Goal: Task Accomplishment & Management: Manage account settings

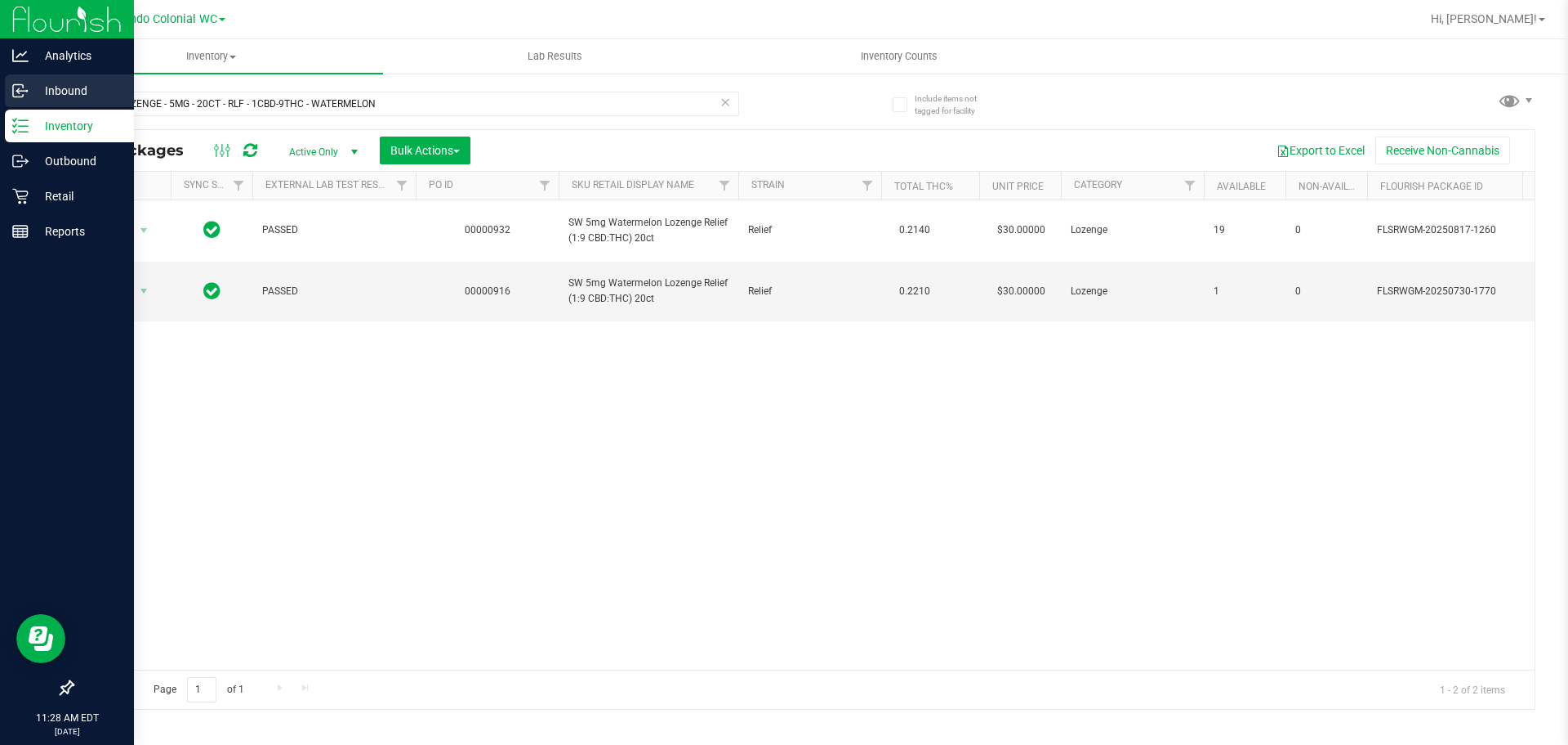
click at [64, 99] on p "Inbound" at bounding box center [77, 90] width 98 height 19
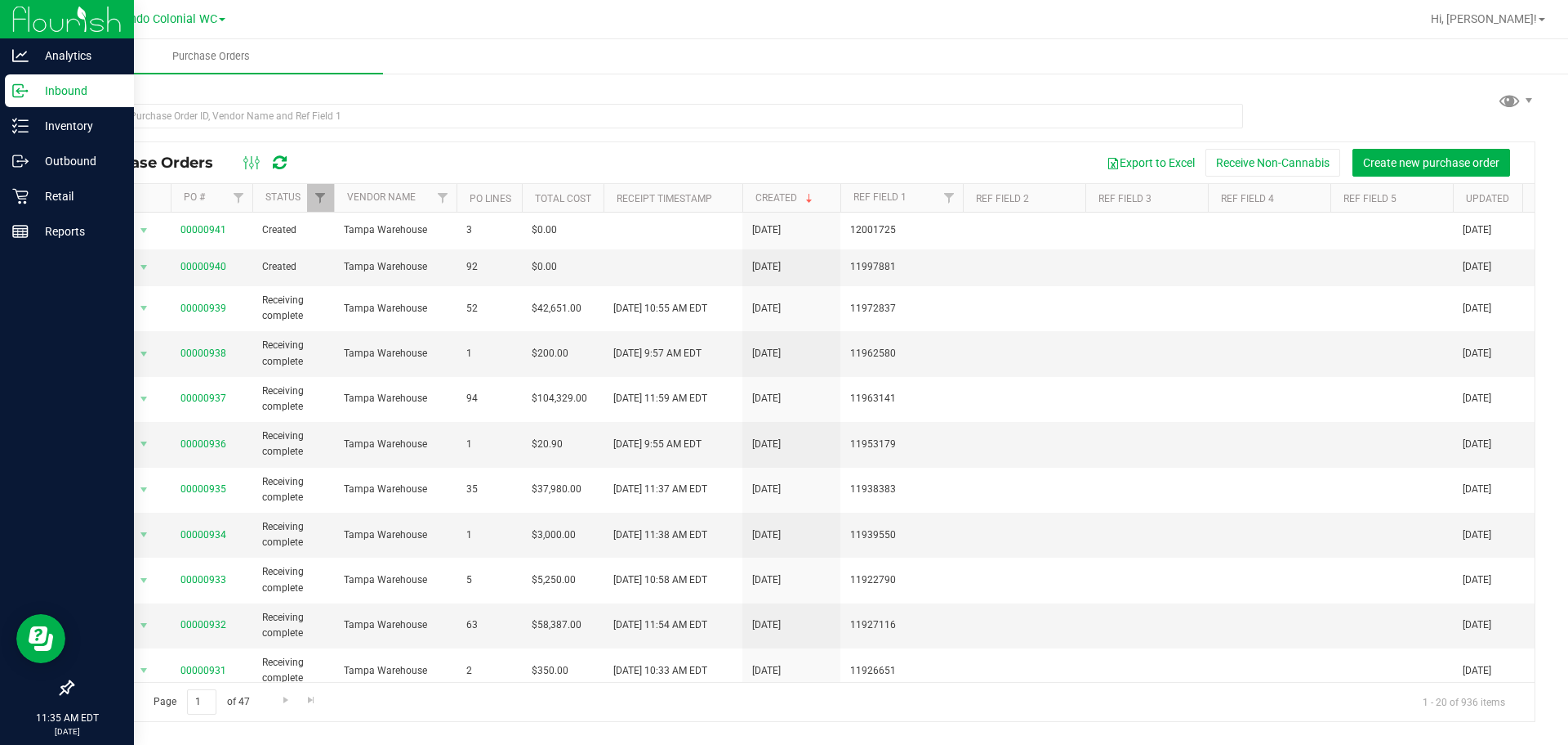
click at [502, 54] on ul "Purchase Orders" at bounding box center [823, 57] width 1568 height 35
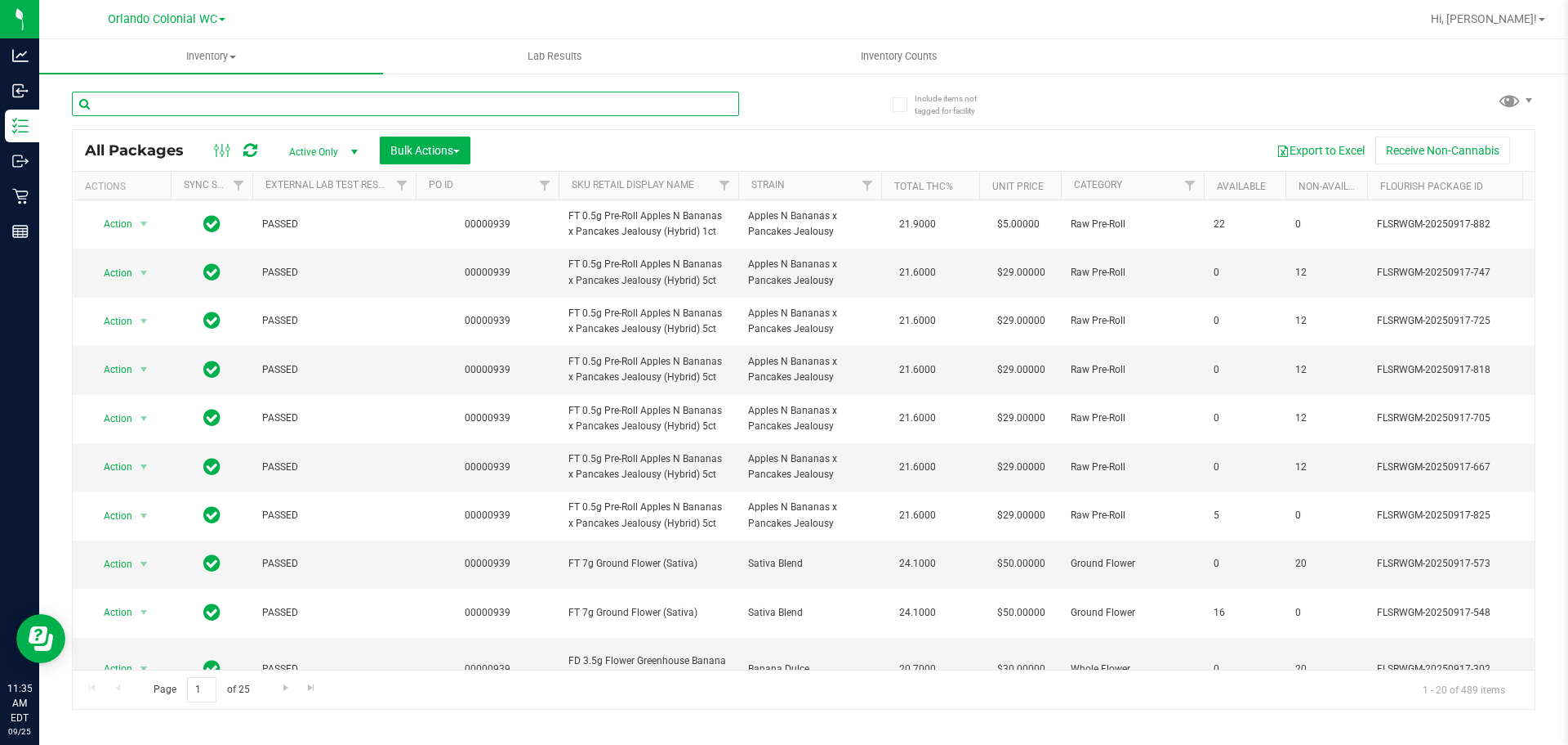
click at [308, 102] on input "text" at bounding box center [406, 103] width 667 height 24
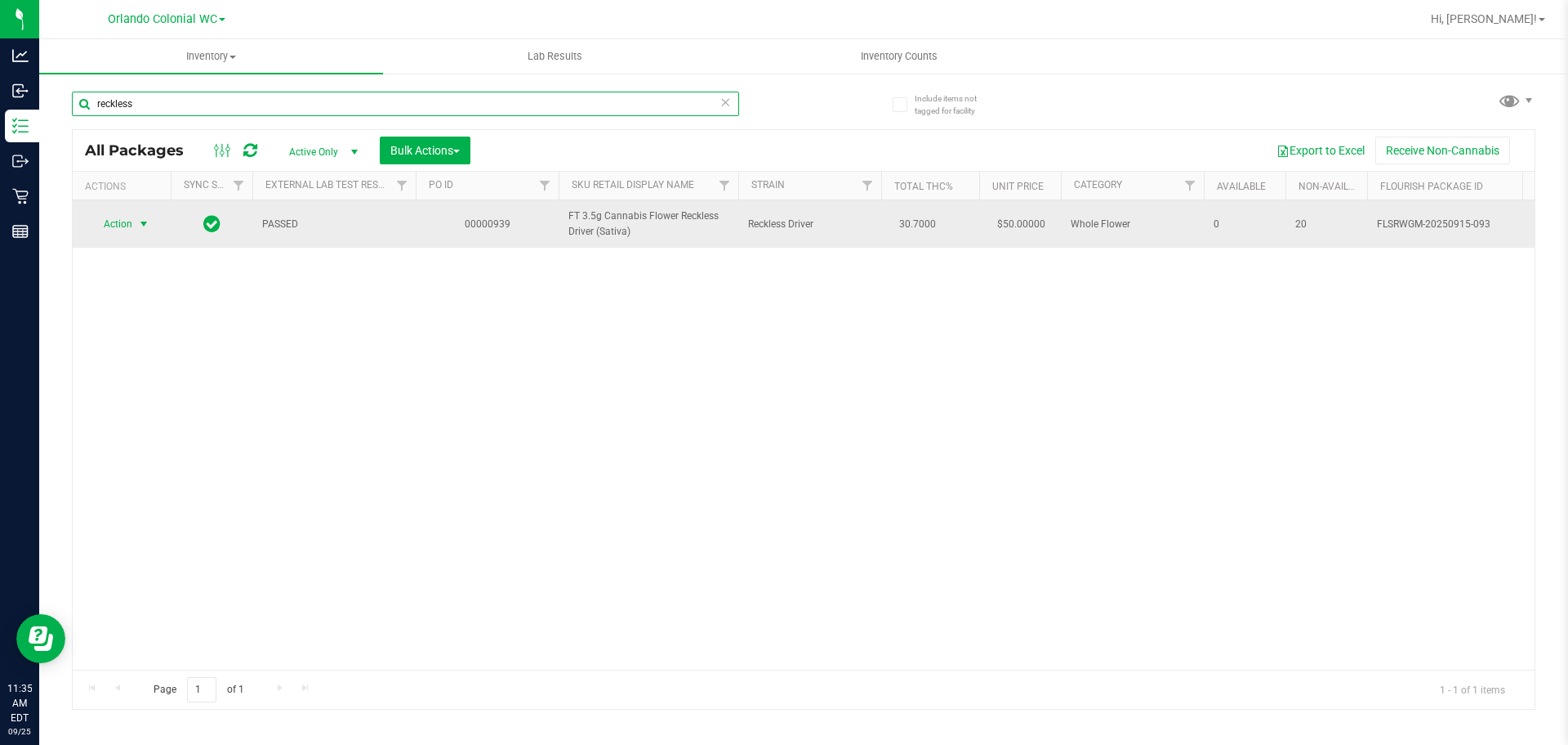
type input "reckless"
click at [131, 231] on span "Action" at bounding box center [111, 224] width 44 height 23
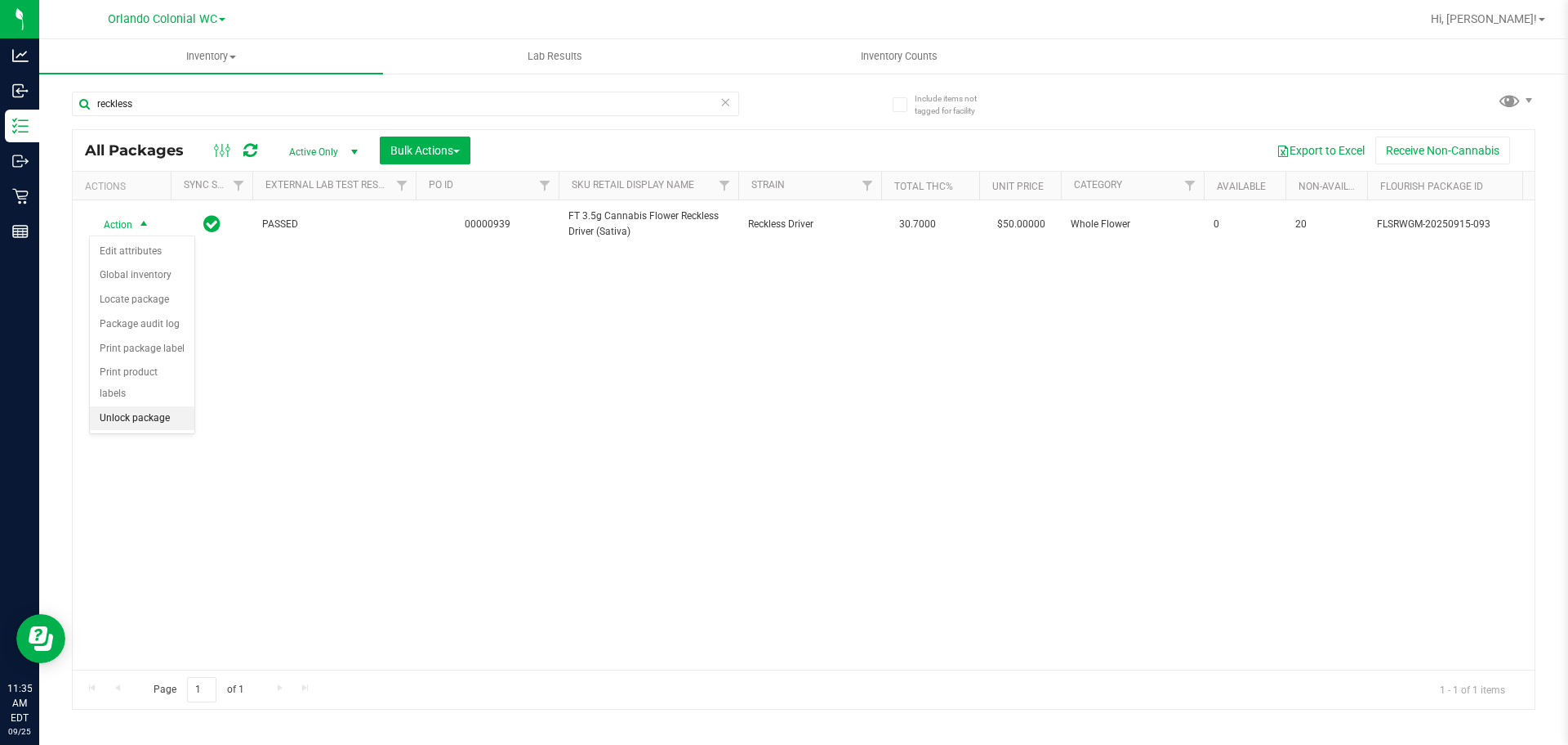
click at [152, 406] on li "Unlock package" at bounding box center [142, 418] width 104 height 24
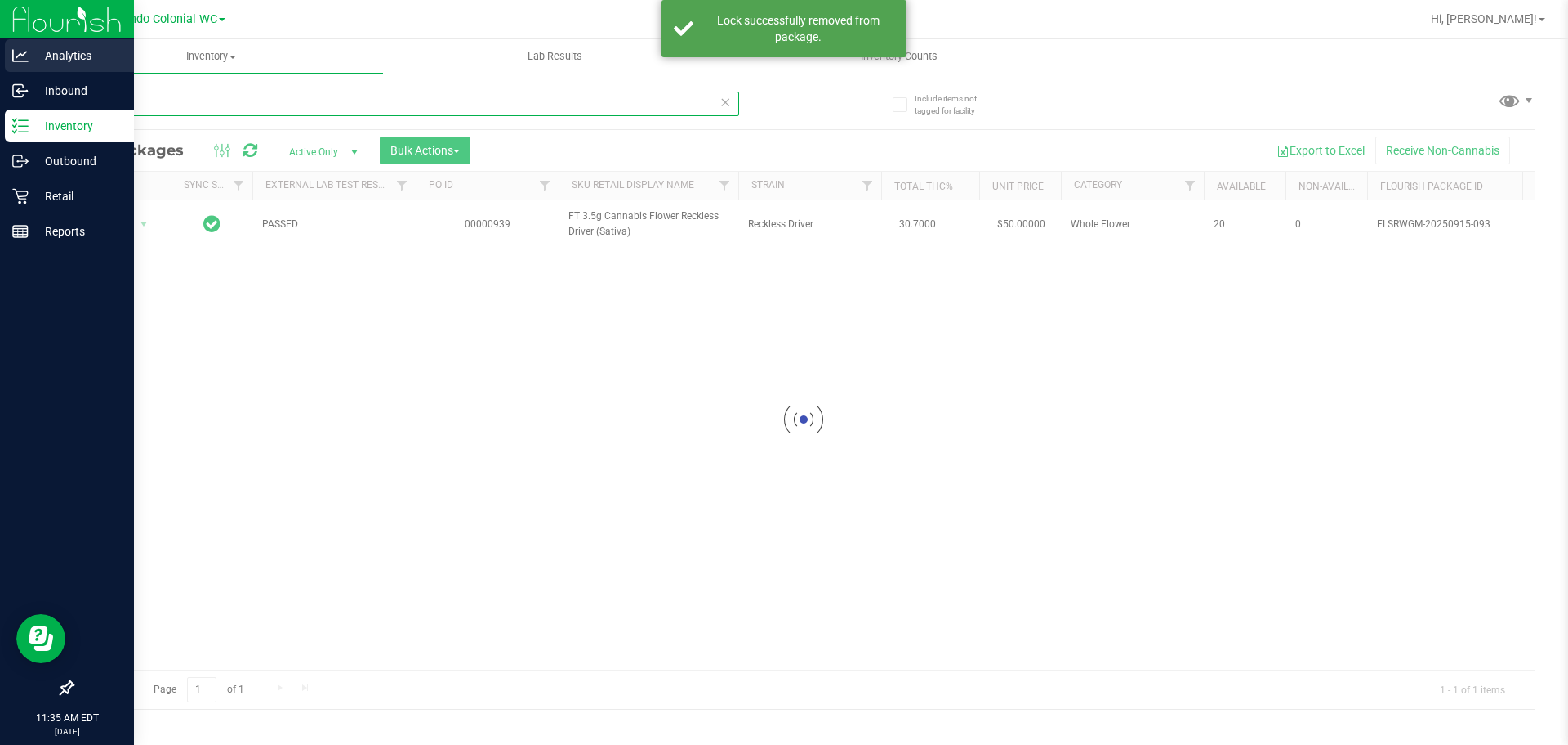
drag, startPoint x: 158, startPoint y: 104, endPoint x: 7, endPoint y: 53, distance: 159.4
click at [0, 98] on div "Analytics Inbound Inventory Outbound Retail Reports 11:35 AM EDT 09/25/2025 09/…" at bounding box center [784, 372] width 1568 height 745
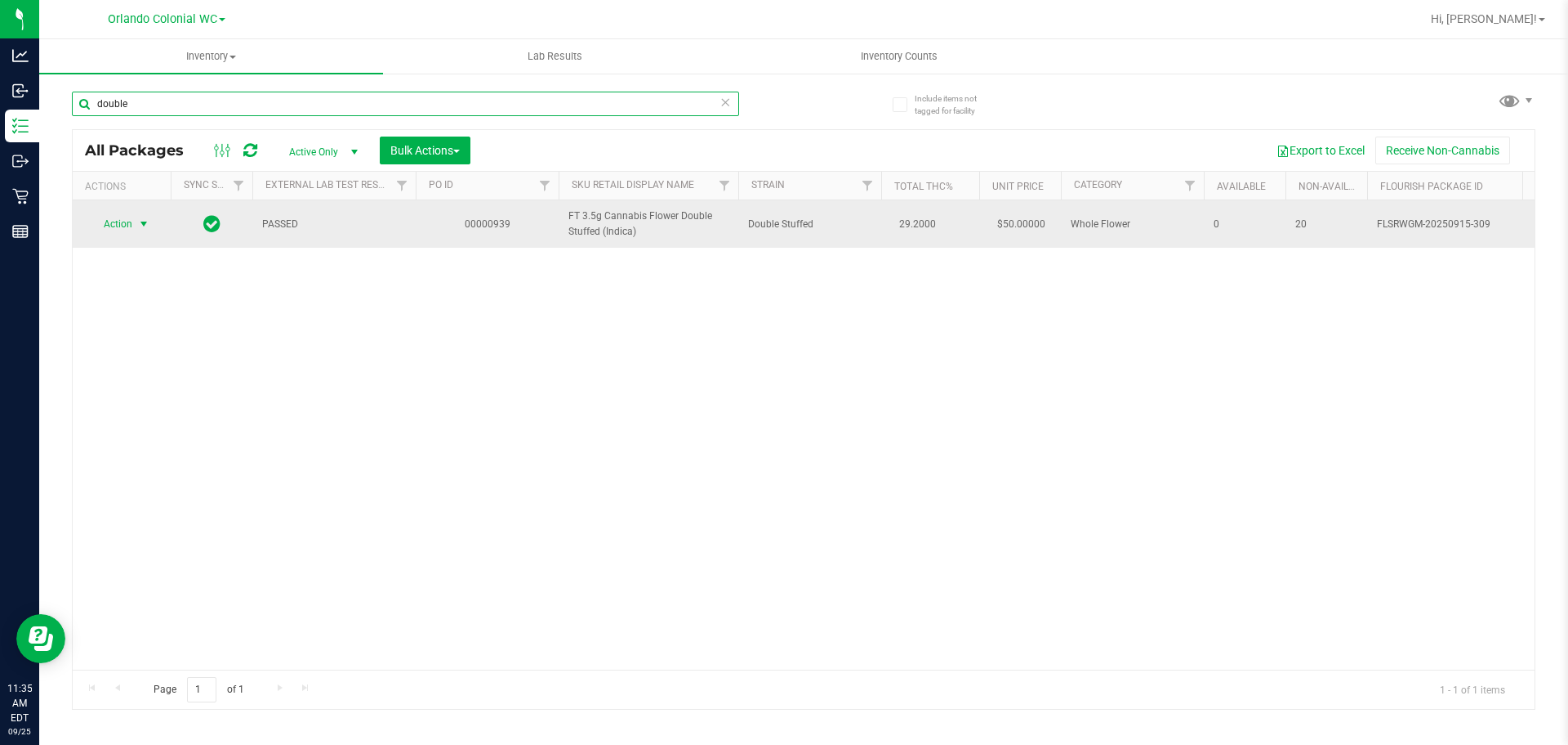
type input "double"
click at [139, 226] on span "select" at bounding box center [144, 225] width 13 height 13
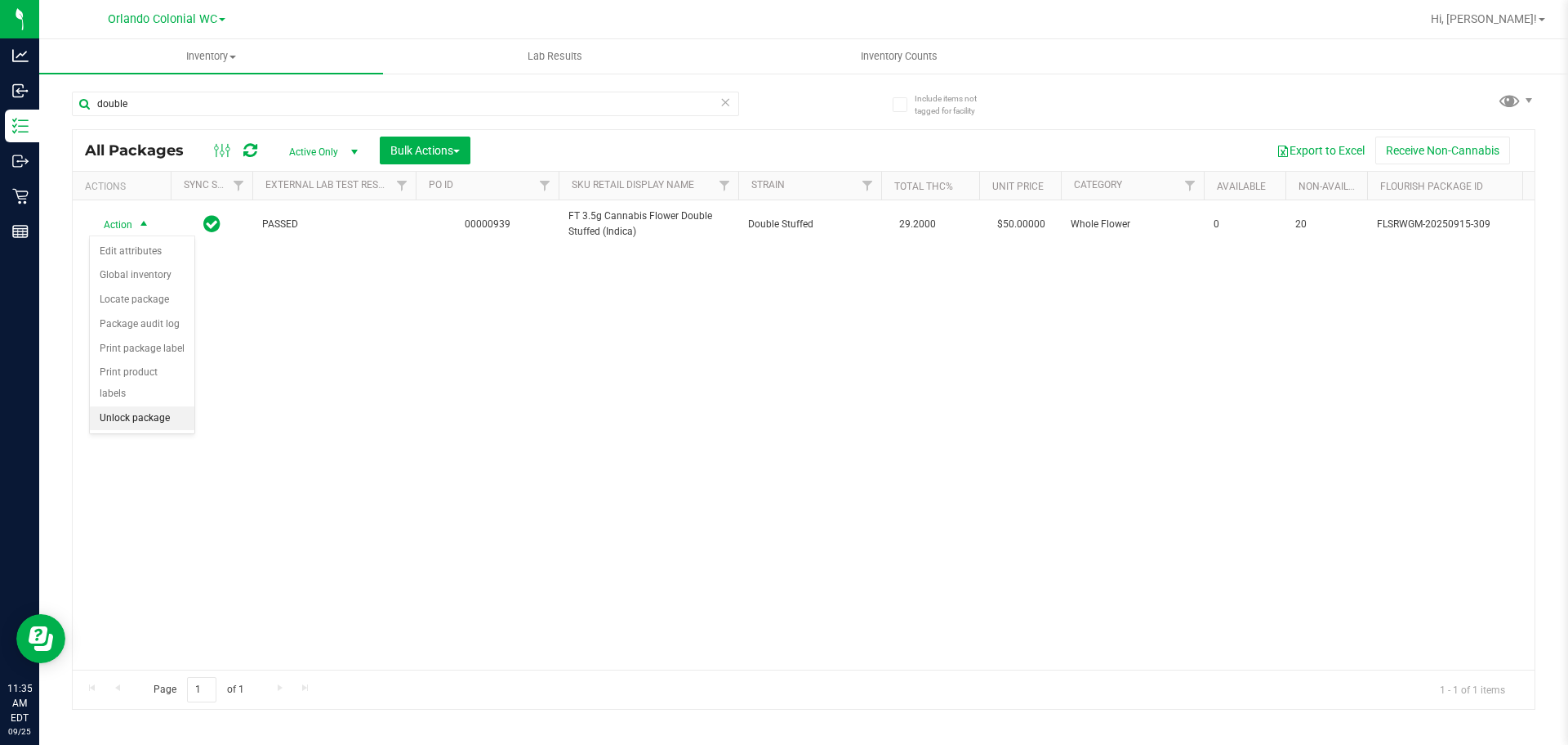
click at [134, 406] on li "Unlock package" at bounding box center [142, 418] width 104 height 24
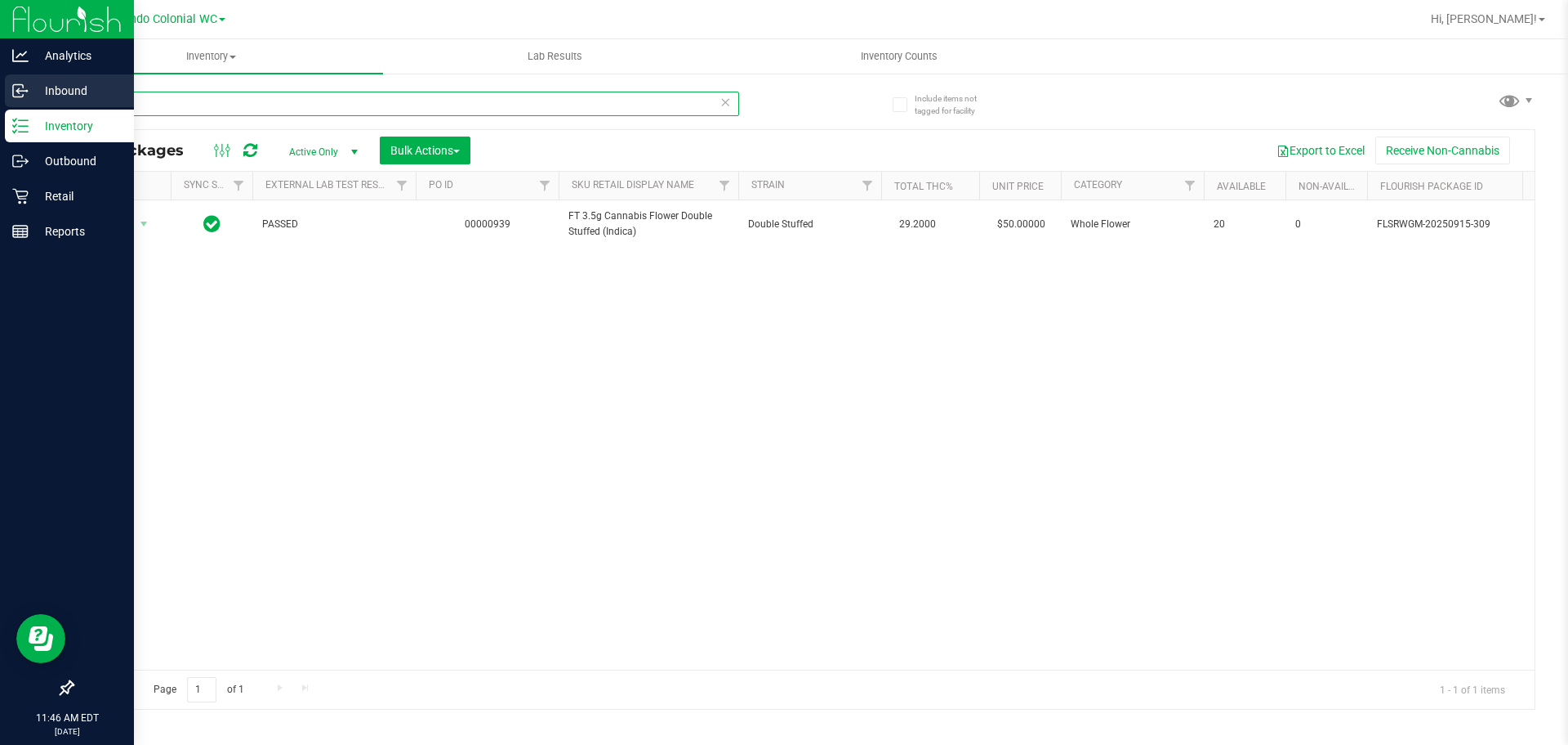
drag, startPoint x: 290, startPoint y: 99, endPoint x: 0, endPoint y: 98, distance: 290.0
click at [0, 98] on div "Analytics Inbound Inventory Outbound Retail Reports 11:46 AM EDT 09/25/2025 09/…" at bounding box center [784, 372] width 1568 height 745
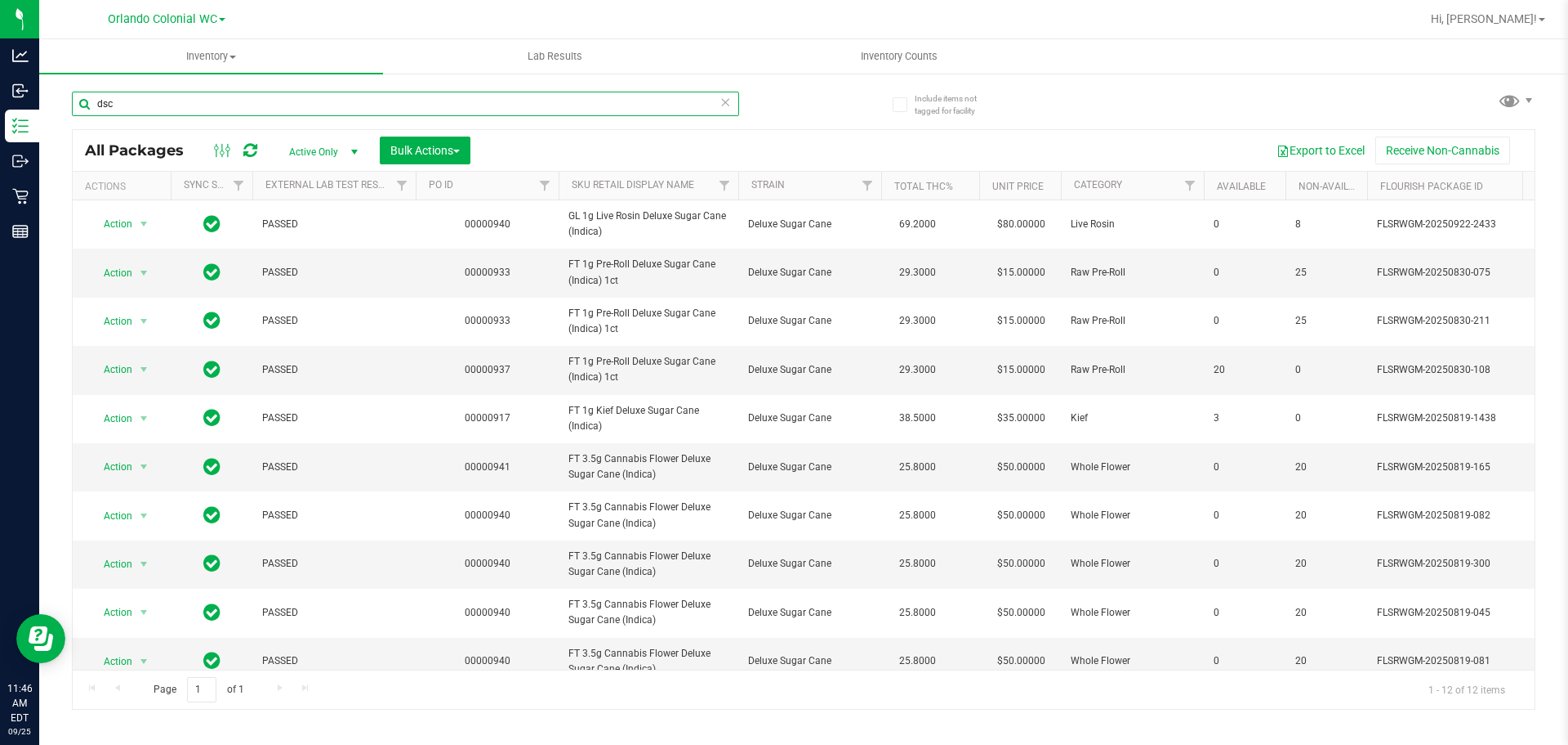
type input "dsc"
click at [644, 190] on link "SKU Retail Display Name" at bounding box center [633, 185] width 123 height 12
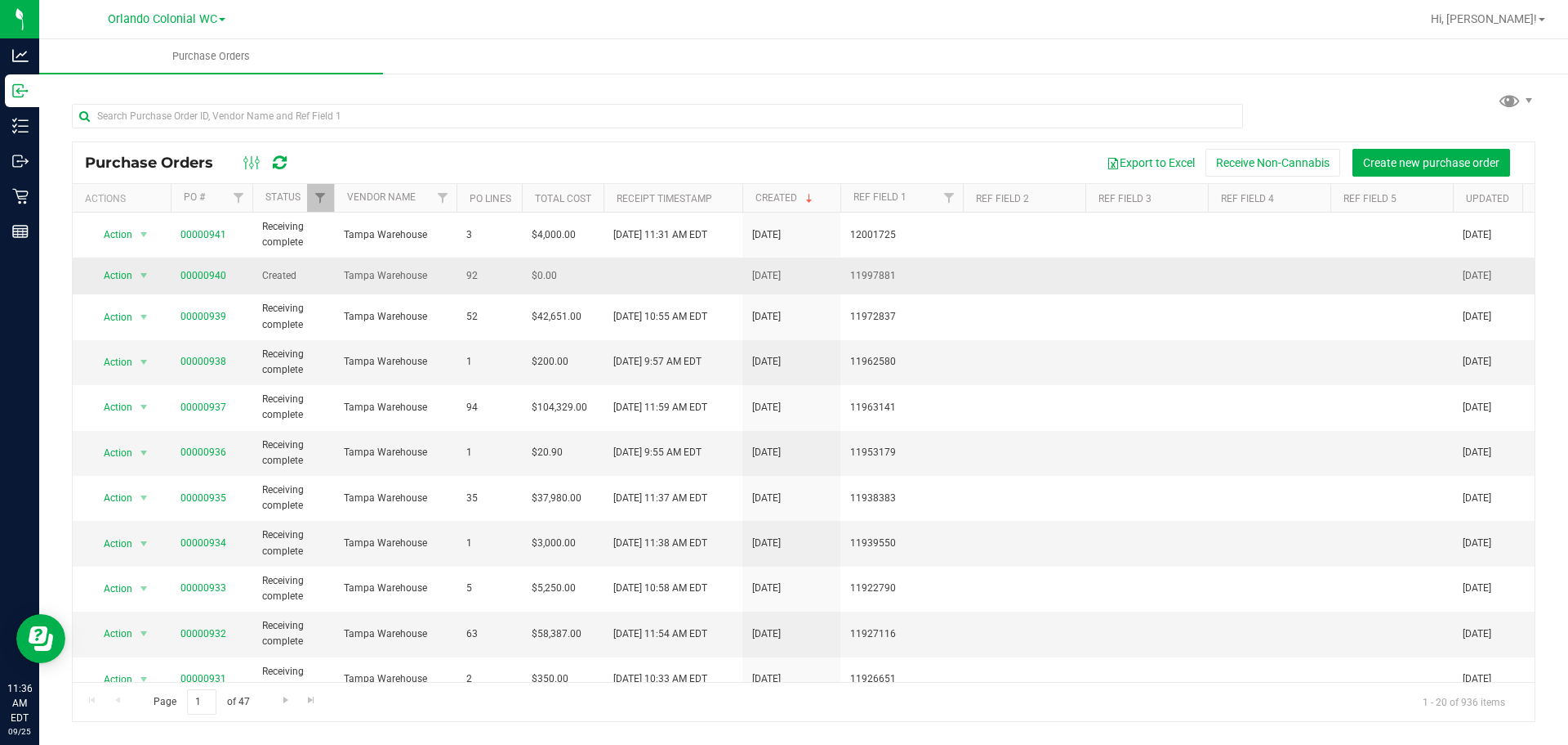
click at [203, 268] on span "00000940" at bounding box center [203, 276] width 45 height 15
click at [205, 280] on link "00000940" at bounding box center [203, 276] width 45 height 12
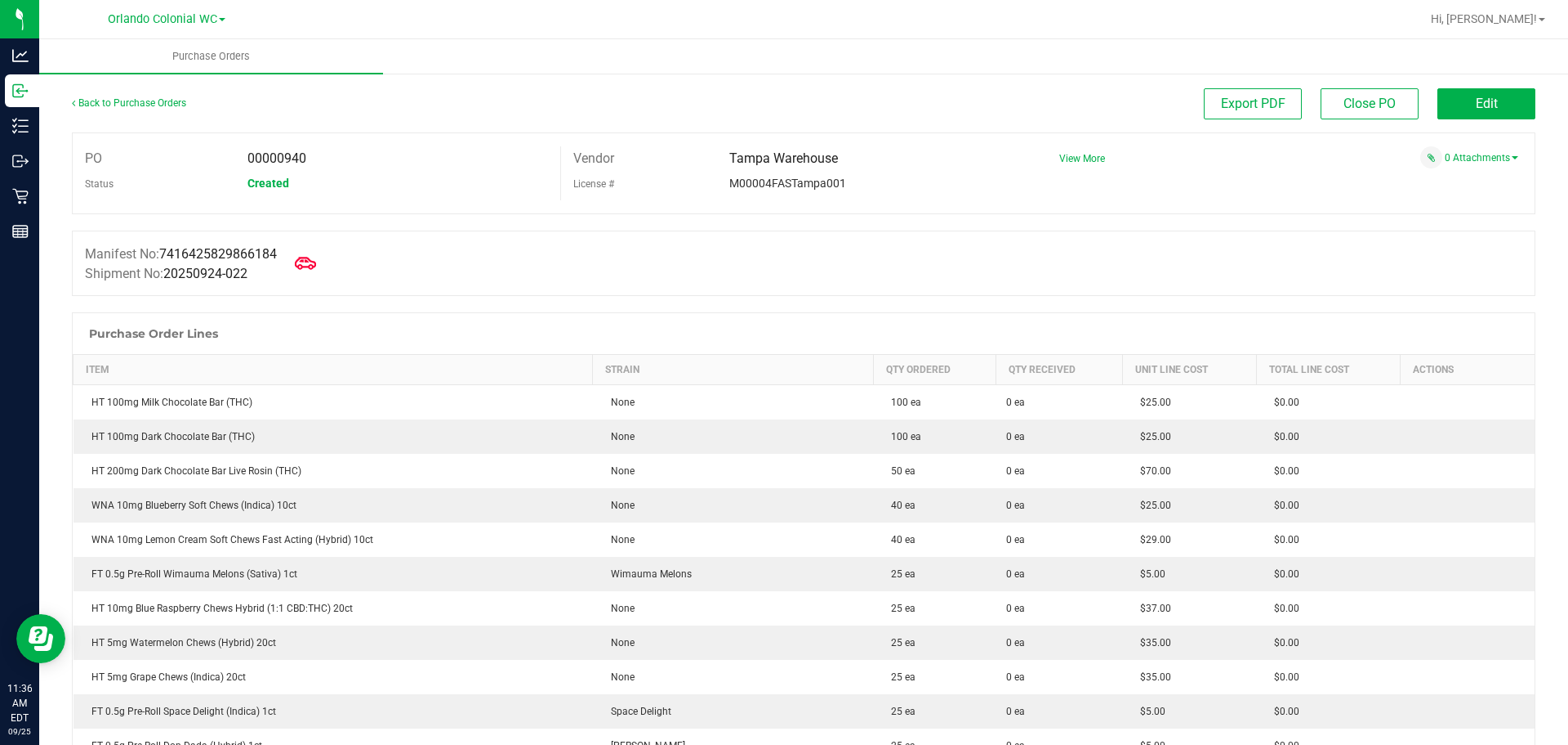
click at [308, 272] on icon at bounding box center [305, 262] width 21 height 21
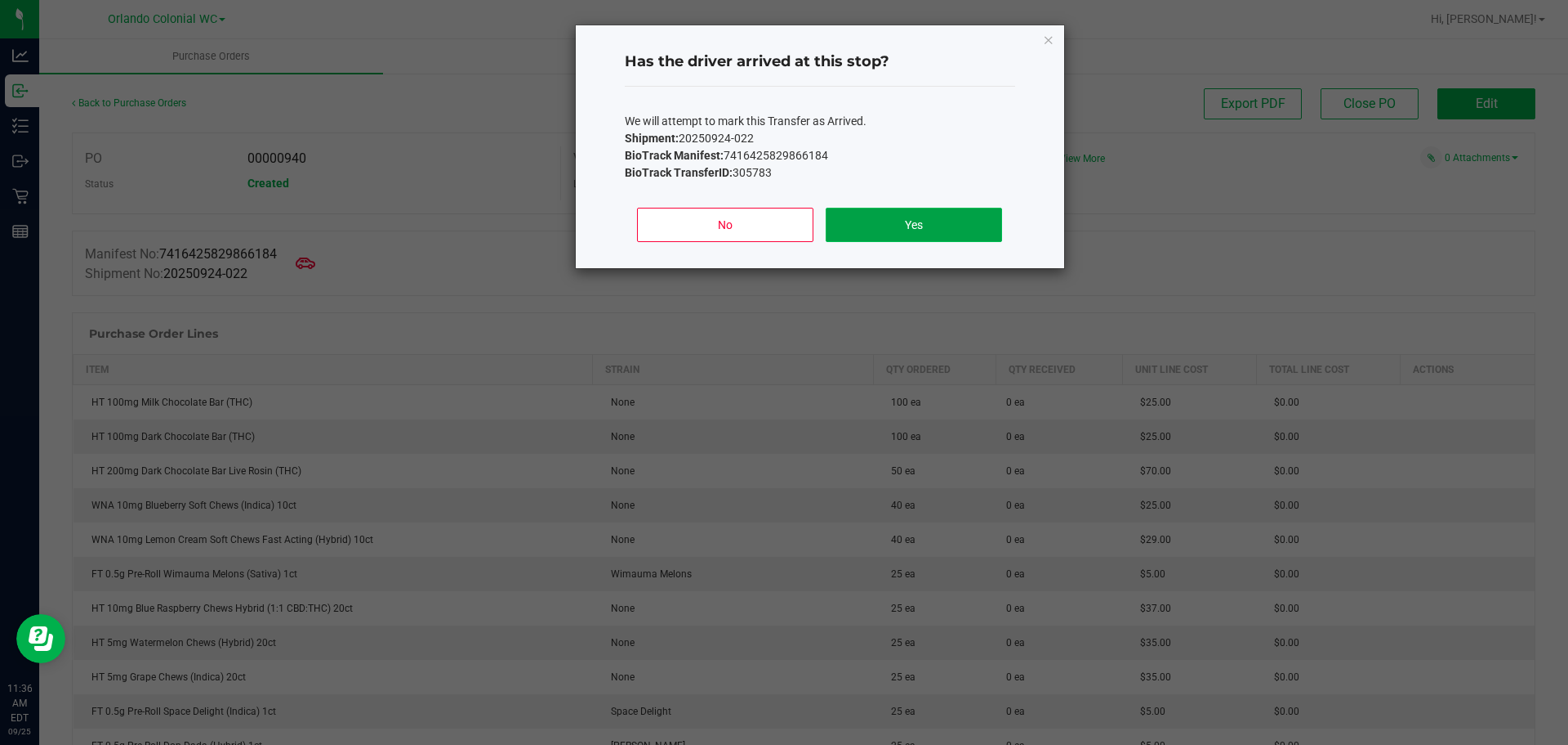
click at [923, 219] on button "Yes" at bounding box center [913, 225] width 176 height 34
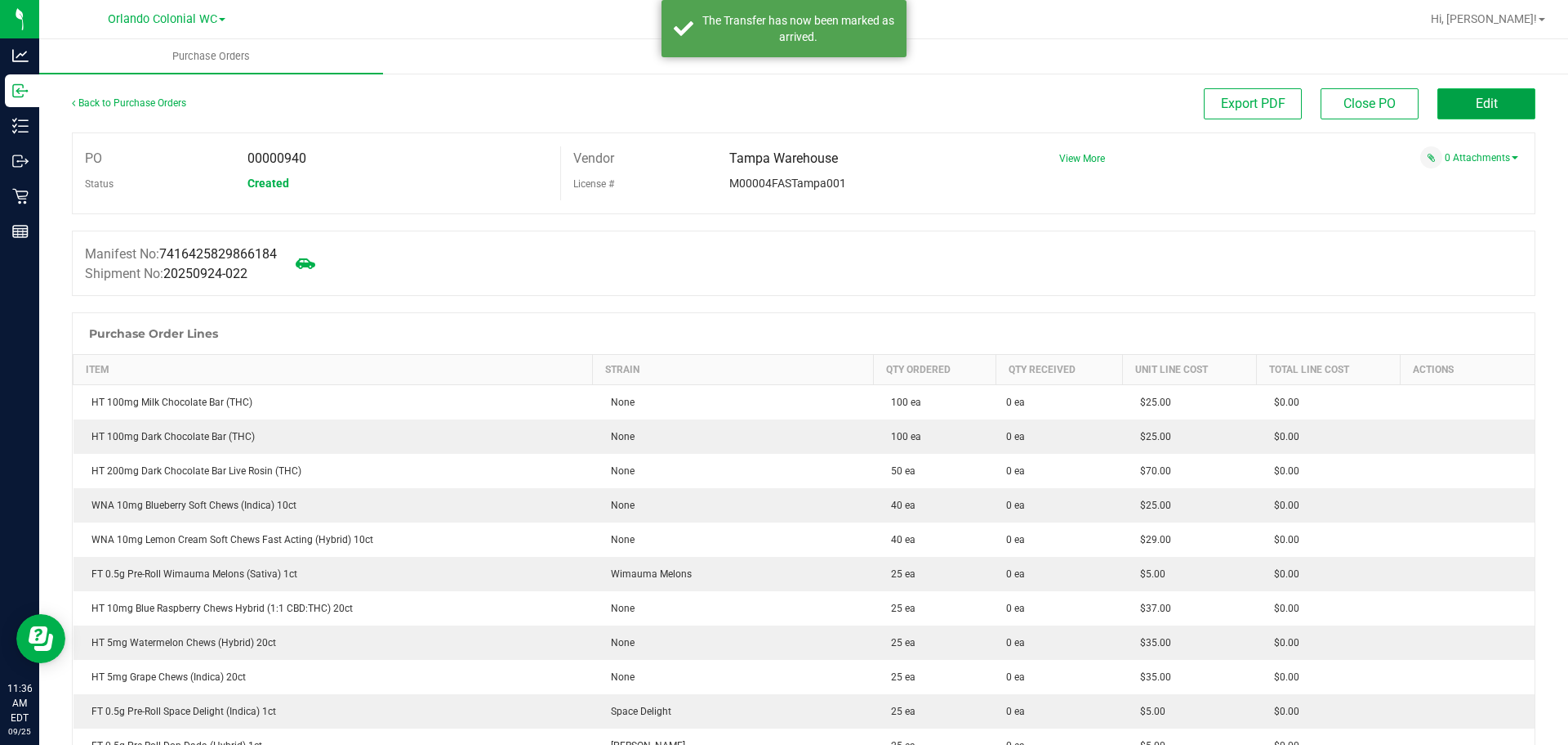
click at [1439, 98] on button "Edit" at bounding box center [1486, 103] width 98 height 31
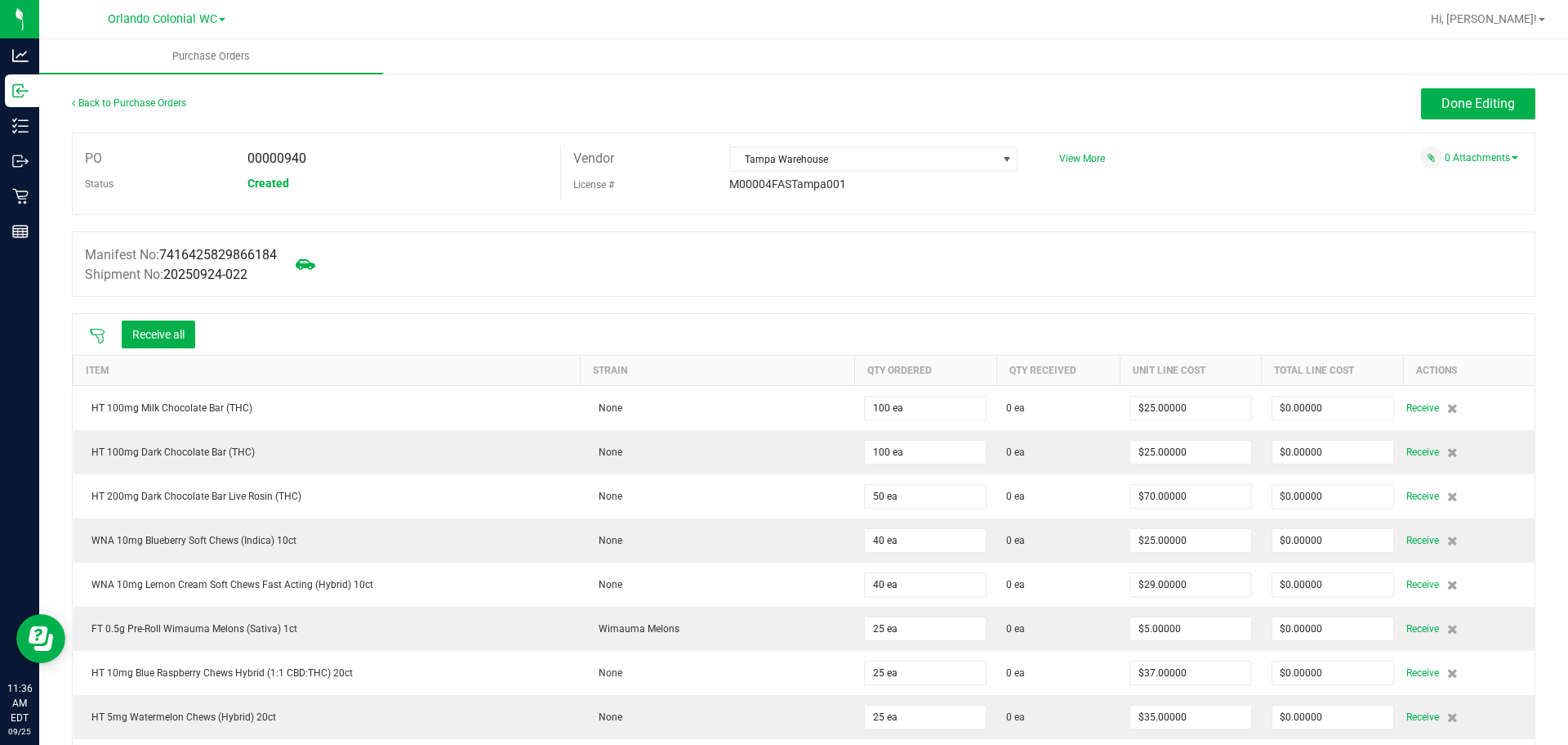
click at [94, 330] on icon at bounding box center [97, 336] width 16 height 16
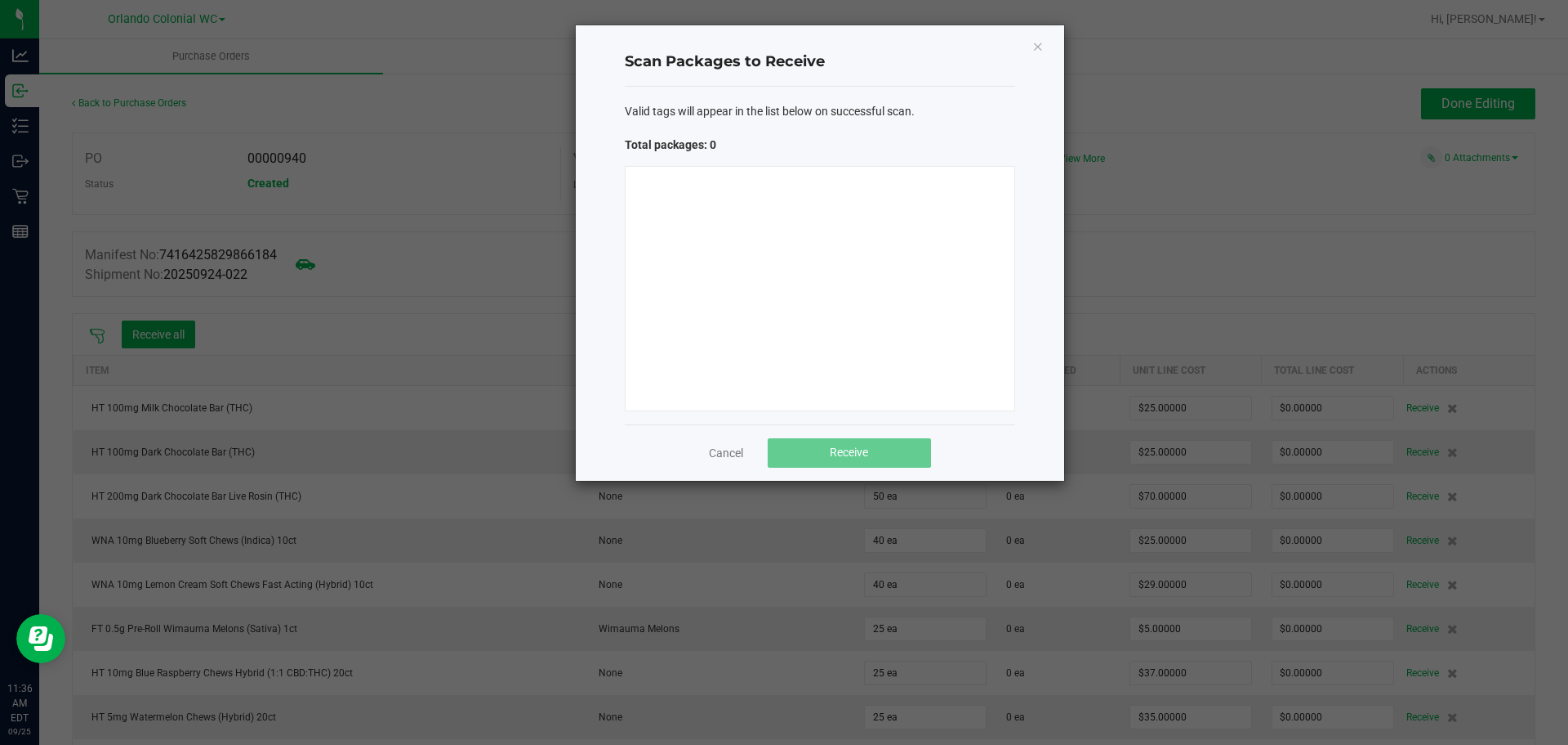
drag, startPoint x: 804, startPoint y: 235, endPoint x: 788, endPoint y: 230, distance: 16.8
click at [804, 233] on div at bounding box center [820, 288] width 391 height 246
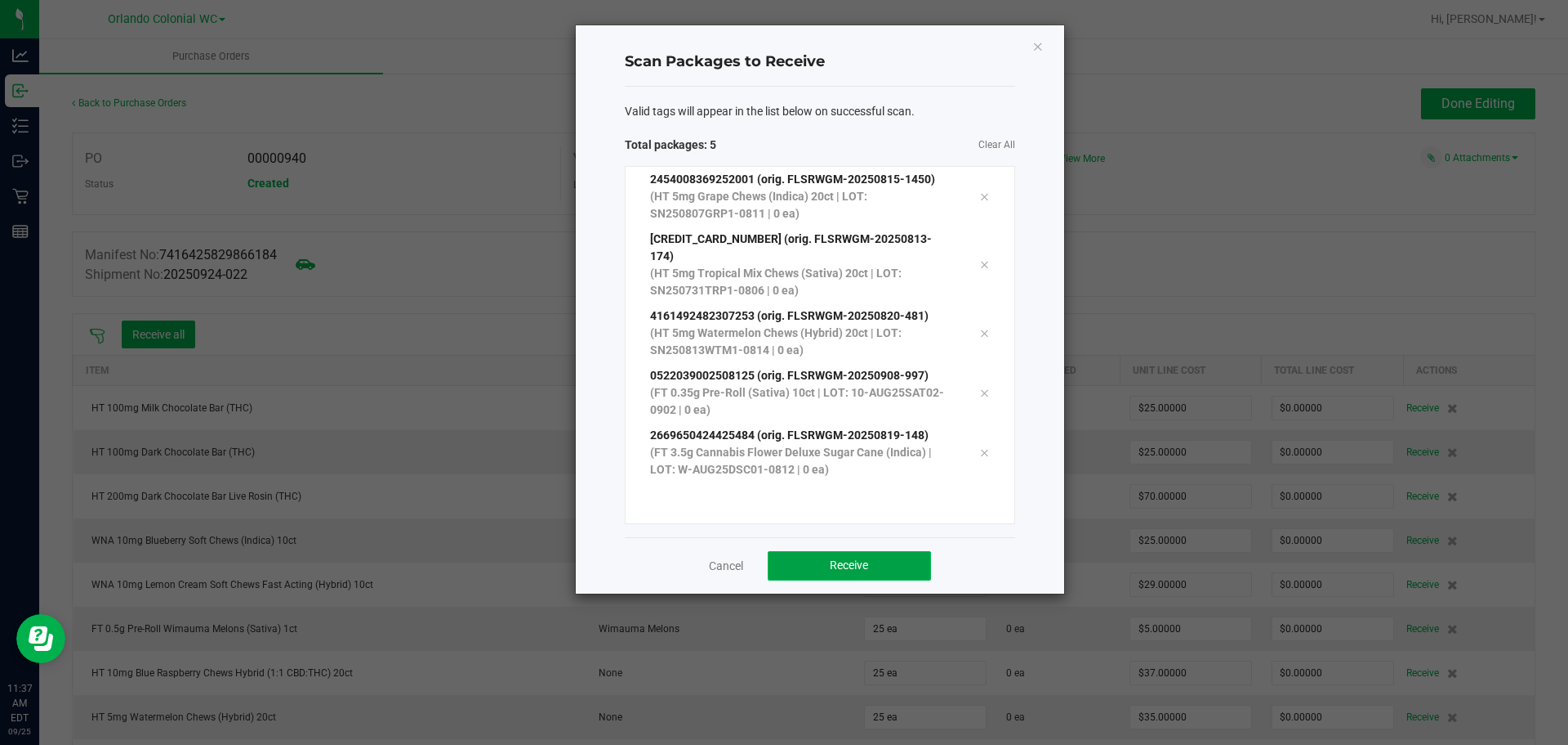
click at [860, 551] on button "Receive" at bounding box center [850, 565] width 163 height 29
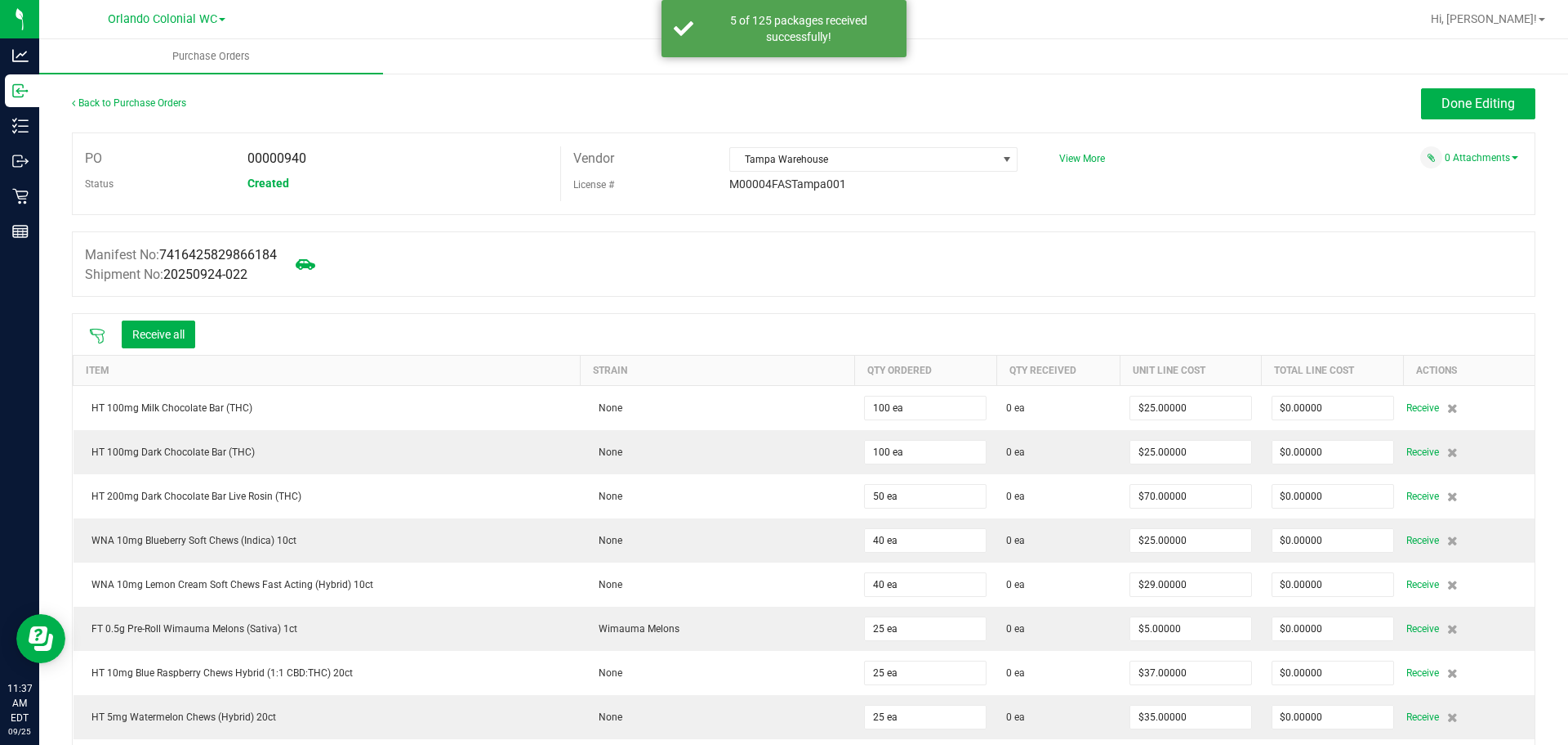
click at [98, 335] on icon at bounding box center [97, 336] width 16 height 16
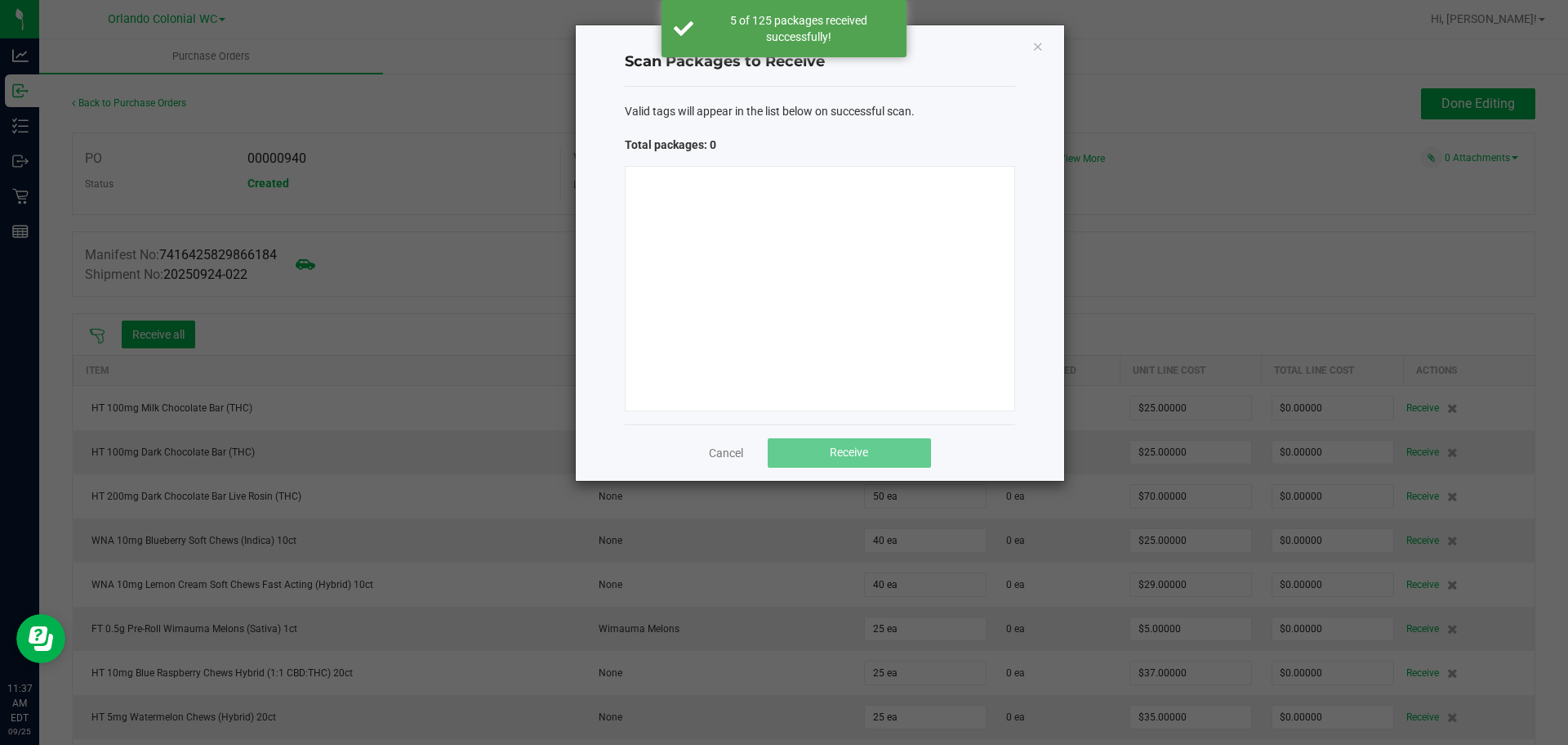
click at [790, 285] on div at bounding box center [820, 288] width 391 height 246
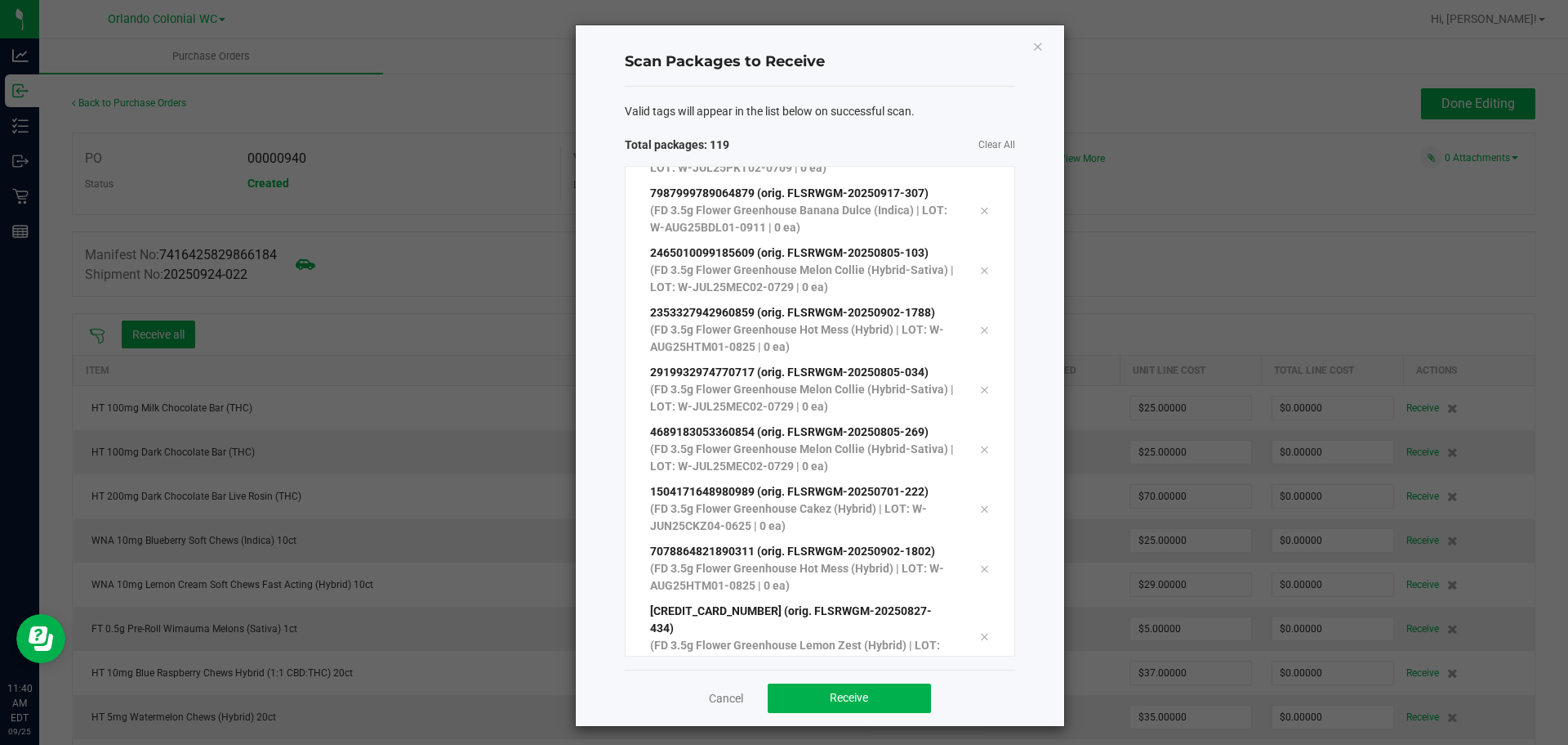
scroll to position [7, 0]
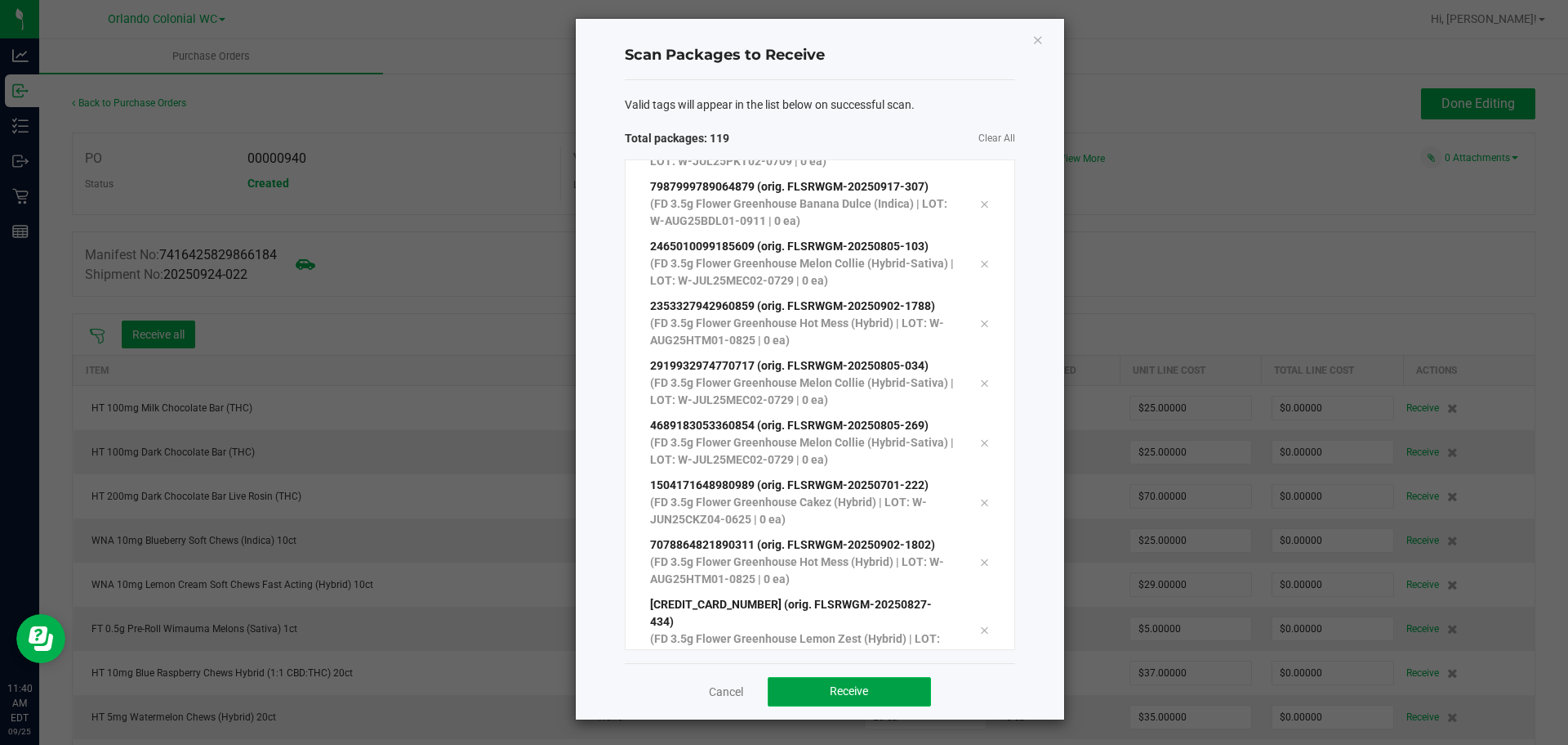
click at [859, 678] on button "Receive" at bounding box center [850, 691] width 163 height 29
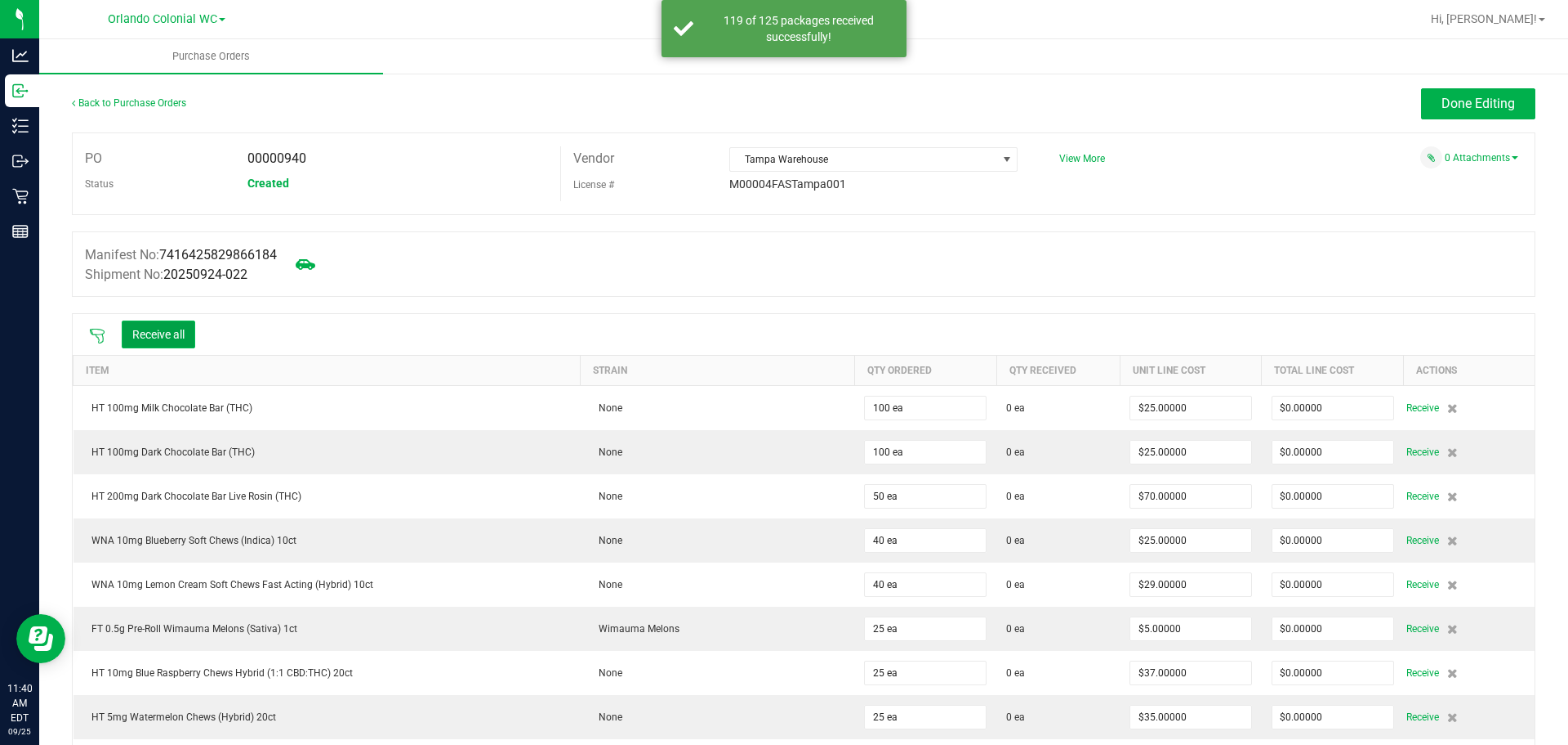
click at [183, 339] on button "Receive all" at bounding box center [158, 334] width 73 height 28
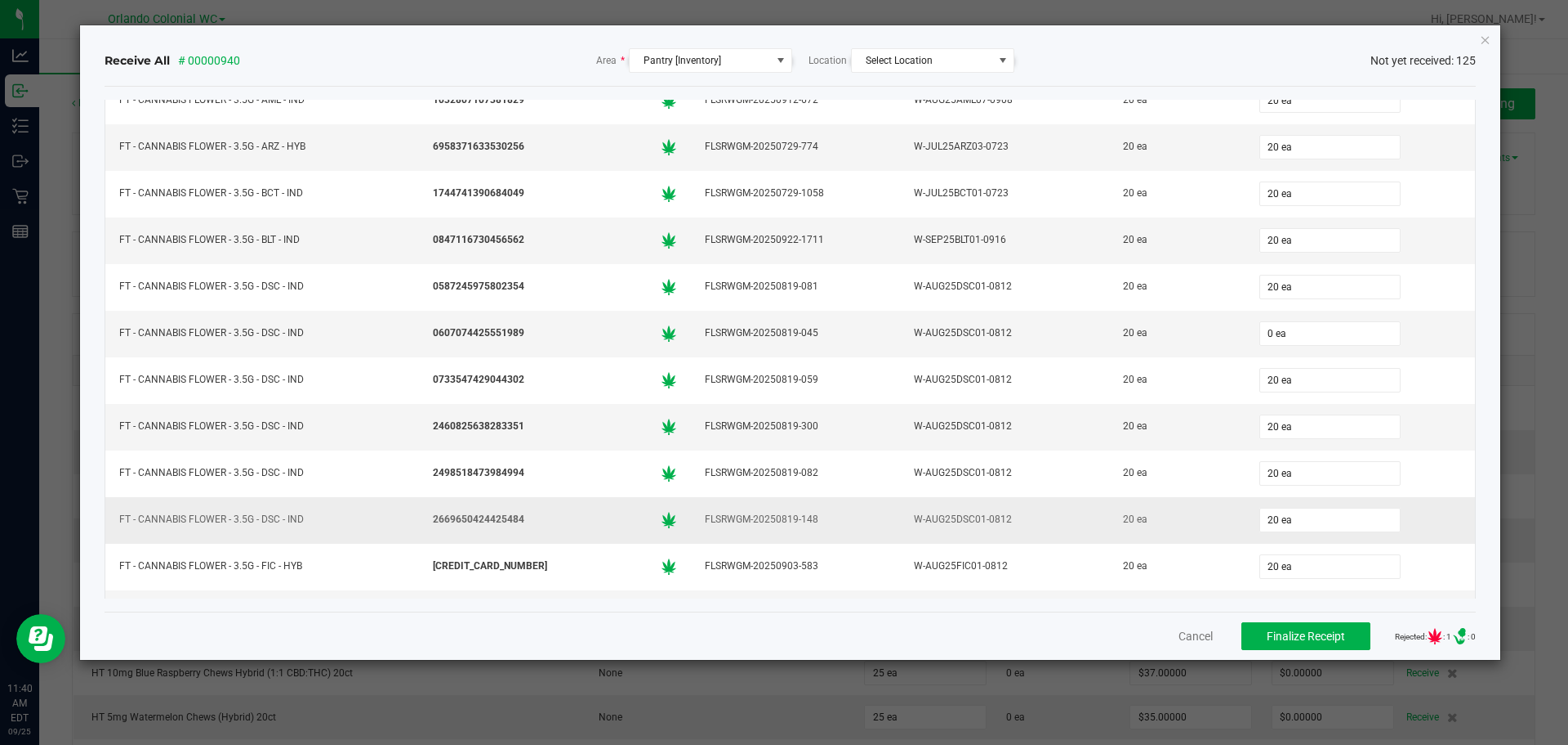
scroll to position [736, 0]
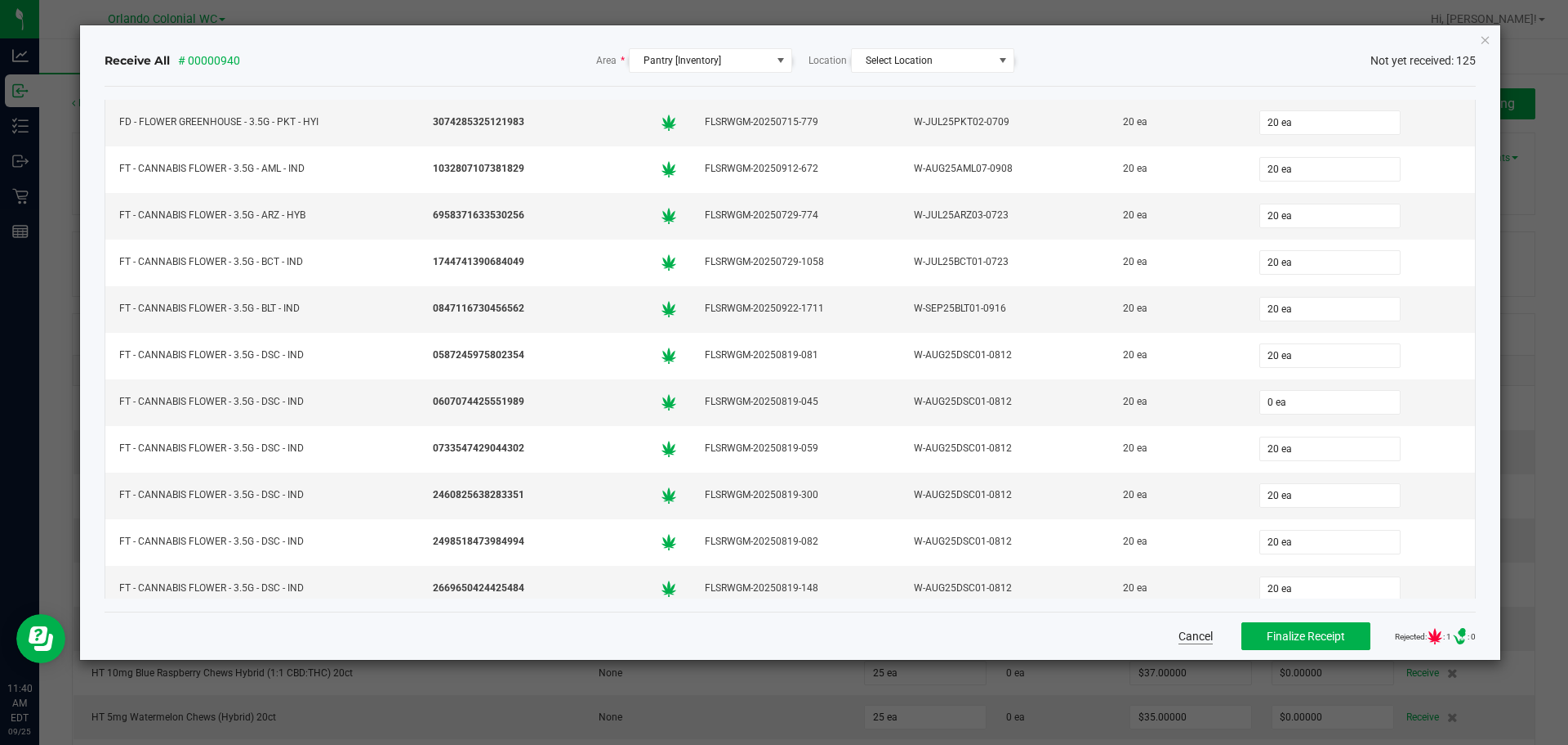
click at [1191, 637] on button "Cancel" at bounding box center [1196, 636] width 34 height 16
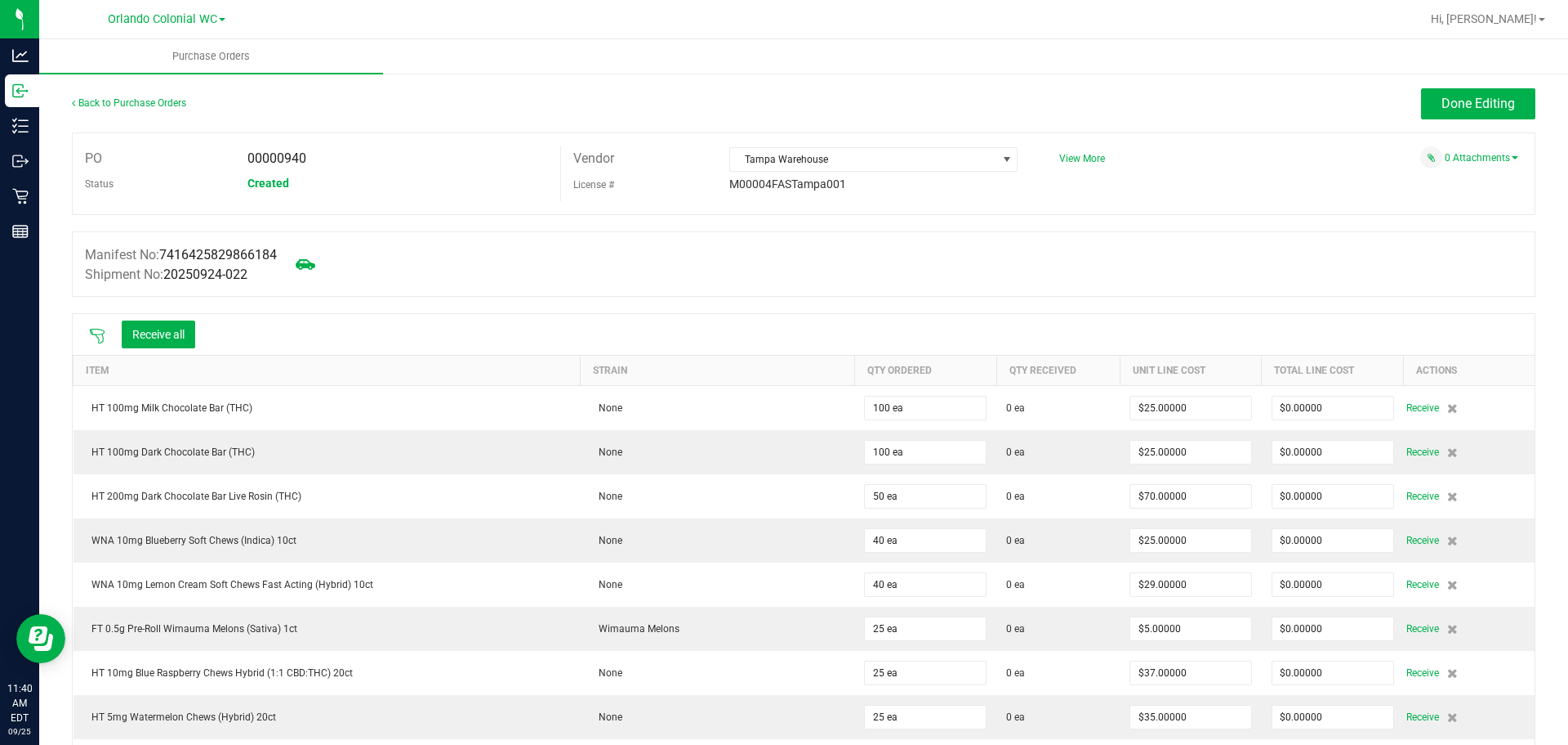
click at [102, 333] on icon at bounding box center [97, 336] width 16 height 16
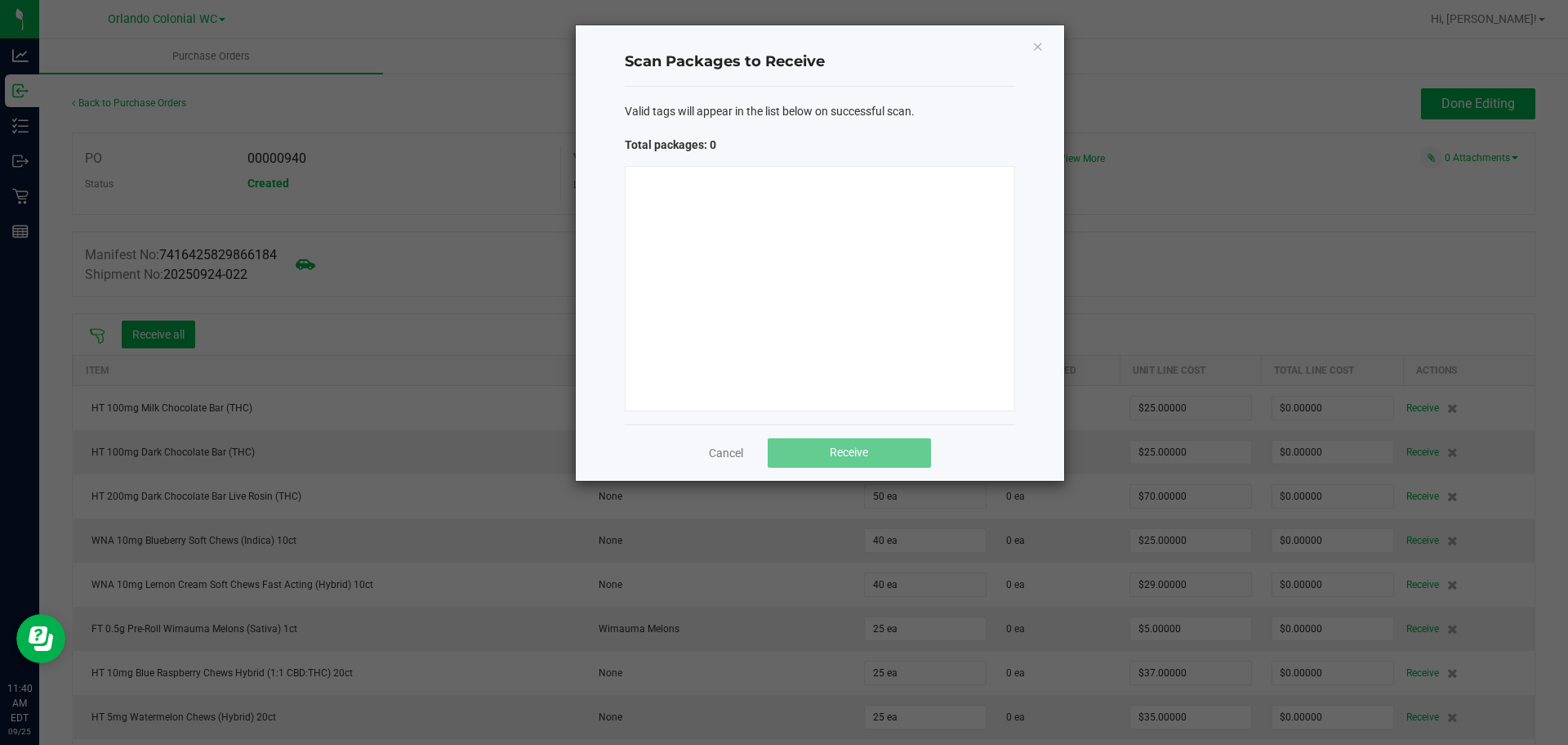
click at [700, 253] on div at bounding box center [820, 288] width 391 height 246
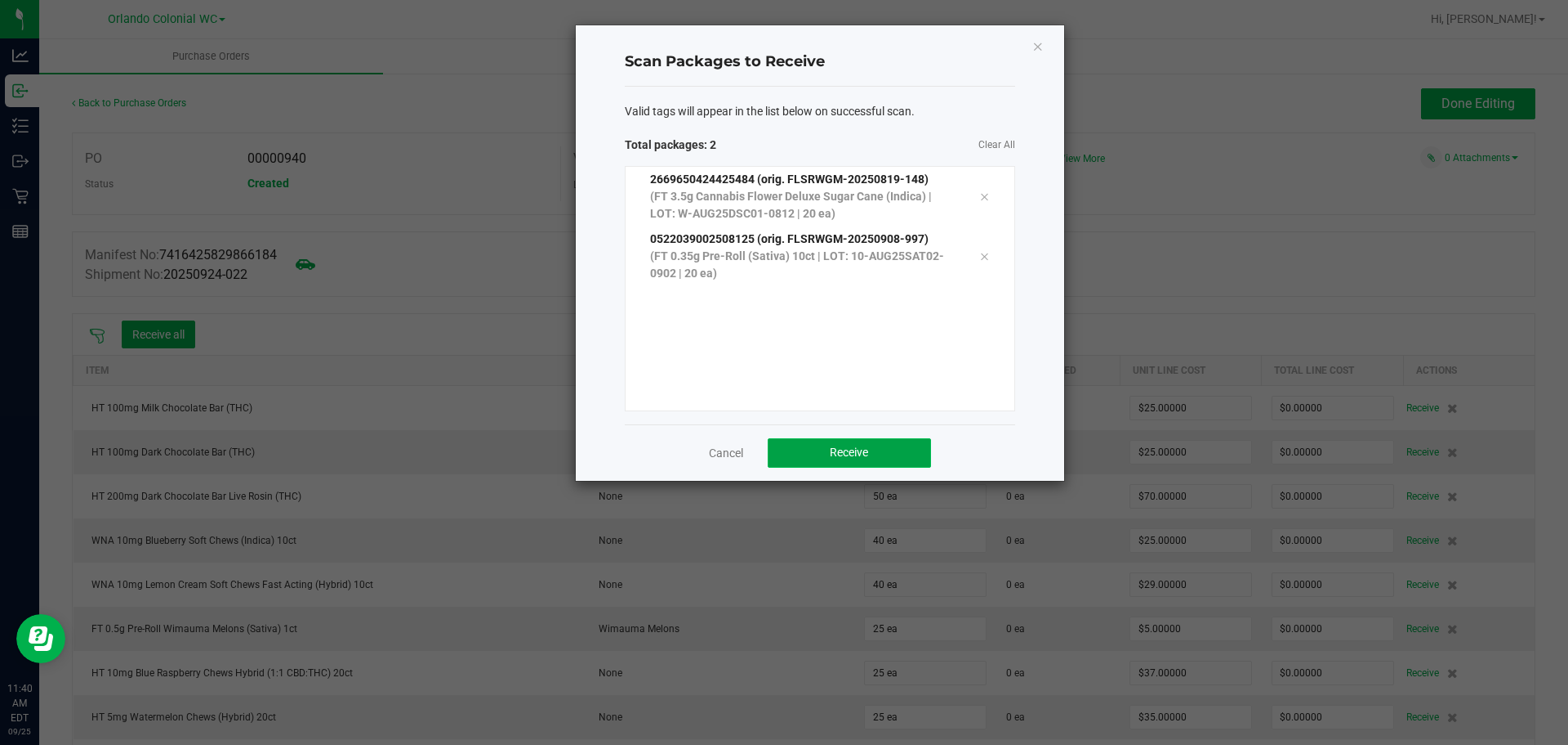
click at [840, 446] on span "Receive" at bounding box center [850, 452] width 39 height 13
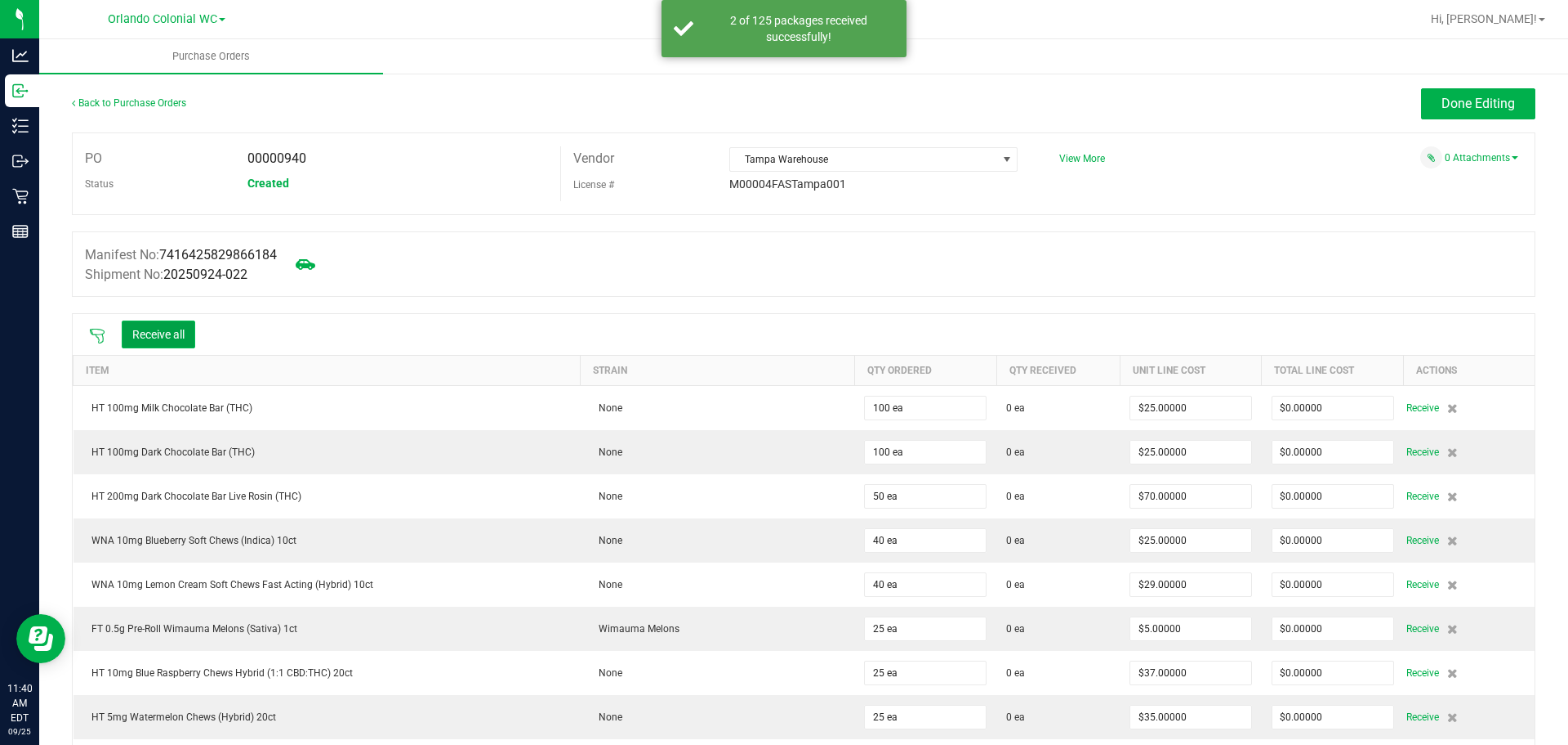
click at [176, 336] on button "Receive all" at bounding box center [158, 334] width 73 height 28
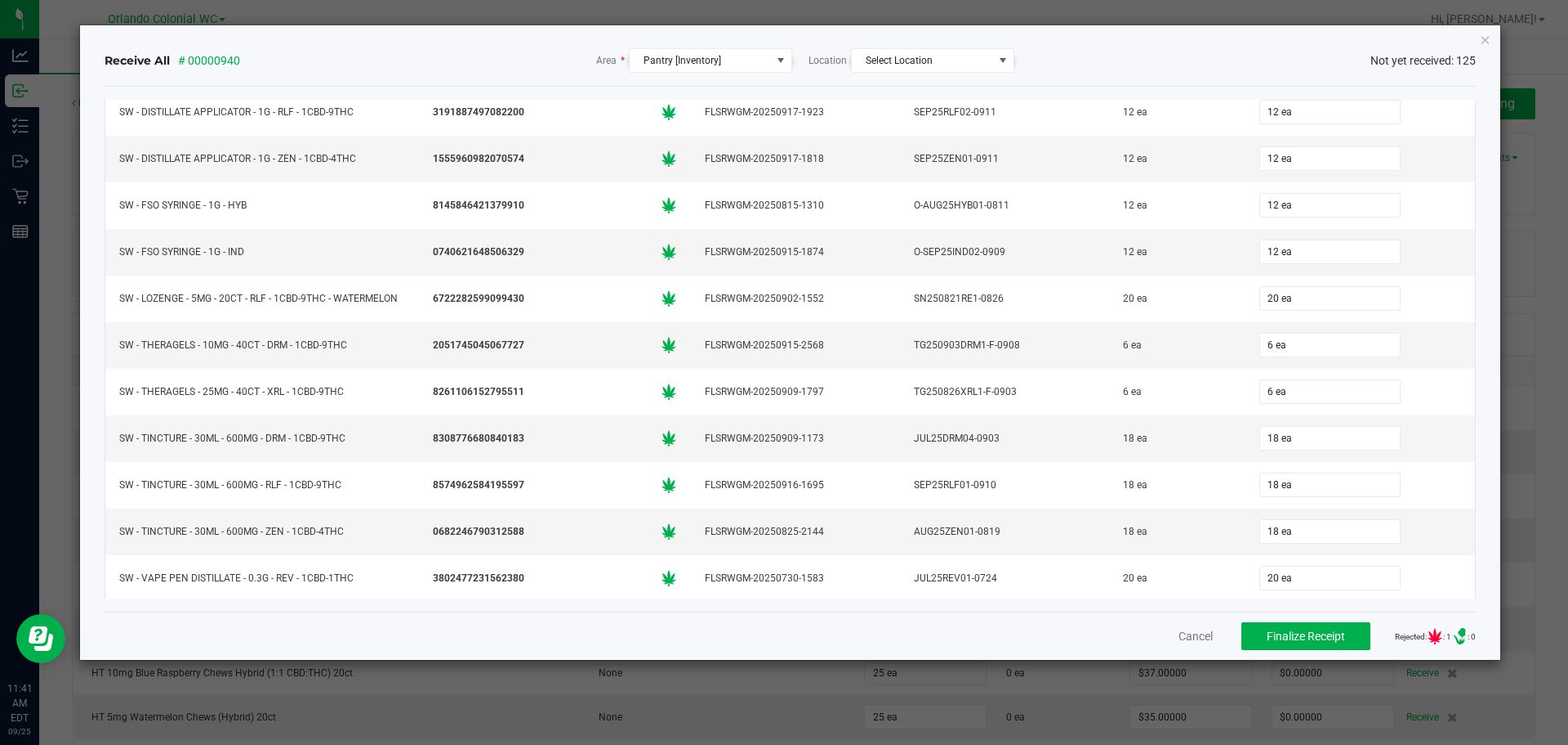
scroll to position [5376, 0]
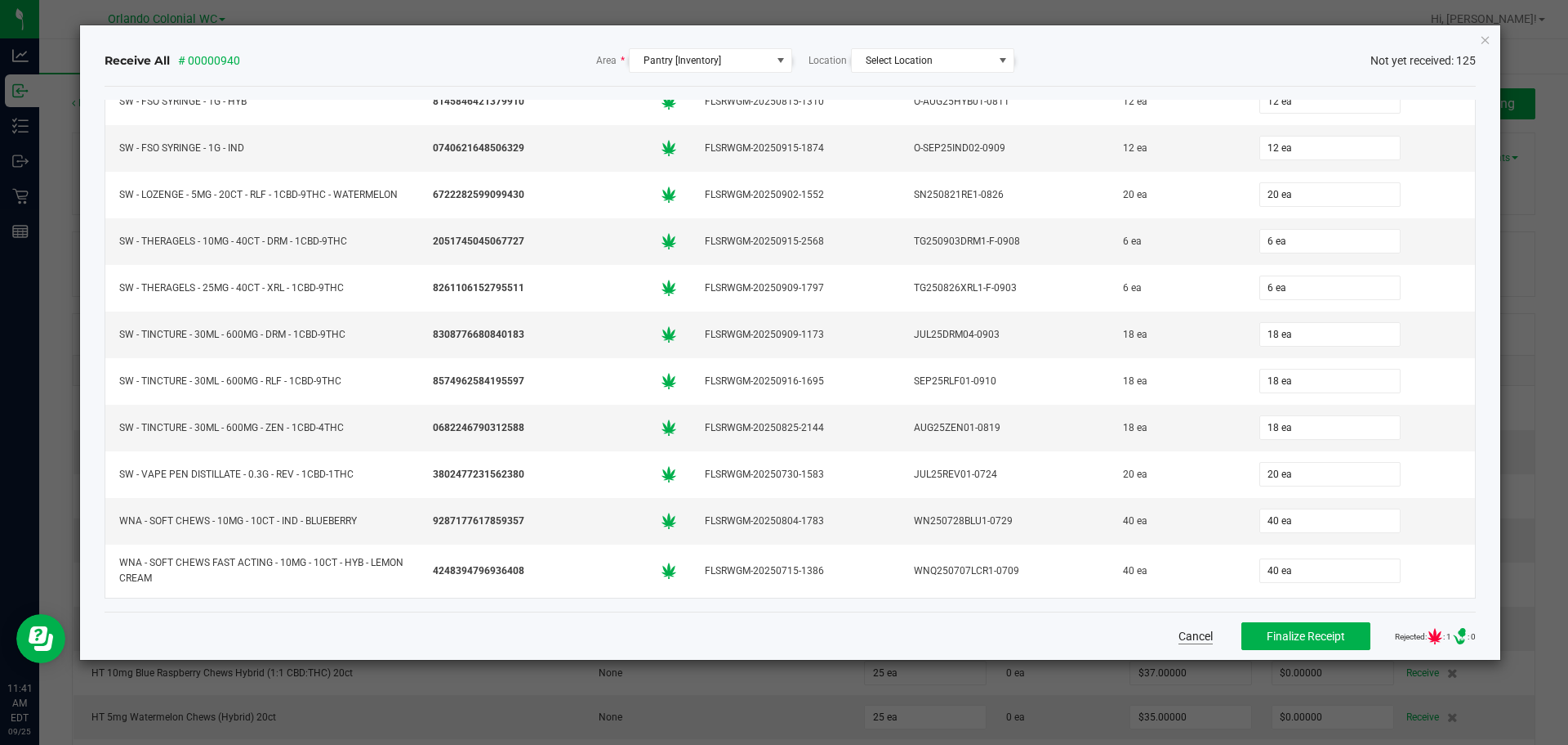
click at [1185, 643] on button "Cancel" at bounding box center [1196, 636] width 34 height 16
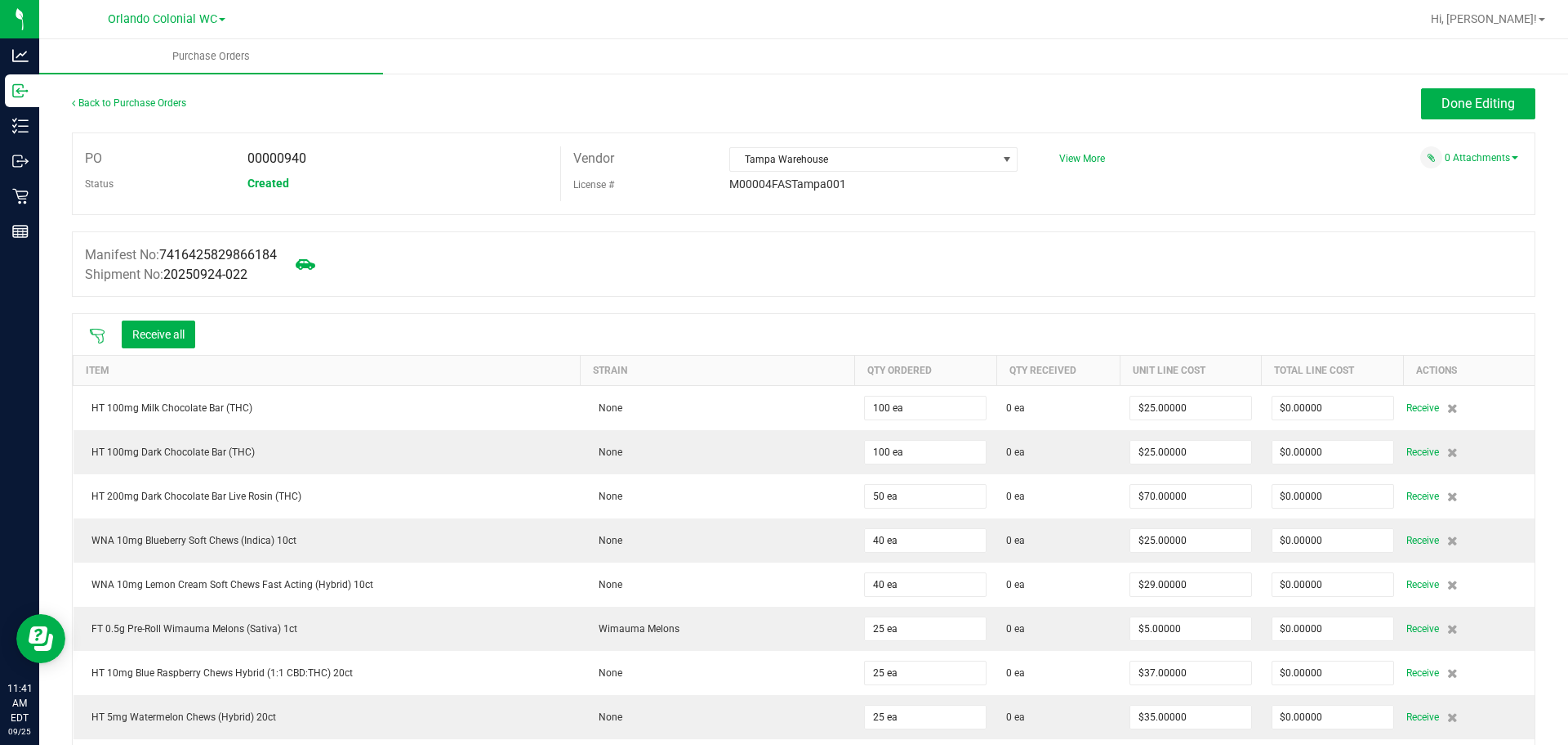
click at [100, 337] on icon at bounding box center [97, 336] width 16 height 16
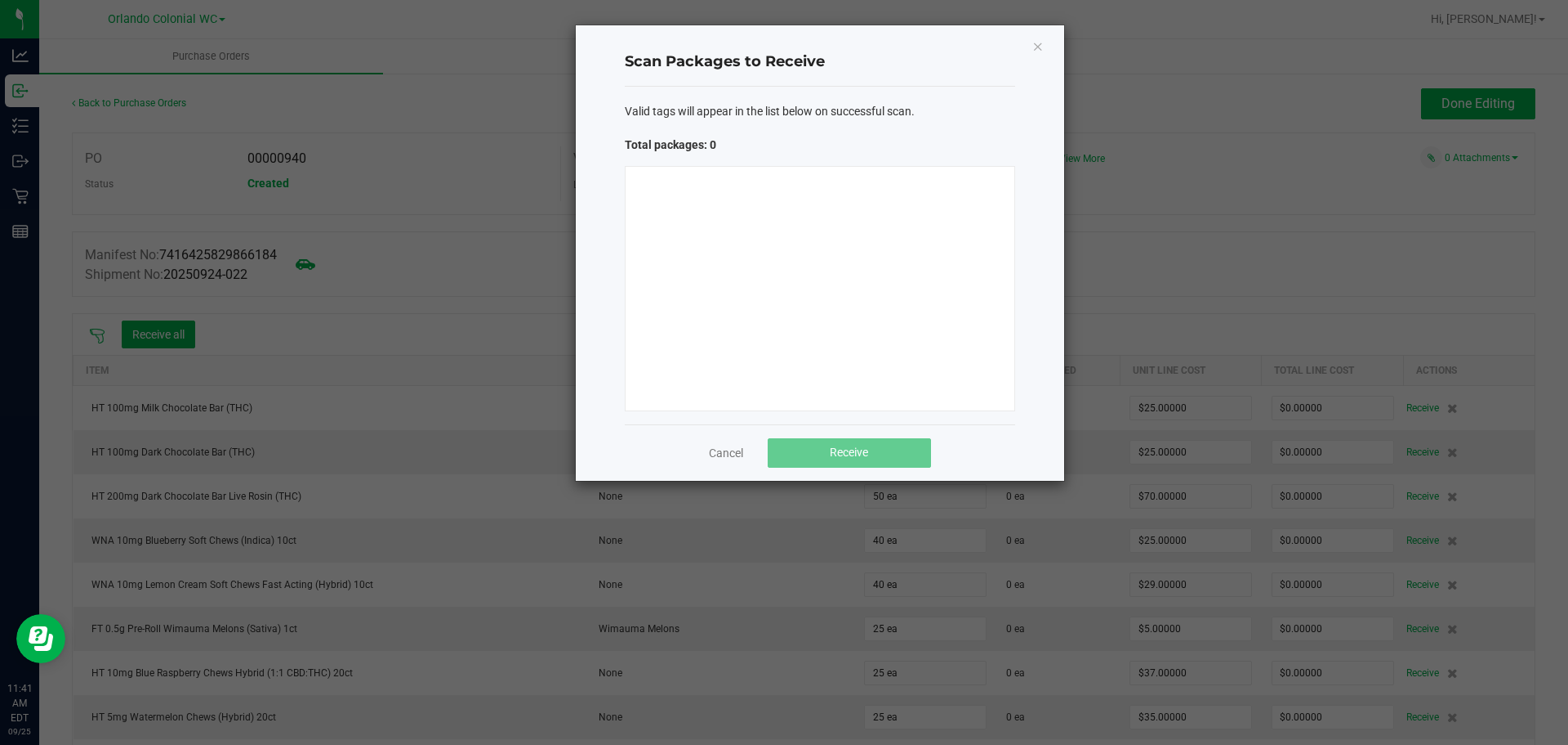
click at [801, 230] on div at bounding box center [820, 288] width 391 height 246
click at [759, 273] on div at bounding box center [820, 288] width 391 height 246
click at [714, 450] on link "Cancel" at bounding box center [726, 452] width 34 height 16
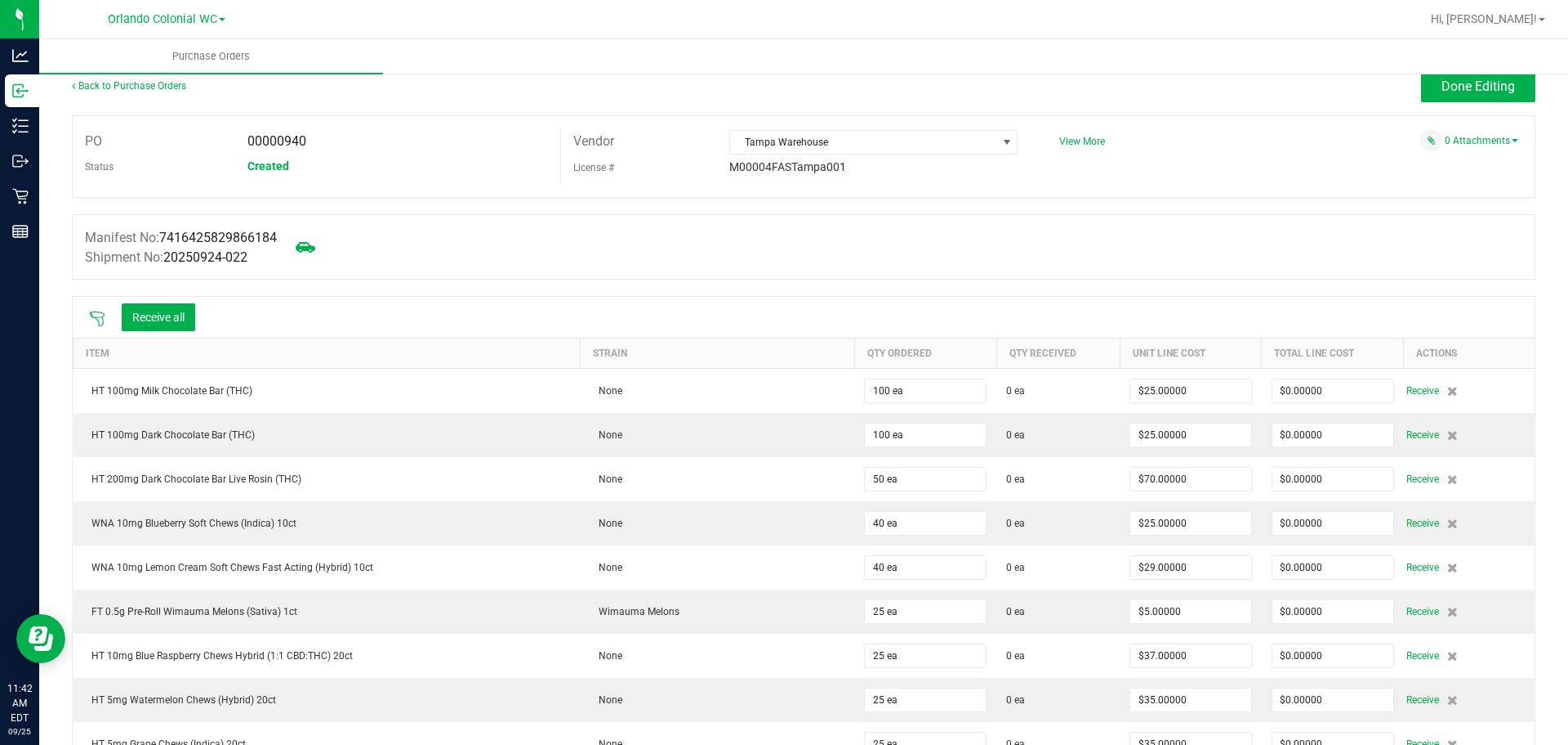
scroll to position [0, 0]
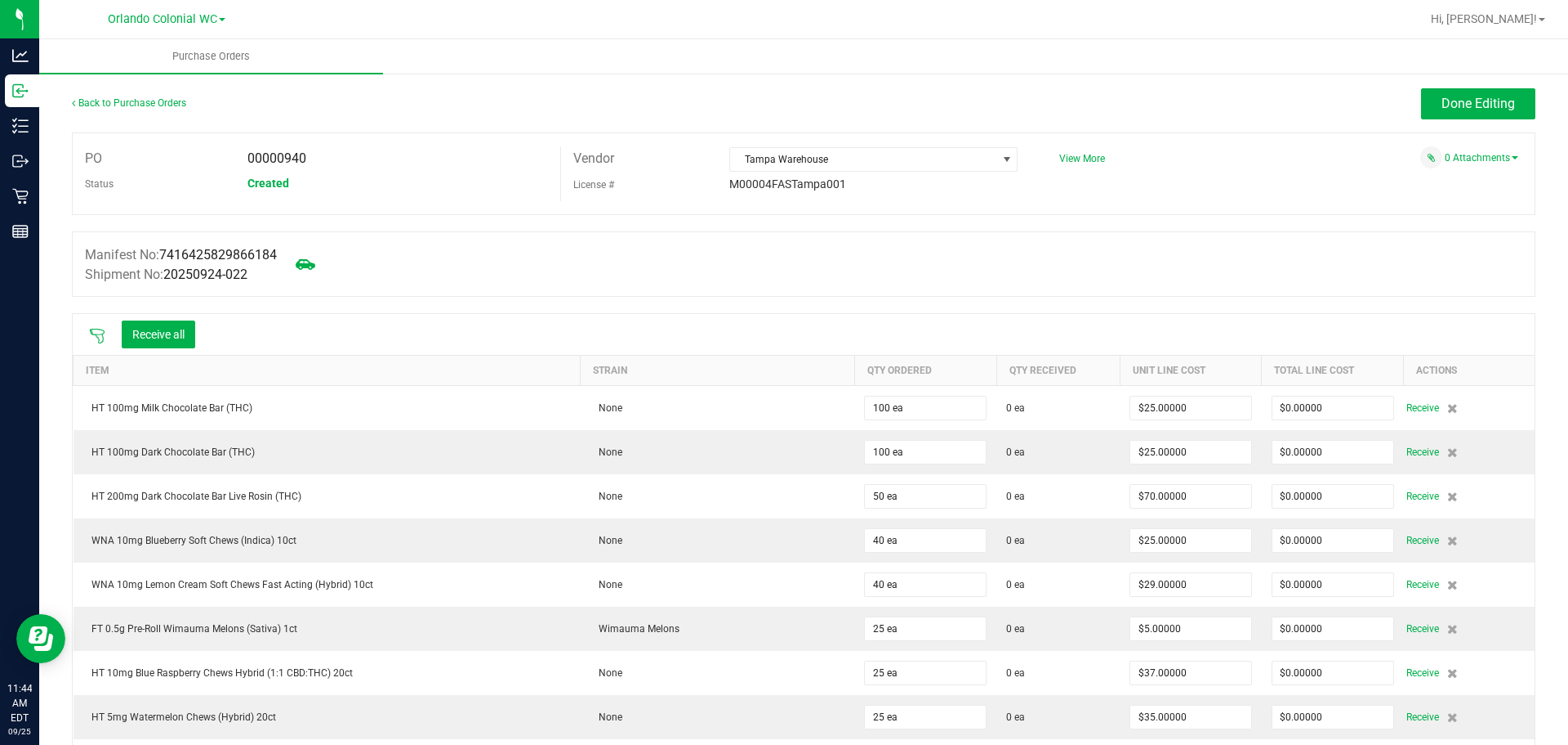
click at [98, 336] on icon at bounding box center [97, 336] width 16 height 16
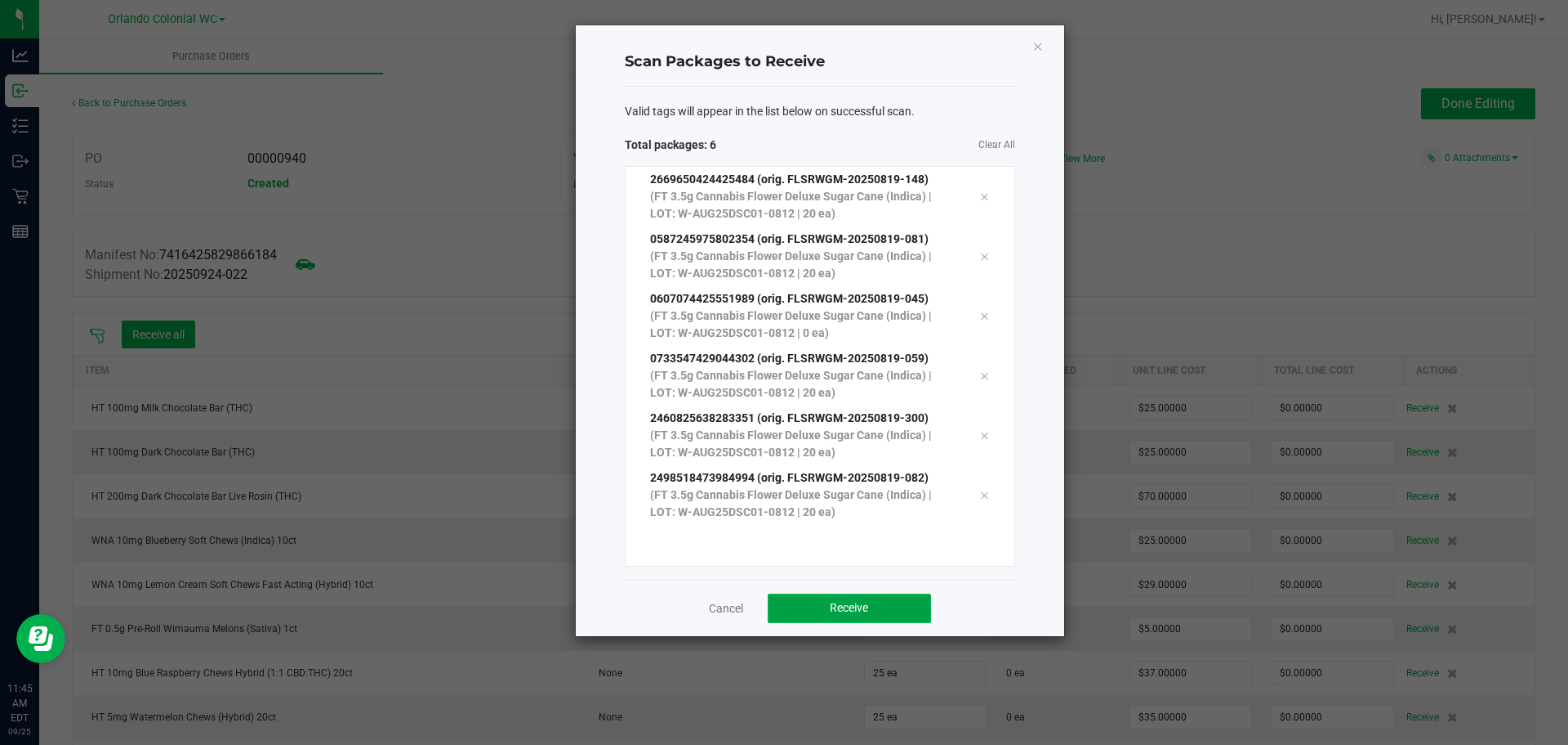
click at [908, 603] on button "Receive" at bounding box center [850, 608] width 163 height 29
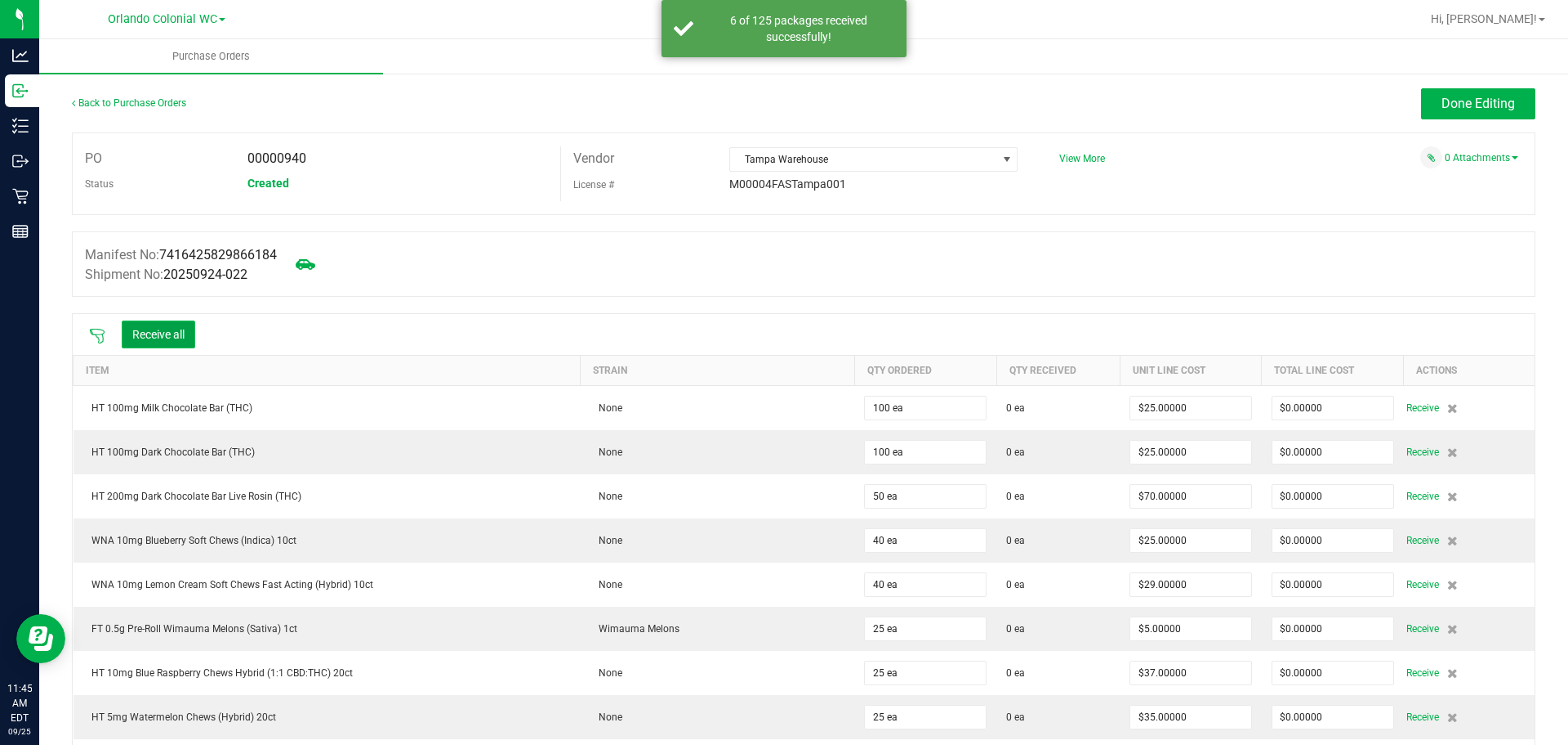
click at [173, 321] on button "Receive all" at bounding box center [158, 334] width 73 height 28
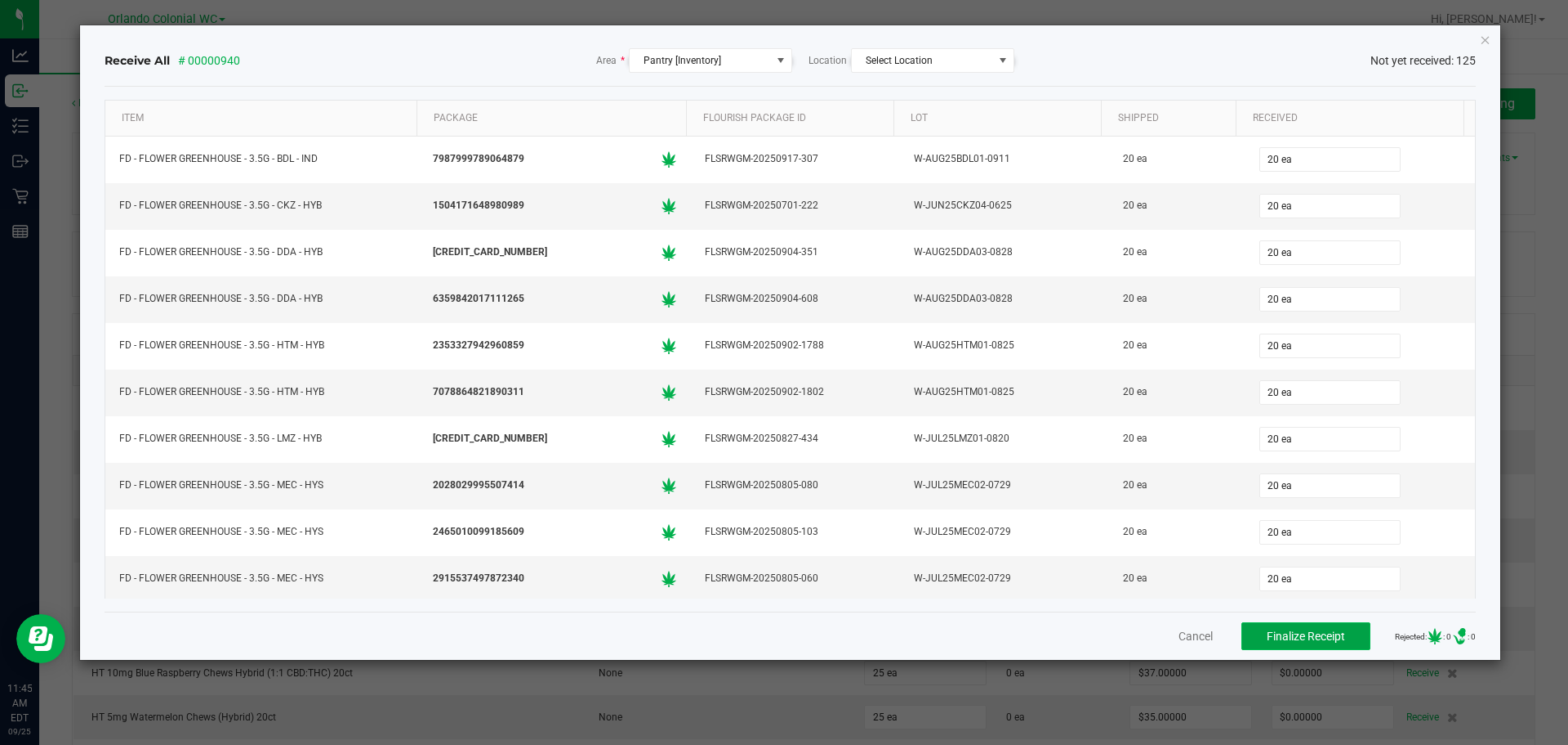
click at [1310, 631] on span "Finalize Receipt" at bounding box center [1306, 637] width 78 height 13
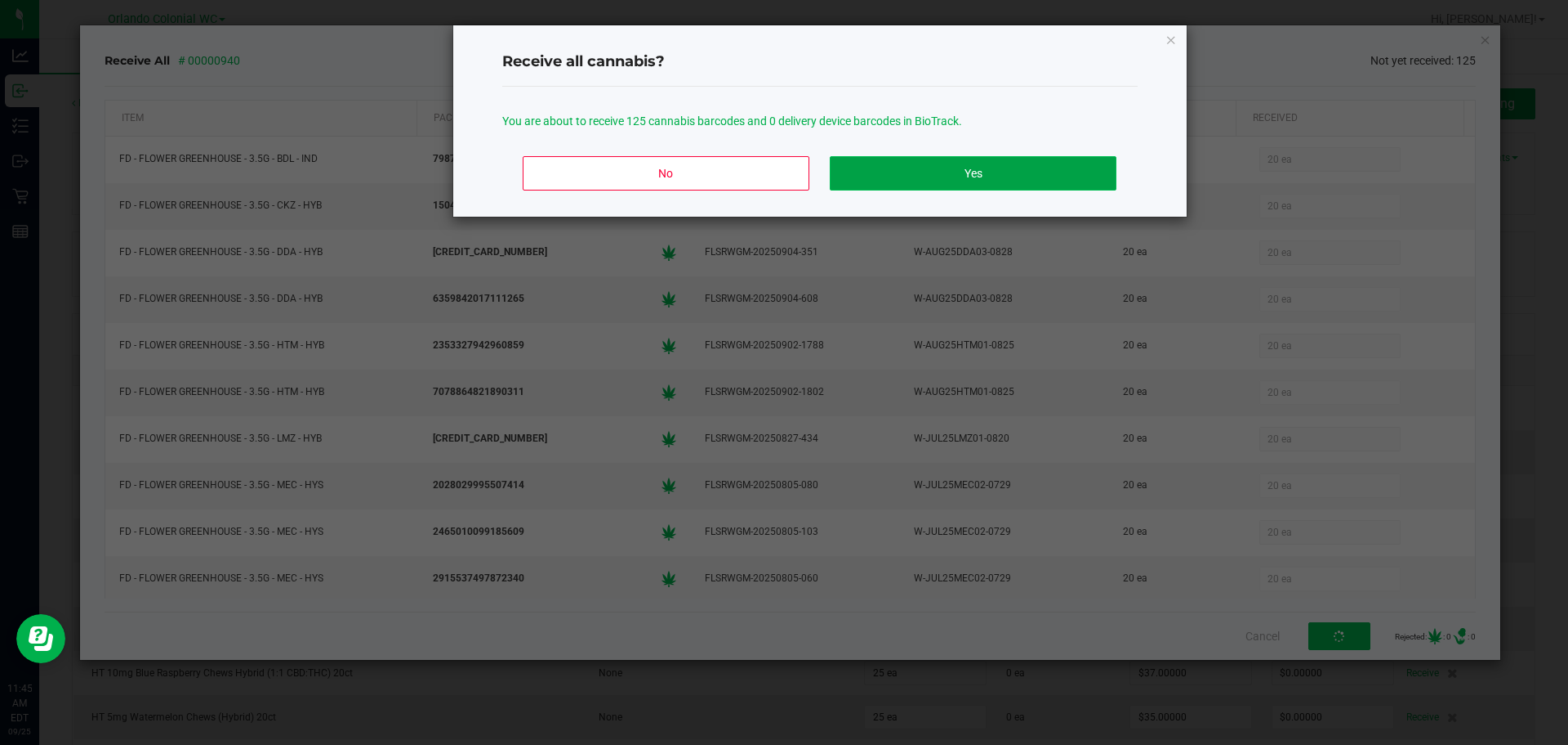
click at [889, 176] on button "Yes" at bounding box center [973, 173] width 286 height 34
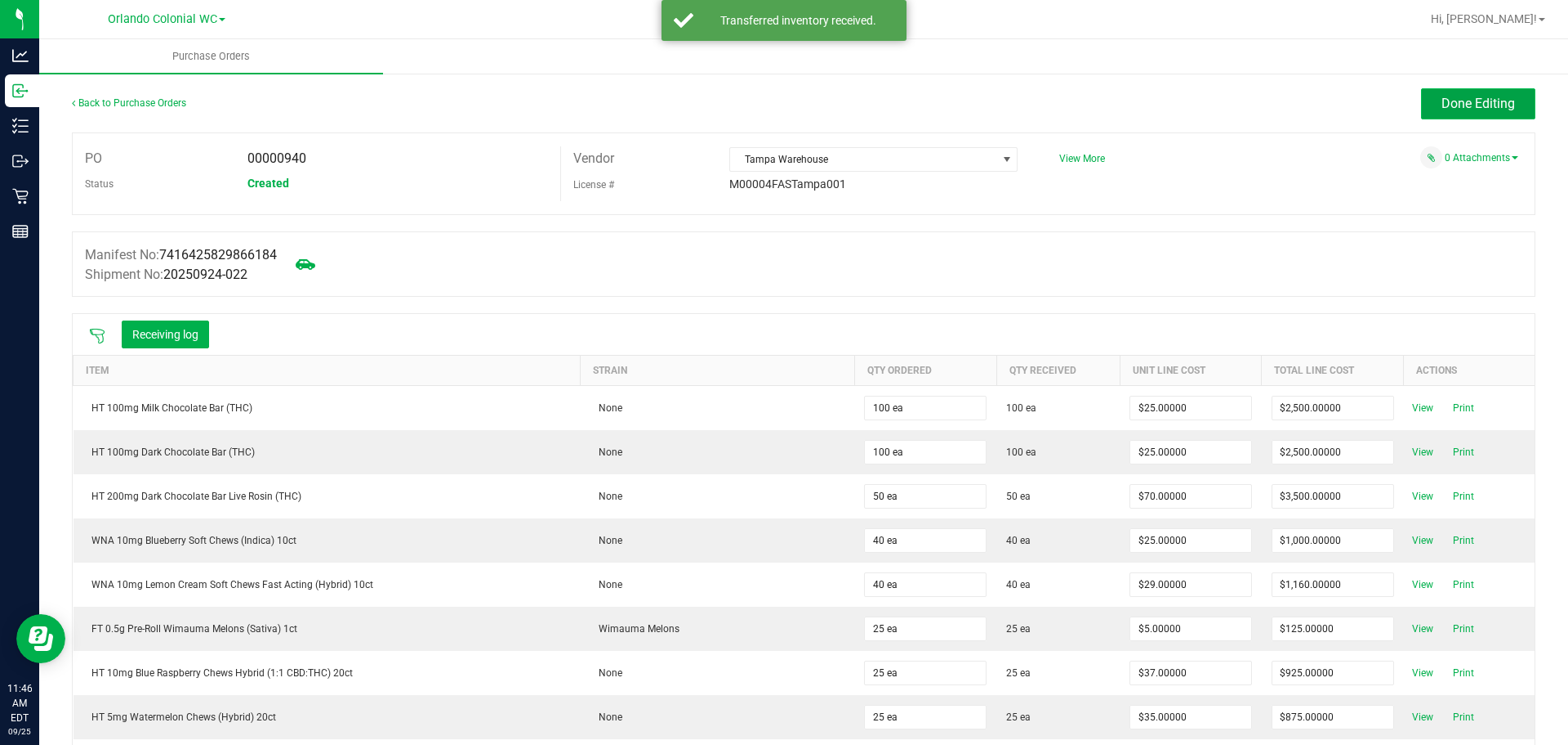
click at [1466, 90] on button "Done Editing" at bounding box center [1478, 103] width 114 height 31
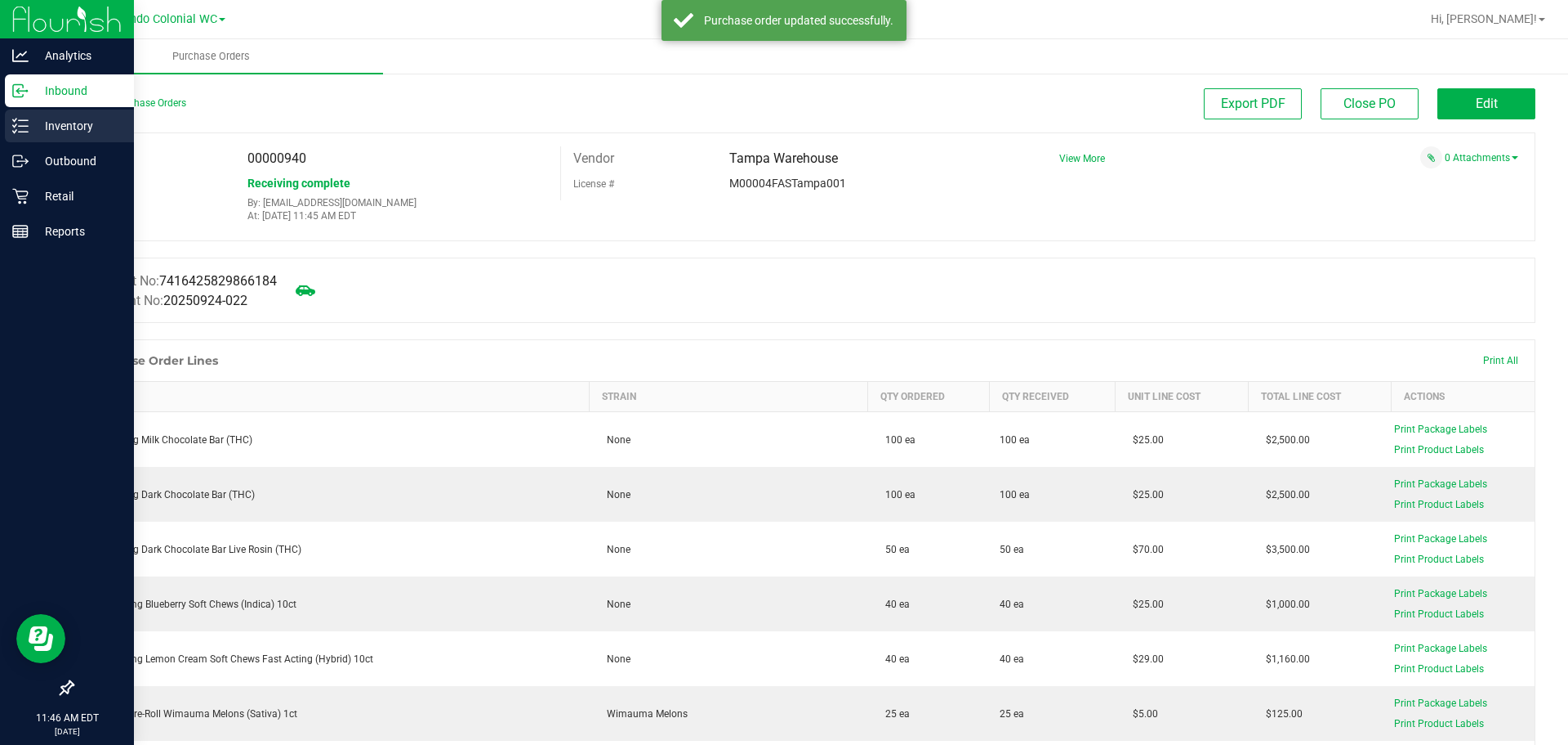
click at [36, 124] on p "Inventory" at bounding box center [77, 125] width 98 height 19
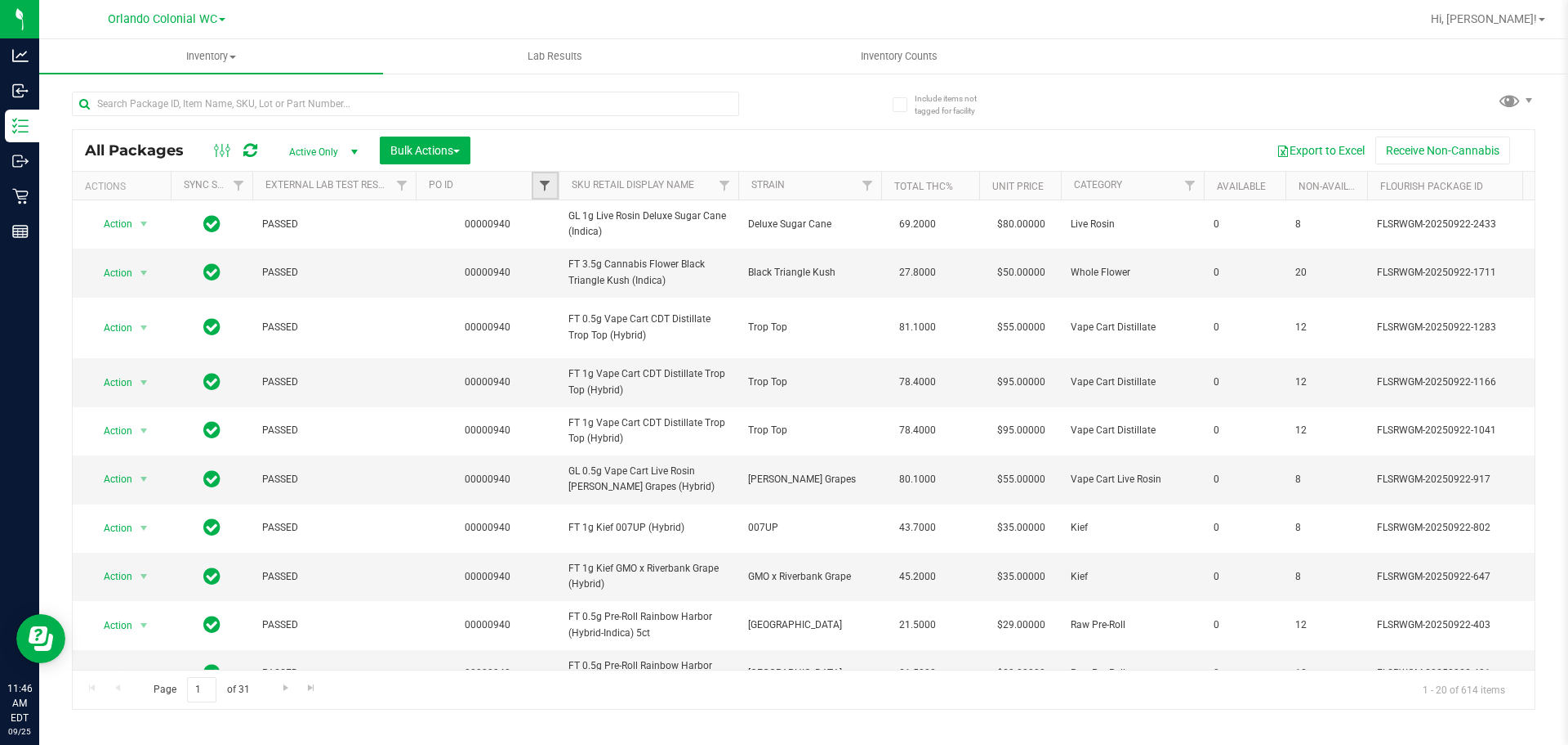
click at [551, 189] on span "Filter" at bounding box center [545, 186] width 13 height 13
type input "940"
click at [578, 268] on button "Filter" at bounding box center [581, 265] width 78 height 36
click at [543, 182] on span "Filter" at bounding box center [545, 186] width 13 height 13
click at [687, 267] on button "Clear" at bounding box center [670, 265] width 78 height 36
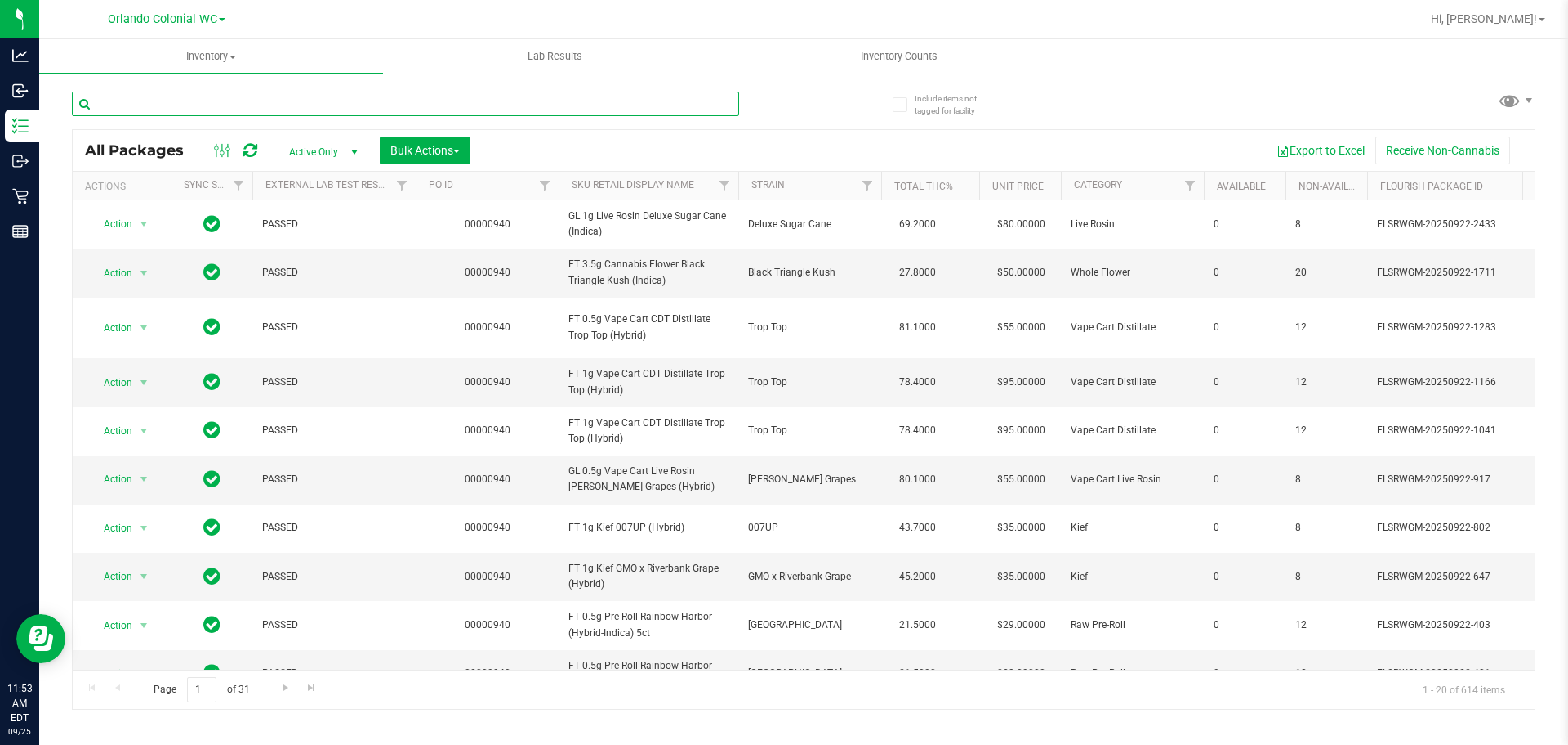
click at [460, 103] on input "text" at bounding box center [406, 103] width 667 height 24
paste input "FT 0.5g Pre-Roll Don Dada (Hybrid) 1ct"
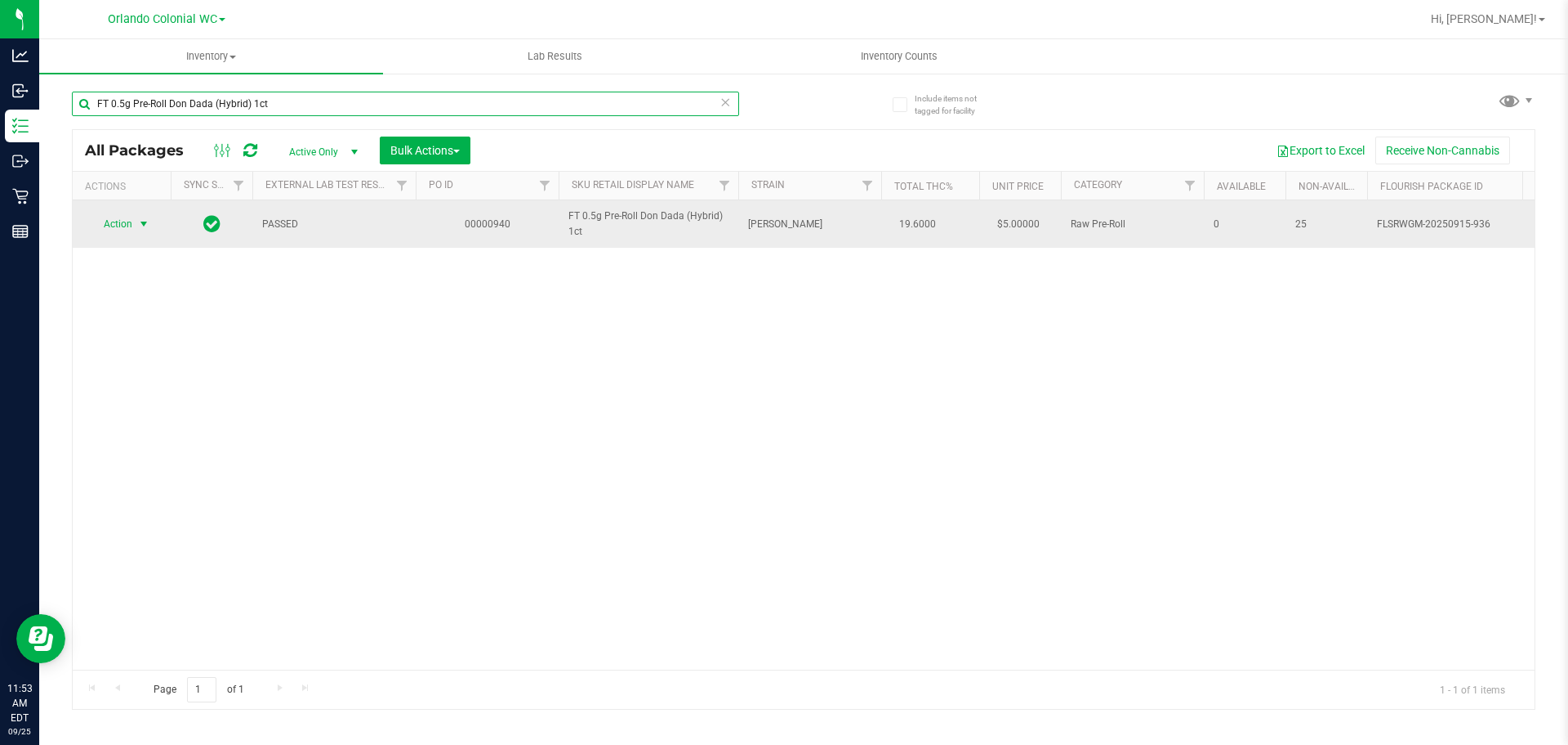
type input "FT 0.5g Pre-Roll Don Dada (Hybrid) 1ct"
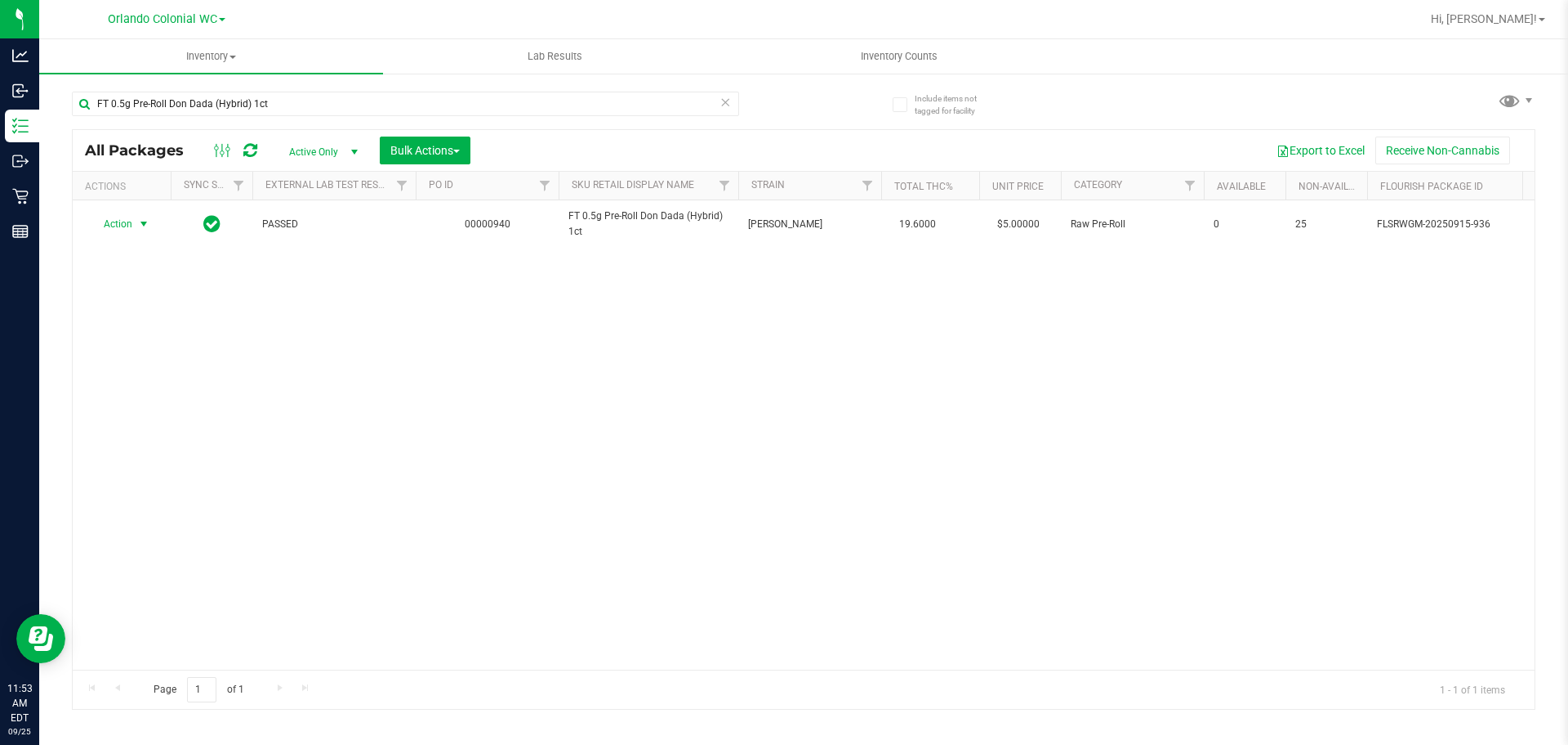
drag, startPoint x: 123, startPoint y: 227, endPoint x: 138, endPoint y: 266, distance: 41.8
click at [122, 226] on span "Action" at bounding box center [111, 224] width 44 height 23
click at [164, 406] on li "Unlock package" at bounding box center [142, 418] width 104 height 24
click at [343, 103] on input "FT 0.5g Pre-Roll Don Dada (Hybrid) 1ct" at bounding box center [406, 103] width 667 height 24
paste input "Rainbow Harbor (Hybrid-Indica) 5"
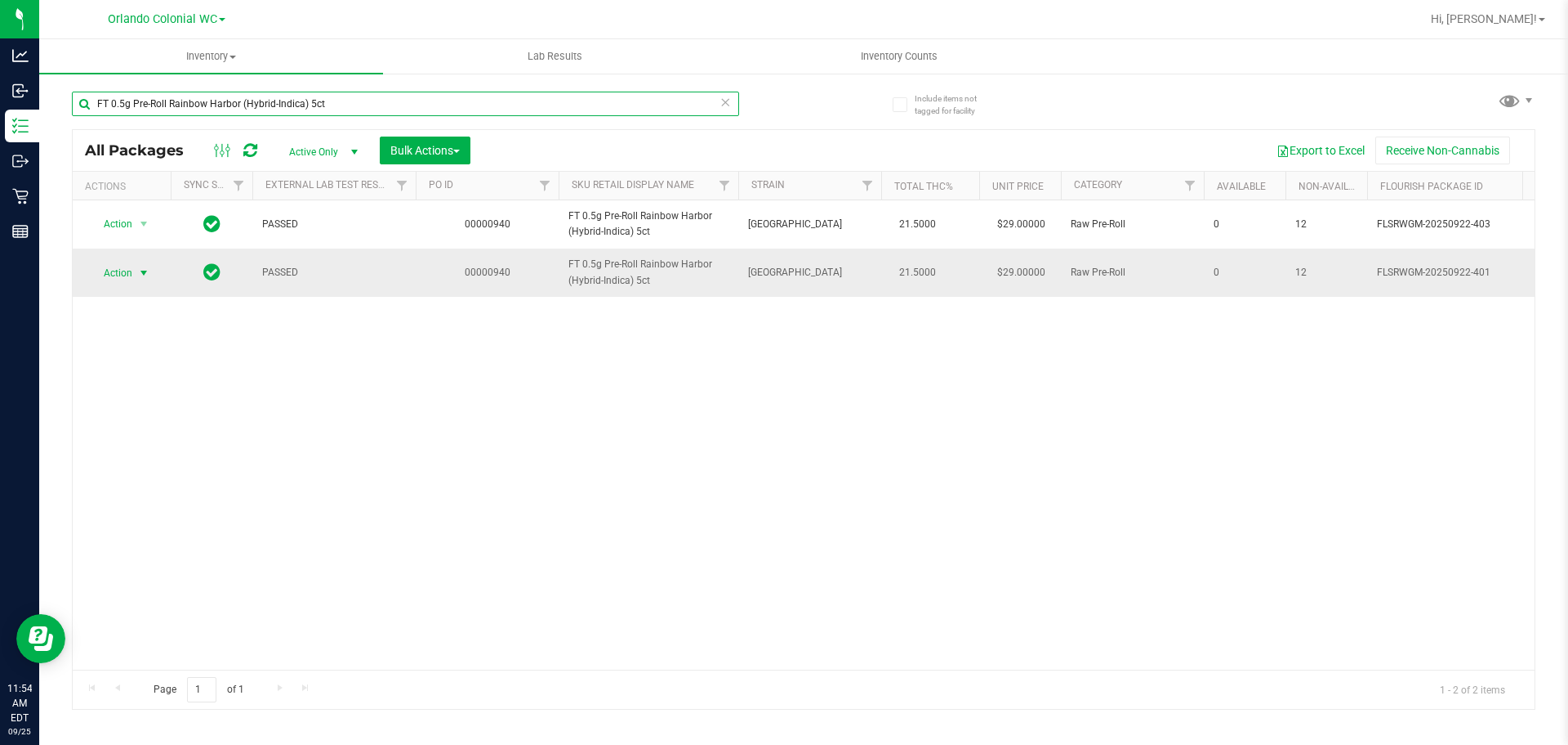
type input "FT 0.5g Pre-Roll Rainbow Harbor (Hybrid-Indica) 5ct"
drag, startPoint x: 97, startPoint y: 277, endPoint x: 113, endPoint y: 277, distance: 16.0
click at [97, 277] on span "Action" at bounding box center [111, 272] width 44 height 23
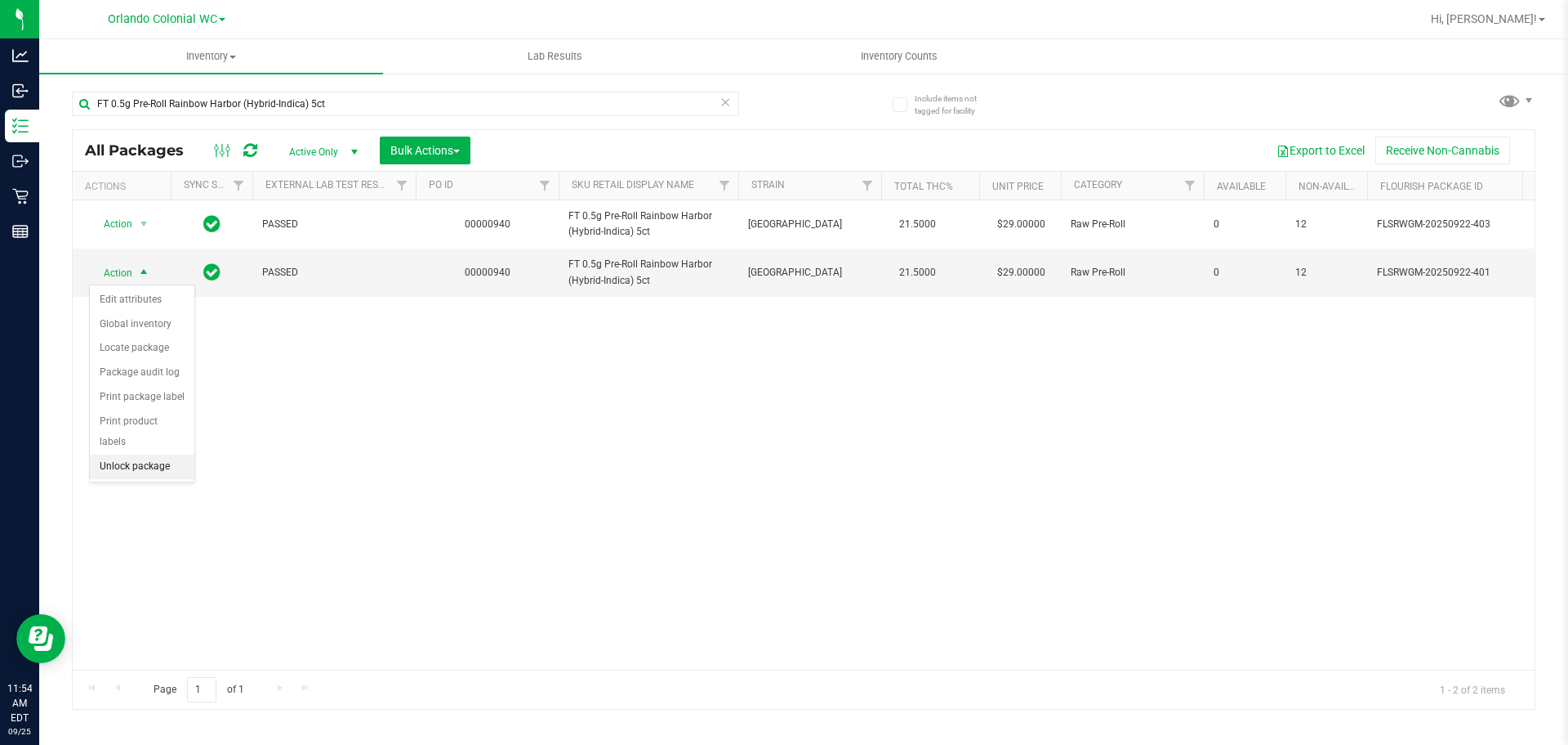
click at [161, 454] on li "Unlock package" at bounding box center [142, 466] width 104 height 24
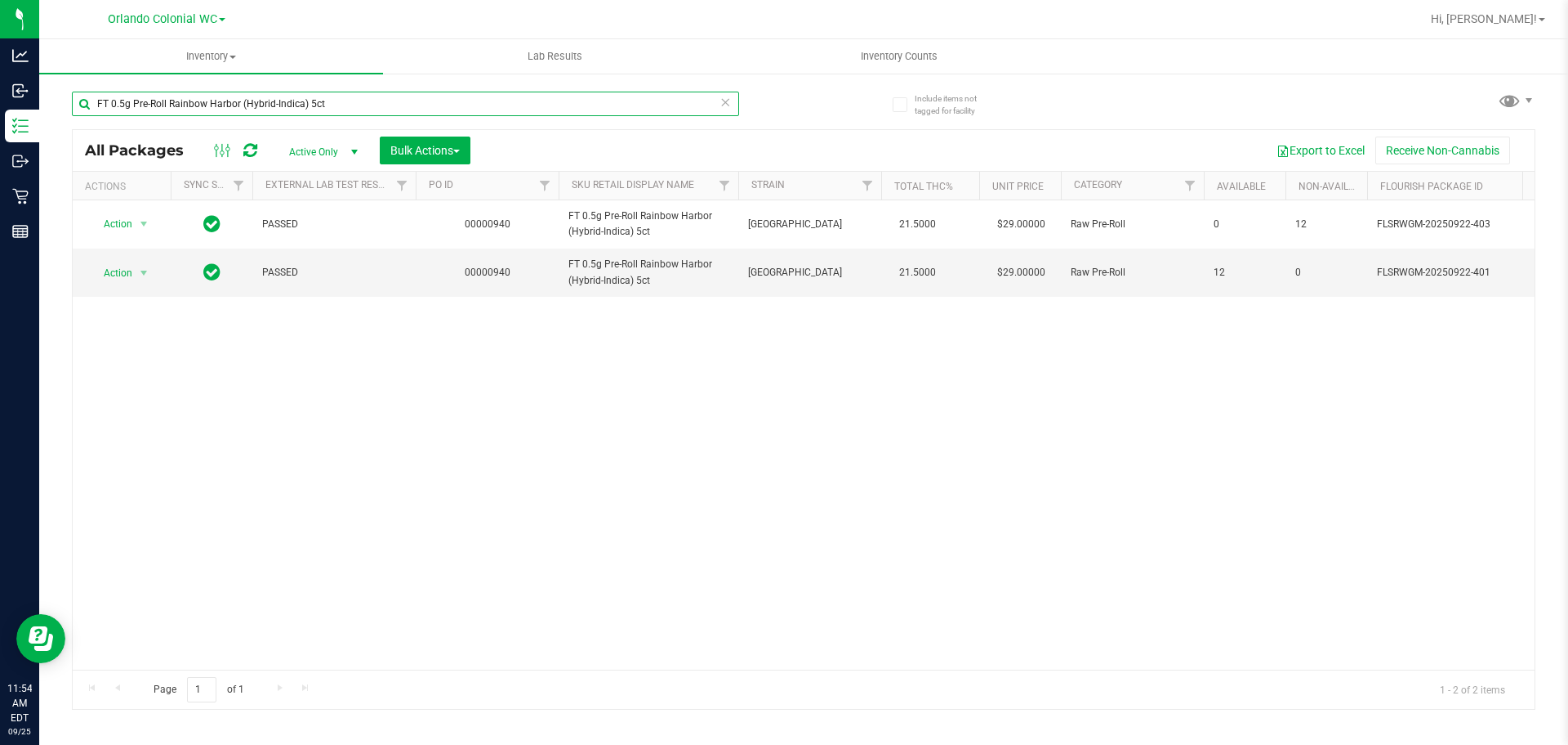
click at [341, 111] on input "FT 0.5g Pre-Roll Rainbow Harbor (Hybrid-Indica) 5ct" at bounding box center [406, 103] width 667 height 24
paste input "Space Delight (Indica) 1"
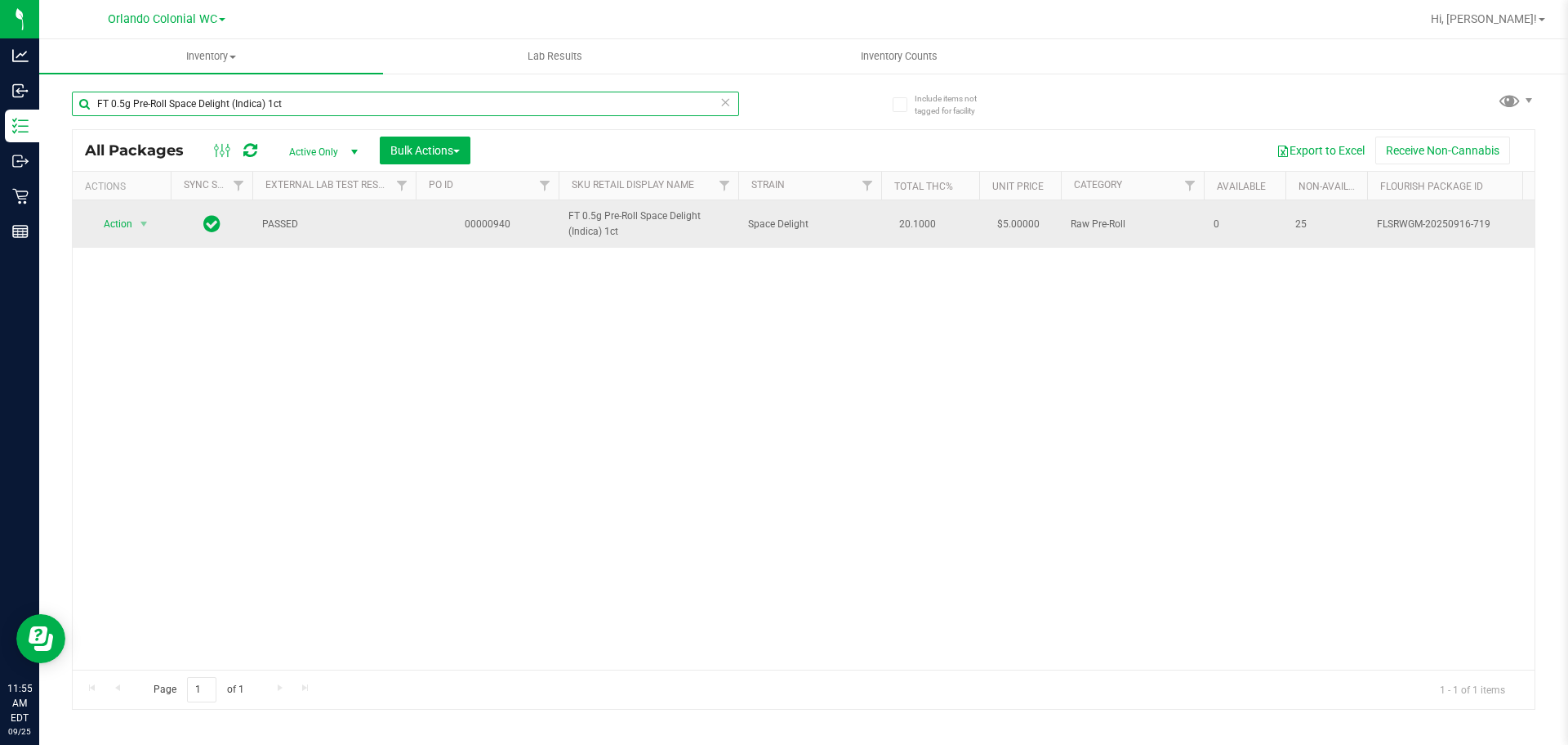
type input "FT 0.5g Pre-Roll Space Delight (Indica) 1ct"
click at [122, 211] on td "Action Action Edit attributes Global inventory Locate package Package audit log…" at bounding box center [122, 224] width 98 height 47
click at [124, 216] on span "Action" at bounding box center [111, 224] width 44 height 23
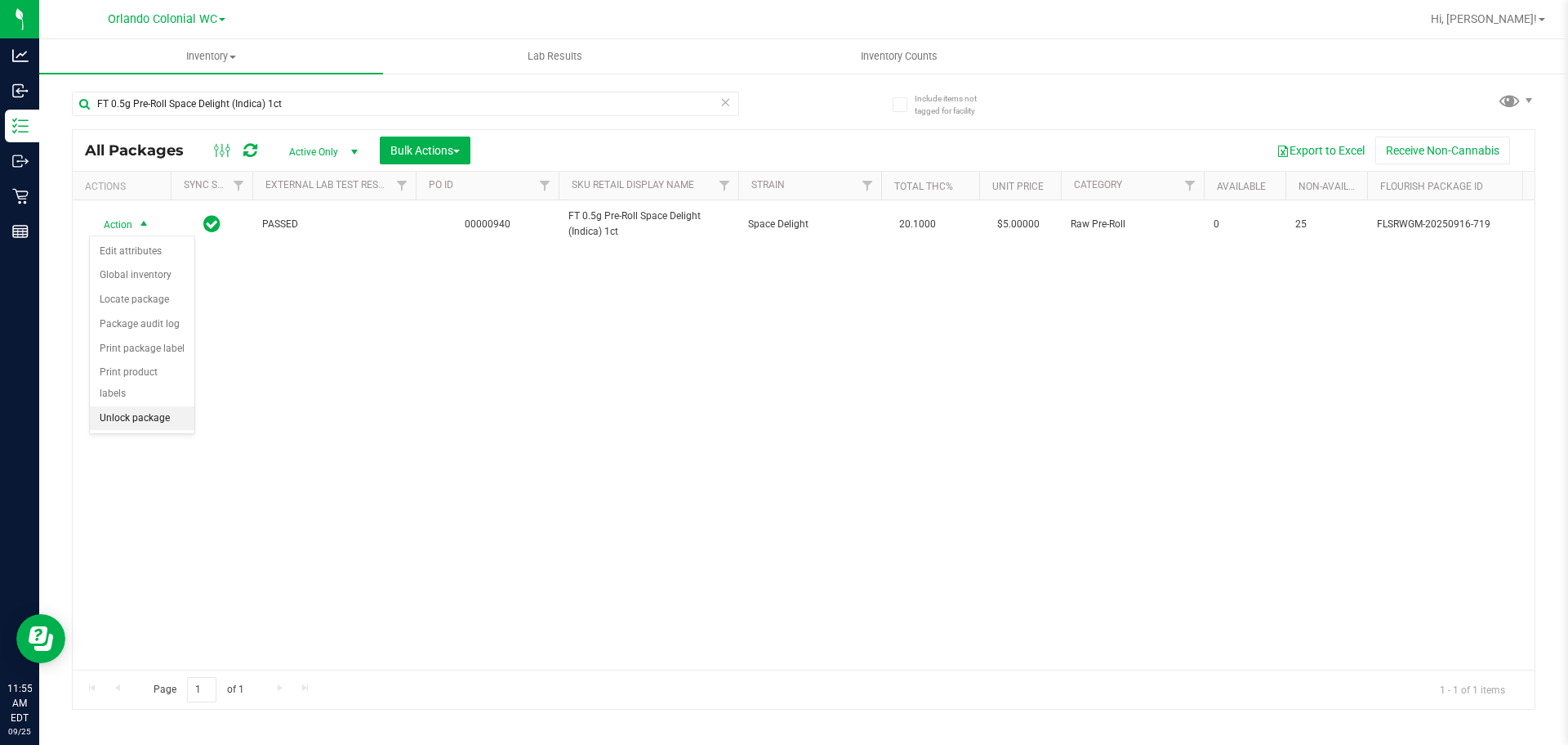
click at [166, 406] on li "Unlock package" at bounding box center [142, 418] width 104 height 24
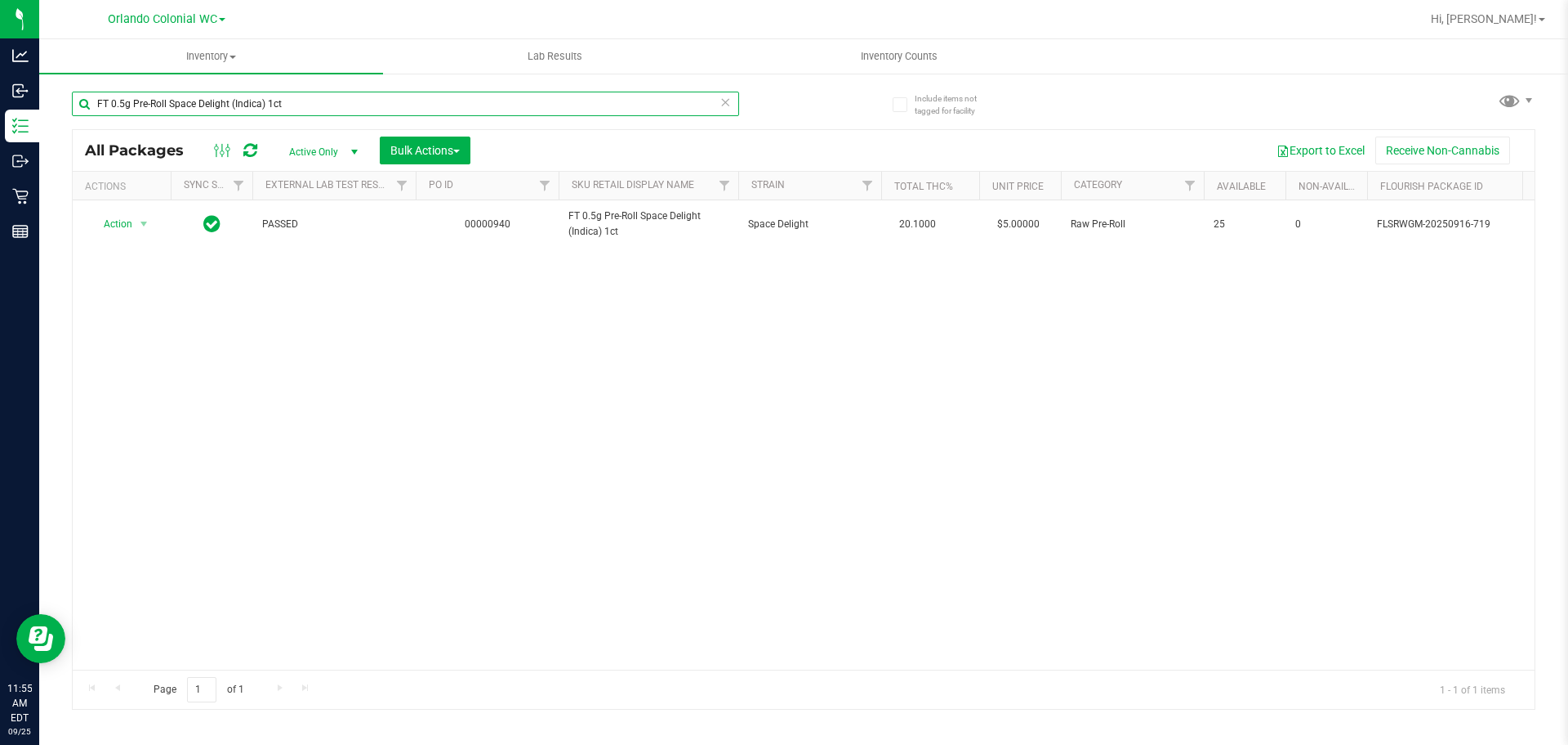
click at [392, 103] on input "FT 0.5g Pre-Roll Space Delight (Indica) 1ct" at bounding box center [406, 103] width 667 height 24
paste input "Wimauma Melons (Sativ"
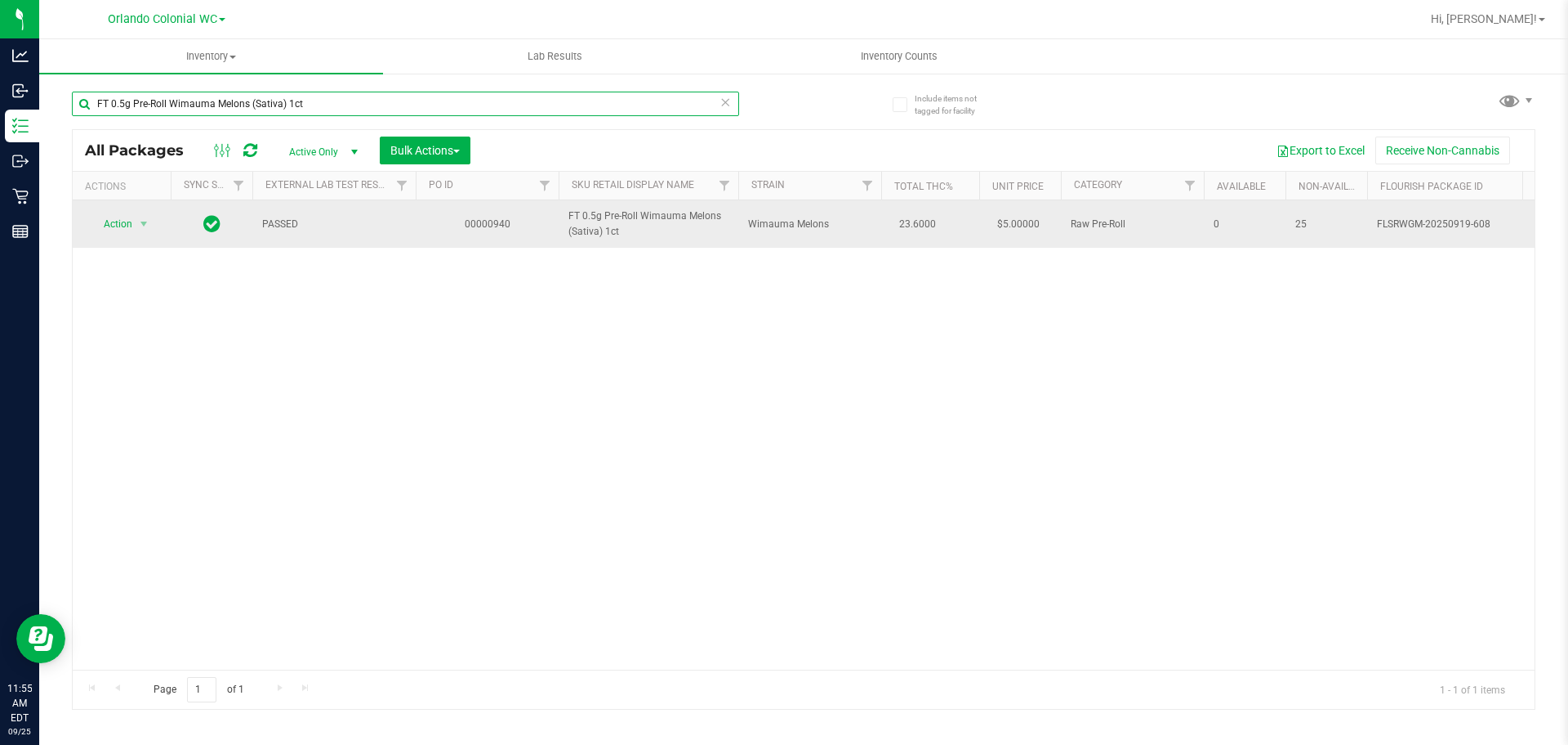
type input "FT 0.5g Pre-Roll Wimauma Melons (Sativa) 1ct"
click at [123, 219] on span "Action" at bounding box center [111, 224] width 44 height 23
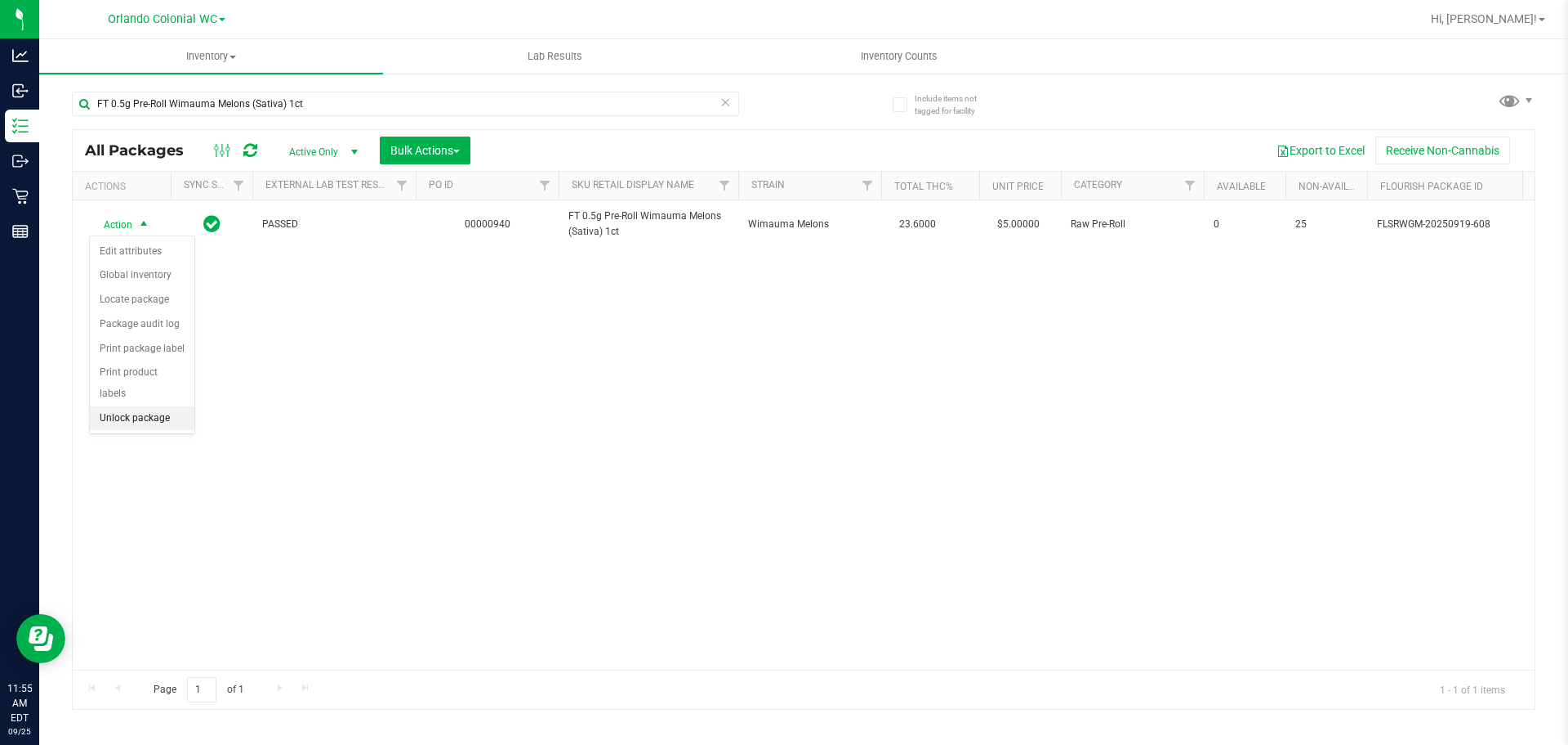
click at [162, 406] on li "Unlock package" at bounding box center [142, 418] width 104 height 24
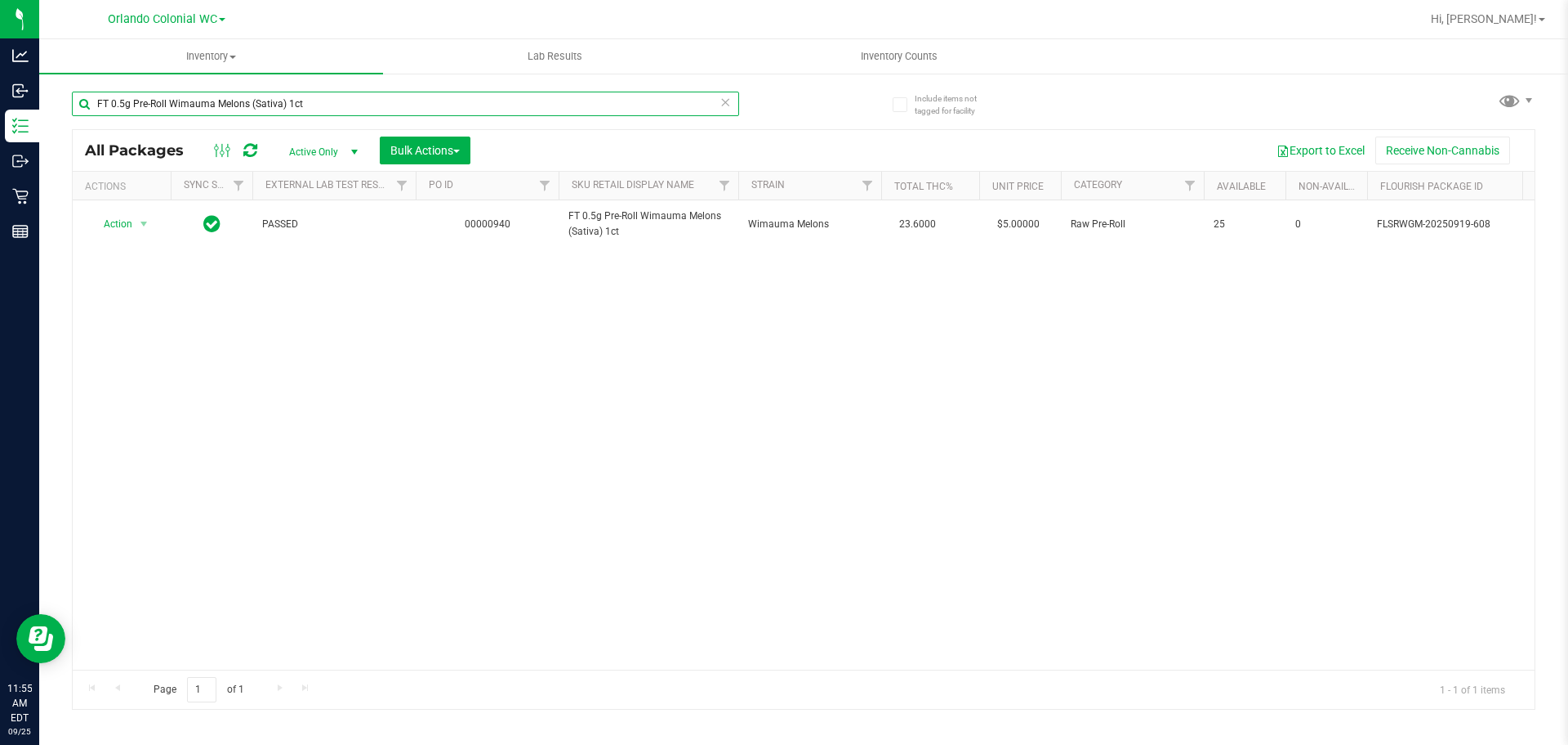
click at [338, 105] on input "FT 0.5g Pre-Roll Wimauma Melons (Sativa) 1ct" at bounding box center [406, 103] width 667 height 24
paste input "5"
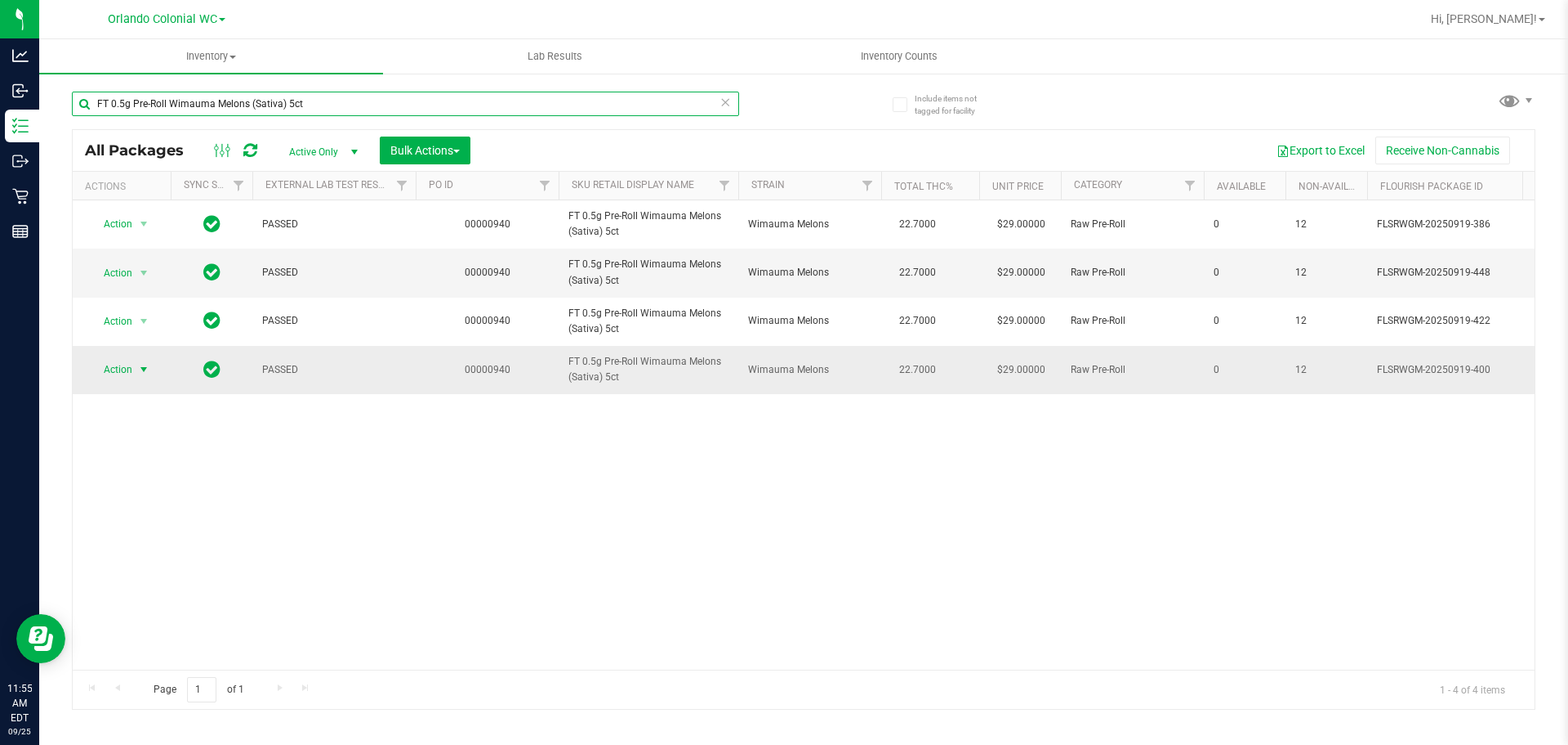
type input "FT 0.5g Pre-Roll Wimauma Melons (Sativa) 5ct"
click at [109, 378] on span "Action" at bounding box center [111, 369] width 44 height 23
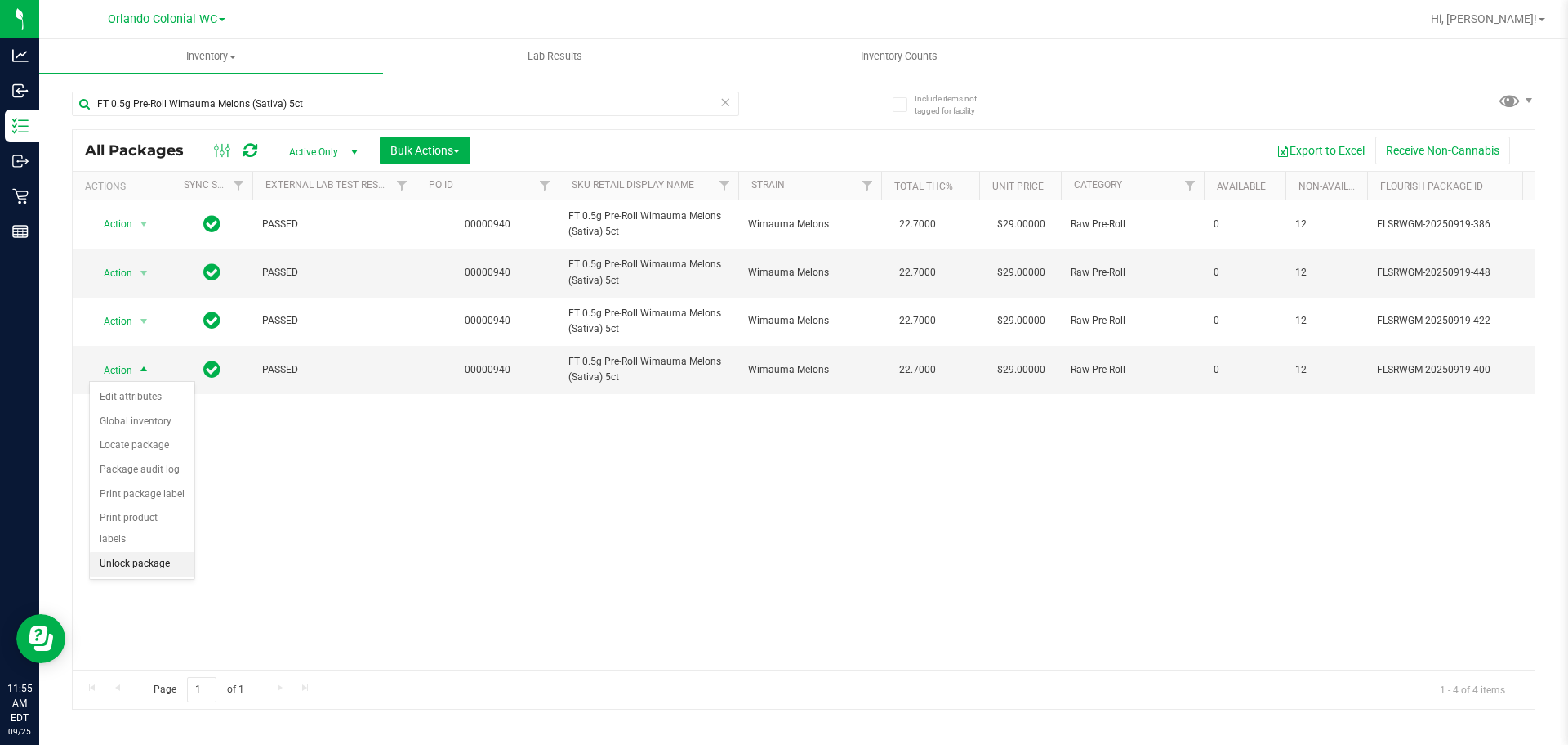
drag, startPoint x: 153, startPoint y: 535, endPoint x: 163, endPoint y: 538, distance: 10.4
click at [155, 552] on li "Unlock package" at bounding box center [142, 563] width 104 height 24
click at [429, 84] on div "FT 0.5g Pre-Roll Wimauma Melons (Sativa) 5ct" at bounding box center [438, 103] width 732 height 52
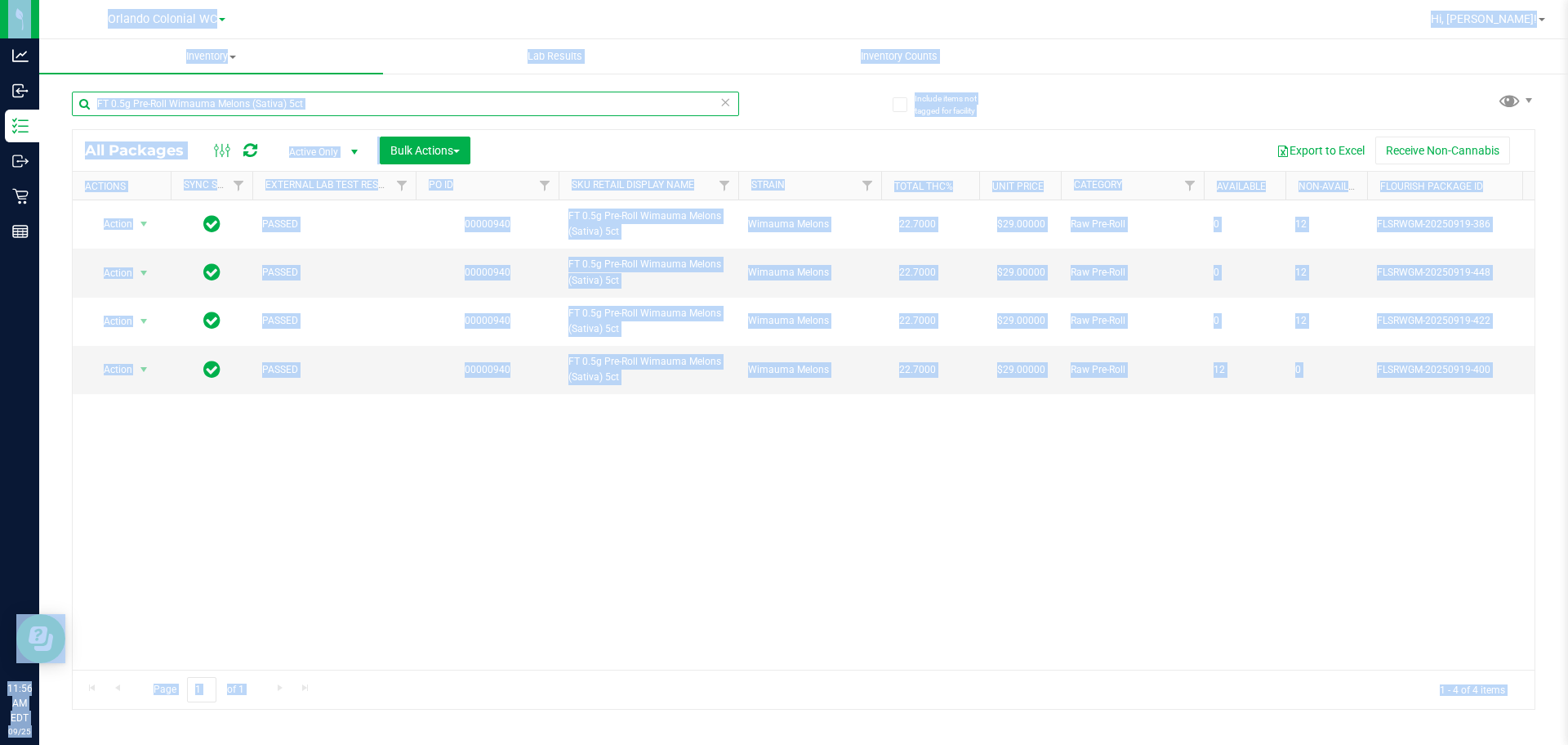
click at [429, 103] on input "FT 0.5g Pre-Roll Wimauma Melons (Sativa) 5ct" at bounding box center [406, 103] width 667 height 24
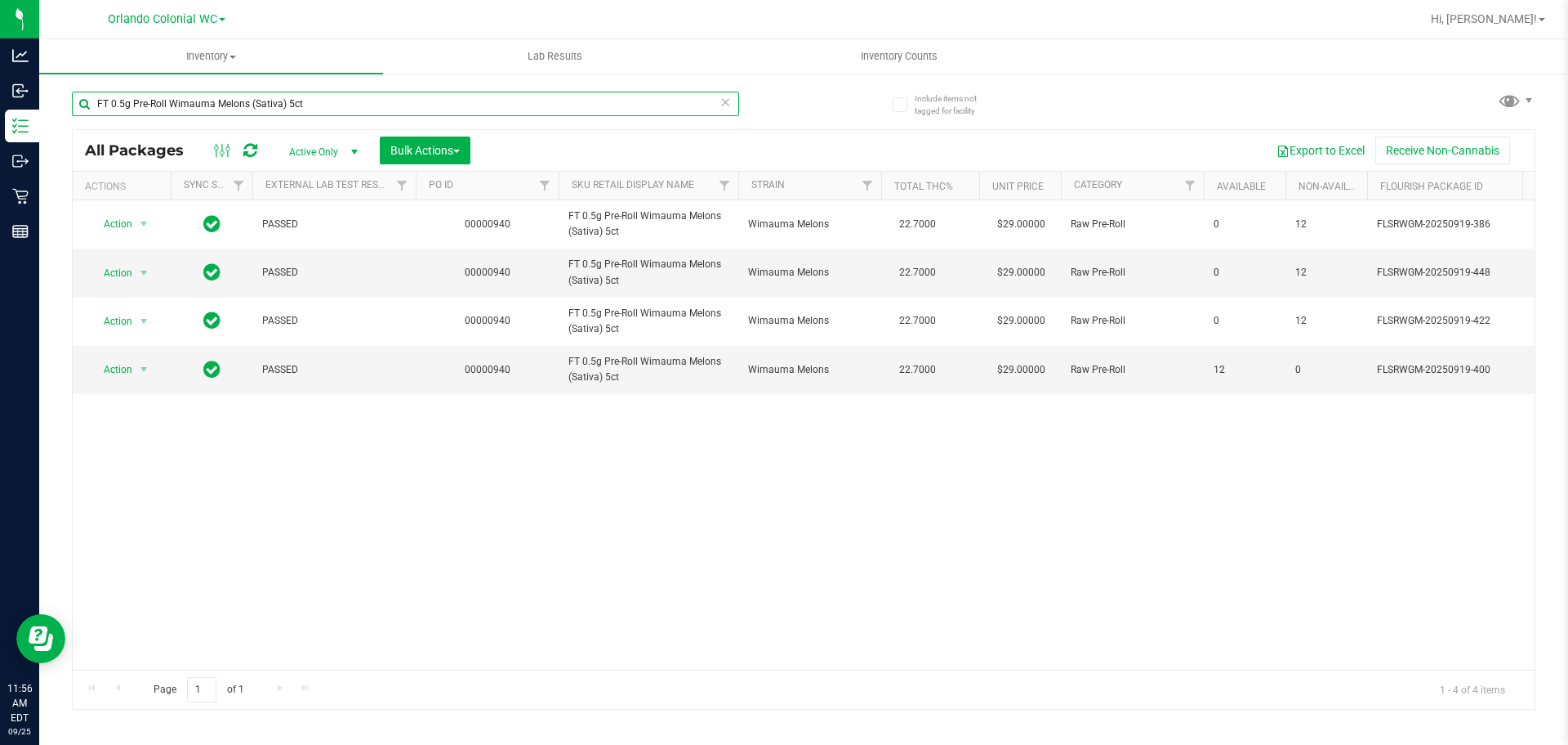
paste input "Vape Cart CDT Distillate Trop Top (Hybrid)"
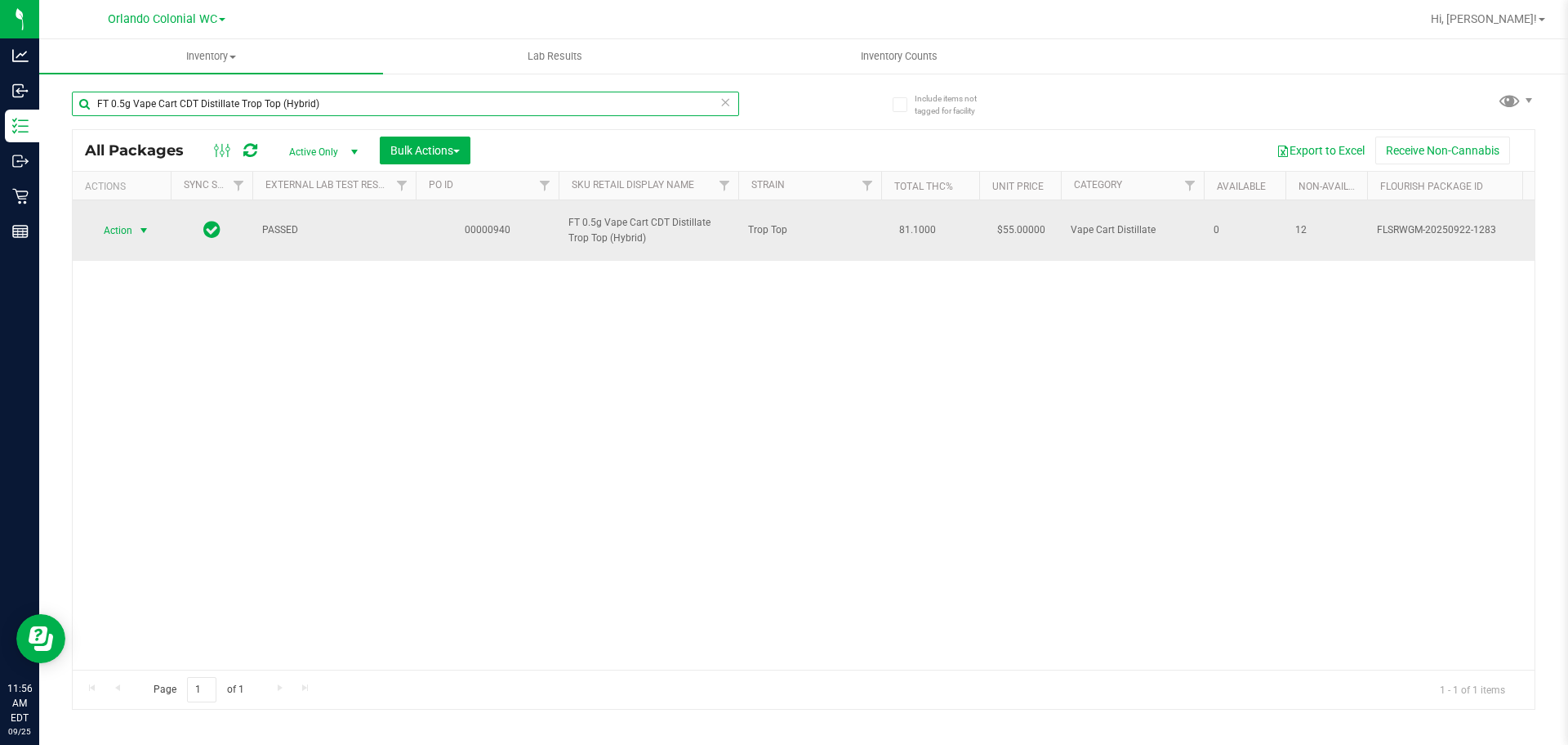
type input "FT 0.5g Vape Cart CDT Distillate Trop Top (Hybrid)"
click at [127, 230] on span "Action" at bounding box center [111, 230] width 44 height 23
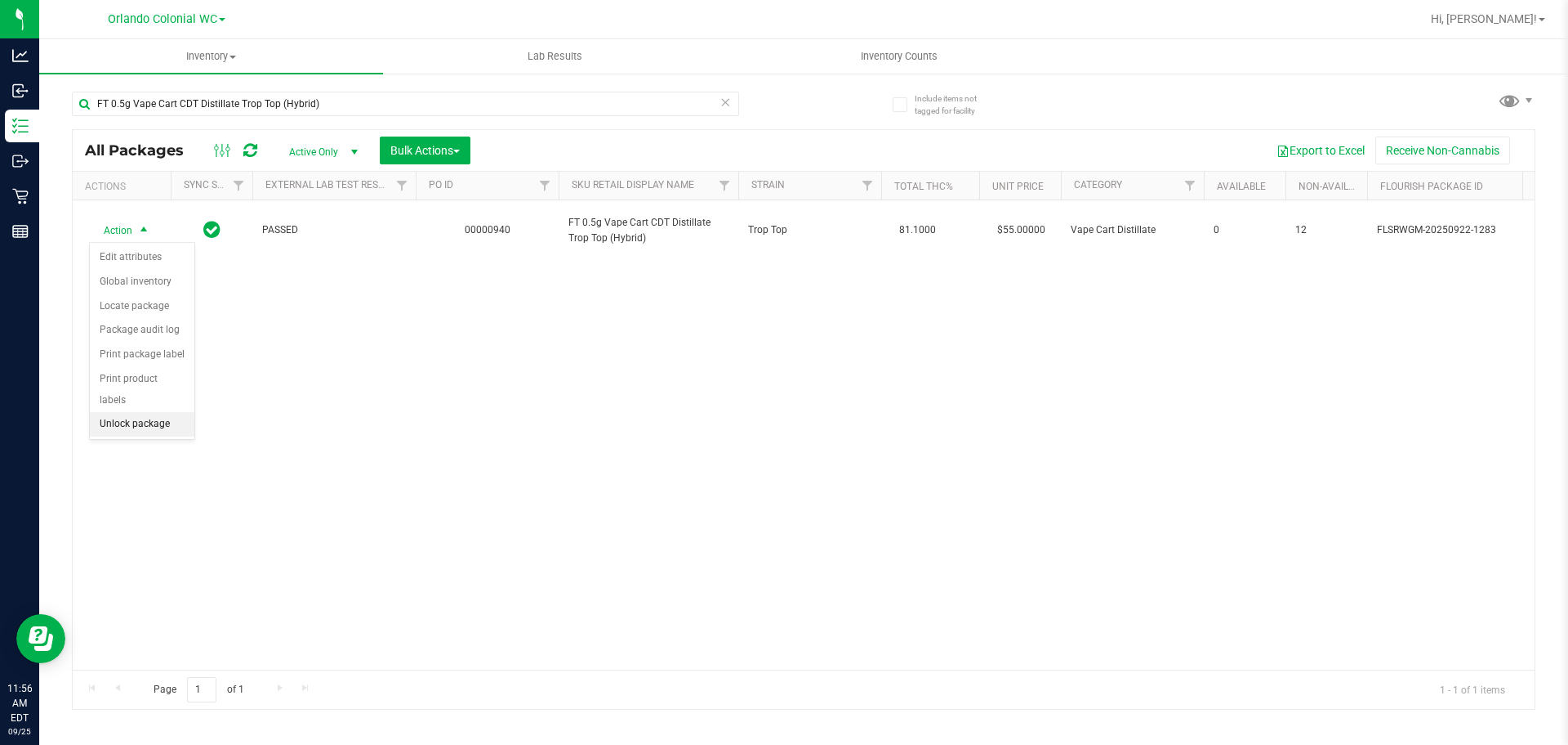
click at [154, 412] on li "Unlock package" at bounding box center [142, 424] width 104 height 24
click at [433, 88] on div "FT 0.5g Vape Cart CDT Distillate Trop Top (Hybrid)" at bounding box center [438, 103] width 732 height 52
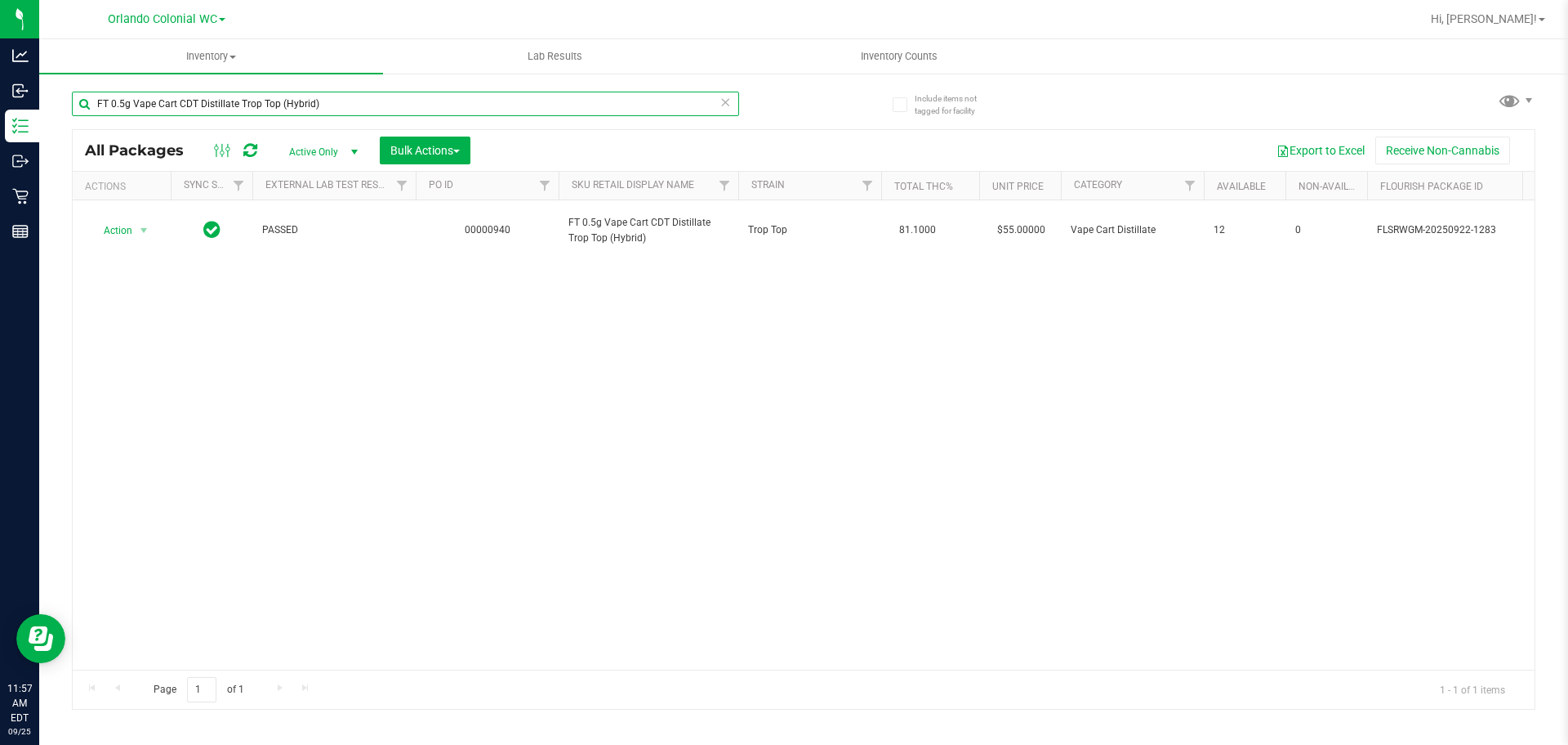
click at [429, 92] on input "FT 0.5g Vape Cart CDT Distillate Trop Top (Hybrid)" at bounding box center [406, 103] width 667 height 24
paste input "1g Crumble Ice Cold"
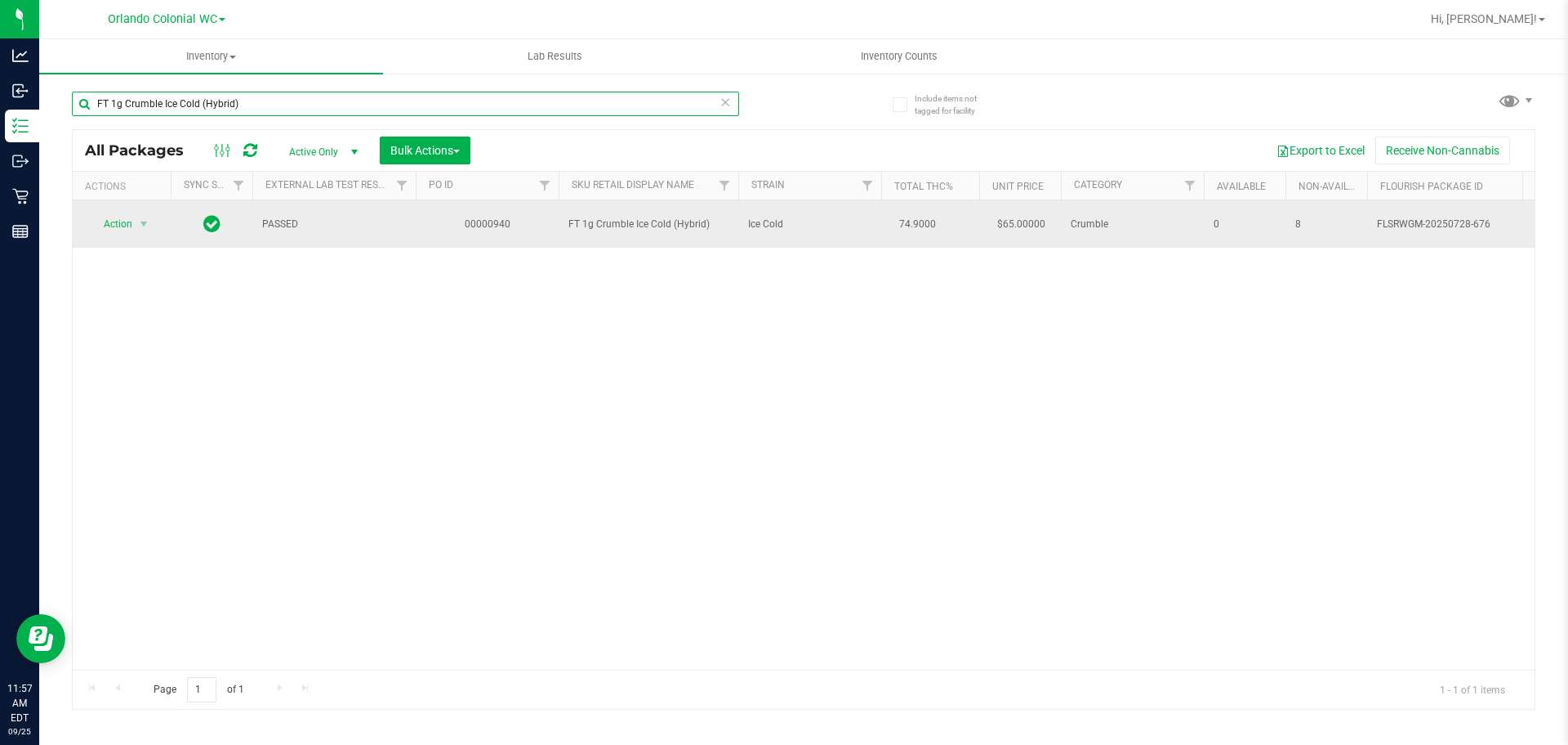
type input "FT 1g Crumble Ice Cold (Hybrid)"
click at [130, 229] on span "Action" at bounding box center [111, 224] width 44 height 23
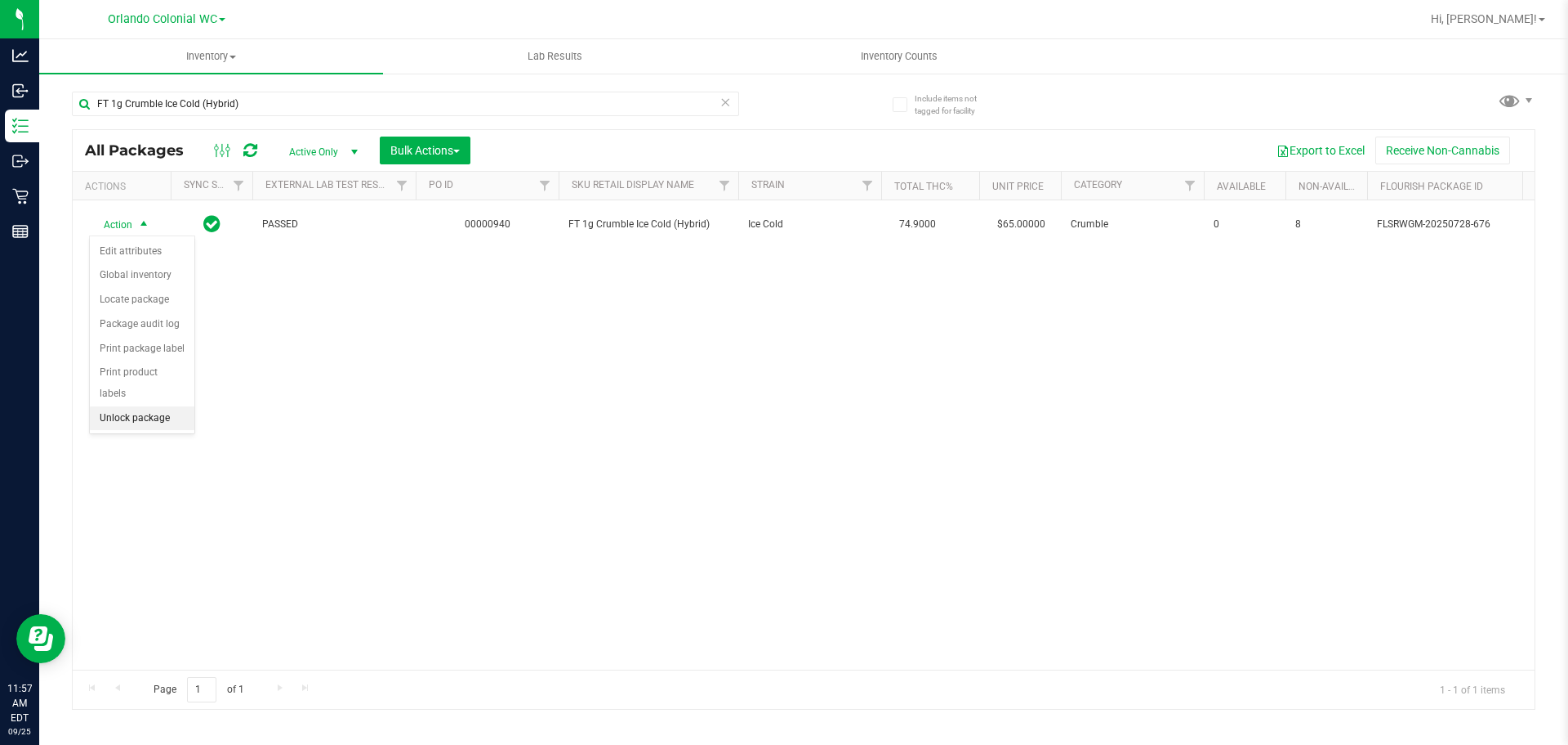
click at [158, 406] on li "Unlock package" at bounding box center [142, 418] width 104 height 24
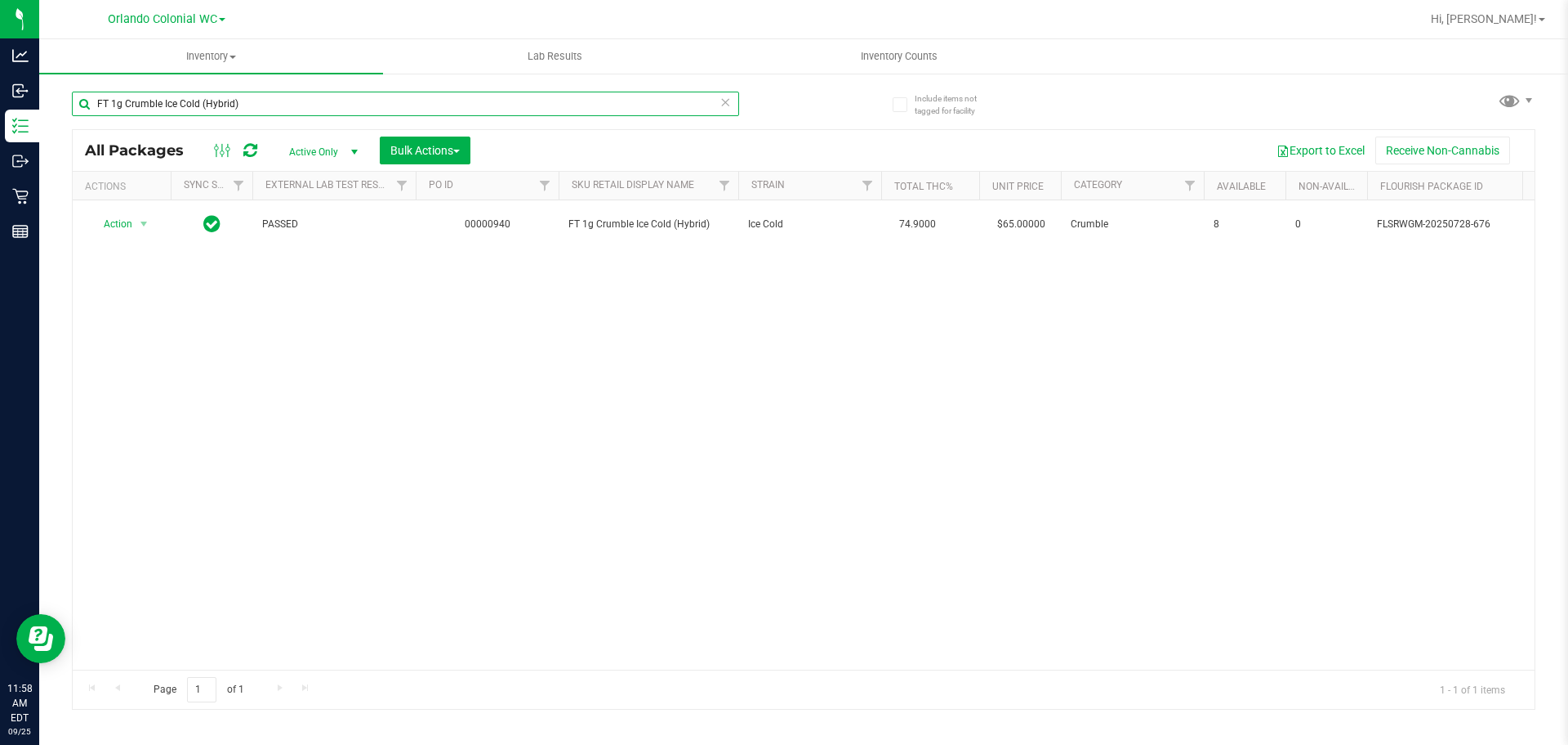
click at [424, 97] on input "FT 1g Crumble Ice Cold (Hybrid)" at bounding box center [406, 103] width 667 height 24
paste input "Kief 007UP"
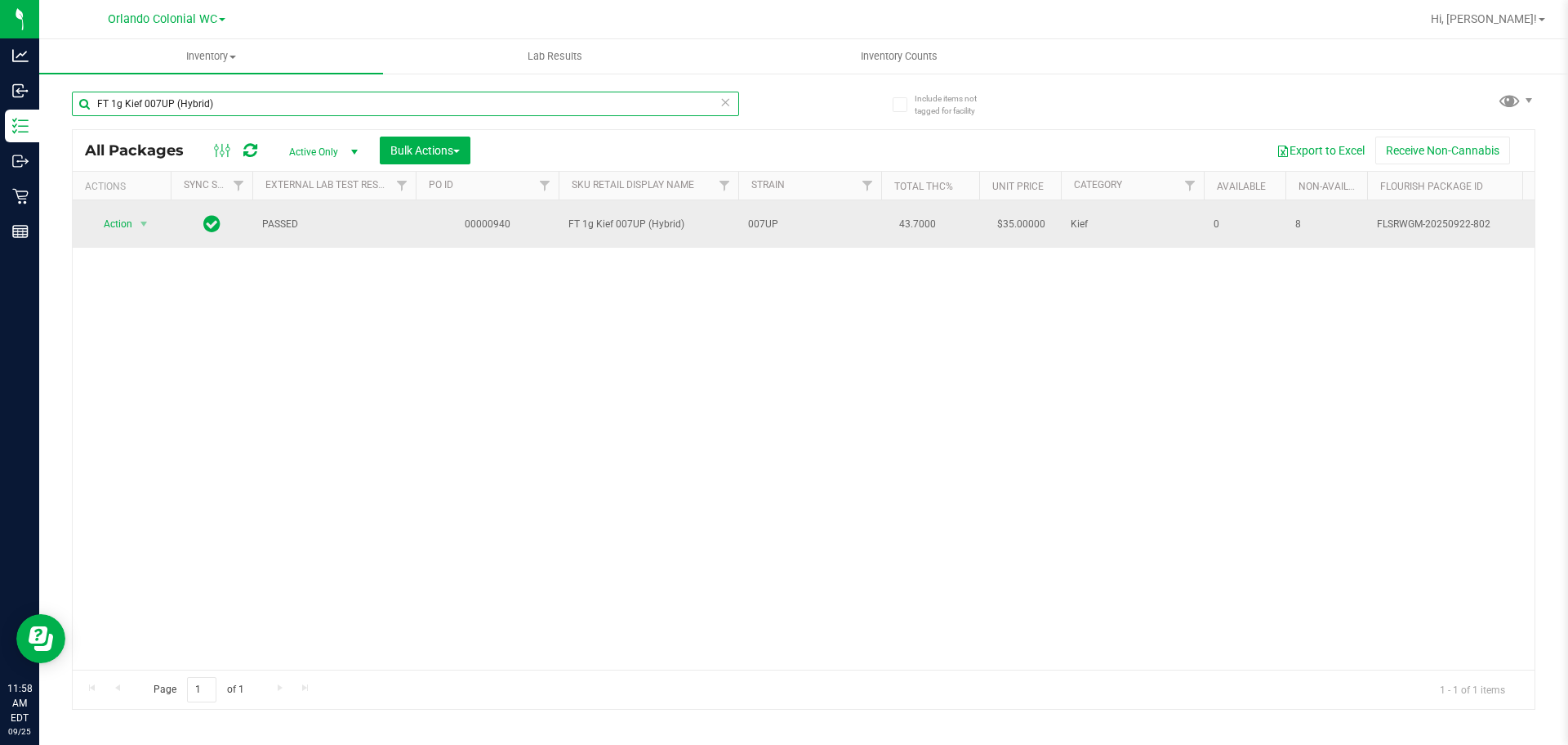
type input "FT 1g Kief 007UP (Hybrid)"
click at [124, 217] on span "Action" at bounding box center [111, 224] width 44 height 23
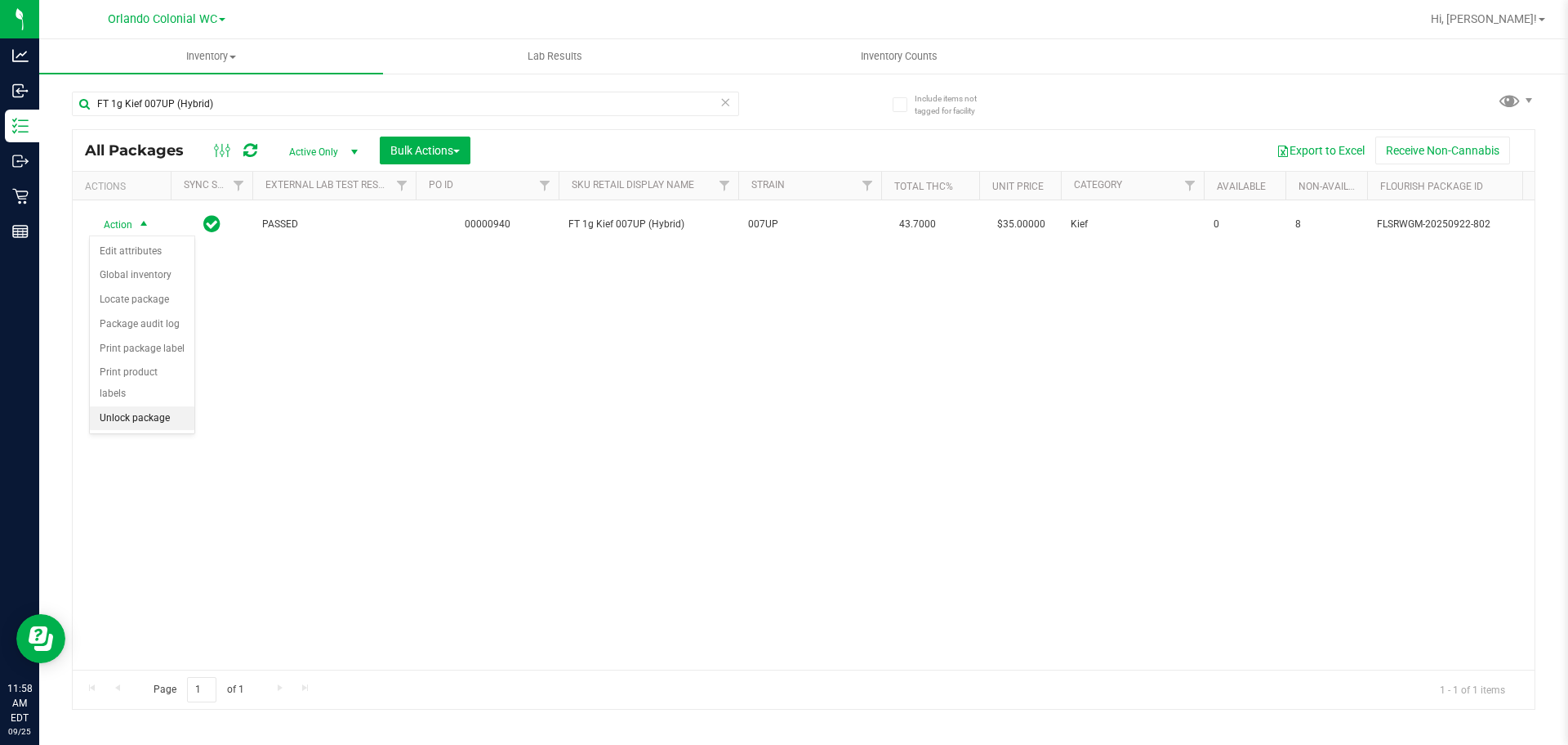
click at [155, 406] on li "Unlock package" at bounding box center [142, 418] width 104 height 24
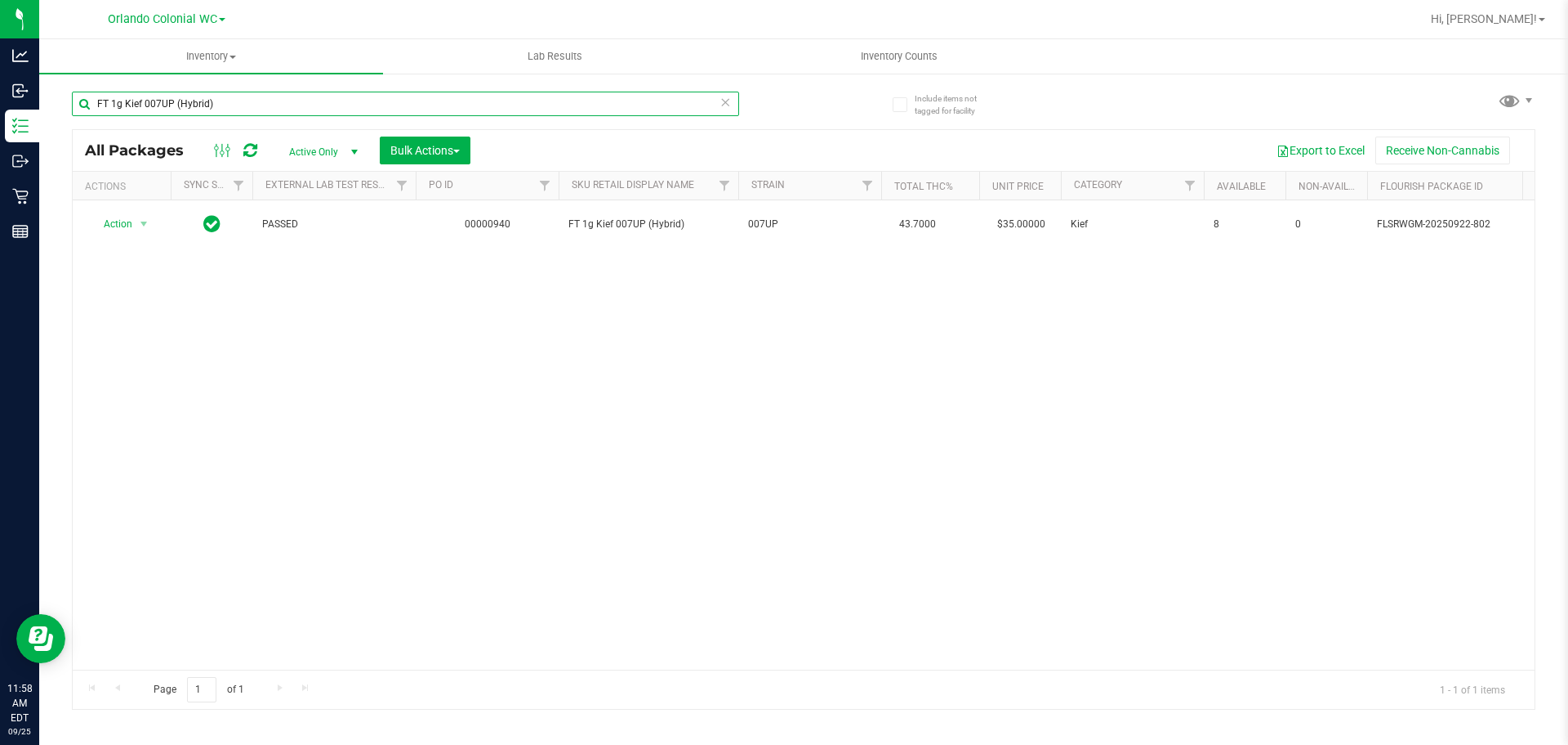
click at [420, 109] on input "FT 1g Kief 007UP (Hybrid)" at bounding box center [406, 103] width 667 height 24
paste input "GMO x Riverbank Grape"
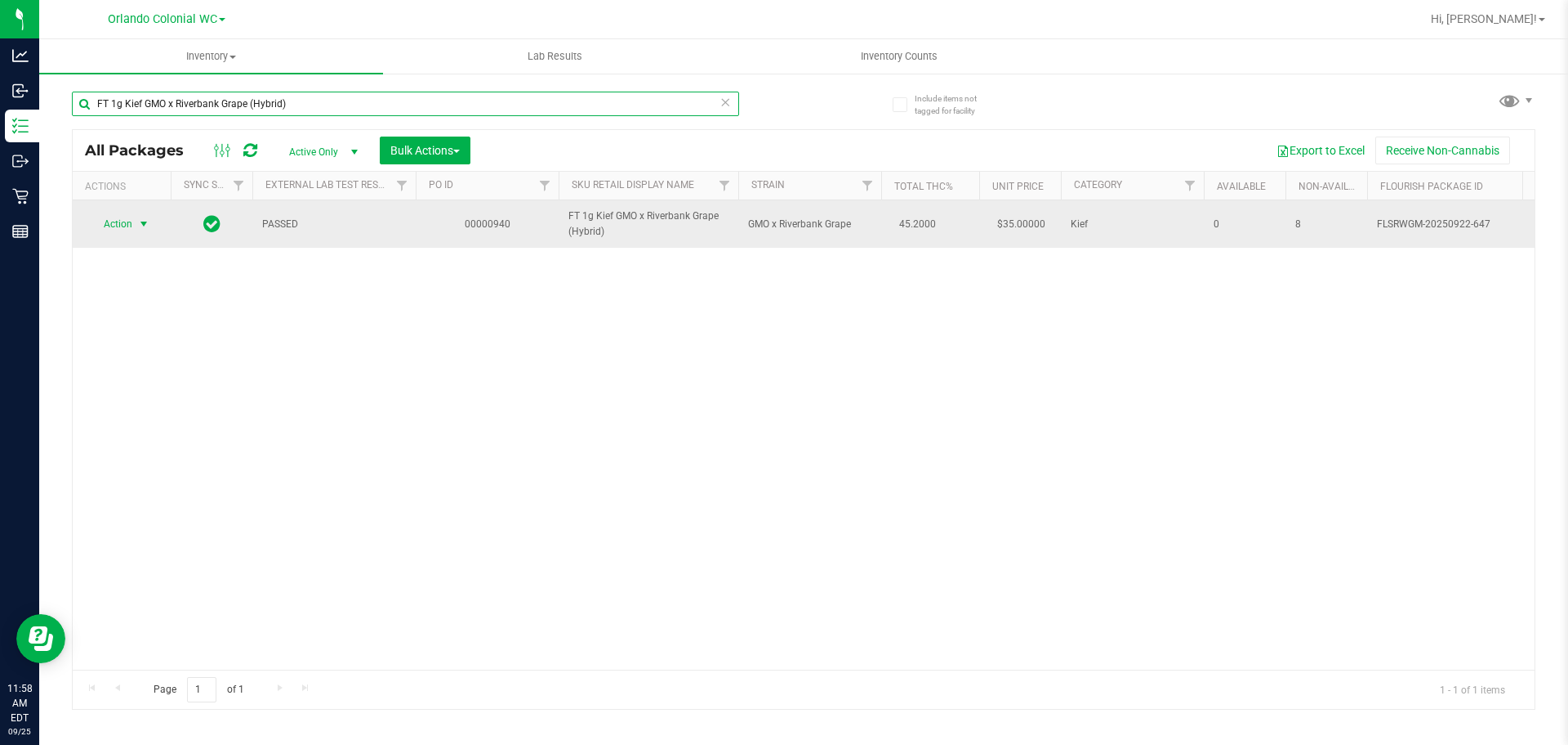
type input "FT 1g Kief GMO x Riverbank Grape (Hybrid)"
click at [139, 223] on span "select" at bounding box center [144, 225] width 13 height 13
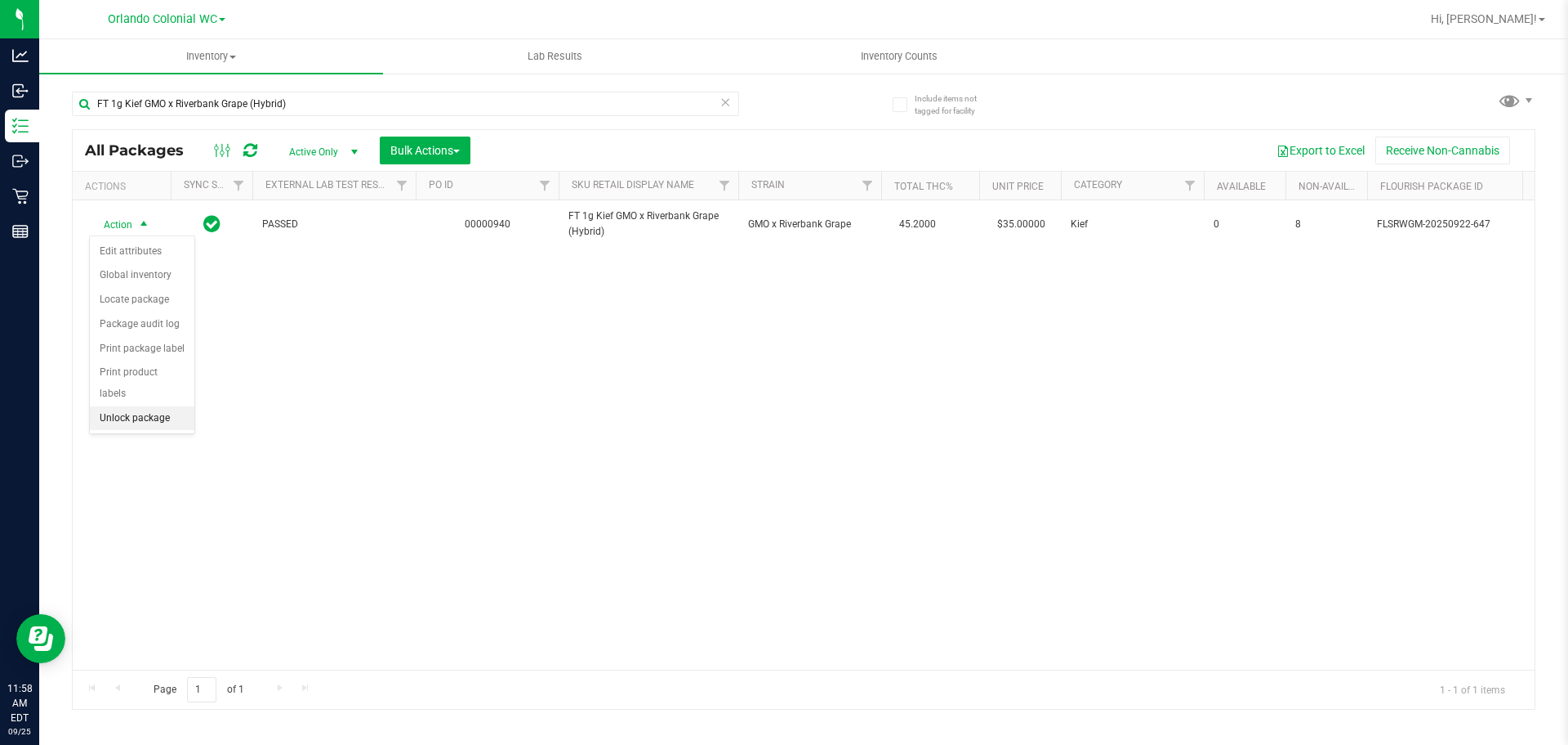
click at [172, 406] on li "Unlock package" at bounding box center [142, 418] width 104 height 24
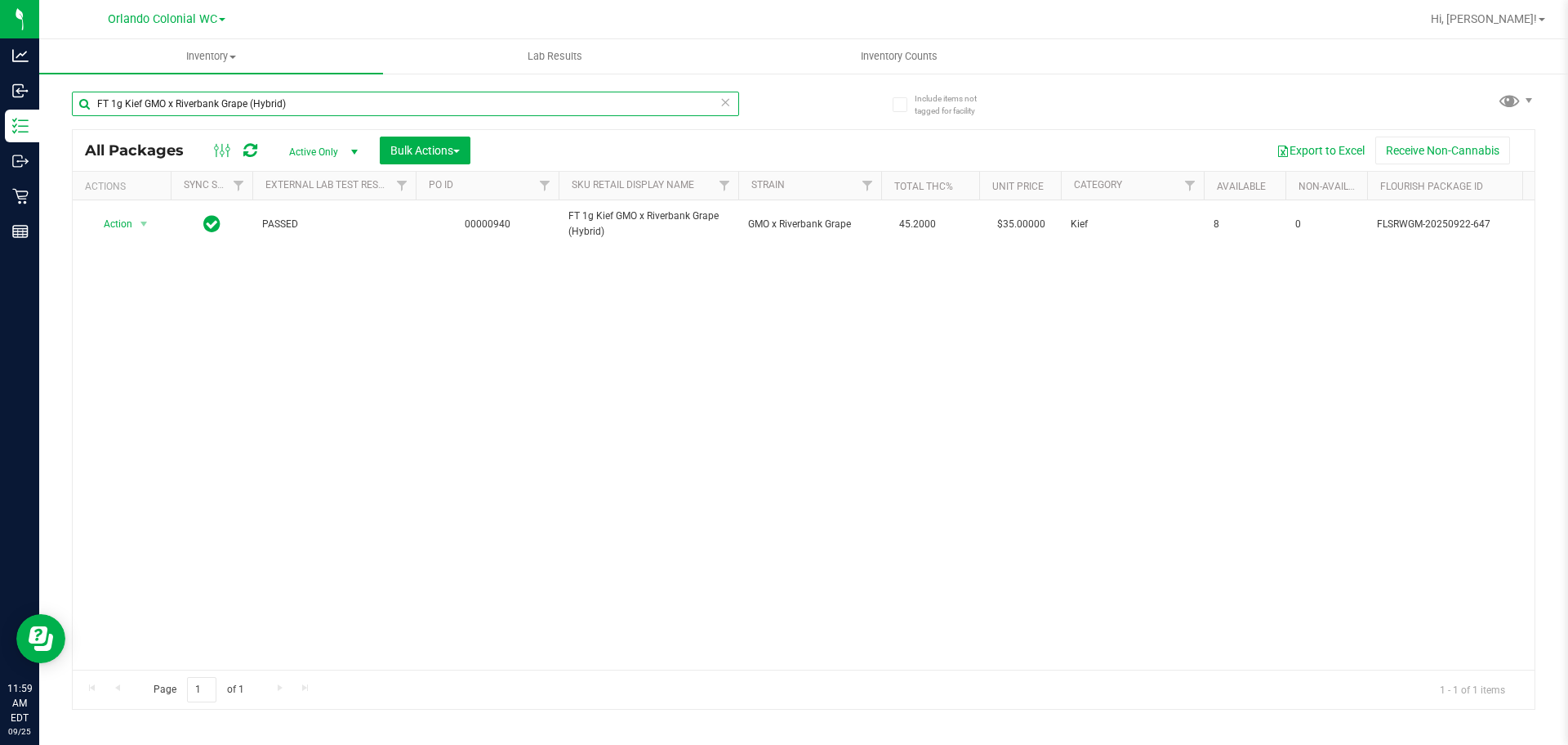
click at [422, 98] on input "FT 1g Kief GMO x Riverbank Grape (Hybrid)" at bounding box center [406, 103] width 667 height 24
paste input "Reckless Driver (Sativa"
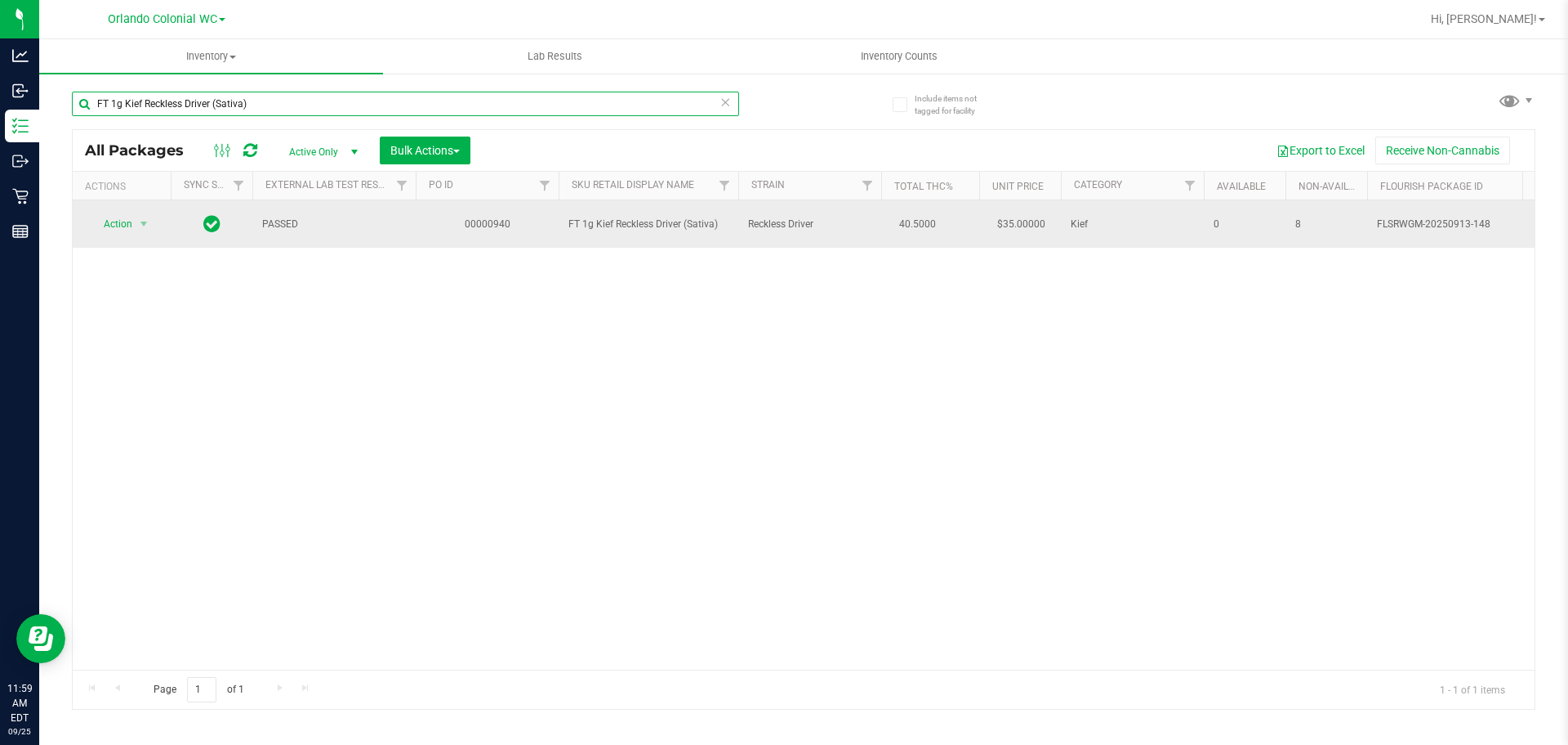
type input "FT 1g Kief Reckless Driver (Sativa)"
click at [134, 233] on span "select" at bounding box center [144, 224] width 20 height 23
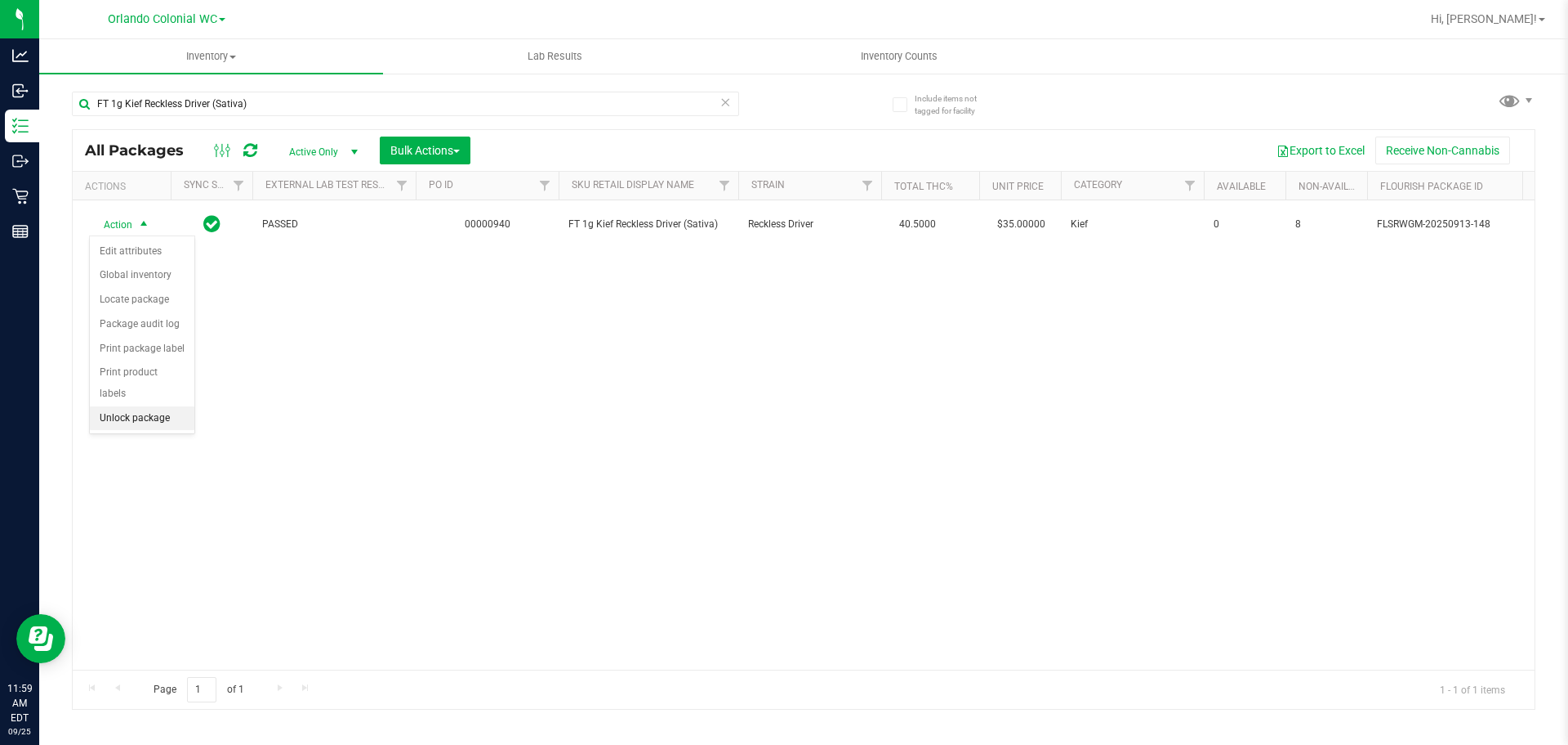
click at [159, 406] on li "Unlock package" at bounding box center [142, 418] width 104 height 24
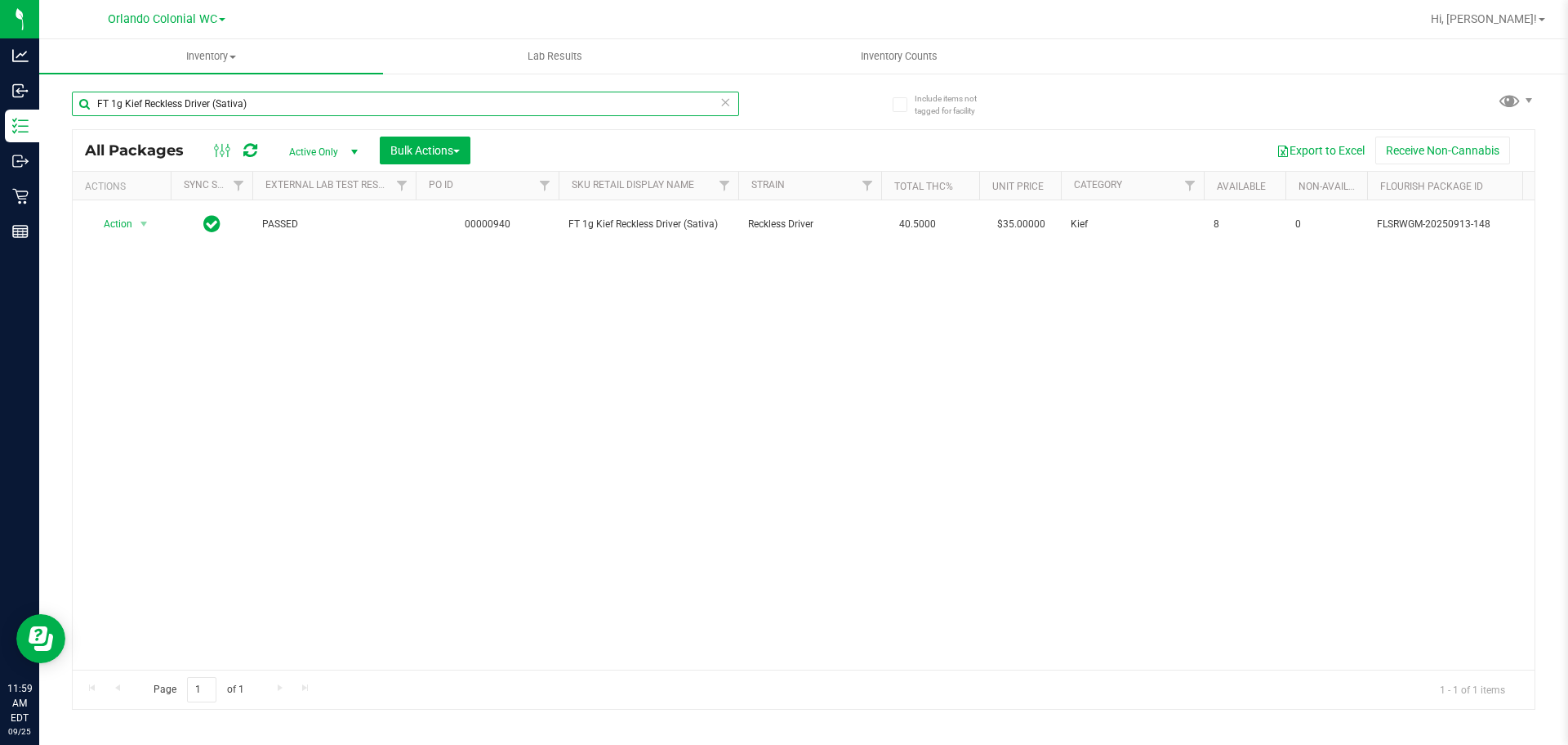
click at [232, 112] on input "FT 1g Kief Reckless Driver (Sativa)" at bounding box center [406, 103] width 667 height 24
paste input "Soft Wax Sticky Rice (Hybrid"
type input "FT 1g Soft Wax Sticky Rice (Hybrid)"
click at [134, 222] on span "select" at bounding box center [144, 224] width 20 height 23
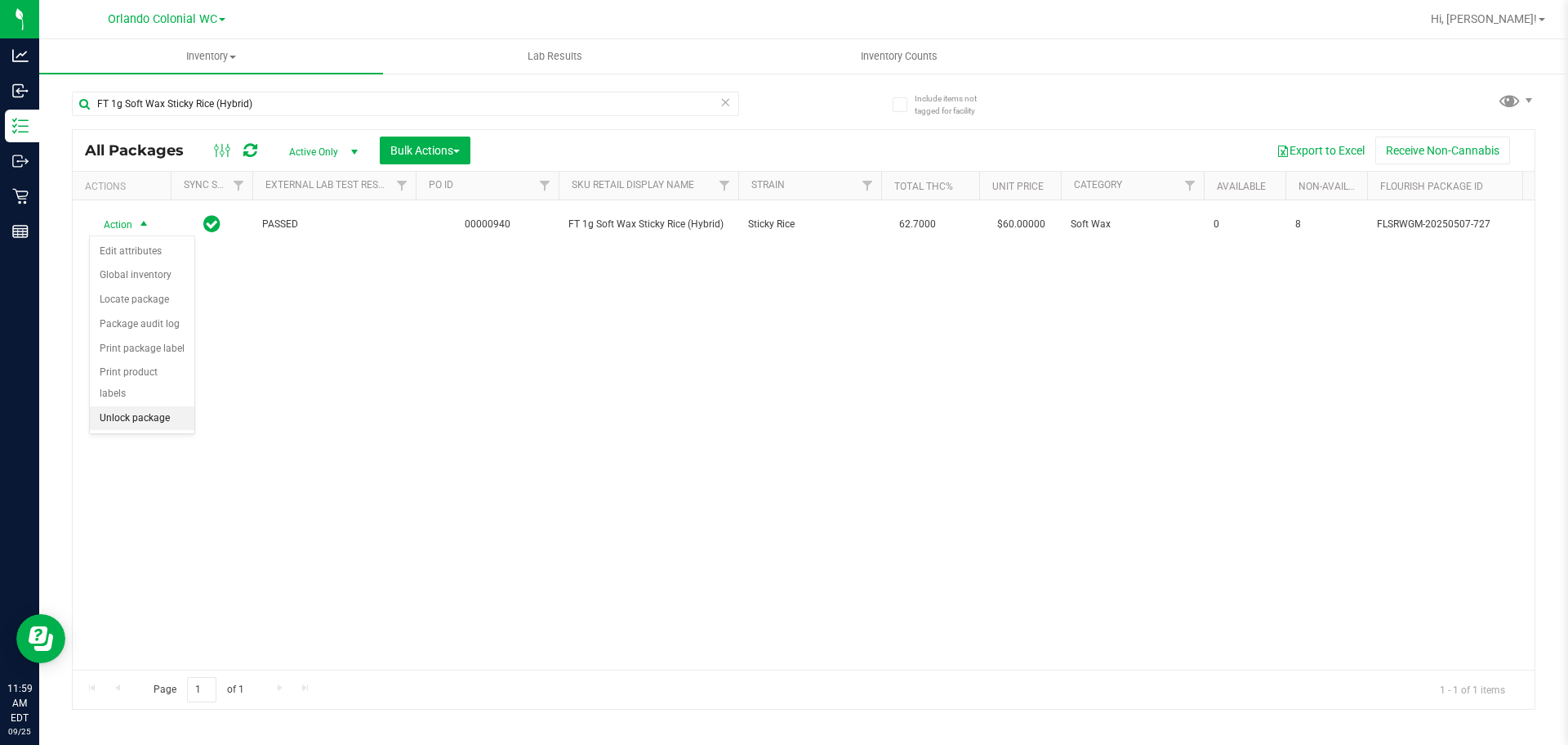
click at [154, 406] on li "Unlock package" at bounding box center [142, 418] width 104 height 24
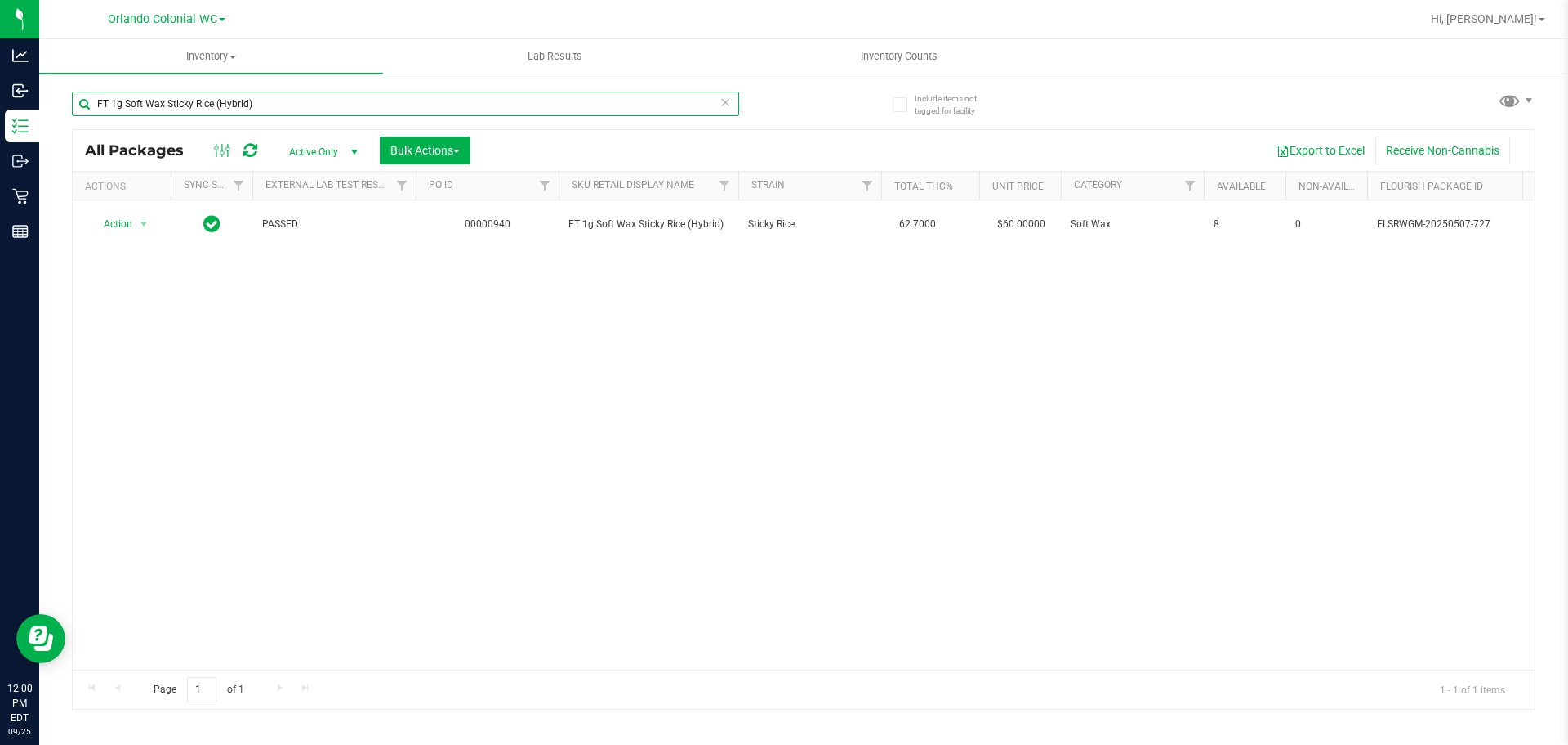
click at [389, 108] on input "FT 1g Soft Wax Sticky Rice (Hybrid)" at bounding box center [406, 103] width 667 height 24
paste input "Vape Cart CDT Distillate Apples N Bananas x Pancakes Jealousy"
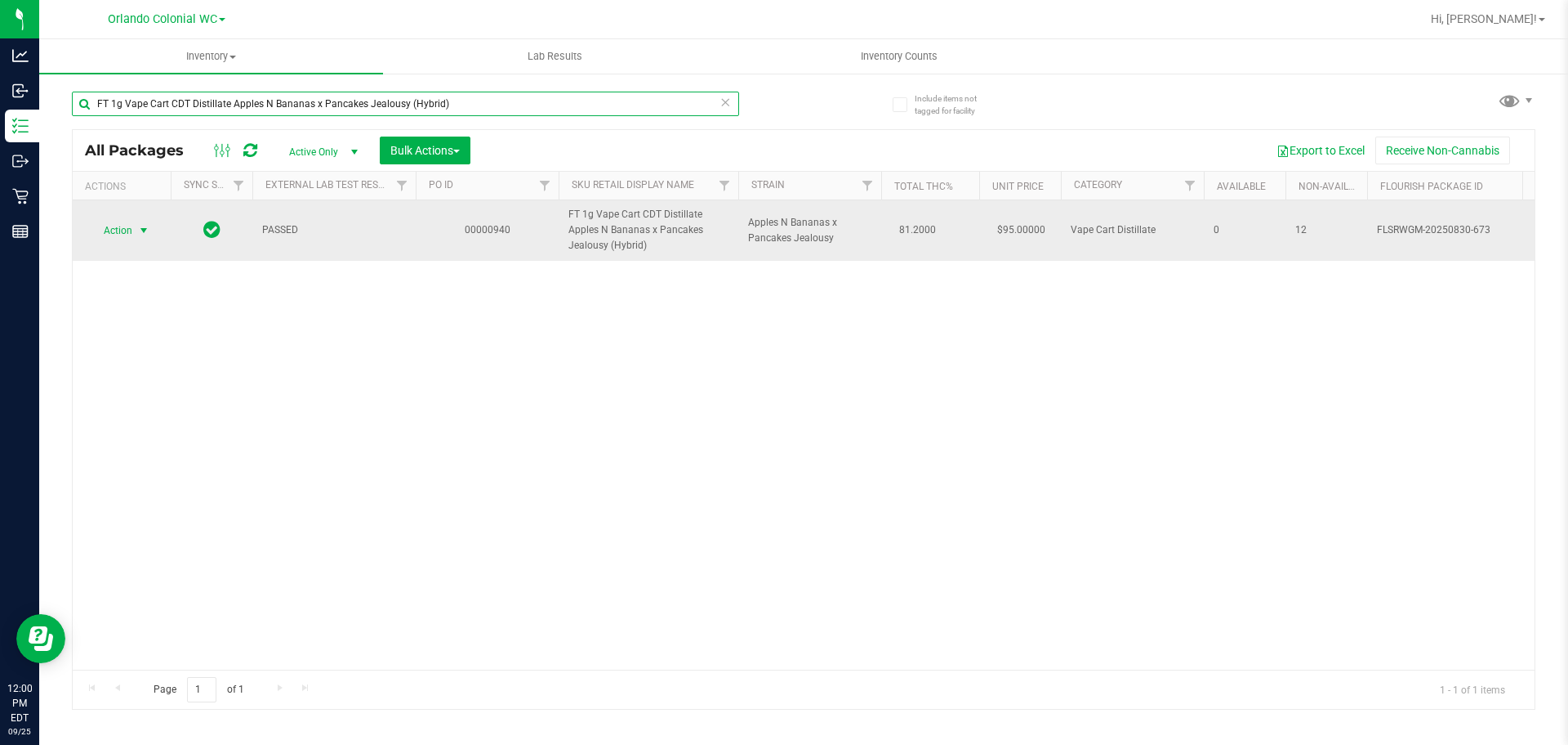
type input "FT 1g Vape Cart CDT Distillate Apples N Bananas x Pancakes Jealousy (Hybrid)"
click at [127, 233] on span "Action" at bounding box center [111, 230] width 44 height 23
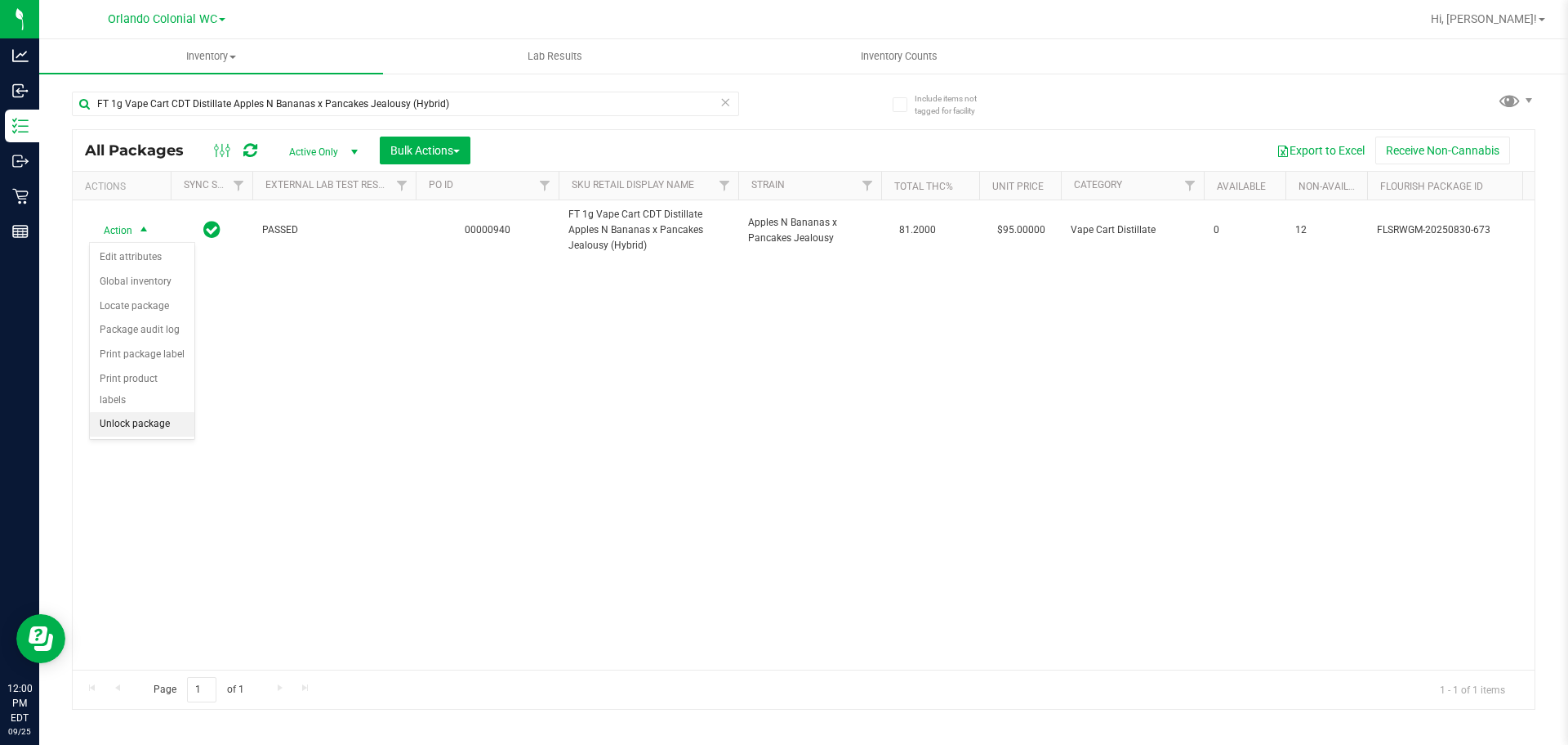
click at [178, 412] on li "Unlock package" at bounding box center [142, 424] width 104 height 24
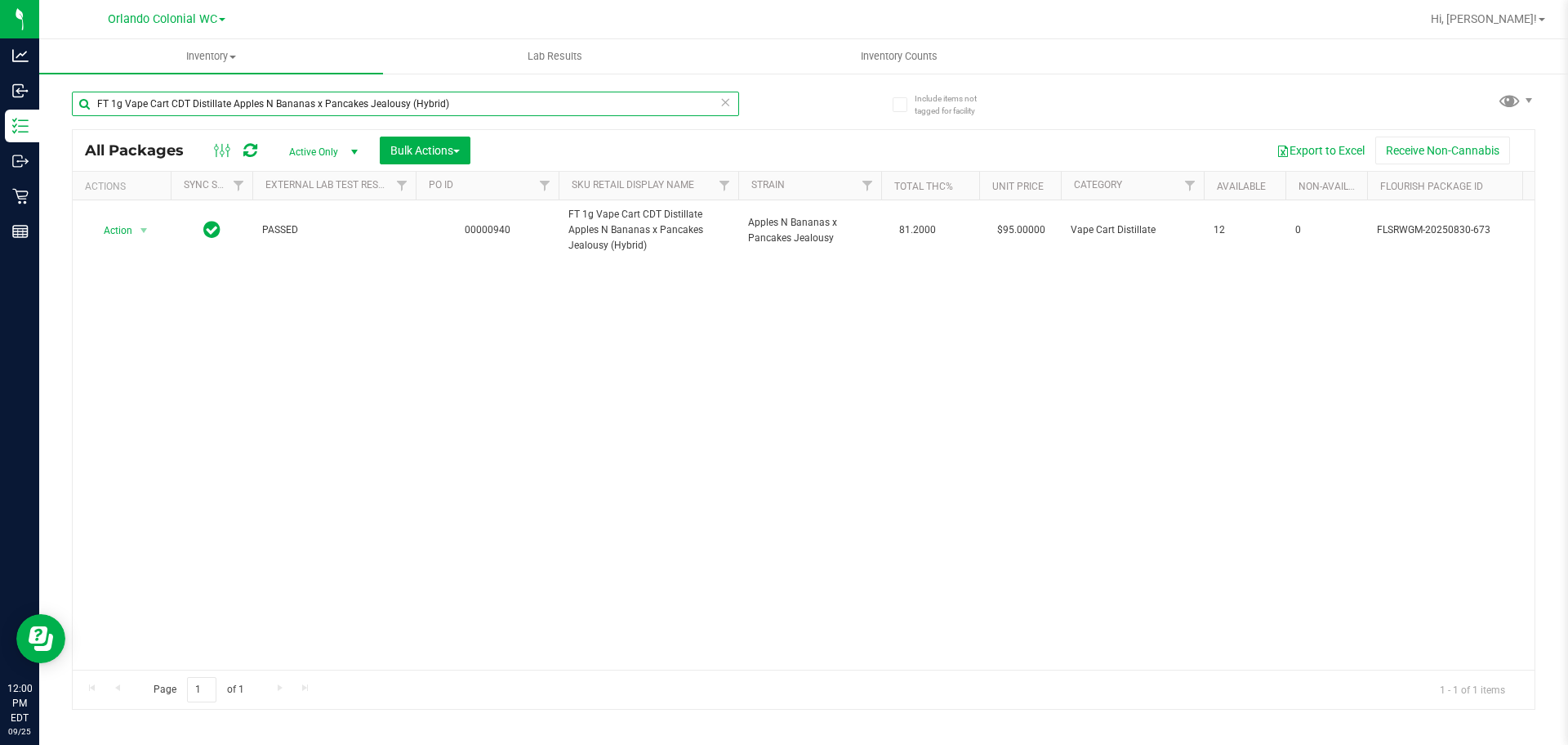
click at [423, 113] on input "FT 1g Vape Cart CDT Distillate Apples N Bananas x Pancakes Jealousy (Hybrid)" at bounding box center [406, 103] width 667 height 24
paste input "Gasserole"
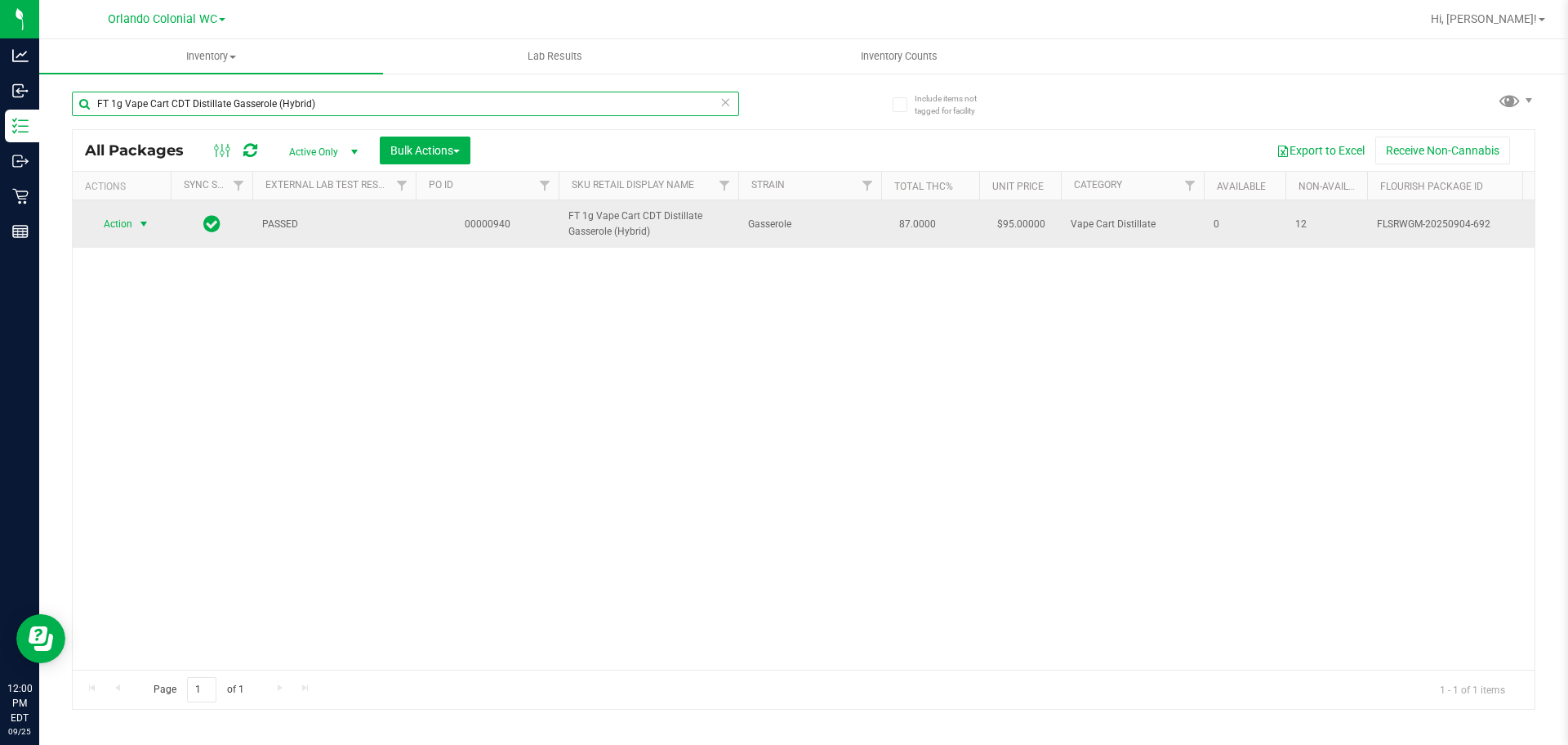
type input "FT 1g Vape Cart CDT Distillate Gasserole (Hybrid)"
click at [149, 220] on span "select" at bounding box center [144, 225] width 13 height 13
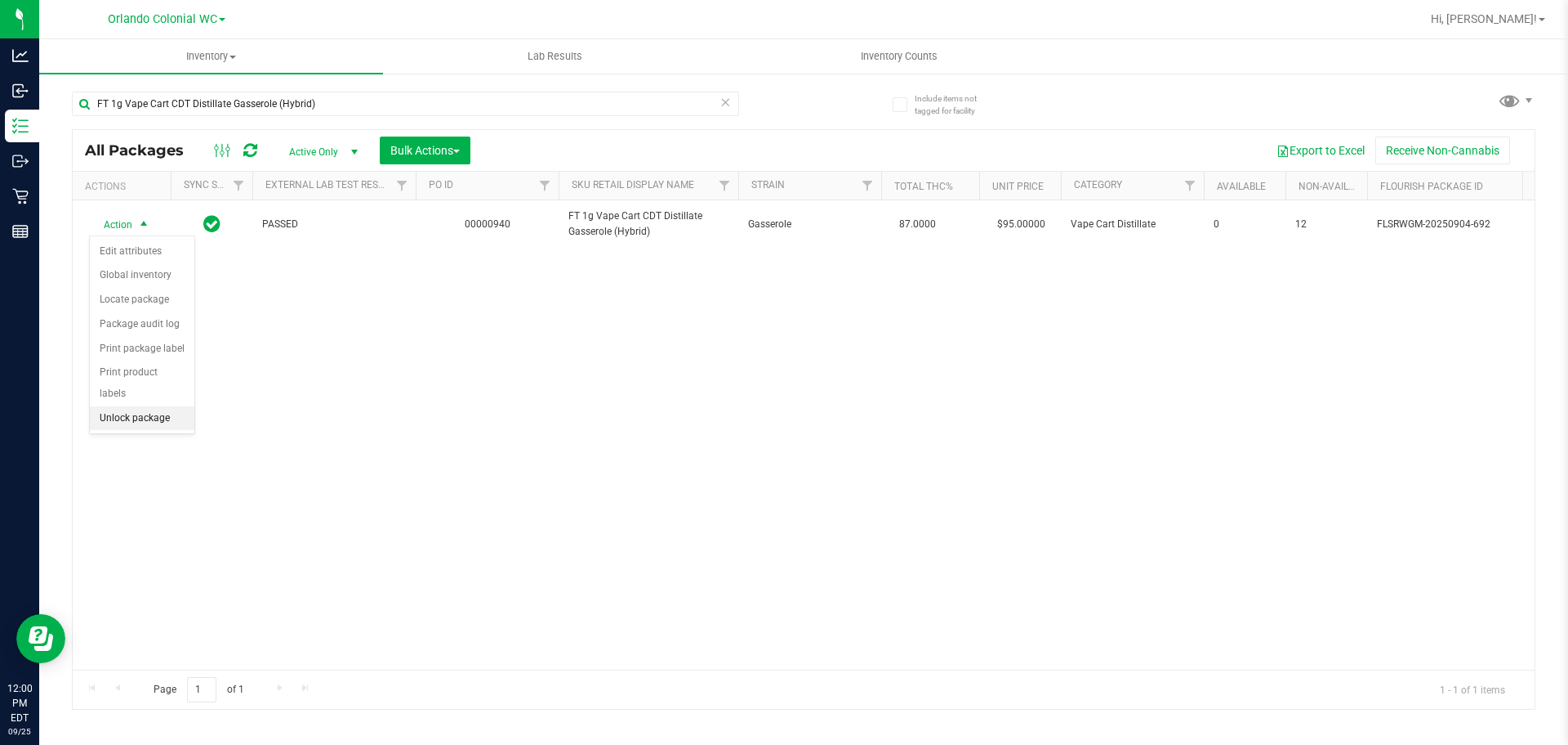
click at [160, 406] on li "Unlock package" at bounding box center [142, 418] width 104 height 24
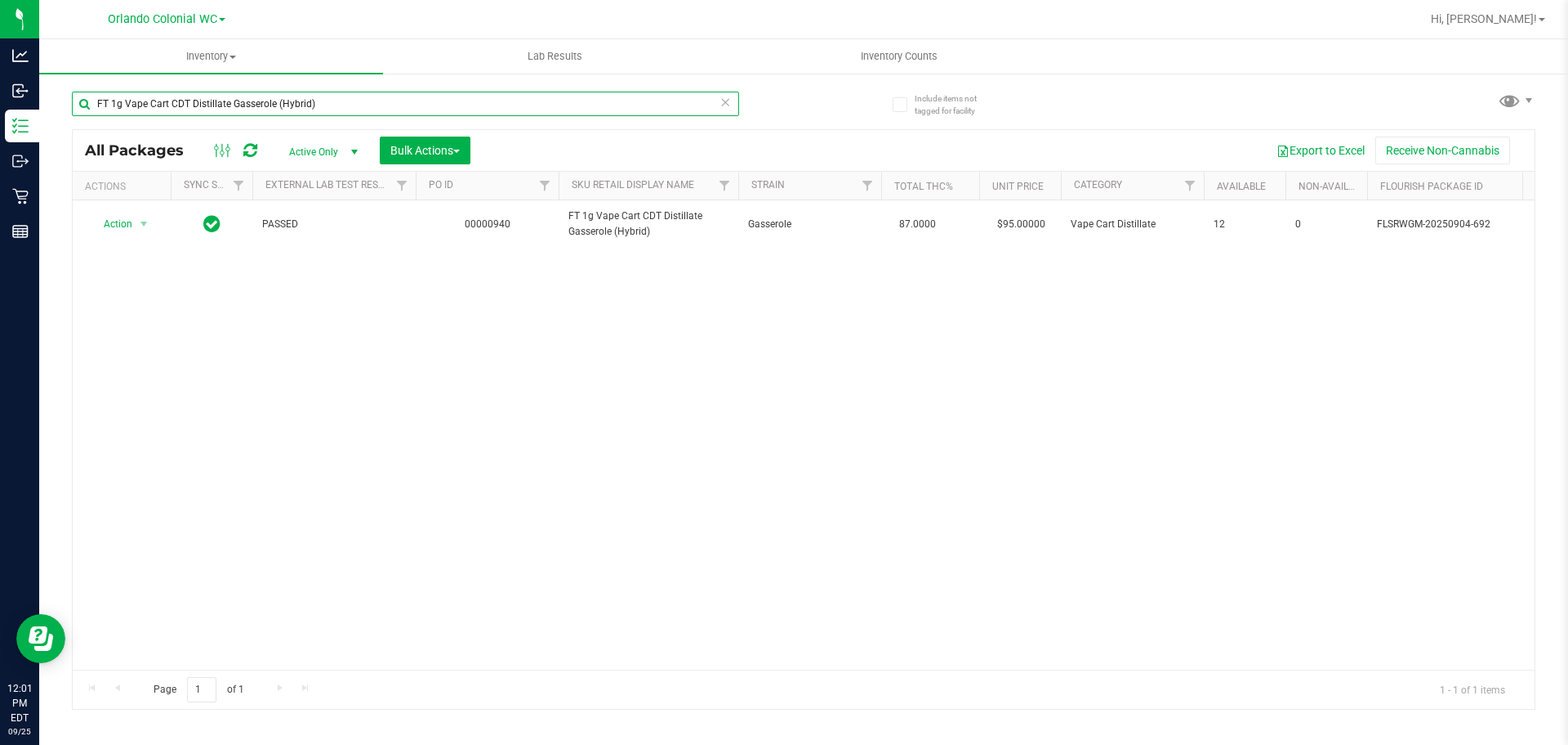
click at [350, 95] on input "FT 1g Vape Cart CDT Distillate Gasserole (Hybrid)" at bounding box center [406, 103] width 667 height 24
paste input "Melon Collie (Hybrid-Sativa"
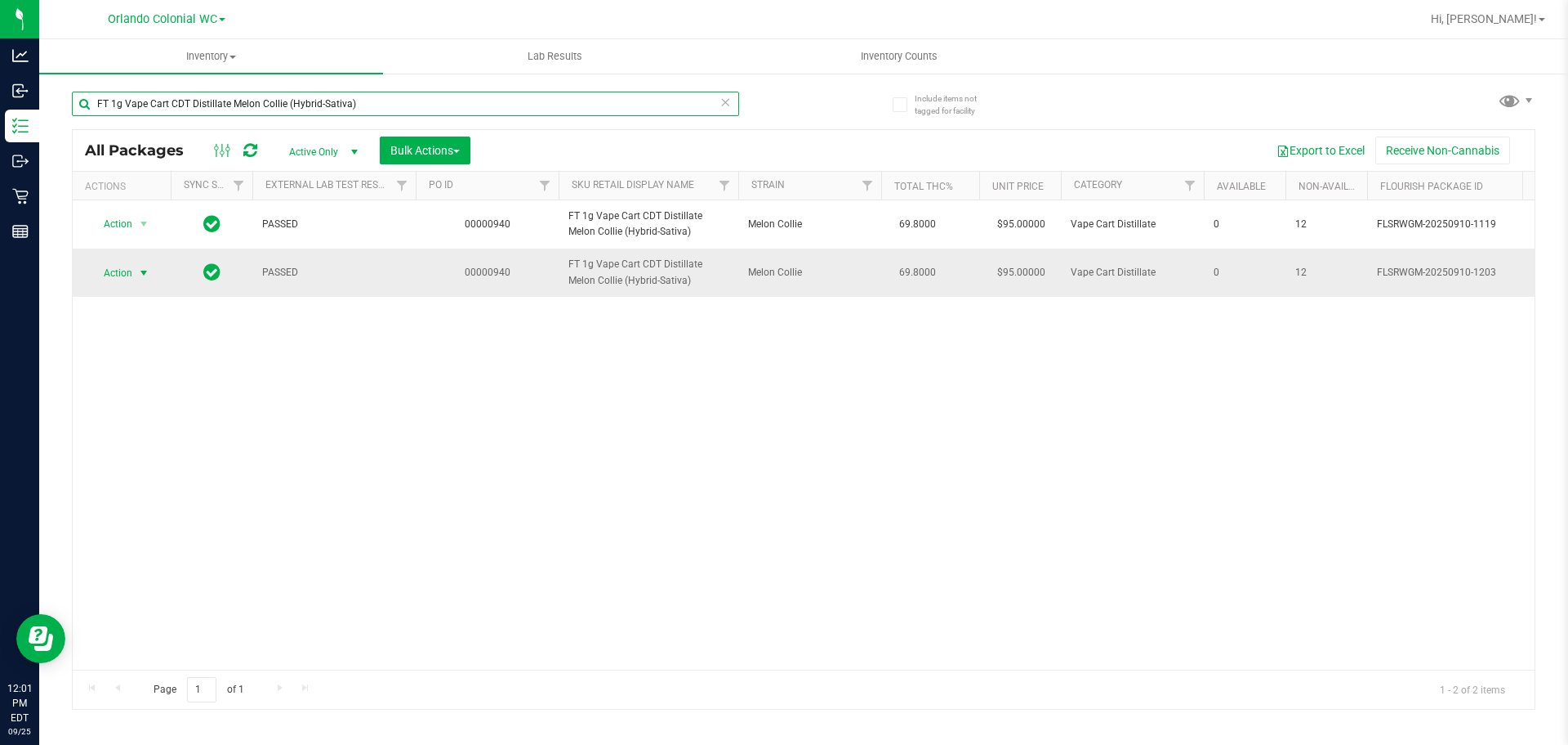
type input "FT 1g Vape Cart CDT Distillate Melon Collie (Hybrid-Sativa)"
click at [139, 279] on span "select" at bounding box center [144, 273] width 13 height 13
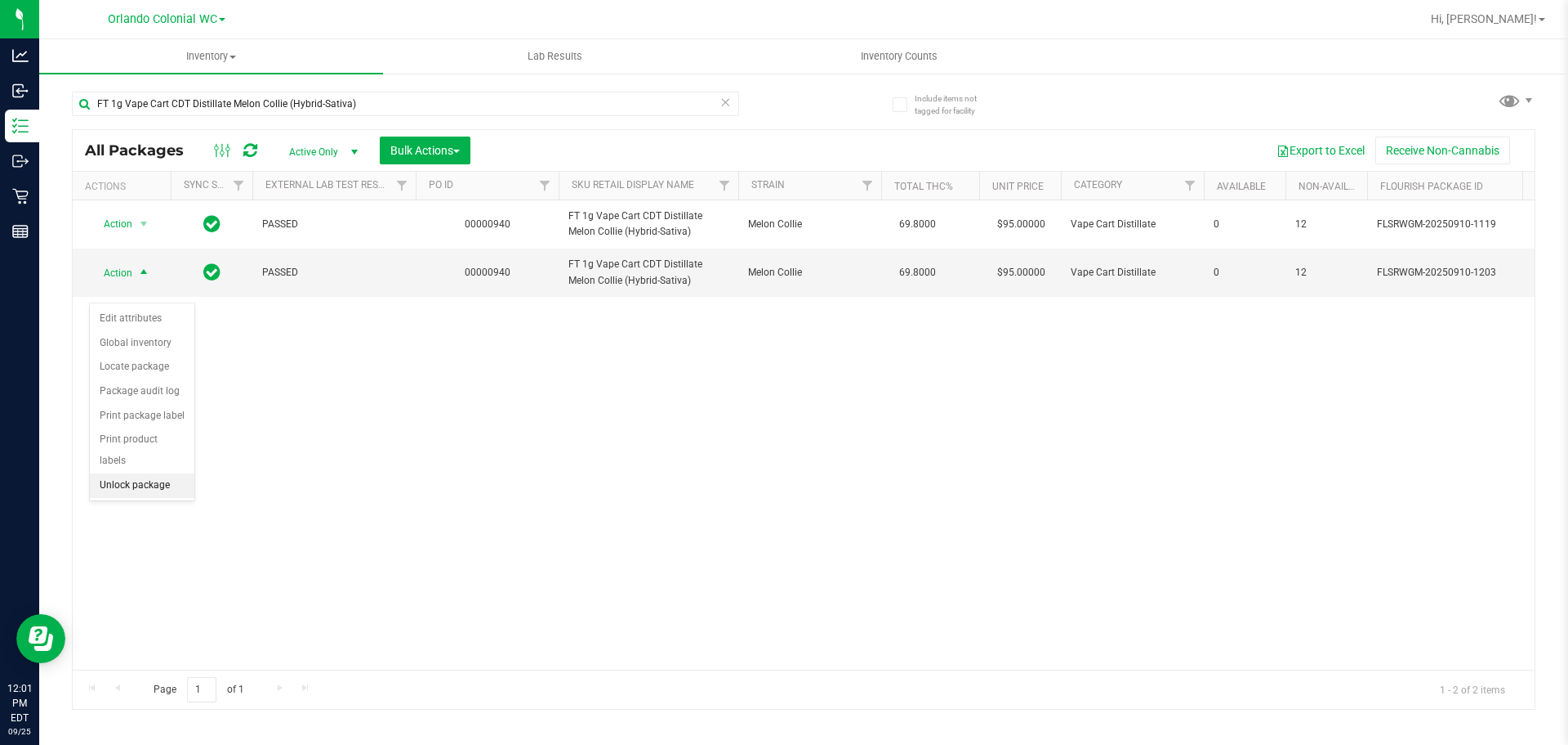
click at [130, 473] on li "Unlock package" at bounding box center [142, 485] width 104 height 24
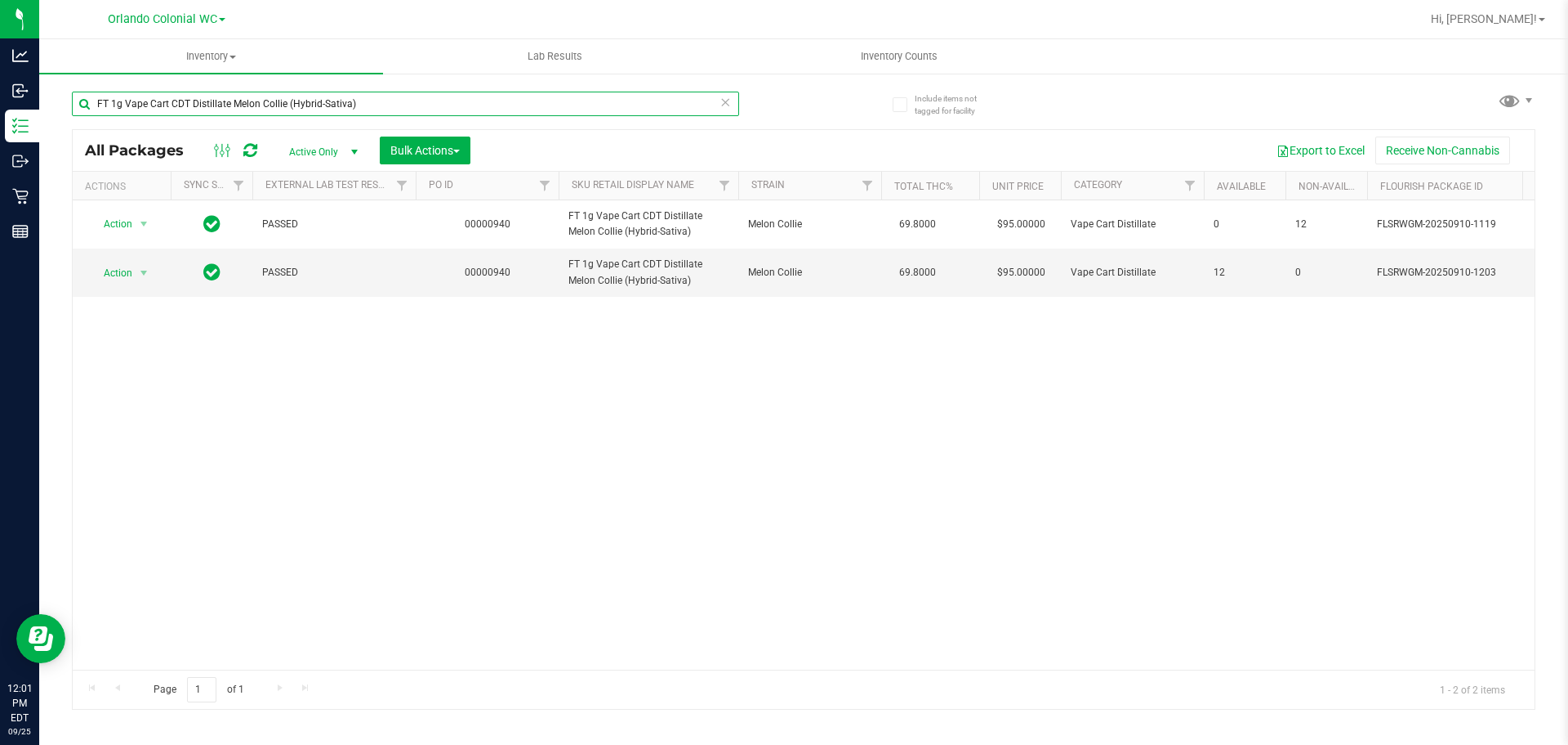
click at [355, 110] on input "FT 1g Vape Cart CDT Distillate Melon Collie (Hybrid-Sativa)" at bounding box center [406, 103] width 667 height 24
paste input "Pine Zap F2 (Hybrid"
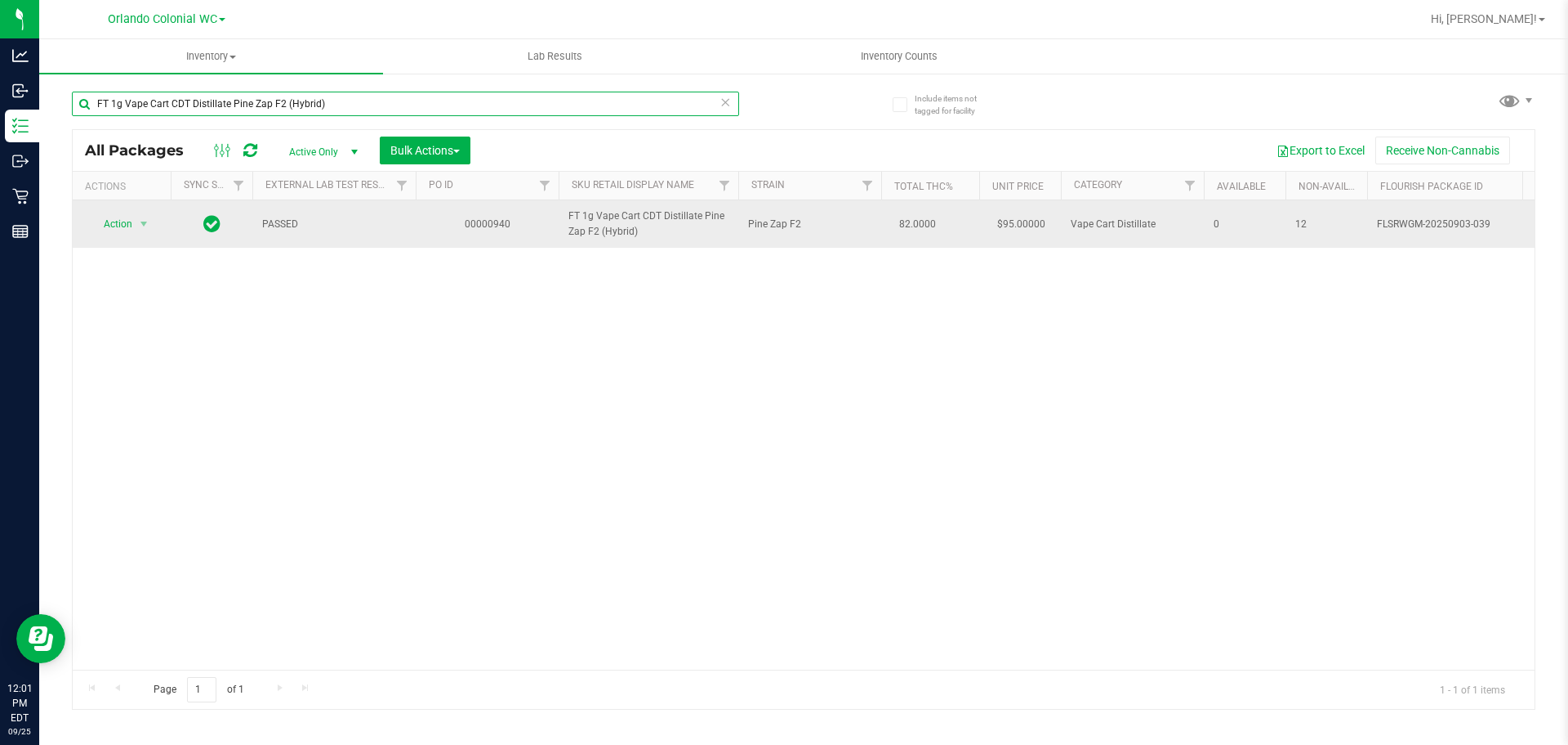
type input "FT 1g Vape Cart CDT Distillate Pine Zap F2 (Hybrid)"
click at [132, 223] on span "Action" at bounding box center [111, 224] width 44 height 23
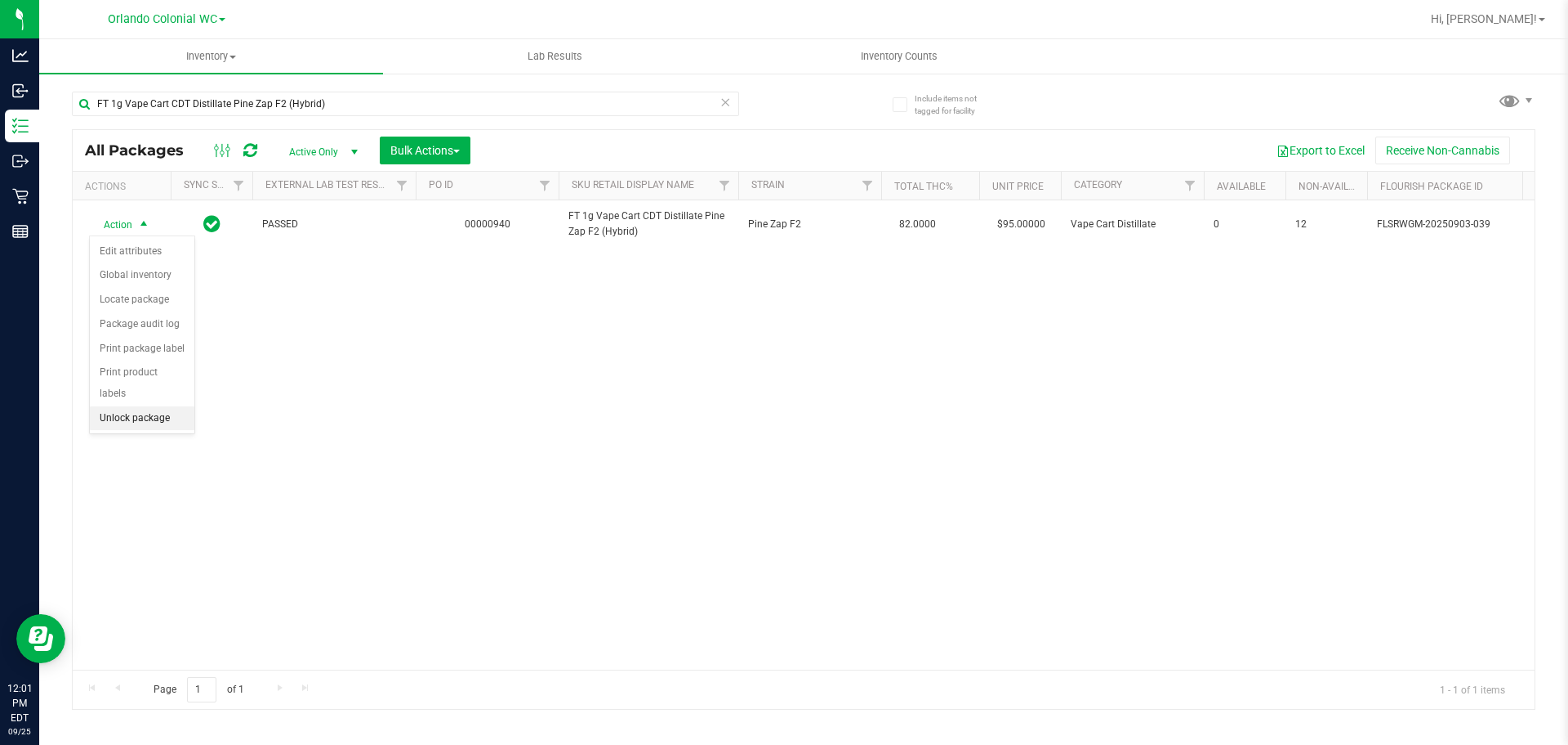
click at [166, 406] on li "Unlock package" at bounding box center [142, 418] width 104 height 24
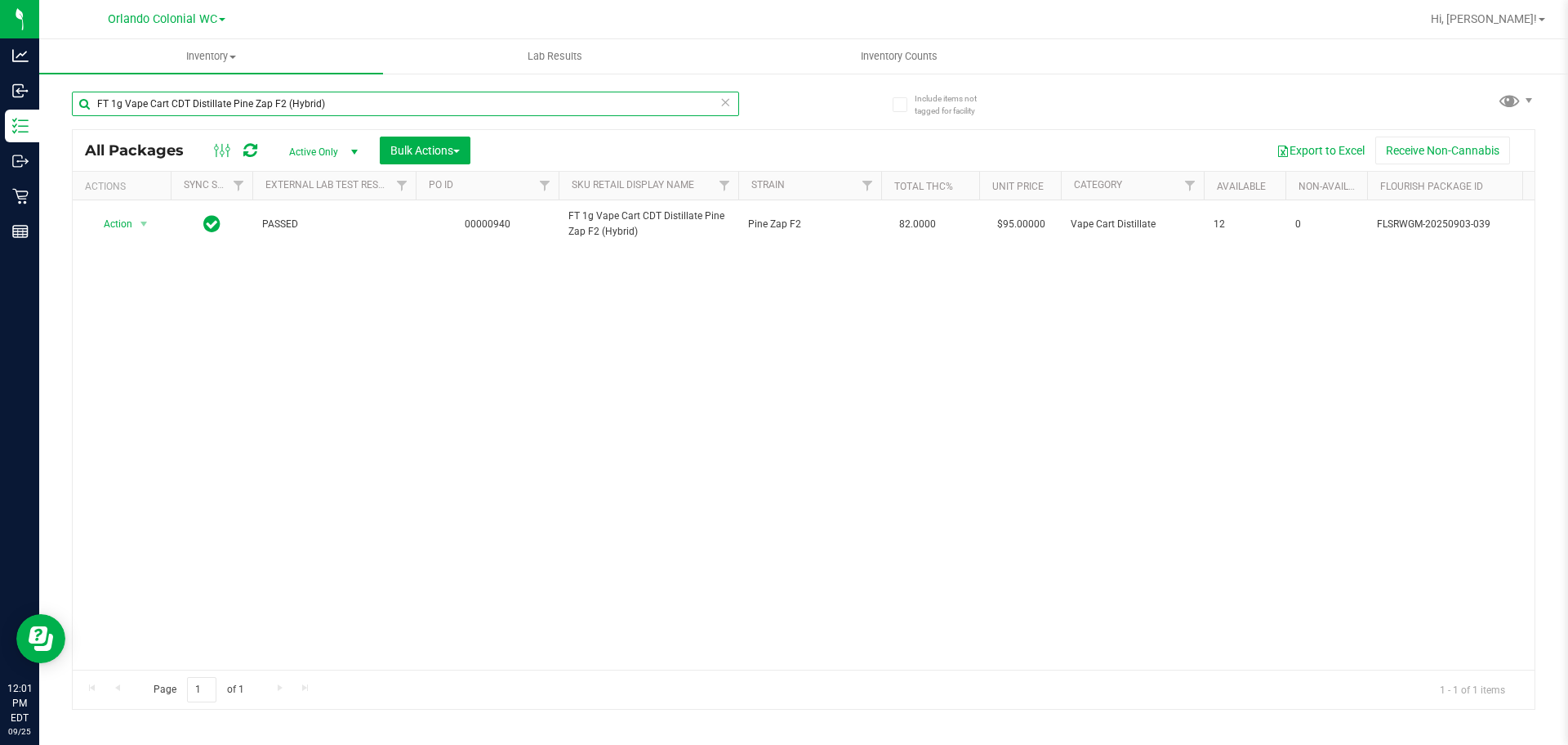
click at [379, 105] on input "FT 1g Vape Cart CDT Distillate Pine Zap F2 (Hybrid)" at bounding box center [406, 103] width 667 height 24
paste input "K Trophy (Hybrid-Indica"
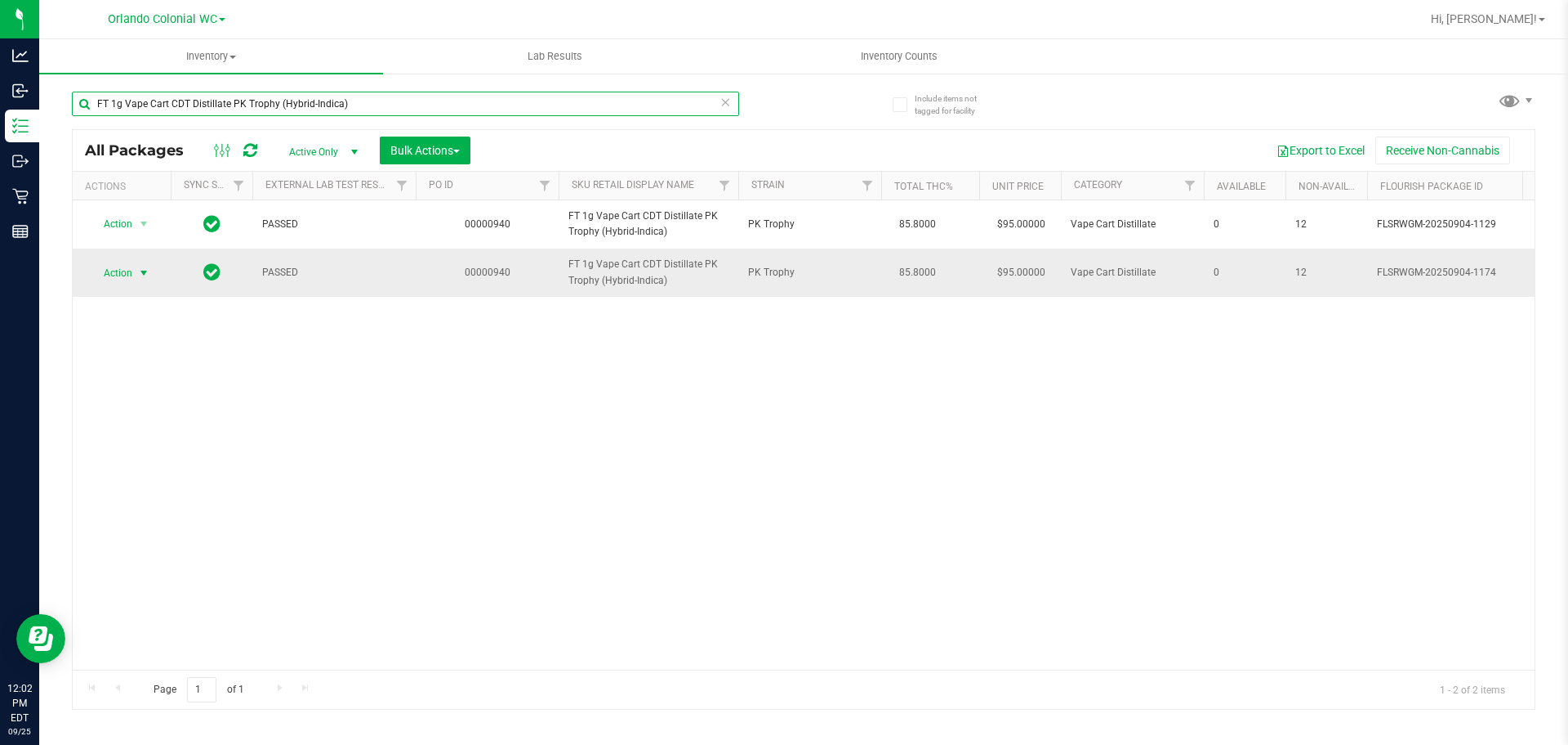
type input "FT 1g Vape Cart CDT Distillate PK Trophy (Hybrid-Indica)"
click at [138, 281] on span "select" at bounding box center [144, 272] width 20 height 23
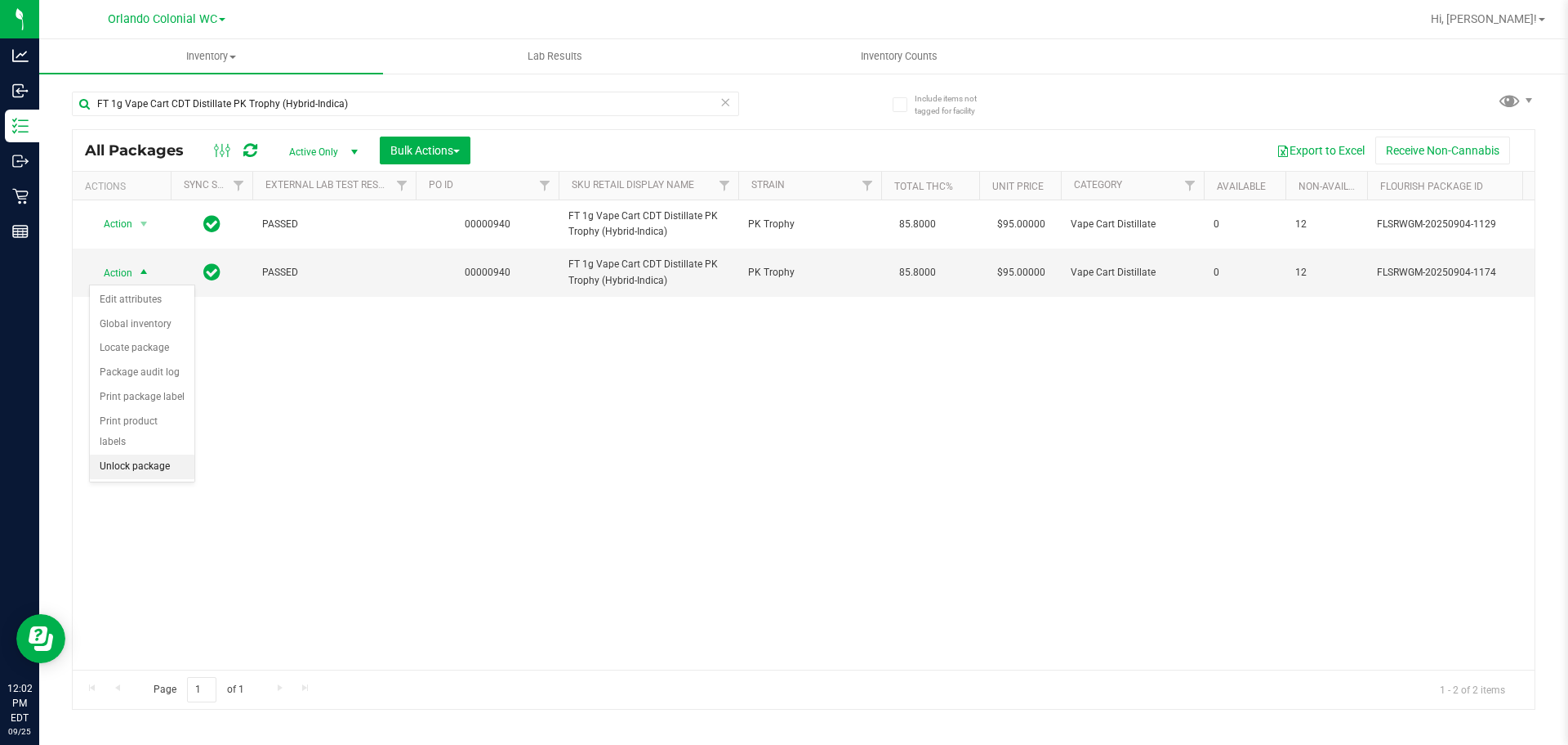
click at [151, 454] on li "Unlock package" at bounding box center [142, 466] width 104 height 24
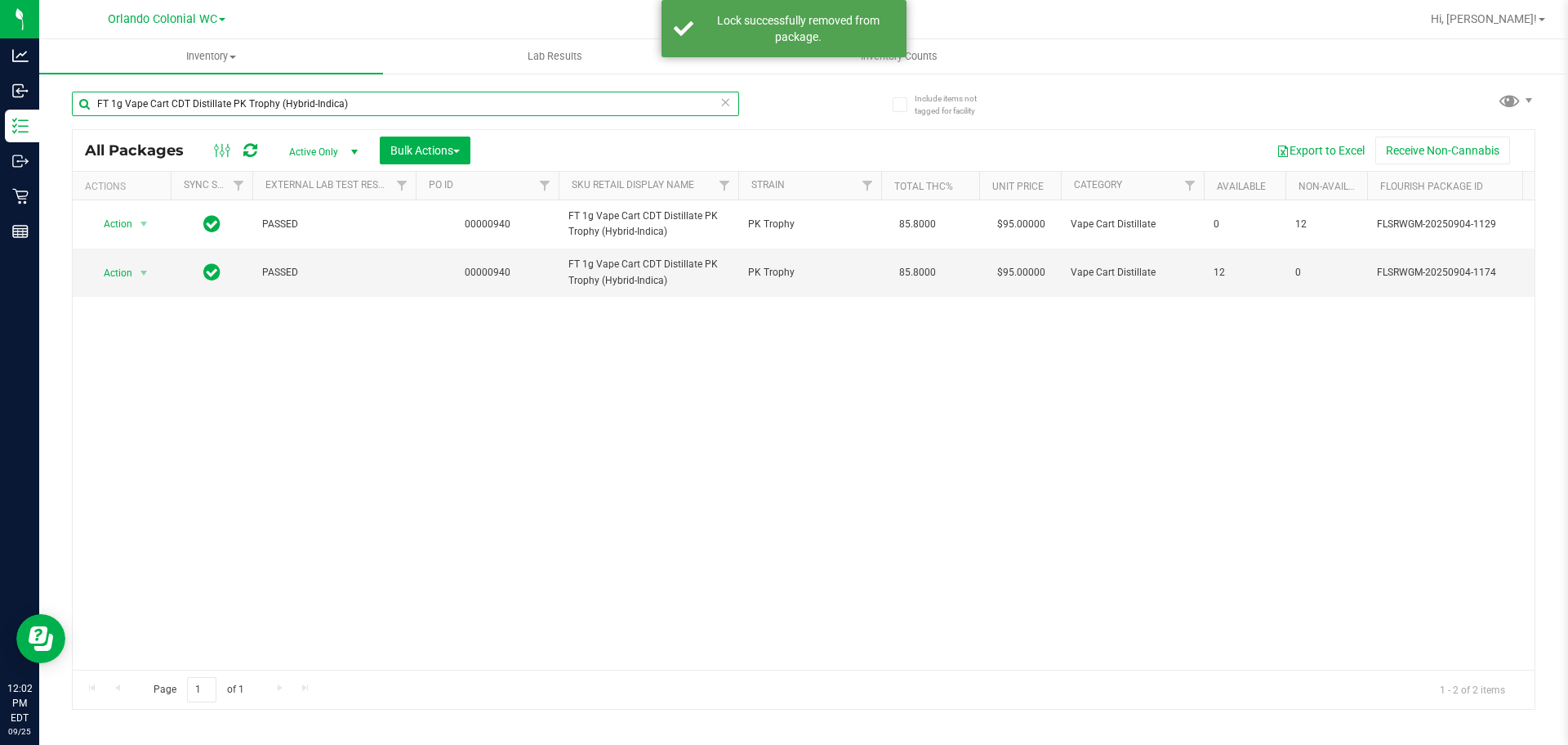
click at [250, 94] on input "FT 1g Vape Cart CDT Distillate PK Trophy (Hybrid-Indica)" at bounding box center [406, 103] width 667 height 24
paste input "Rainbow Pebblez F2 (Hybrid"
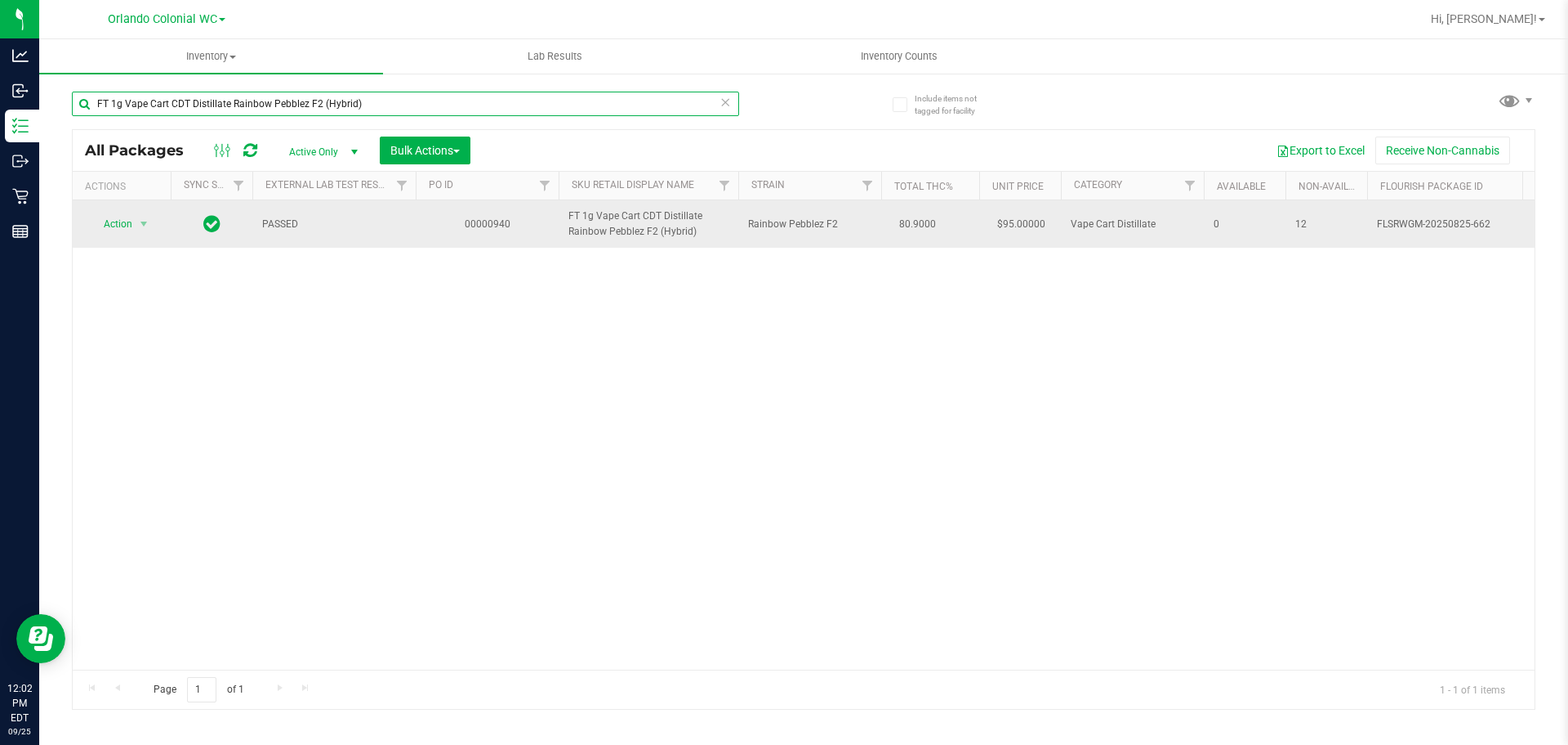
type input "FT 1g Vape Cart CDT Distillate Rainbow Pebblez F2 (Hybrid)"
click at [134, 234] on span "select" at bounding box center [144, 224] width 20 height 23
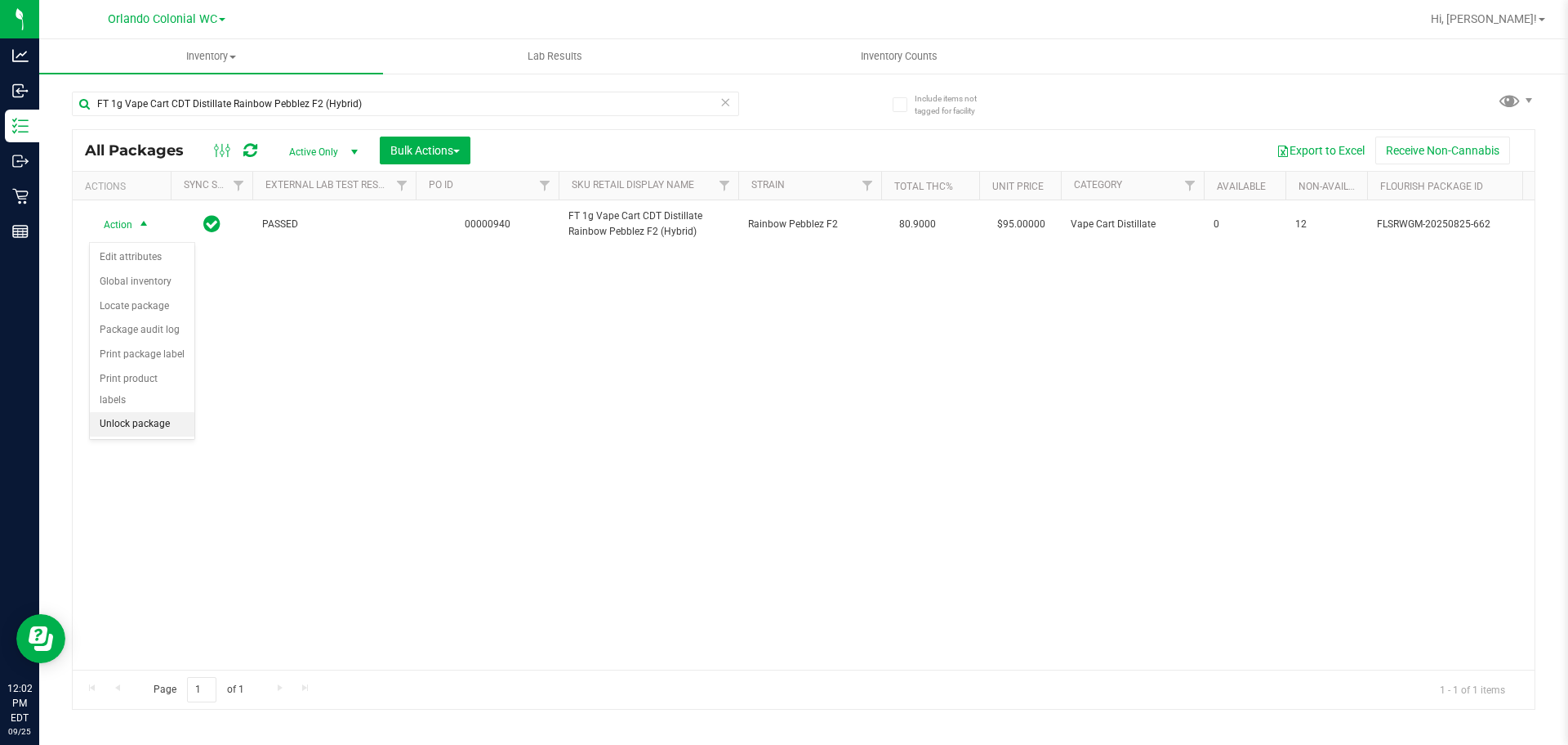
click at [175, 412] on li "Unlock package" at bounding box center [142, 424] width 104 height 24
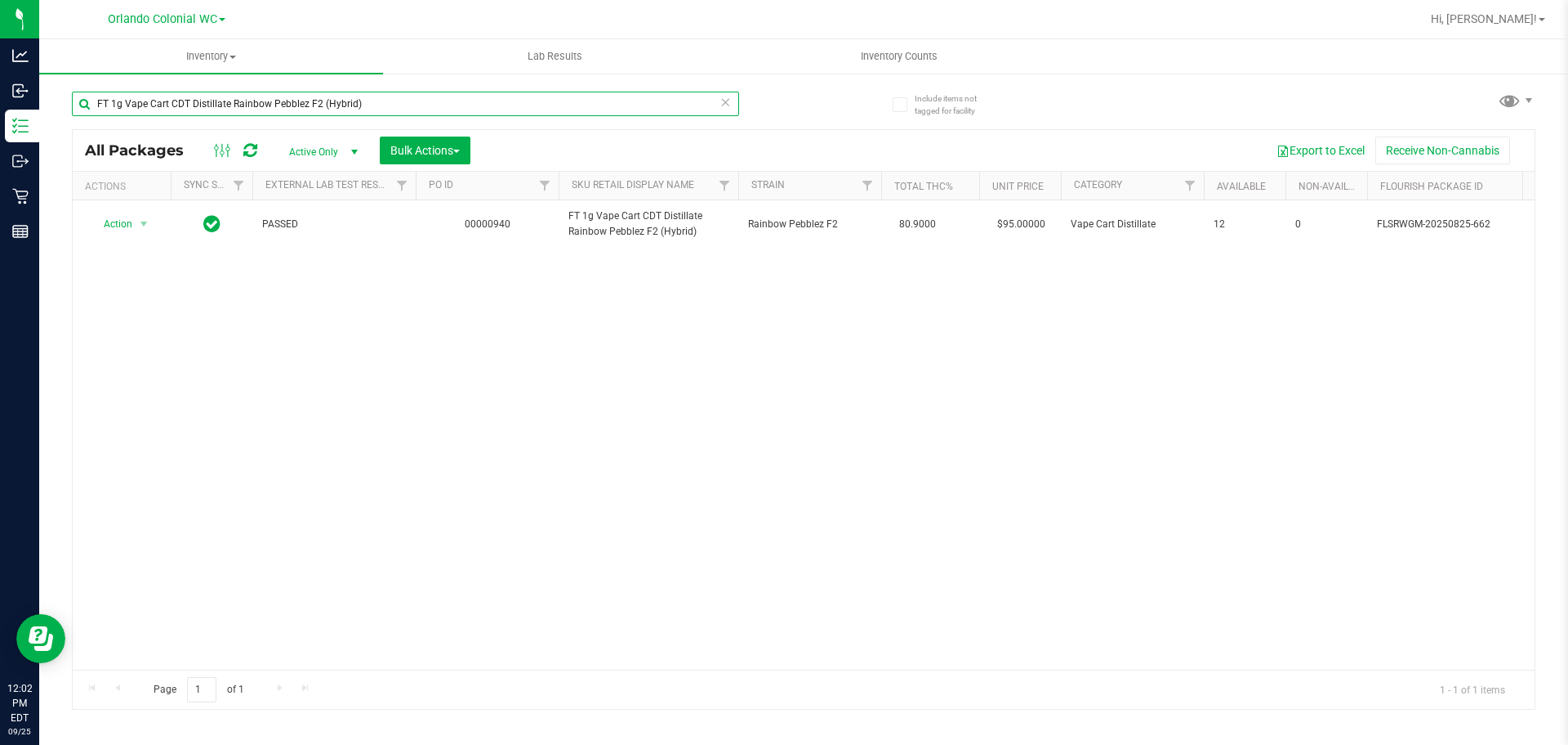
click at [371, 97] on input "FT 1g Vape Cart CDT Distillate Rainbow Pebblez F2 (Hybrid)" at bounding box center [406, 103] width 667 height 24
paste input "Trop Top"
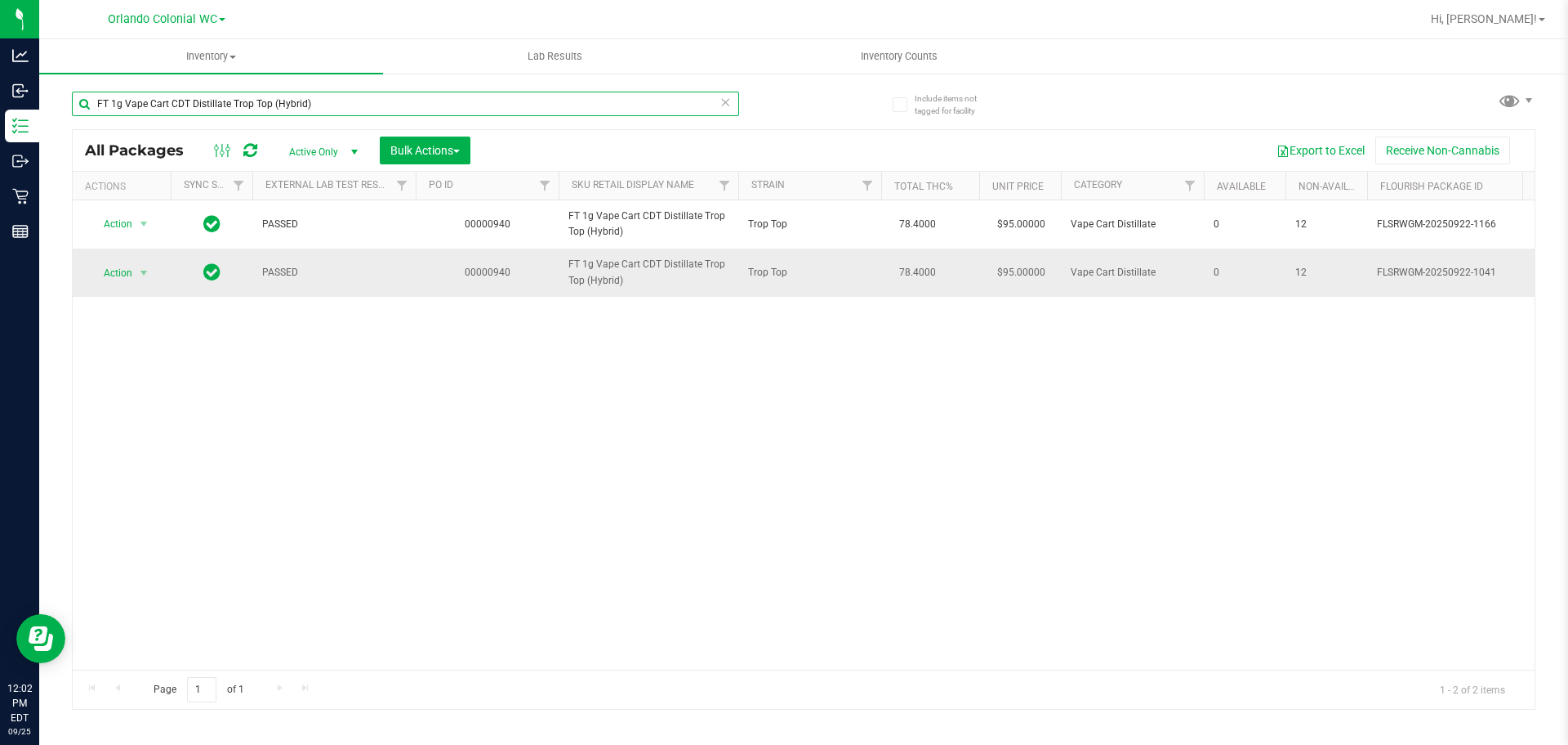
type input "FT 1g Vape Cart CDT Distillate Trop Top (Hybrid)"
click at [102, 273] on span "Action" at bounding box center [111, 272] width 44 height 23
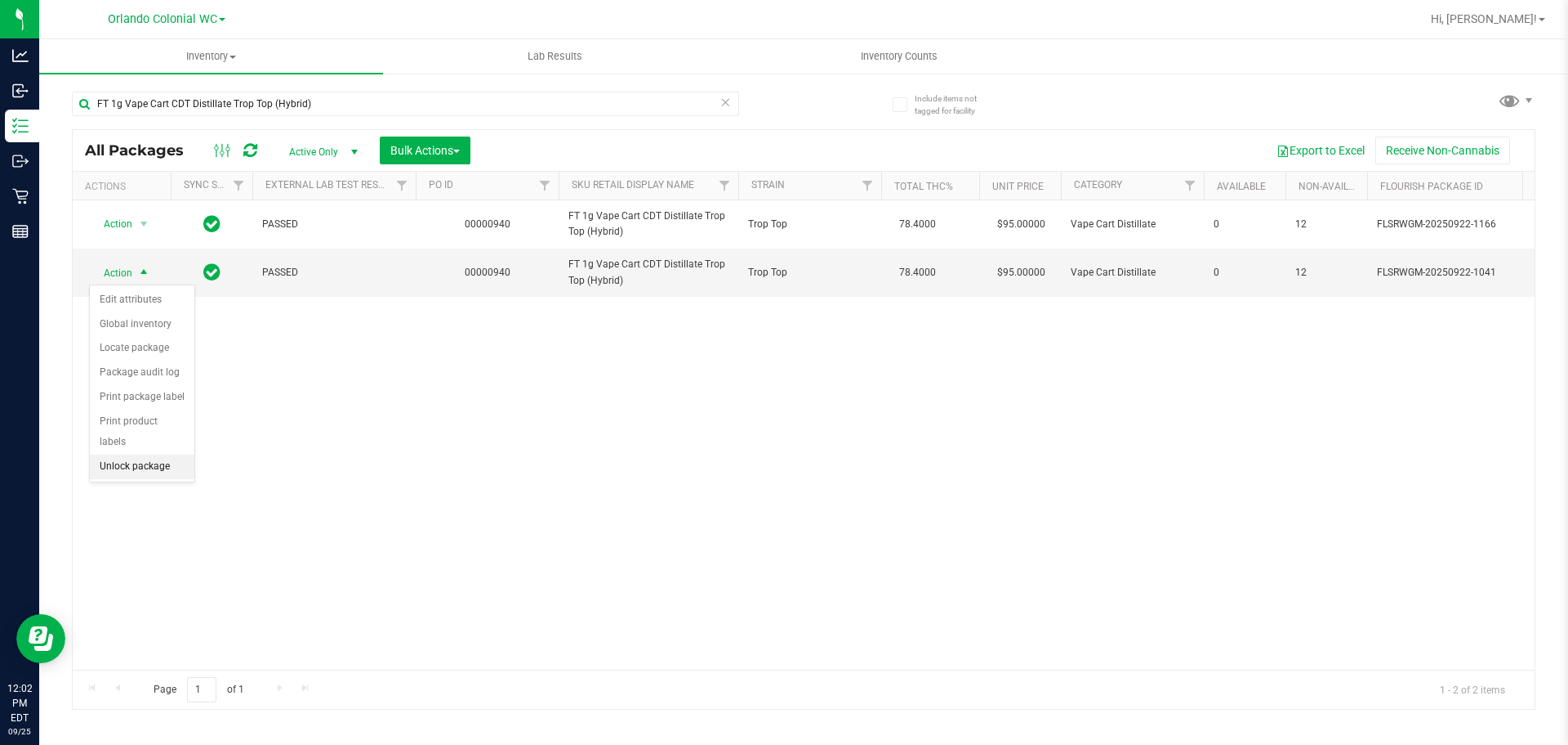
click at [172, 454] on li "Unlock package" at bounding box center [142, 466] width 104 height 24
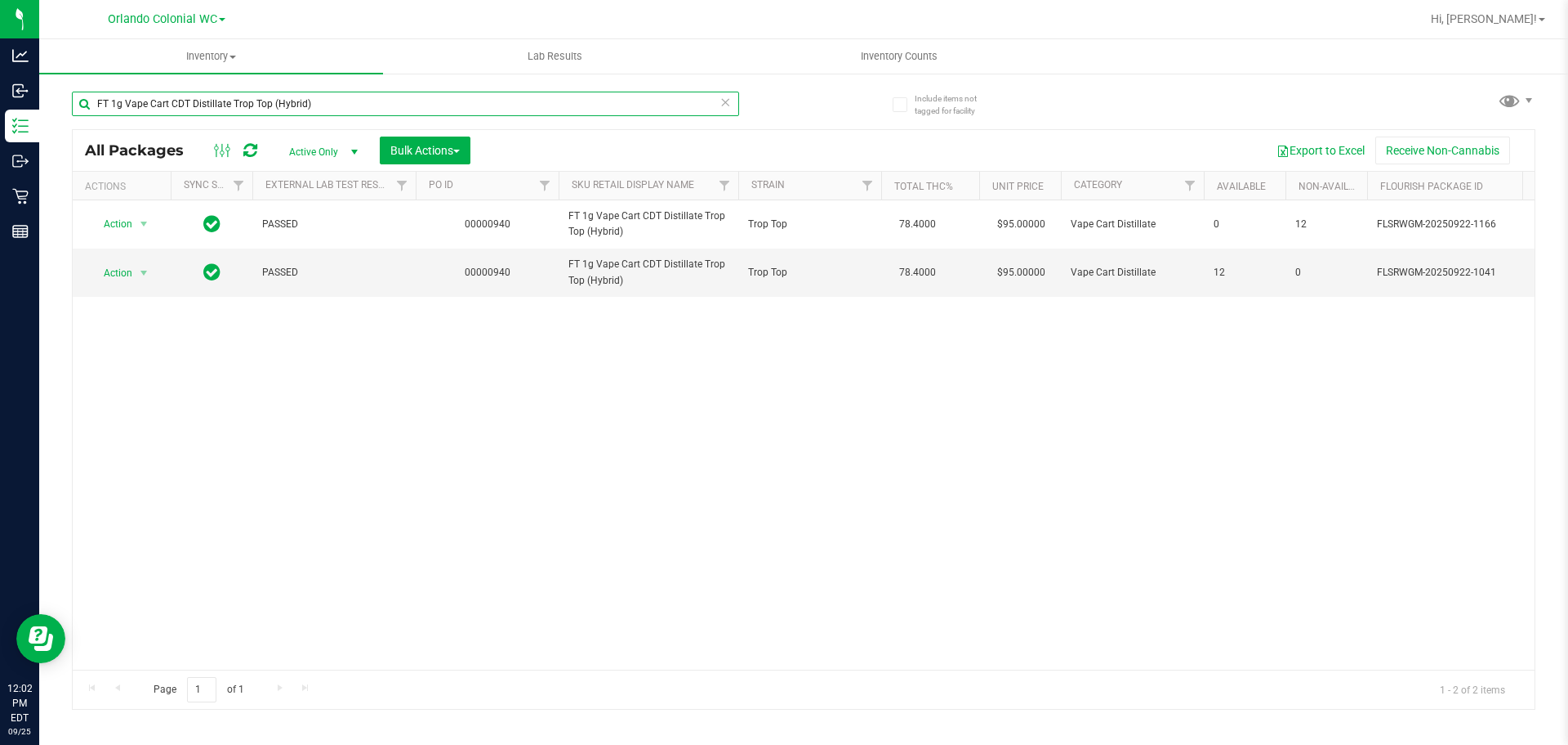
click at [351, 99] on input "FT 1g Vape Cart CDT Distillate Trop Top (Hybrid)" at bounding box center [406, 103] width 667 height 24
paste input "uffle Two Ste"
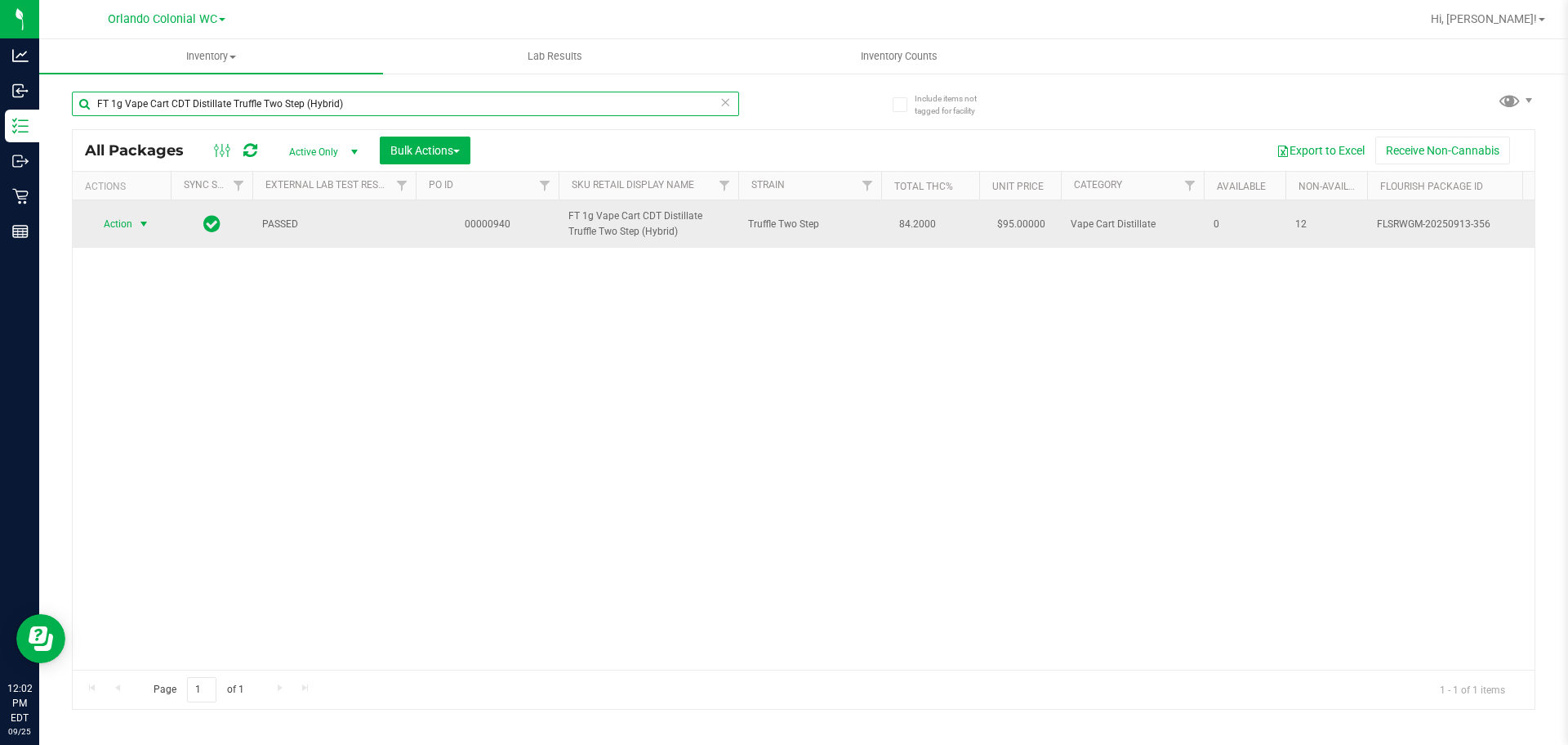
type input "FT 1g Vape Cart CDT Distillate Truffle Two Step (Hybrid)"
click at [115, 226] on span "Action" at bounding box center [111, 224] width 44 height 23
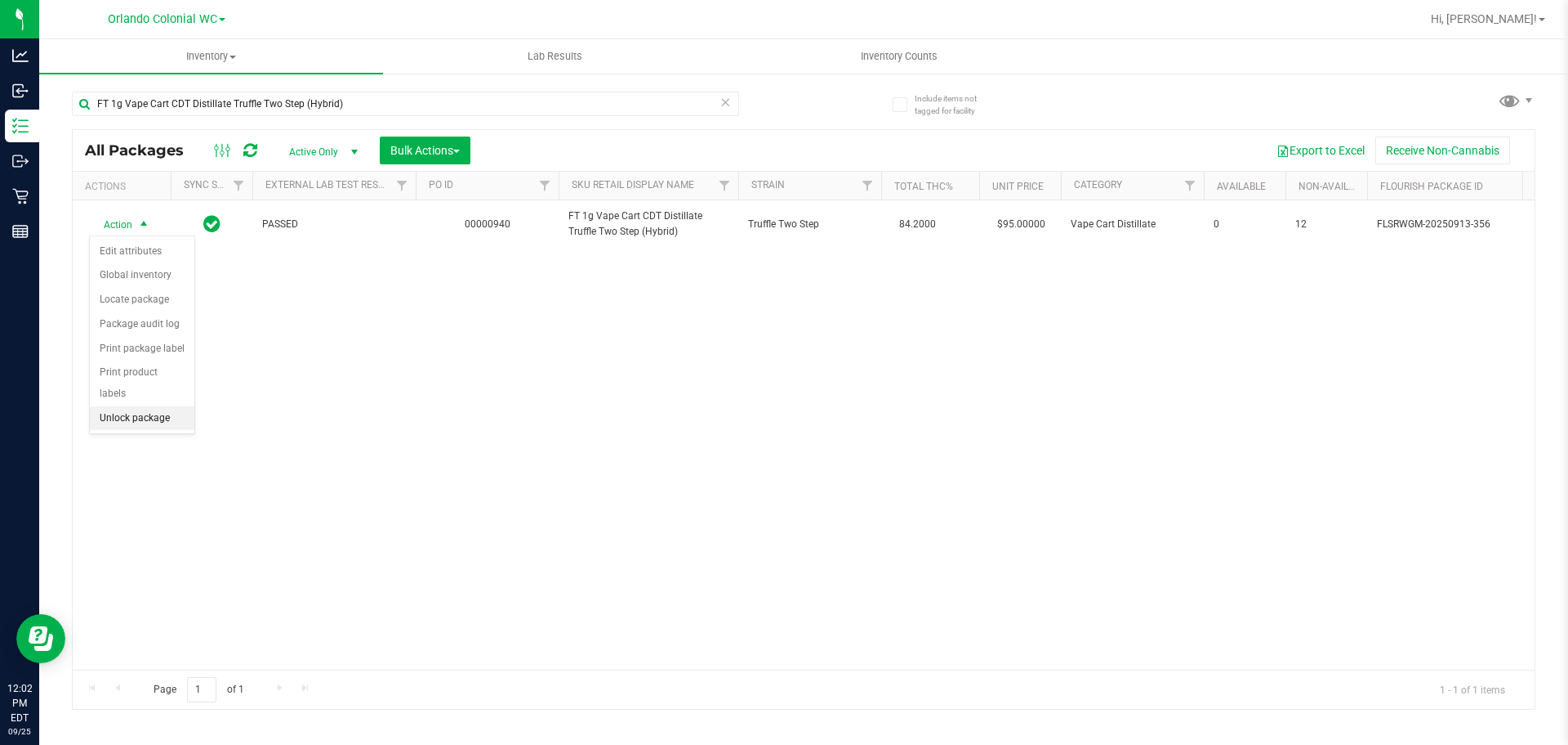
click at [139, 406] on li "Unlock package" at bounding box center [142, 418] width 104 height 24
click at [373, 82] on div "FT 1g Vape Cart CDT Distillate Truffle Two Step (Hybrid)" at bounding box center [438, 103] width 732 height 52
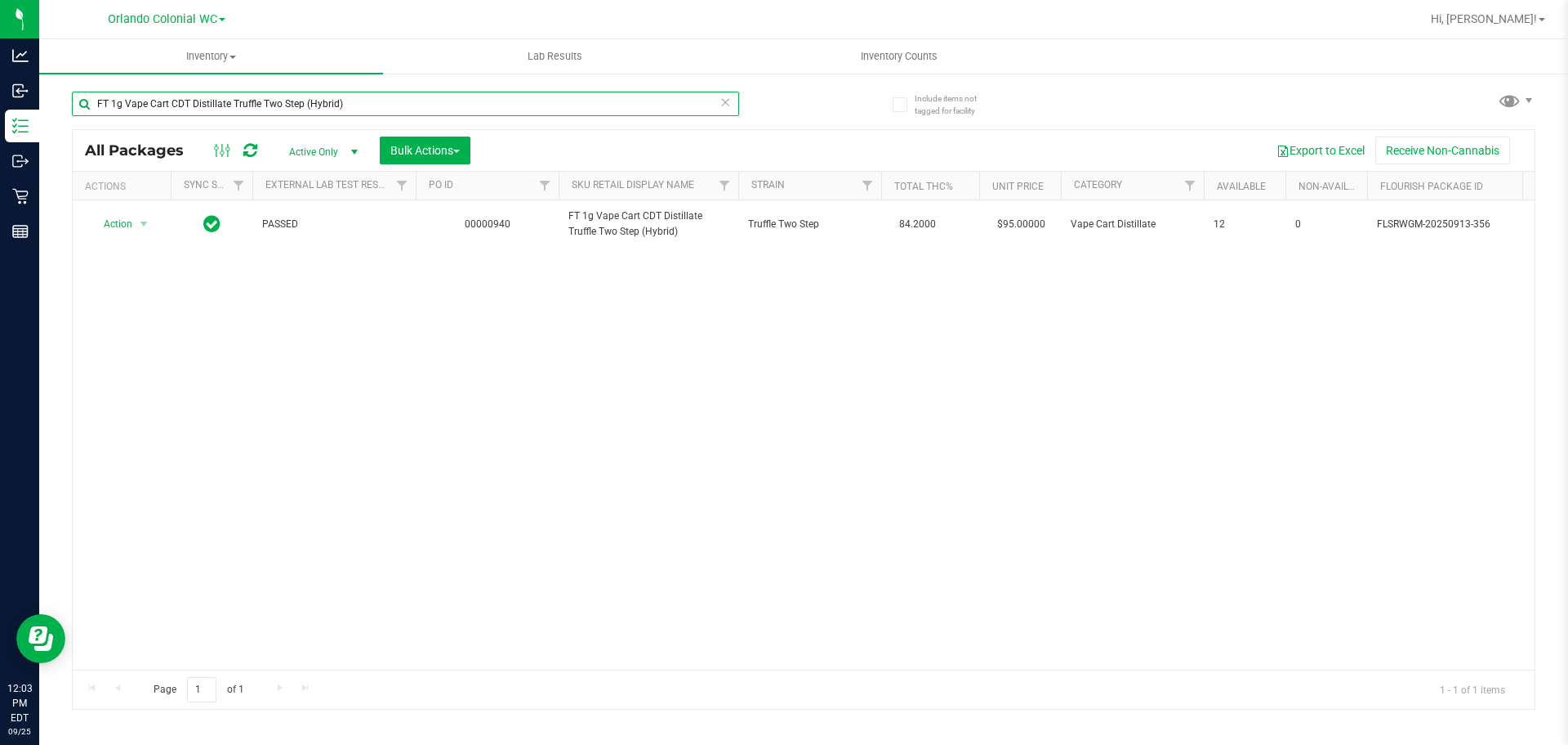
click at [369, 108] on input "FT 1g Vape Cart CDT Distillate Truffle Two Step (Hybrid)" at bounding box center [406, 103] width 667 height 24
paste input "3.5g Cannabis Flower Animal Larry (Indica"
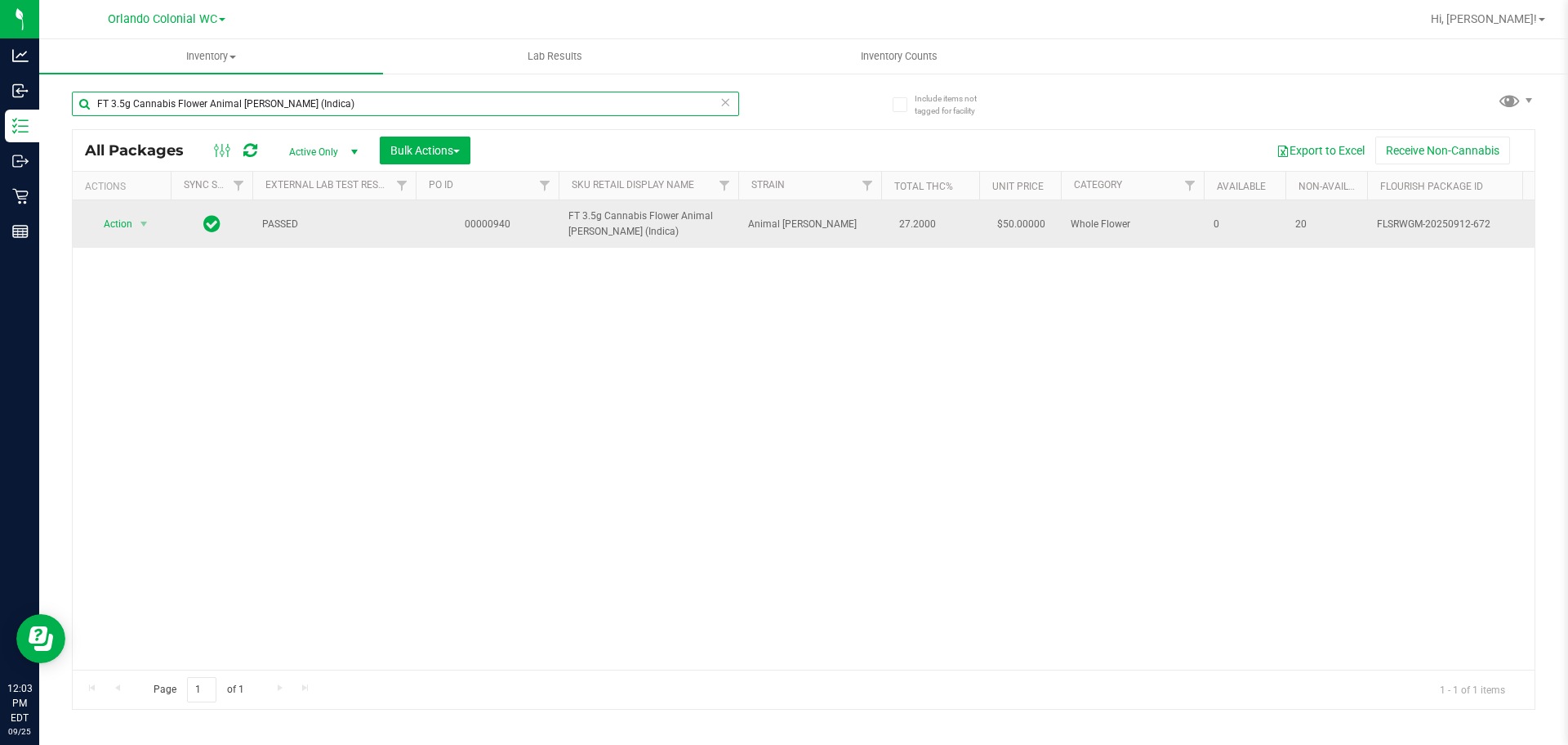
type input "FT 3.5g Cannabis Flower Animal [PERSON_NAME] (Indica)"
click at [132, 219] on span "Action" at bounding box center [111, 224] width 44 height 23
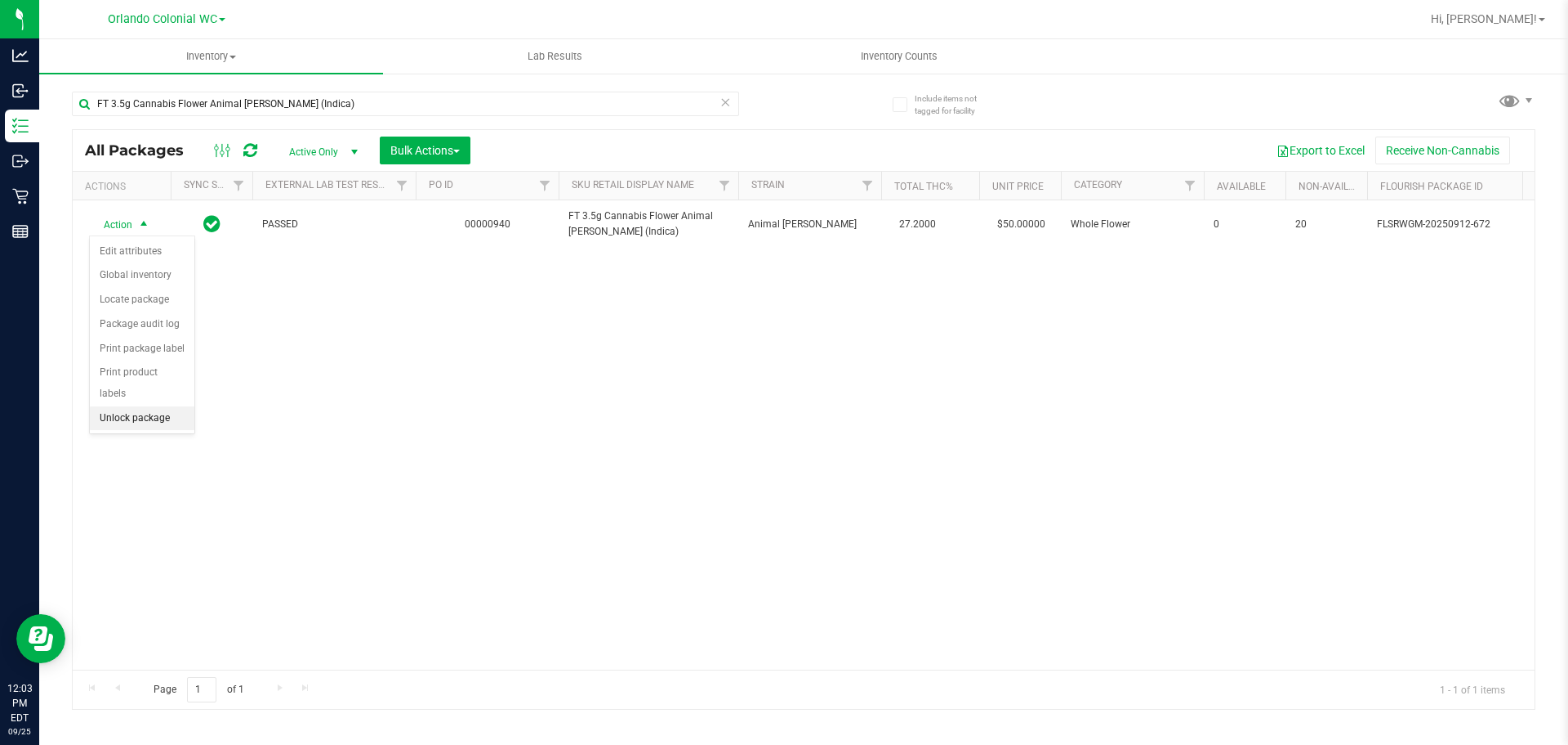
click at [155, 406] on li "Unlock package" at bounding box center [142, 418] width 104 height 24
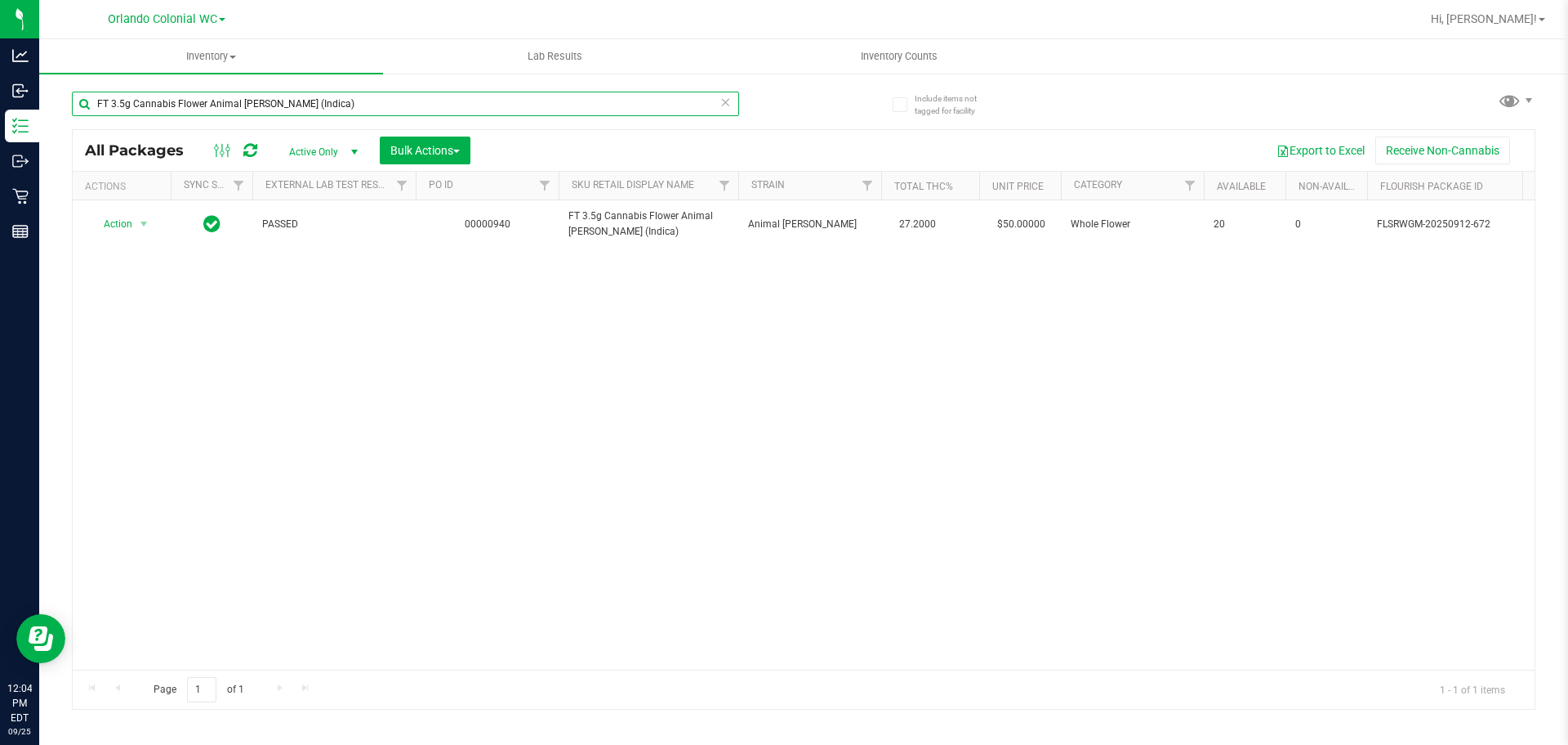
click at [323, 105] on input "FT 3.5g Cannabis Flower Animal [PERSON_NAME] (Indica)" at bounding box center [406, 103] width 667 height 24
paste input "pple Banana Peach Ringz (Hybrid"
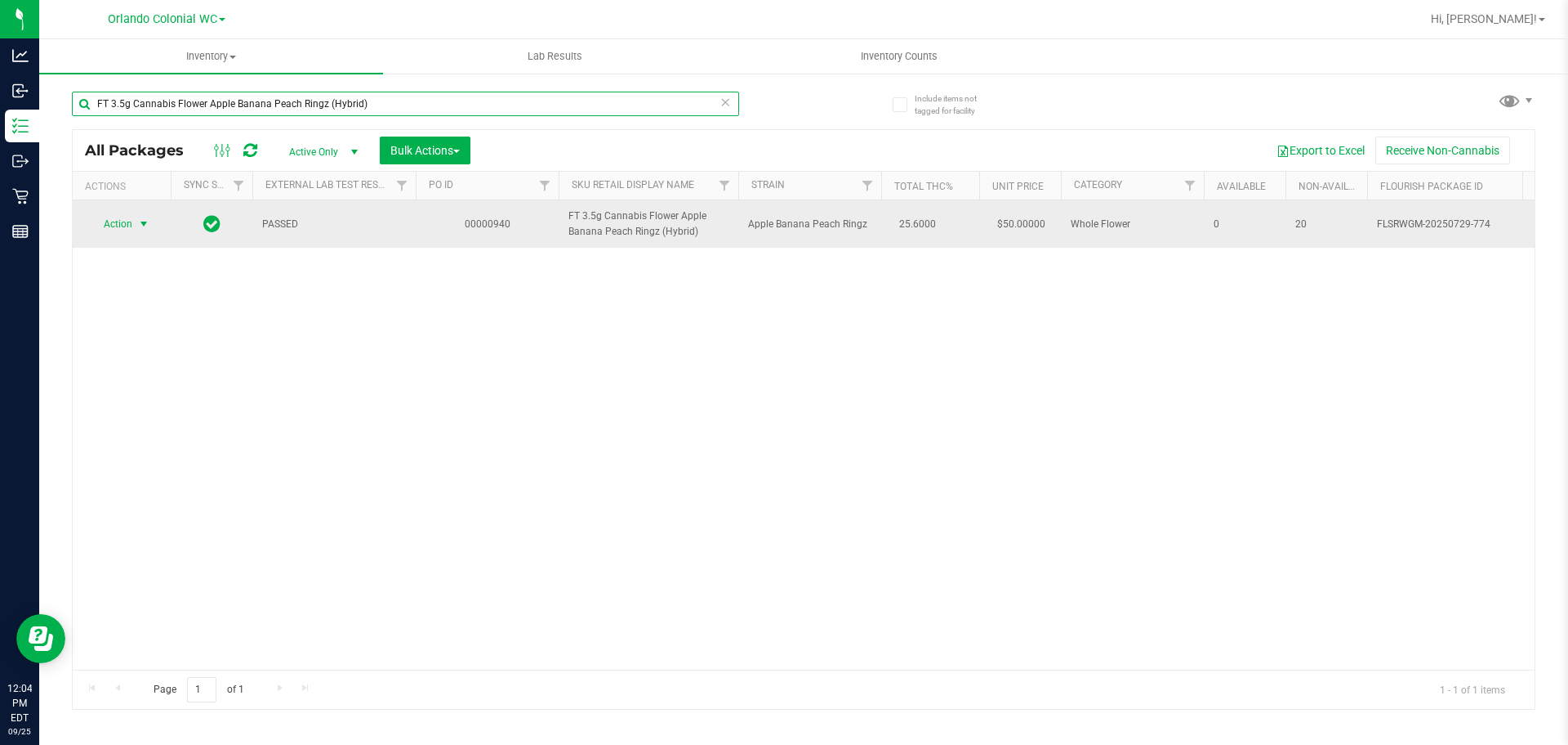
type input "FT 3.5g Cannabis Flower Apple Banana Peach Ringz (Hybrid)"
click at [124, 224] on span "Action" at bounding box center [111, 224] width 44 height 23
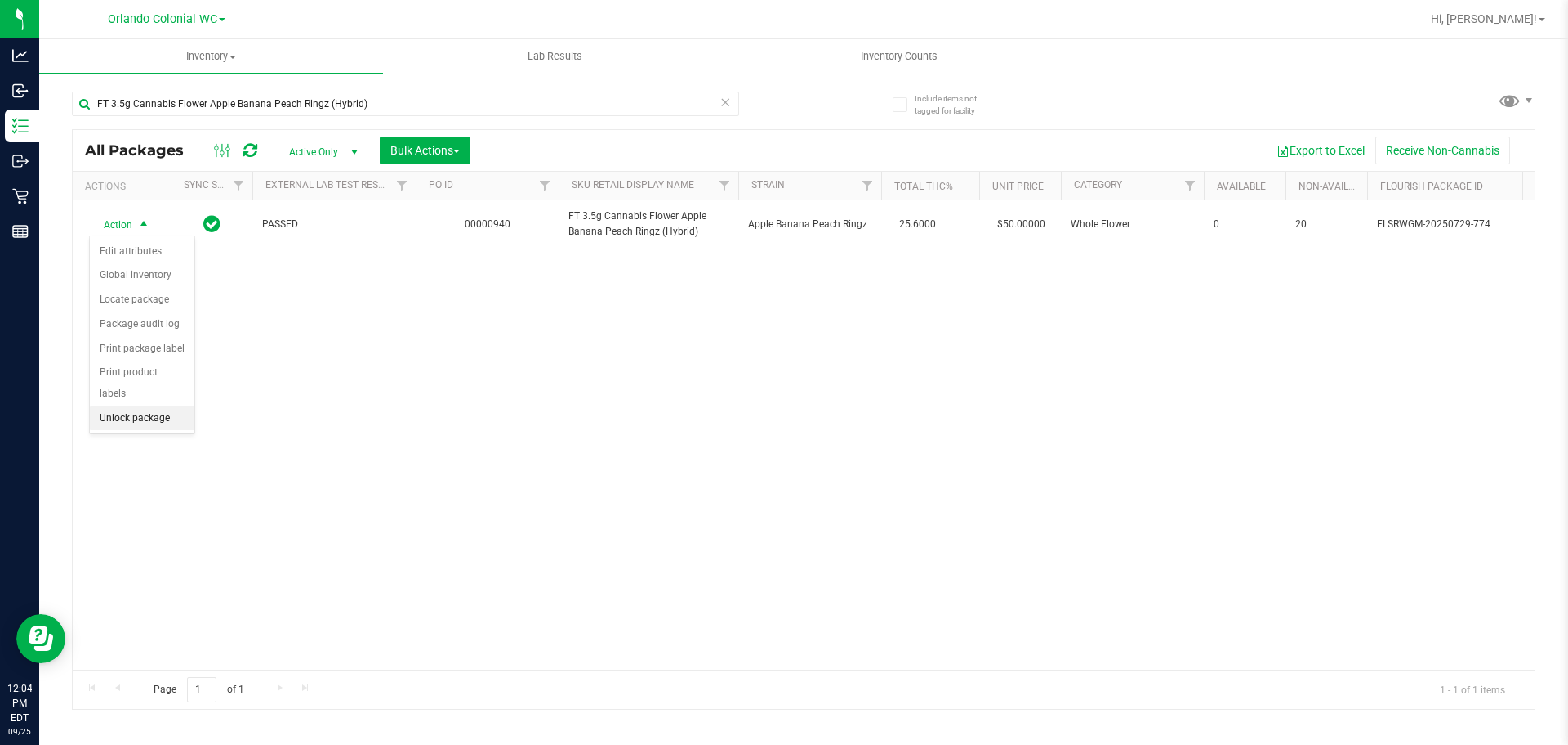
click at [146, 406] on li "Unlock package" at bounding box center [142, 418] width 104 height 24
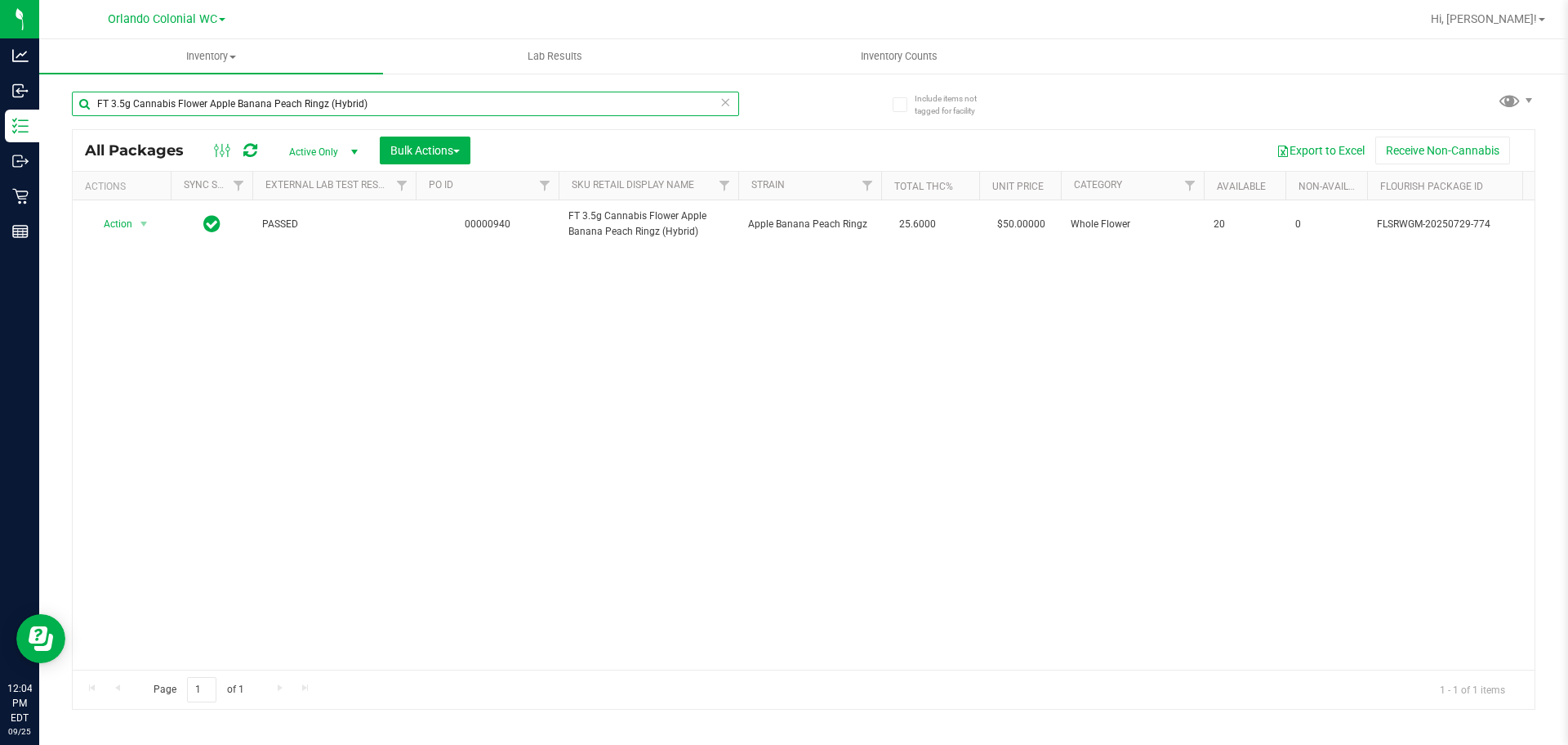
click at [429, 92] on input "FT 3.5g Cannabis Flower Apple Banana Peach Ringz (Hybrid)" at bounding box center [406, 103] width 667 height 24
paste input "Black Triangle Kush (Indica"
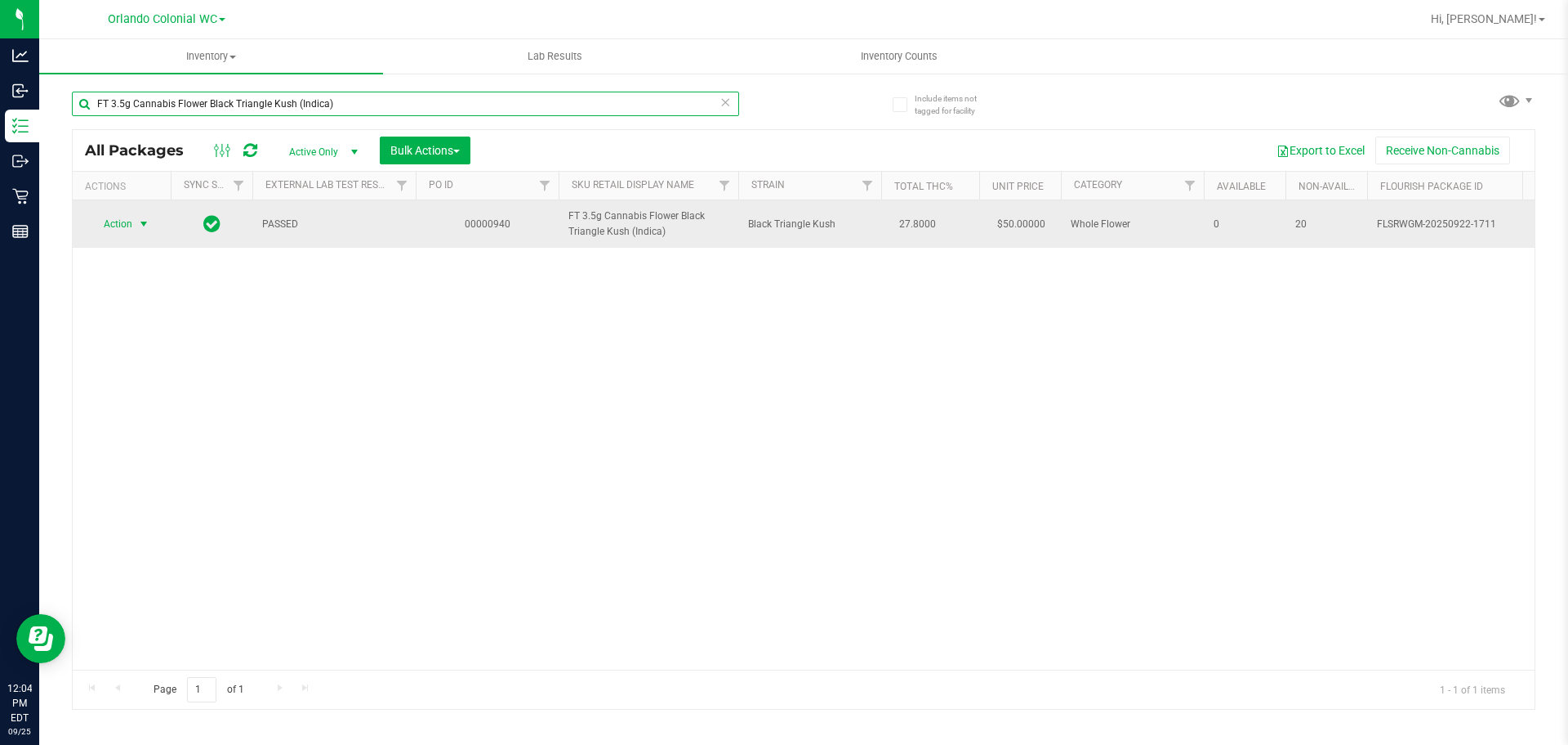
type input "FT 3.5g Cannabis Flower Black Triangle Kush (Indica)"
click at [122, 224] on span "Action" at bounding box center [111, 224] width 44 height 23
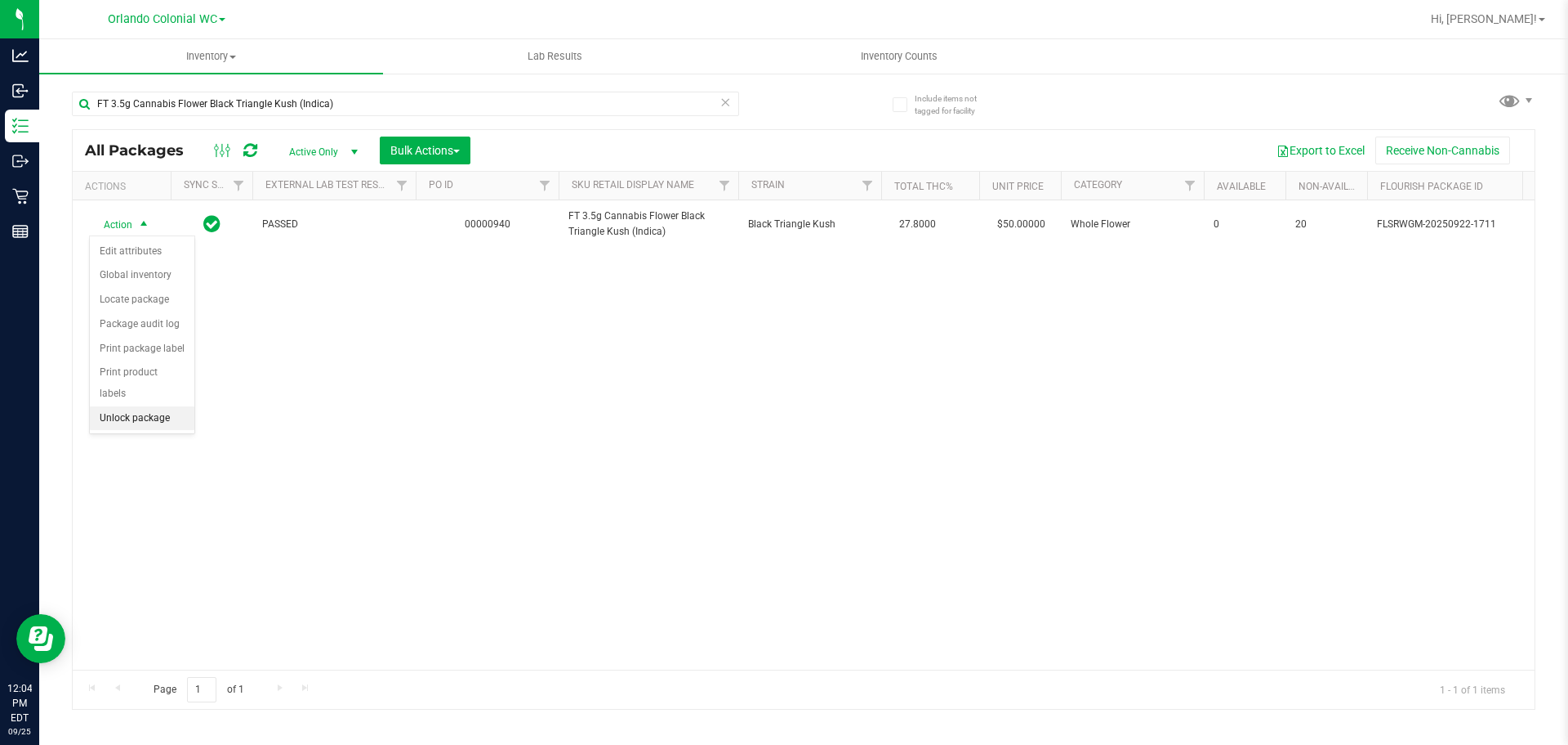
click at [152, 406] on li "Unlock package" at bounding box center [142, 418] width 104 height 24
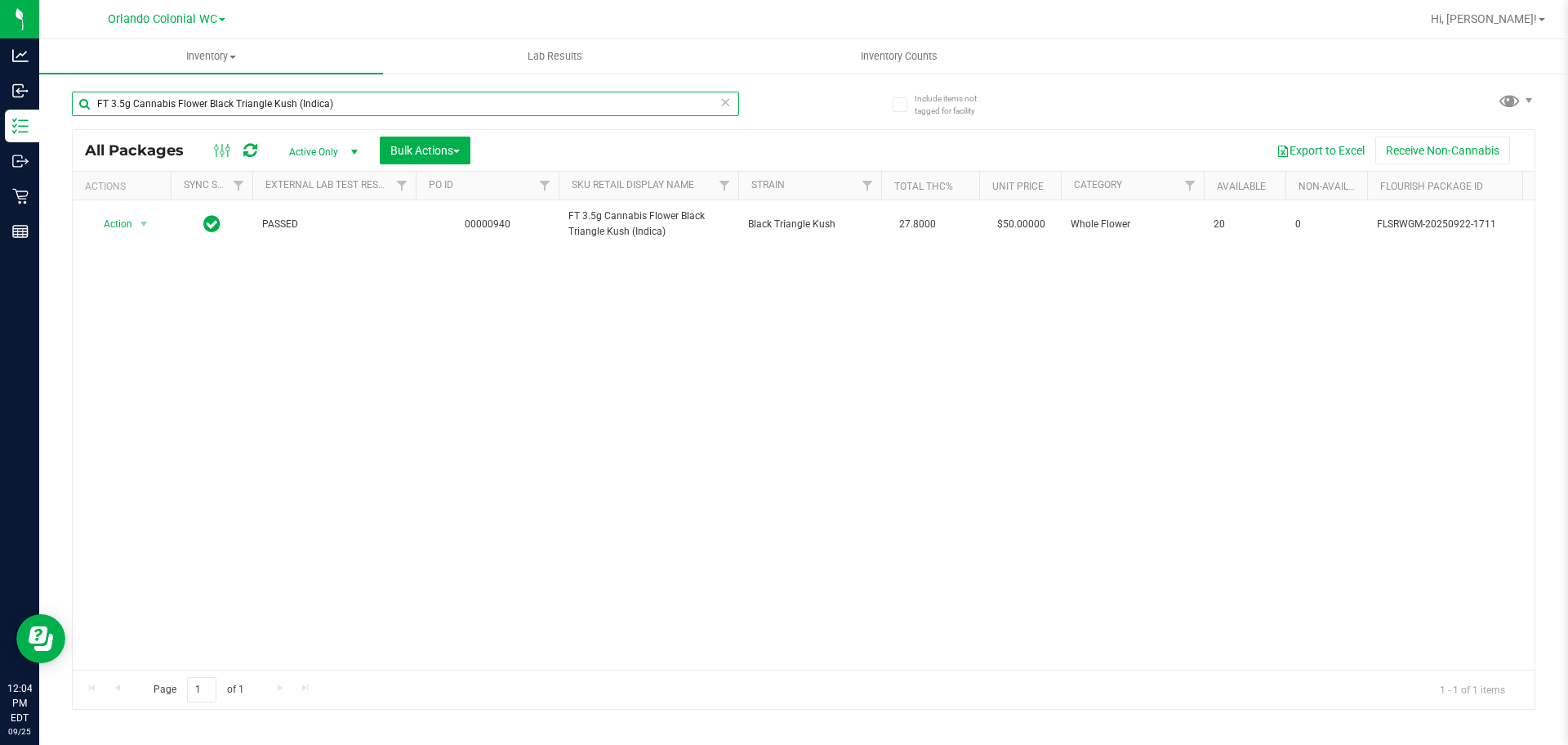
click at [334, 111] on input "FT 3.5g Cannabis Flower Black Triangle Kush (Indica)" at bounding box center [406, 103] width 667 height 24
paste input "osscotti"
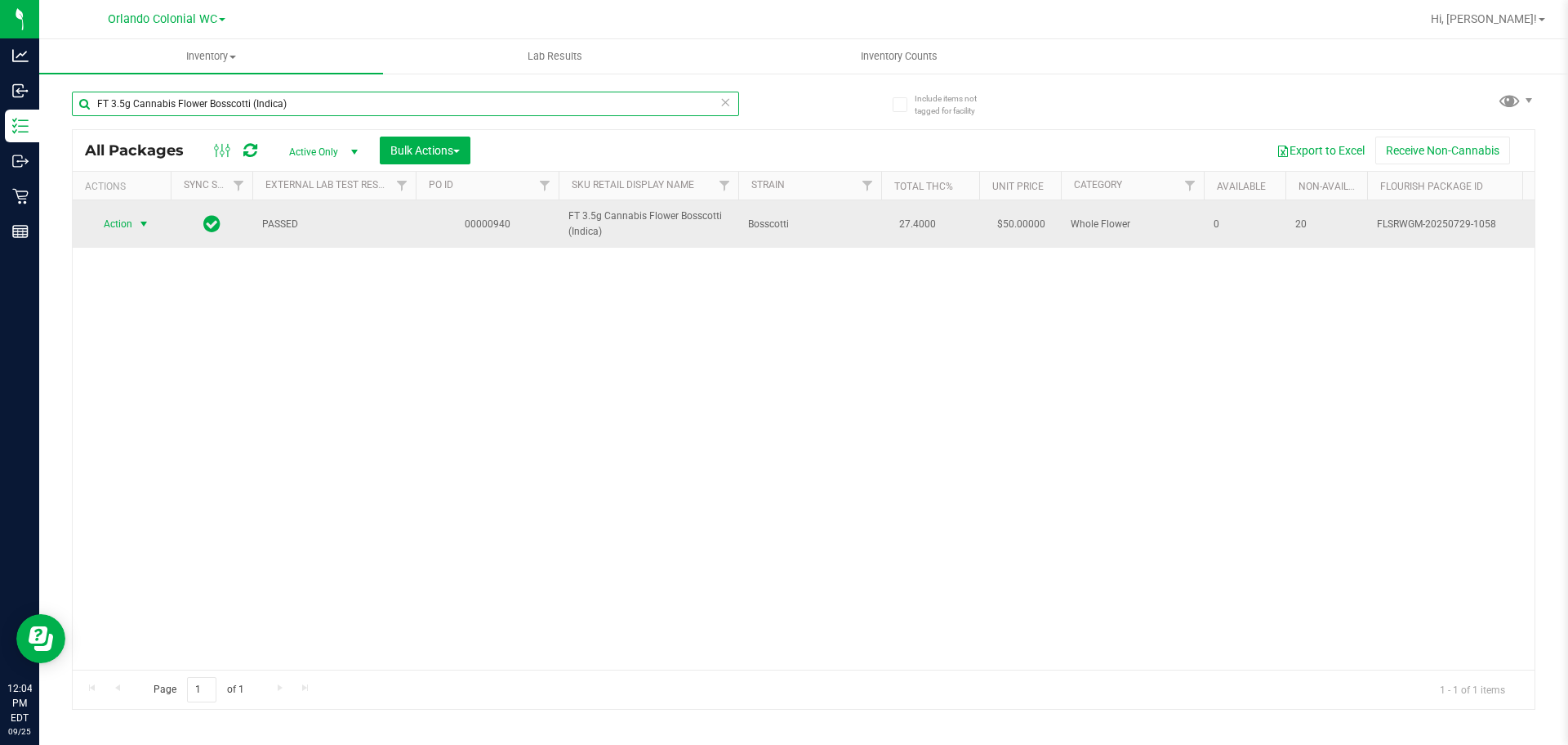
type input "FT 3.5g Cannabis Flower Bosscotti (Indica)"
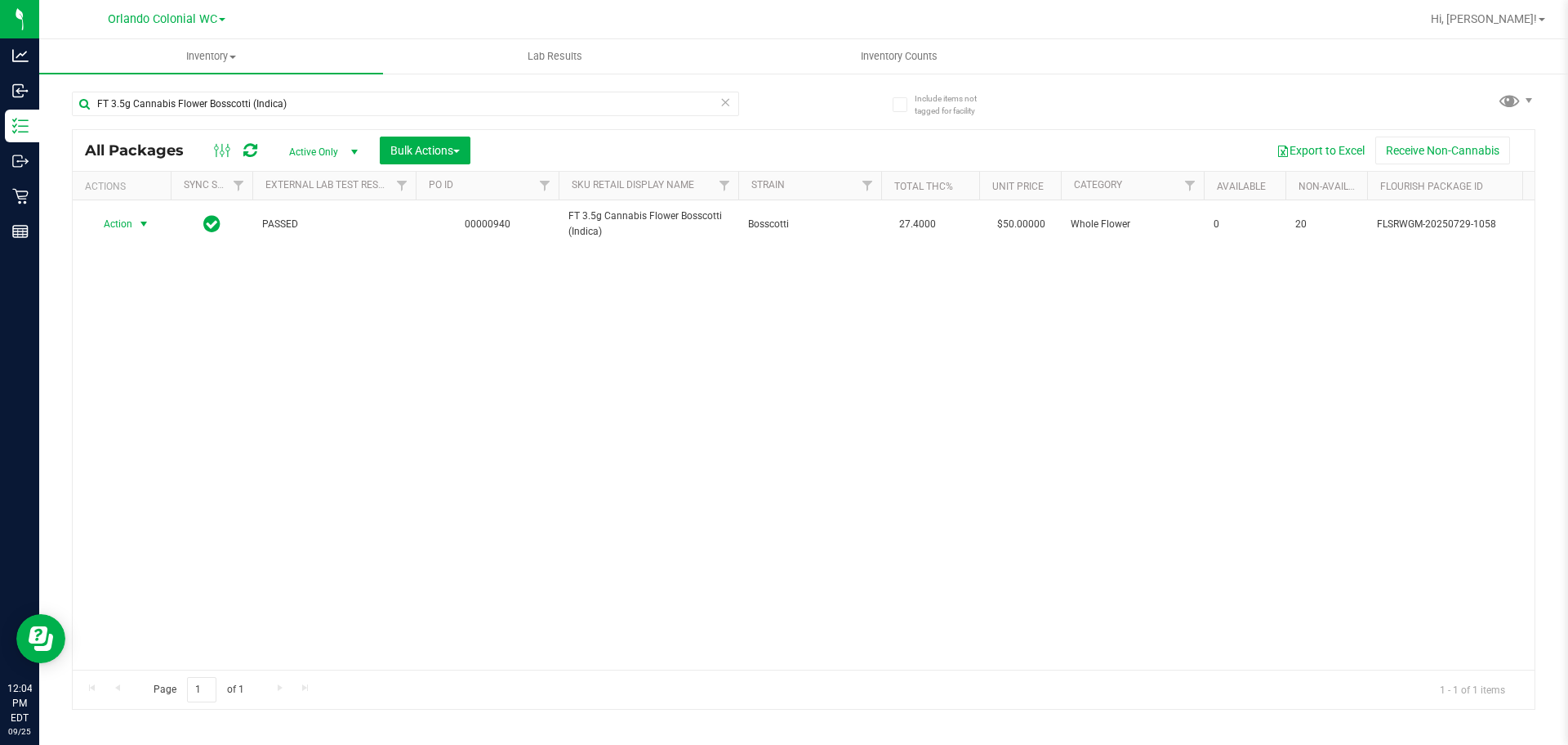
drag, startPoint x: 125, startPoint y: 225, endPoint x: 132, endPoint y: 235, distance: 12.2
click at [125, 224] on span "Action" at bounding box center [111, 224] width 44 height 23
click at [147, 406] on li "Unlock package" at bounding box center [142, 418] width 104 height 24
click at [289, 103] on input "FT 3.5g Cannabis Flower Bosscotti (Indica)" at bounding box center [406, 103] width 667 height 24
paste input "Deluxe Sugar Cane"
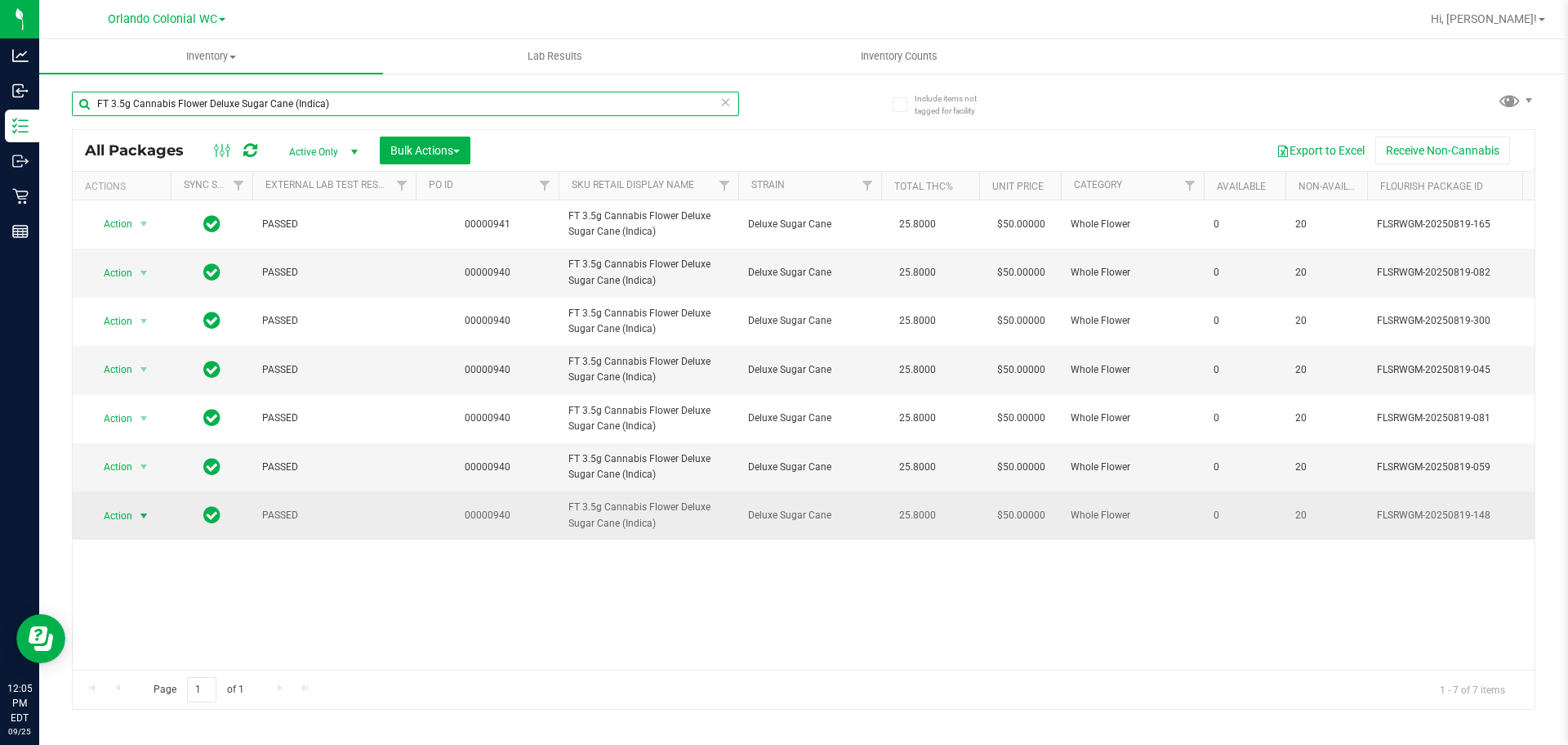
type input "FT 3.5g Cannabis Flower Deluxe Sugar Cane (Indica)"
click at [136, 511] on span "select" at bounding box center [144, 515] width 20 height 23
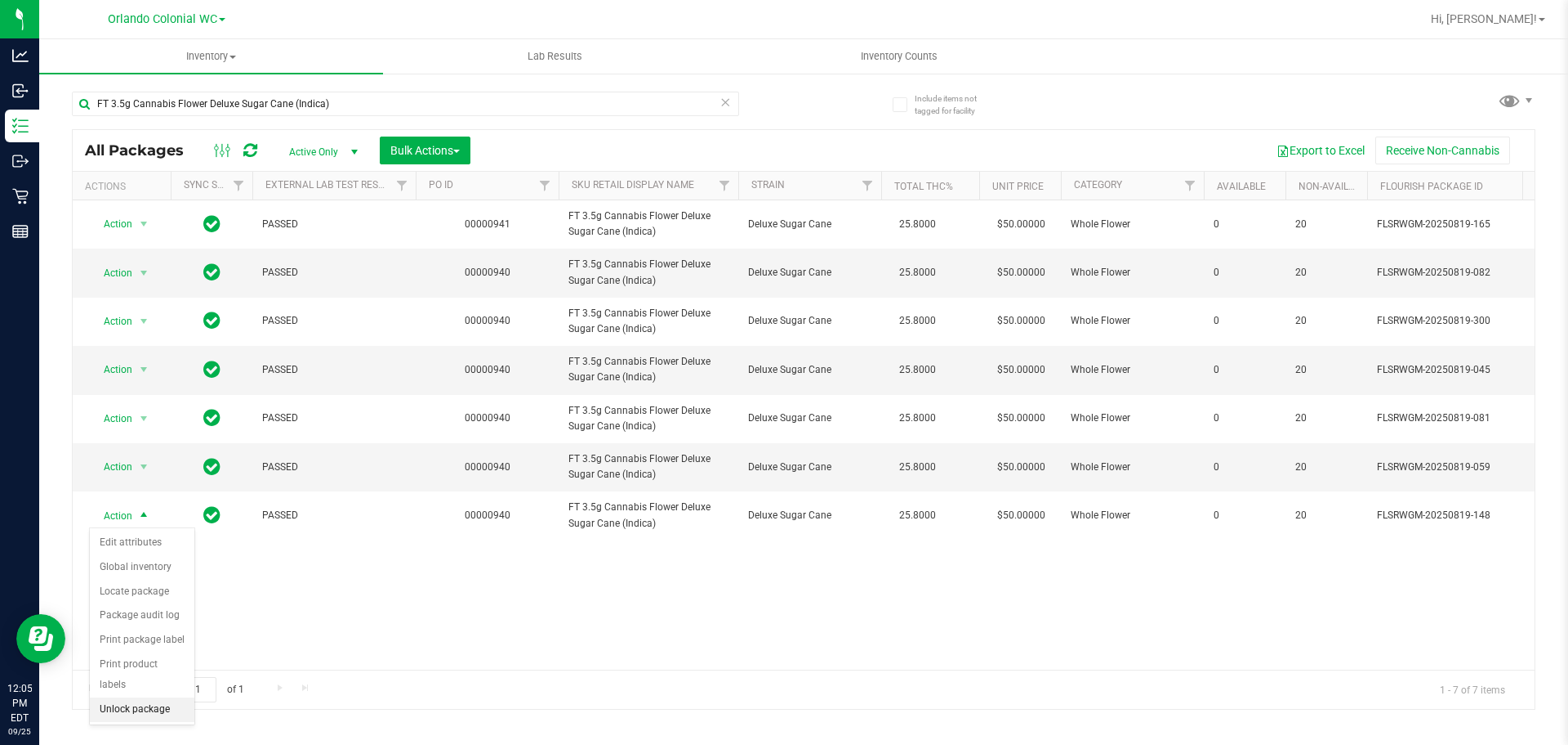
click at [159, 697] on li "Unlock package" at bounding box center [142, 709] width 104 height 24
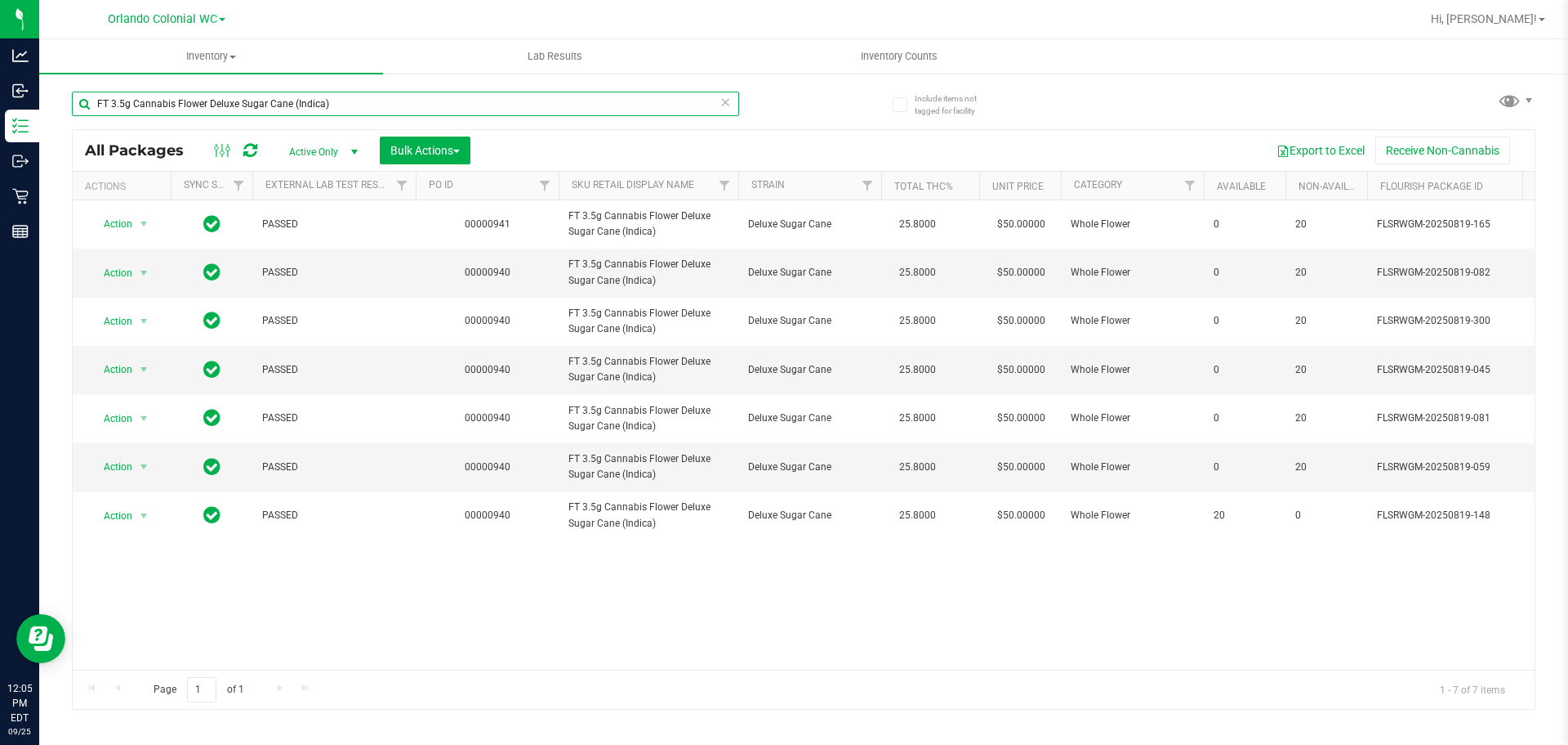
click at [348, 92] on input "FT 3.5g Cannabis Flower Deluxe Sugar Cane (Indica)" at bounding box center [406, 103] width 667 height 24
paste input "Fried Ice Cream (Hybrid"
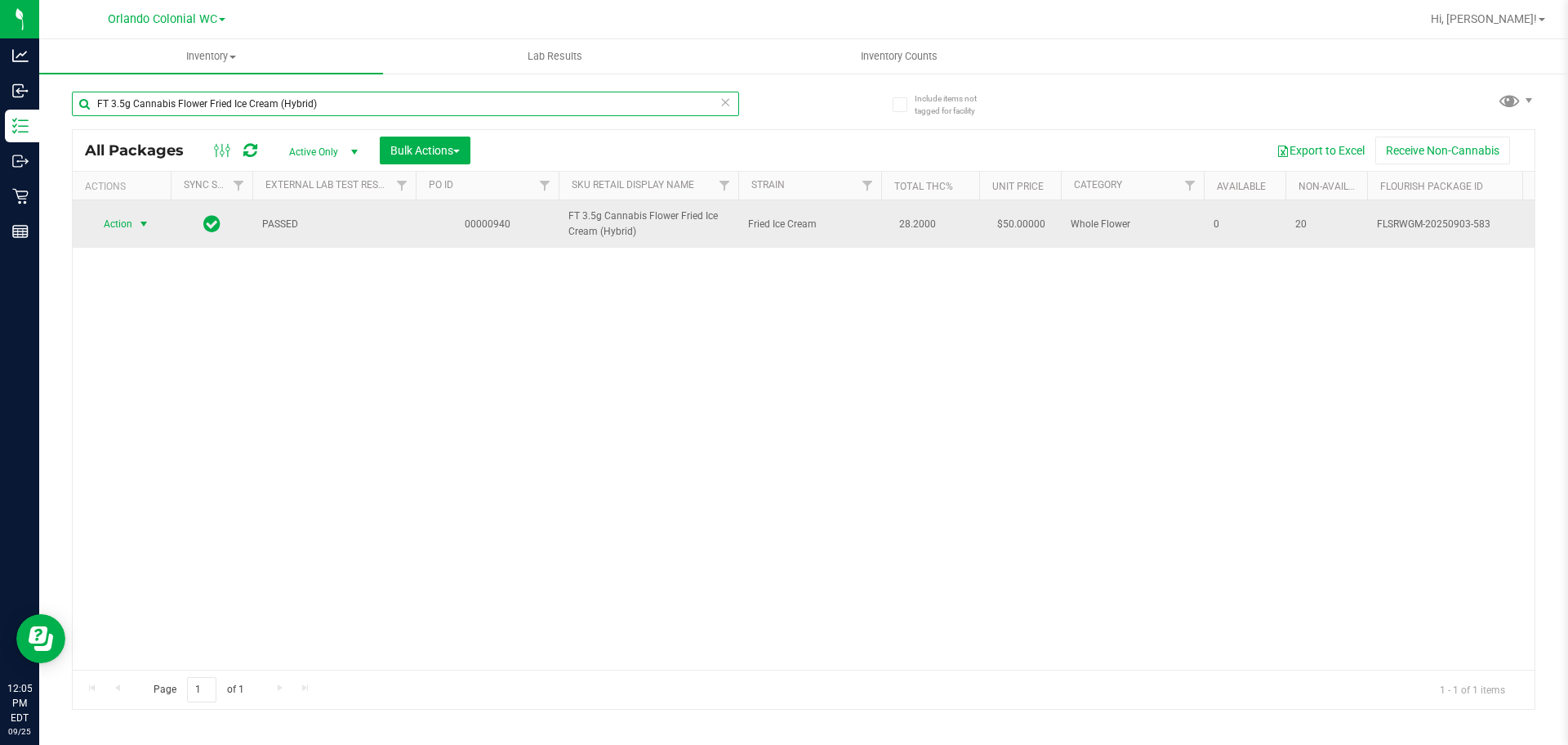
type input "FT 3.5g Cannabis Flower Fried Ice Cream (Hybrid)"
click at [140, 230] on span "select" at bounding box center [144, 225] width 13 height 13
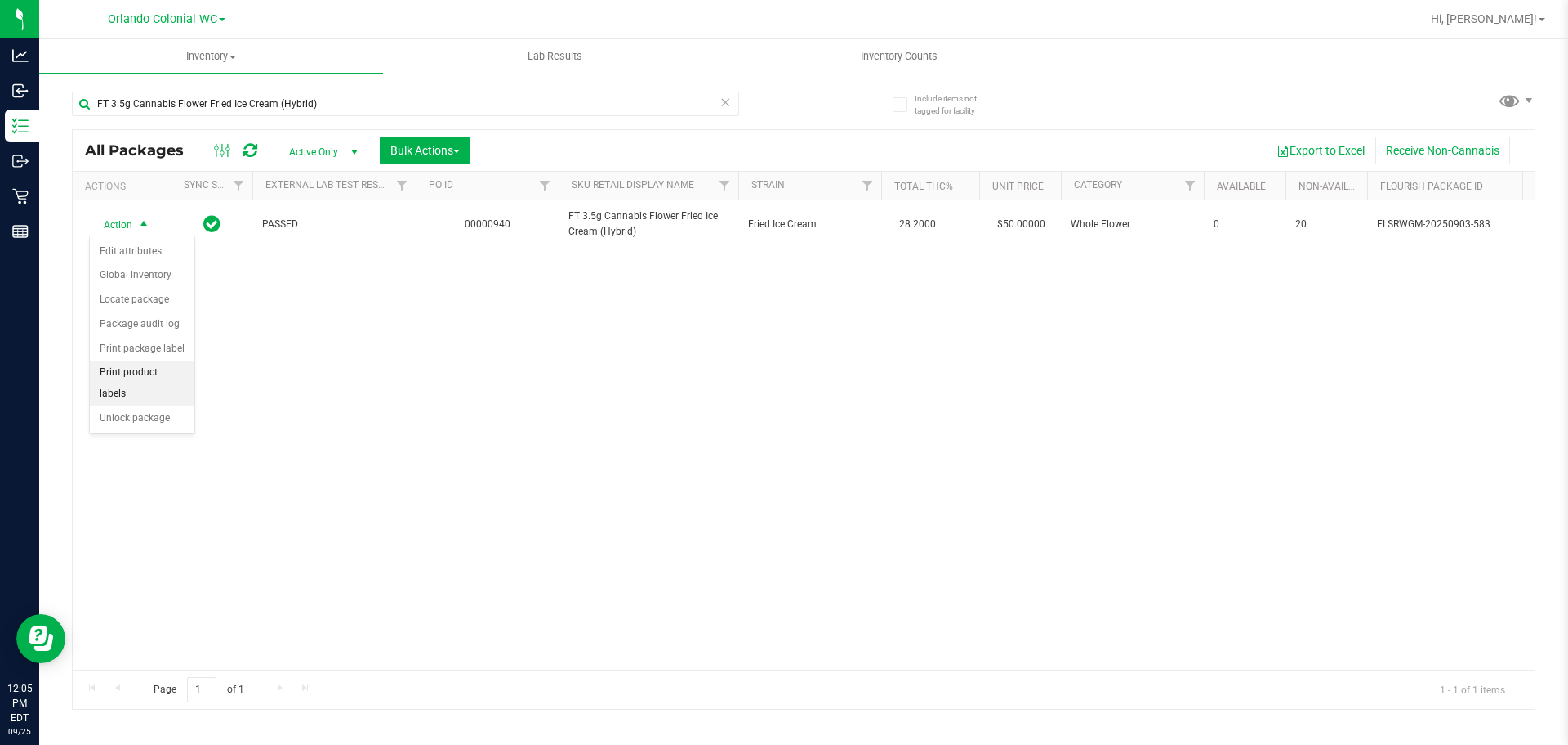
click at [155, 406] on li "Unlock package" at bounding box center [142, 418] width 104 height 24
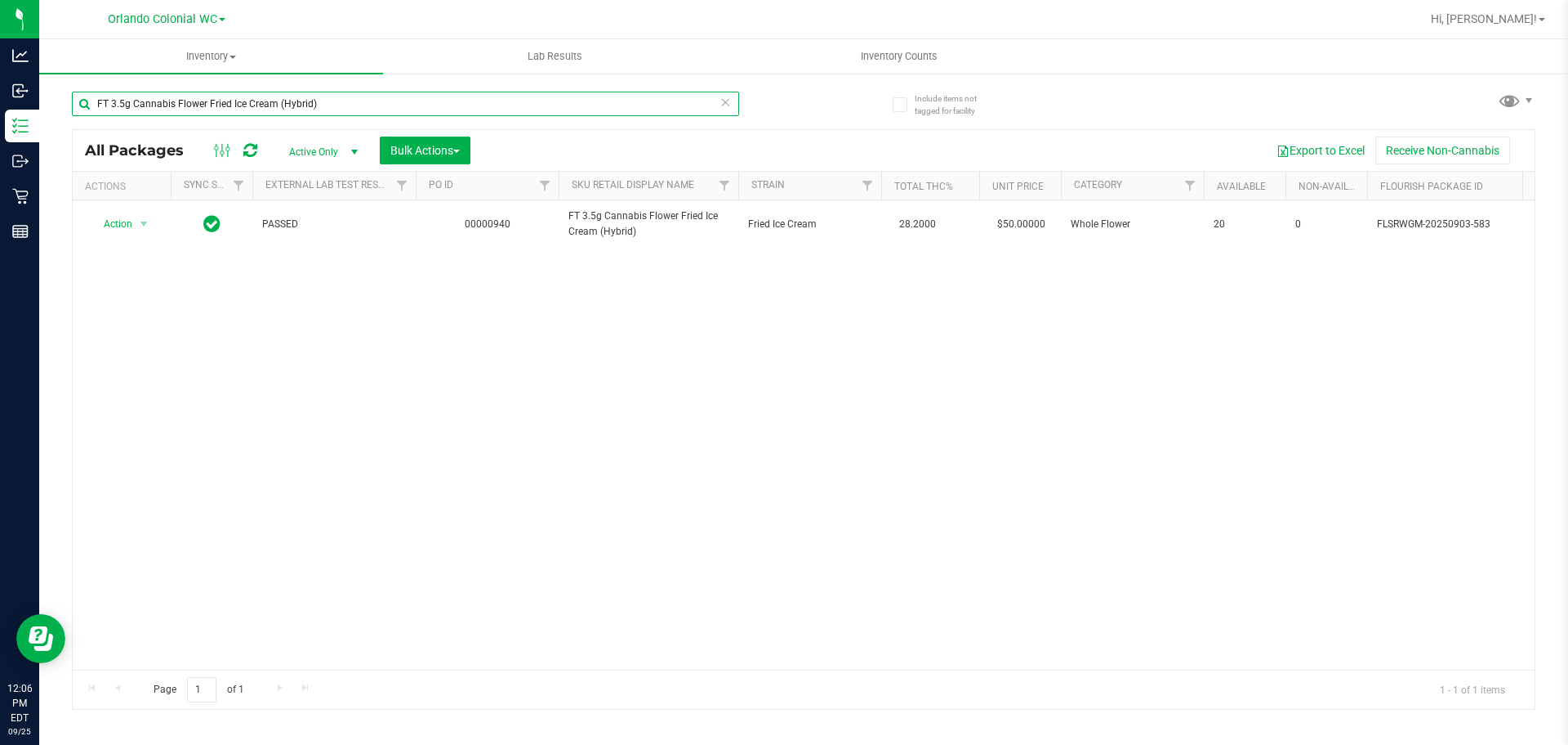
click at [286, 98] on input "FT 3.5g Cannabis Flower Fried Ice Cream (Hybrid)" at bounding box center [406, 103] width 667 height 24
paste input "Gaspar's Grapes"
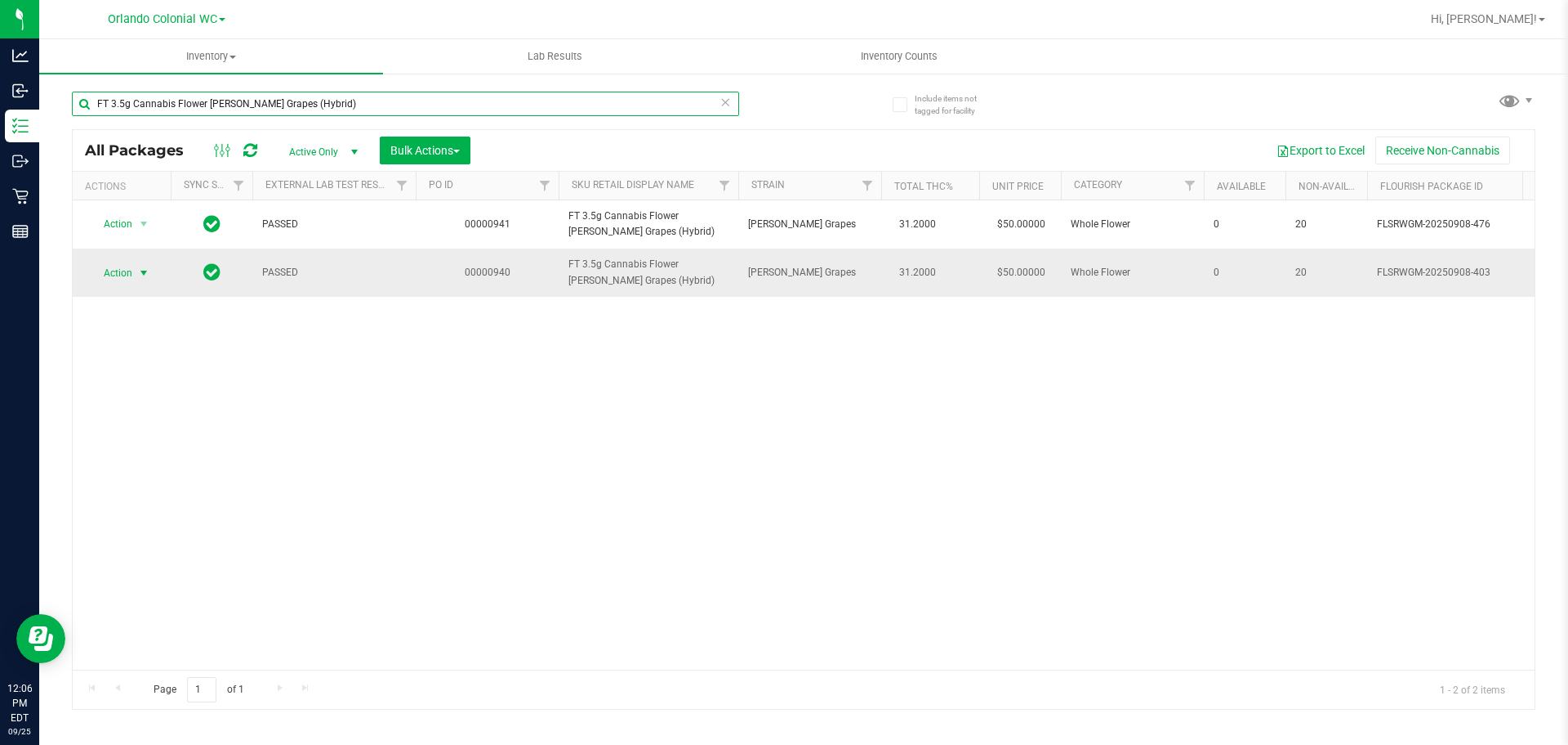
type input "FT 3.5g Cannabis Flower [PERSON_NAME] Grapes (Hybrid)"
click at [134, 273] on span "select" at bounding box center [144, 272] width 20 height 23
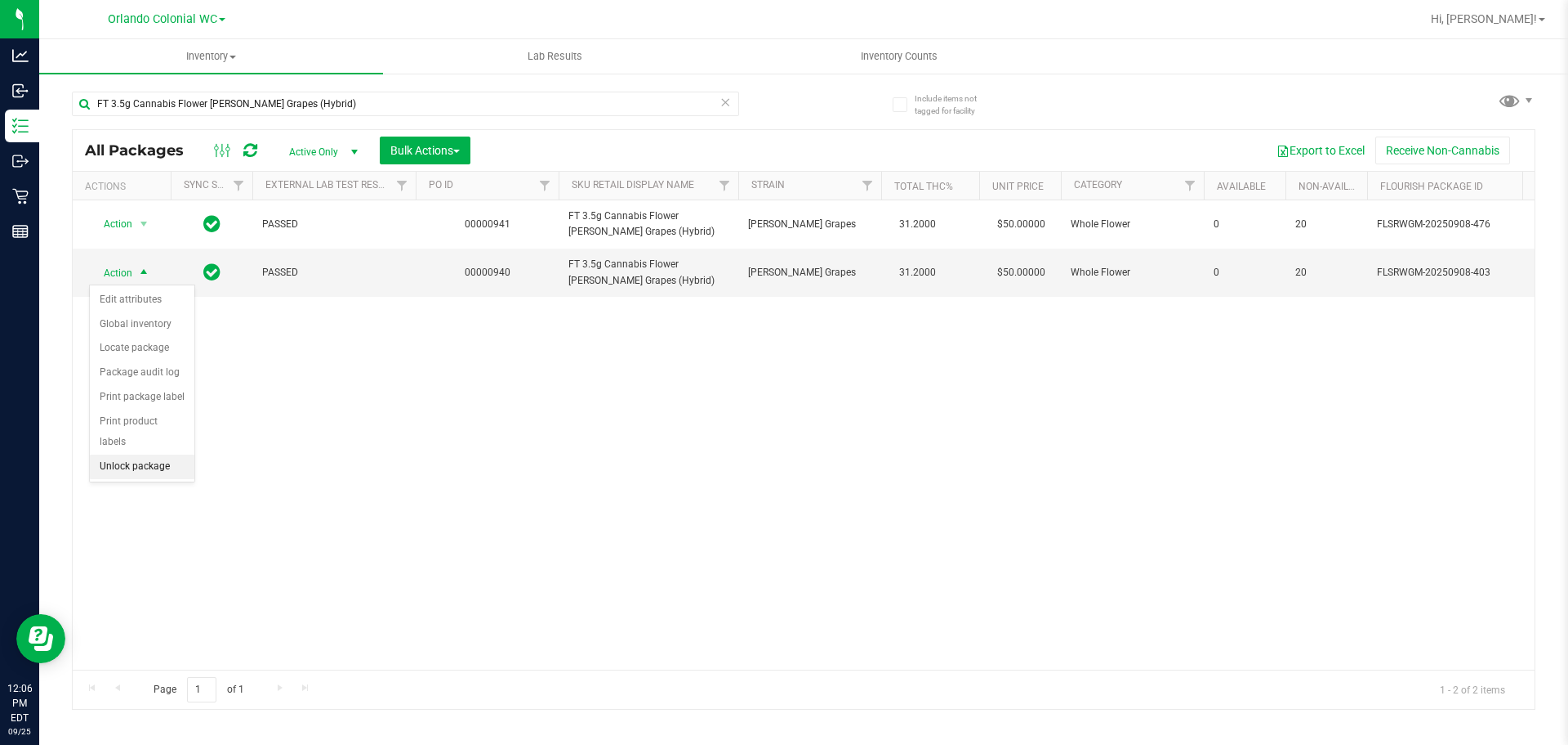
click at [158, 454] on li "Unlock package" at bounding box center [142, 466] width 104 height 24
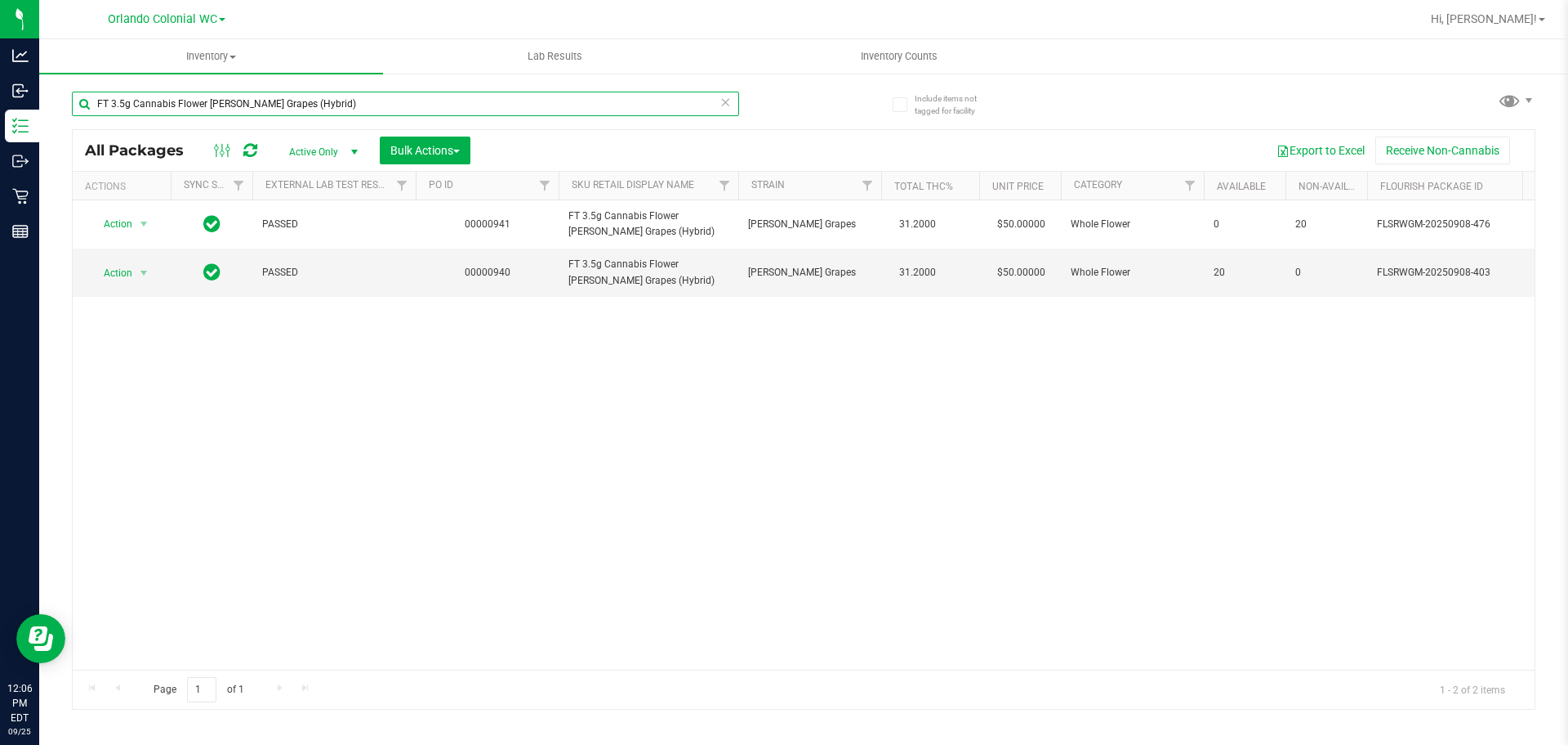
click at [445, 103] on input "FT 3.5g Cannabis Flower [PERSON_NAME] Grapes (Hybrid)" at bounding box center [406, 103] width 667 height 24
paste input "umbo (Sativa"
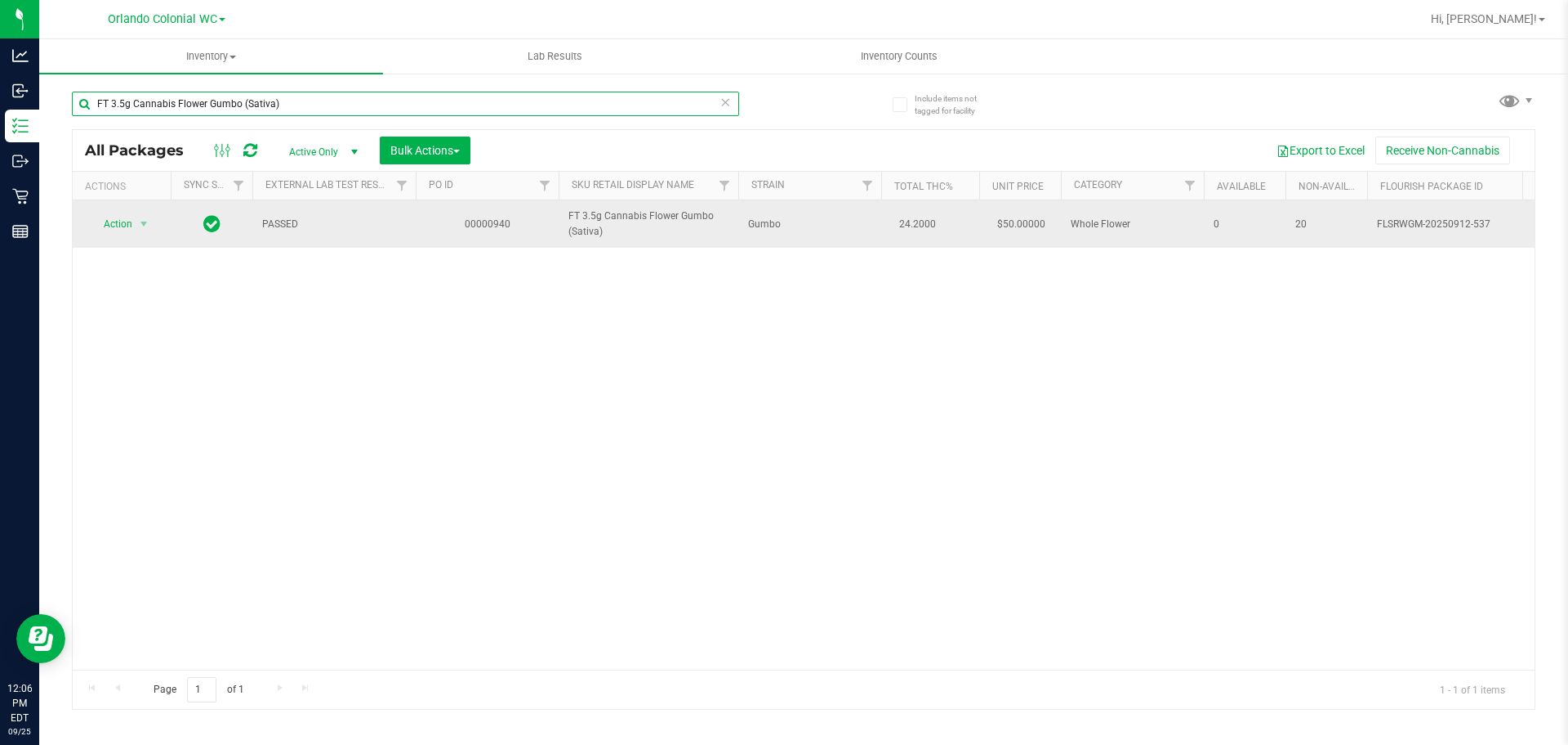
type input "FT 3.5g Cannabis Flower Gumbo (Sativa)"
click at [118, 230] on span "Action" at bounding box center [111, 224] width 44 height 23
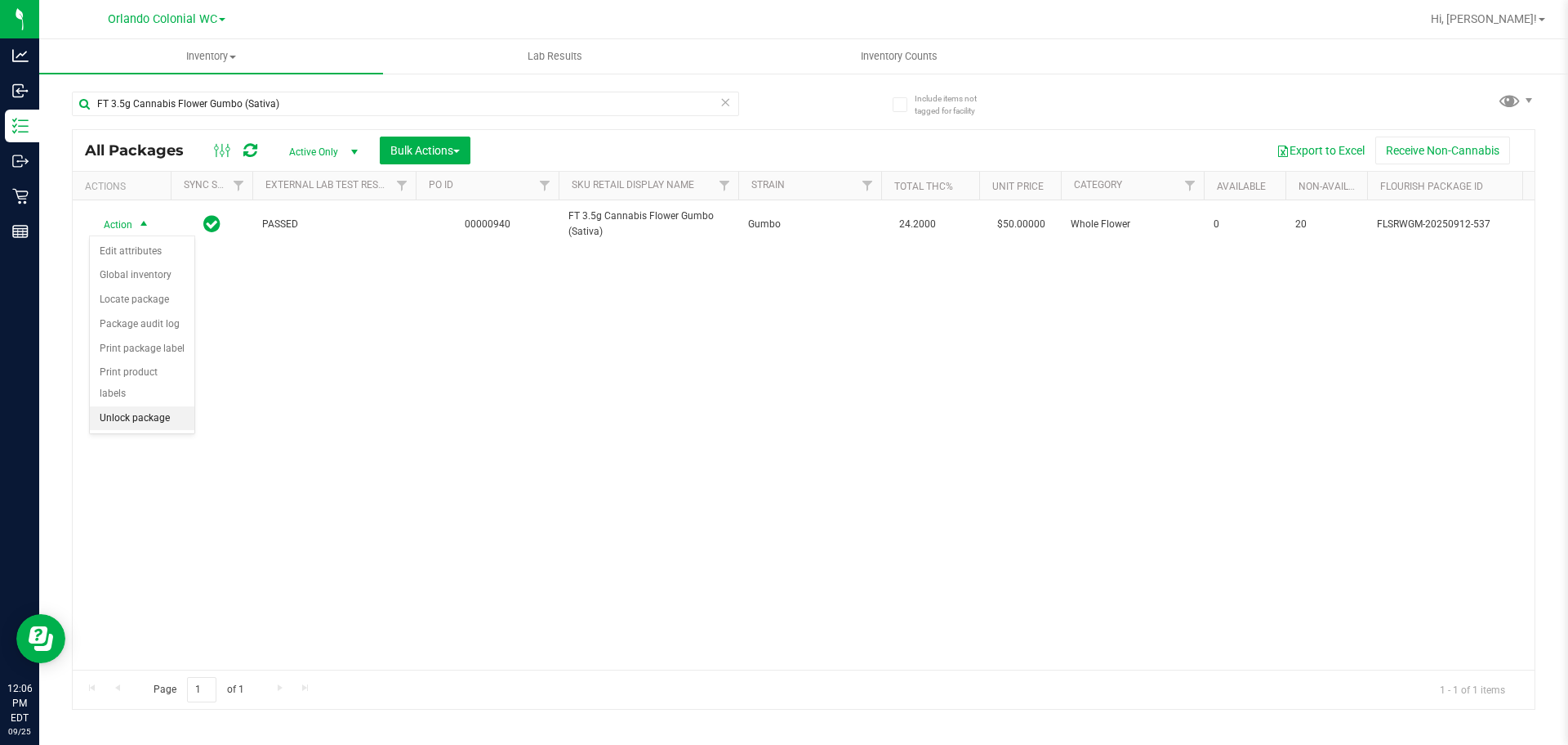
click at [160, 406] on li "Unlock package" at bounding box center [142, 418] width 104 height 24
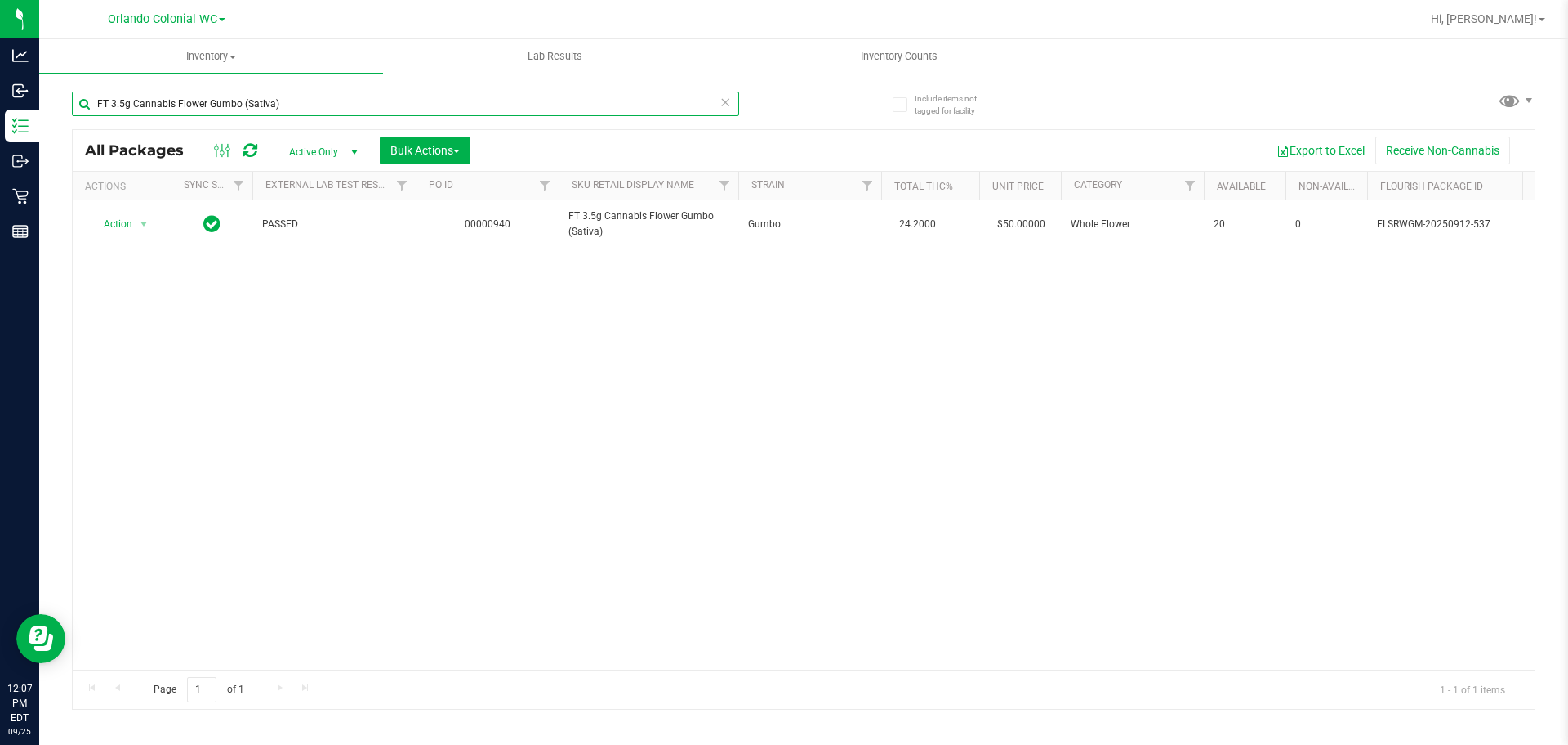
click at [439, 93] on input "FT 3.5g Cannabis Flower Gumbo (Sativa)" at bounding box center [406, 103] width 667 height 24
paste input "Hash Burger (Indic"
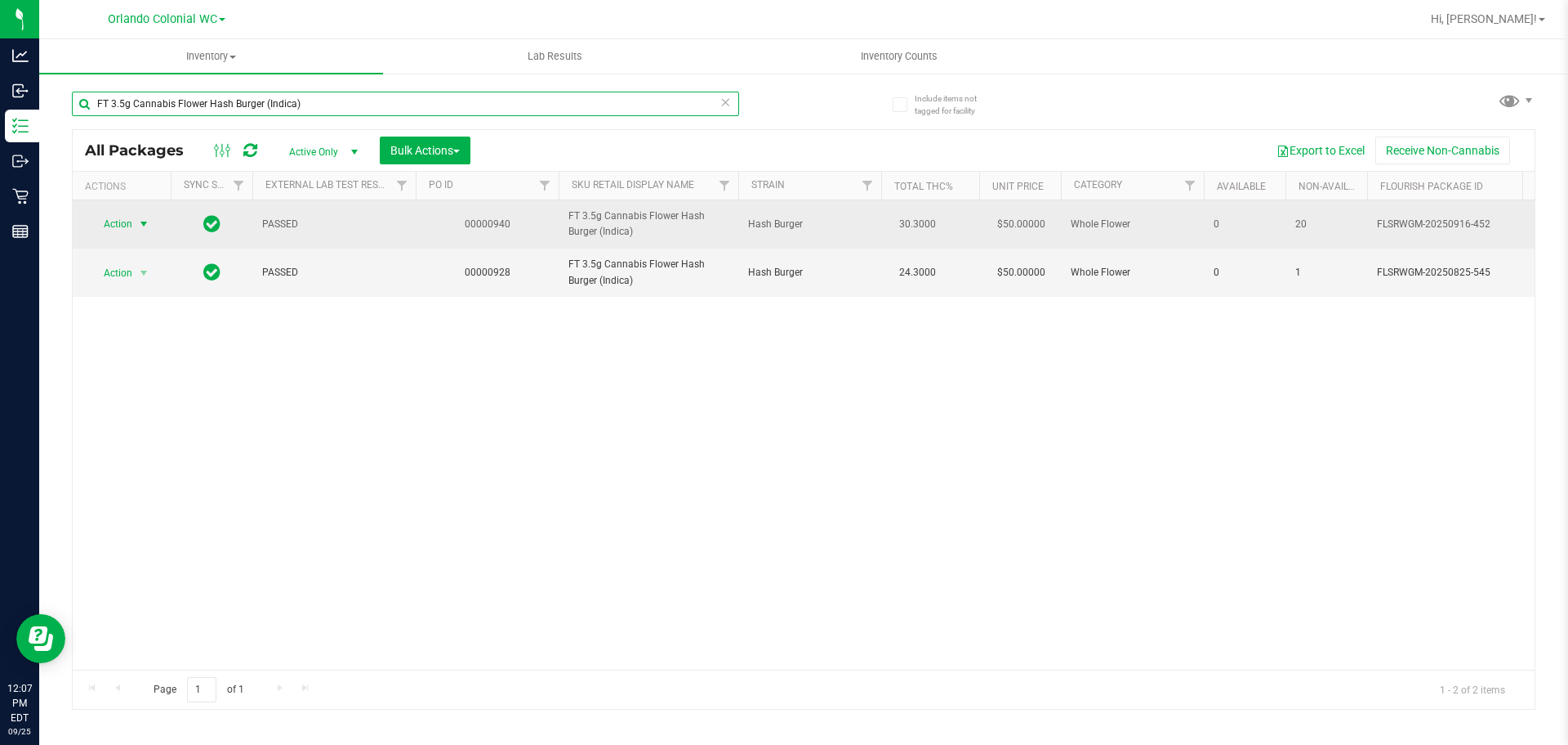
type input "FT 3.5g Cannabis Flower Hash Burger (Indica)"
click at [127, 219] on span "Action" at bounding box center [111, 224] width 44 height 23
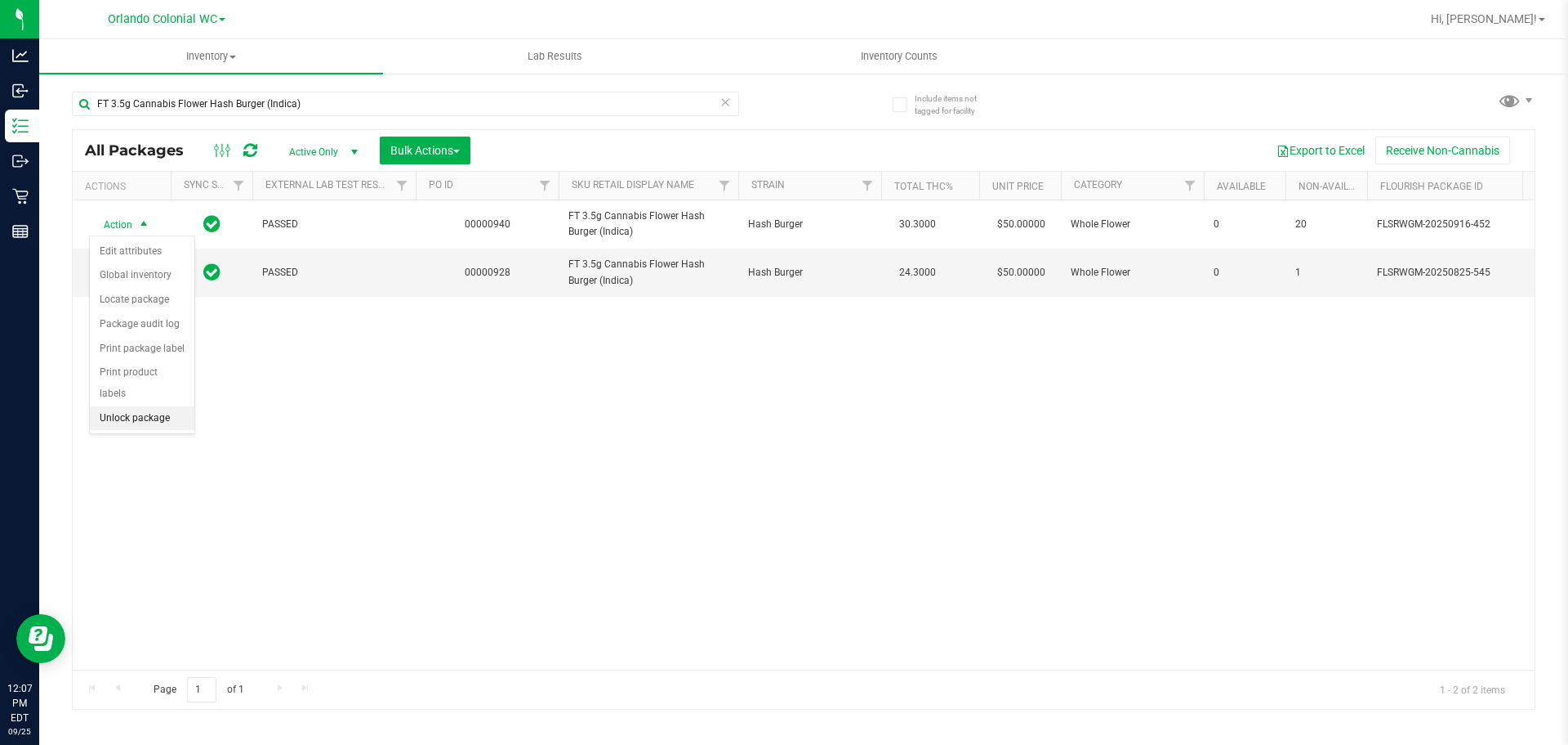
click at [166, 406] on li "Unlock package" at bounding box center [142, 418] width 104 height 24
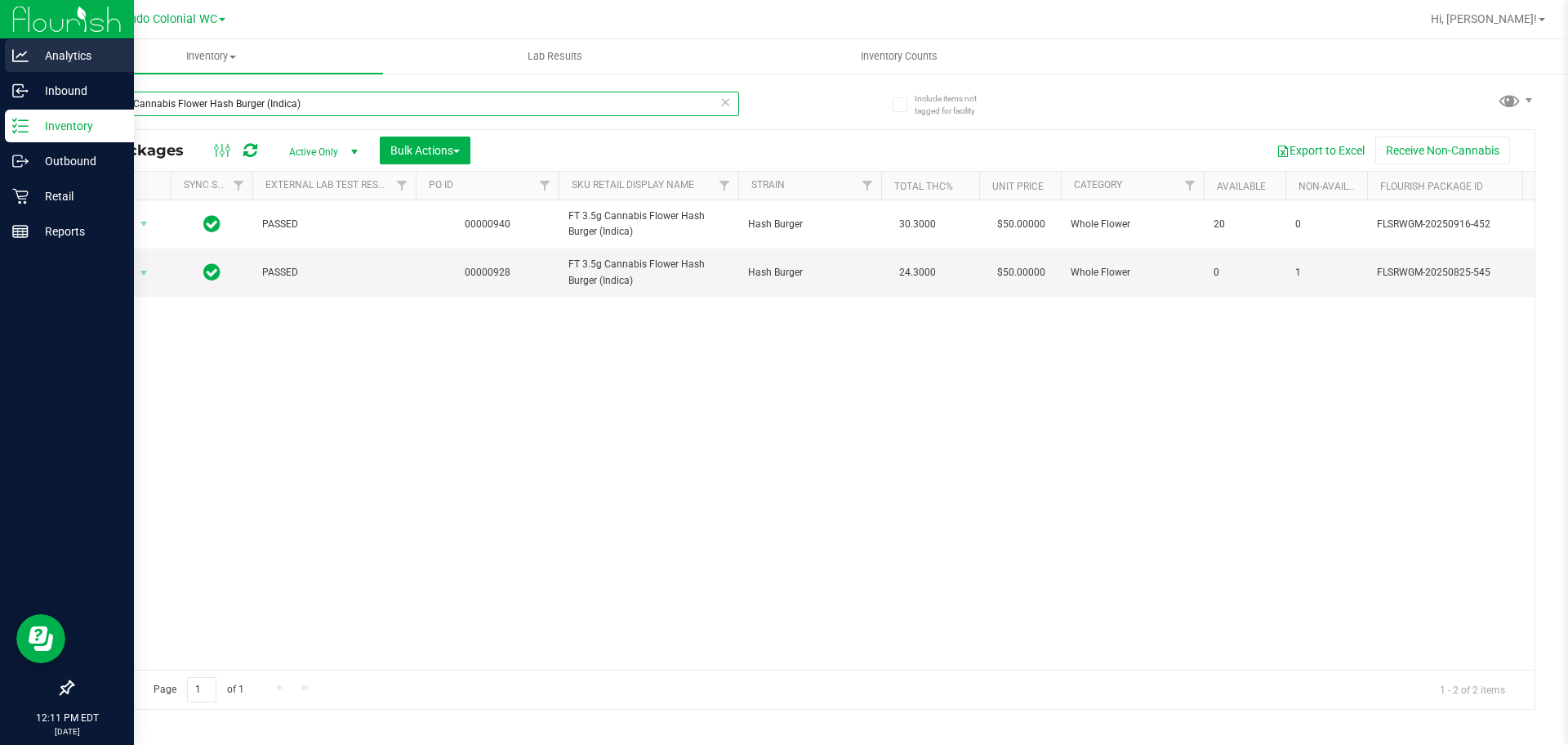
drag, startPoint x: 511, startPoint y: 104, endPoint x: 1, endPoint y: 56, distance: 512.3
click at [0, 58] on div "Analytics Inbound Inventory Outbound Retail Reports 12:11 PM EDT 09/25/2025 09/…" at bounding box center [784, 372] width 1568 height 745
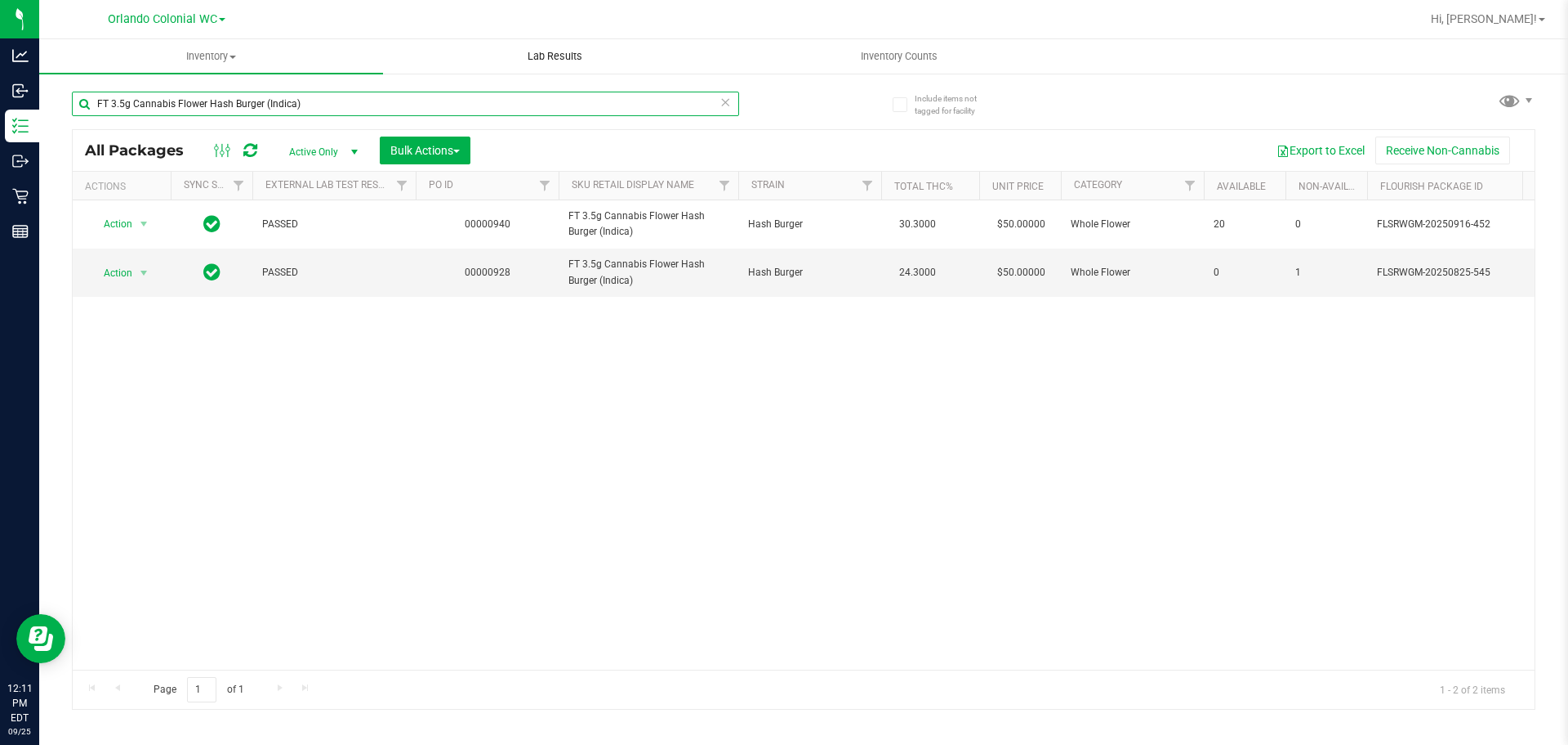
paste input "Quesojito (Sativ"
paste input "Sunset Runtz (Hybrid-Indic"
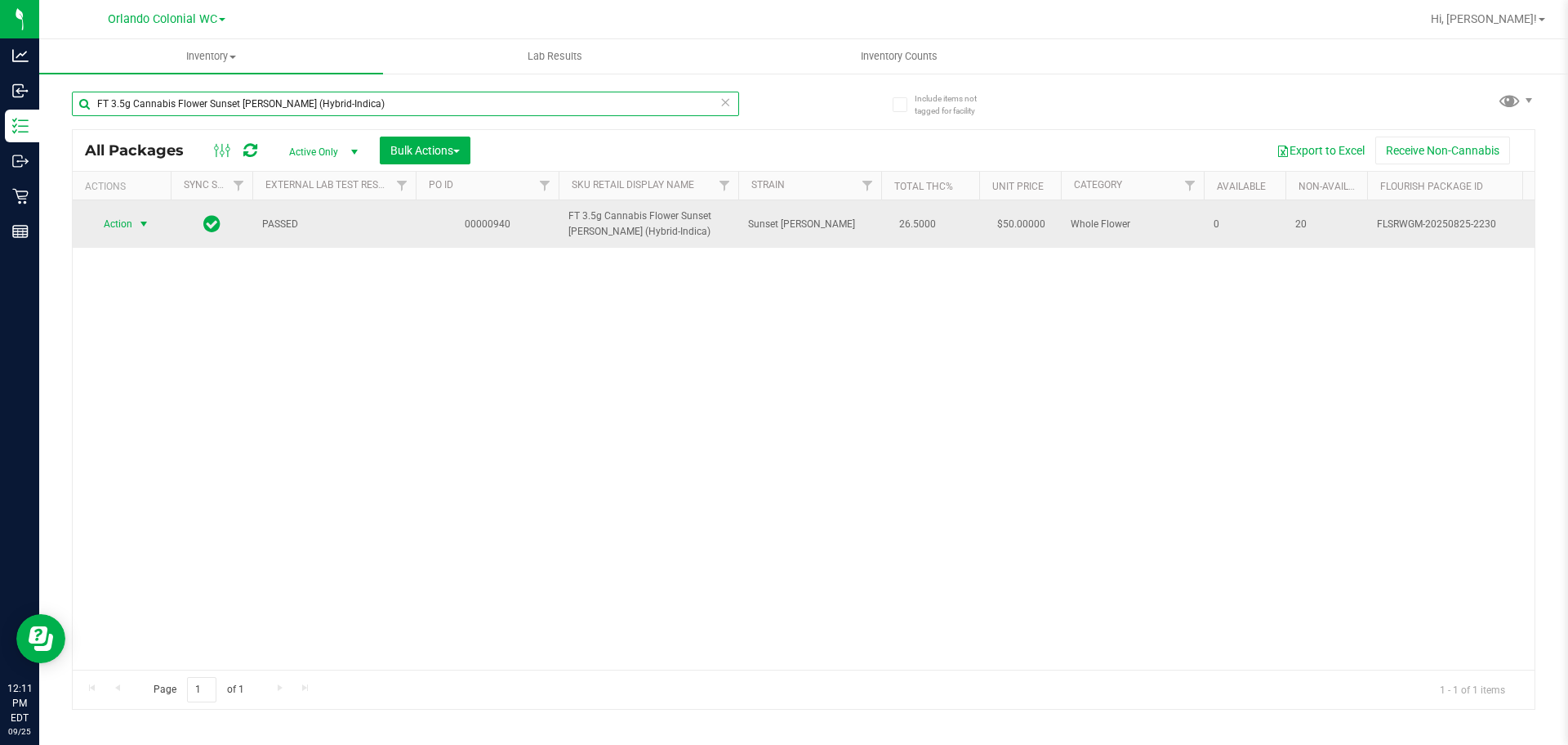
type input "FT 3.5g Cannabis Flower Sunset Runtz (Hybrid-Indica)"
click at [146, 223] on span "select" at bounding box center [144, 225] width 13 height 13
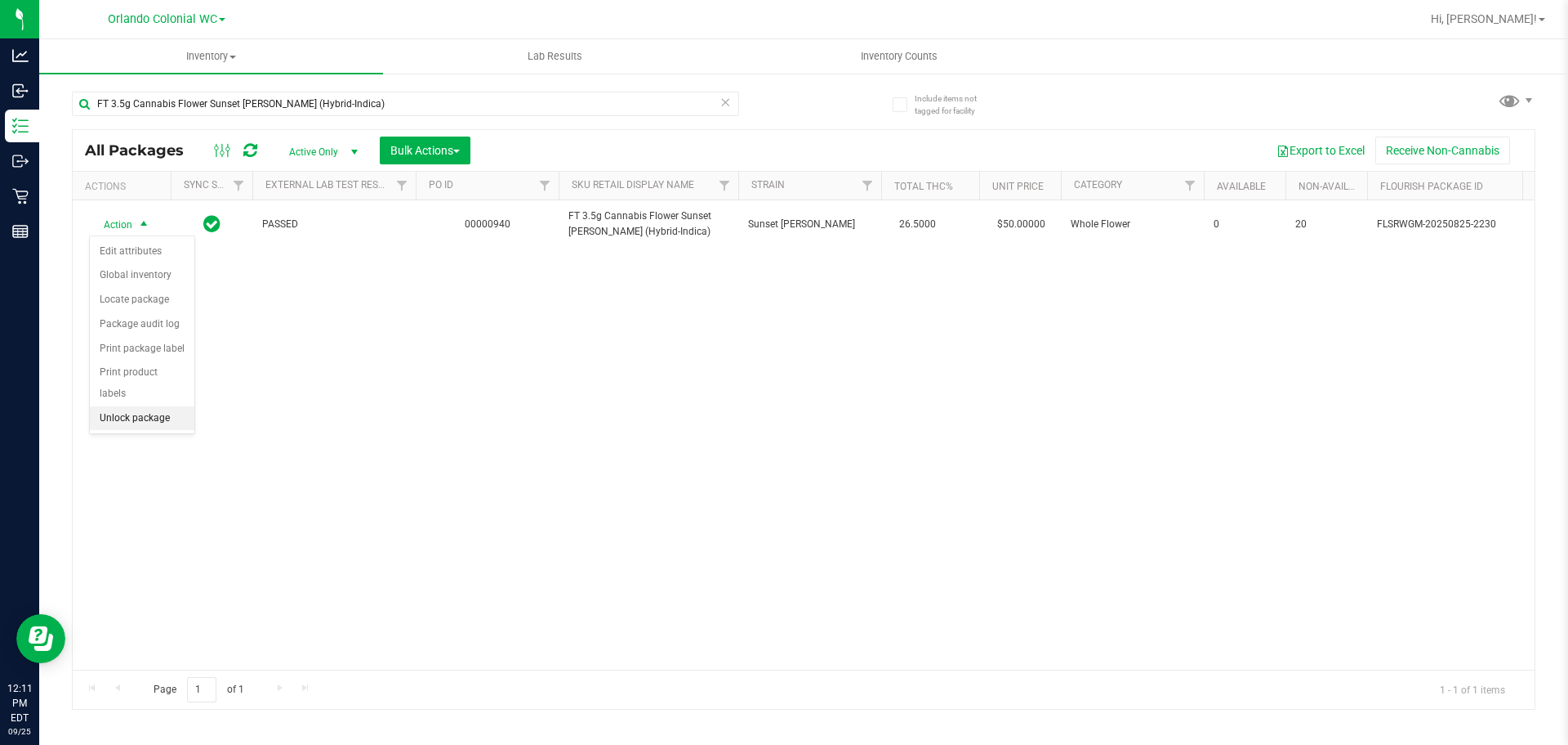
click at [157, 406] on li "Unlock package" at bounding box center [142, 418] width 104 height 24
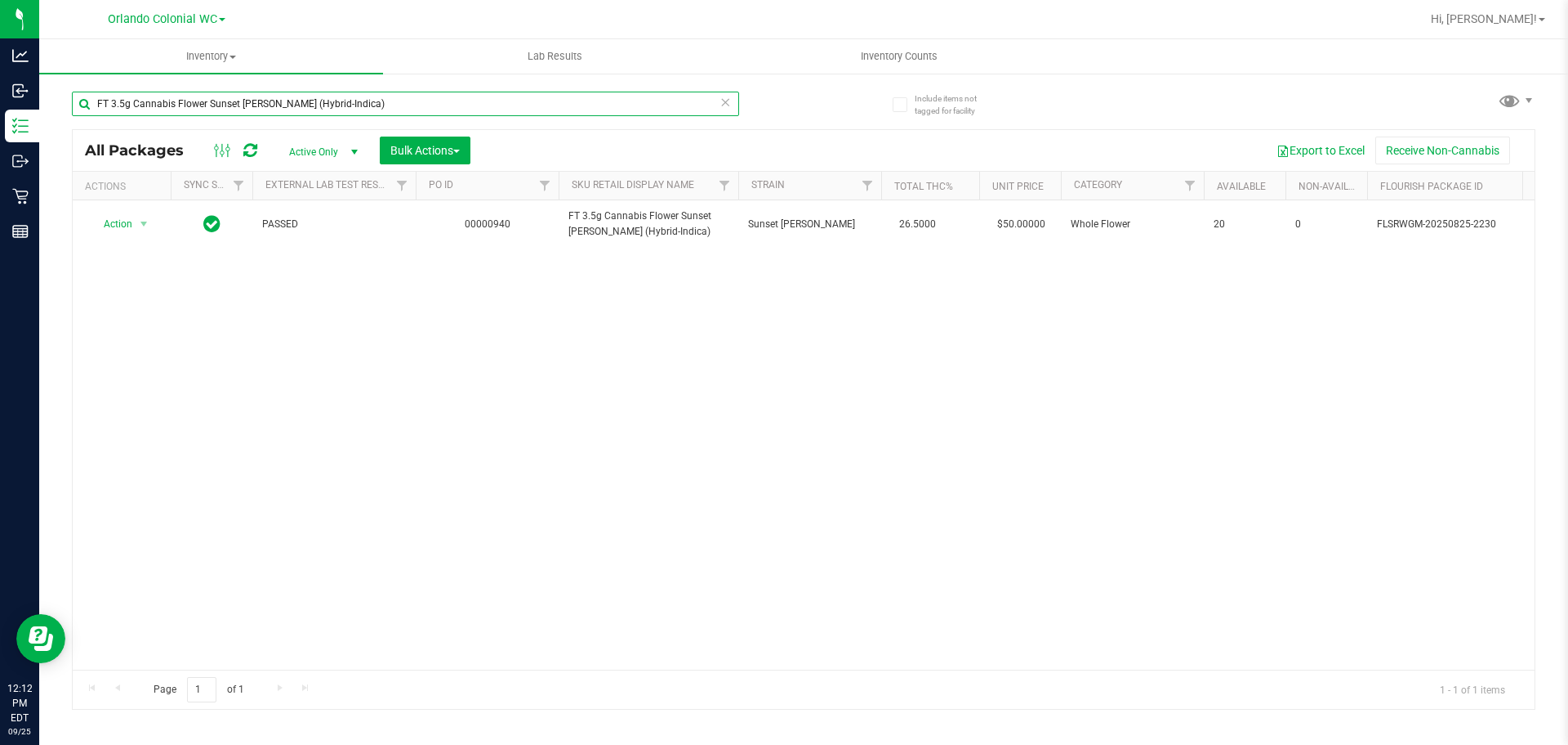
click at [397, 102] on input "FT 3.5g Cannabis Flower Sunset Runtz (Hybrid-Indica)" at bounding box center [406, 103] width 667 height 24
paste input "Top Gear ("
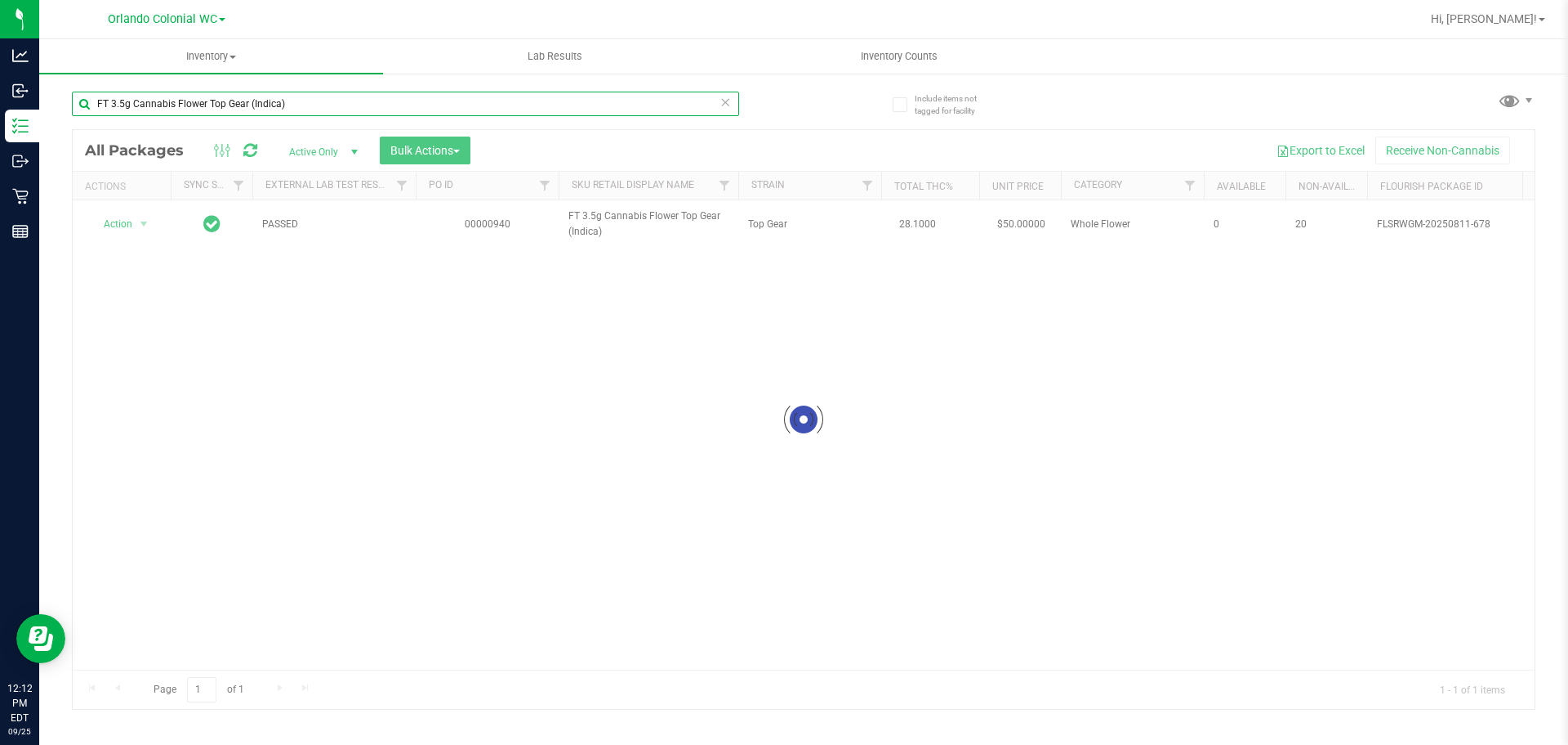
type input "FT 3.5g Cannabis Flower Top Gear (Indica)"
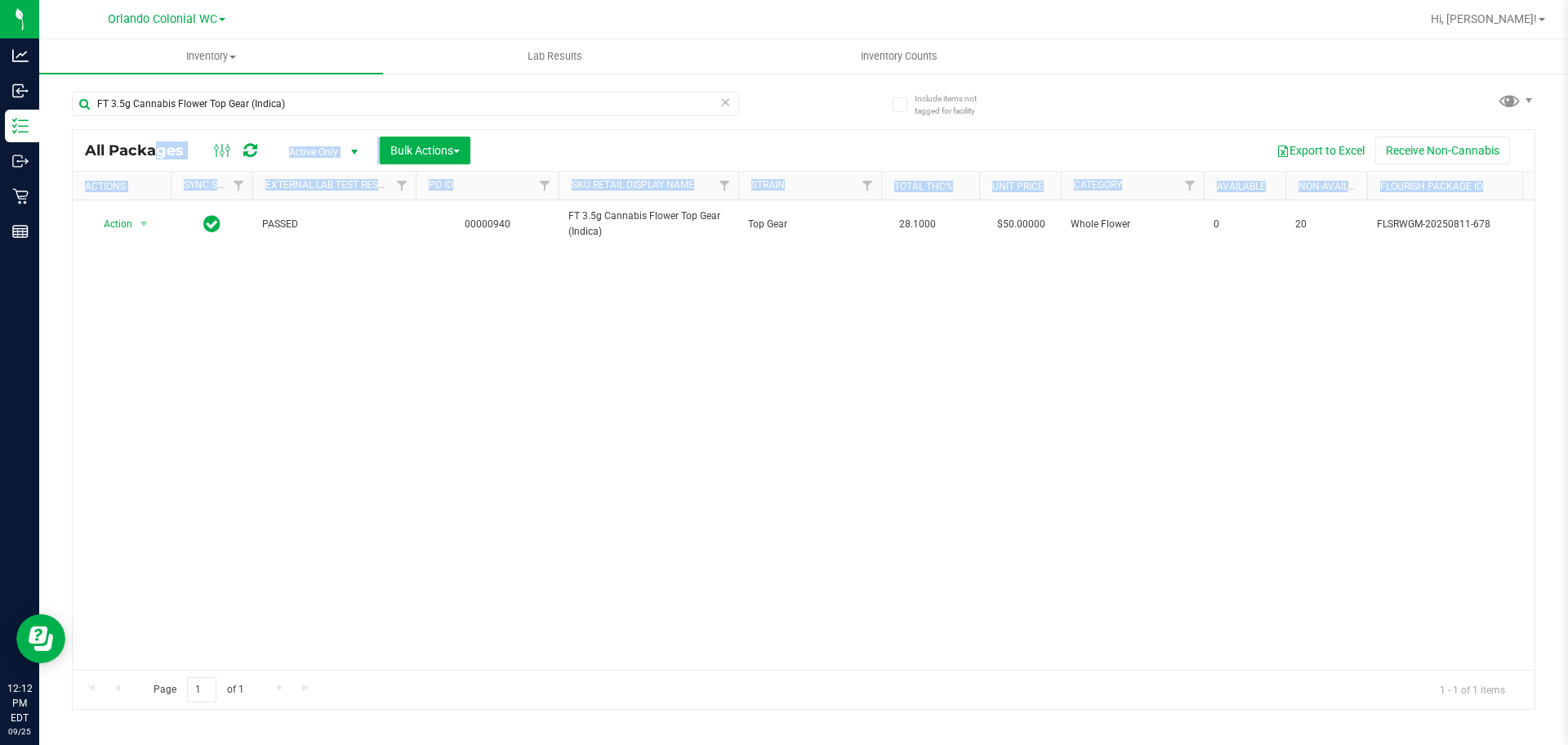
drag, startPoint x: 620, startPoint y: 667, endPoint x: 1363, endPoint y: 667, distance: 743.0
drag, startPoint x: 853, startPoint y: 465, endPoint x: 829, endPoint y: 470, distance: 24.5
click at [853, 464] on div "Action Action Edit attributes Global inventory Locate package Package audit log…" at bounding box center [804, 435] width 1462 height 469
click at [771, 629] on div "Action Action Edit attributes Global inventory Locate package Package audit log…" at bounding box center [804, 435] width 1462 height 469
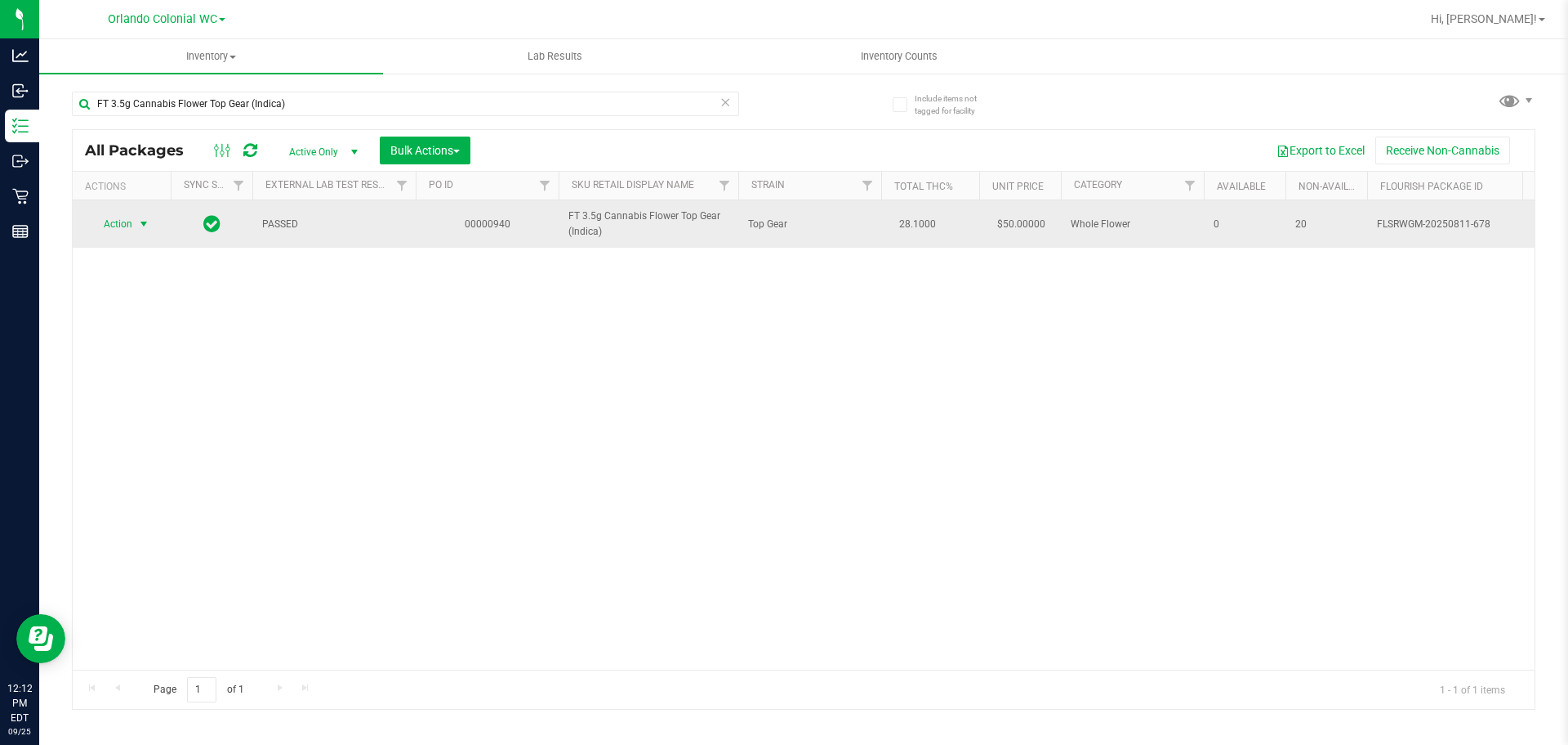
click at [130, 219] on span "Action" at bounding box center [111, 224] width 44 height 23
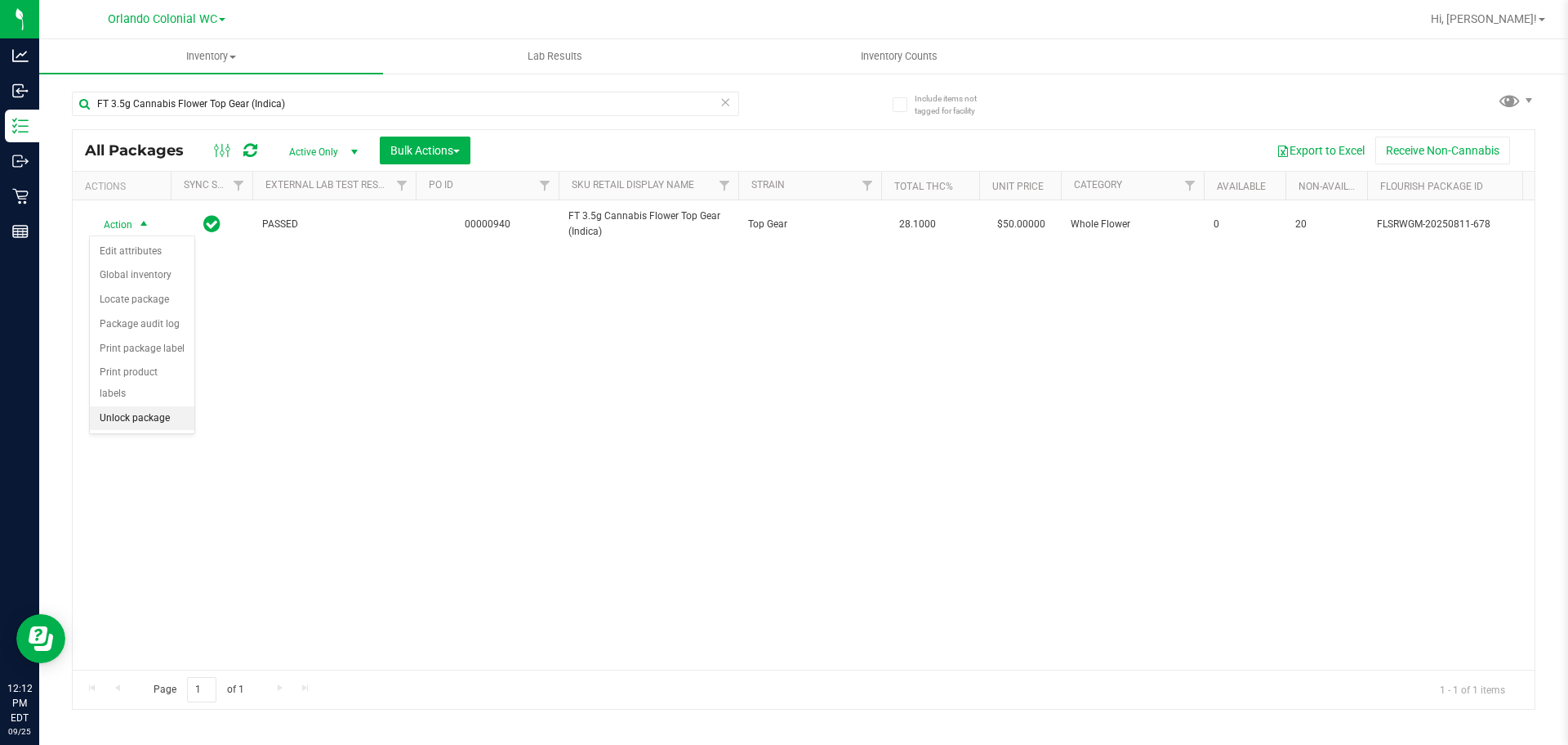
click at [159, 406] on li "Unlock package" at bounding box center [142, 418] width 104 height 24
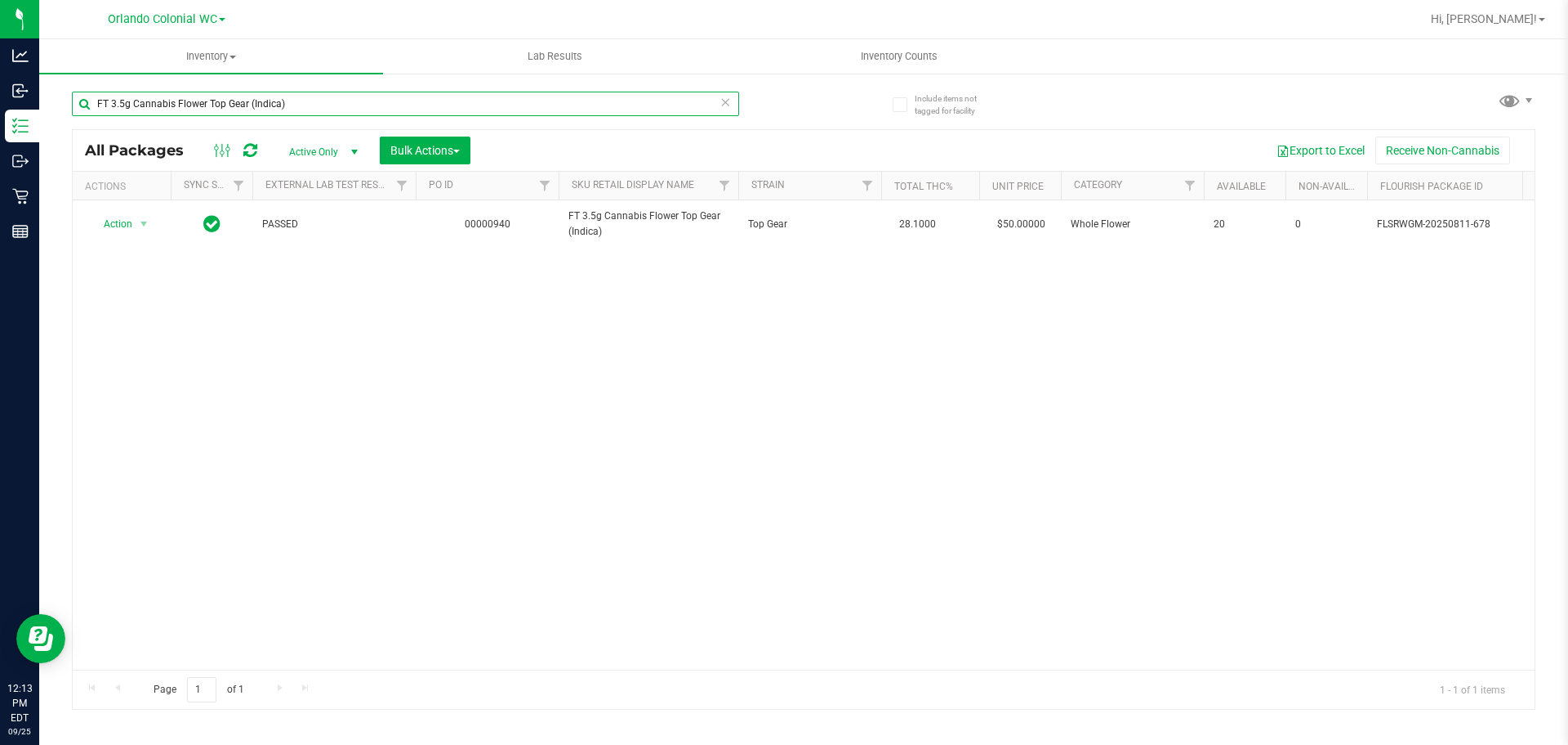
click at [334, 98] on input "FT 3.5g Cannabis Flower Top Gear (Indica)" at bounding box center [406, 103] width 667 height 24
paste input "GL 0.5g Vape Cart Live Rosin Gaspar's Grapes (Hybrid"
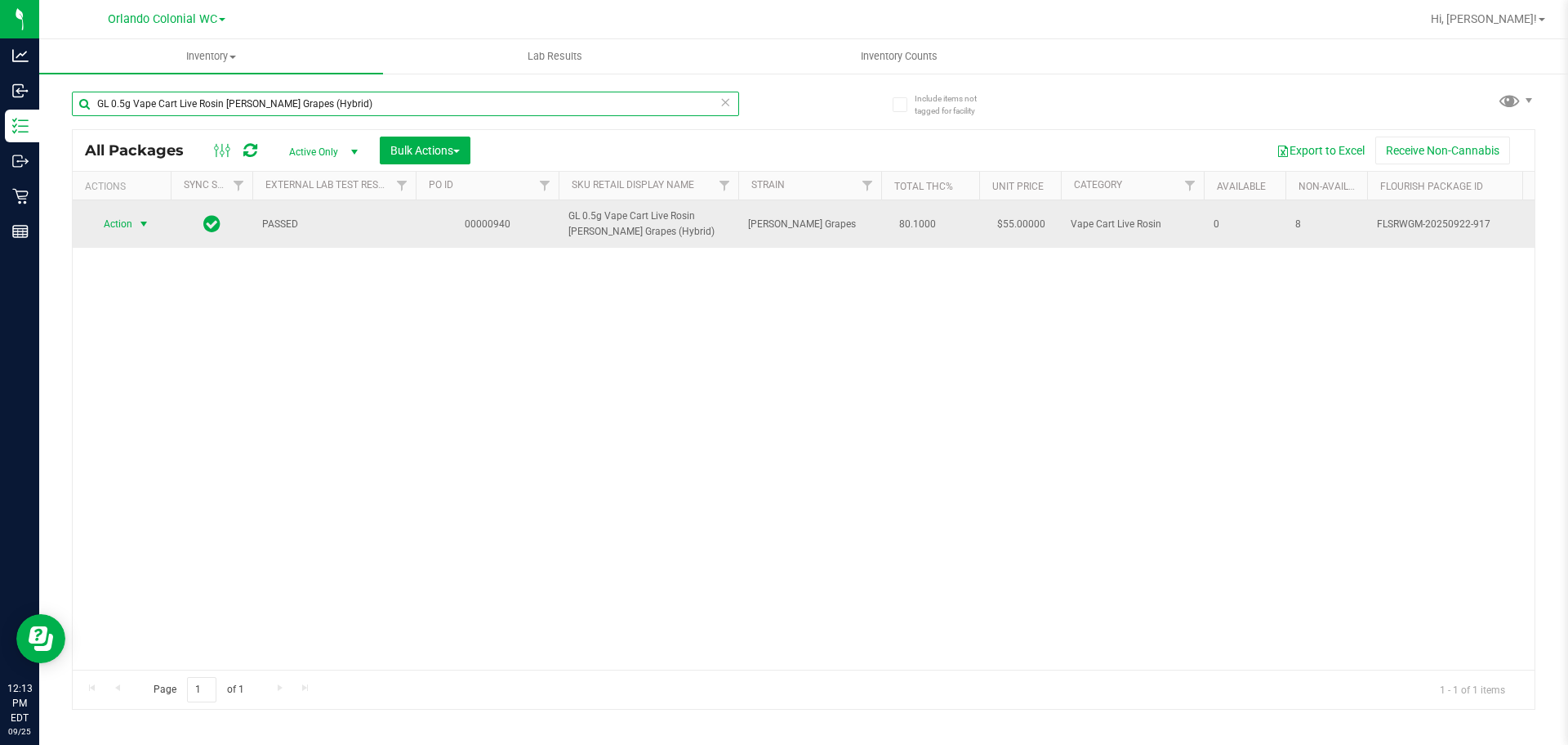
type input "GL 0.5g Vape Cart Live Rosin Gaspar's Grapes (Hybrid)"
click at [123, 231] on span "Action" at bounding box center [111, 224] width 44 height 23
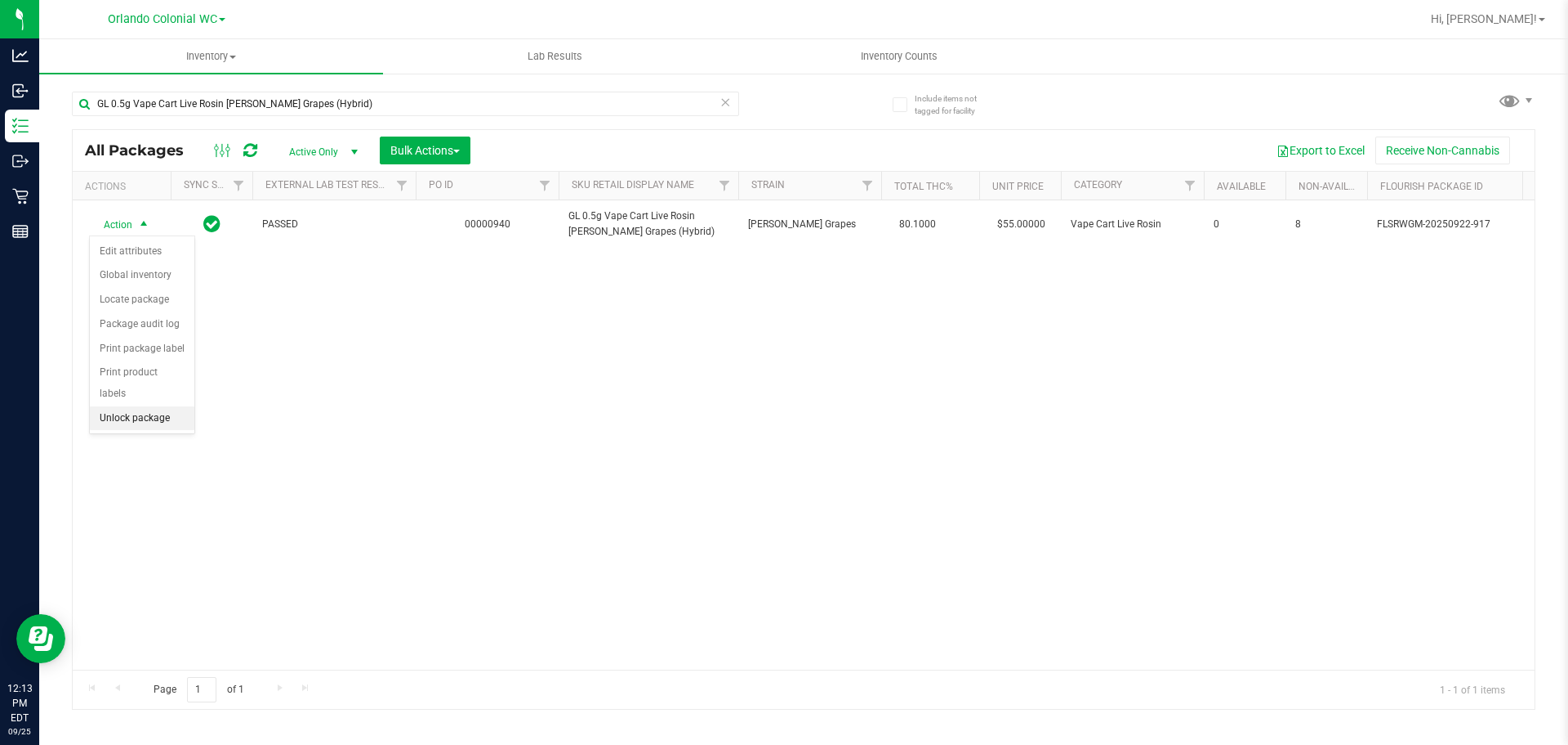
click at [160, 406] on li "Unlock package" at bounding box center [142, 418] width 104 height 24
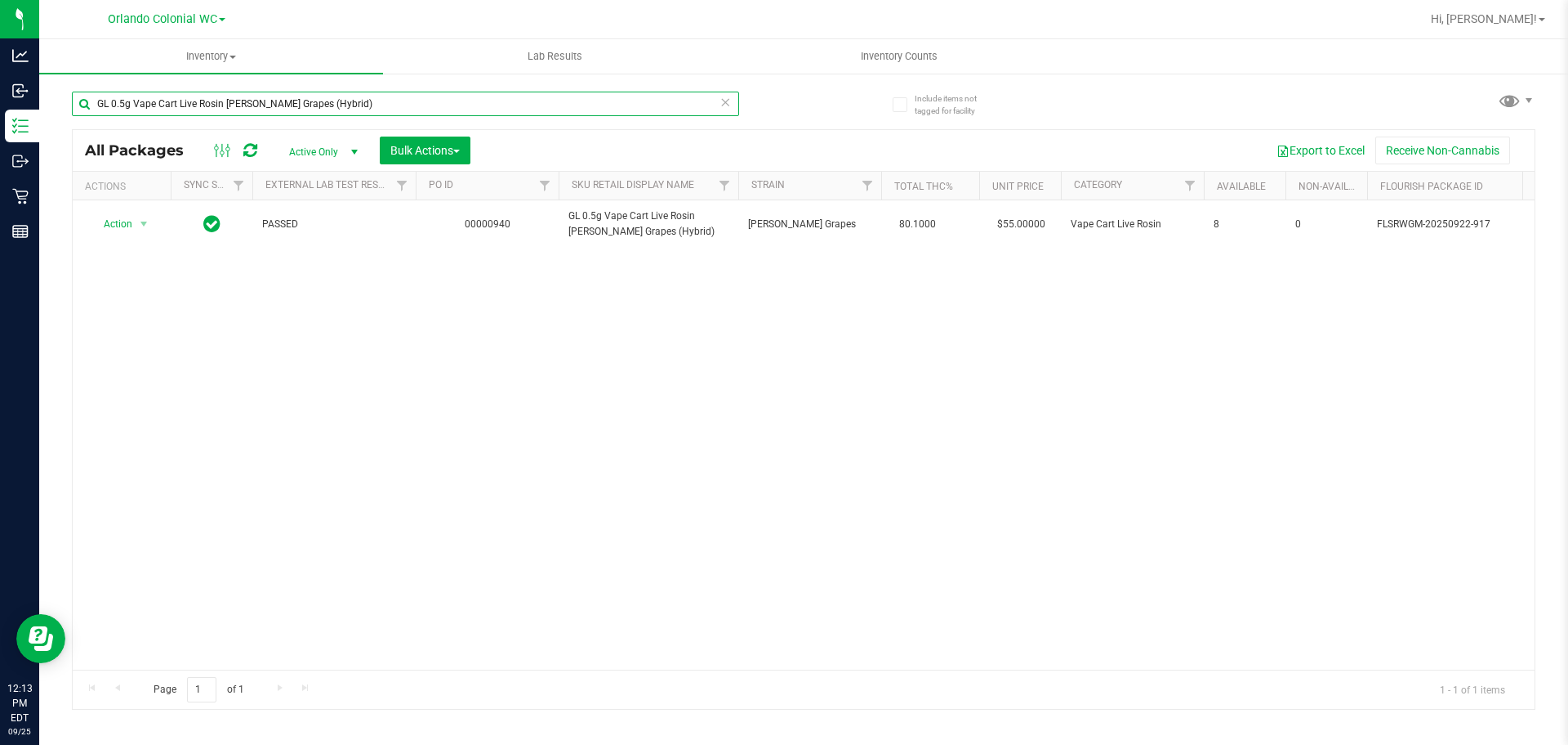
click at [362, 108] on input "GL 0.5g Vape Cart Live Rosin Gaspar's Grapes (Hybrid)" at bounding box center [406, 103] width 667 height 24
paste input "1g Live Rosin Deluxe Sugar Cane (Indica"
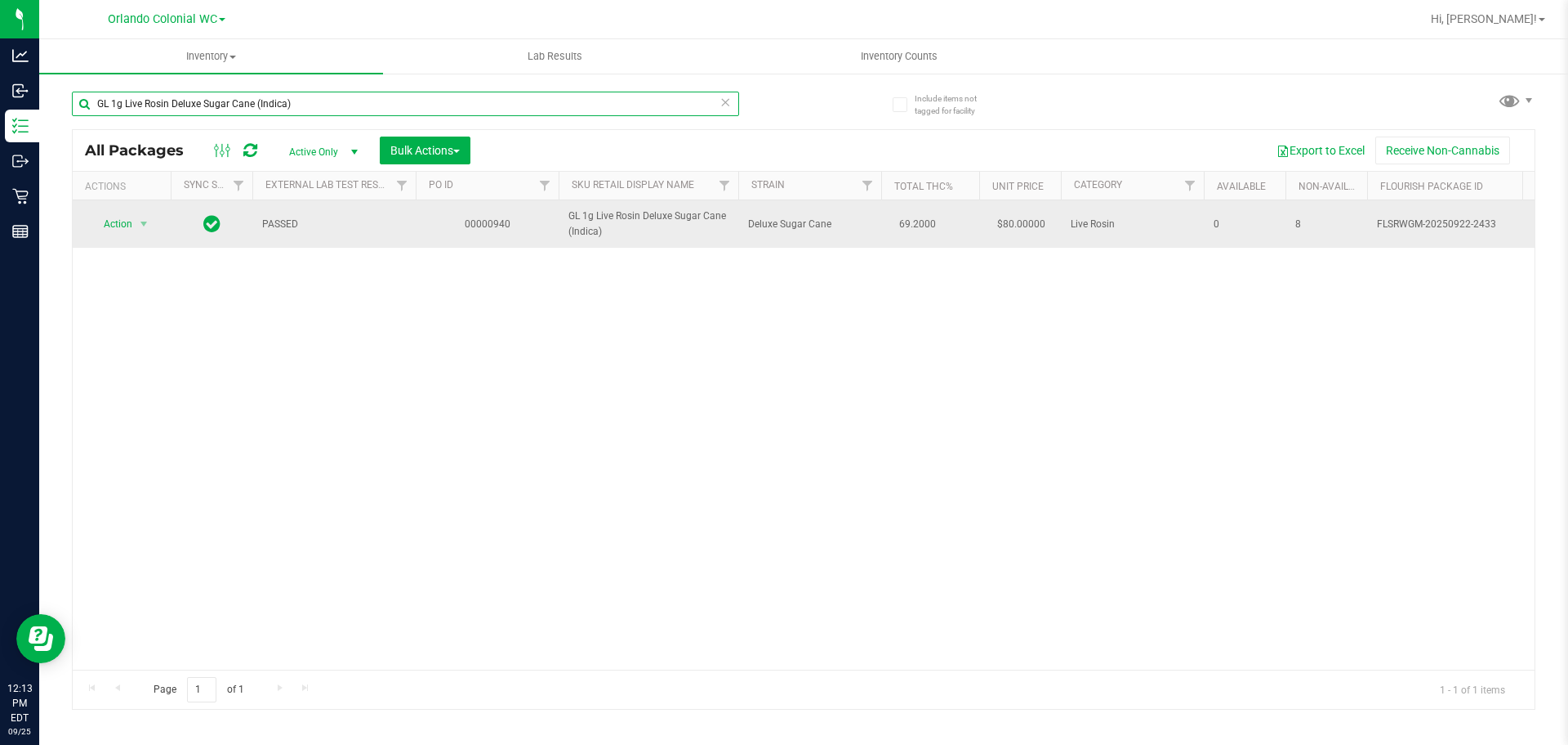
type input "GL 1g Live Rosin Deluxe Sugar Cane (Indica)"
click at [132, 224] on span "Action" at bounding box center [111, 224] width 44 height 23
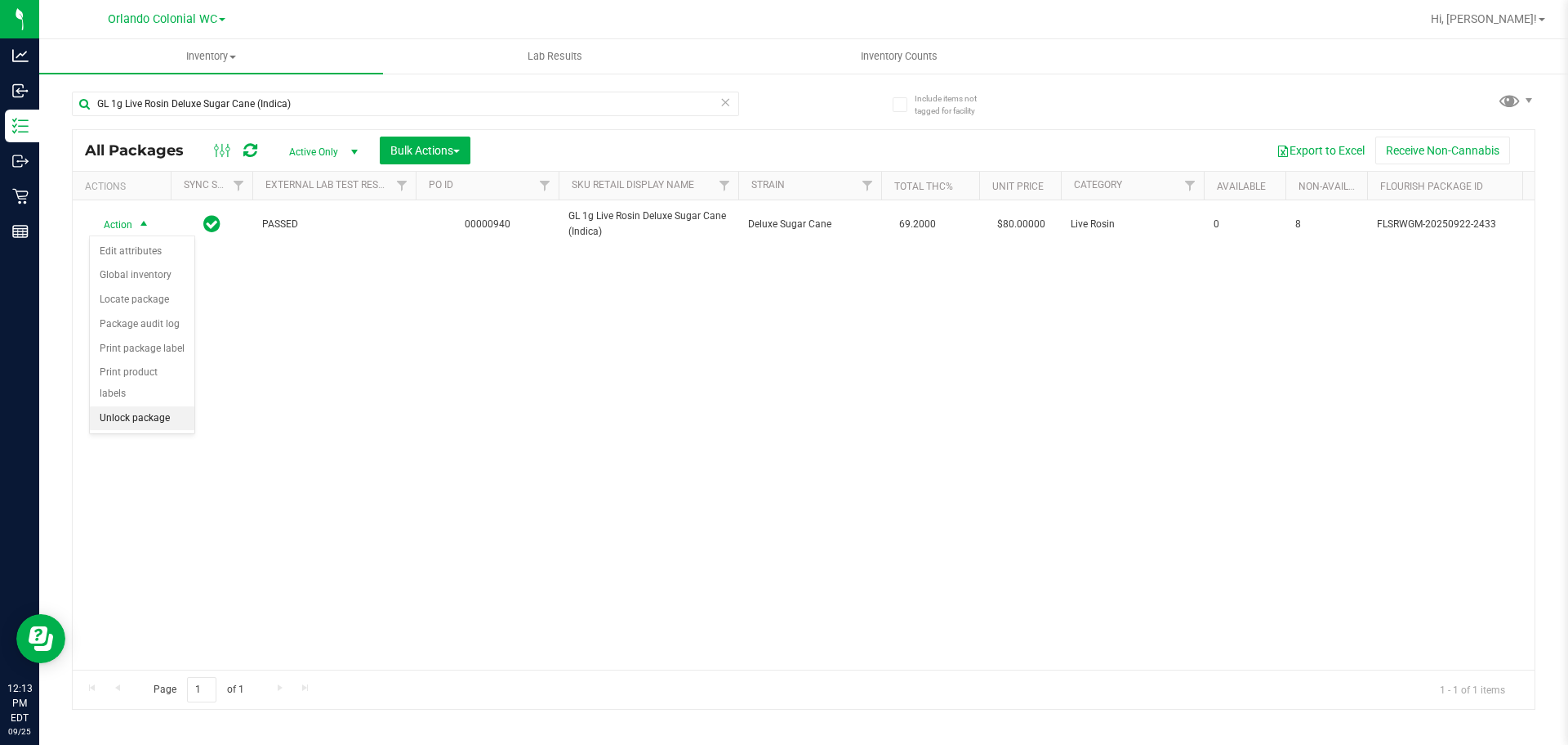
click at [158, 406] on li "Unlock package" at bounding box center [142, 418] width 104 height 24
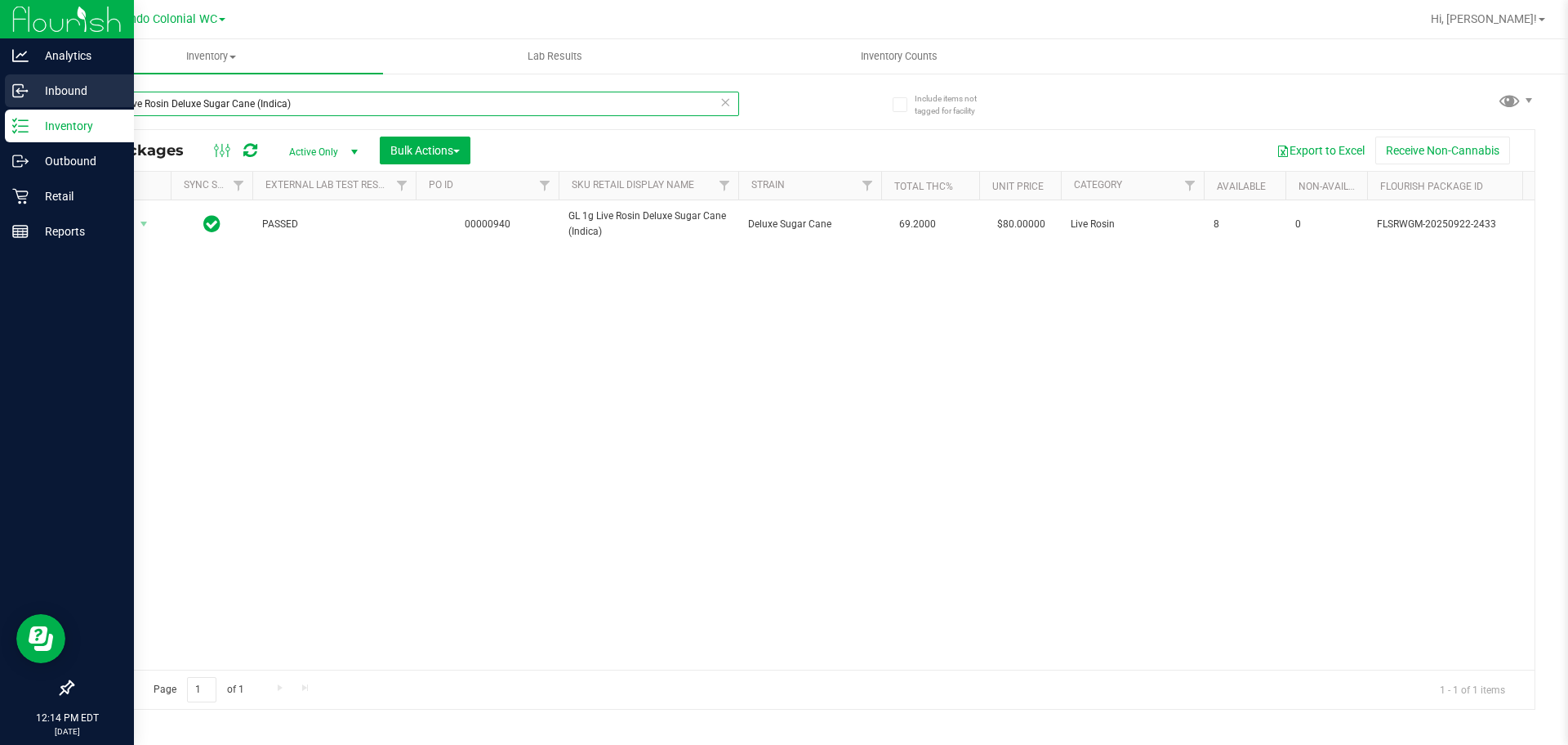
drag, startPoint x: 305, startPoint y: 98, endPoint x: 0, endPoint y: 98, distance: 305.0
click at [0, 98] on div "Analytics Inbound Inventory Outbound Retail Reports 12:14 PM EDT 09/25/2025 09/…" at bounding box center [784, 372] width 1568 height 745
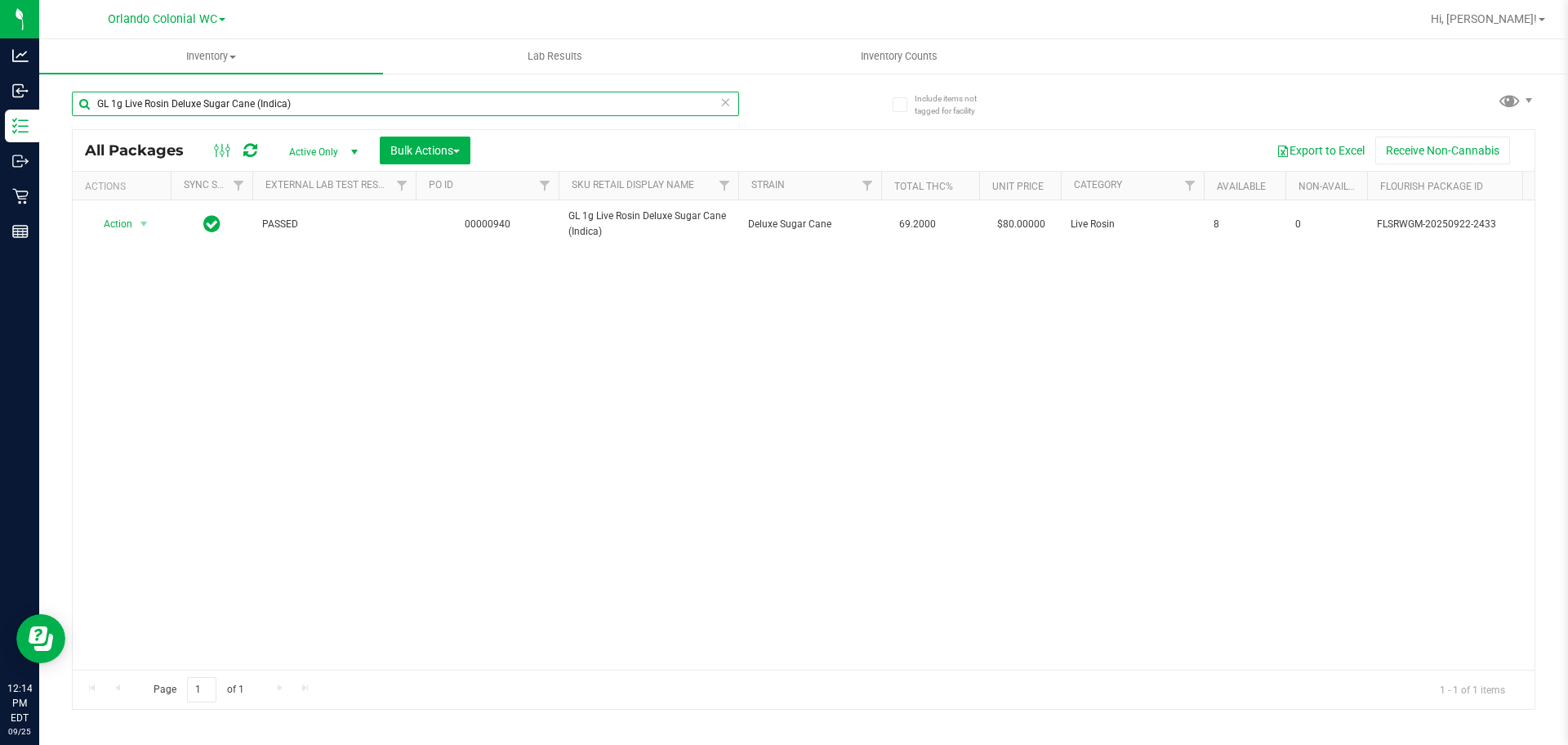
paste input "HT 5mg Grape Chews (Indica) 20ct"
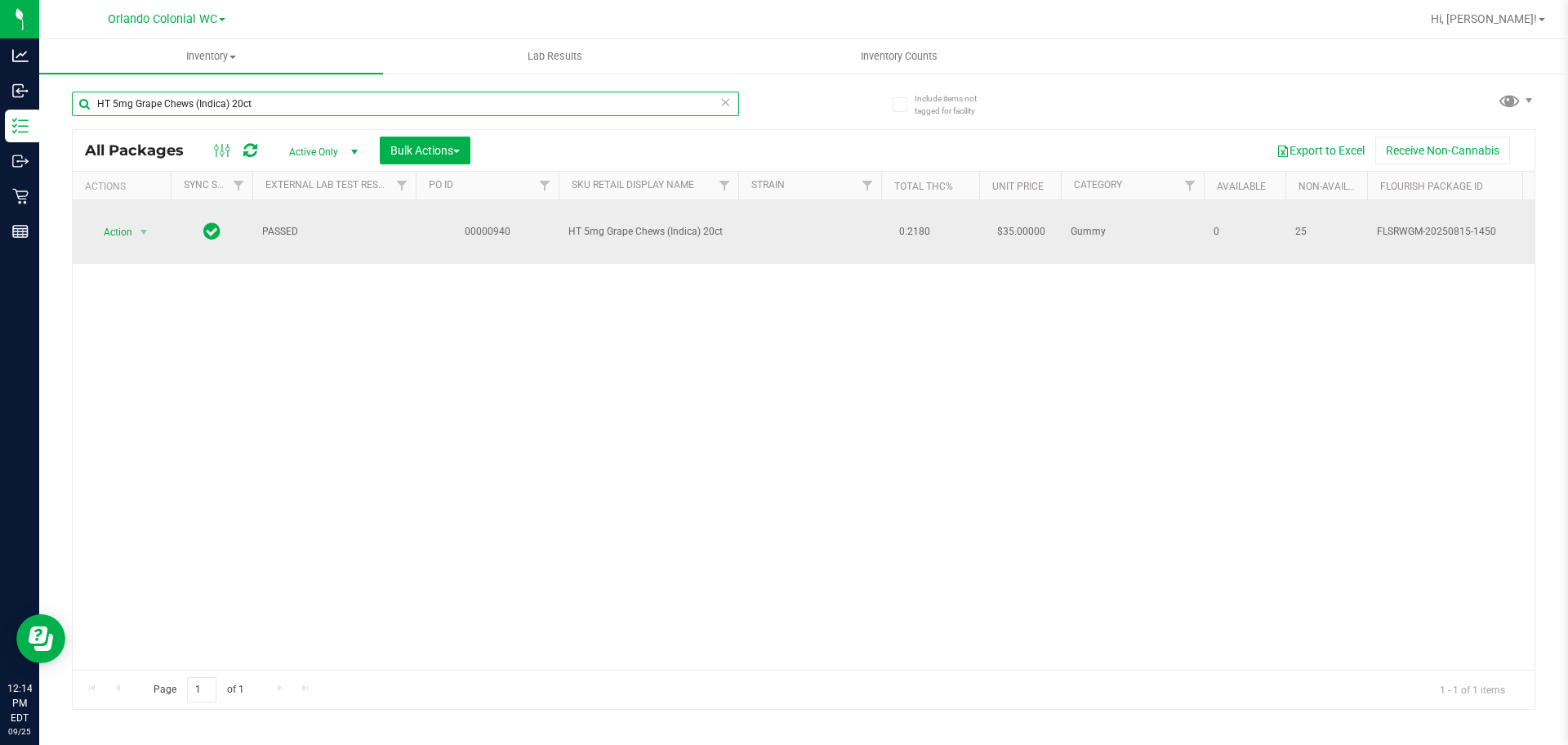
type input "HT 5mg Grape Chews (Indica) 20ct"
click at [125, 246] on td "Action Action Edit attributes Global inventory Locate package Package audit log…" at bounding box center [122, 232] width 98 height 64
click at [129, 233] on span "Action" at bounding box center [111, 231] width 44 height 23
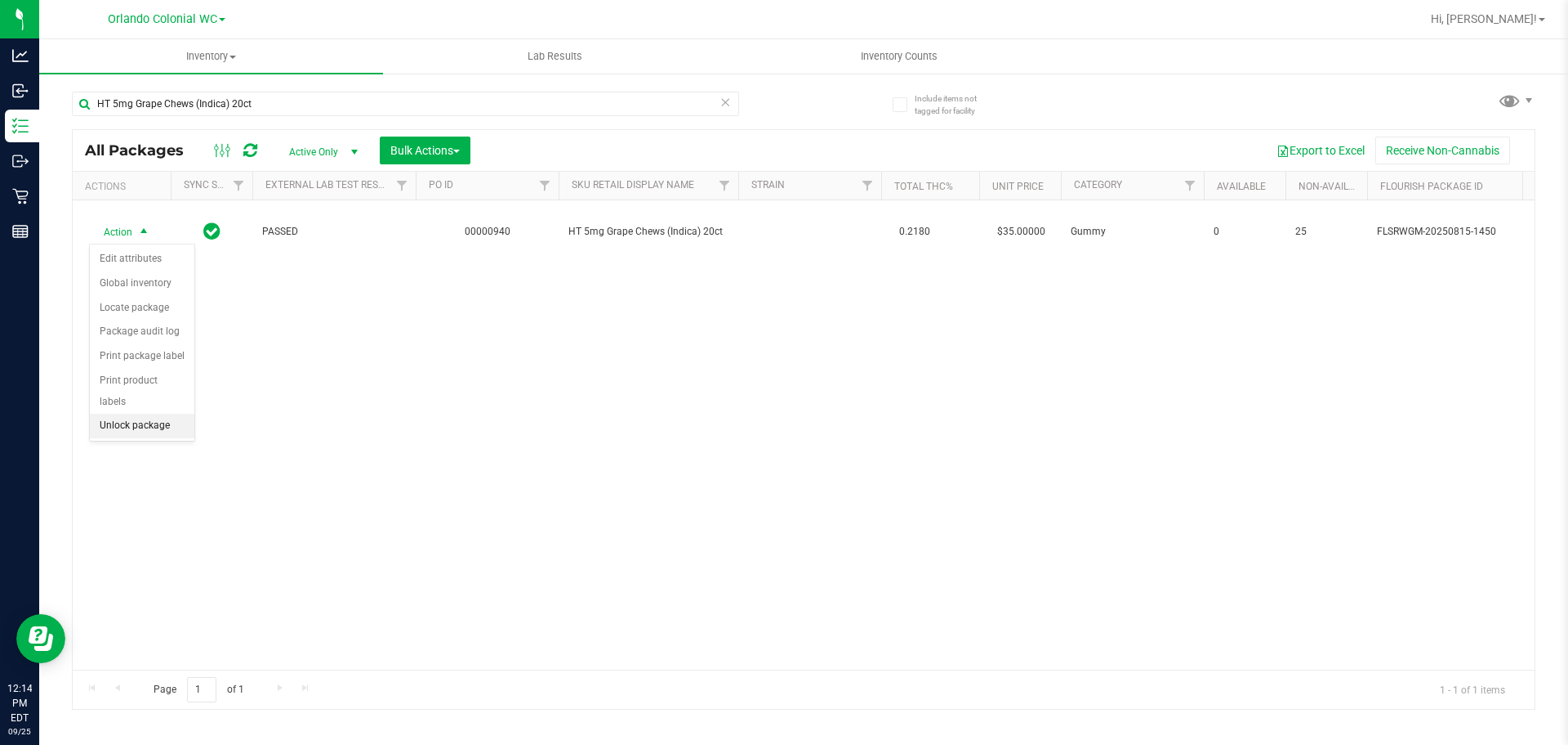
click at [143, 414] on li "Unlock package" at bounding box center [142, 425] width 104 height 24
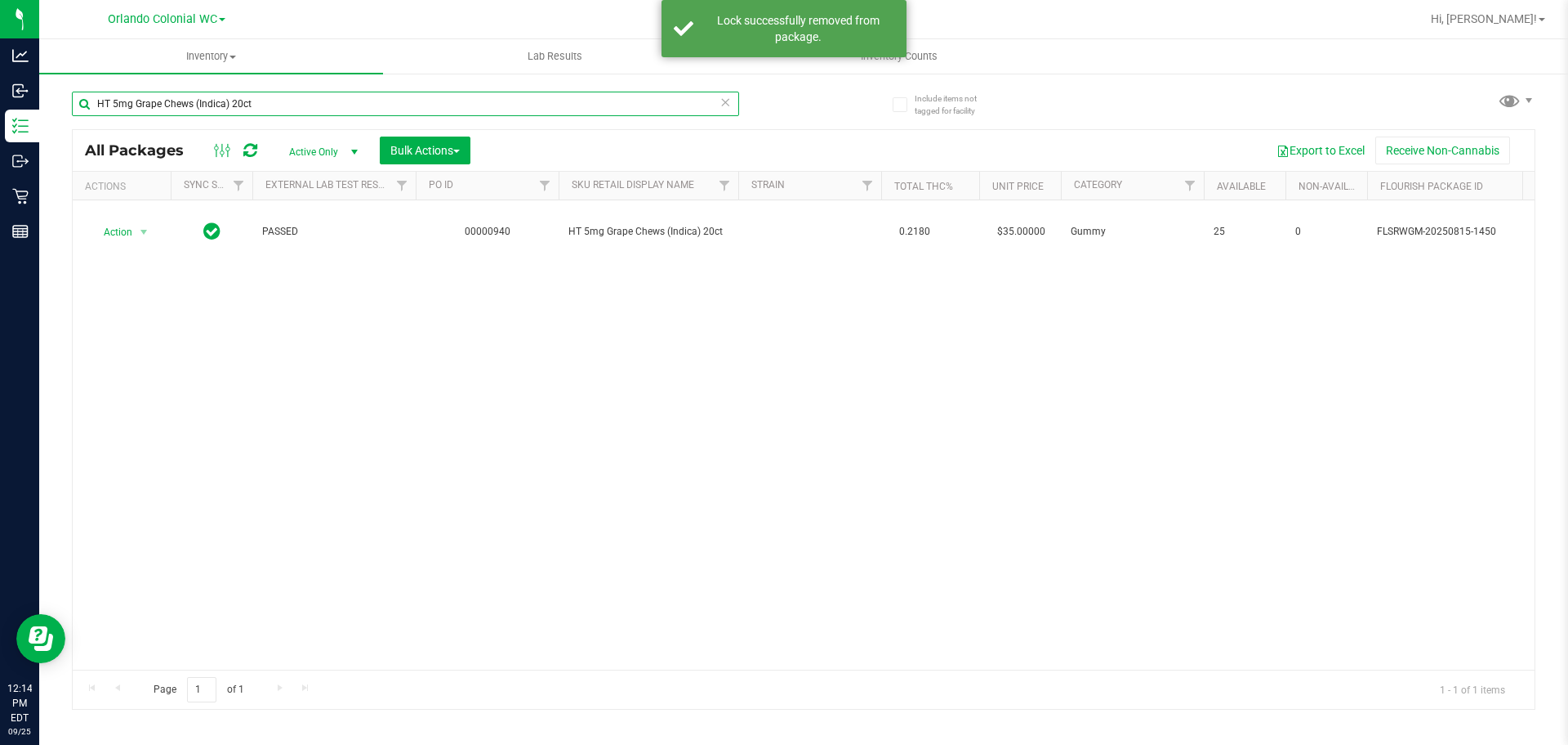
click at [369, 98] on input "HT 5mg Grape Chews (Indica) 20ct" at bounding box center [406, 103] width 667 height 24
paste input "Tropical Mix Chews (Sativ"
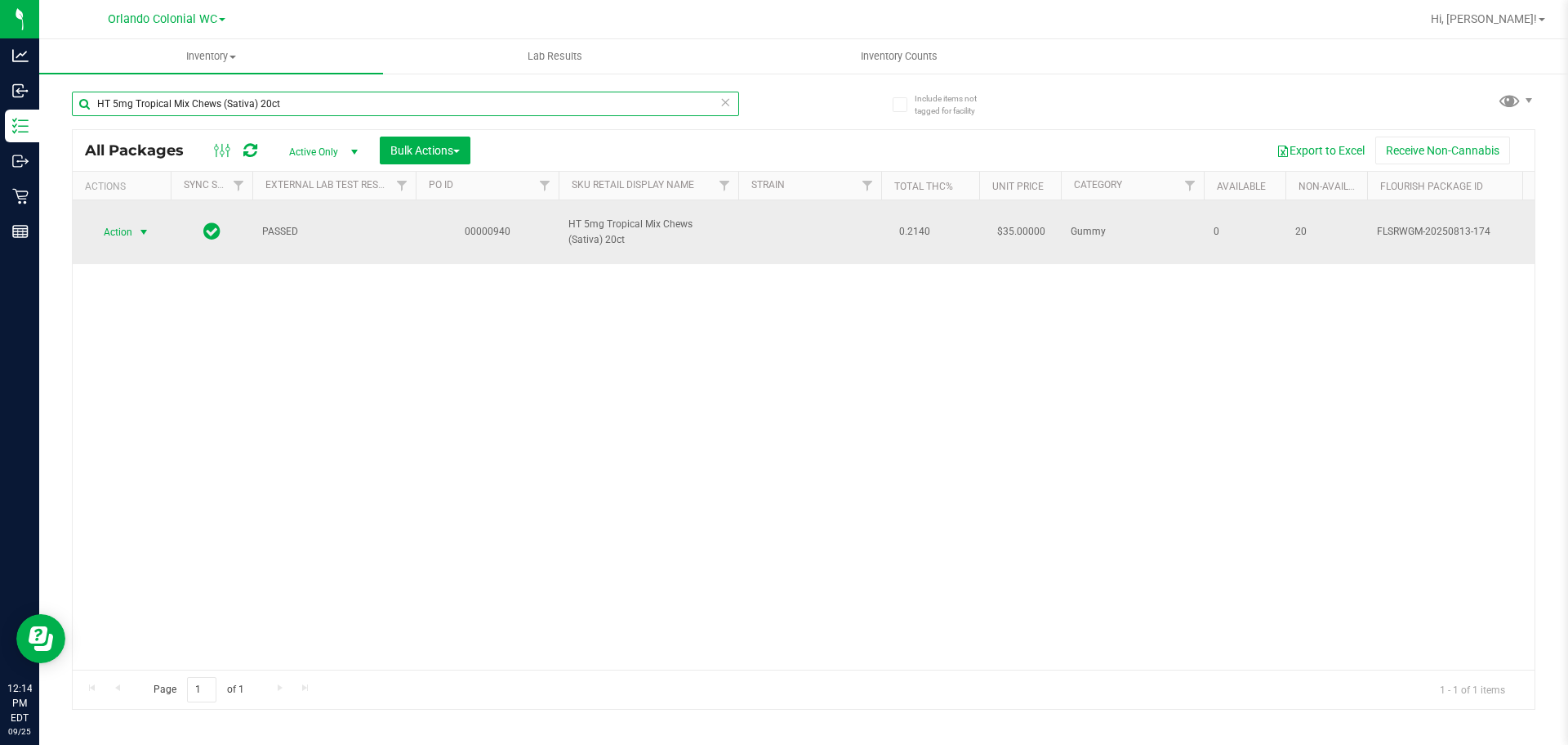
type input "HT 5mg Tropical Mix Chews (Sativa) 20ct"
click at [143, 234] on span "select" at bounding box center [144, 232] width 13 height 13
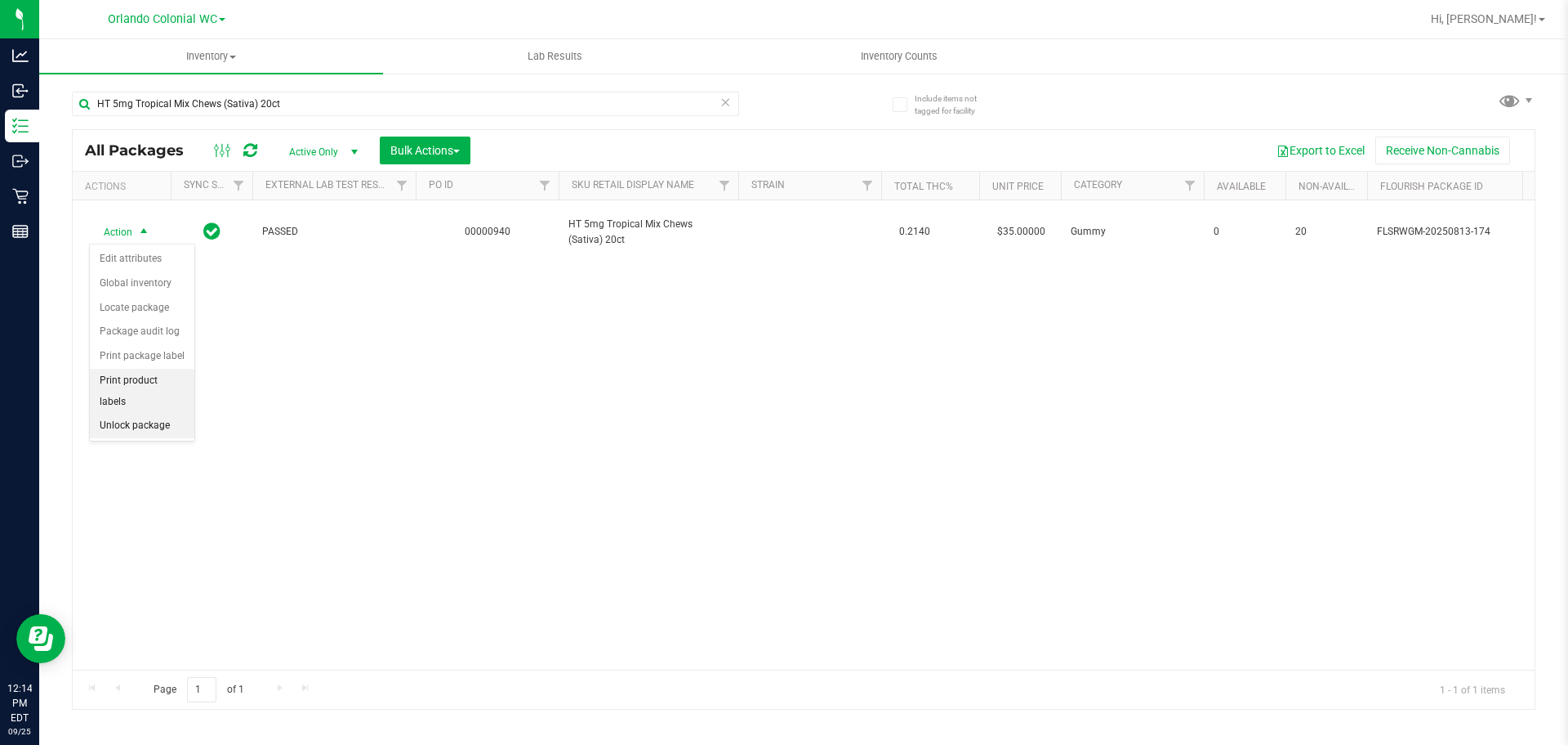
click at [159, 414] on li "Unlock package" at bounding box center [142, 425] width 104 height 24
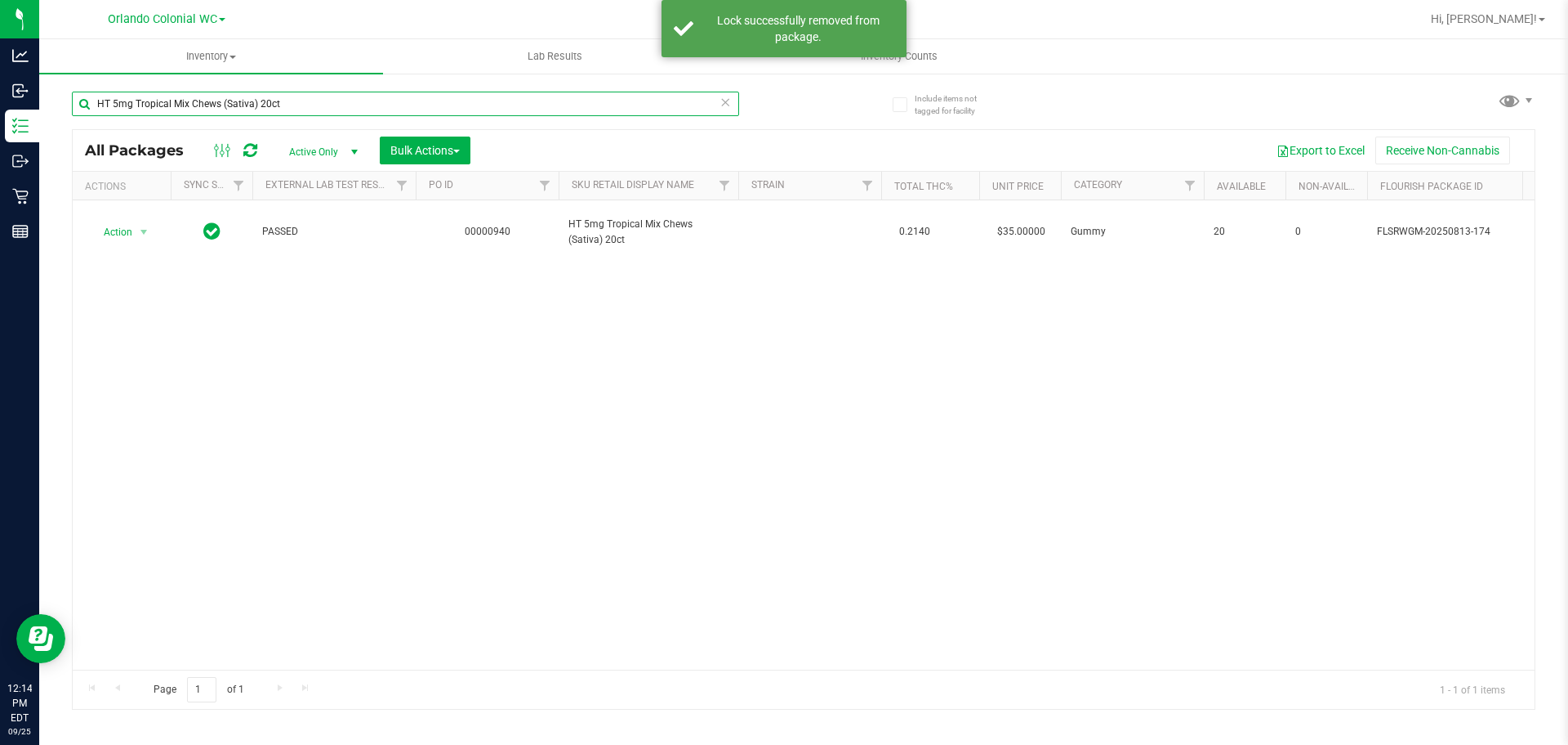
click at [335, 94] on input "HT 5mg Tropical Mix Chews (Sativa) 20ct" at bounding box center [406, 103] width 667 height 24
paste input "Watermelon Chews (Hybrid"
type input "HT 5mg Watermelon Chews (Hybrid) 20ct"
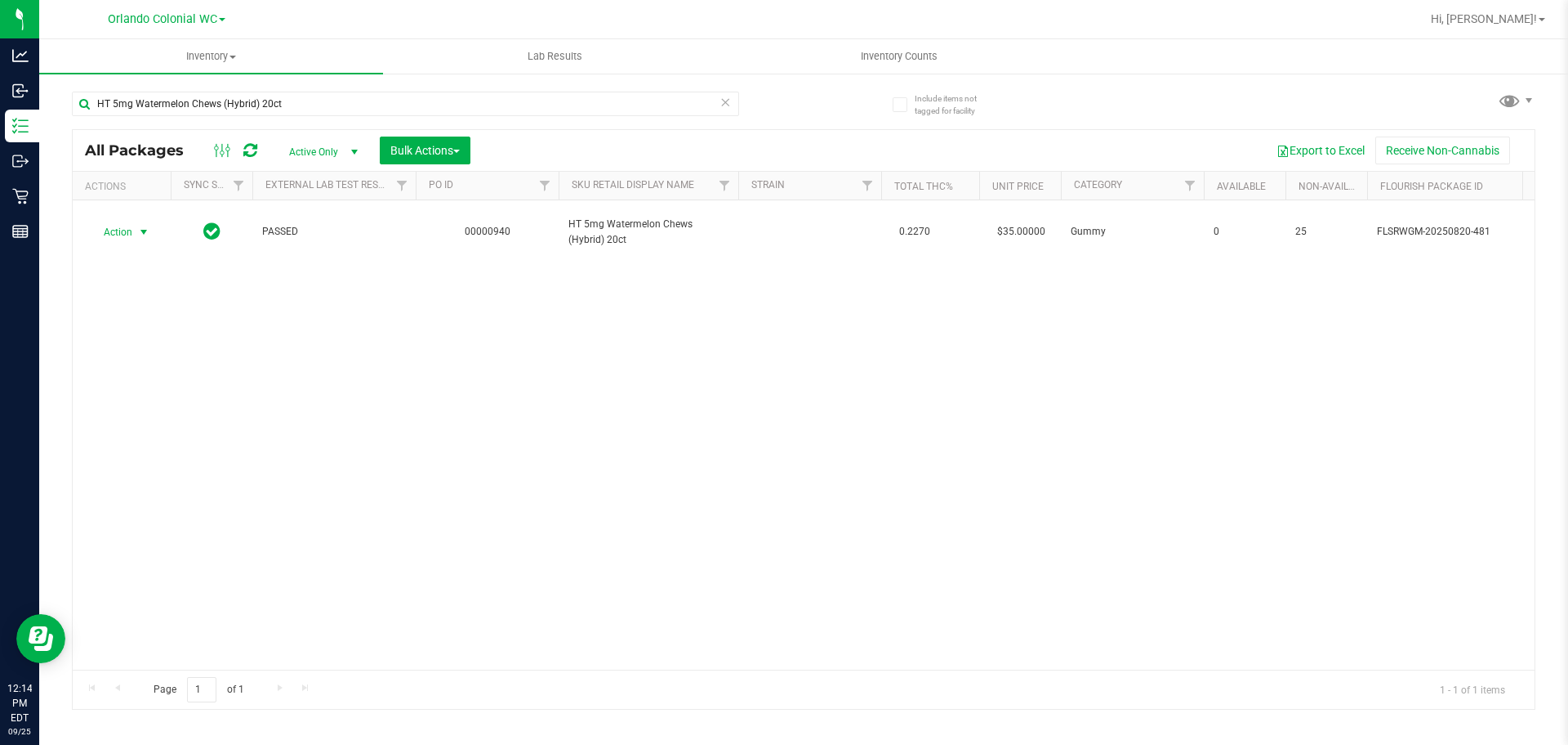
click at [143, 234] on span "select" at bounding box center [144, 232] width 13 height 13
click at [171, 414] on li "Unlock package" at bounding box center [142, 425] width 104 height 24
click at [293, 109] on input "HT 5mg Watermelon Chews (Hybrid) 20ct" at bounding box center [406, 103] width 667 height 24
paste input "SW 1g Distillate Applicator Zen (1:4 CBD:THC)"
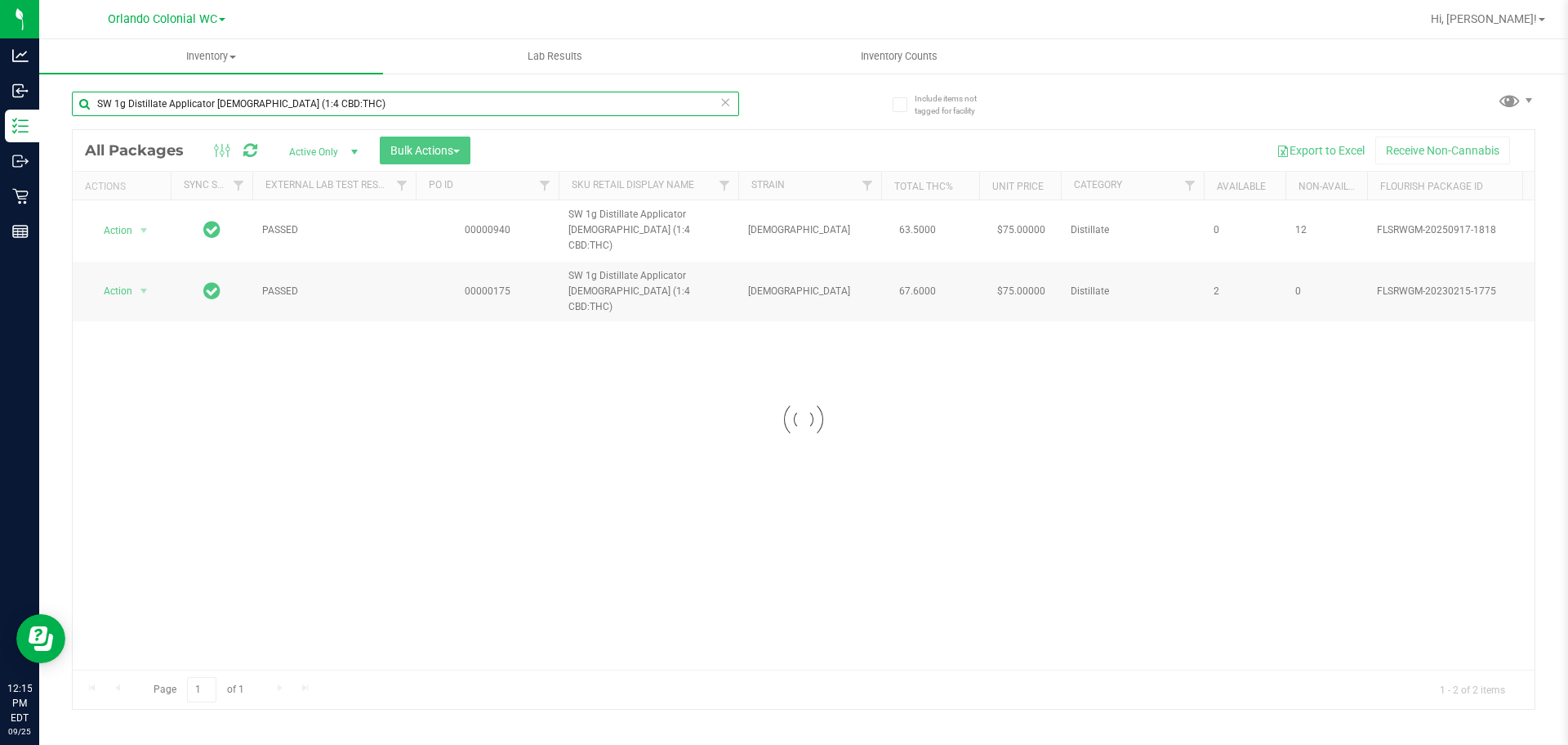
type input "SW 1g Distillate Applicator Zen (1:4 CBD:THC)"
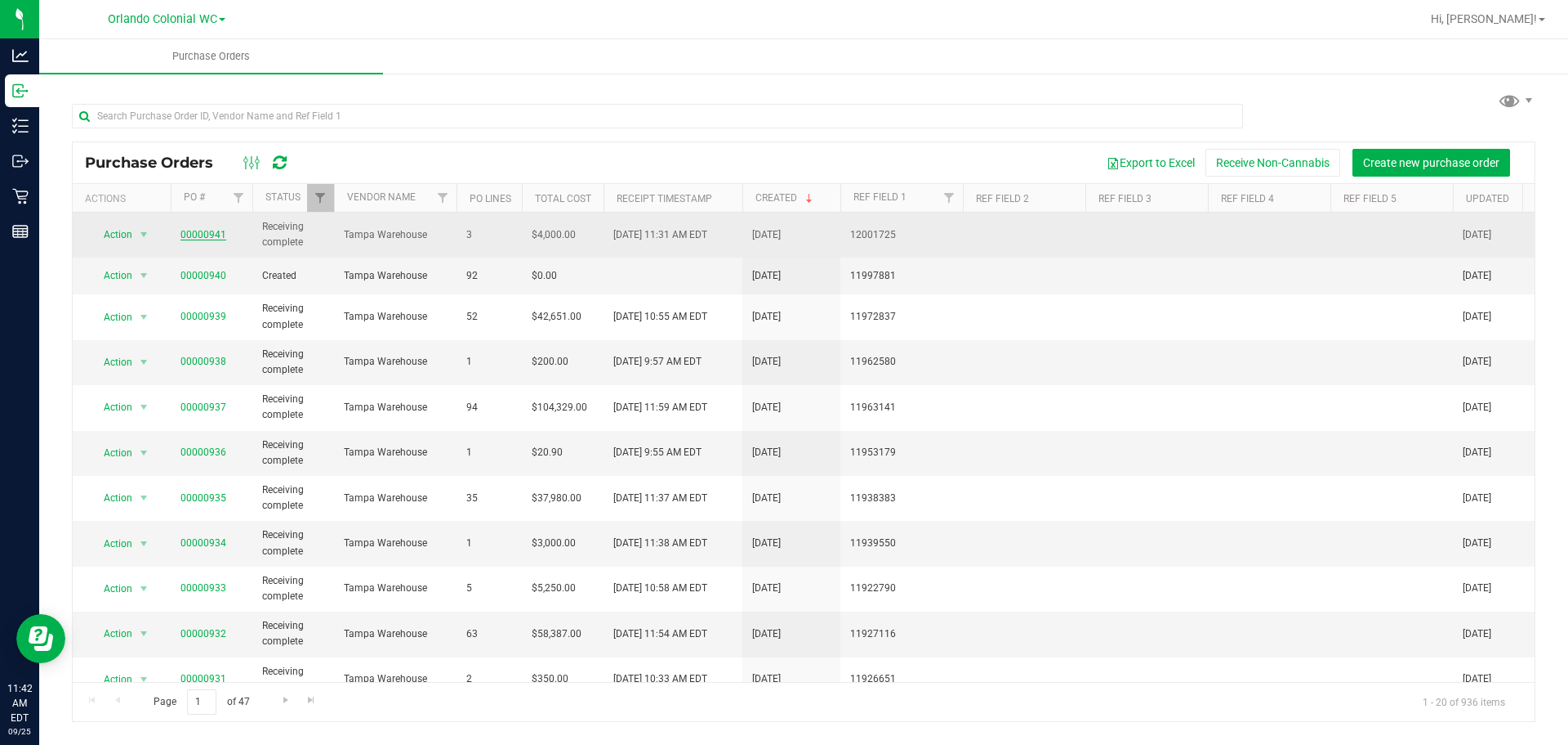
click at [223, 236] on link "00000941" at bounding box center [203, 235] width 45 height 12
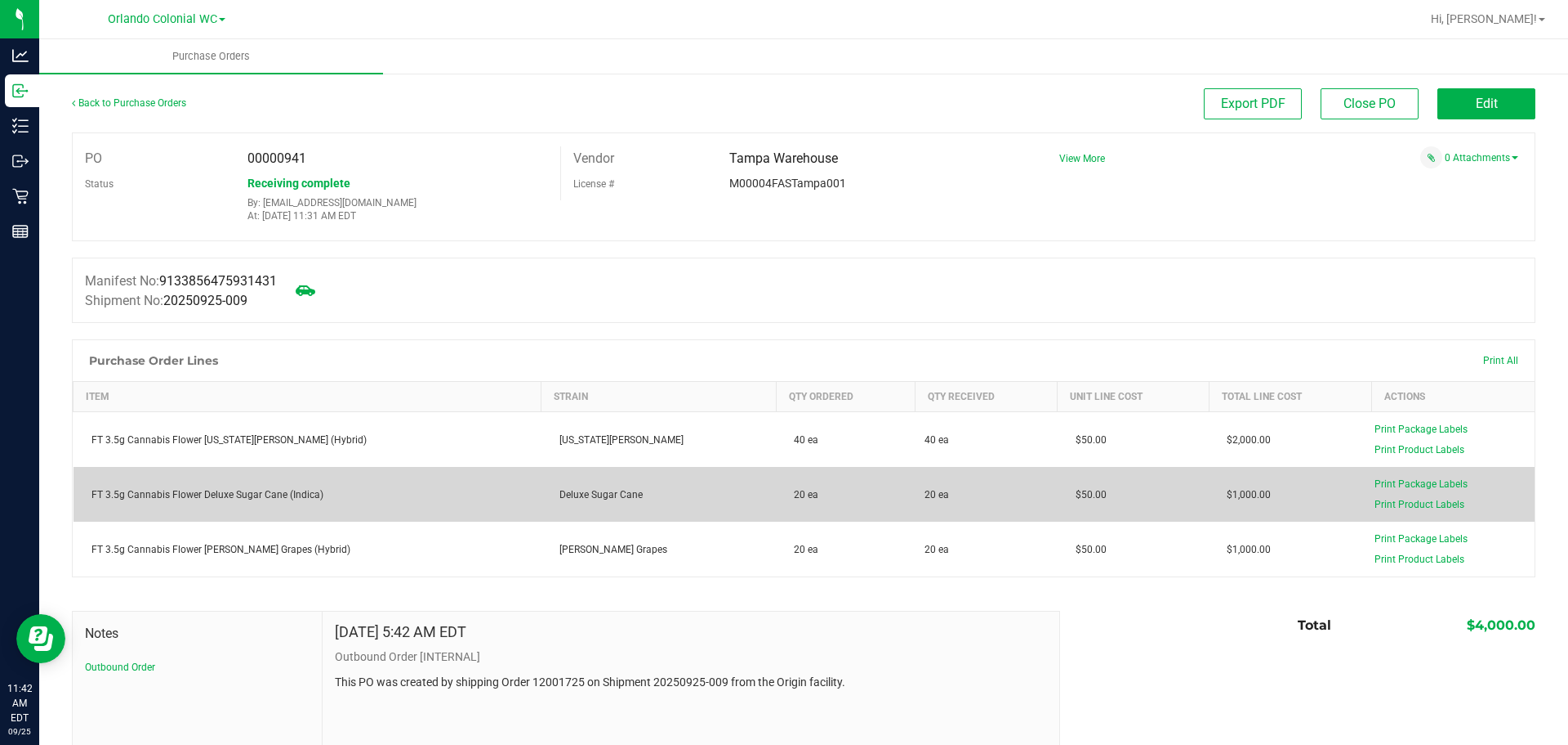
click at [294, 502] on div "FT 3.5g Cannabis Flower Deluxe Sugar Cane (Indica)" at bounding box center [308, 494] width 449 height 14
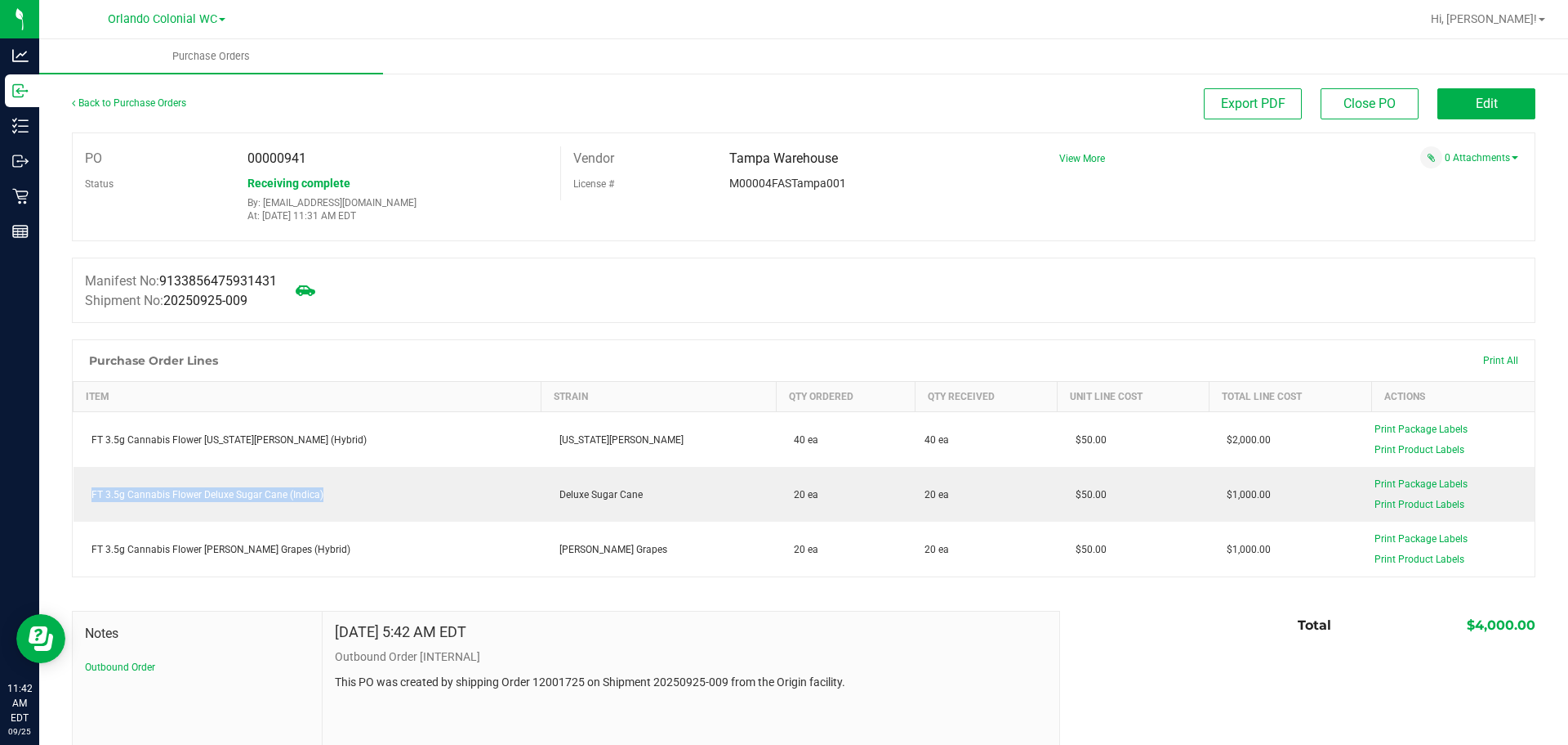
copy div "FT 3.5g Cannabis Flower Deluxe Sugar Cane (Indica)"
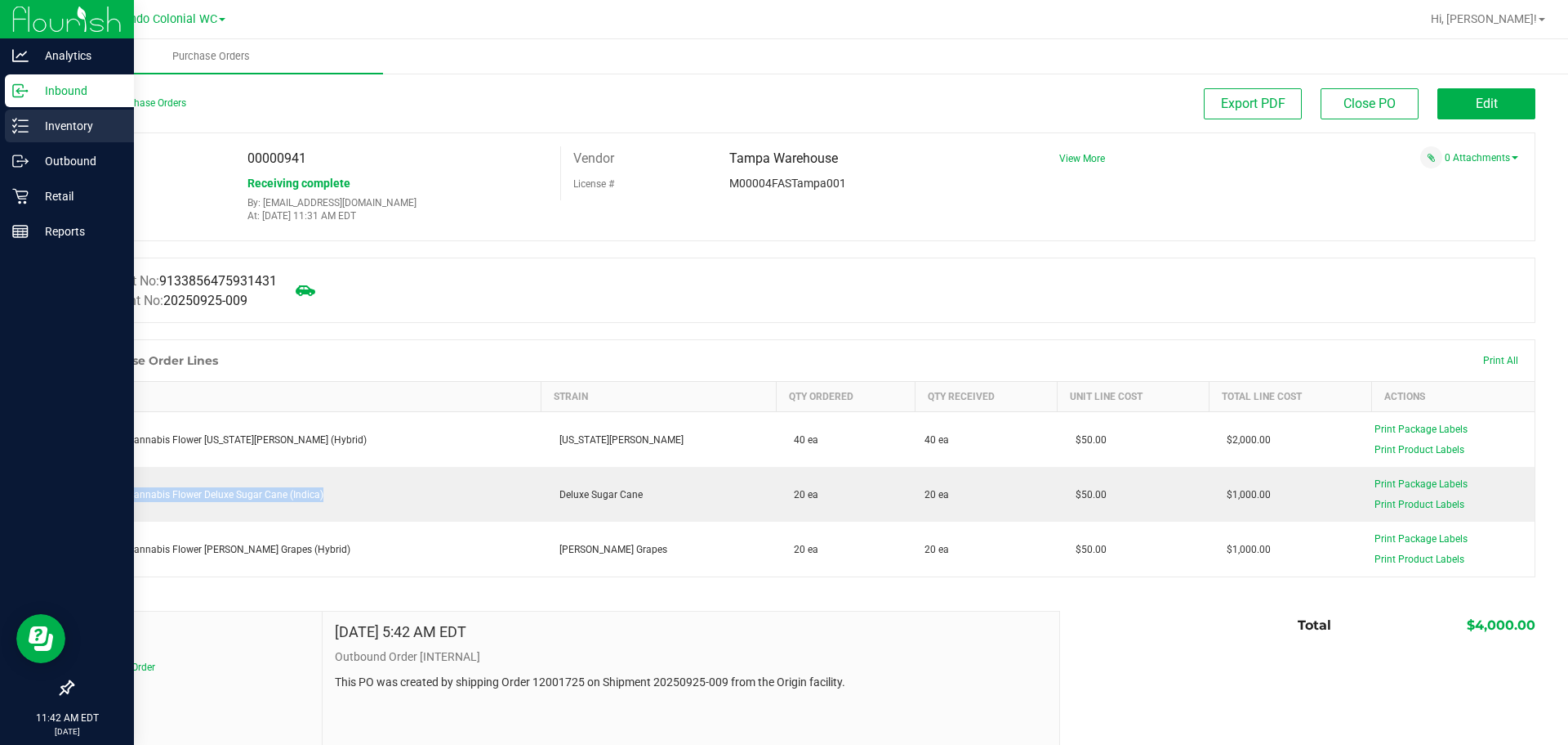
click at [50, 129] on p "Inventory" at bounding box center [77, 125] width 98 height 19
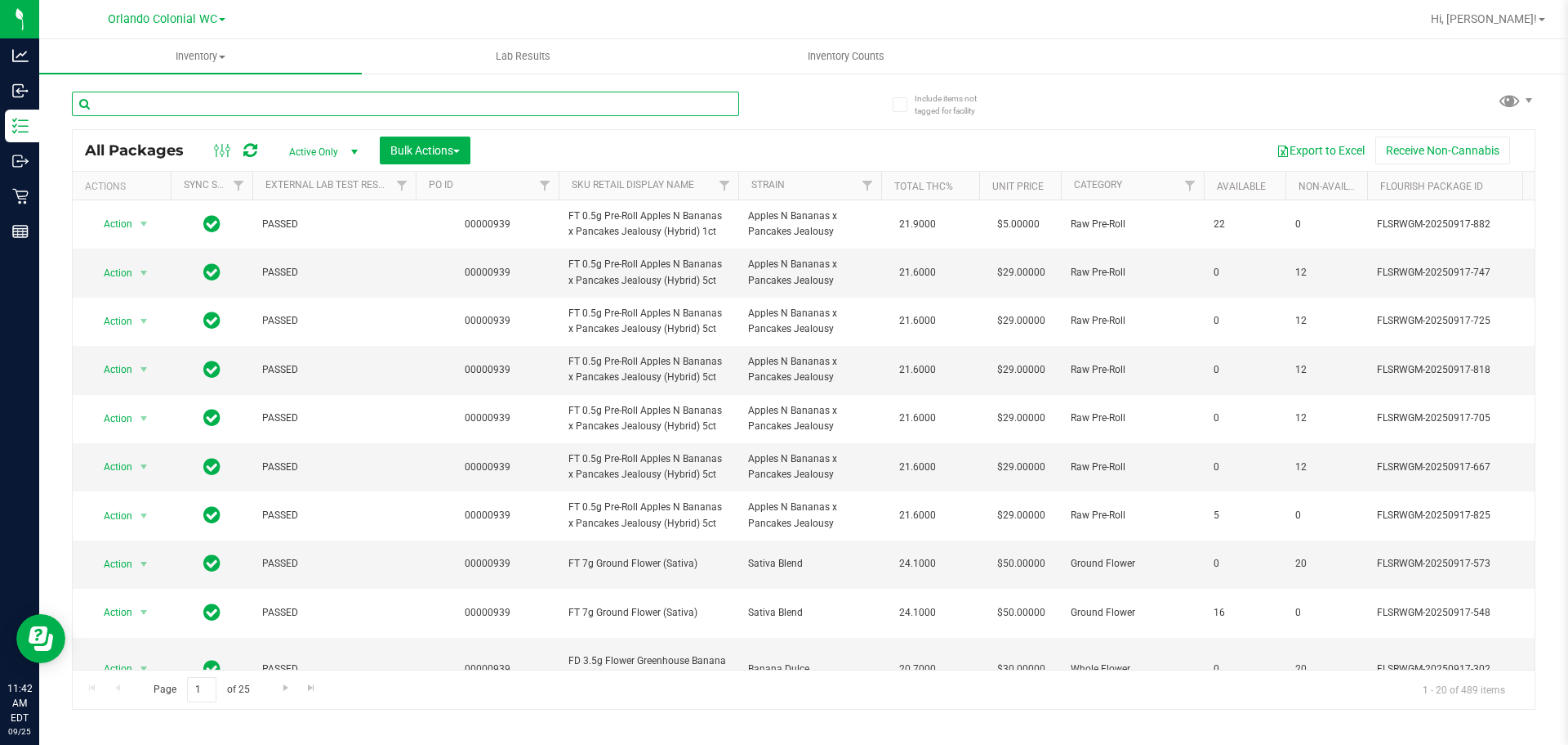
click at [365, 100] on input "text" at bounding box center [406, 103] width 667 height 24
paste input "FT 3.5g Cannabis Flower Deluxe Sugar Cane (Indica)"
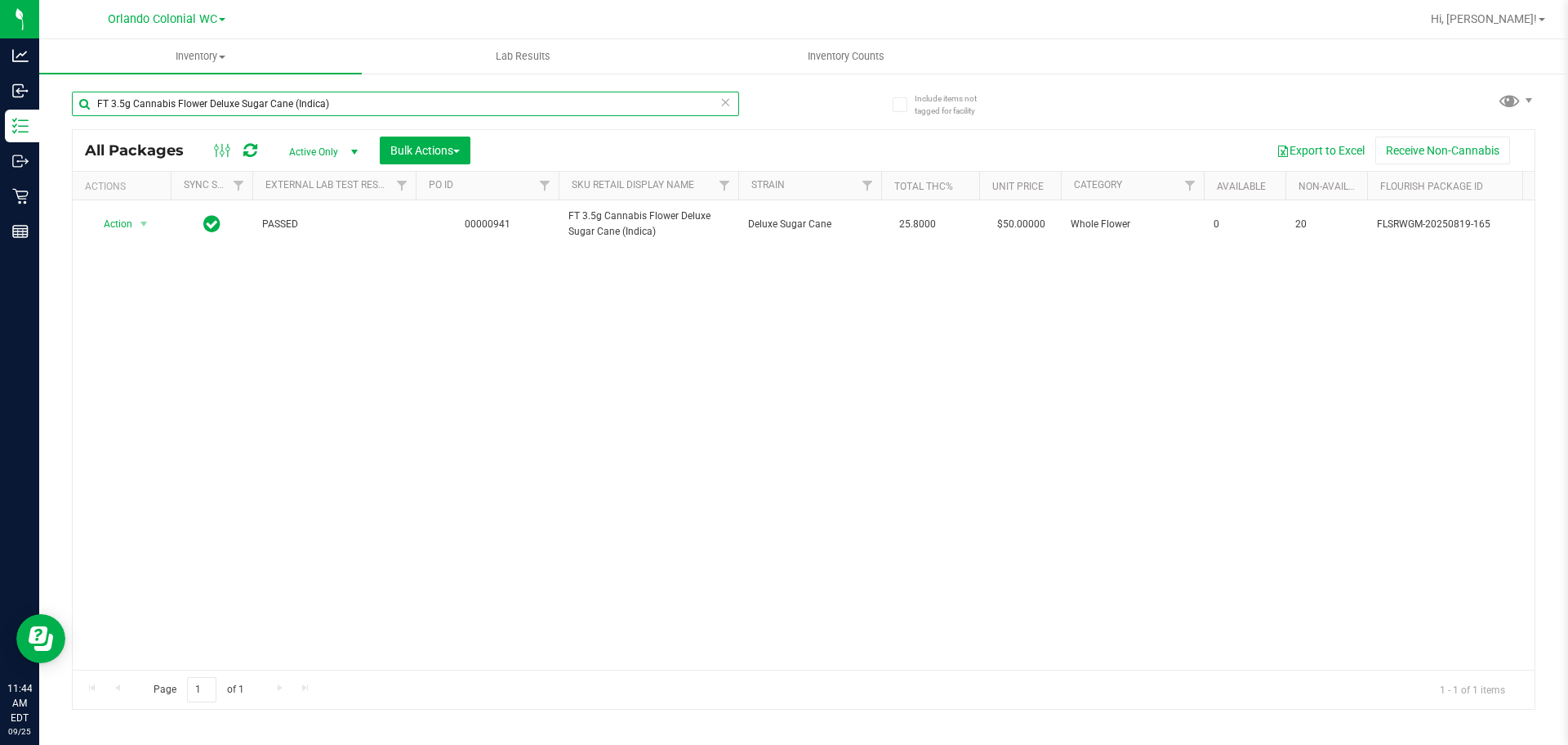
type input "FT 3.5g Cannabis Flower Deluxe Sugar Cane (Indica)"
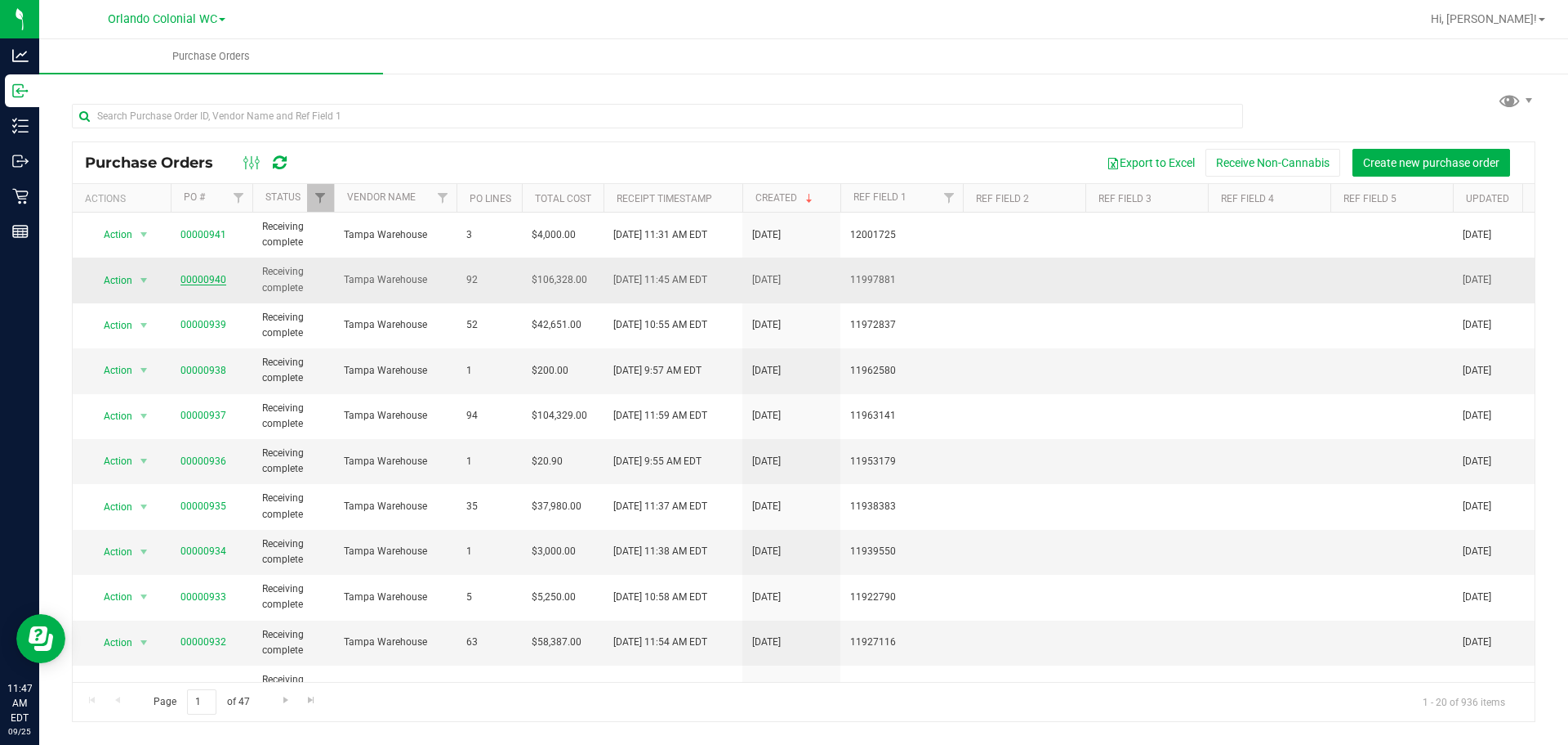
click at [196, 277] on link "00000940" at bounding box center [203, 280] width 45 height 12
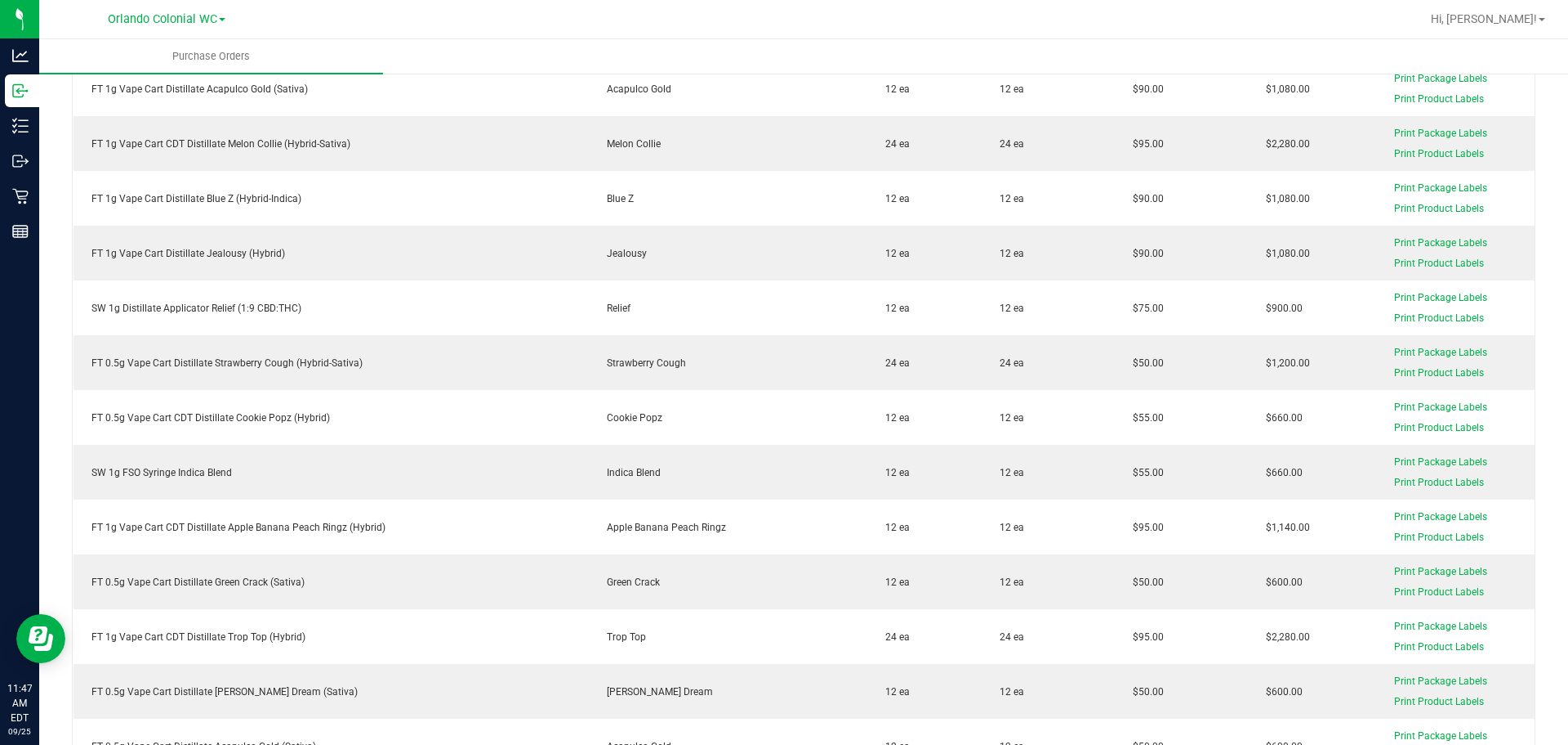
scroll to position [3343, 0]
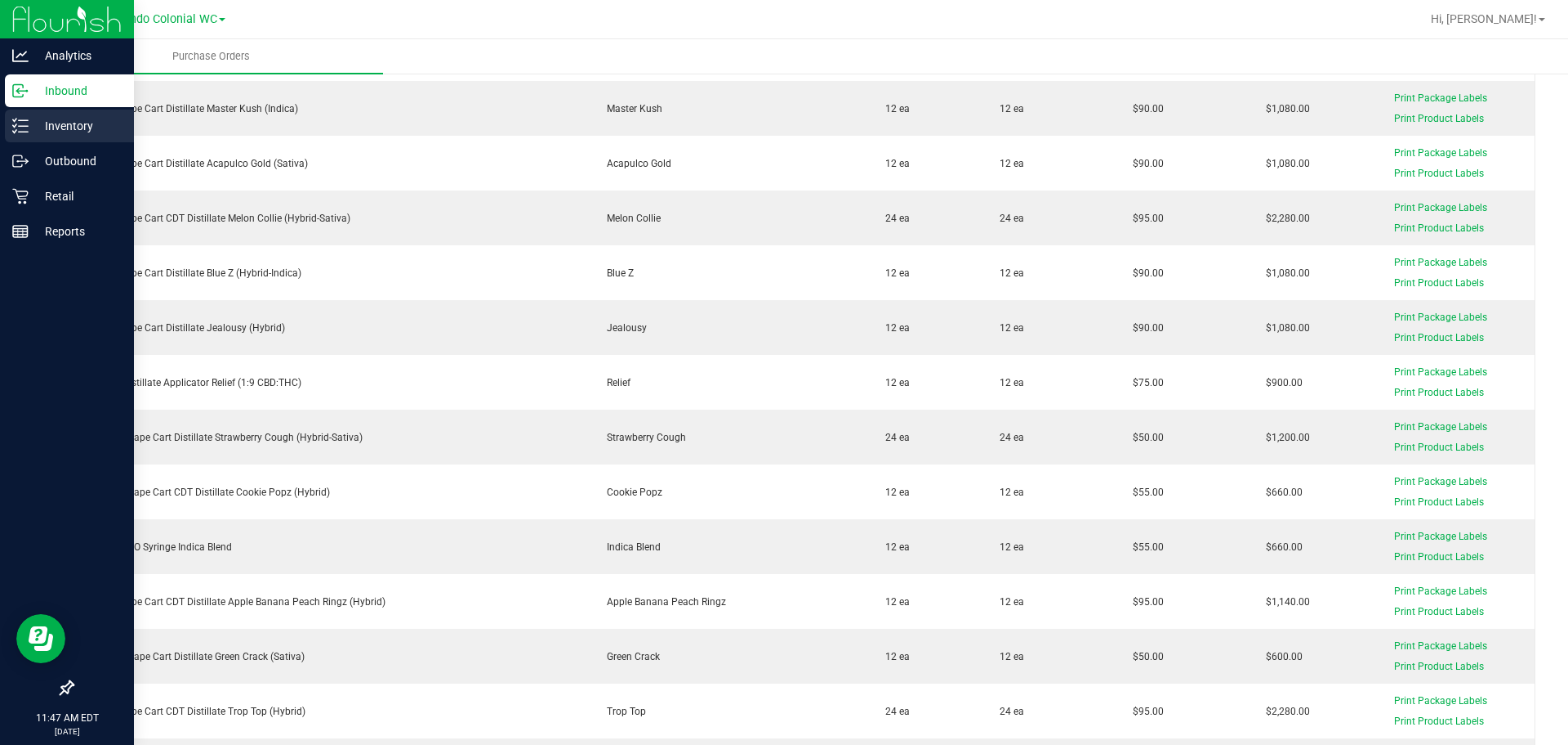
click at [36, 124] on p "Inventory" at bounding box center [77, 125] width 98 height 19
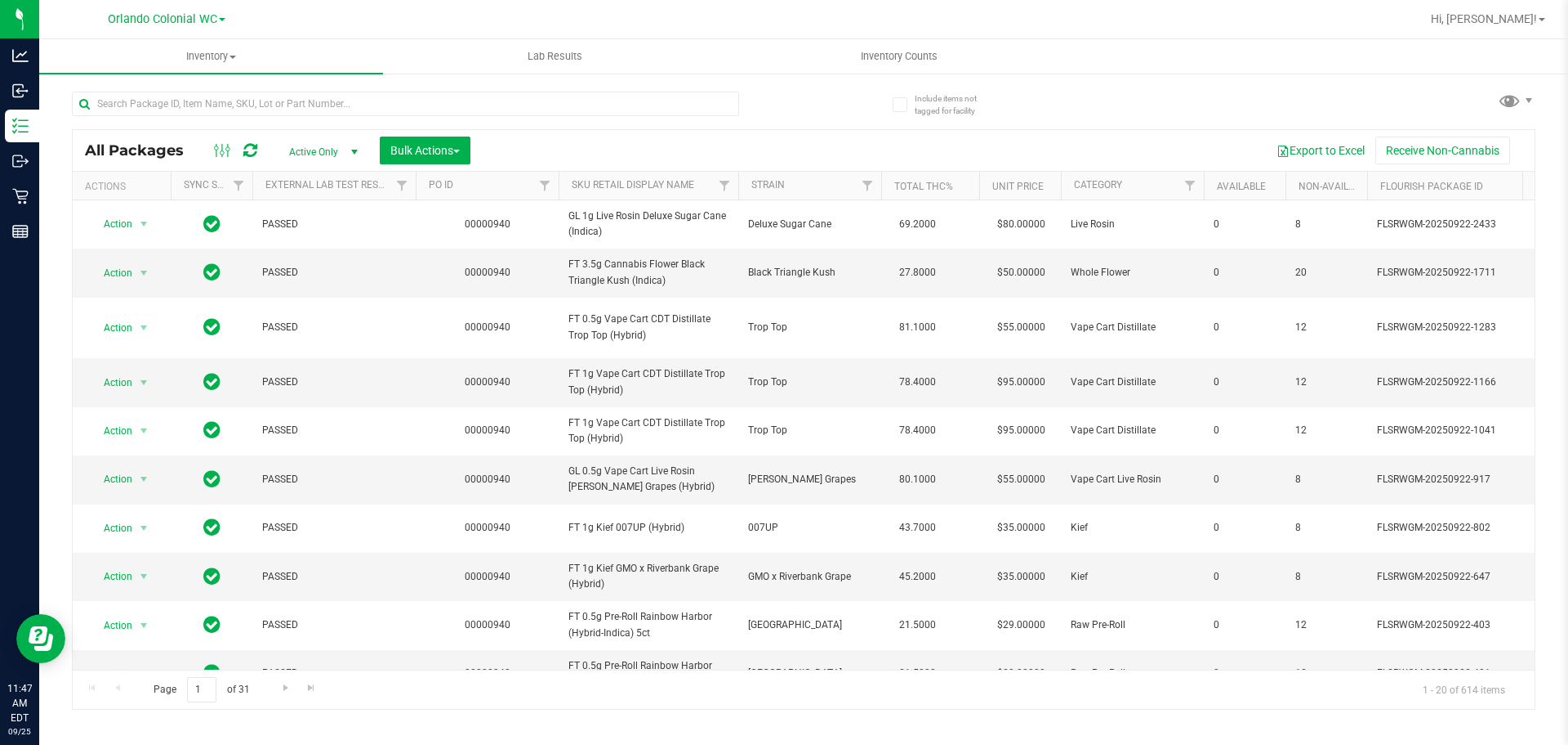
click at [629, 172] on th "SKU Retail Display Name" at bounding box center [649, 186] width 180 height 29
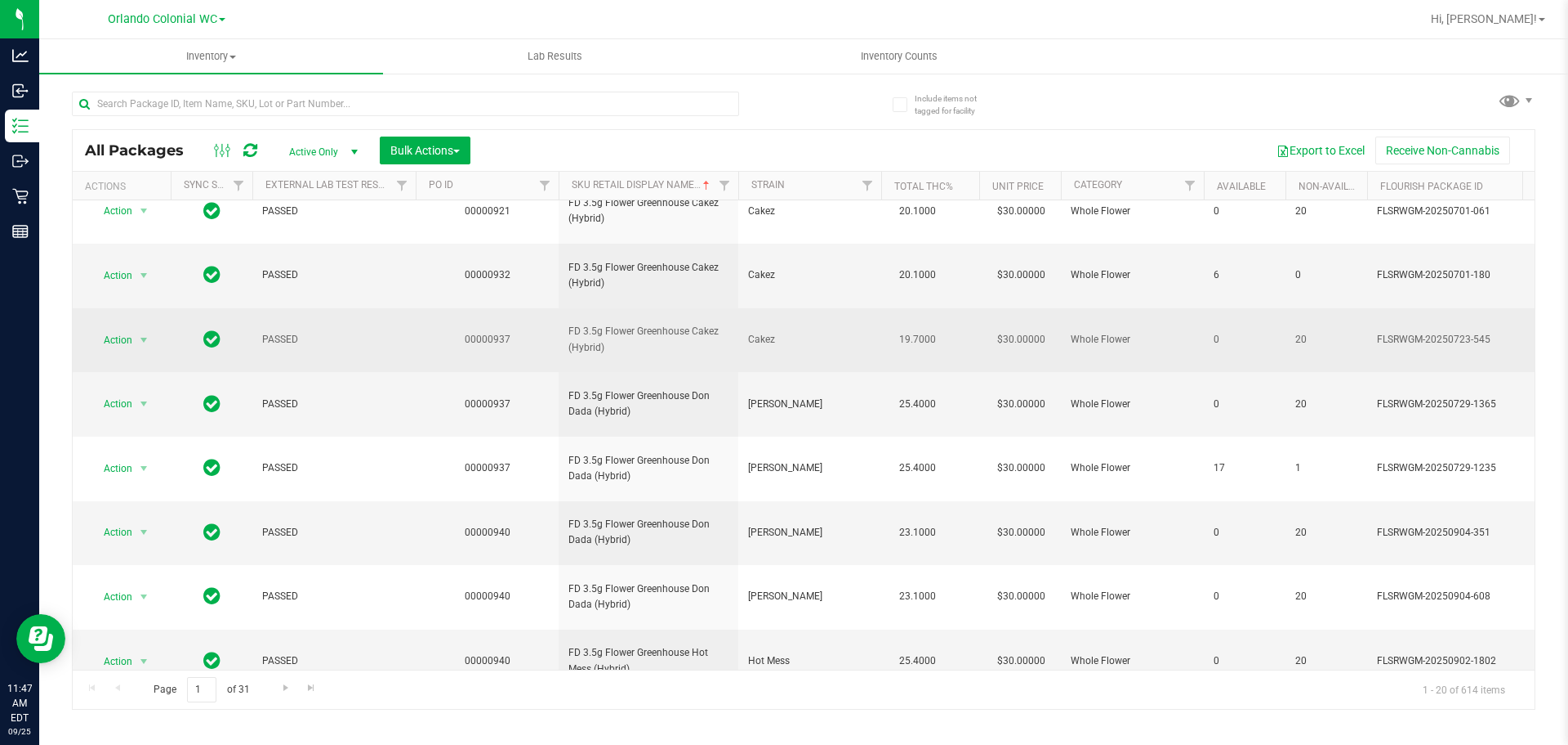
scroll to position [513, 0]
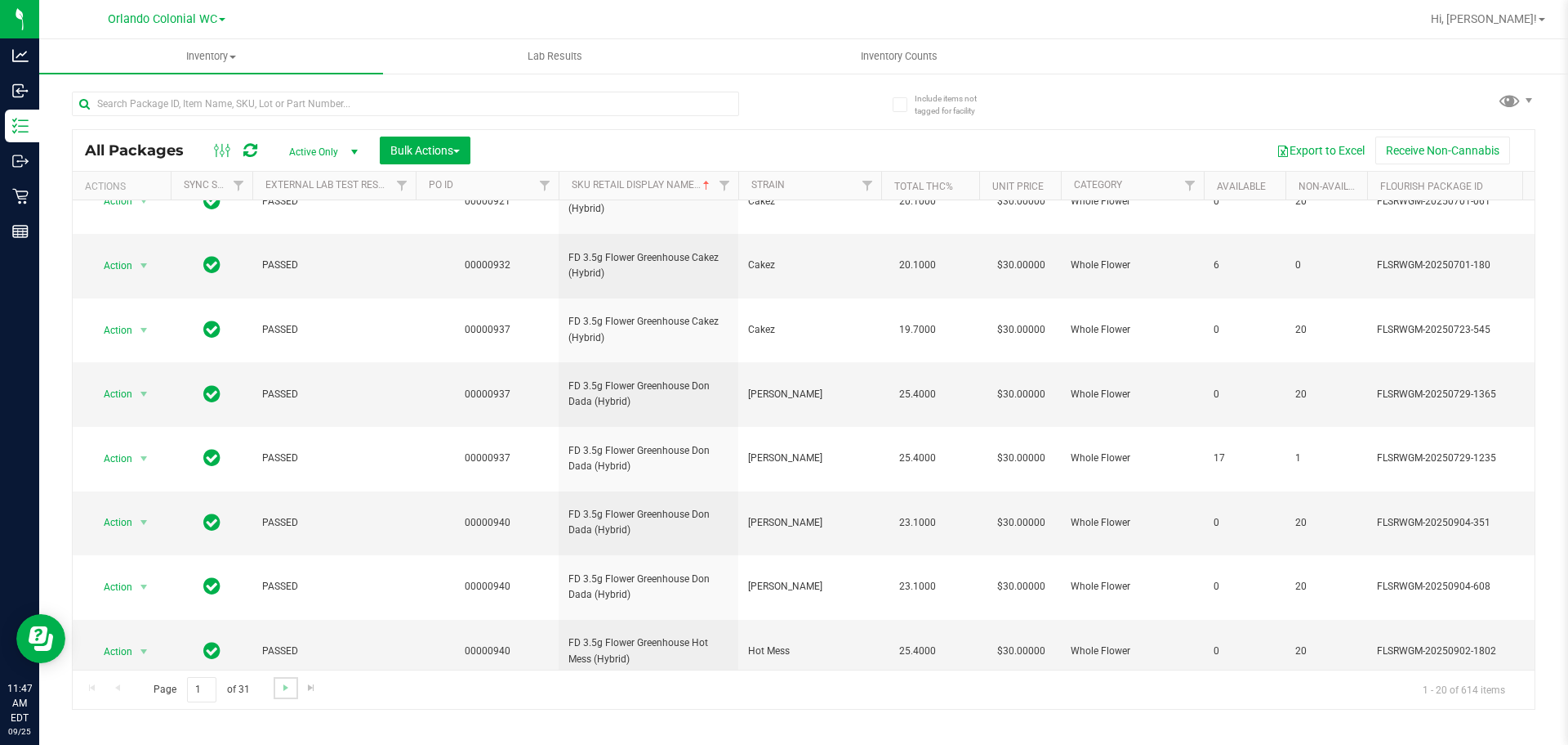
click at [295, 685] on link "Go to the next page" at bounding box center [286, 688] width 24 height 22
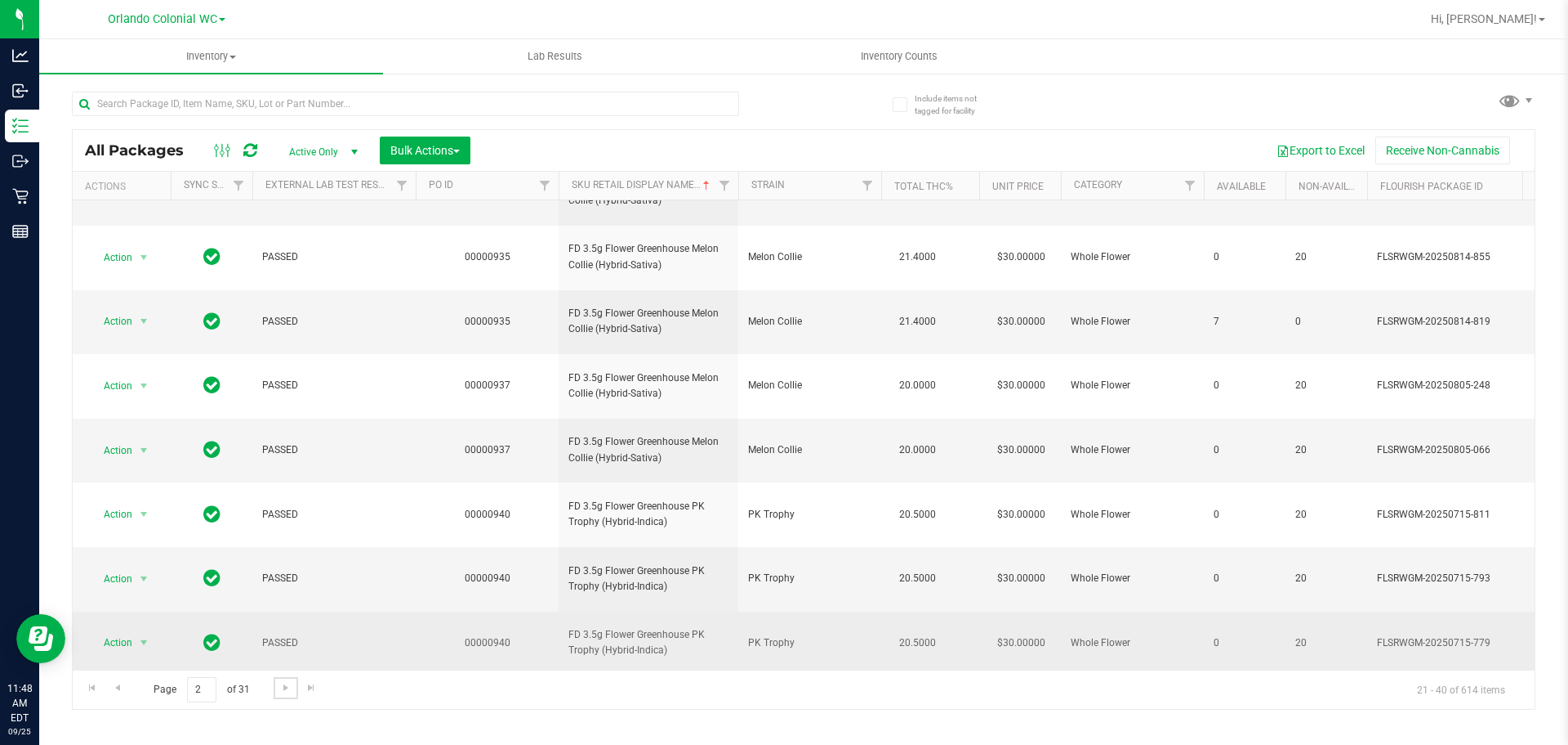
scroll to position [513, 0]
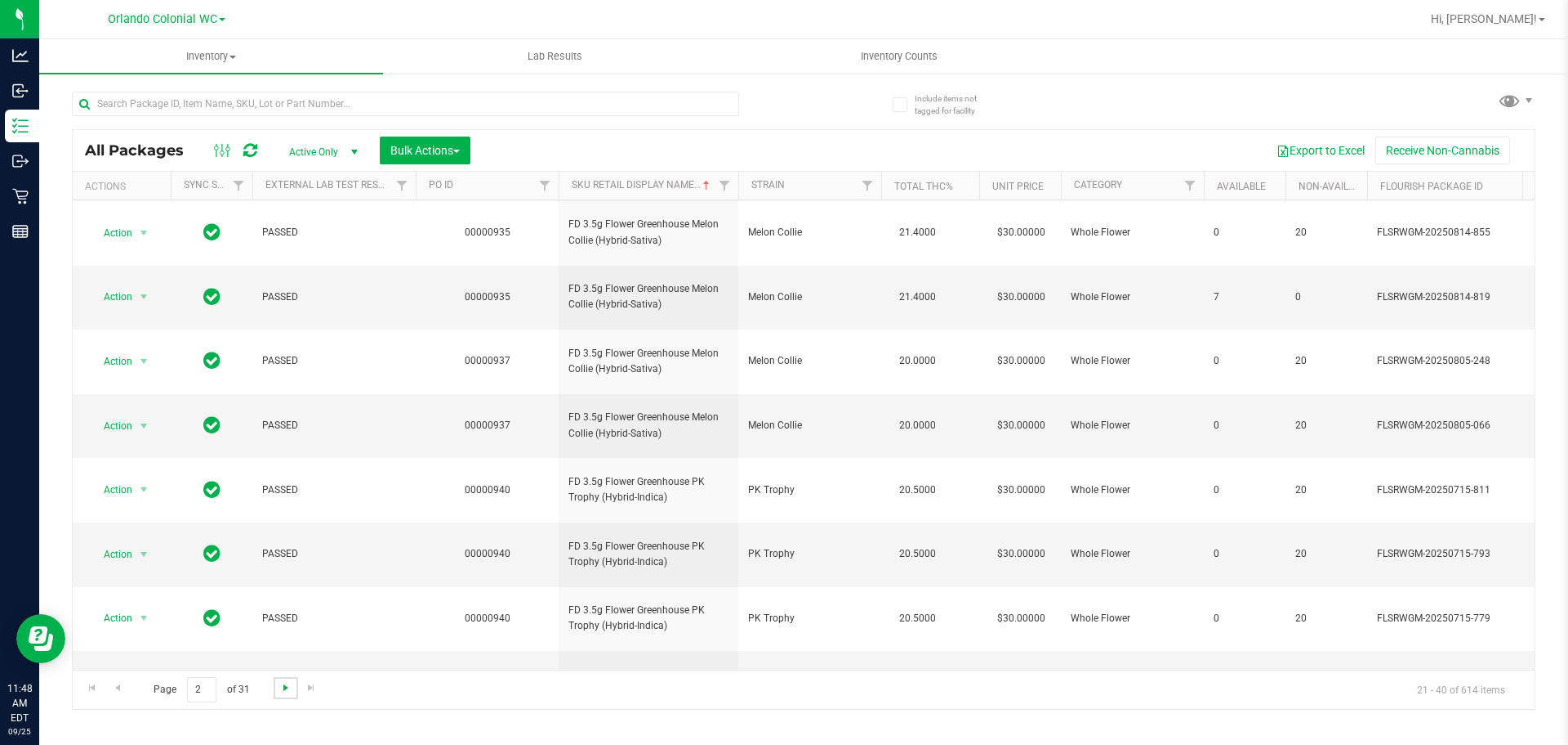
click at [281, 689] on span "Go to the next page" at bounding box center [286, 688] width 13 height 13
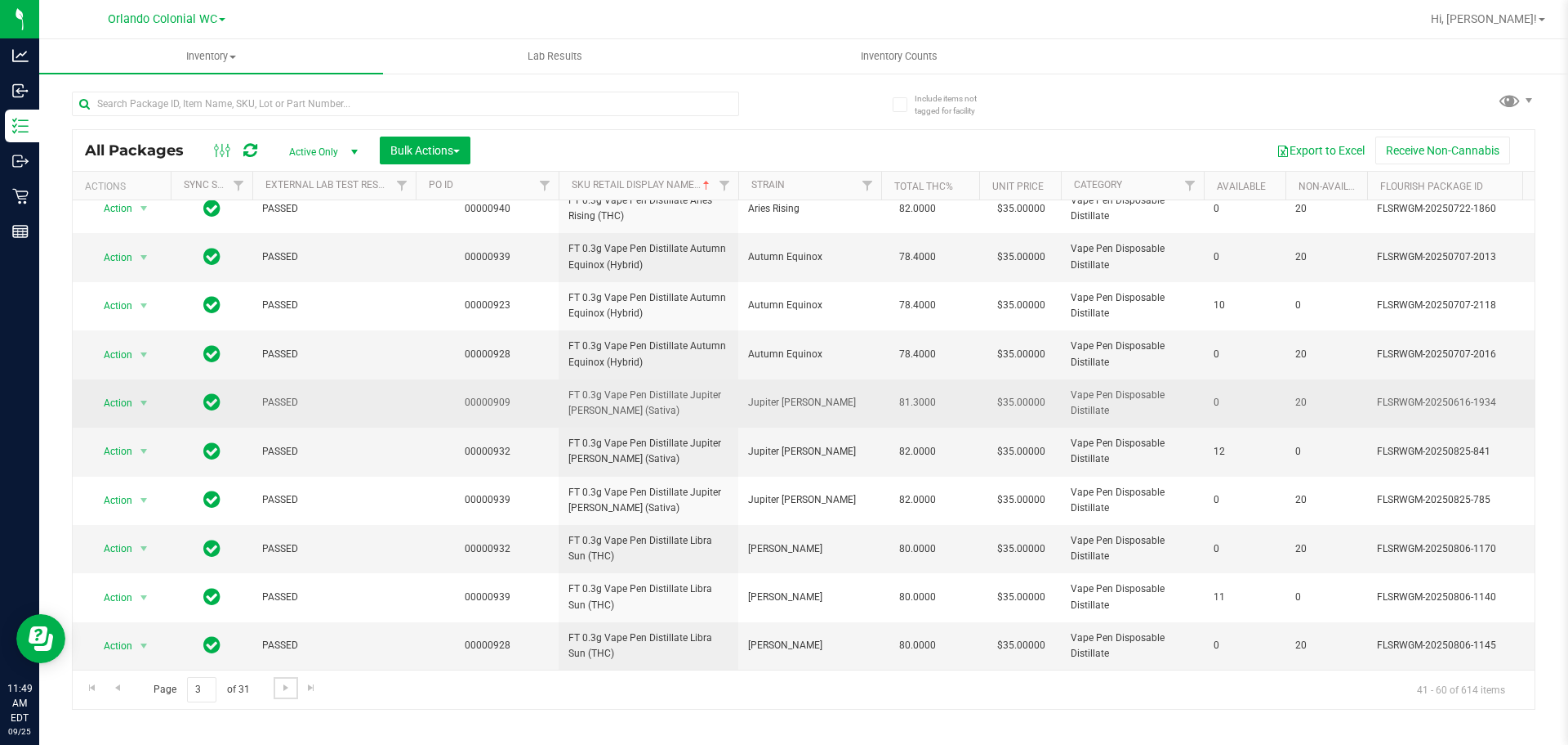
scroll to position [513, 0]
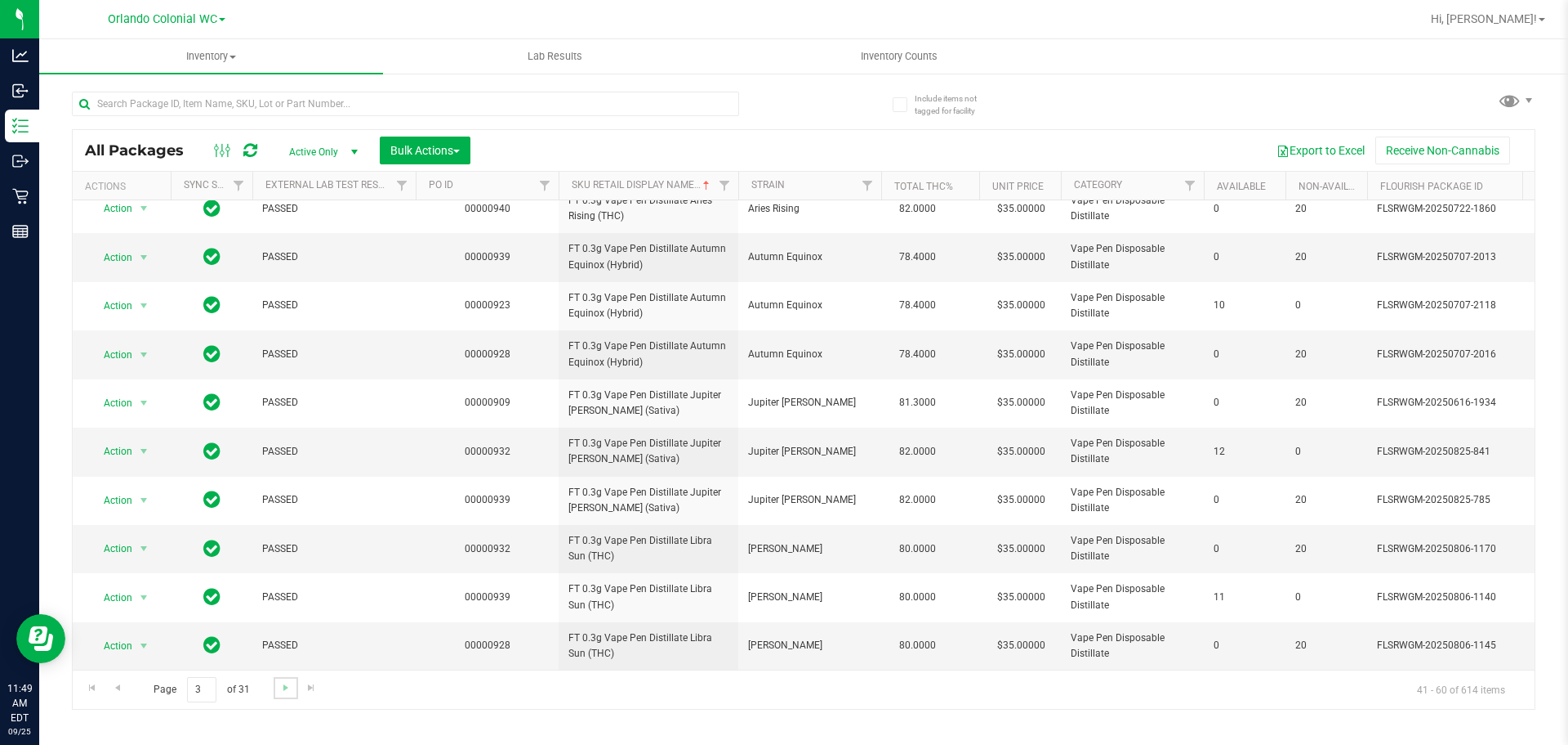
click at [275, 690] on link "Go to the next page" at bounding box center [286, 688] width 24 height 22
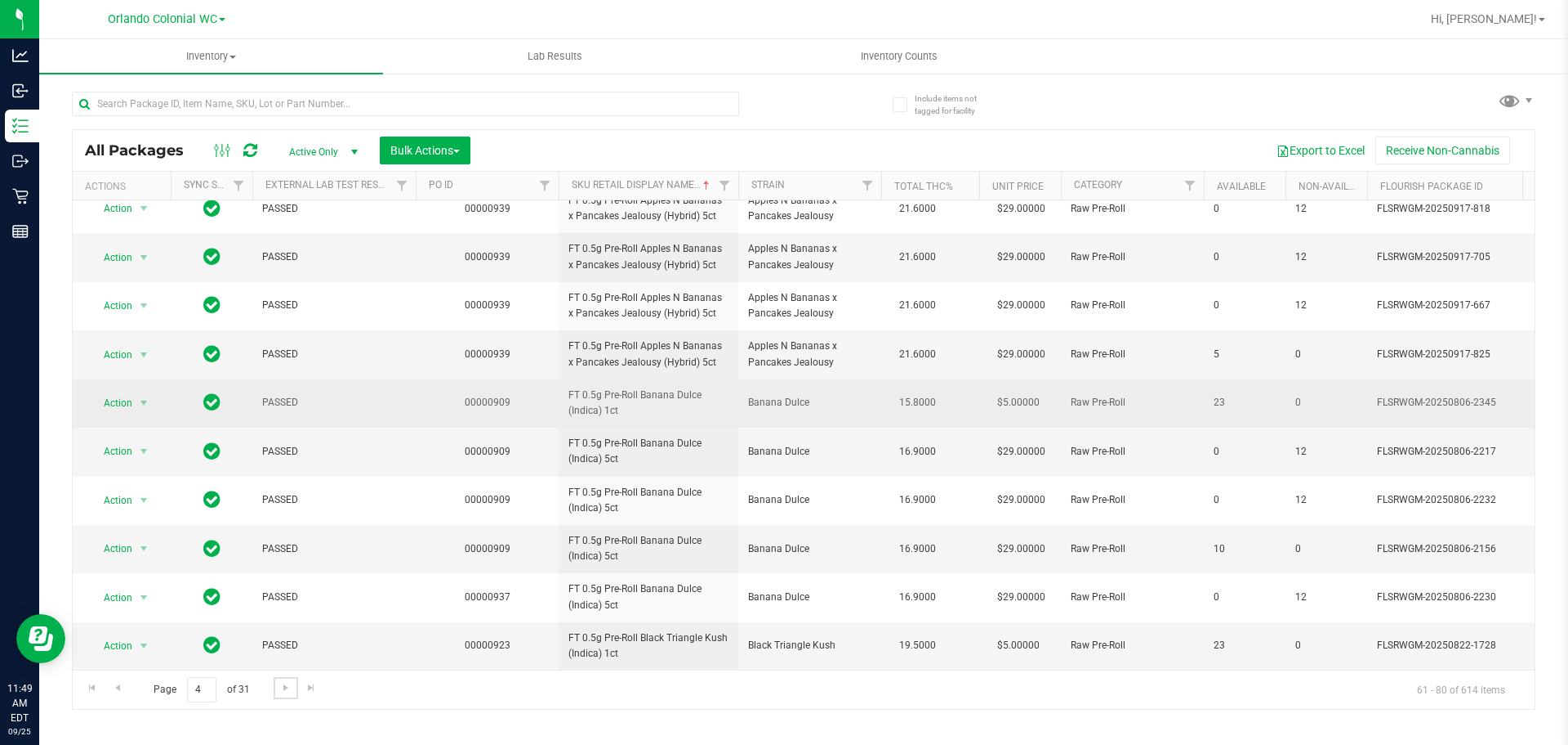
scroll to position [513, 0]
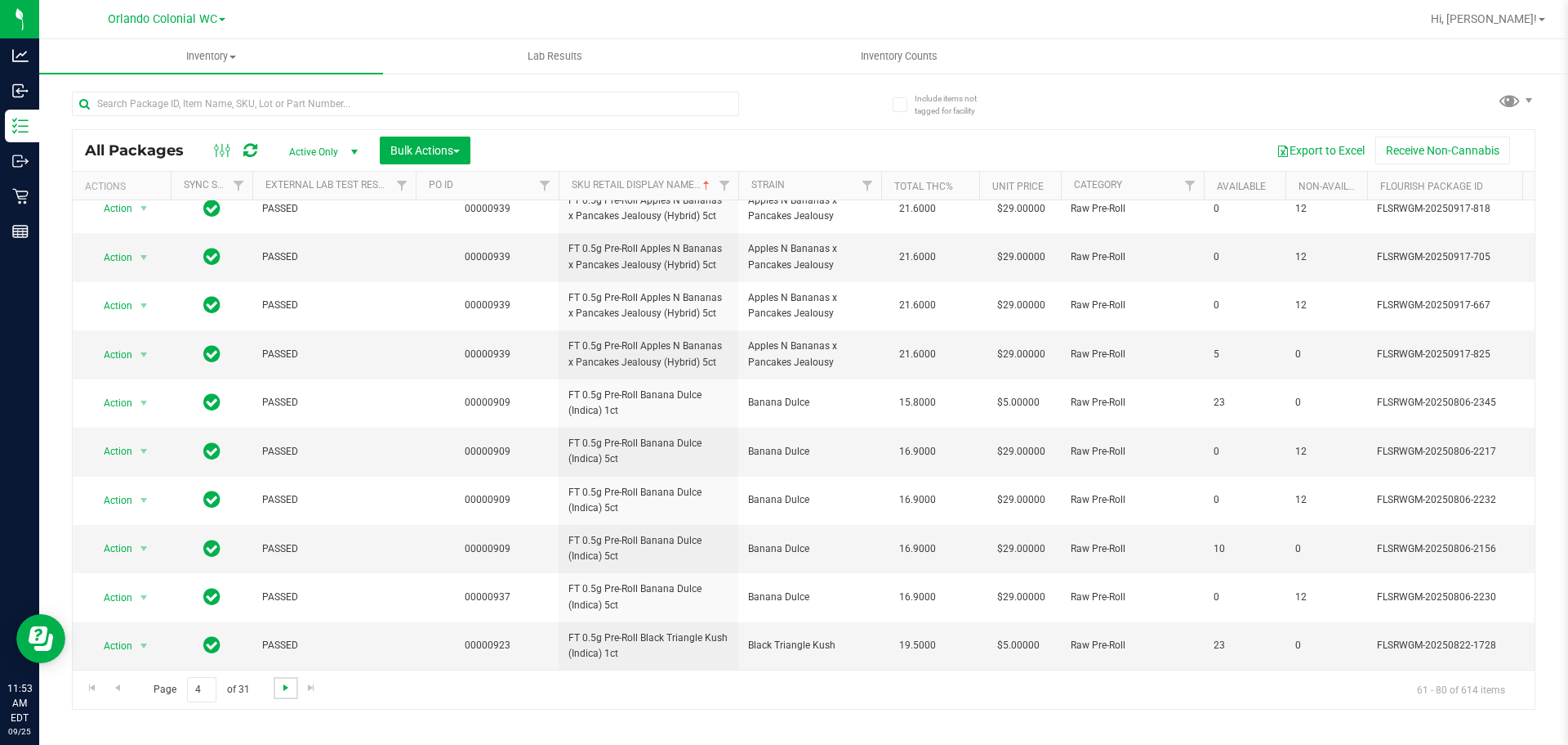
click at [284, 689] on span "Go to the next page" at bounding box center [286, 688] width 13 height 13
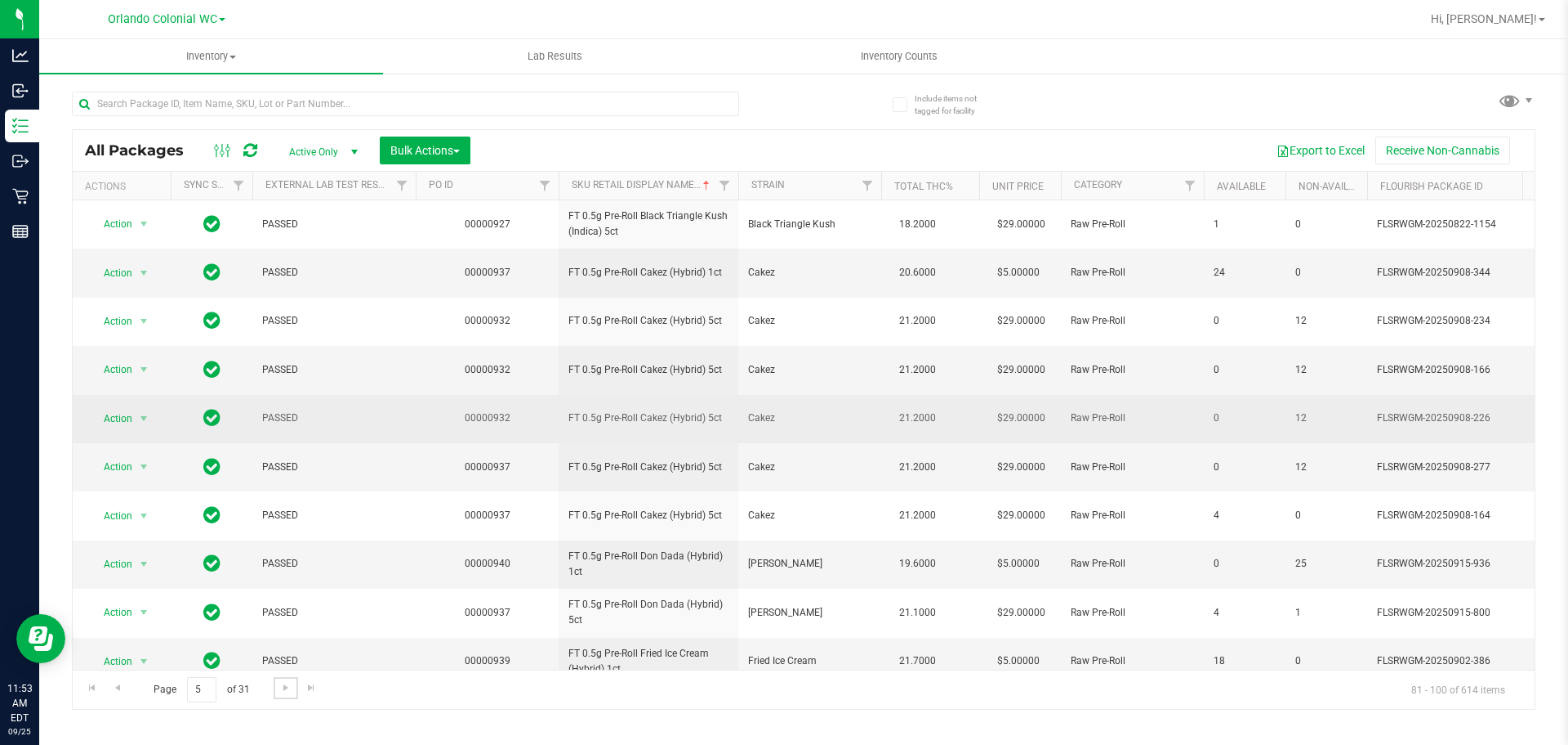
scroll to position [163, 0]
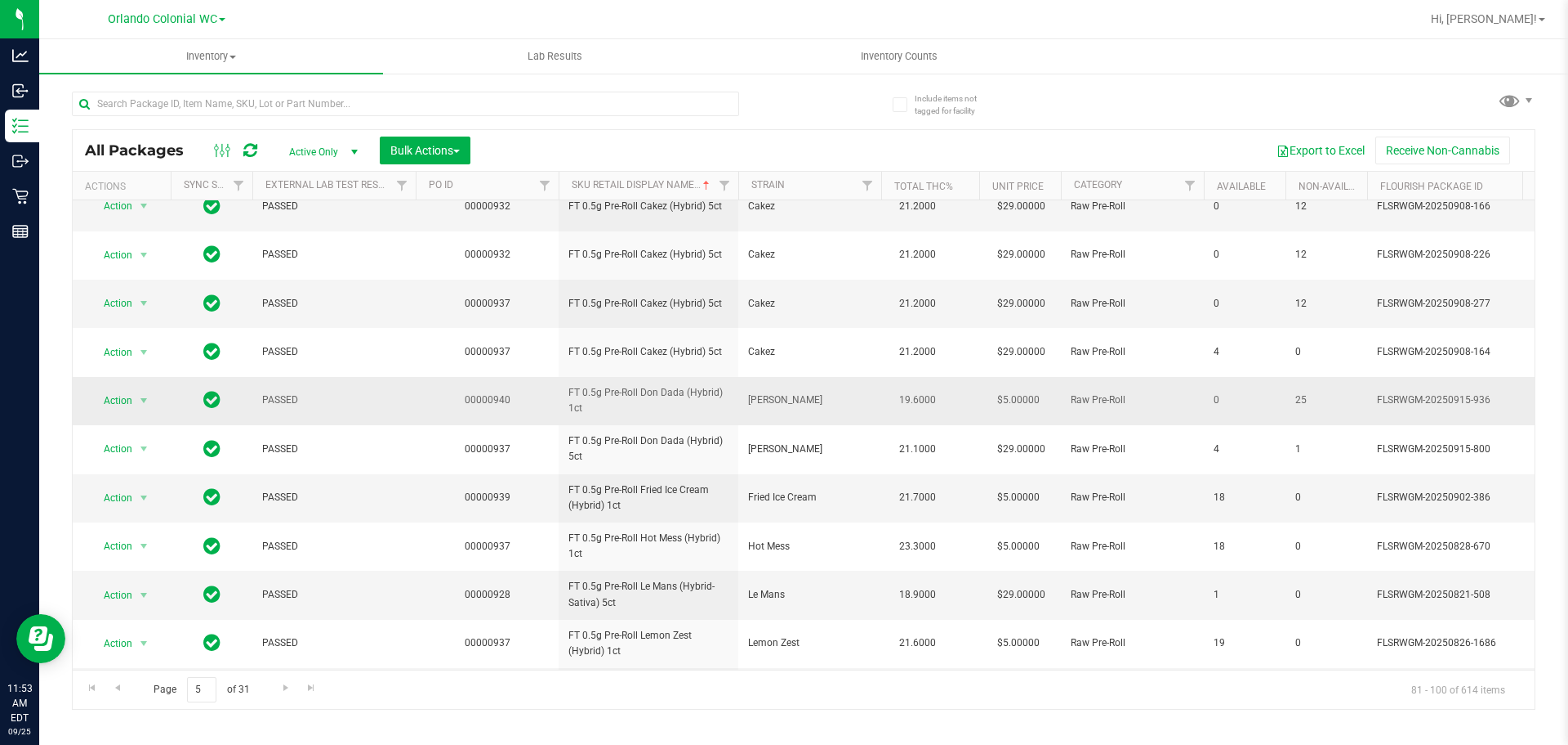
click at [648, 392] on span "FT 0.5g Pre-Roll Don Dada (Hybrid) 1ct" at bounding box center [649, 400] width 160 height 31
copy tr "FT 0.5g Pre-Roll Don Dada (Hybrid) 1ct"
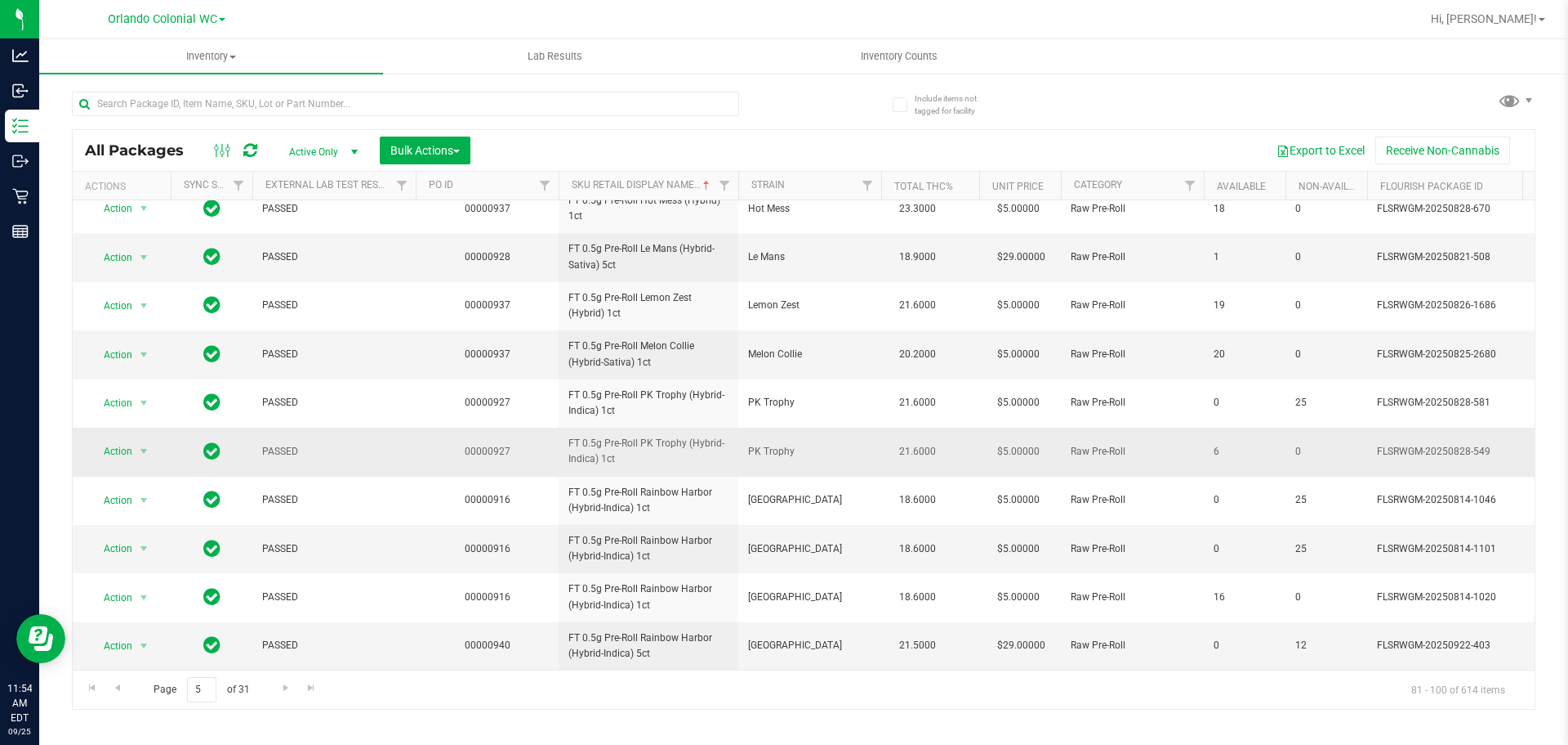
scroll to position [513, 0]
click at [285, 692] on span "Go to the next page" at bounding box center [286, 688] width 13 height 13
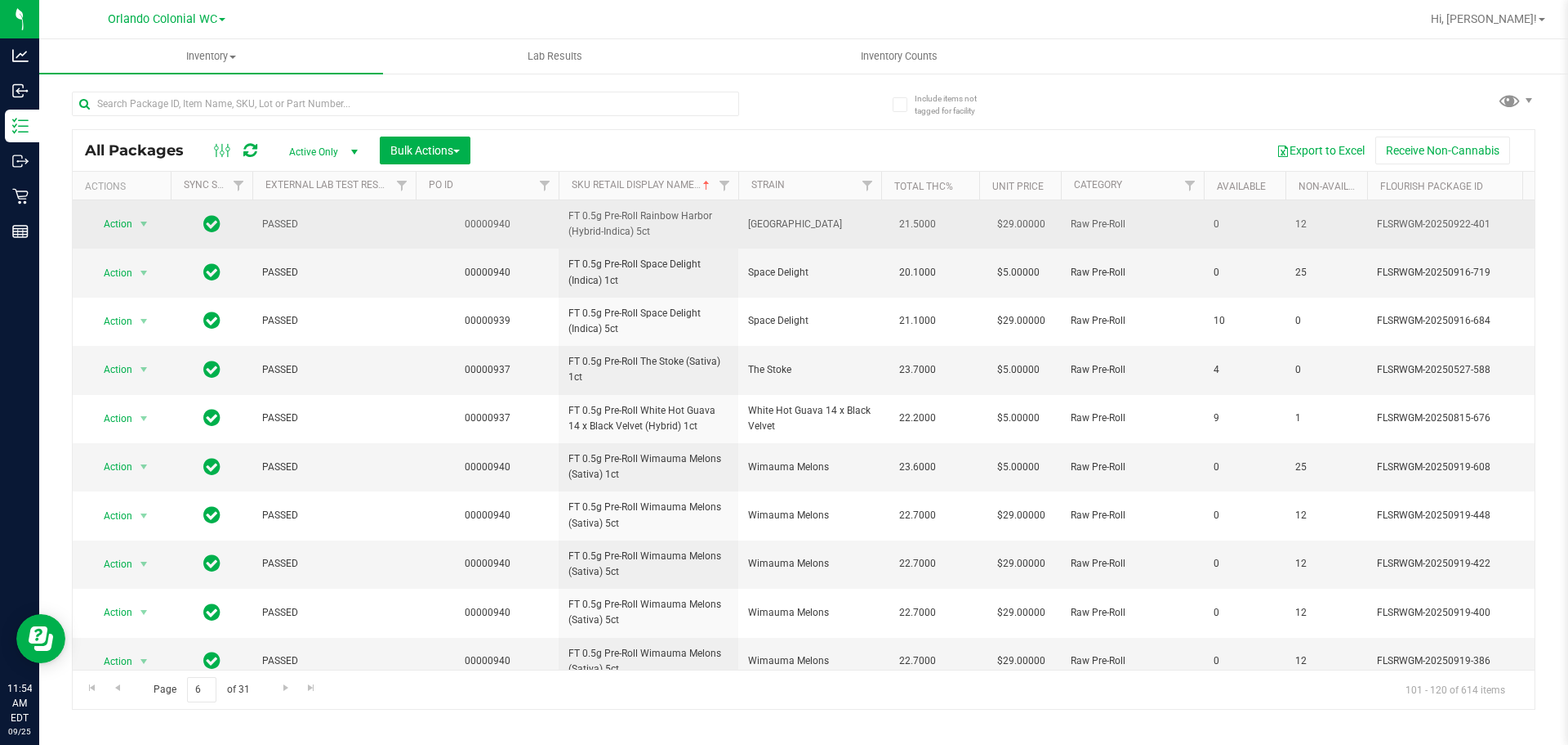
click at [630, 240] on td "FT 0.5g Pre-Roll Rainbow Harbor (Hybrid-Indica) 5ct" at bounding box center [649, 224] width 180 height 48
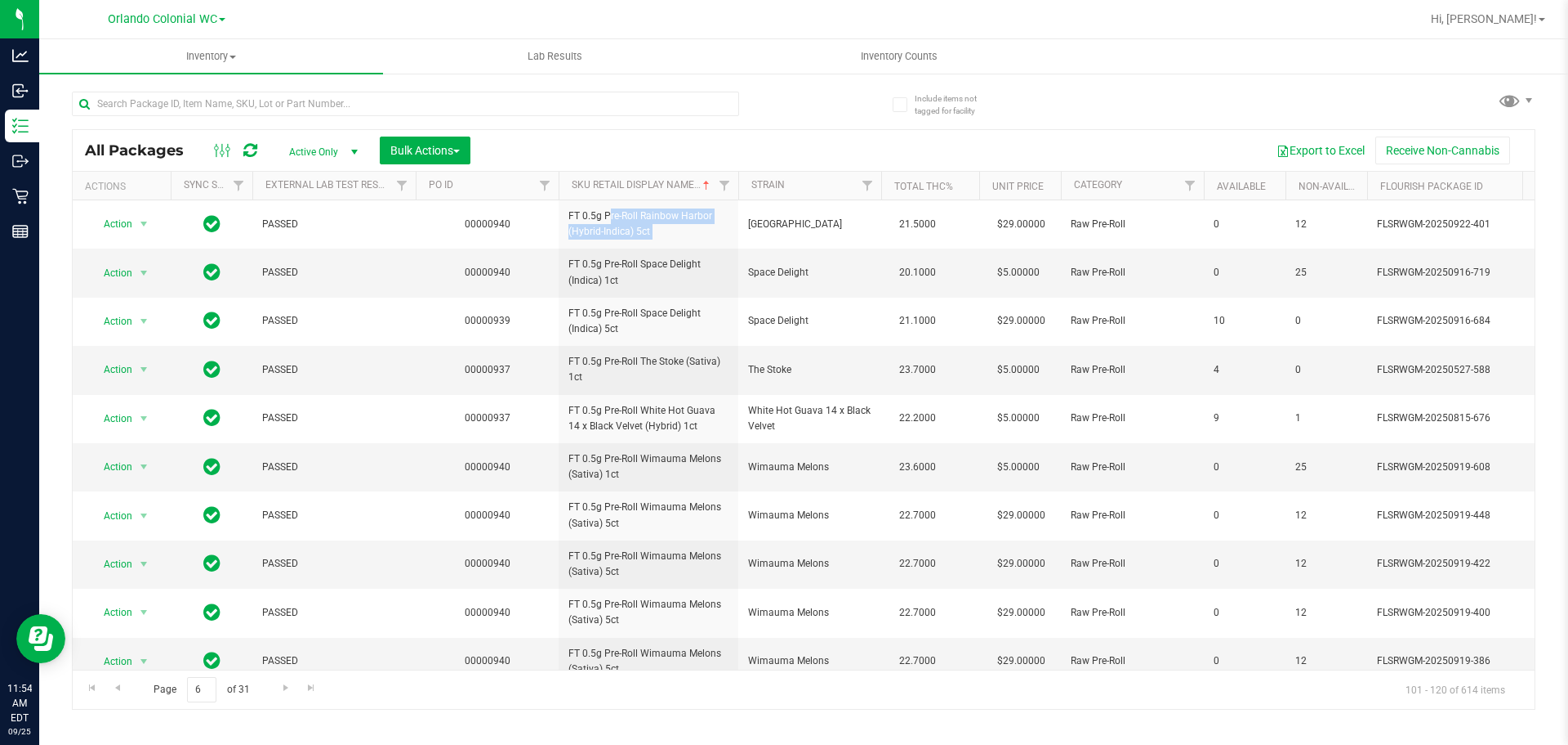
copy tr "FT 0.5g Pre-Roll Rainbow Harbor (Hybrid-Indica) 5ct"
click at [644, 266] on span "FT 0.5g Pre-Roll Space Delight (Indica) 1ct" at bounding box center [649, 272] width 160 height 31
click at [644, 265] on span "FT 0.5g Pre-Roll Space Delight (Indica) 1ct" at bounding box center [649, 272] width 160 height 31
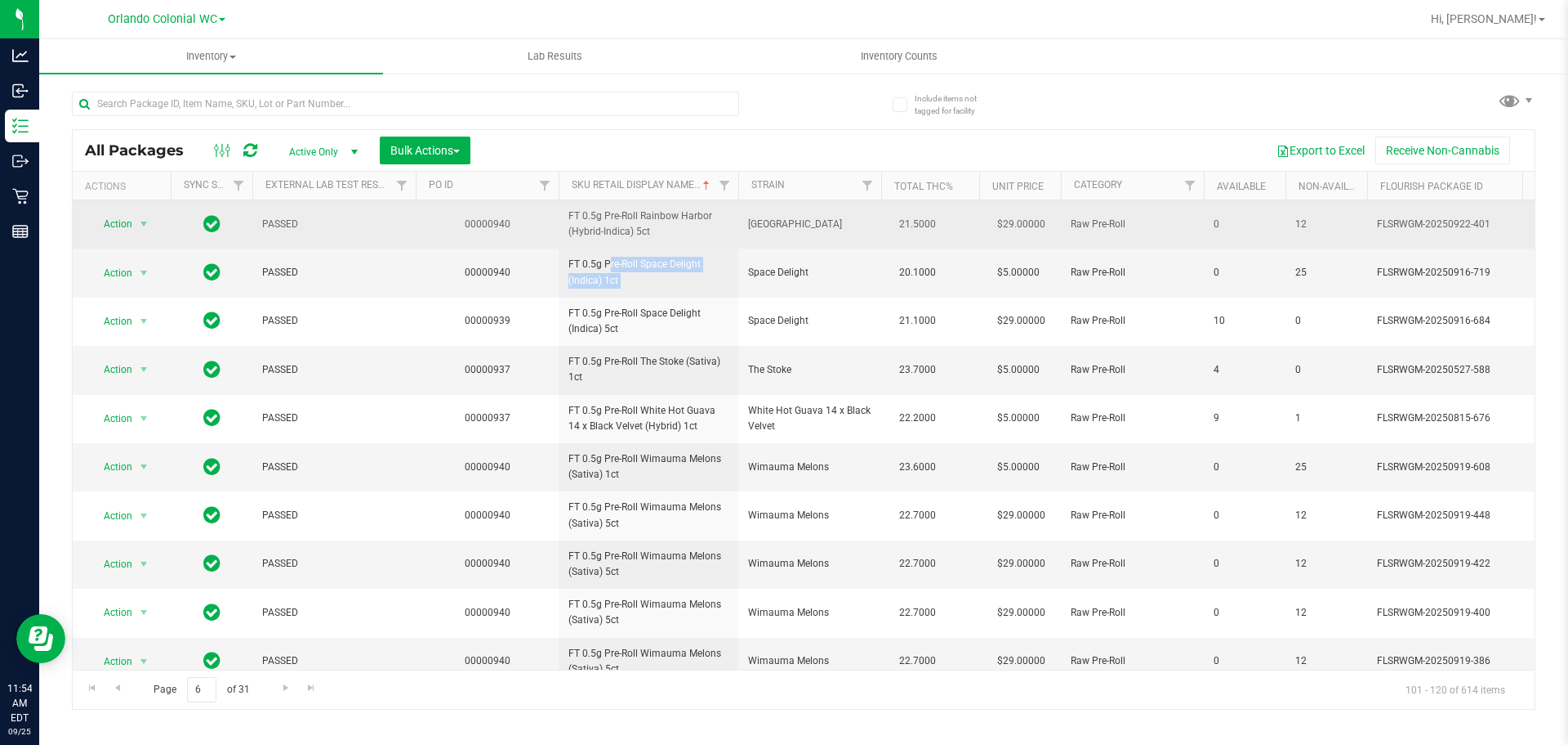
copy tr "FT 0.5g Pre-Roll Space Delight (Indica) 1ct"
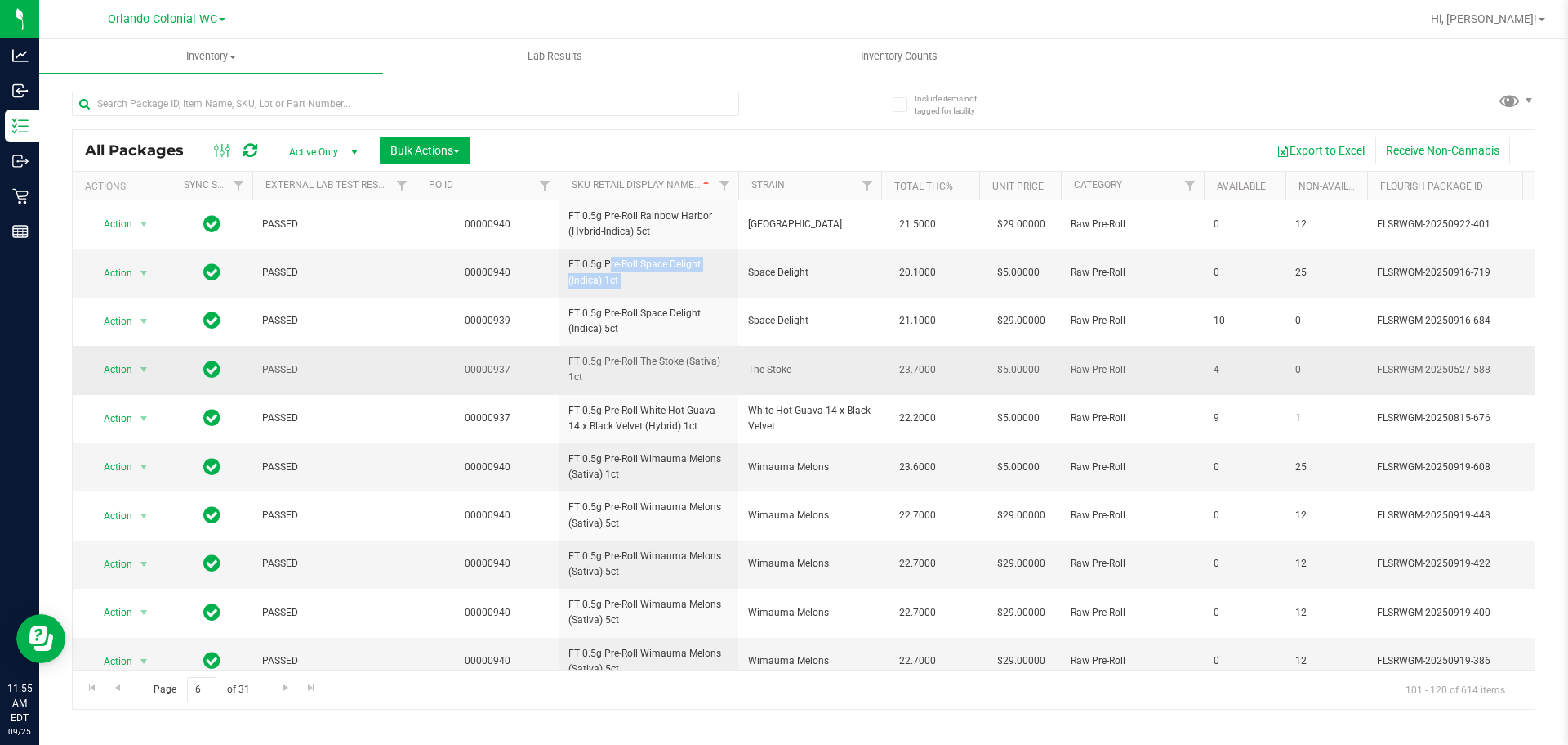
scroll to position [163, 0]
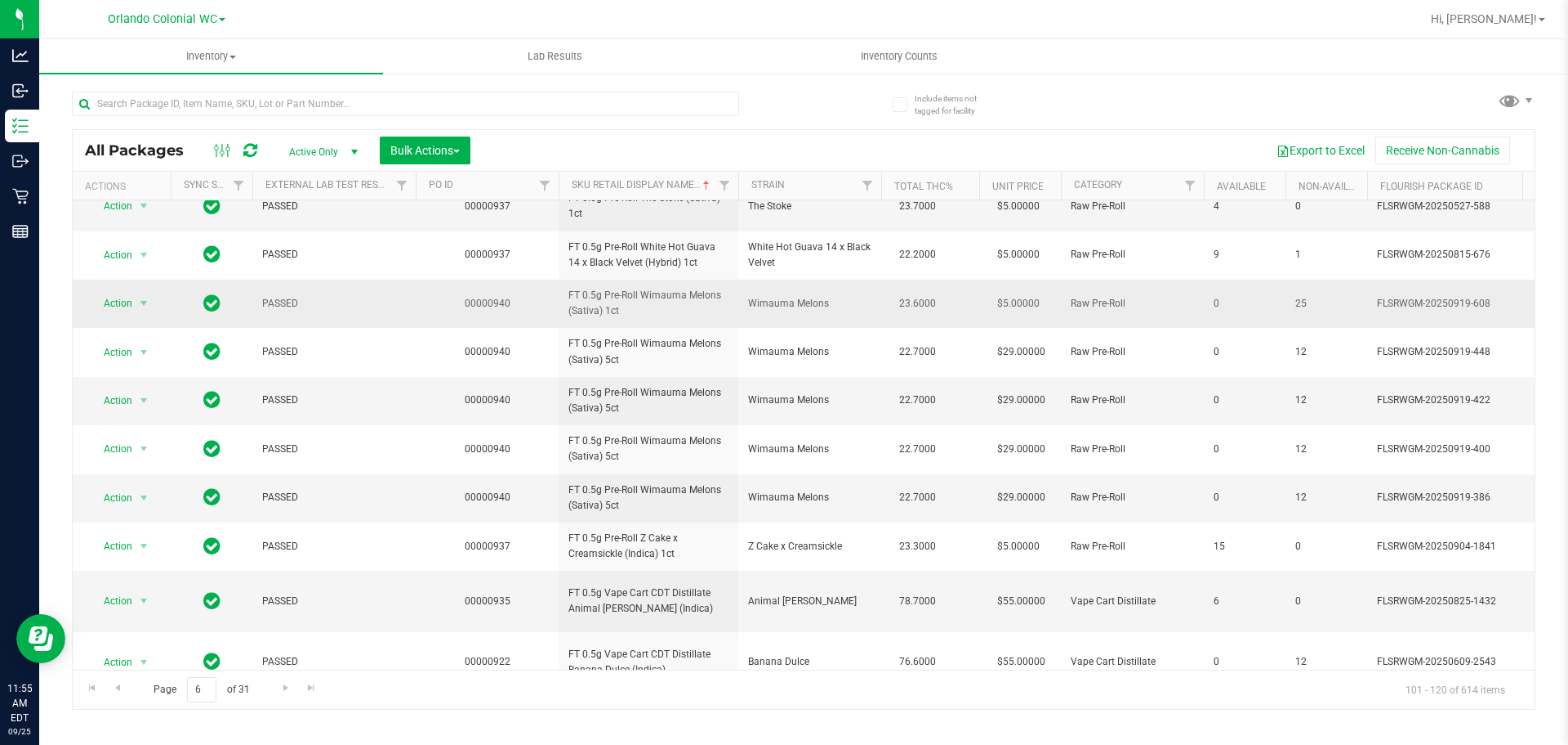
click at [696, 285] on td "FT 0.5g Pre-Roll Wimauma Melons (Sativa) 1ct" at bounding box center [649, 303] width 180 height 48
copy tr "FT 0.5g Pre-Roll Wimauma Melons (Sativa) 1ct"
click at [612, 501] on span "FT 0.5g Pre-Roll Wimauma Melons (Sativa) 5ct" at bounding box center [649, 498] width 160 height 31
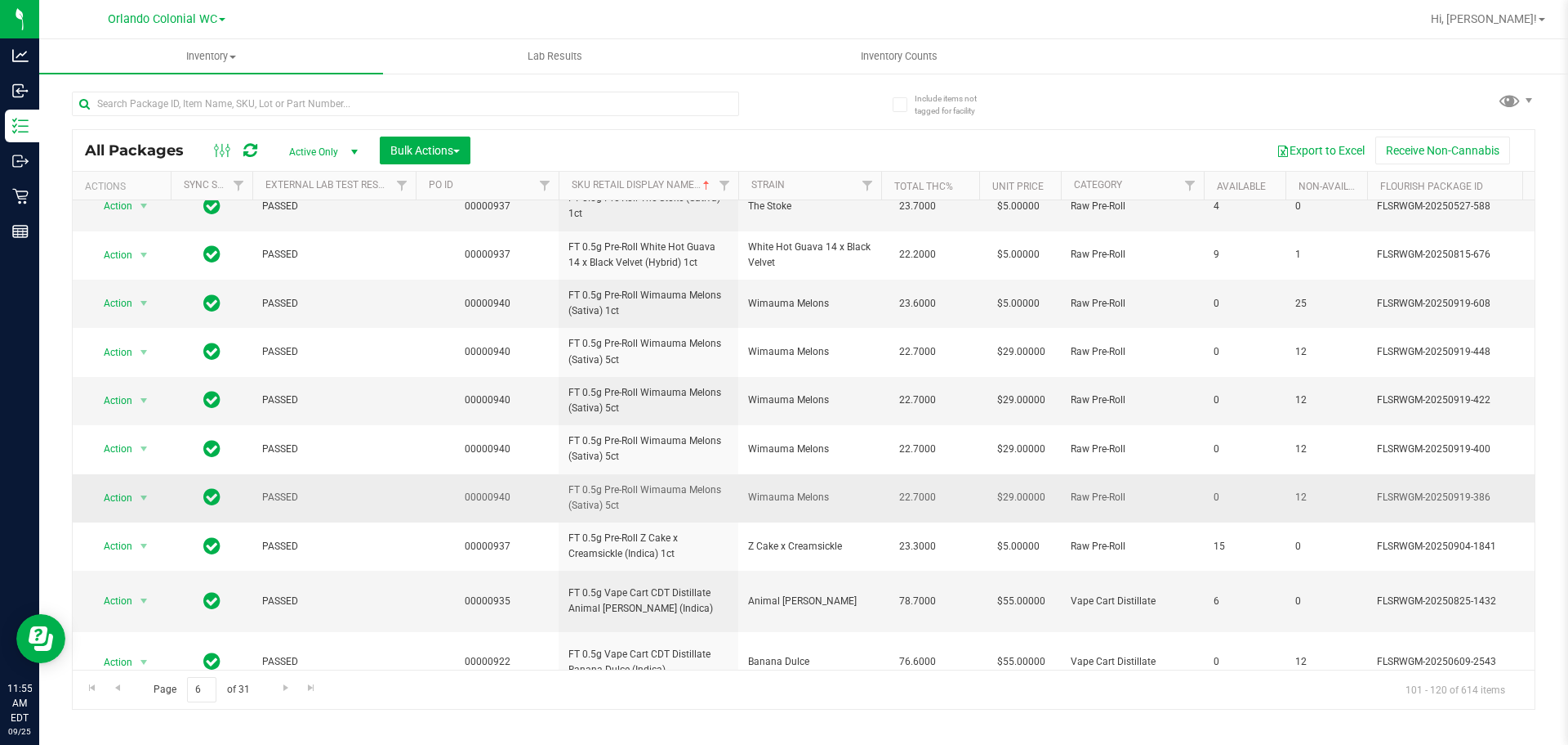
click at [612, 501] on span "FT 0.5g Pre-Roll Wimauma Melons (Sativa) 5ct" at bounding box center [649, 498] width 160 height 31
copy tr "FT 0.5g Pre-Roll Wimauma Melons (Sativa) 5ct"
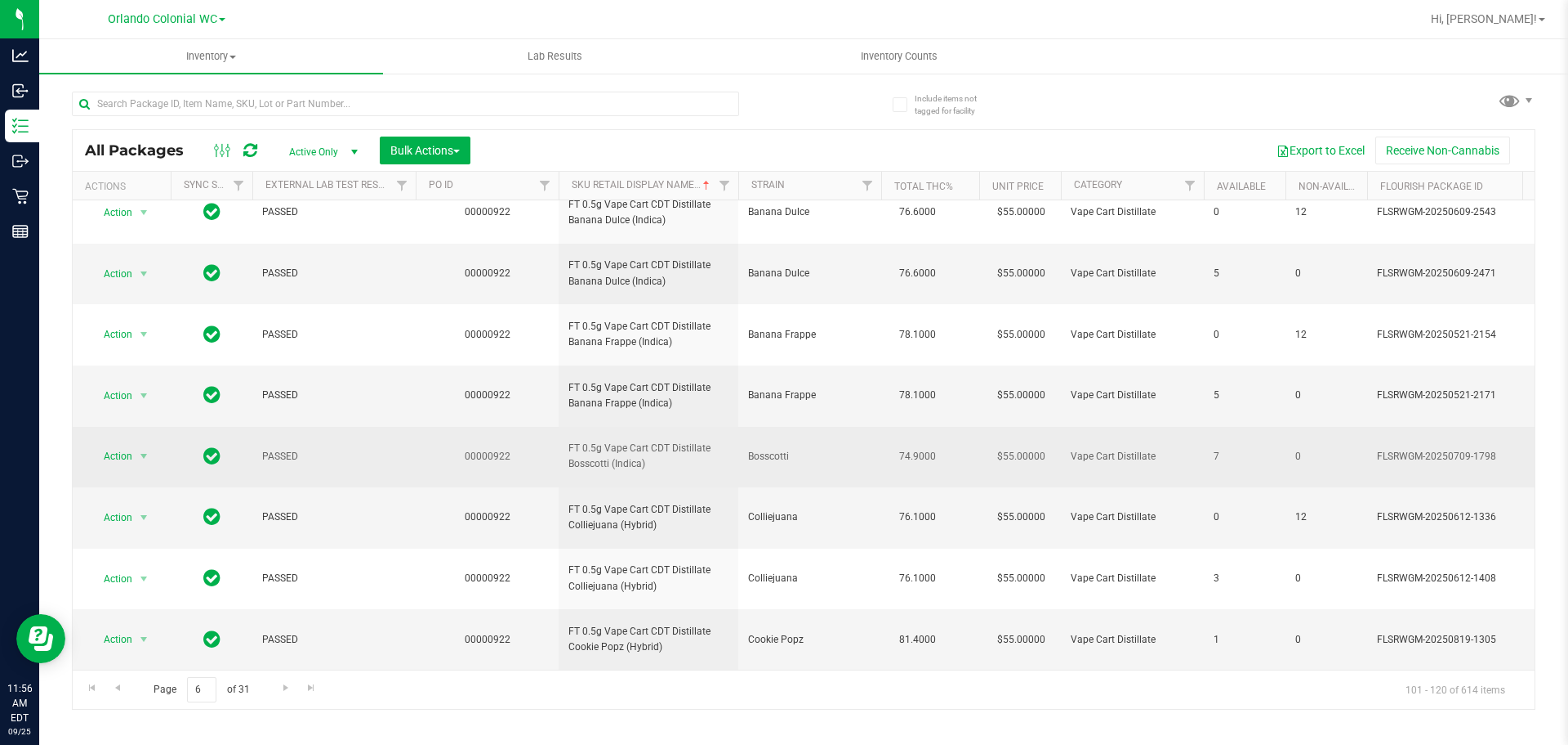
scroll to position [626, 0]
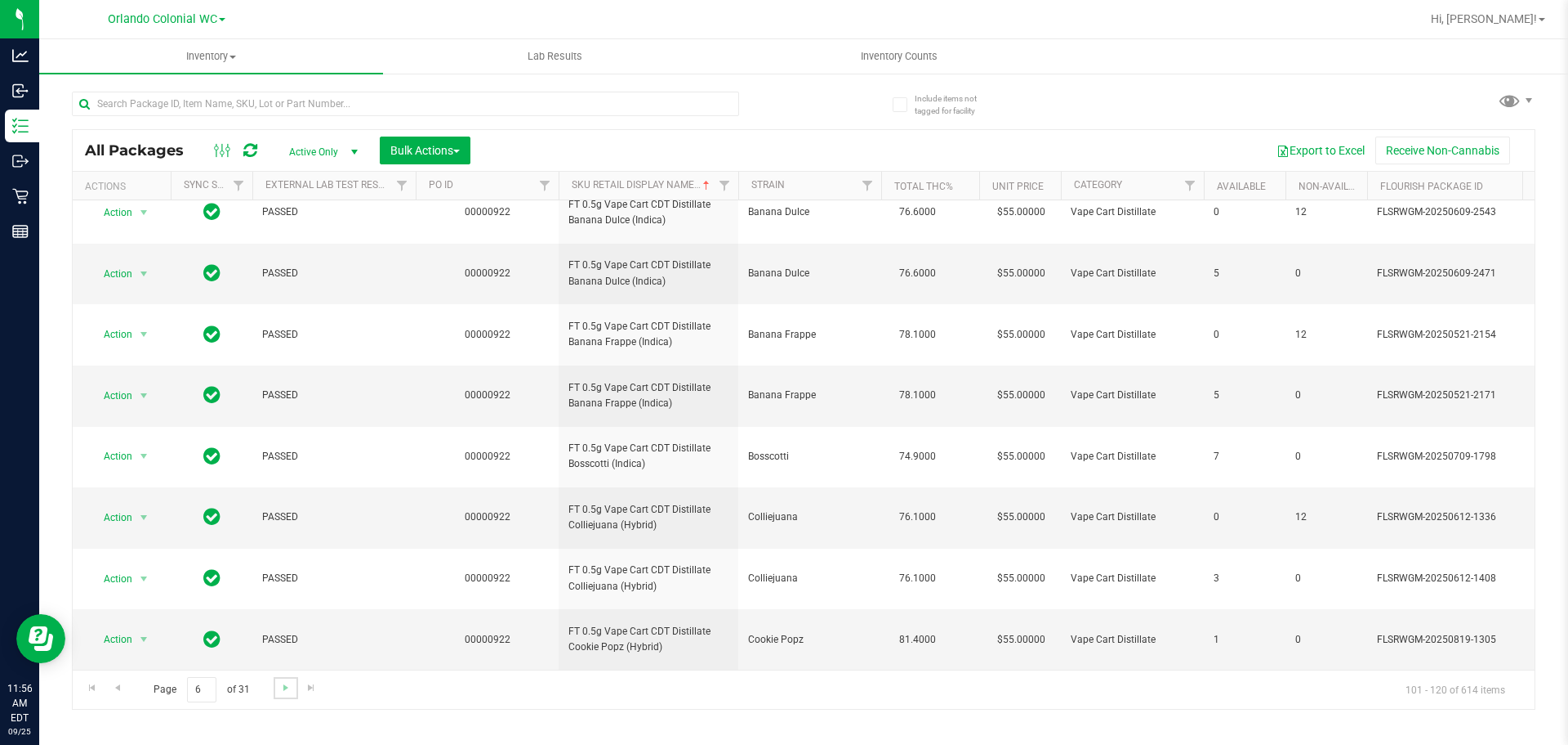
click at [283, 679] on link "Go to the next page" at bounding box center [286, 688] width 24 height 22
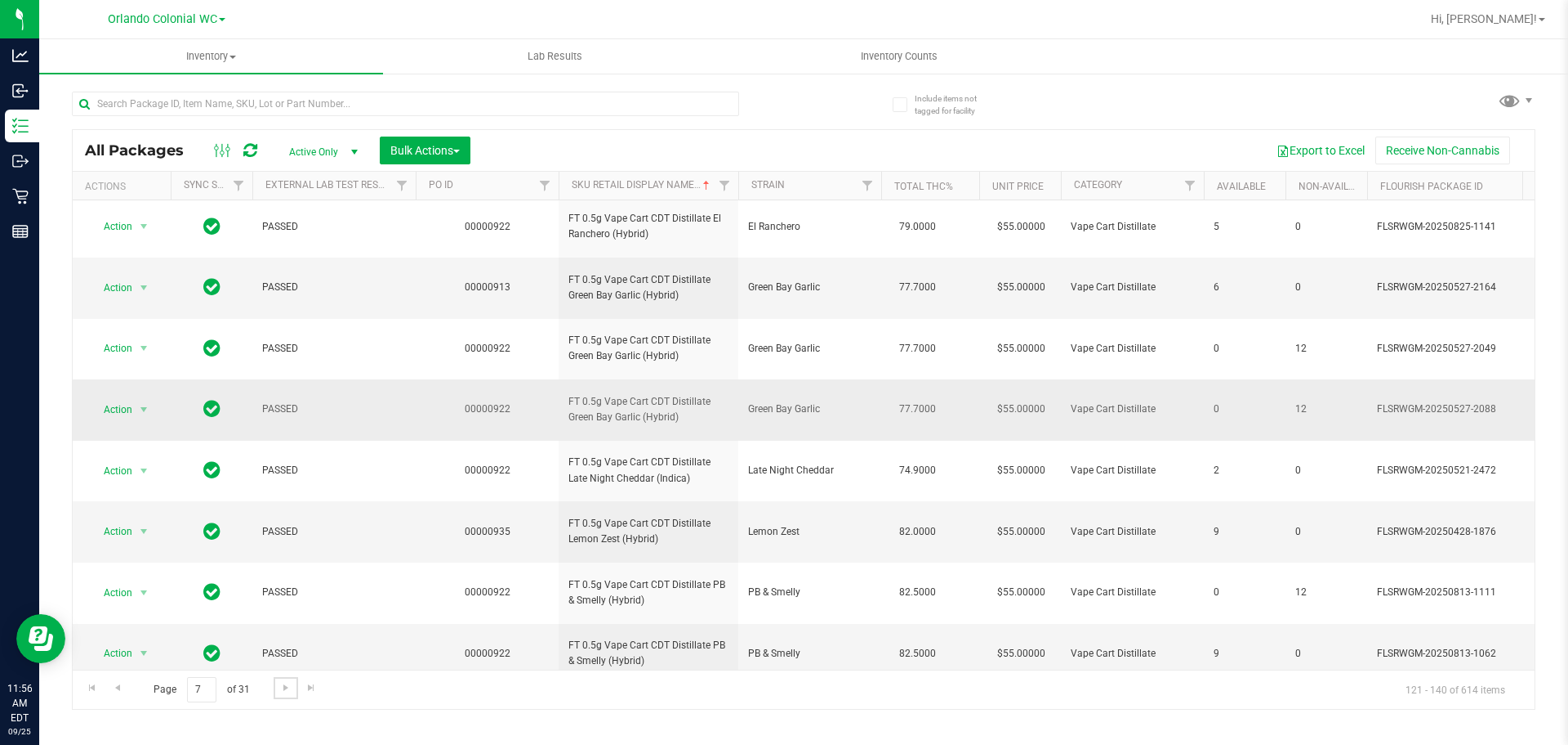
scroll to position [762, 0]
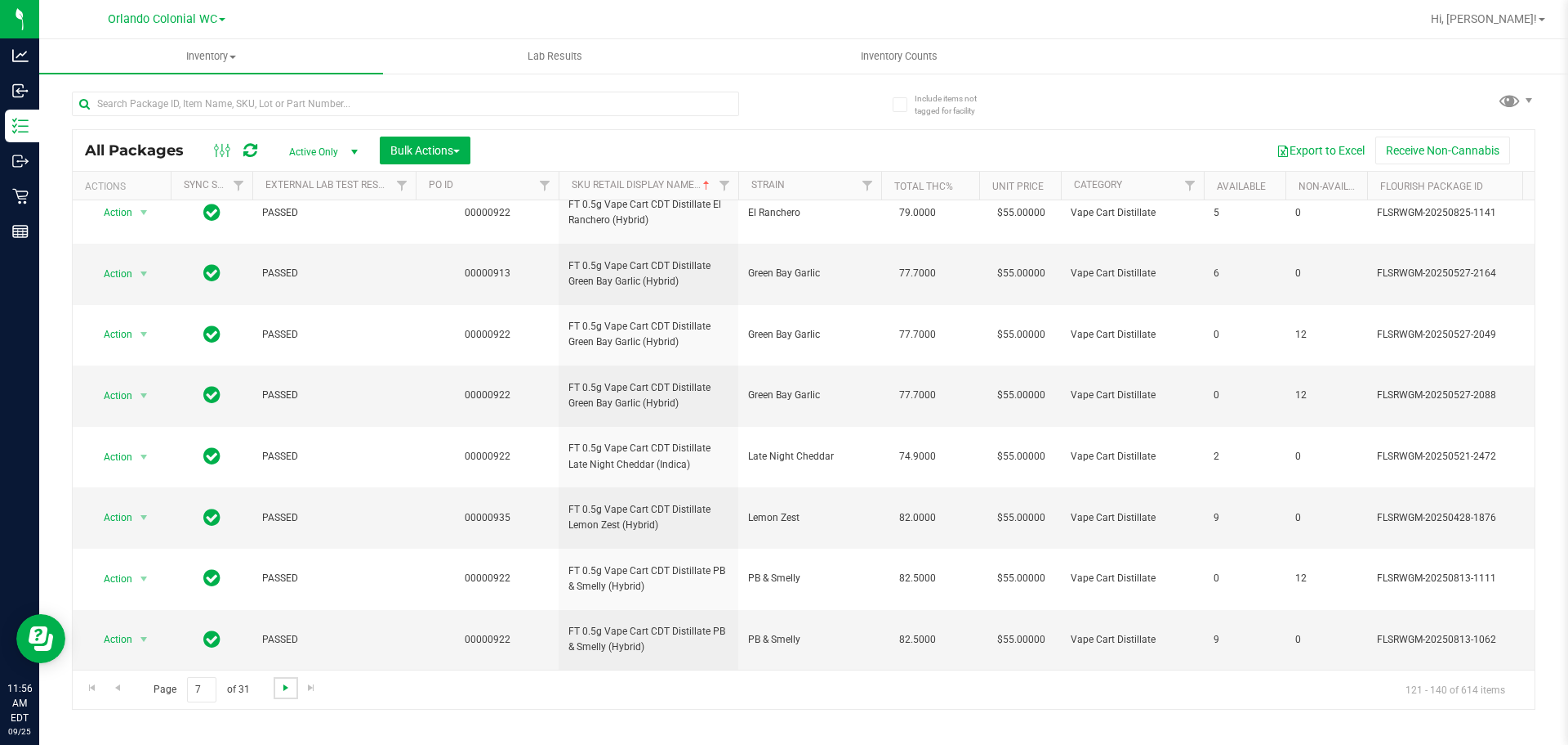
click at [283, 692] on span "Go to the next page" at bounding box center [286, 688] width 13 height 13
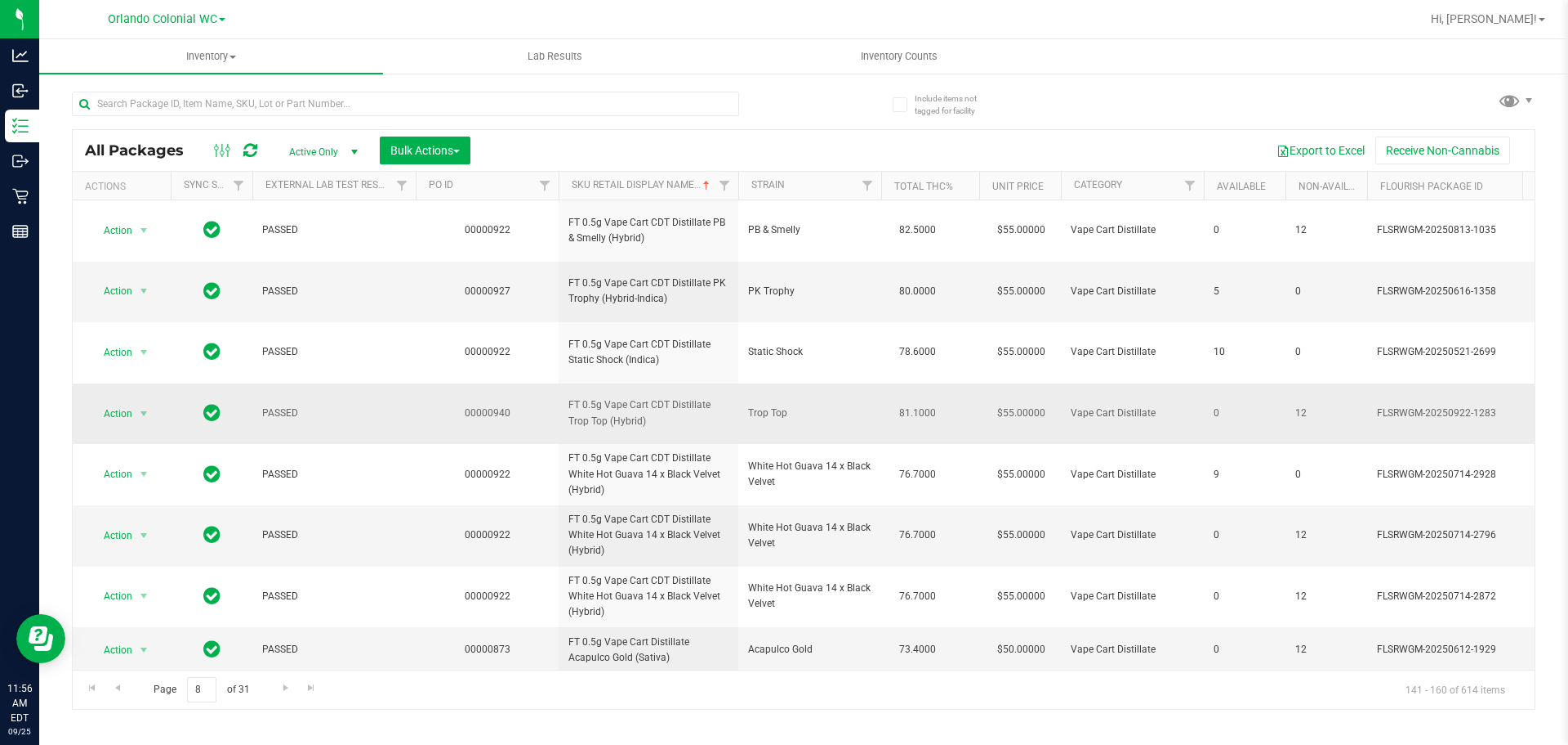
click at [645, 395] on td "FT 0.5g Vape Cart CDT Distillate Trop Top (Hybrid)" at bounding box center [649, 414] width 180 height 61
click at [645, 396] on td "FT 0.5g Vape Cart CDT Distillate Trop Top (Hybrid)" at bounding box center [649, 414] width 180 height 61
copy tr "FT 0.5g Vape Cart CDT Distillate Trop Top (Hybrid)"
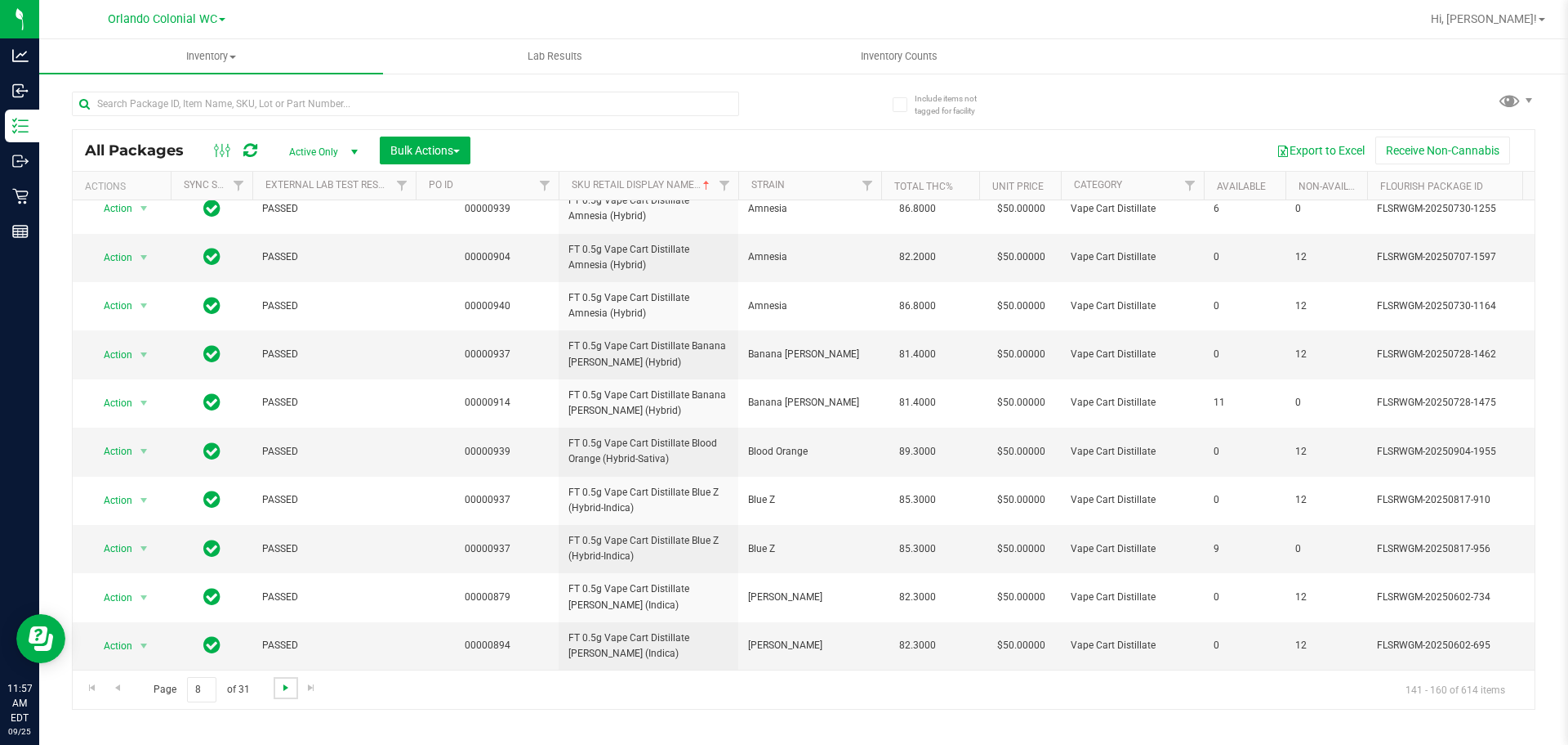
click at [285, 685] on span "Go to the next page" at bounding box center [286, 688] width 13 height 13
click at [288, 691] on span "Go to the next page" at bounding box center [286, 688] width 13 height 13
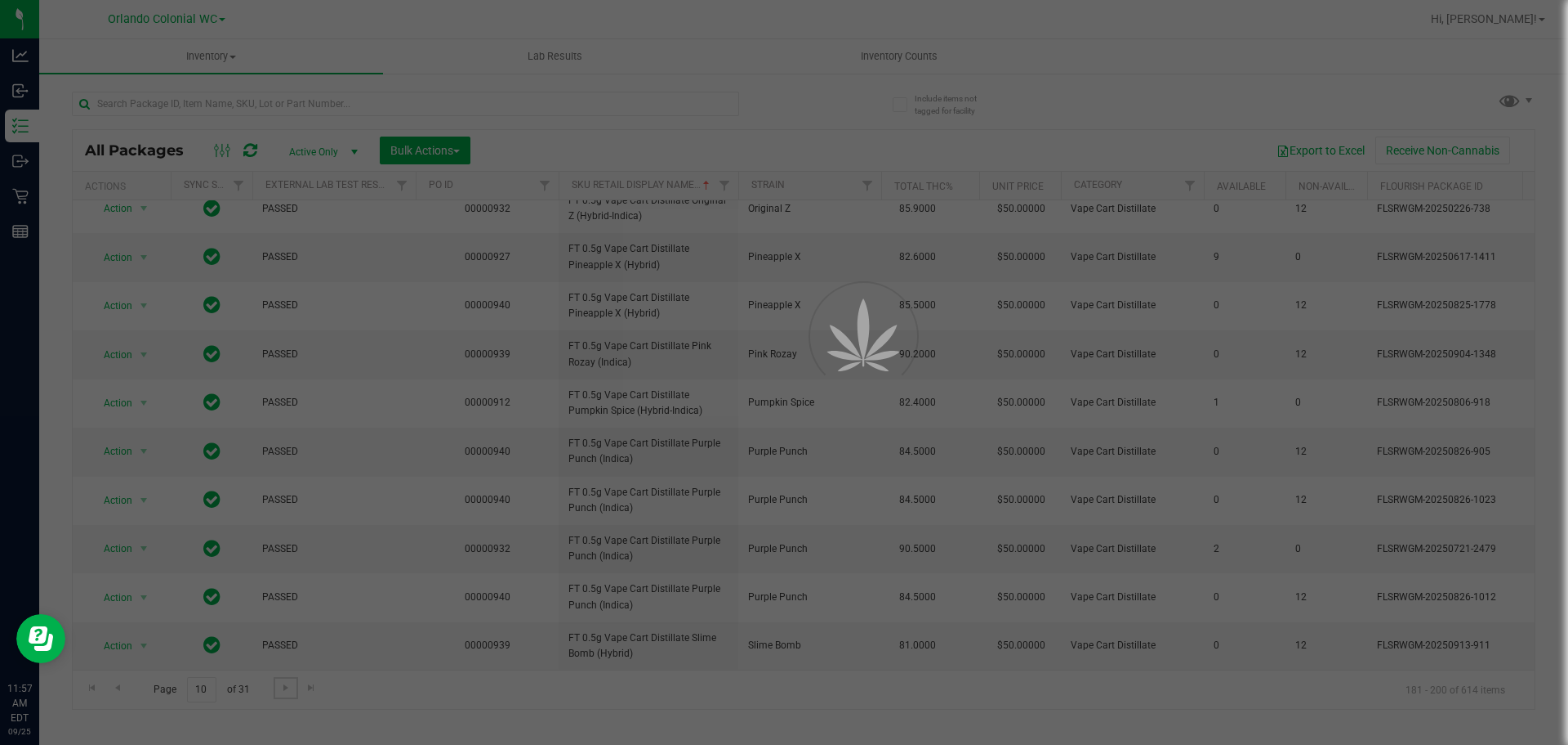
scroll to position [0, 0]
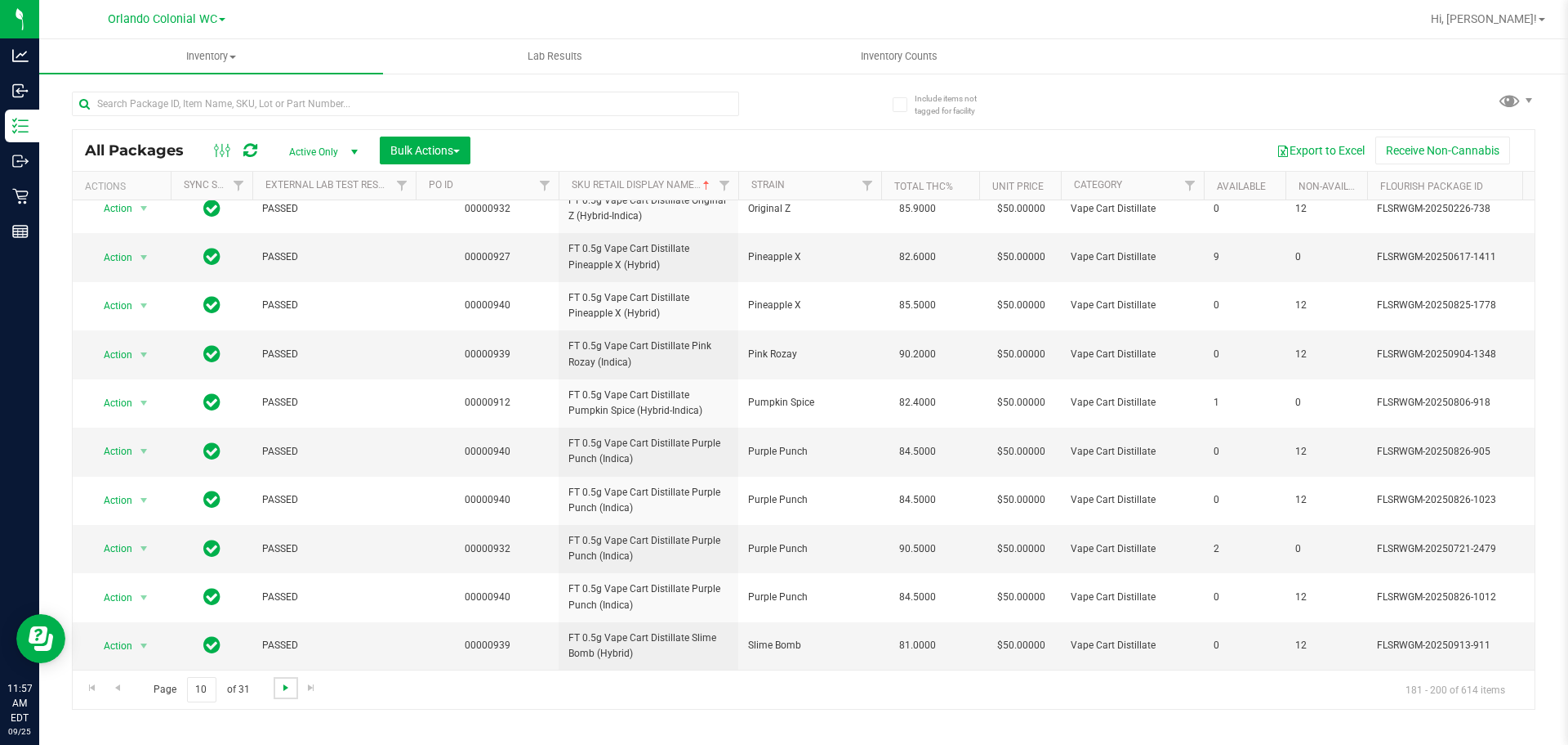
click at [284, 690] on span "Go to the next page" at bounding box center [286, 688] width 13 height 13
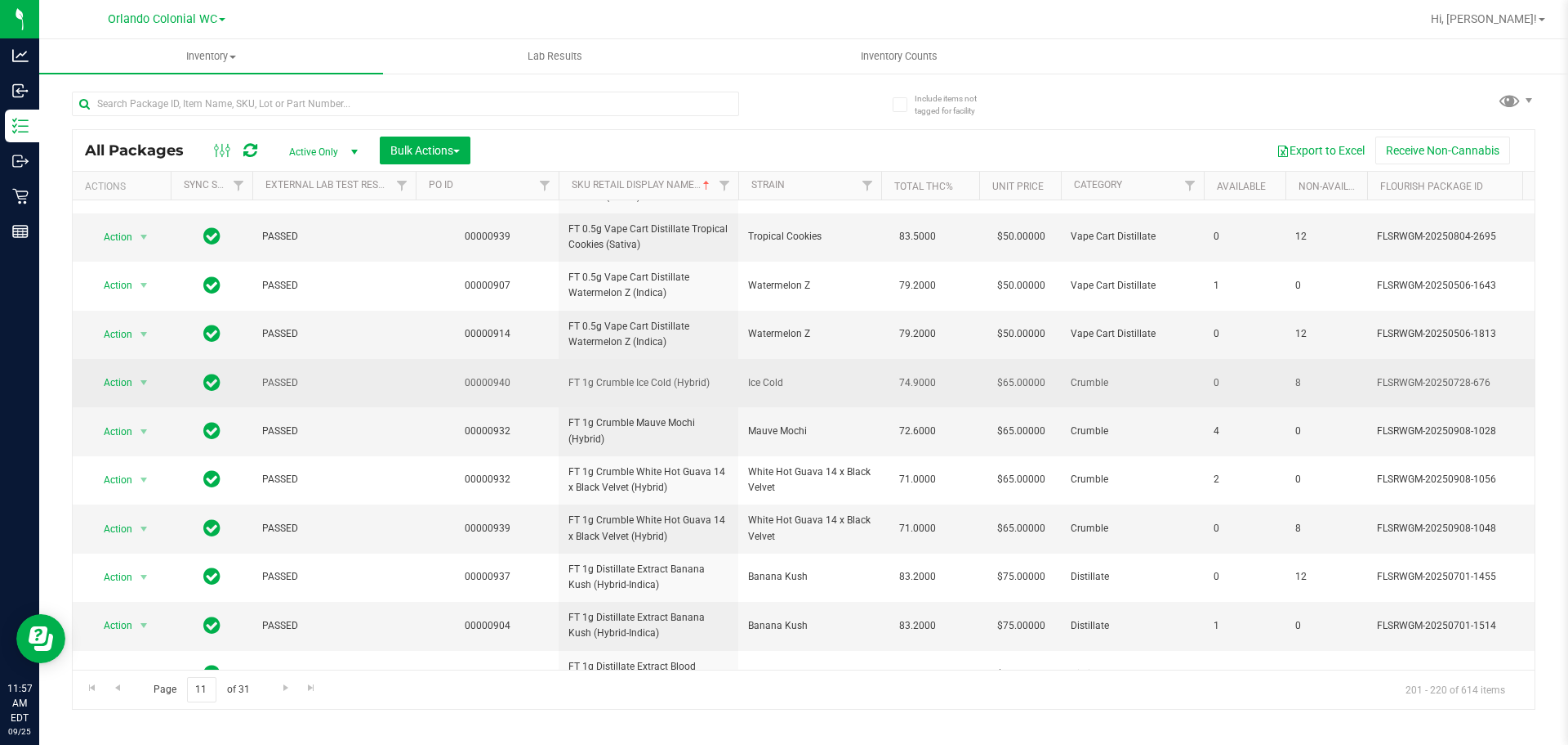
click at [655, 378] on span "FT 1g Crumble Ice Cold (Hybrid)" at bounding box center [649, 383] width 160 height 15
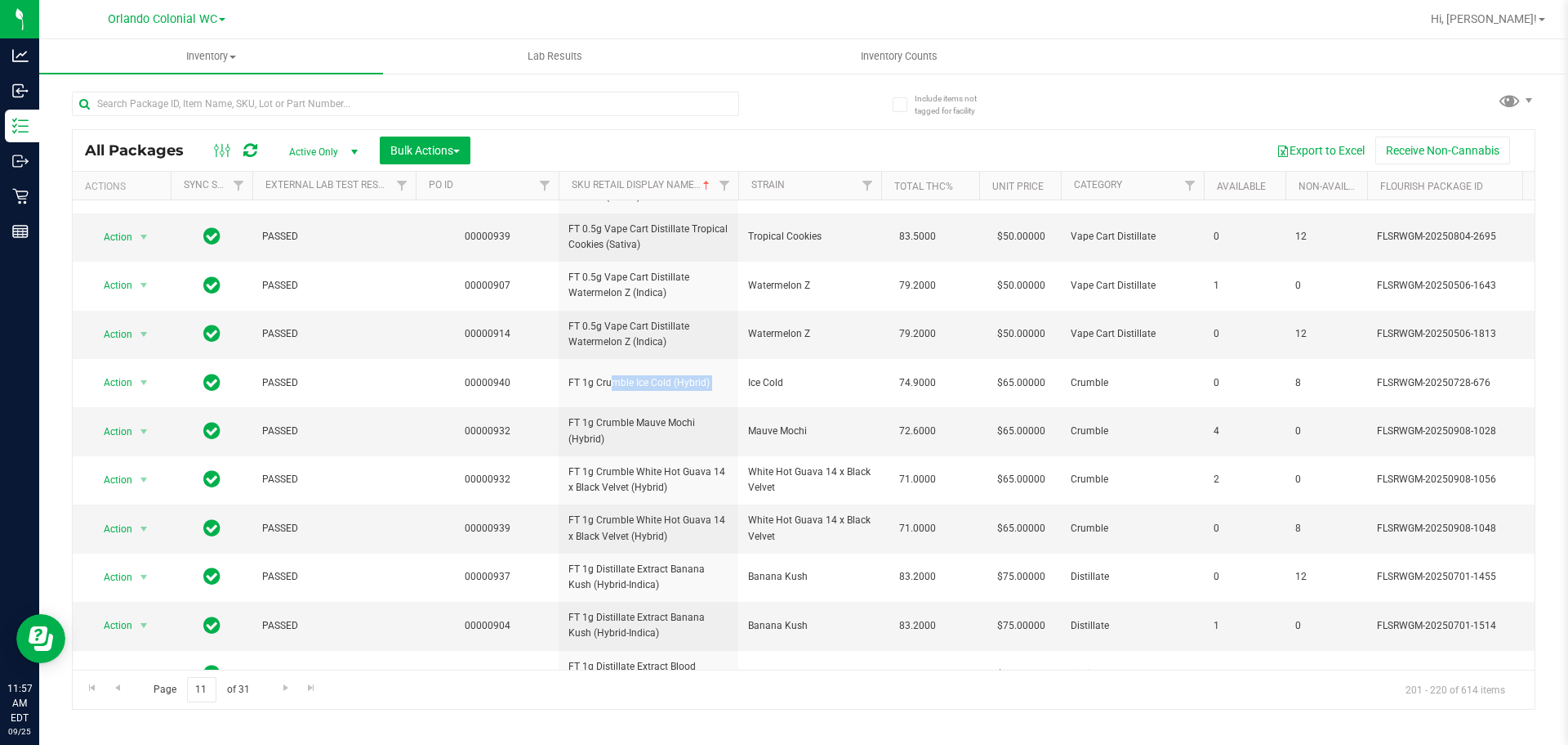
copy tr "FT 1g Crumble Ice Cold (Hybrid)"
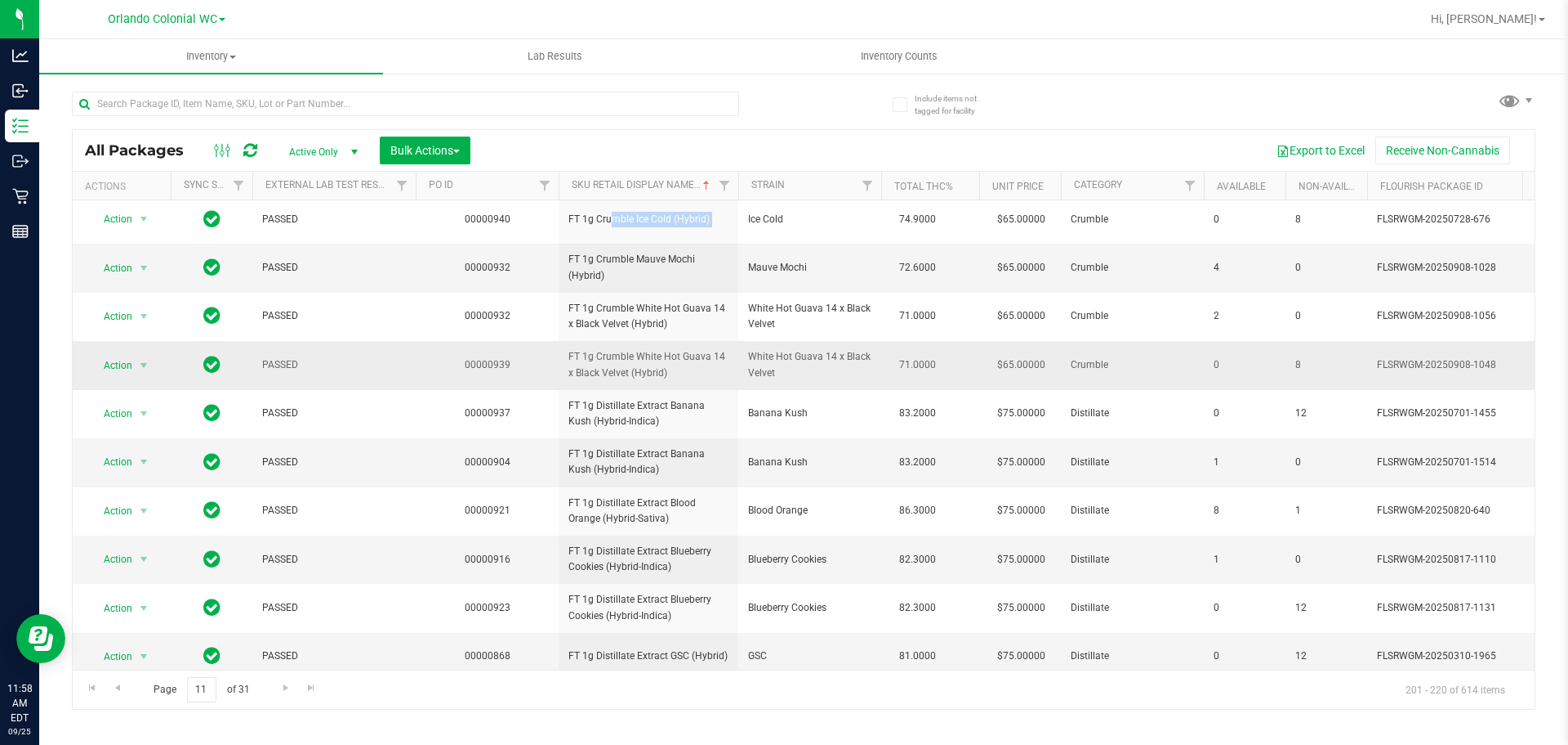
scroll to position [513, 0]
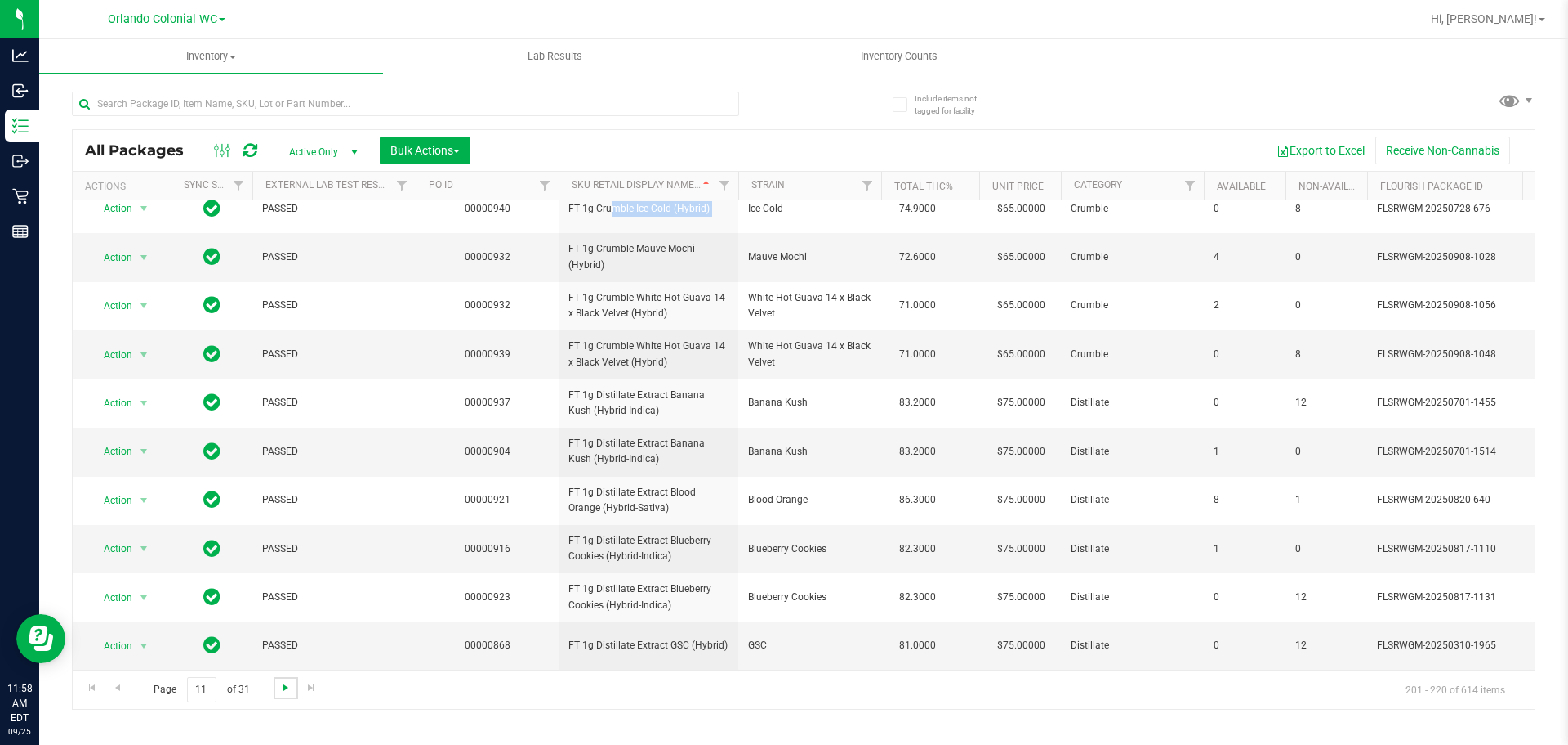
click at [281, 688] on span "Go to the next page" at bounding box center [286, 688] width 13 height 13
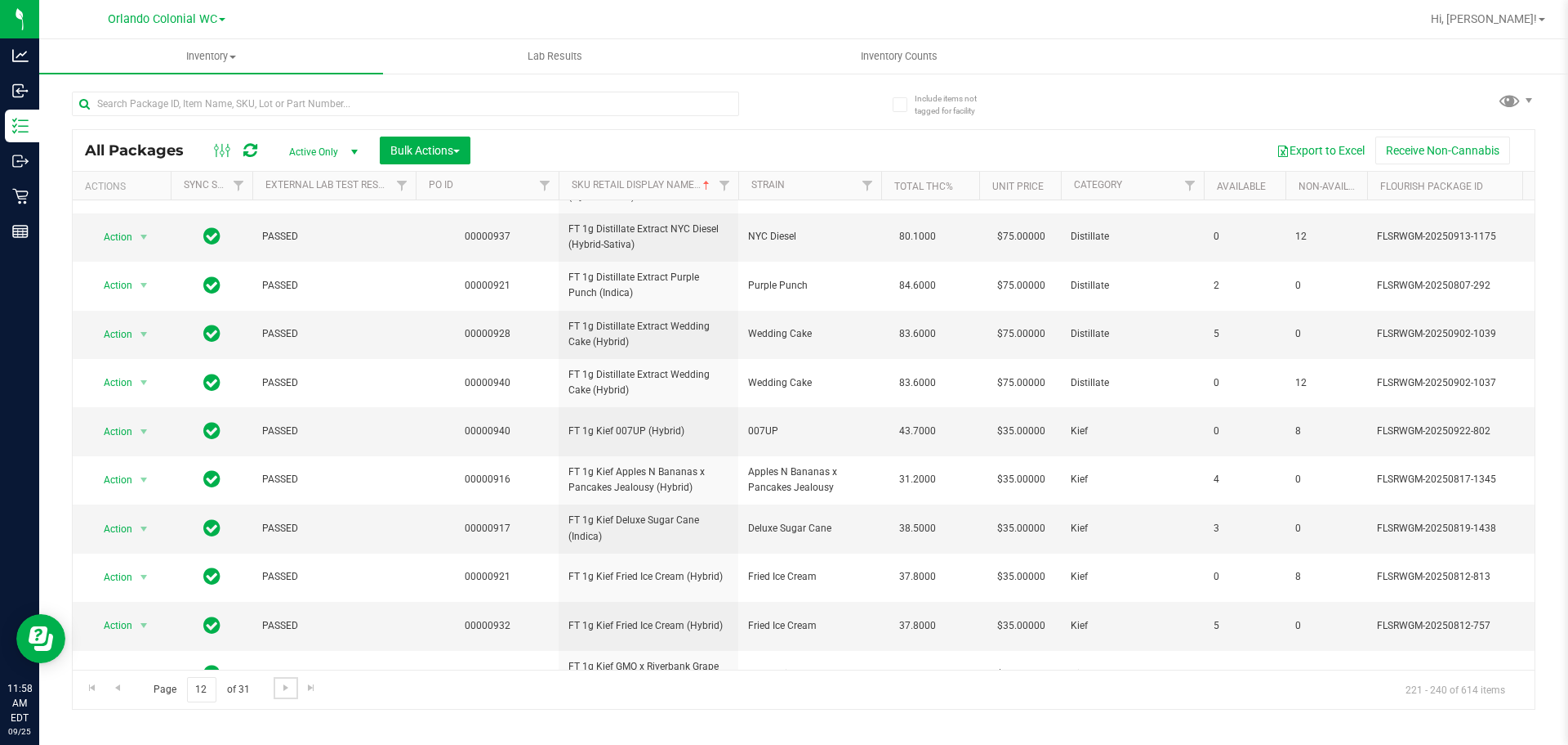
scroll to position [409, 0]
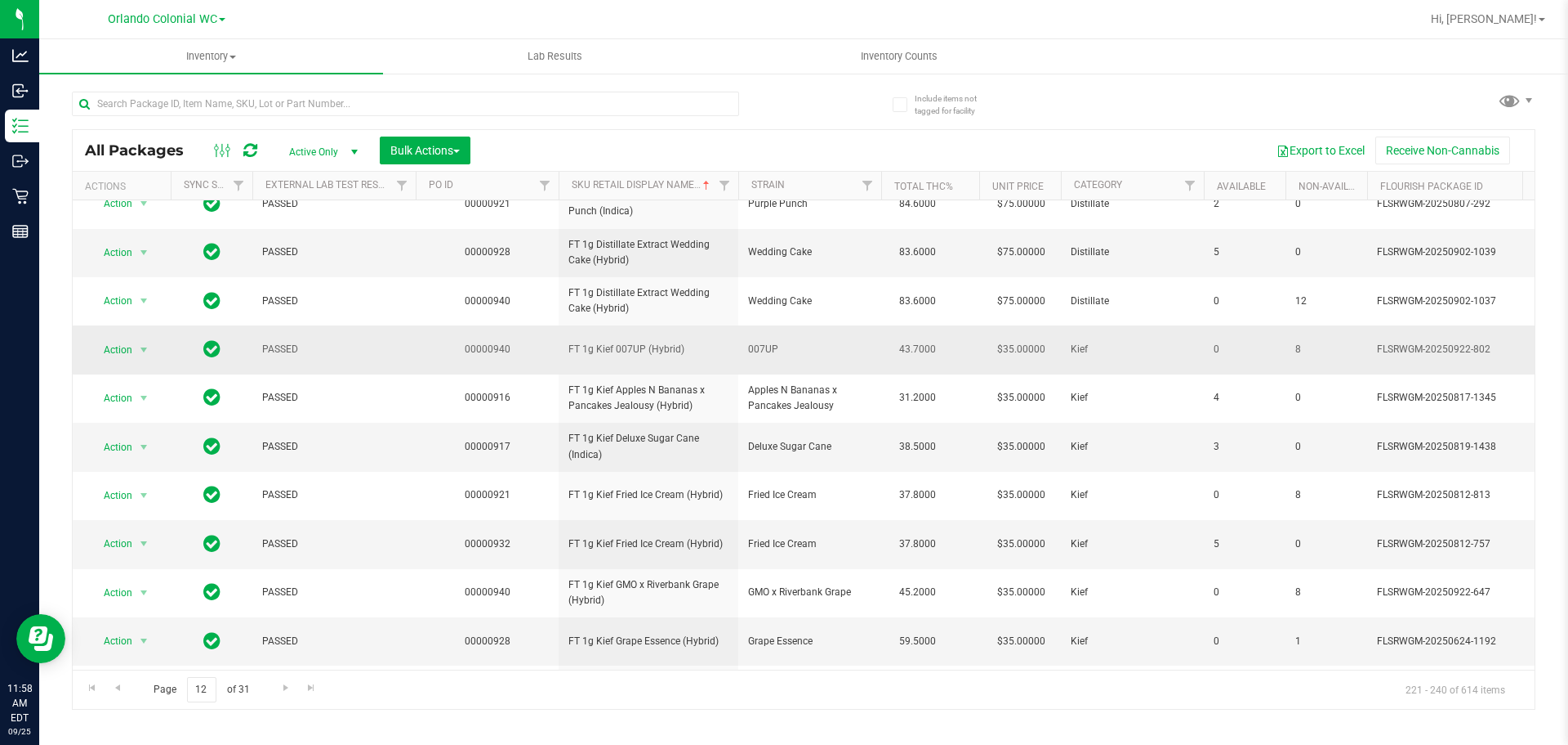
click at [620, 340] on td "FT 1g Kief 007UP (Hybrid)" at bounding box center [649, 349] width 180 height 48
copy tr "FT 1g Kief 007UP (Hybrid)"
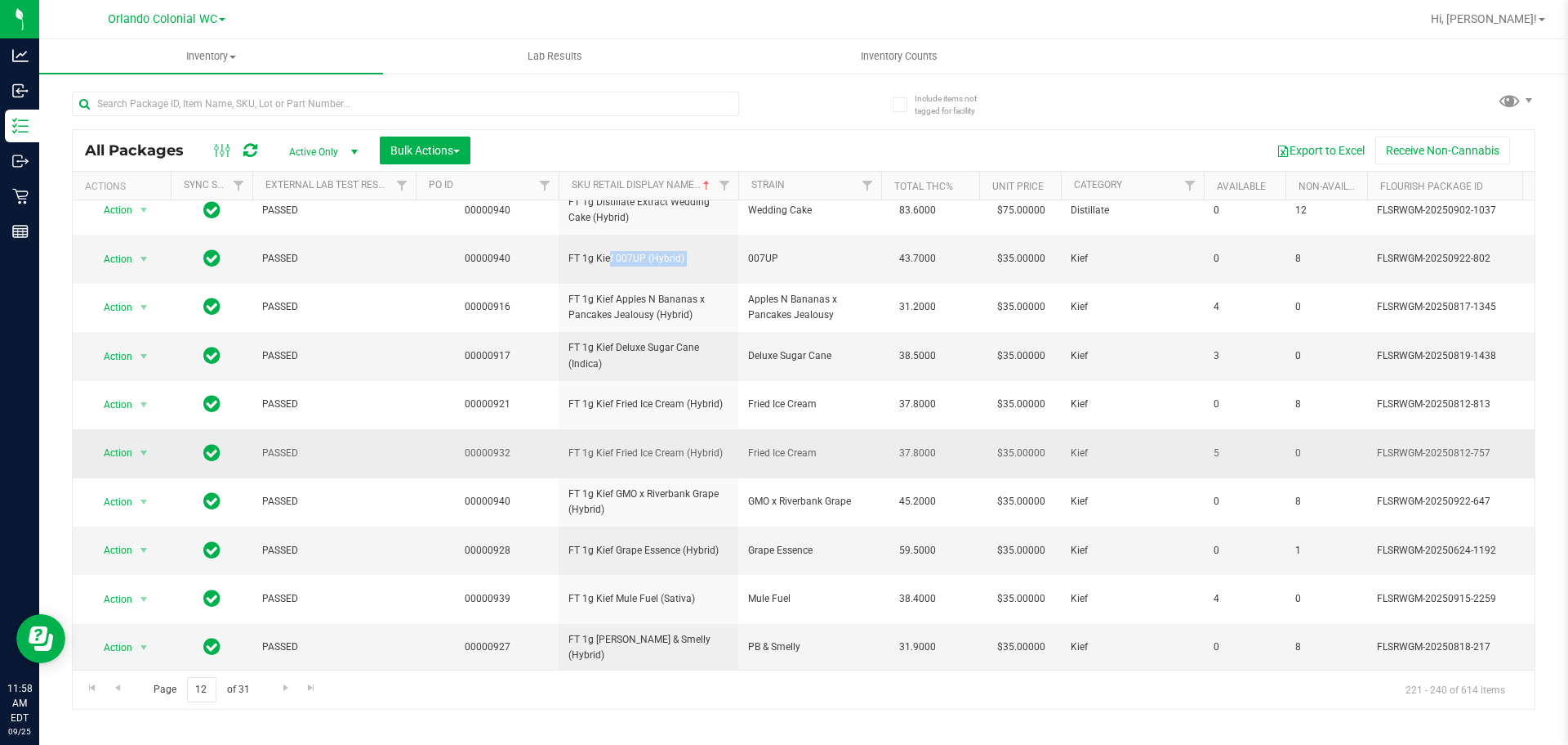
scroll to position [513, 0]
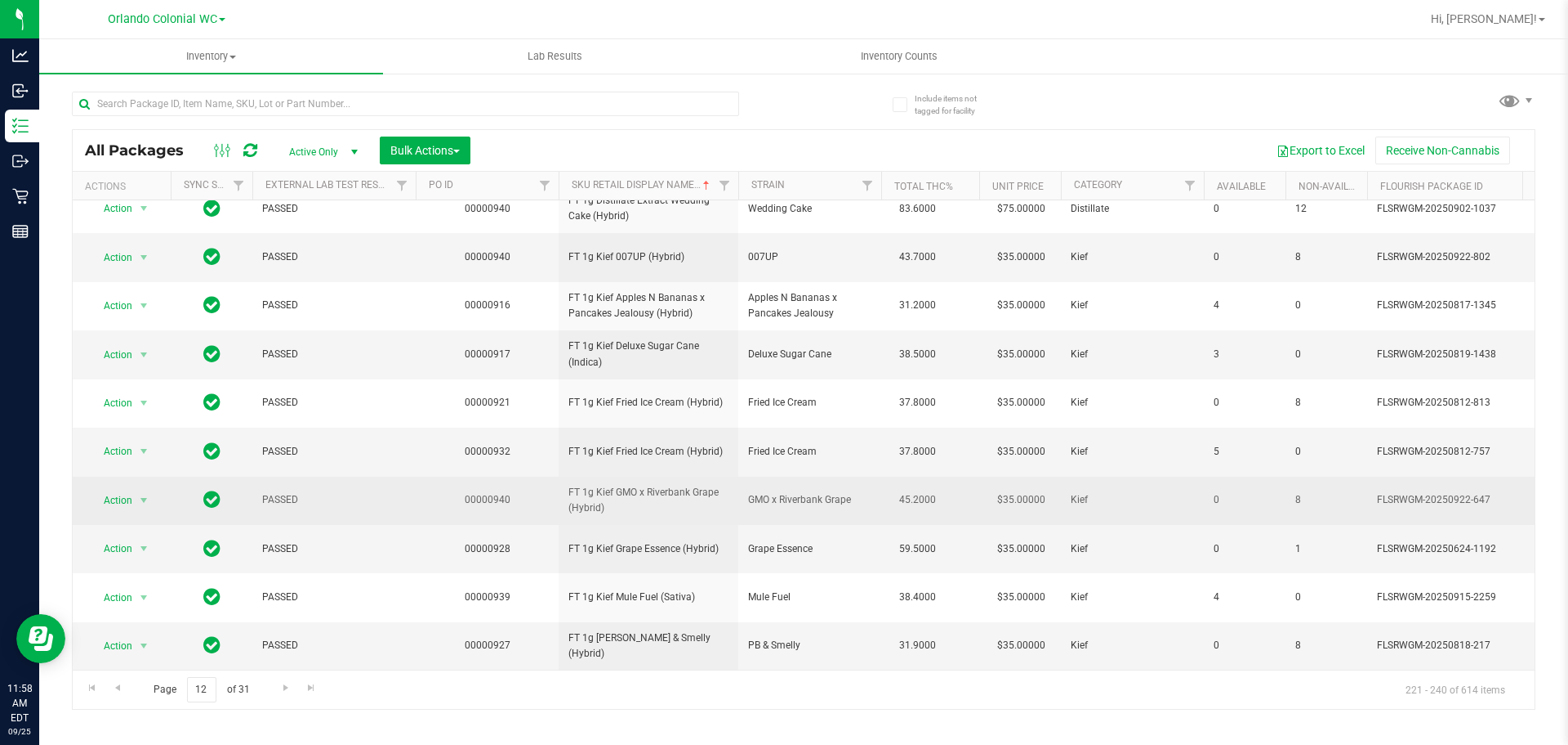
click at [660, 488] on span "FT 1g Kief GMO x Riverbank Grape (Hybrid)" at bounding box center [649, 499] width 160 height 31
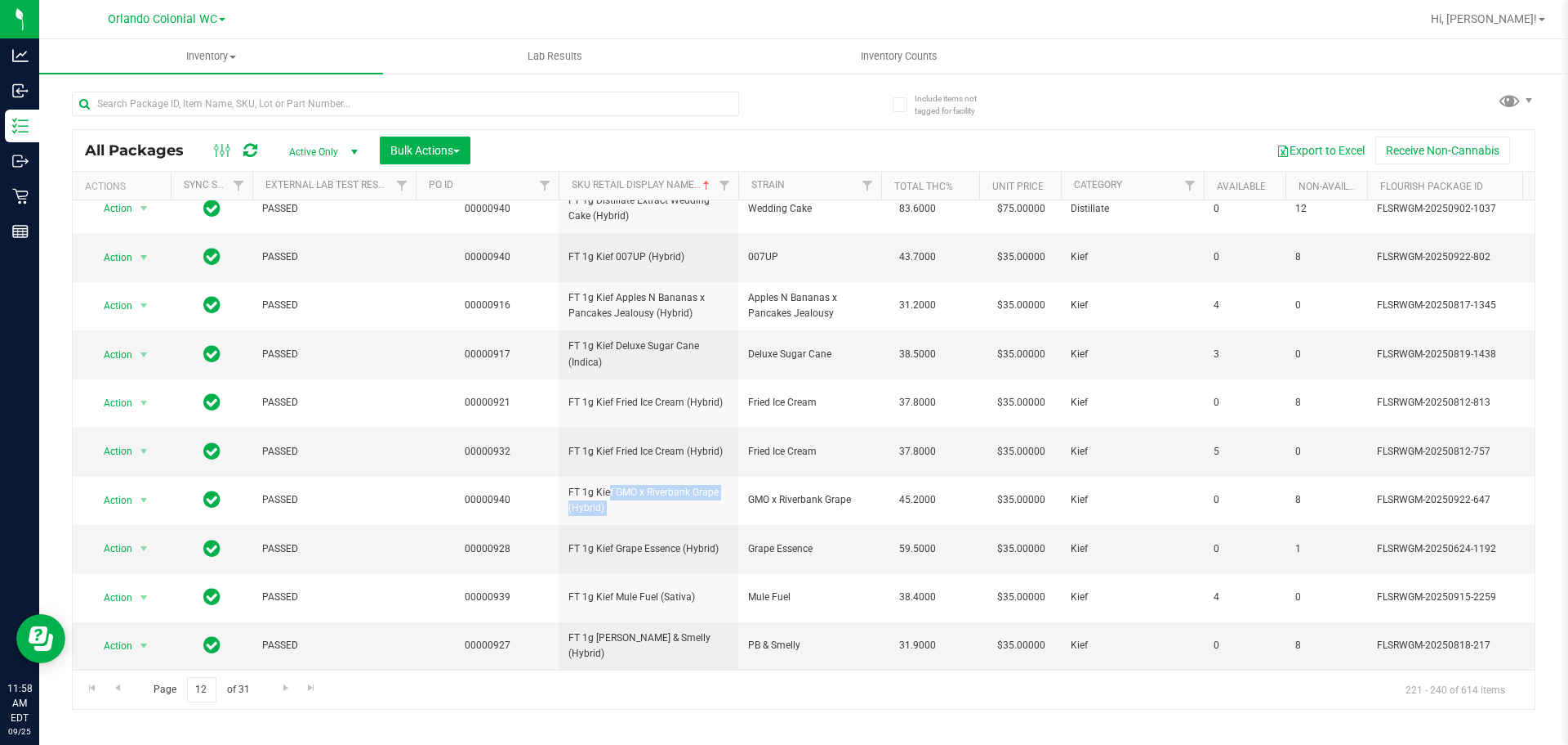
copy tr "FT 1g Kief GMO x Riverbank Grape (Hybrid)"
click at [282, 683] on span "Go to the next page" at bounding box center [286, 688] width 13 height 13
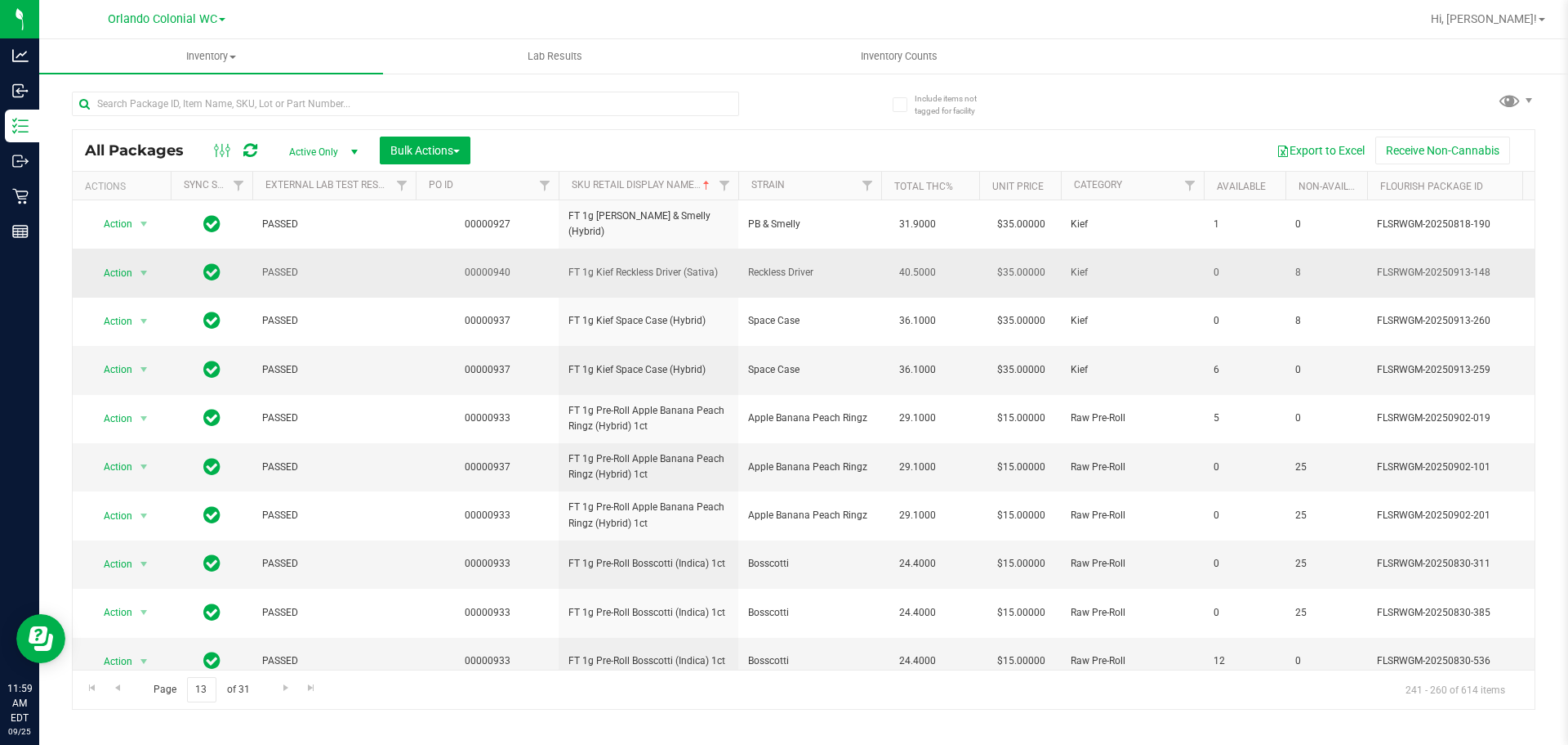
click at [646, 278] on span "FT 1g Kief Reckless Driver (Sativa)" at bounding box center [649, 272] width 160 height 15
copy tr "FT 1g Kief Reckless Driver (Sativa)"
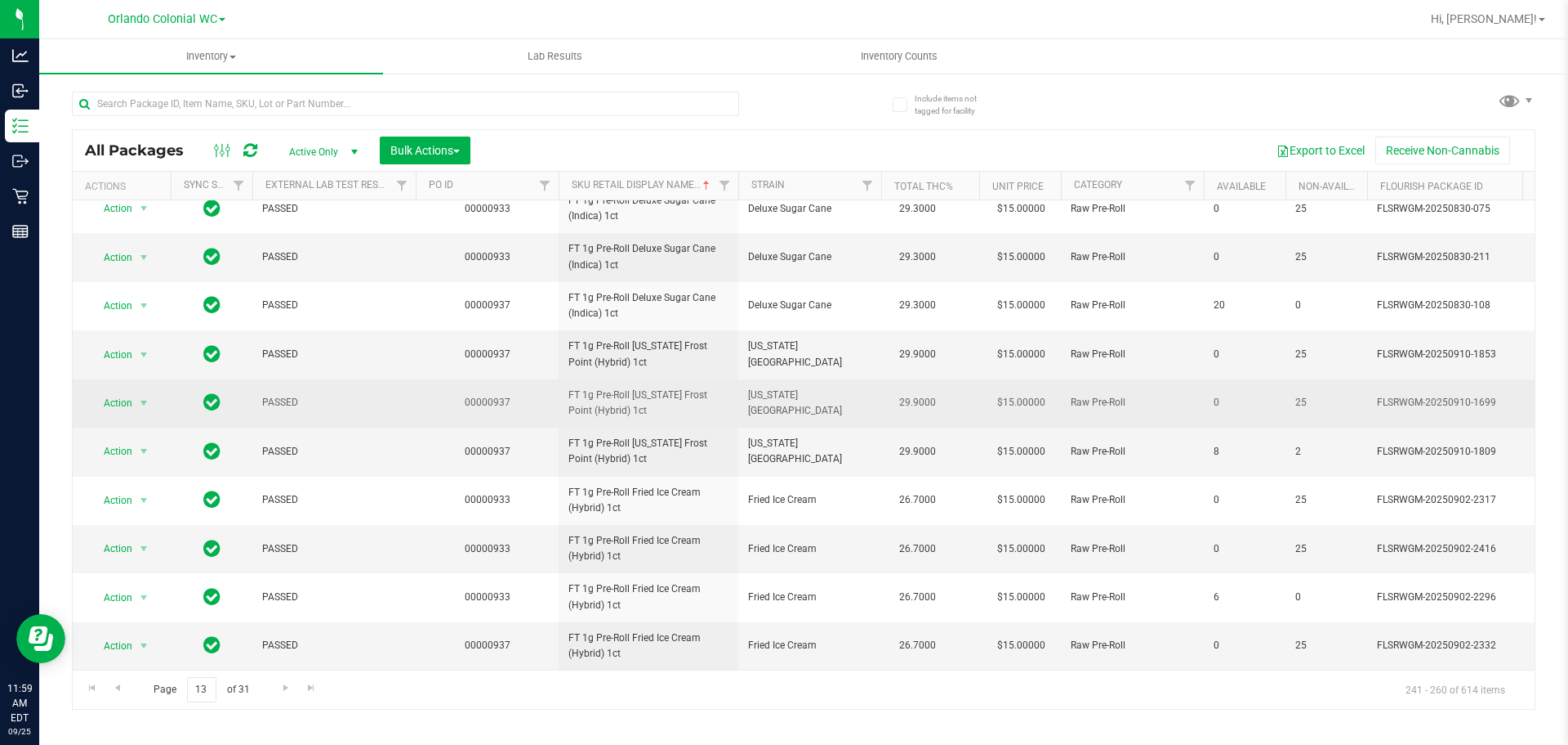
scroll to position [513, 0]
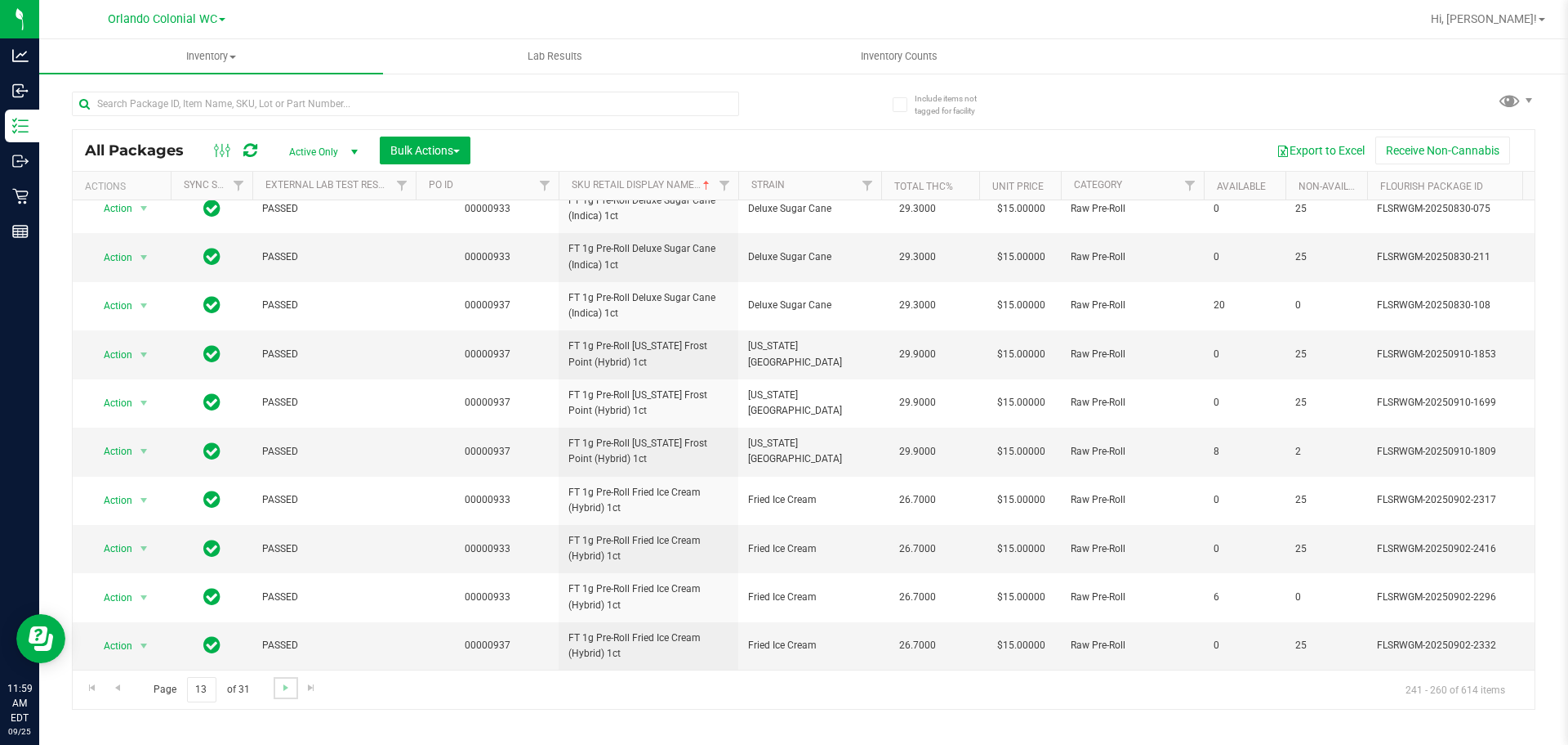
click at [277, 684] on link "Go to the next page" at bounding box center [286, 688] width 24 height 22
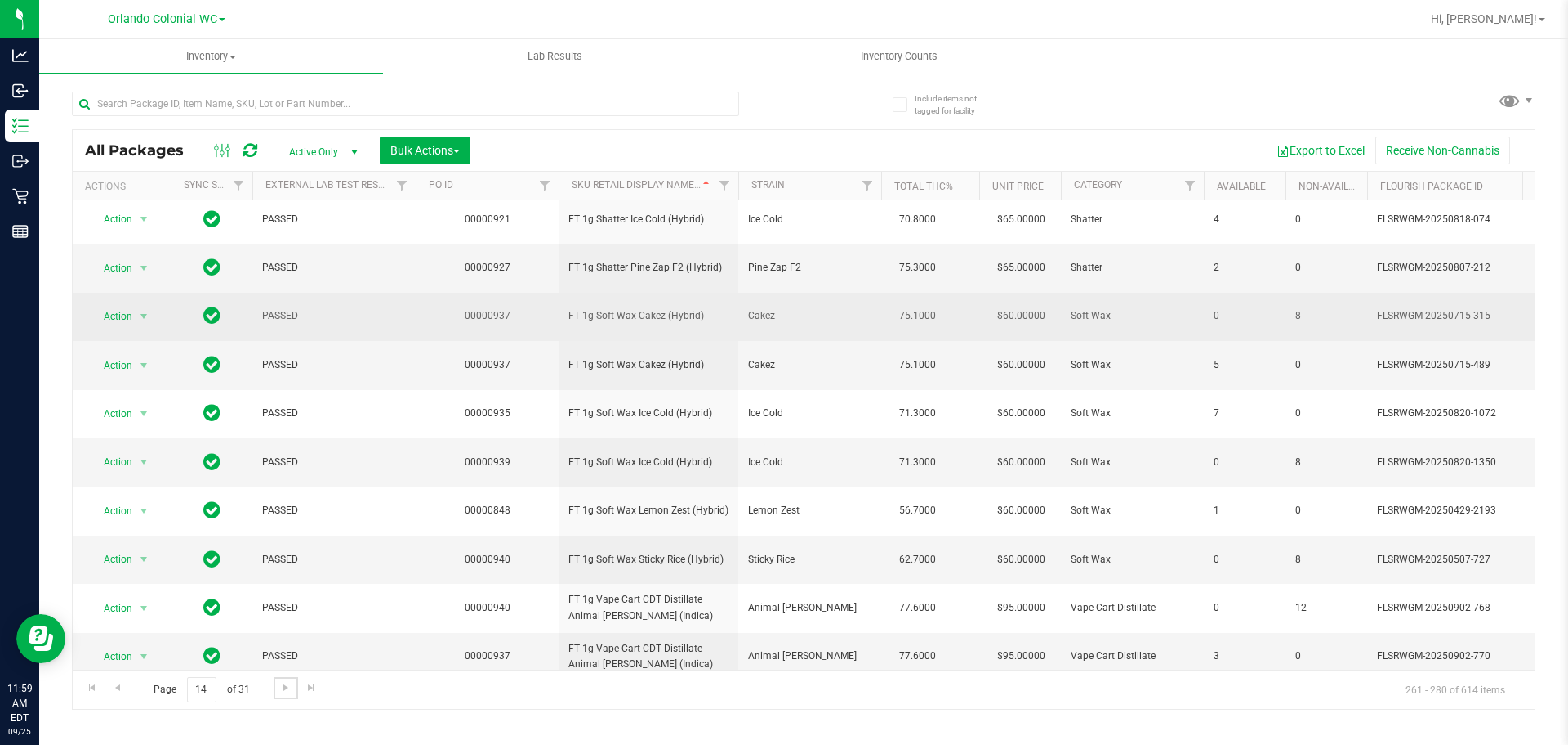
scroll to position [513, 0]
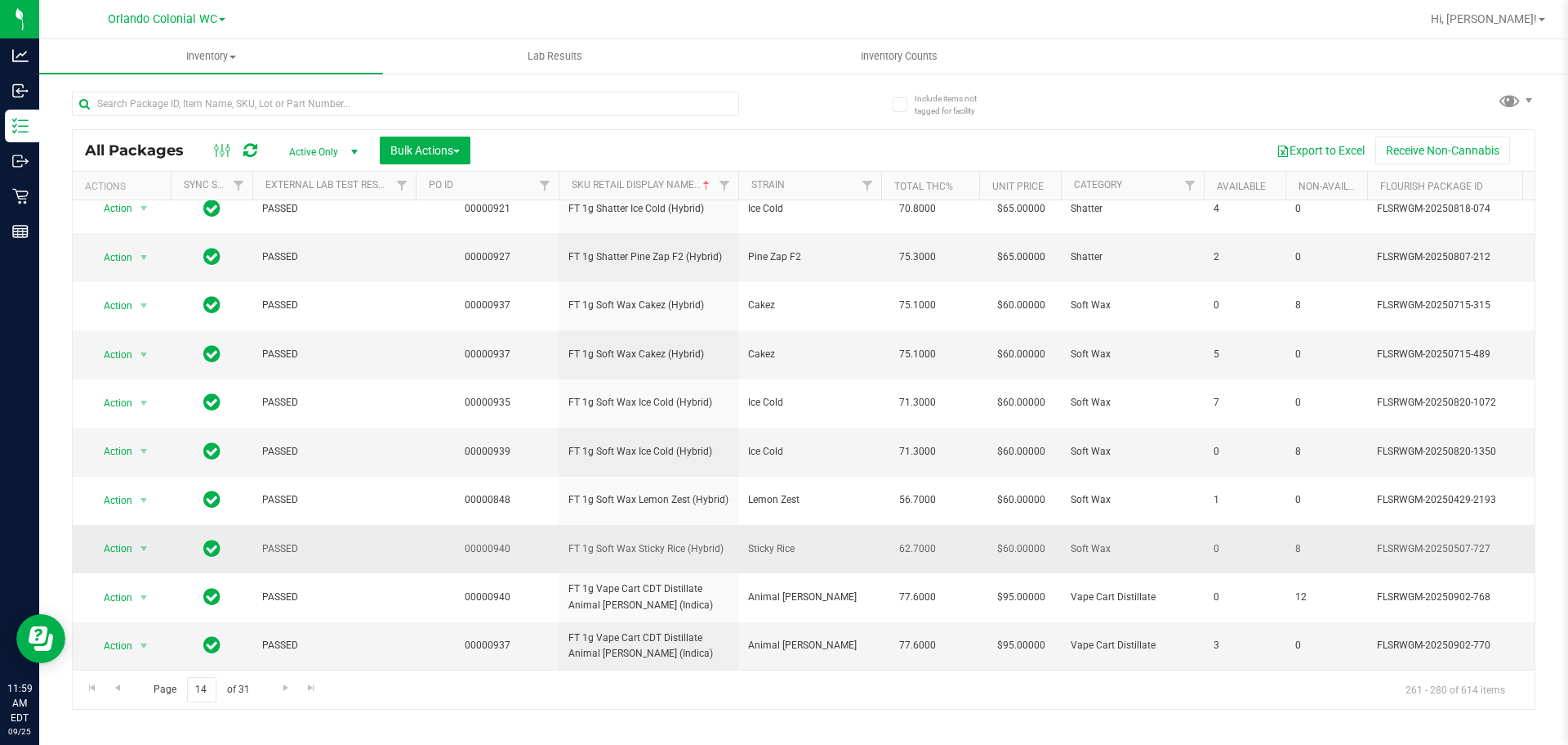
click at [602, 548] on td "FT 1g Soft Wax Sticky Rice (Hybrid)" at bounding box center [649, 548] width 180 height 48
click at [602, 542] on span "FT 1g Soft Wax Sticky Rice (Hybrid)" at bounding box center [649, 549] width 160 height 15
click at [277, 684] on link "Go to the next page" at bounding box center [286, 688] width 24 height 22
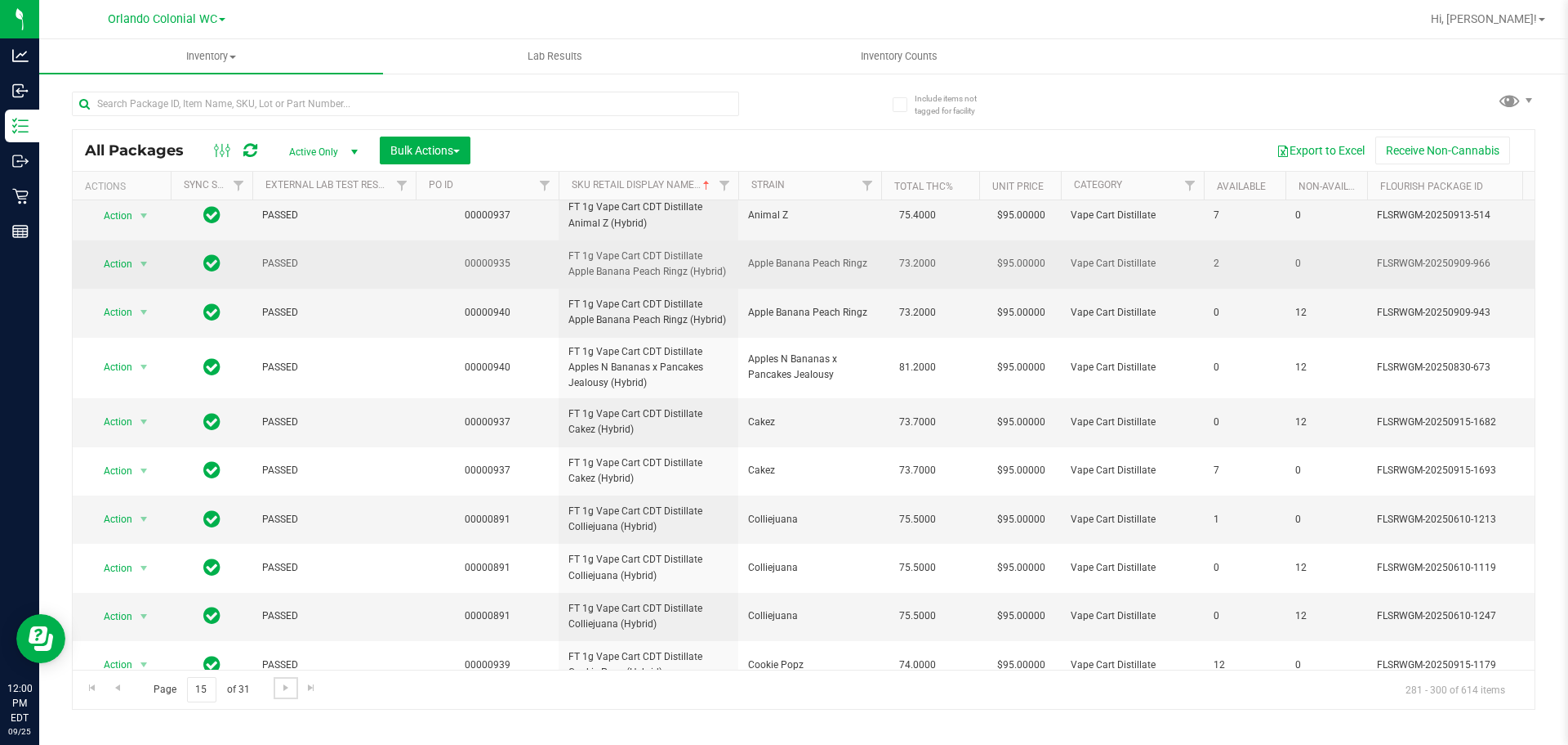
scroll to position [82, 0]
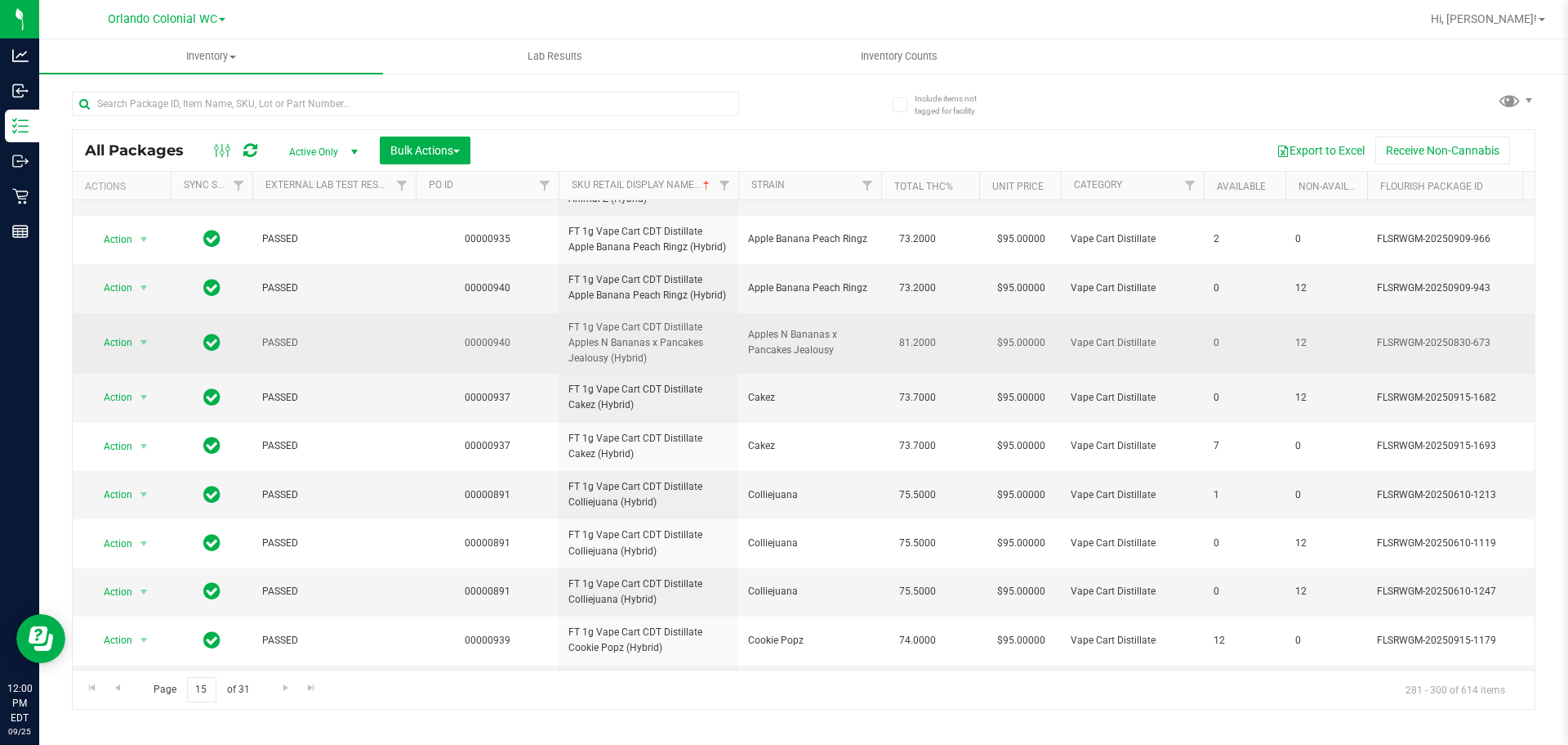
click at [668, 366] on span "FT 1g Vape Cart CDT Distillate Apples N Bananas x Pancakes Jealousy (Hybrid)" at bounding box center [649, 343] width 160 height 47
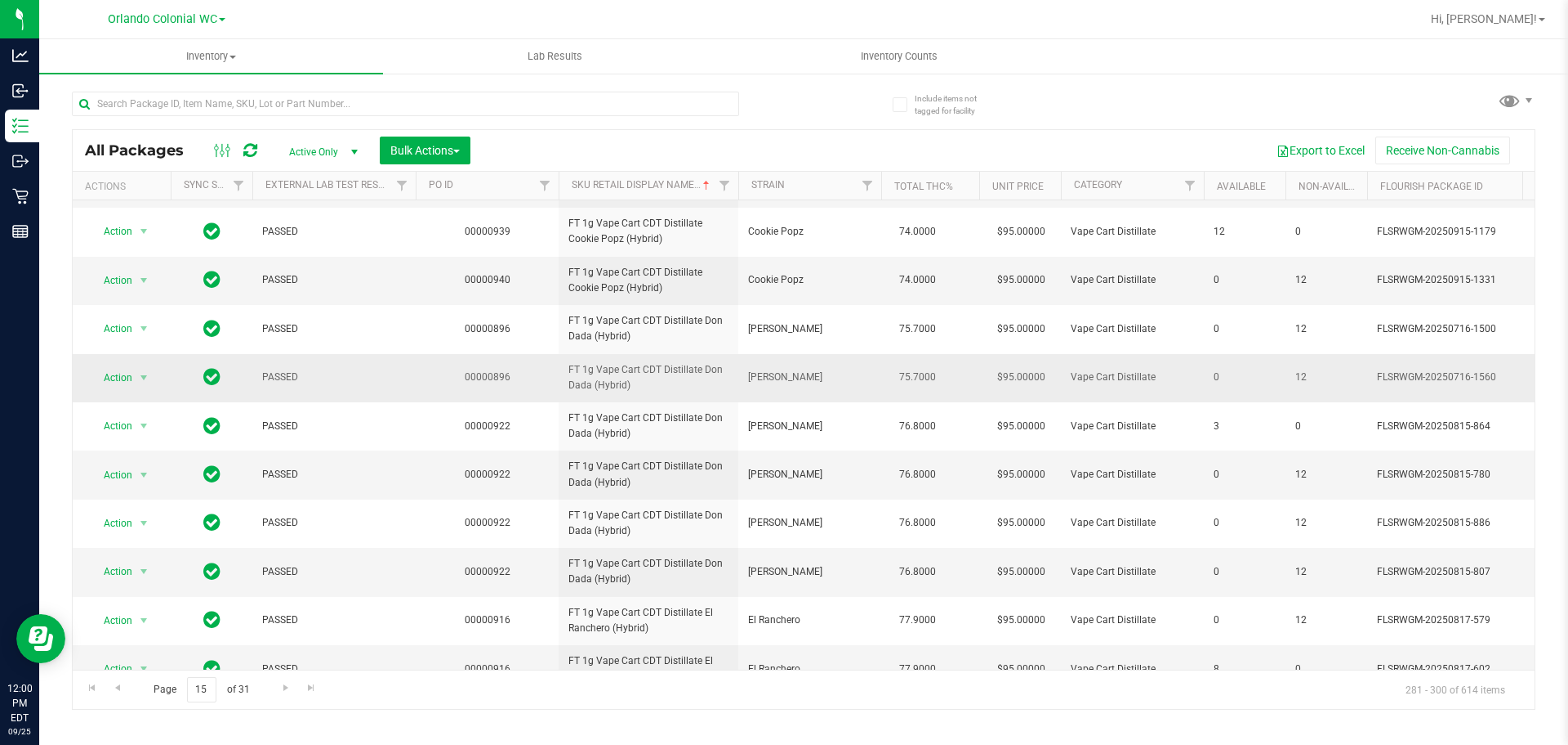
scroll to position [650, 0]
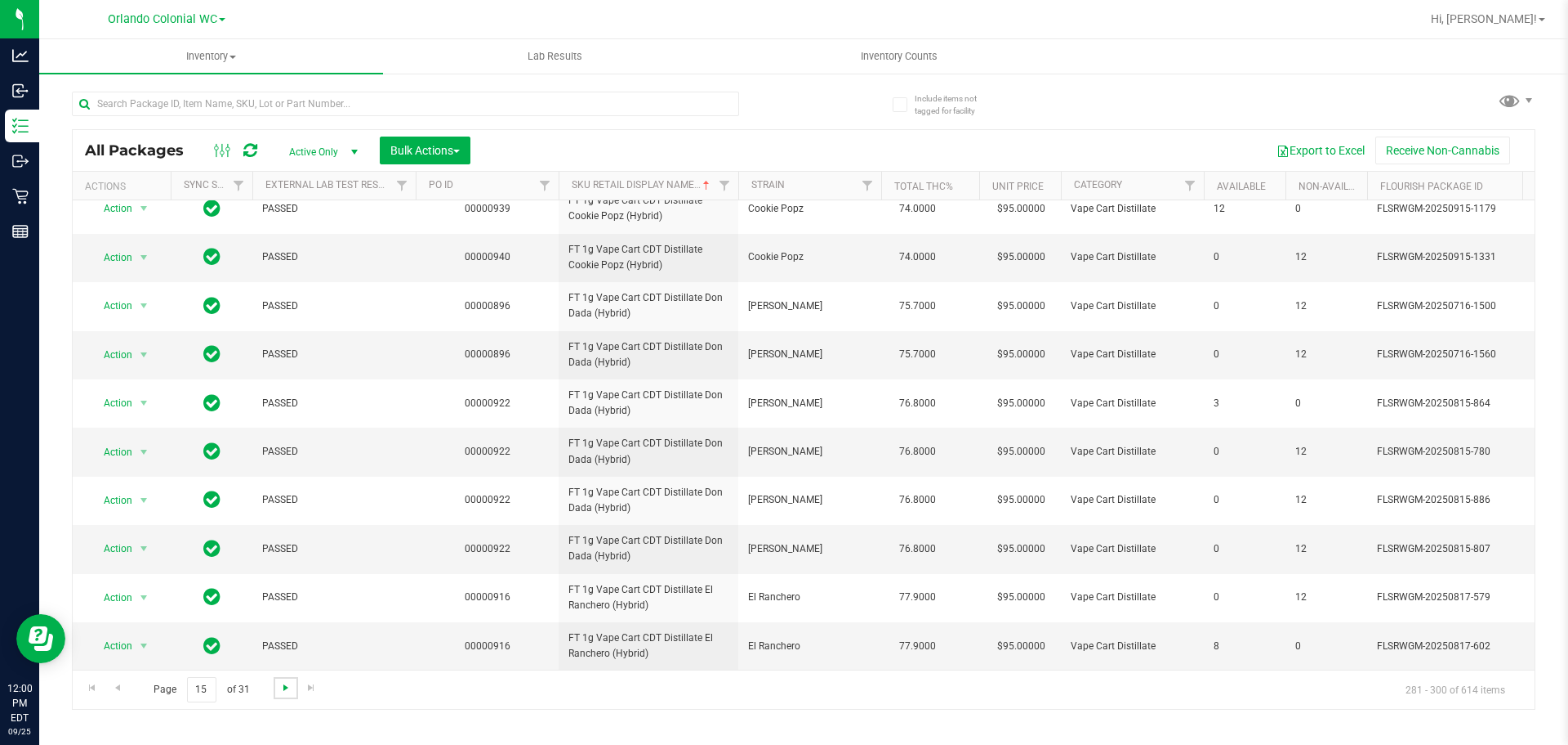
click at [279, 693] on span "Go to the next page" at bounding box center [286, 688] width 13 height 13
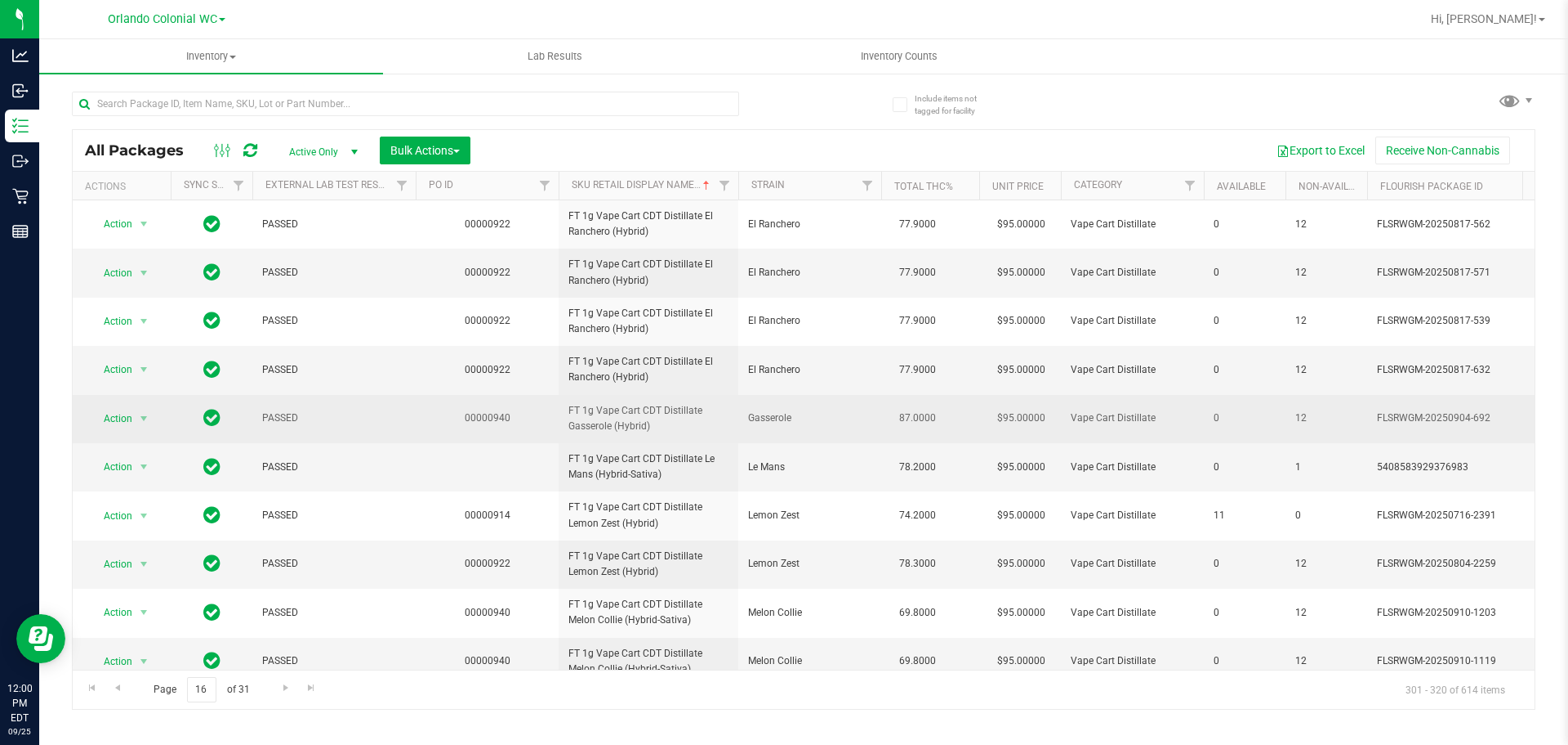
click at [655, 408] on span "FT 1g Vape Cart CDT Distillate Gasserole (Hybrid)" at bounding box center [649, 418] width 160 height 31
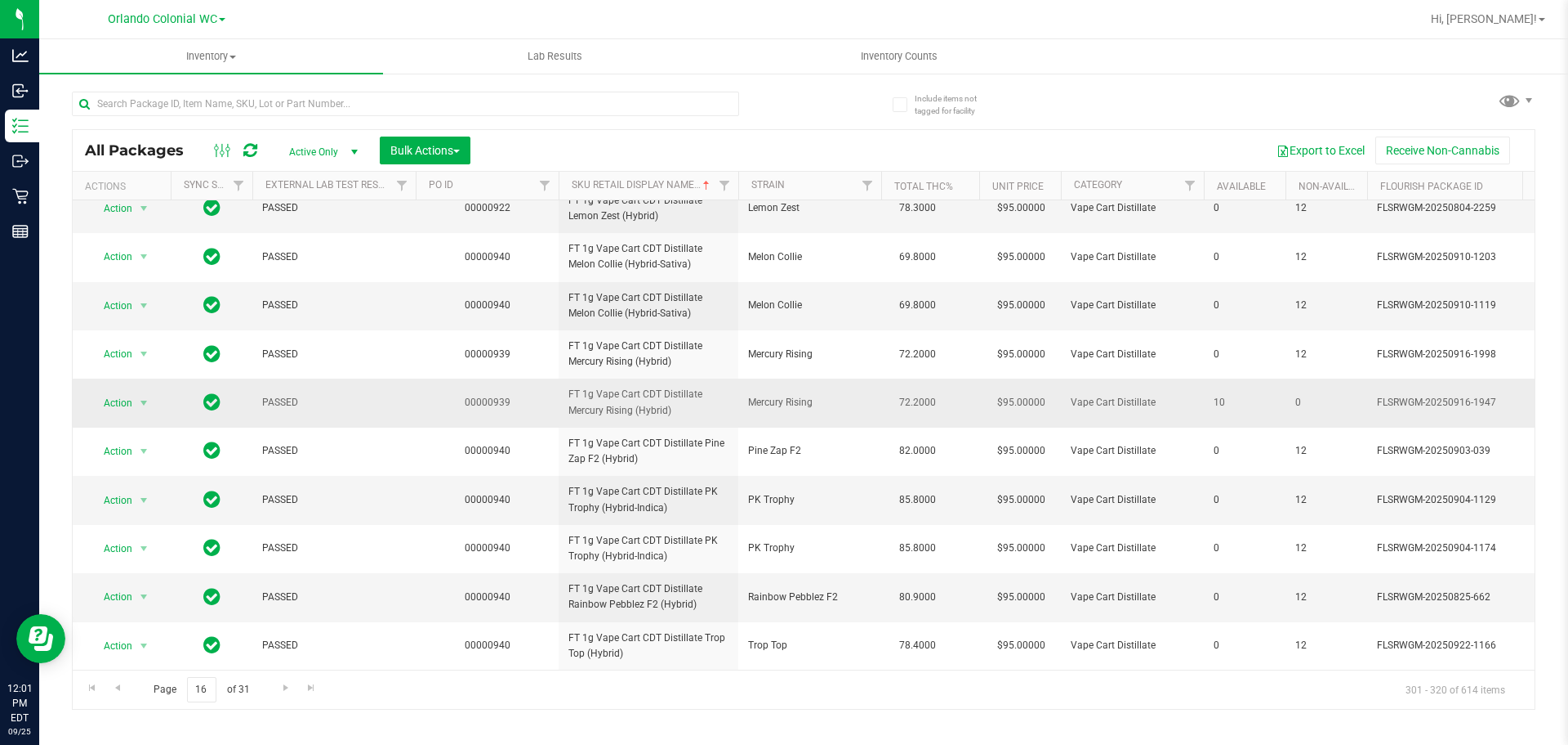
scroll to position [327, 0]
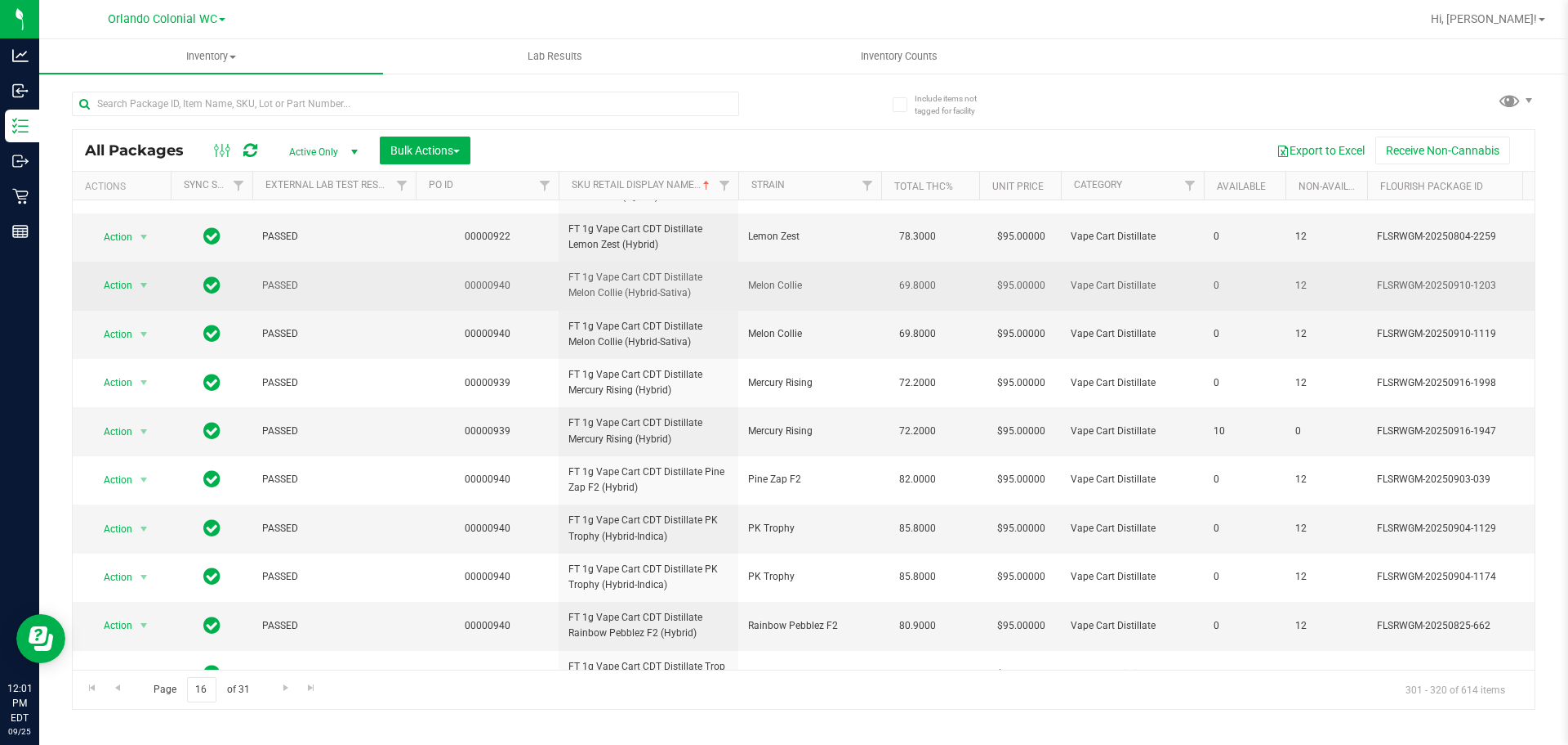
click at [668, 301] on span "FT 1g Vape Cart CDT Distillate Melon Collie (Hybrid-Sativa)" at bounding box center [649, 285] width 160 height 31
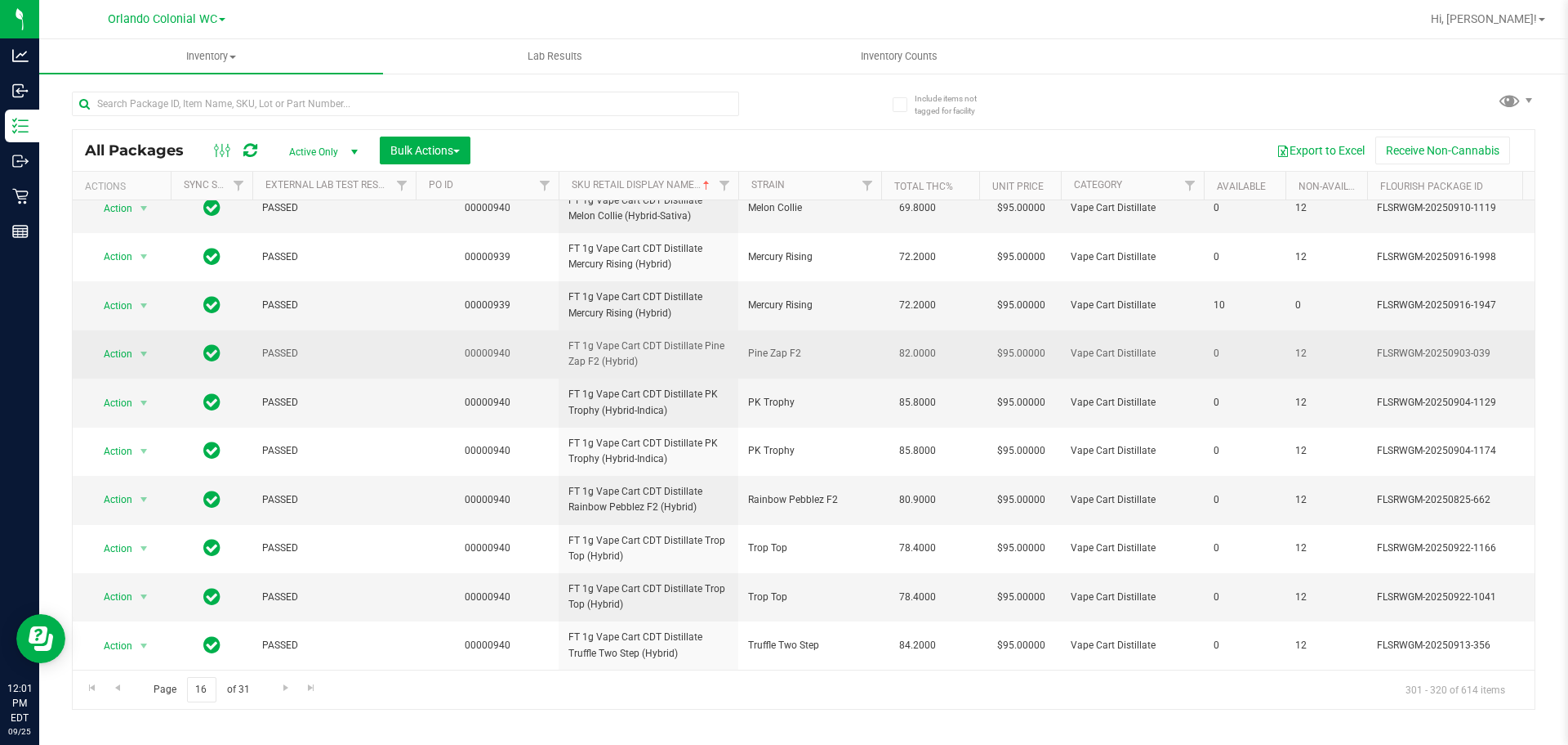
scroll to position [490, 0]
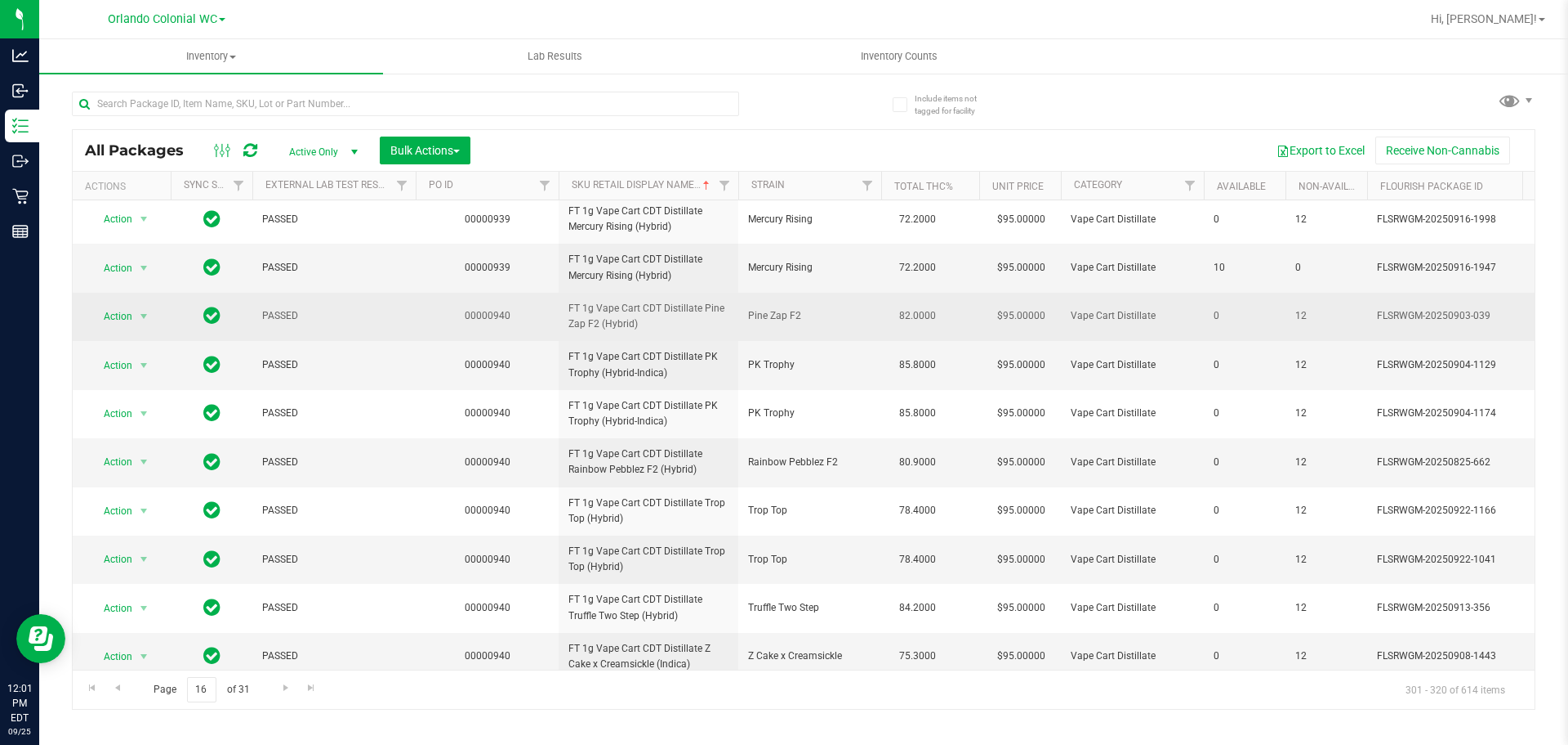
click at [647, 341] on td "FT 1g Vape Cart CDT Distillate Pine Zap F2 (Hybrid)" at bounding box center [649, 316] width 180 height 48
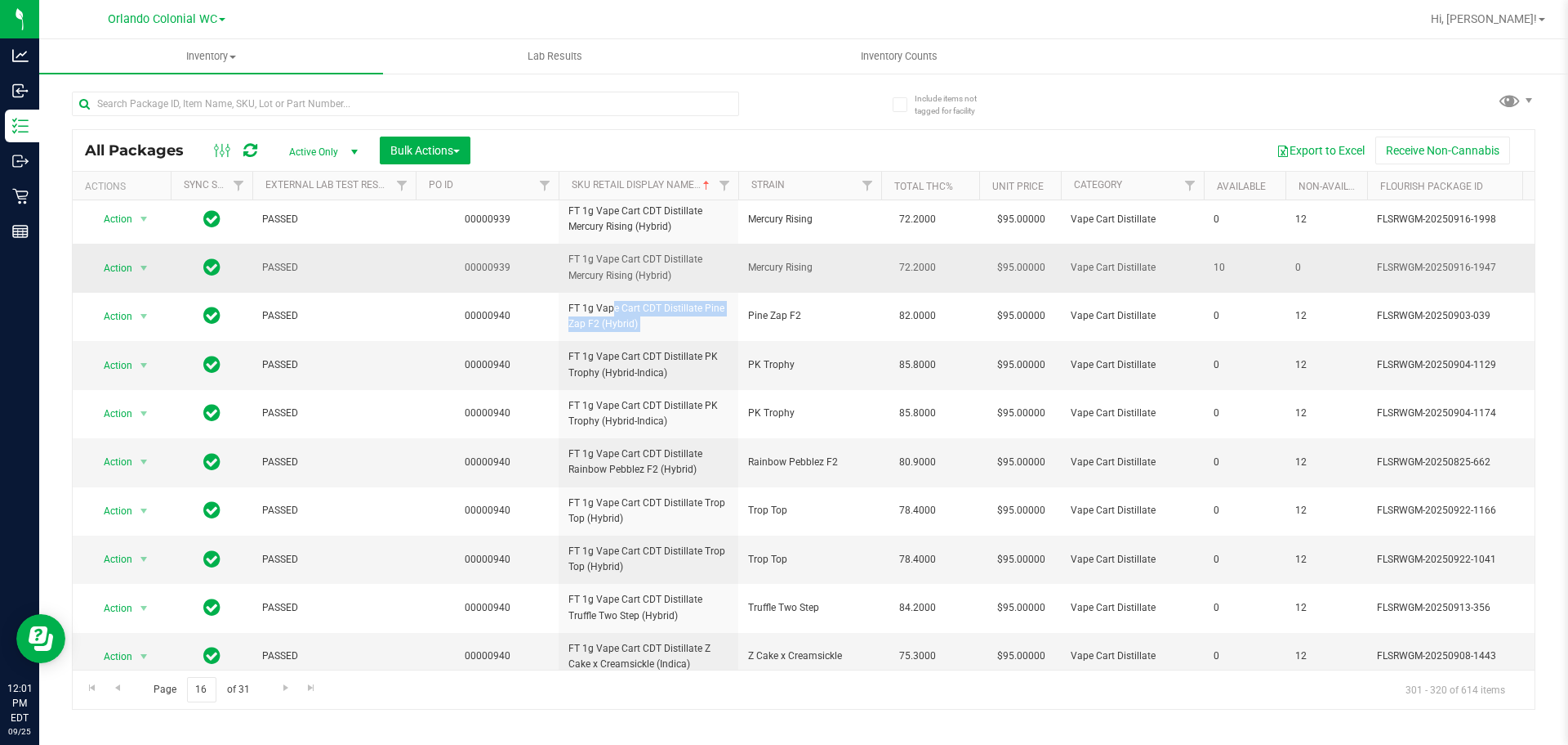
scroll to position [572, 0]
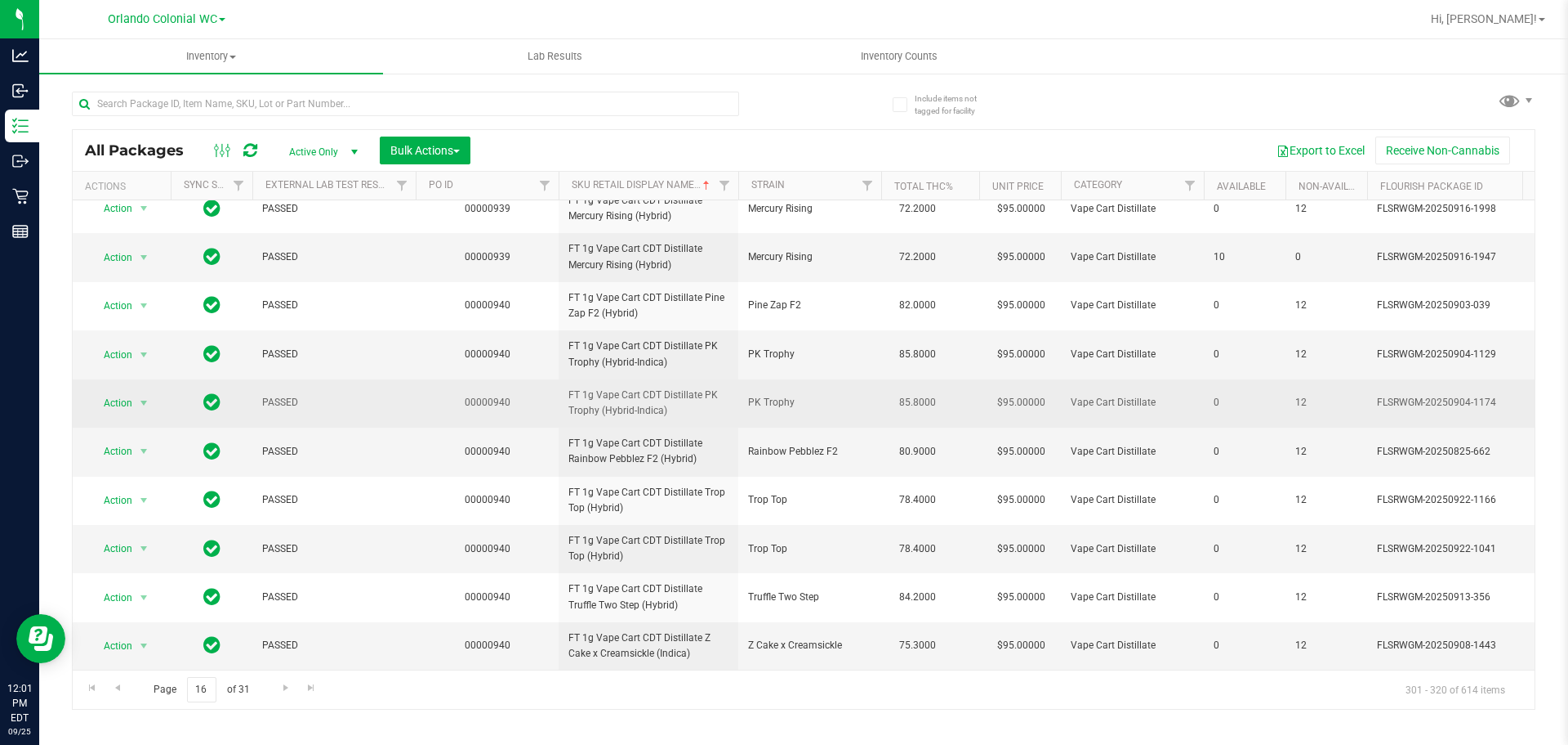
click at [643, 410] on span "FT 1g Vape Cart CDT Distillate PK Trophy (Hybrid-Indica)" at bounding box center [649, 403] width 160 height 31
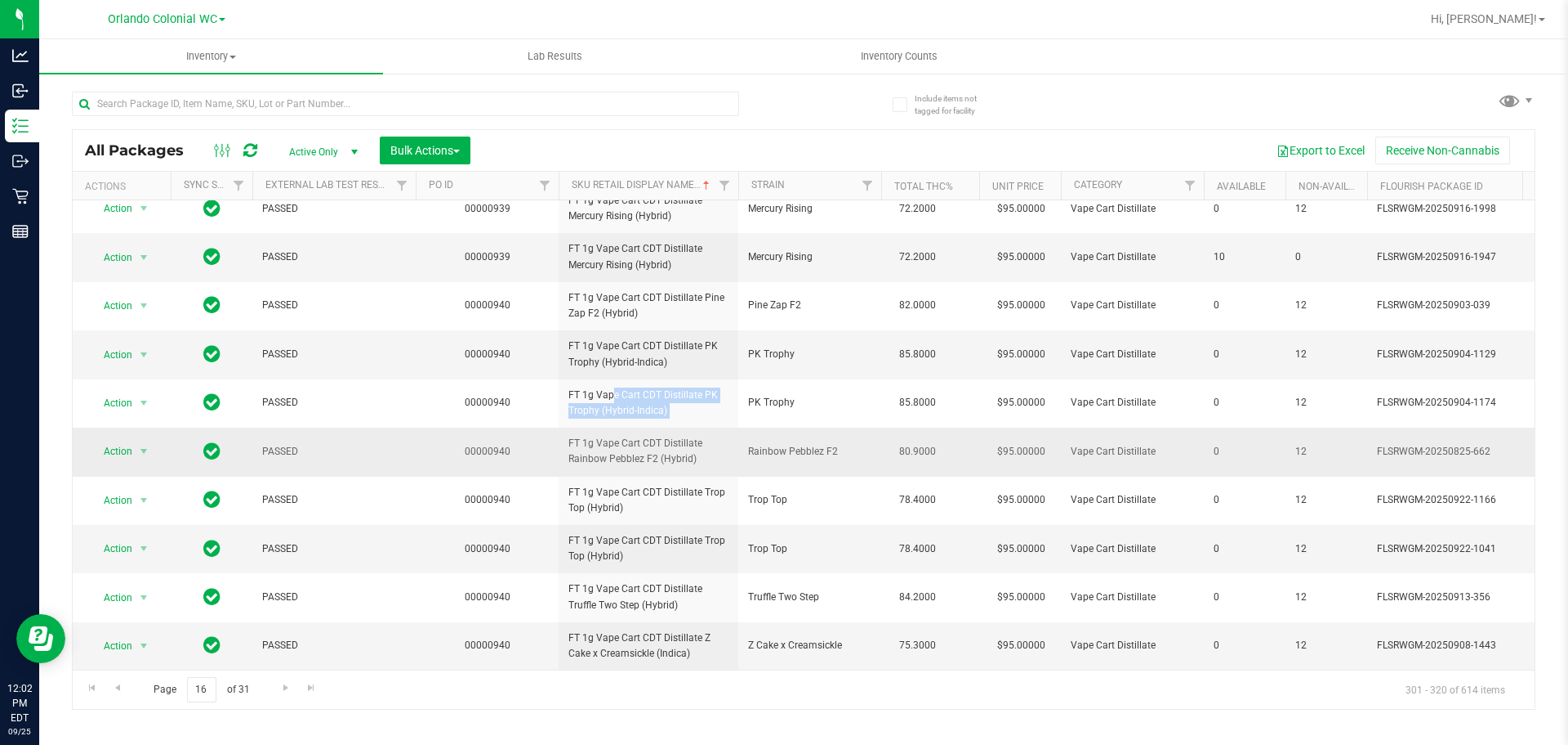
scroll to position [613, 0]
click at [641, 436] on span "FT 1g Vape Cart CDT Distillate Rainbow Pebblez F2 (Hybrid)" at bounding box center [649, 451] width 160 height 31
click at [650, 536] on span "FT 1g Vape Cart CDT Distillate Trop Top (Hybrid)" at bounding box center [649, 548] width 160 height 31
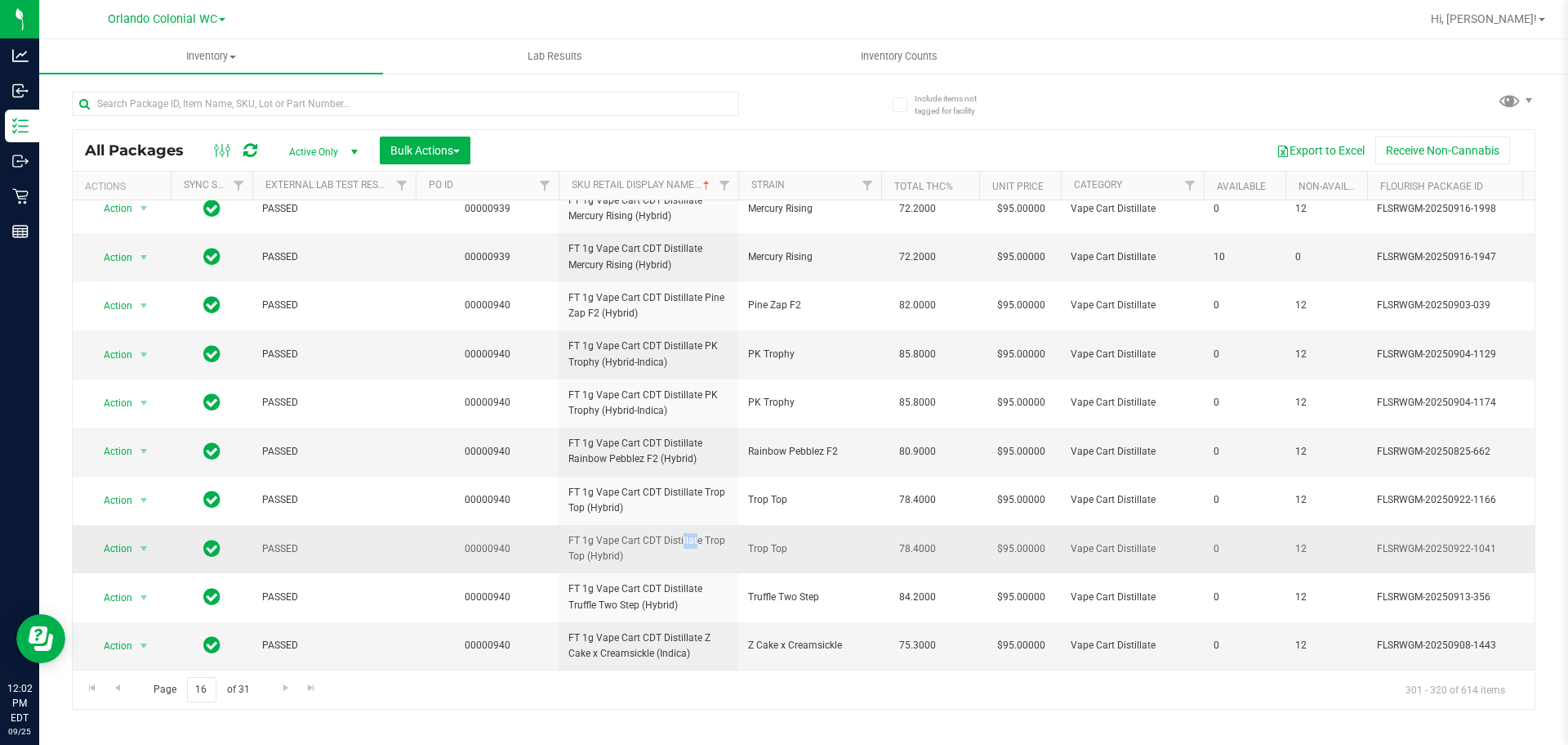
click at [650, 536] on span "FT 1g Vape Cart CDT Distillate Trop Top (Hybrid)" at bounding box center [649, 548] width 160 height 31
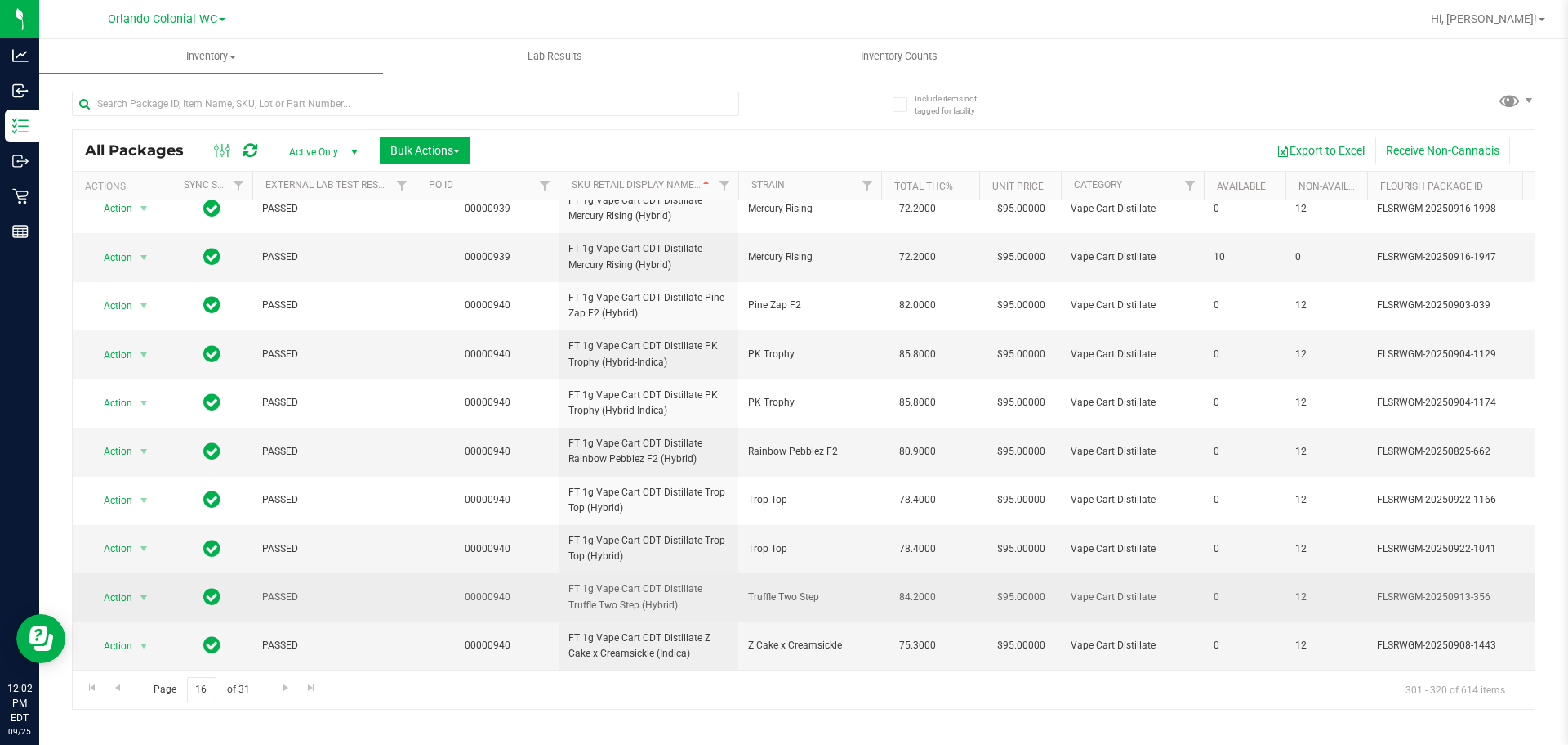
click at [608, 587] on span "FT 1g Vape Cart CDT Distillate Truffle Two Step (Hybrid)" at bounding box center [649, 596] width 160 height 31
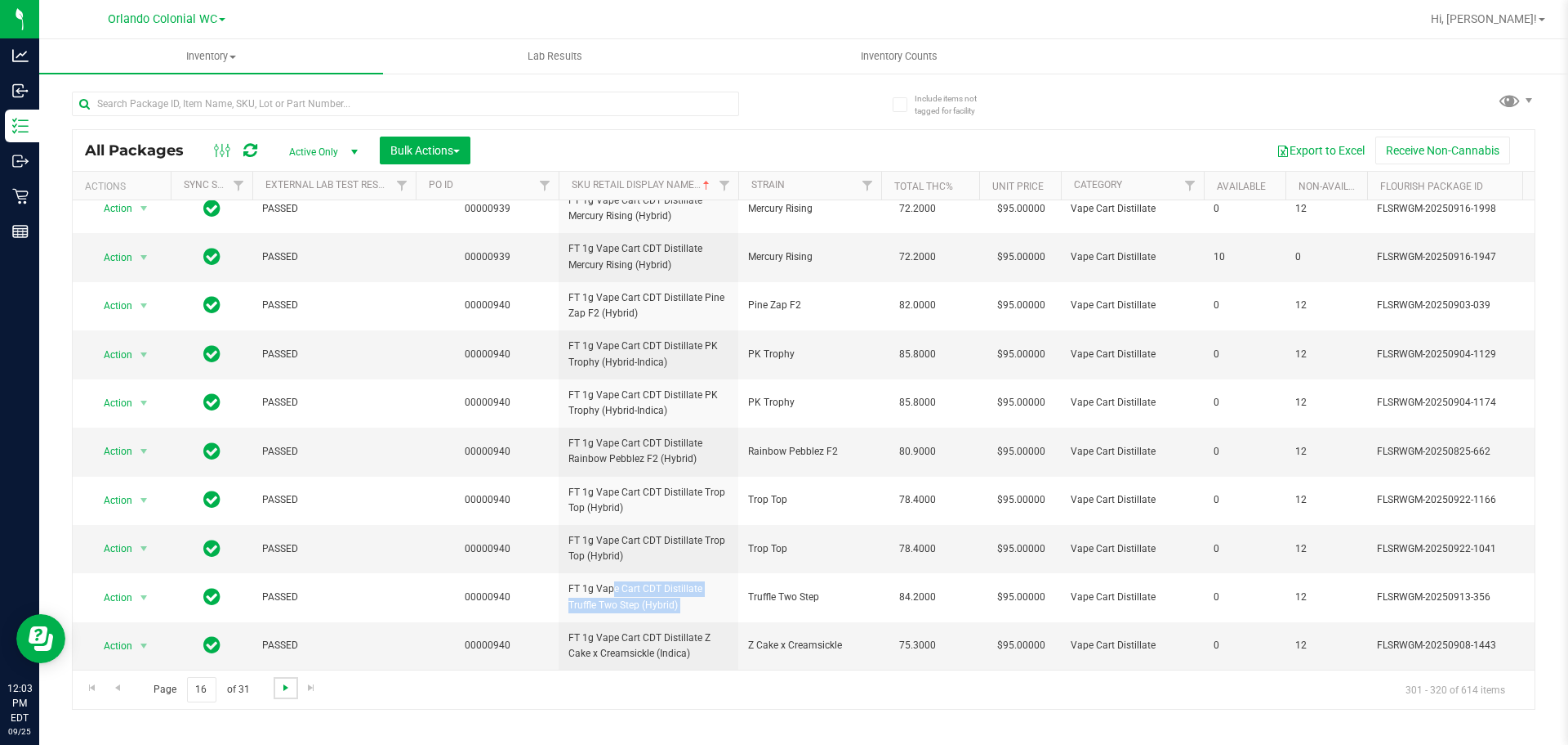
click at [280, 685] on span "Go to the next page" at bounding box center [286, 688] width 13 height 13
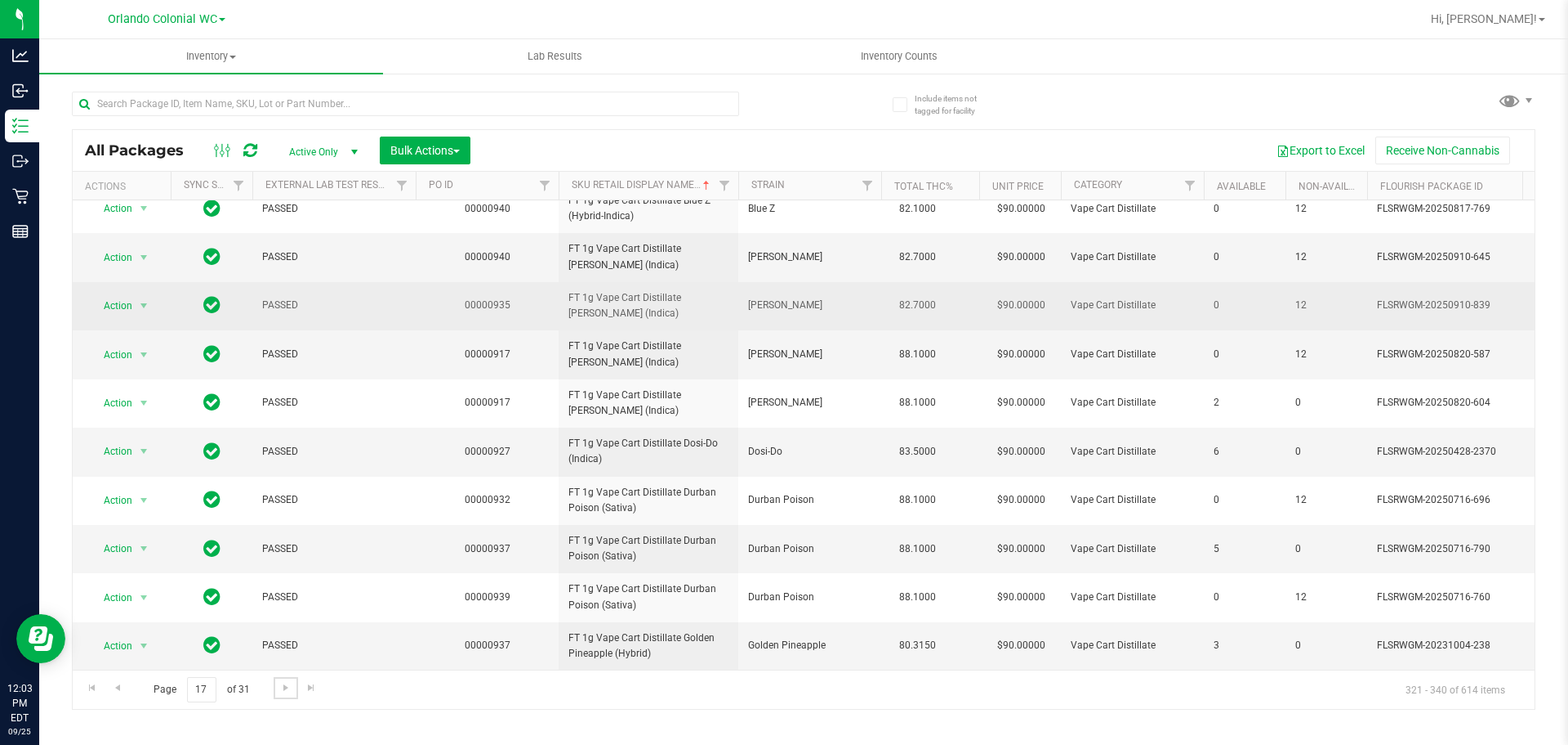
scroll to position [513, 0]
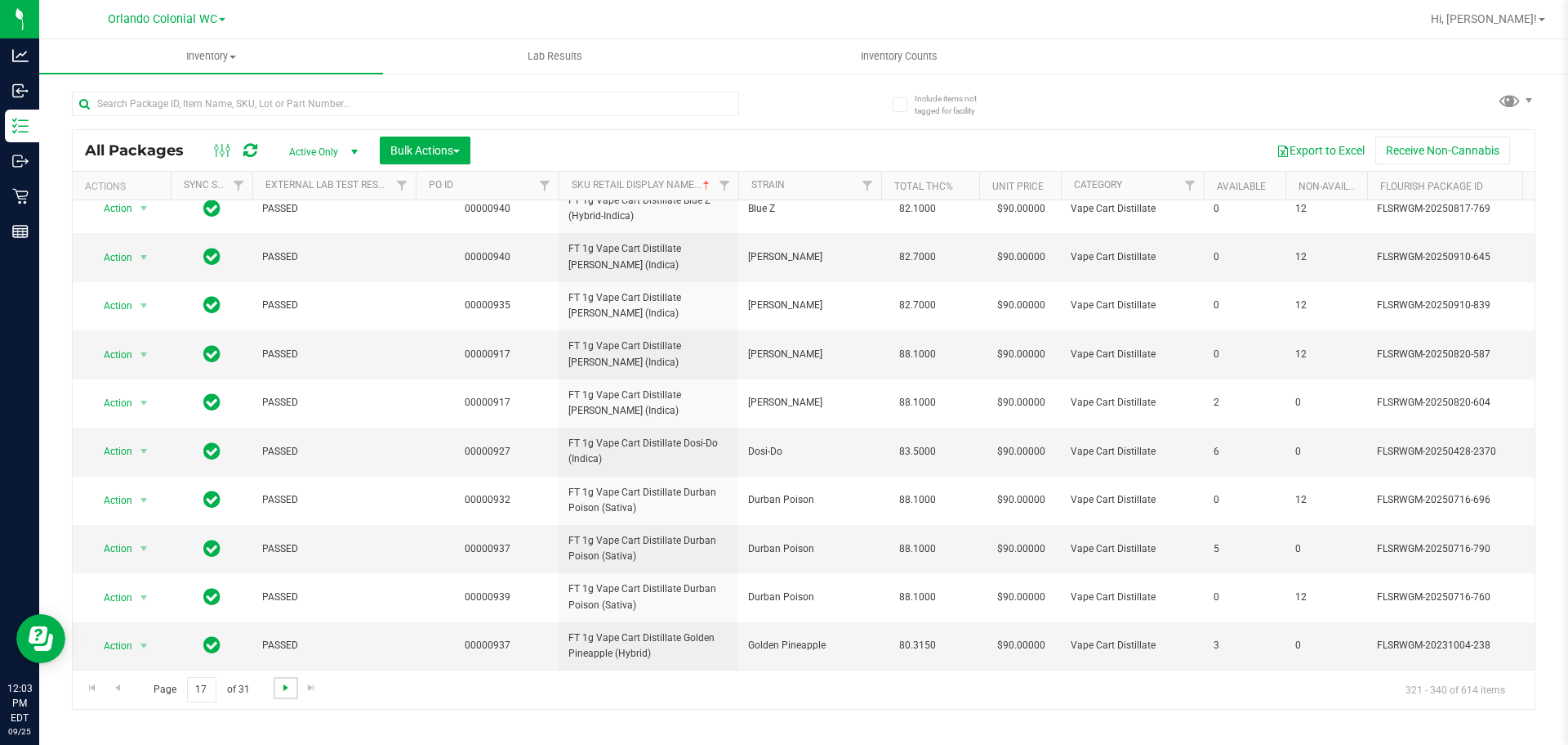
click at [280, 690] on span "Go to the next page" at bounding box center [286, 688] width 13 height 13
click at [288, 681] on span "Go to the next page" at bounding box center [286, 688] width 13 height 13
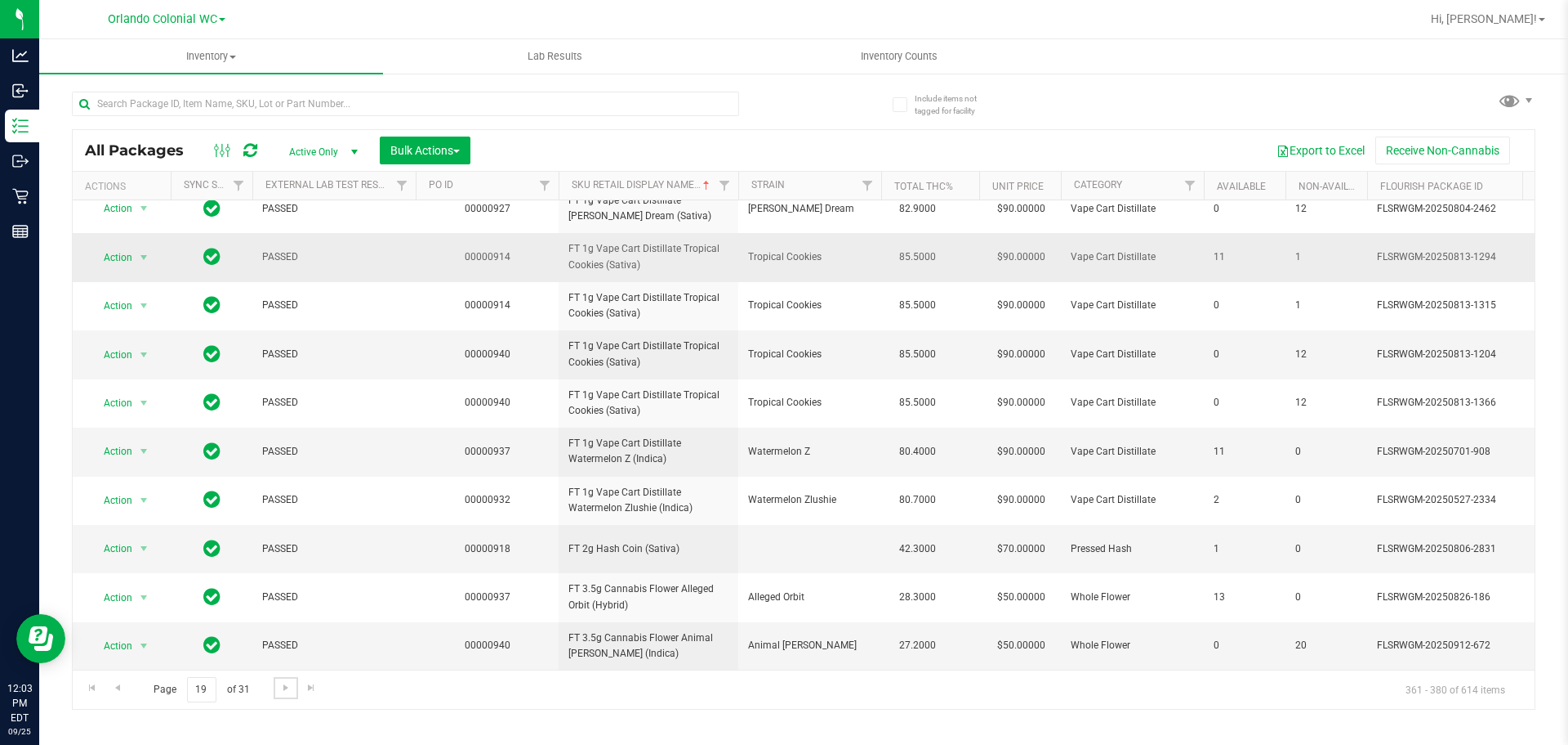
scroll to position [513, 0]
click at [290, 698] on link "Go to the next page" at bounding box center [286, 688] width 24 height 22
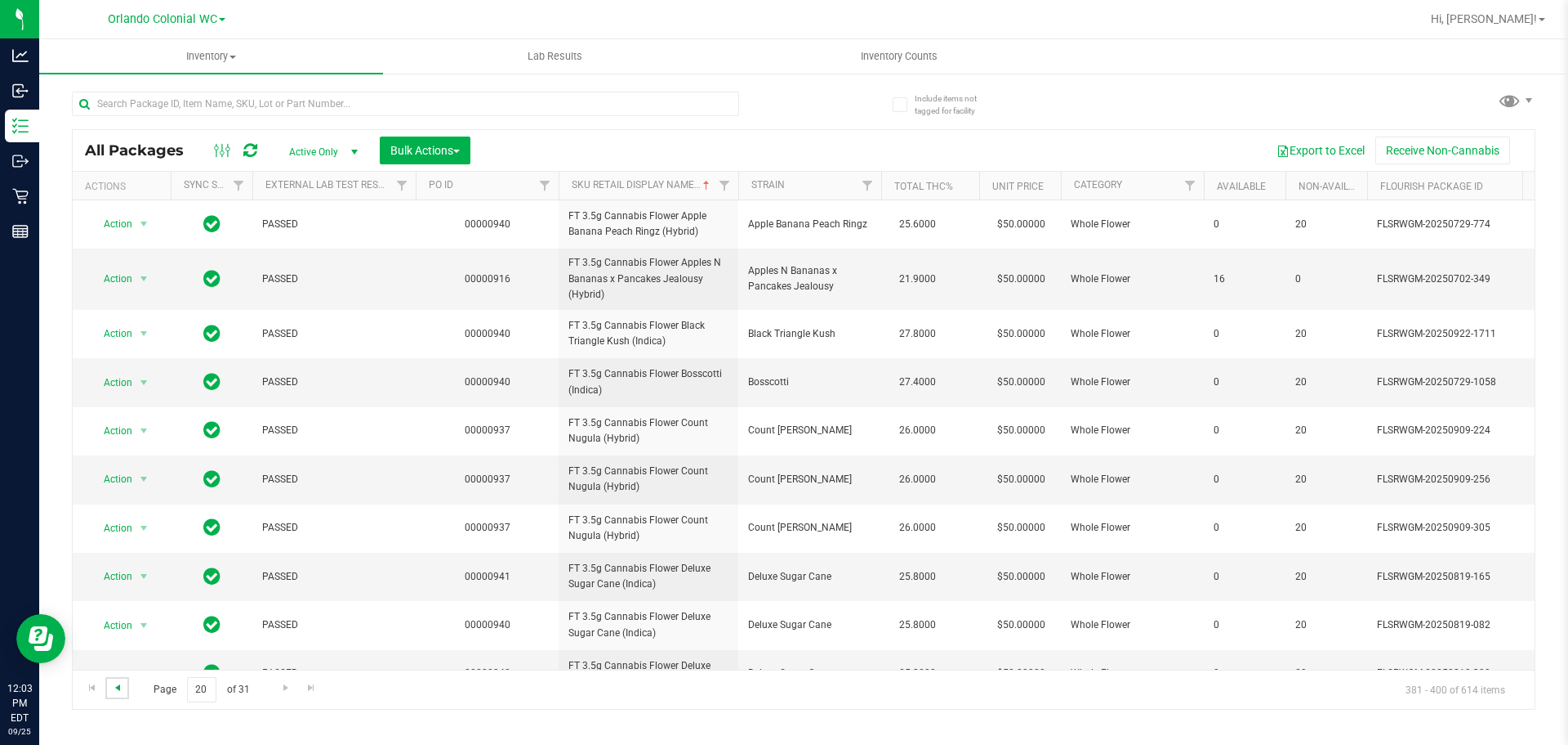
click at [116, 684] on span "Go to the previous page" at bounding box center [118, 688] width 13 height 13
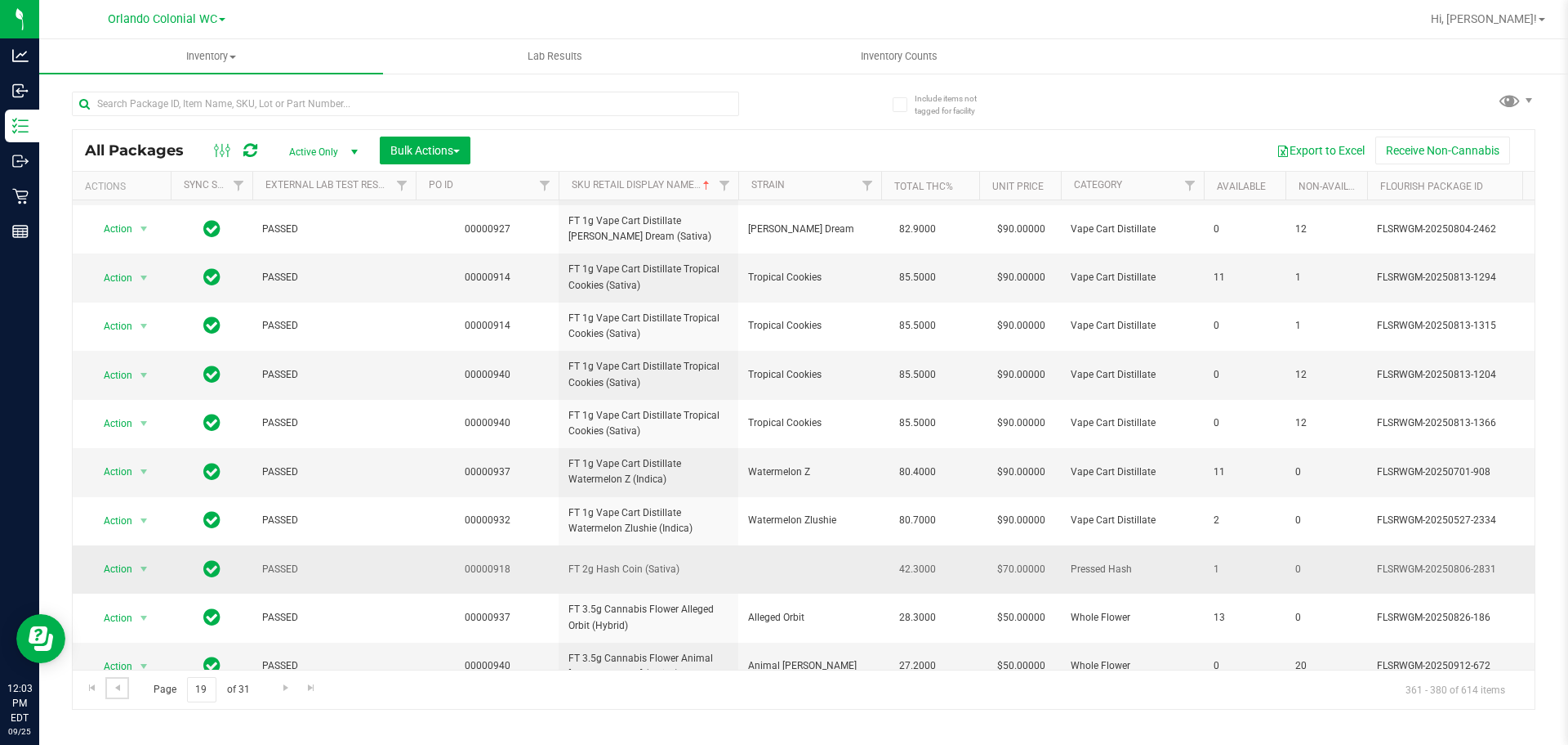
scroll to position [513, 0]
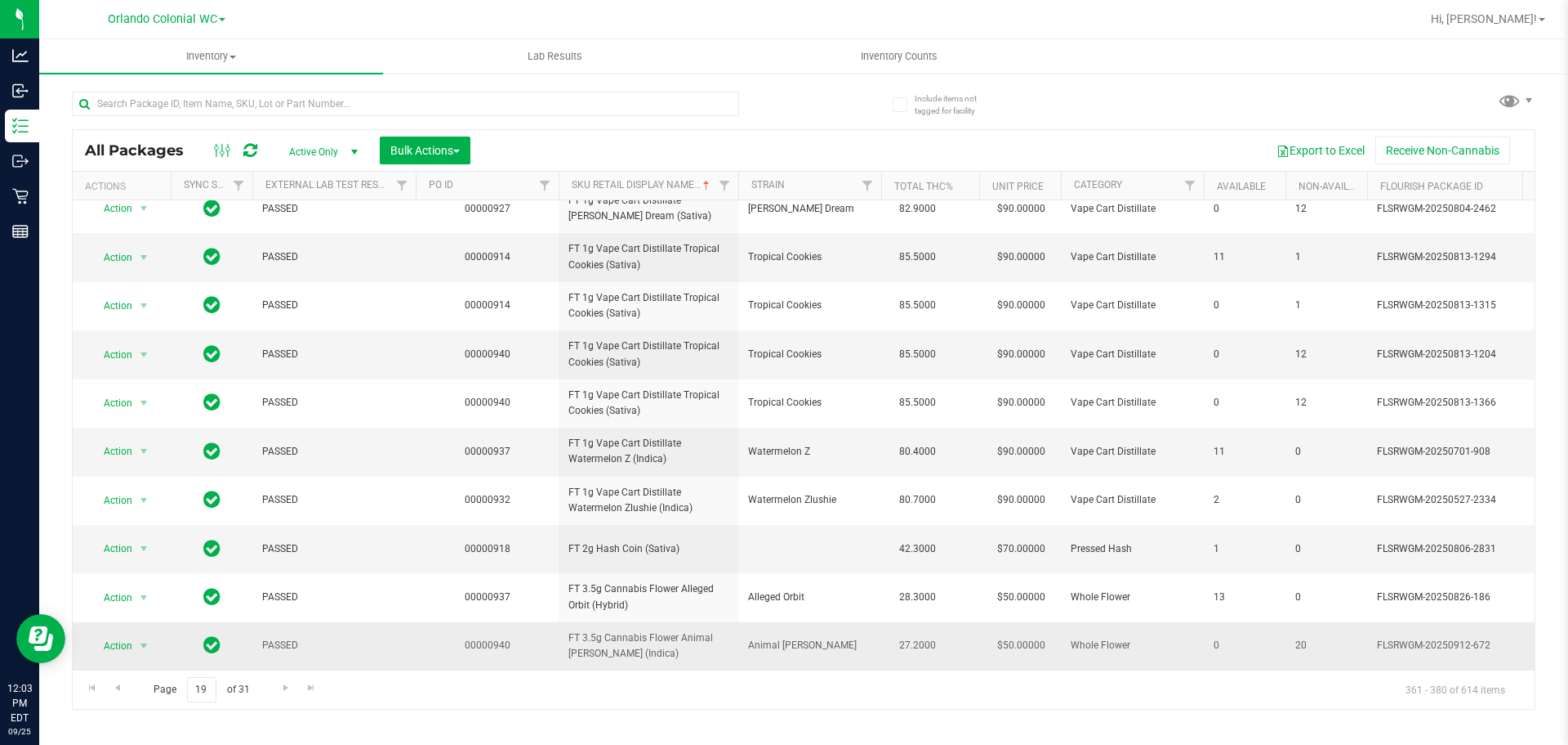
click at [629, 647] on span "FT 3.5g Cannabis Flower Animal Larry (Indica)" at bounding box center [649, 646] width 160 height 31
click at [629, 642] on span "FT 3.5g Cannabis Flower Animal Larry (Indica)" at bounding box center [649, 646] width 160 height 31
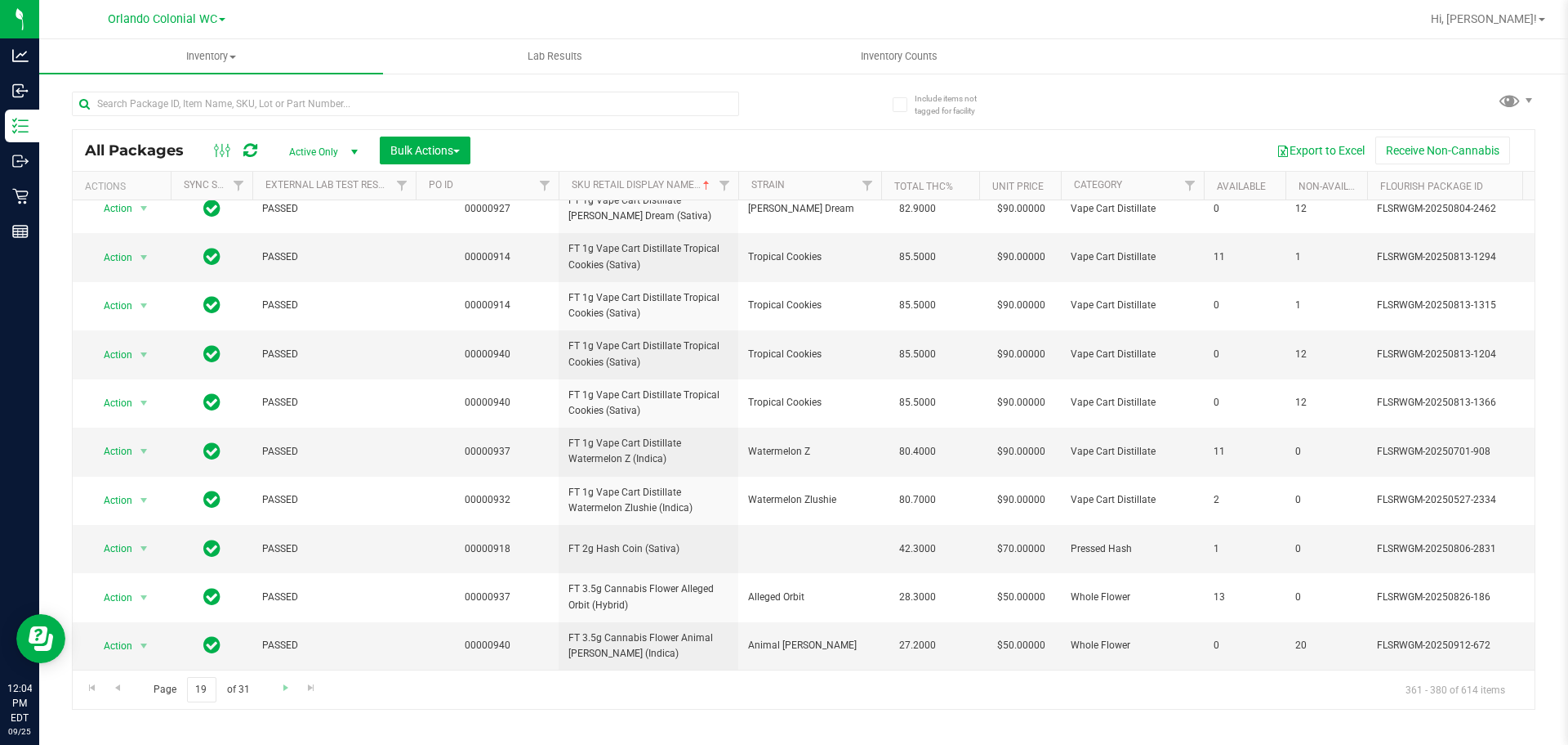
click at [273, 684] on div "Page 19 of 31 361 - 380 of 614 items" at bounding box center [804, 689] width 1462 height 40
click at [282, 685] on span "Go to the next page" at bounding box center [286, 688] width 13 height 13
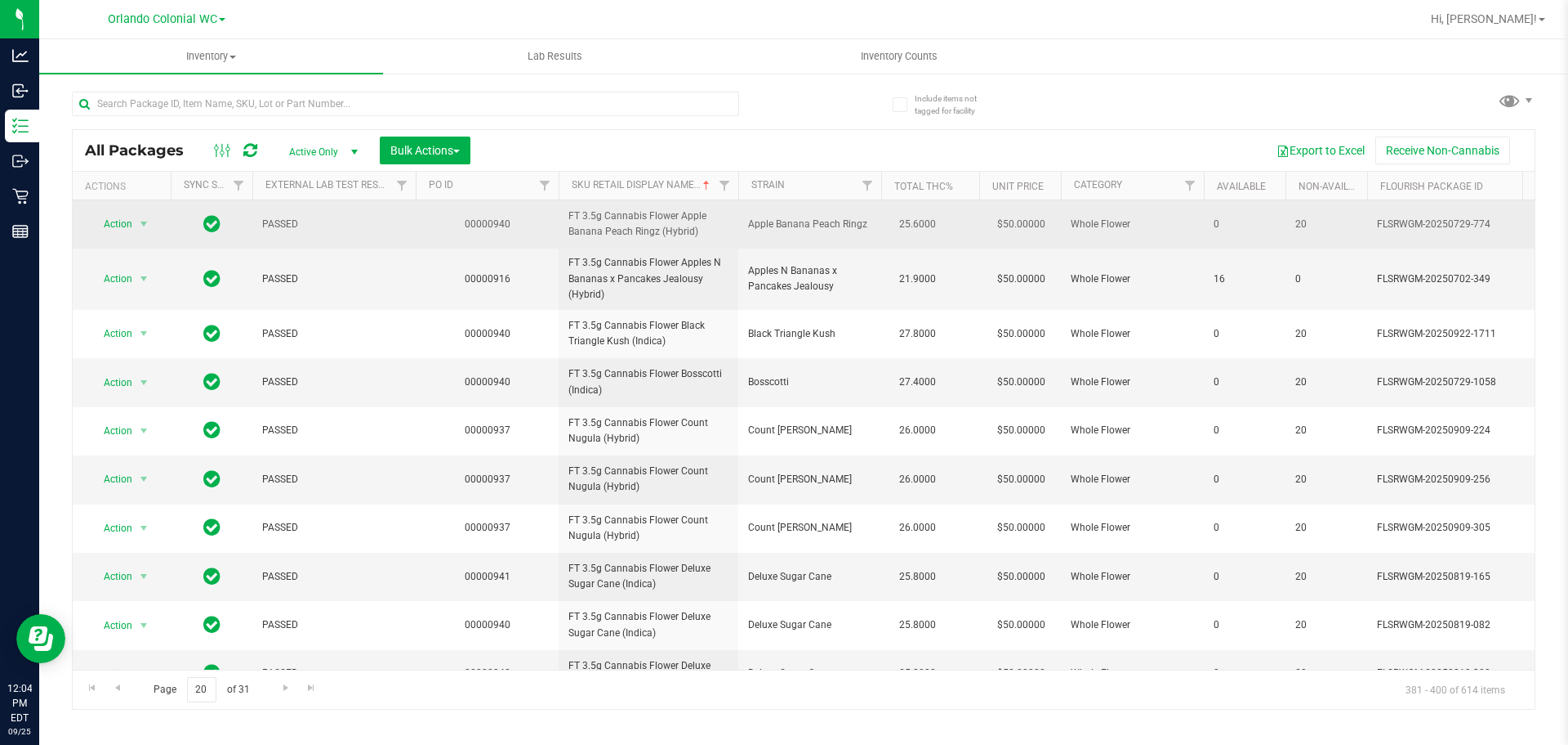
click at [635, 232] on span "FT 3.5g Cannabis Flower Apple Banana Peach Ringz (Hybrid)" at bounding box center [649, 224] width 160 height 31
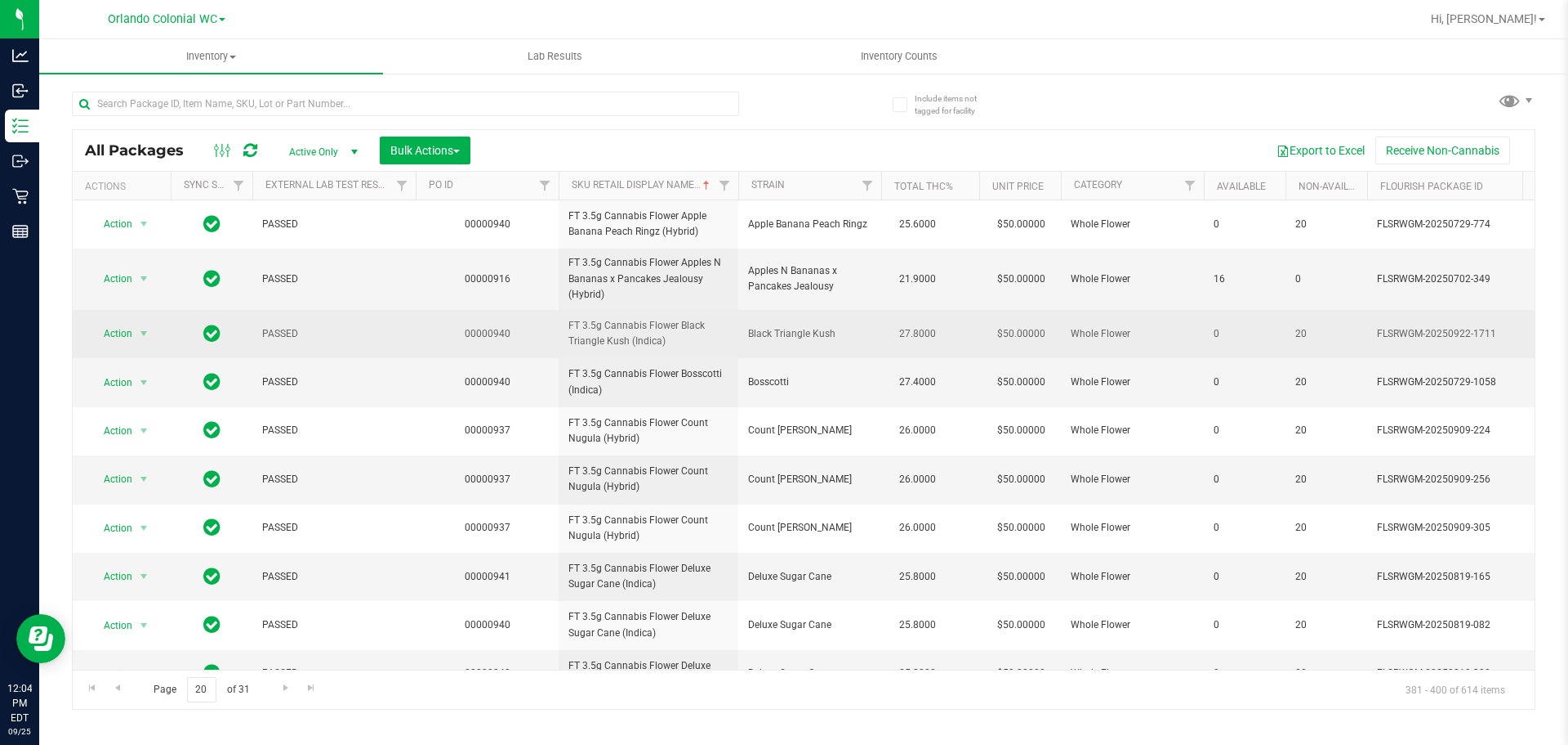
click at [634, 324] on span "FT 3.5g Cannabis Flower Black Triangle Kush (Indica)" at bounding box center [649, 333] width 160 height 31
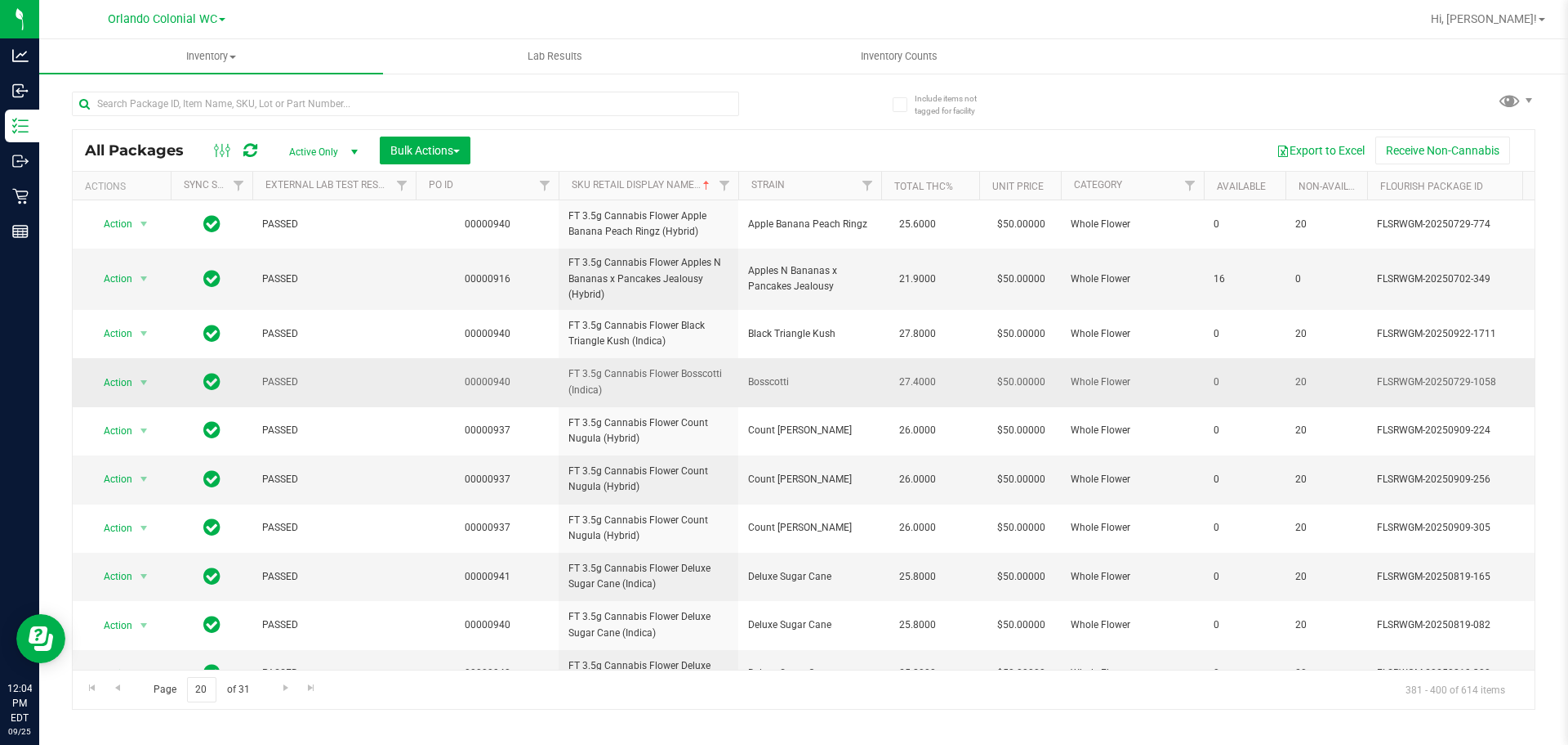
click at [667, 379] on span "FT 3.5g Cannabis Flower Bosscotti (Indica)" at bounding box center [649, 382] width 160 height 31
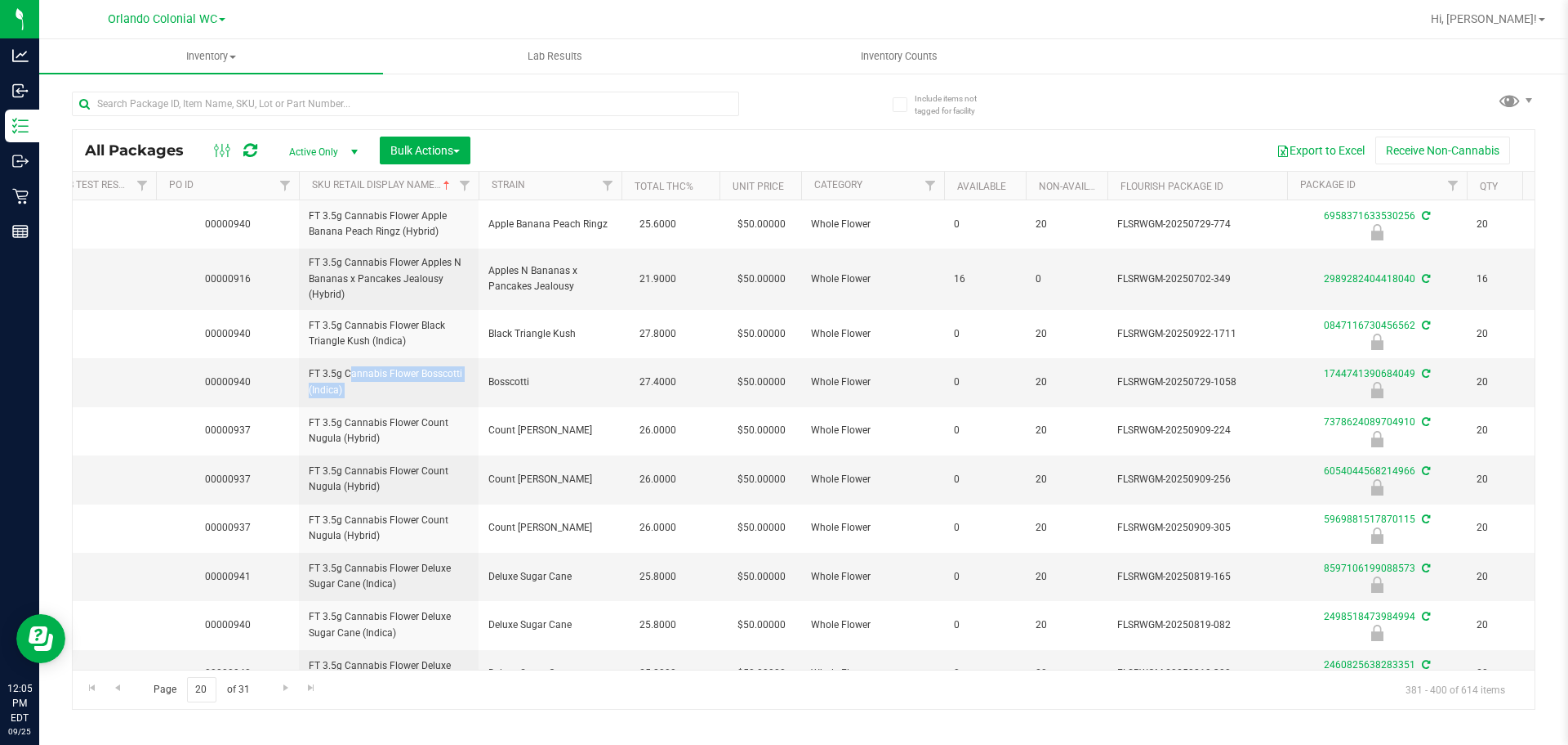
scroll to position [0, 244]
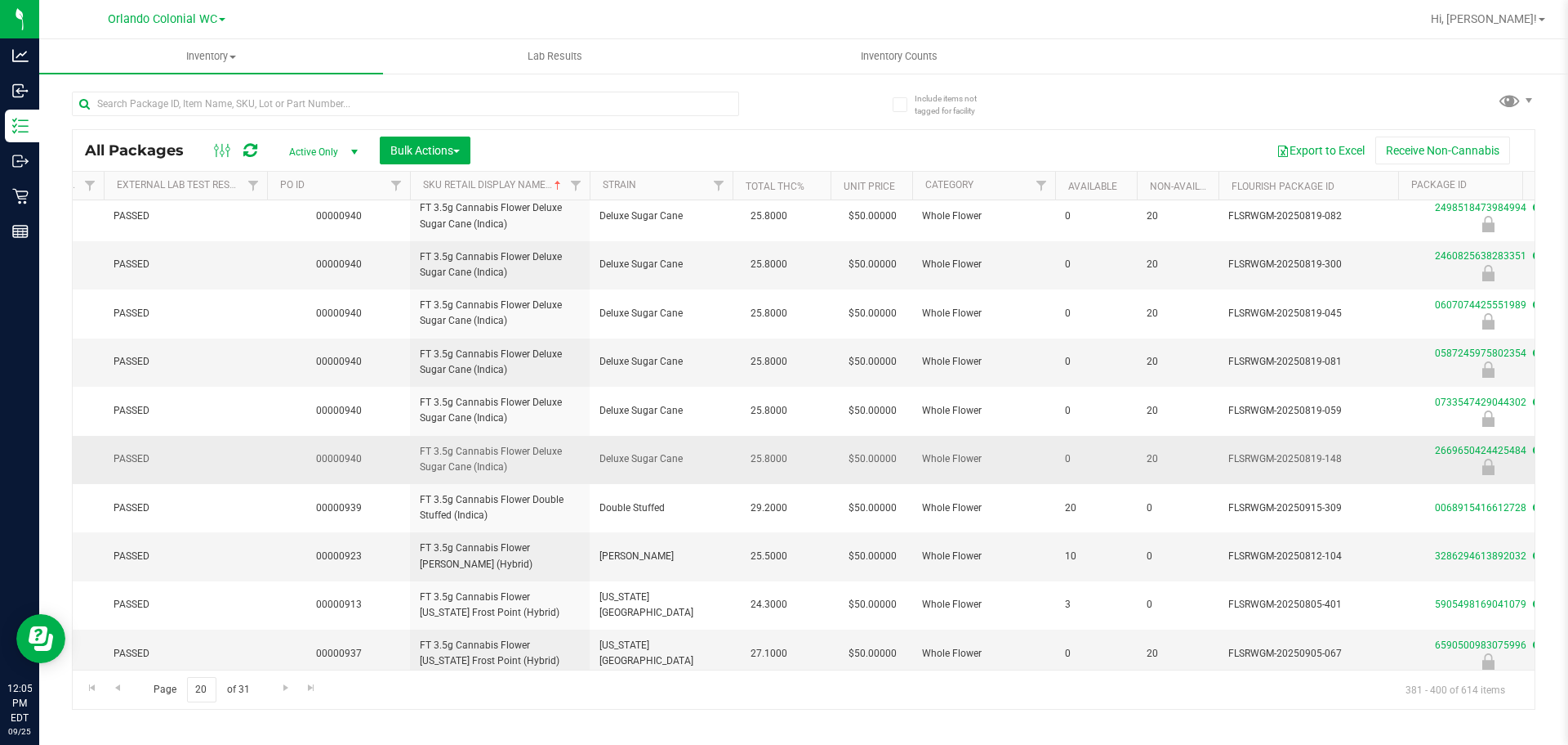
click at [492, 473] on span "FT 3.5g Cannabis Flower Deluxe Sugar Cane (Indica)" at bounding box center [500, 459] width 160 height 31
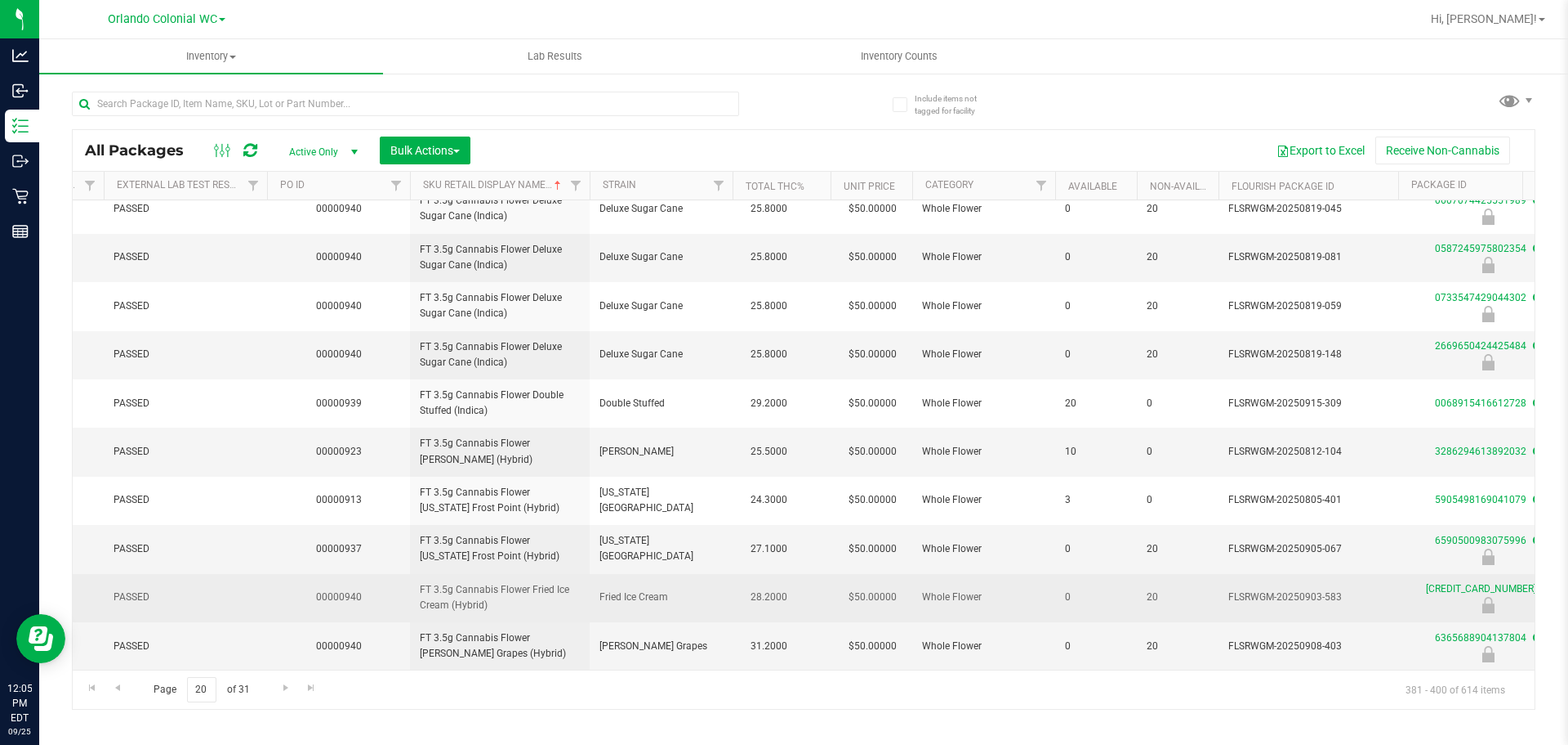
click at [501, 589] on span "FT 3.5g Cannabis Flower Fried Ice Cream (Hybrid)" at bounding box center [500, 597] width 160 height 31
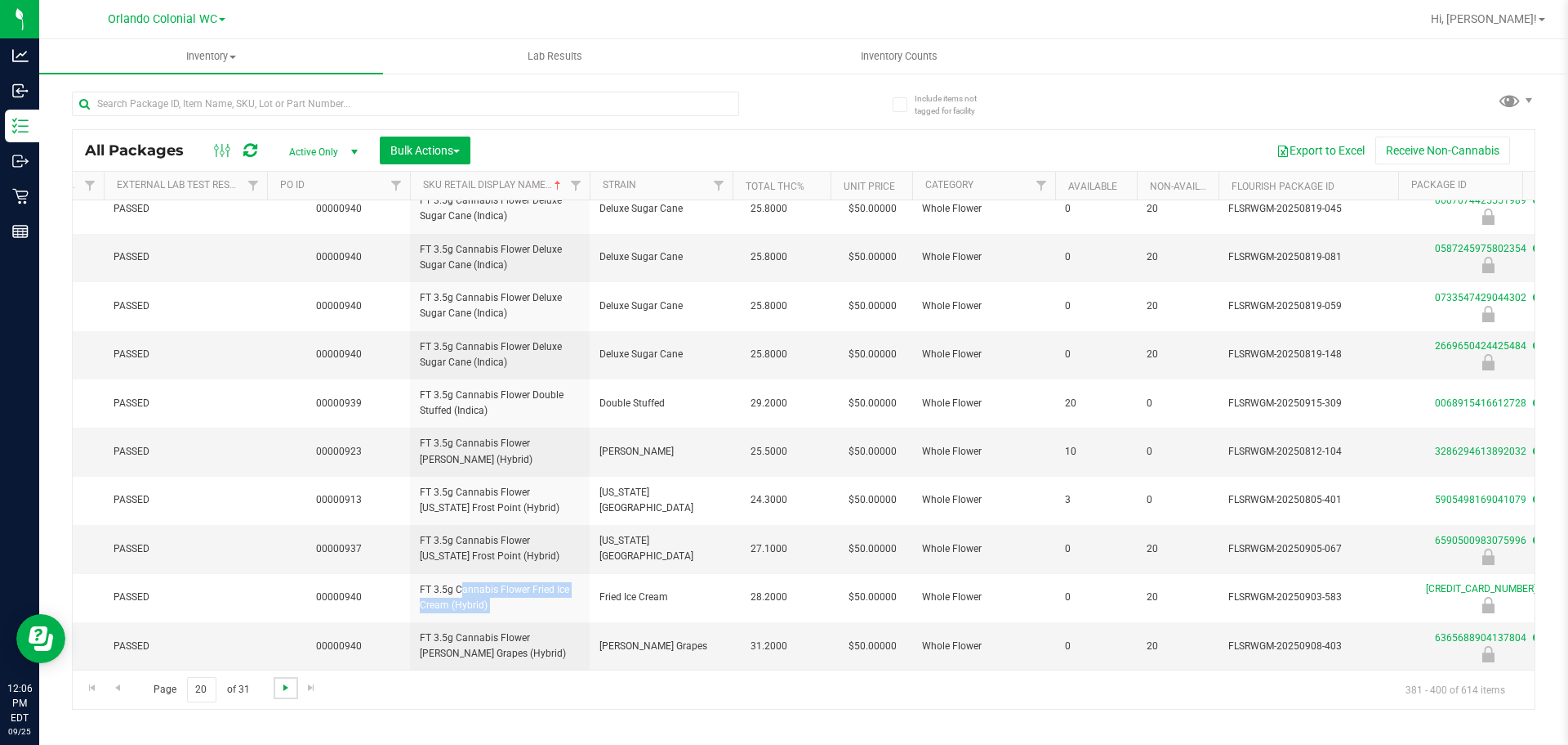
click at [289, 685] on span "Go to the next page" at bounding box center [286, 688] width 13 height 13
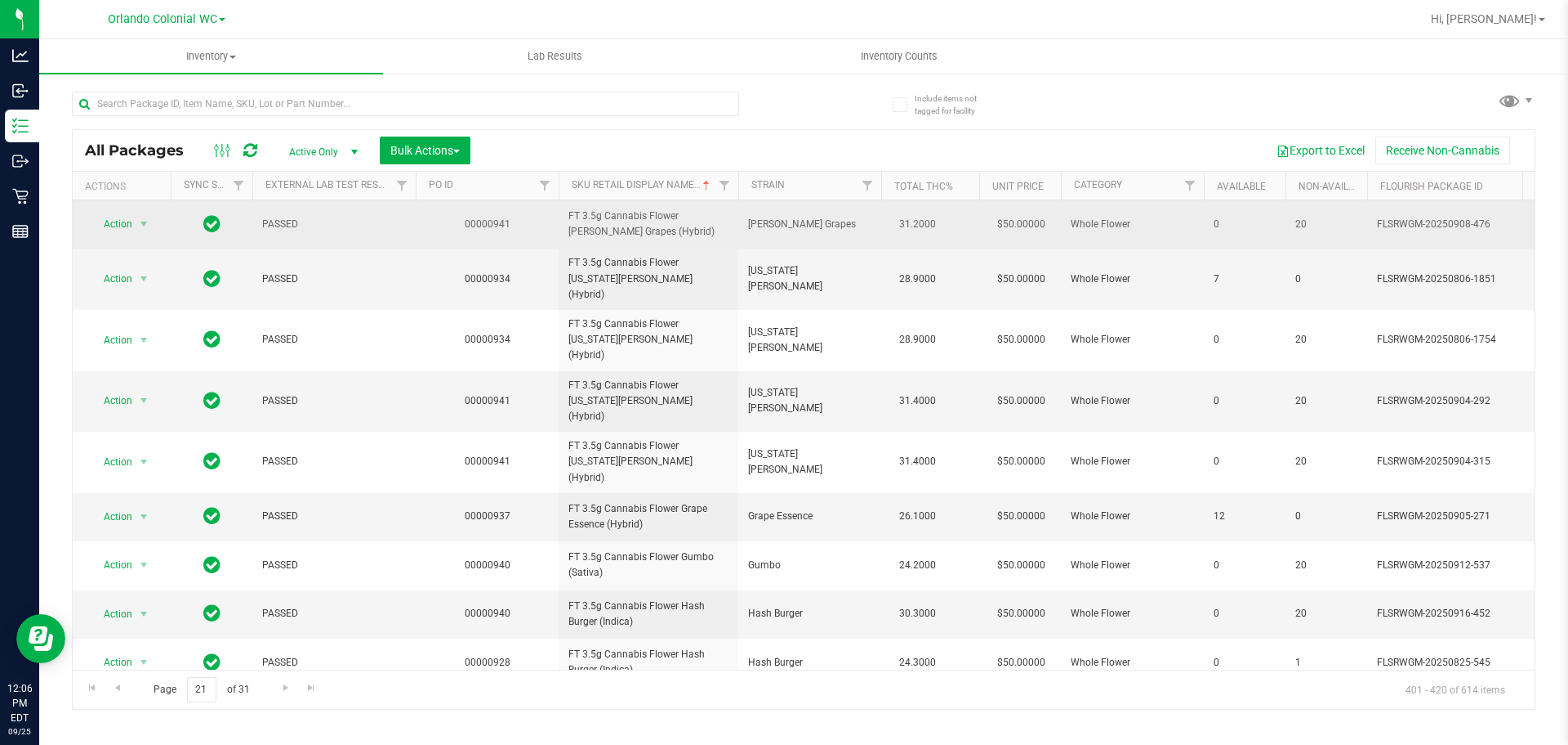
click at [627, 238] on span "FT 3.5g Cannabis Flower Gaspar's Grapes (Hybrid)" at bounding box center [649, 224] width 160 height 31
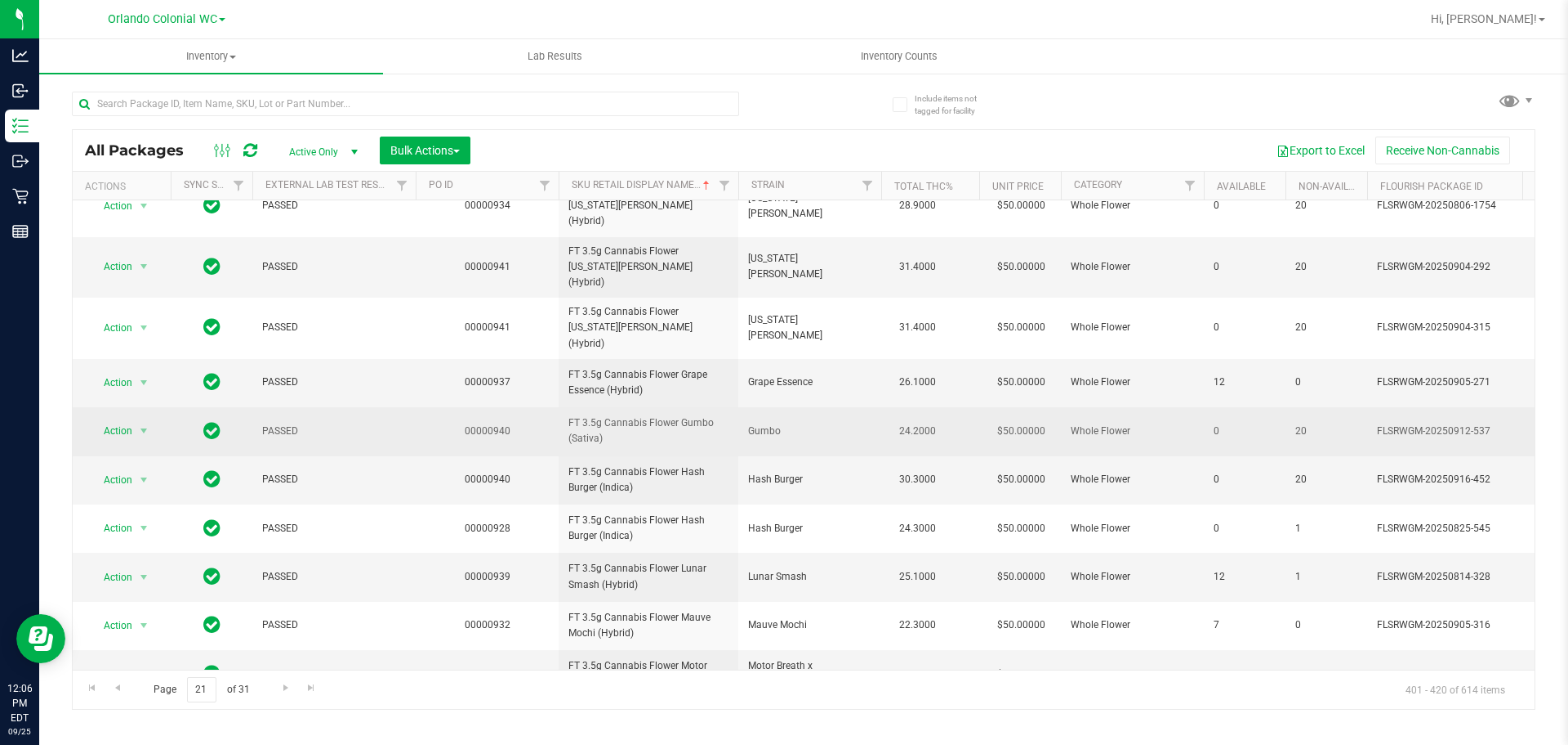
scroll to position [163, 0]
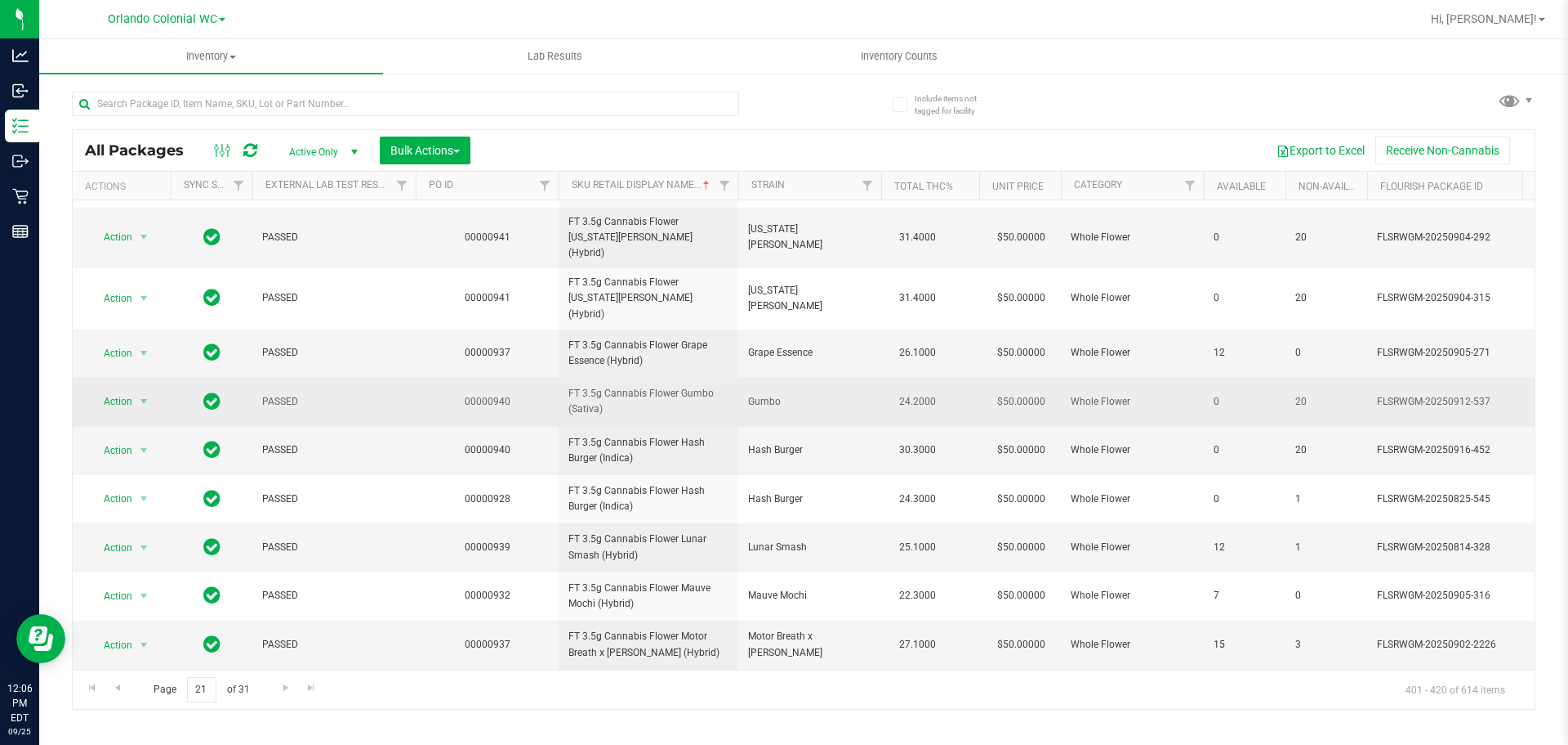
click at [650, 386] on span "FT 3.5g Cannabis Flower Gumbo (Sativa)" at bounding box center [649, 401] width 160 height 31
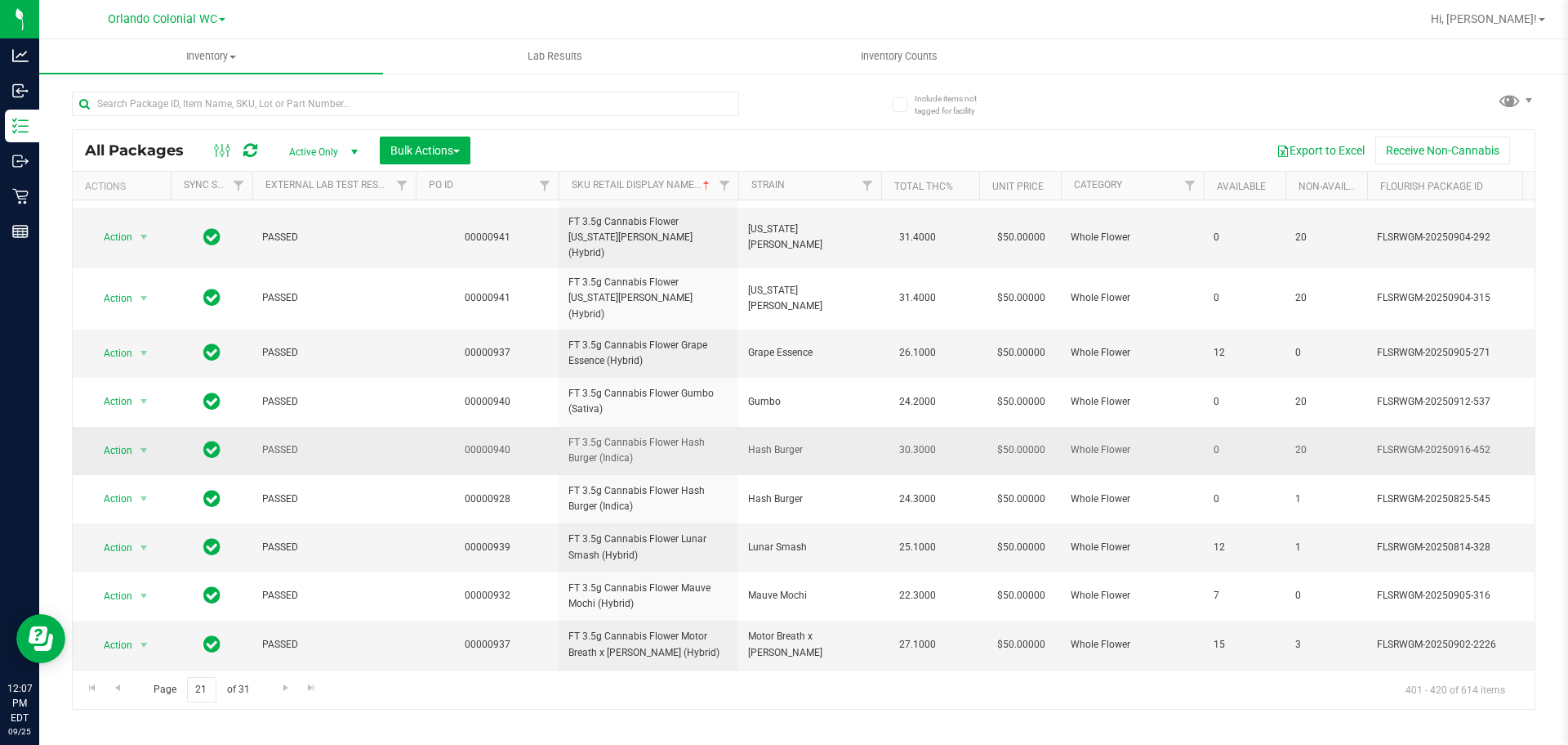
click at [662, 435] on span "FT 3.5g Cannabis Flower Hash Burger (Indica)" at bounding box center [649, 450] width 160 height 31
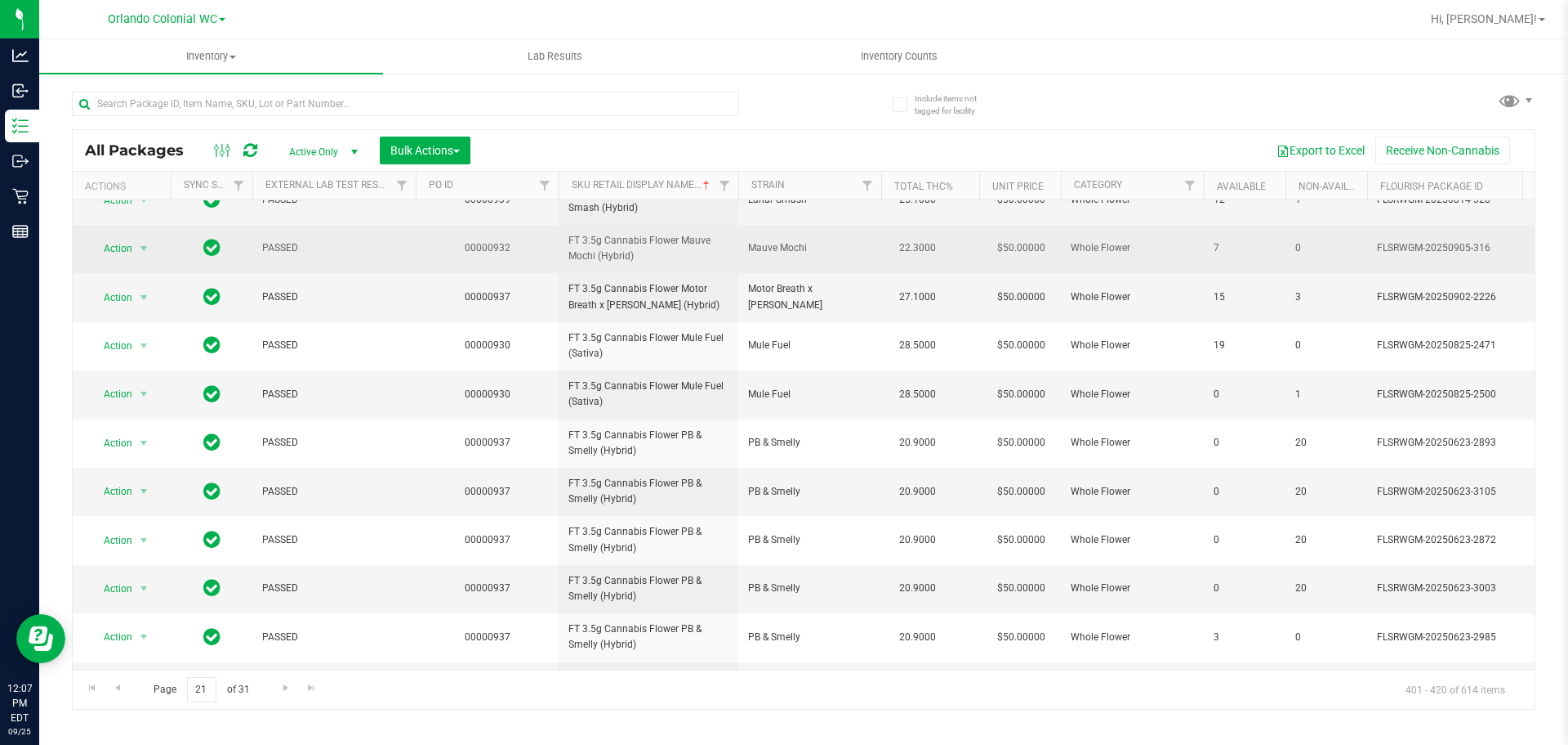
scroll to position [513, 0]
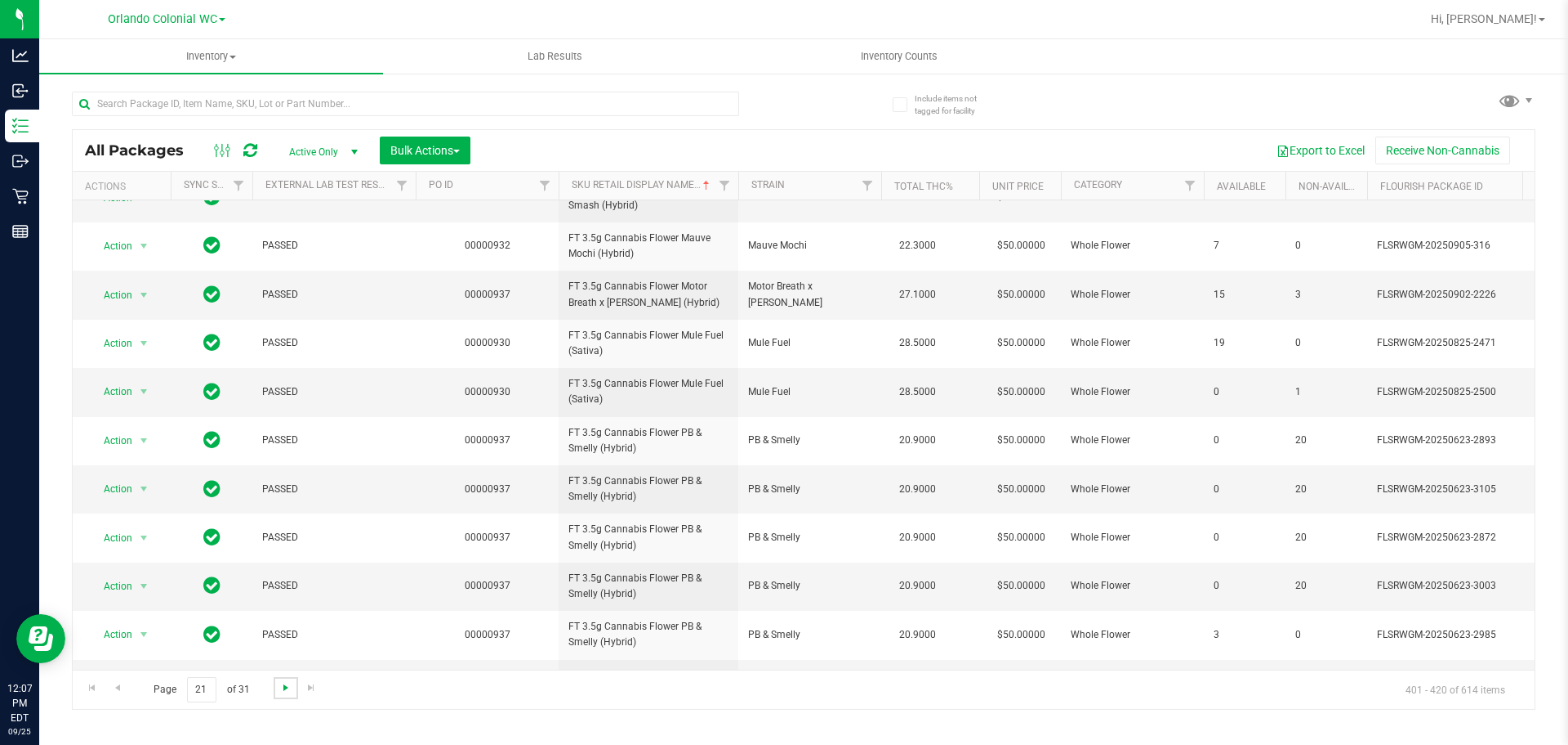
click at [286, 688] on span "Go to the next page" at bounding box center [286, 688] width 13 height 13
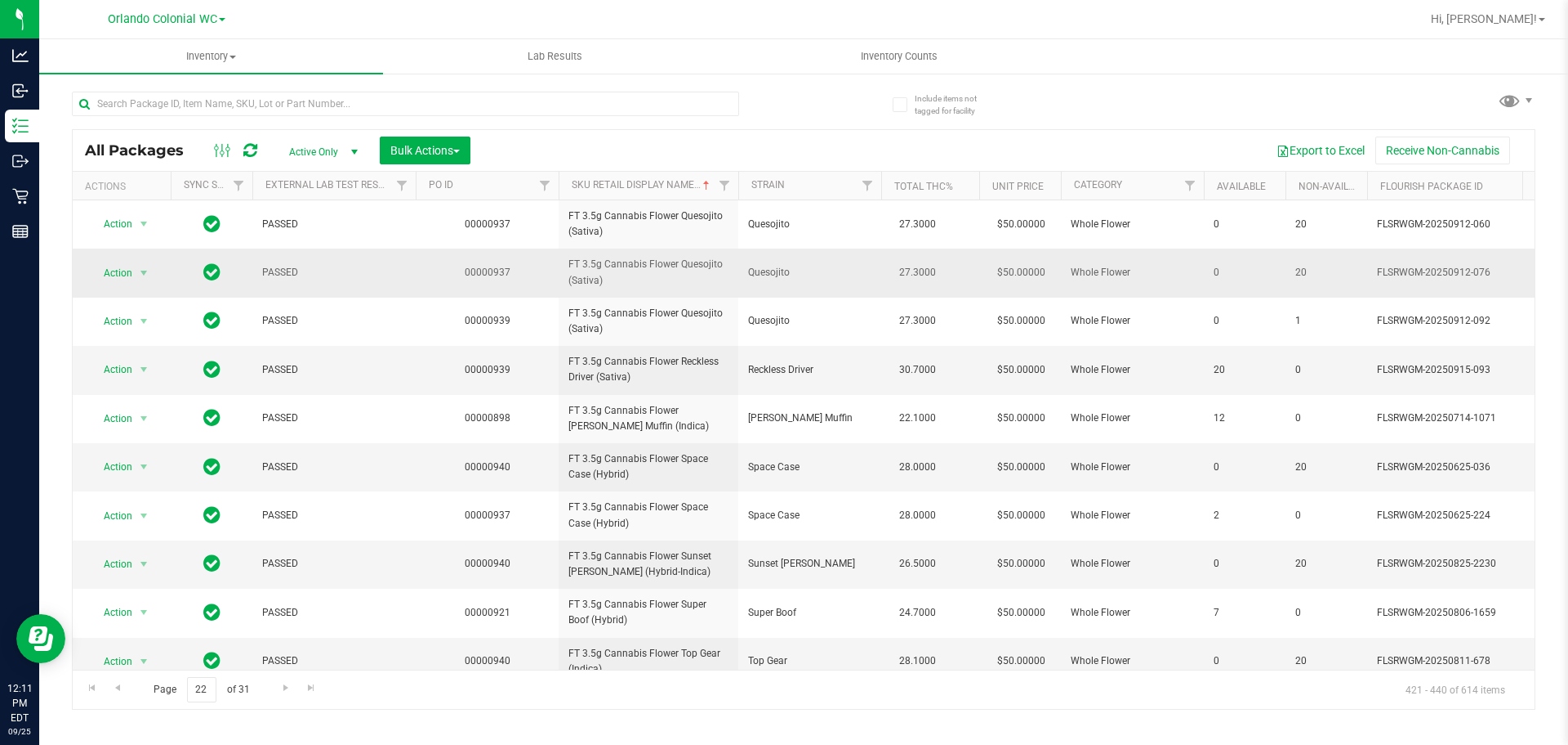
click at [666, 273] on span "FT 3.5g Cannabis Flower Quesojito (Sativa)" at bounding box center [649, 272] width 160 height 31
click at [666, 271] on span "FT 3.5g Cannabis Flower Quesojito (Sativa)" at bounding box center [649, 272] width 160 height 31
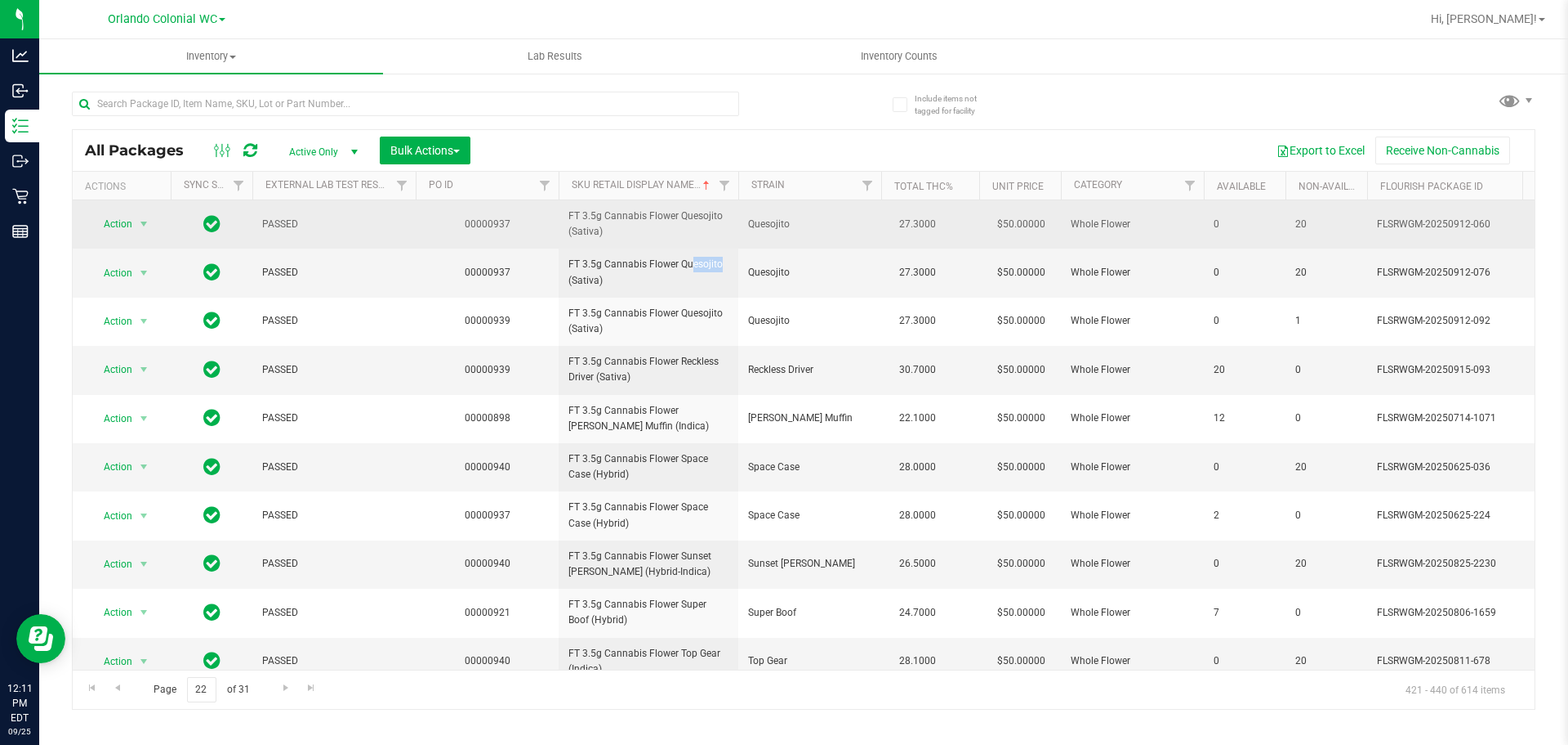
drag, startPoint x: 666, startPoint y: 271, endPoint x: 708, endPoint y: 221, distance: 65.3
click at [667, 271] on span "FT 3.5g Cannabis Flower Quesojito (Sativa)" at bounding box center [649, 272] width 160 height 31
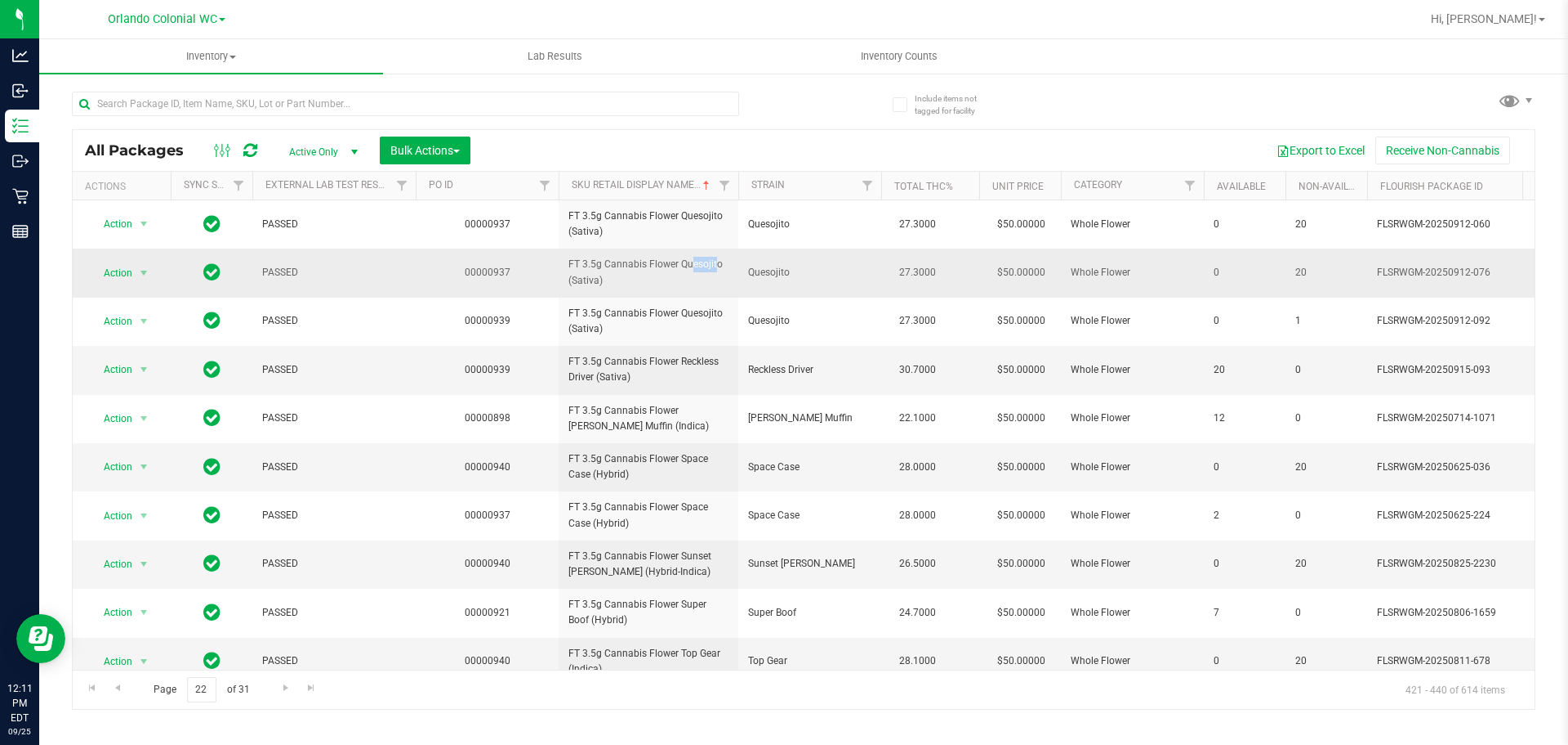
click at [650, 262] on span "FT 3.5g Cannabis Flower Quesojito (Sativa)" at bounding box center [649, 272] width 160 height 31
click at [650, 262] on span "FT 3.5g Cannabis Flower Quesojito (Sativa)" at bounding box center [649, 272] width 160 height 31
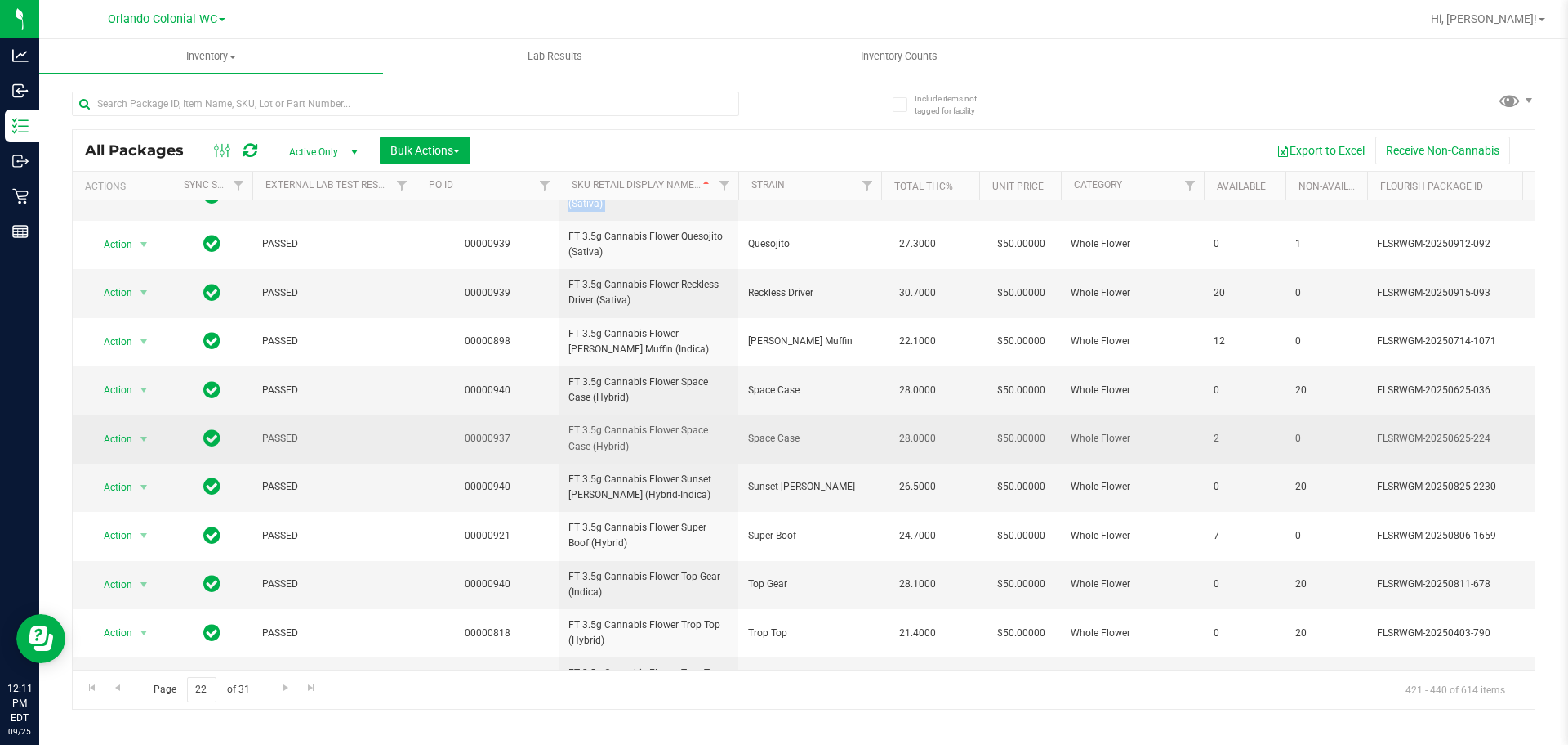
scroll to position [163, 0]
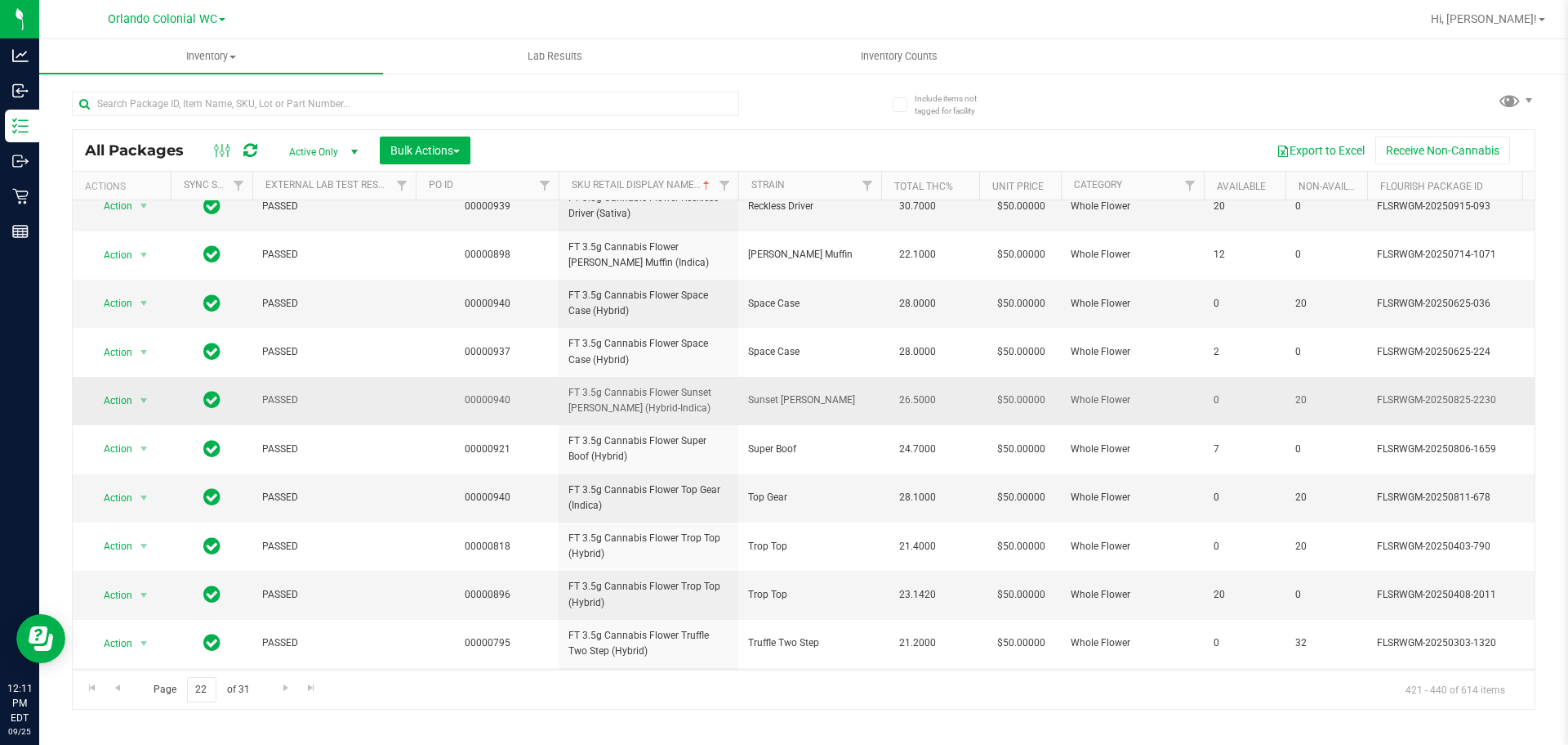
click at [663, 404] on span "FT 3.5g Cannabis Flower Sunset Runtz (Hybrid-Indica)" at bounding box center [649, 400] width 160 height 31
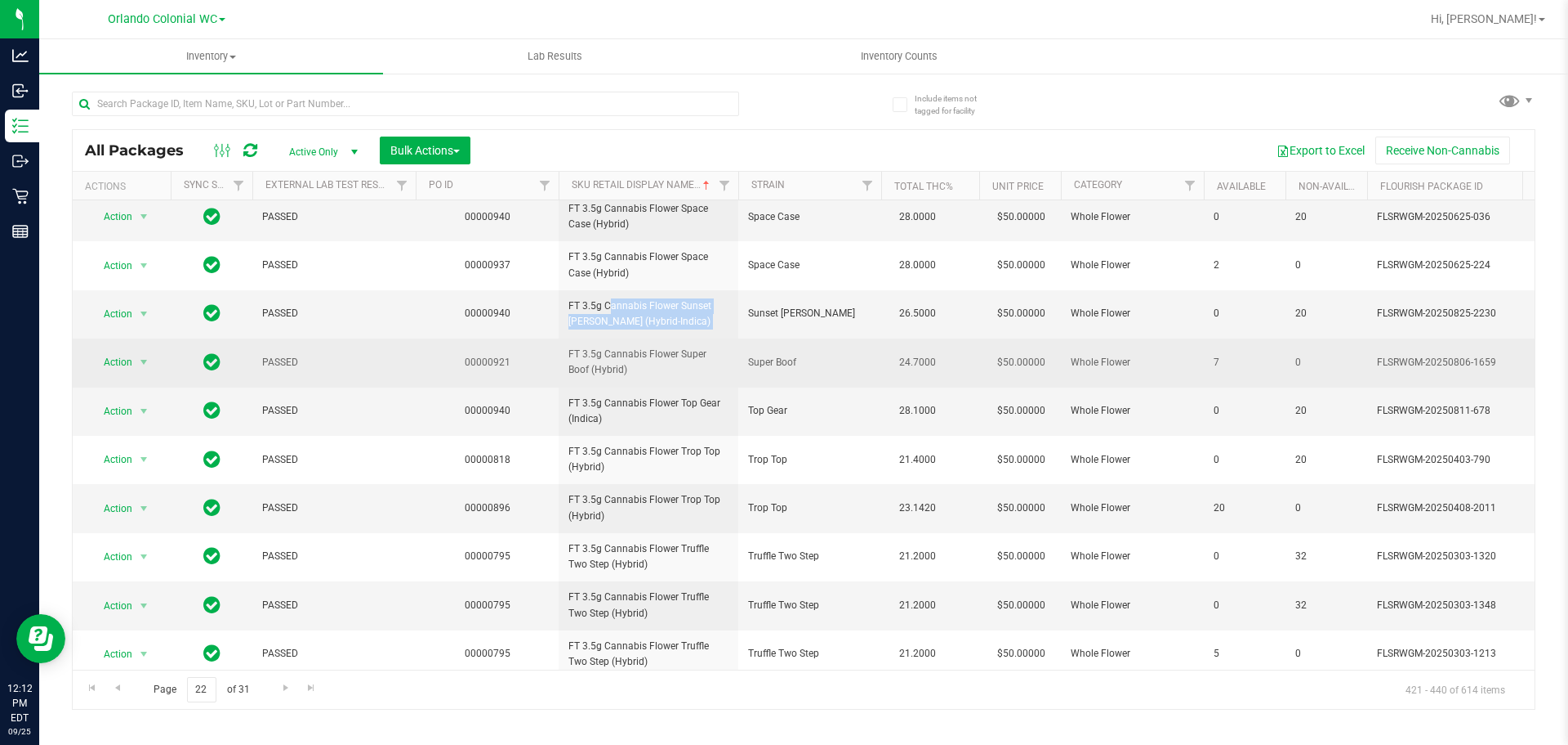
scroll to position [246, 0]
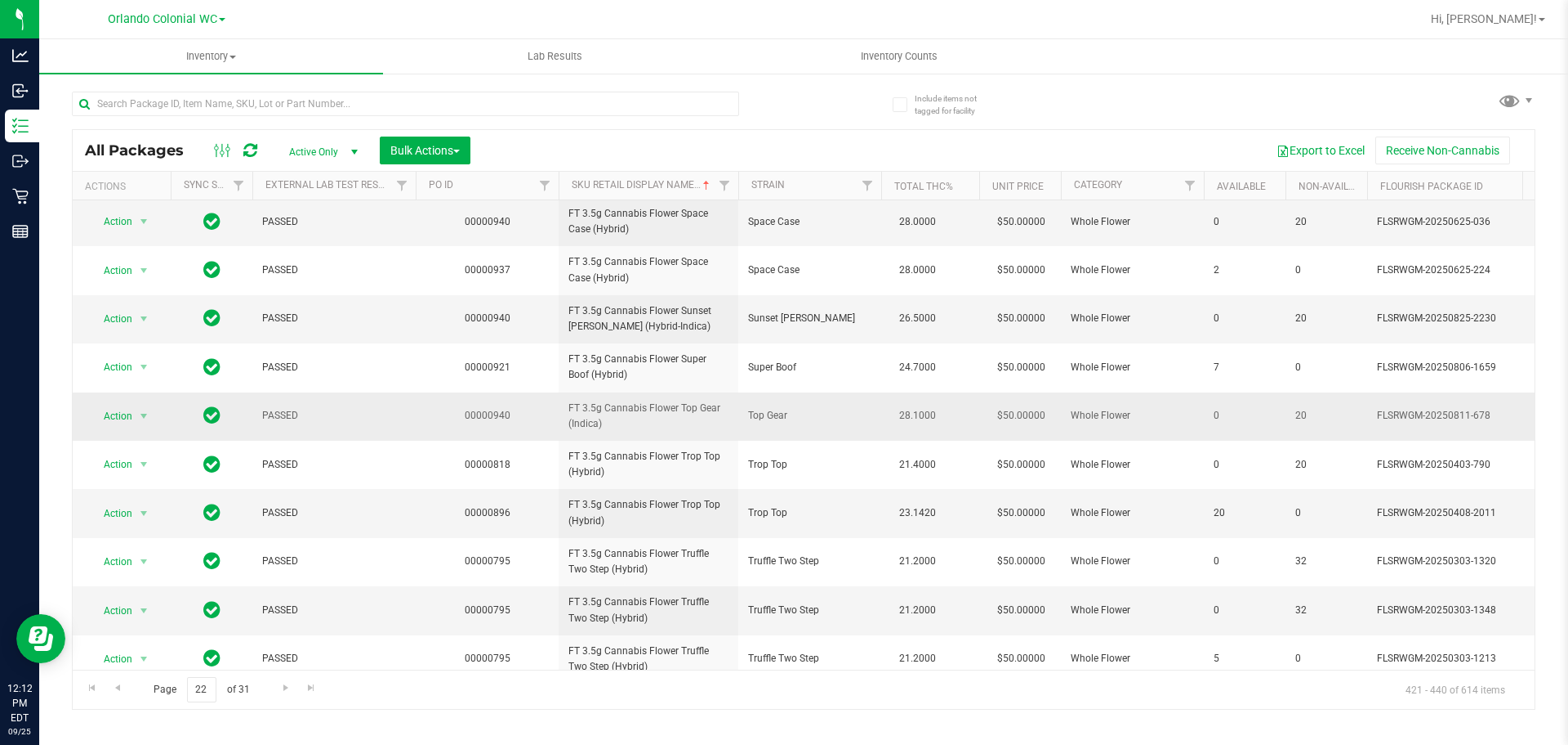
click at [683, 423] on span "FT 3.5g Cannabis Flower Top Gear (Indica)" at bounding box center [649, 415] width 160 height 31
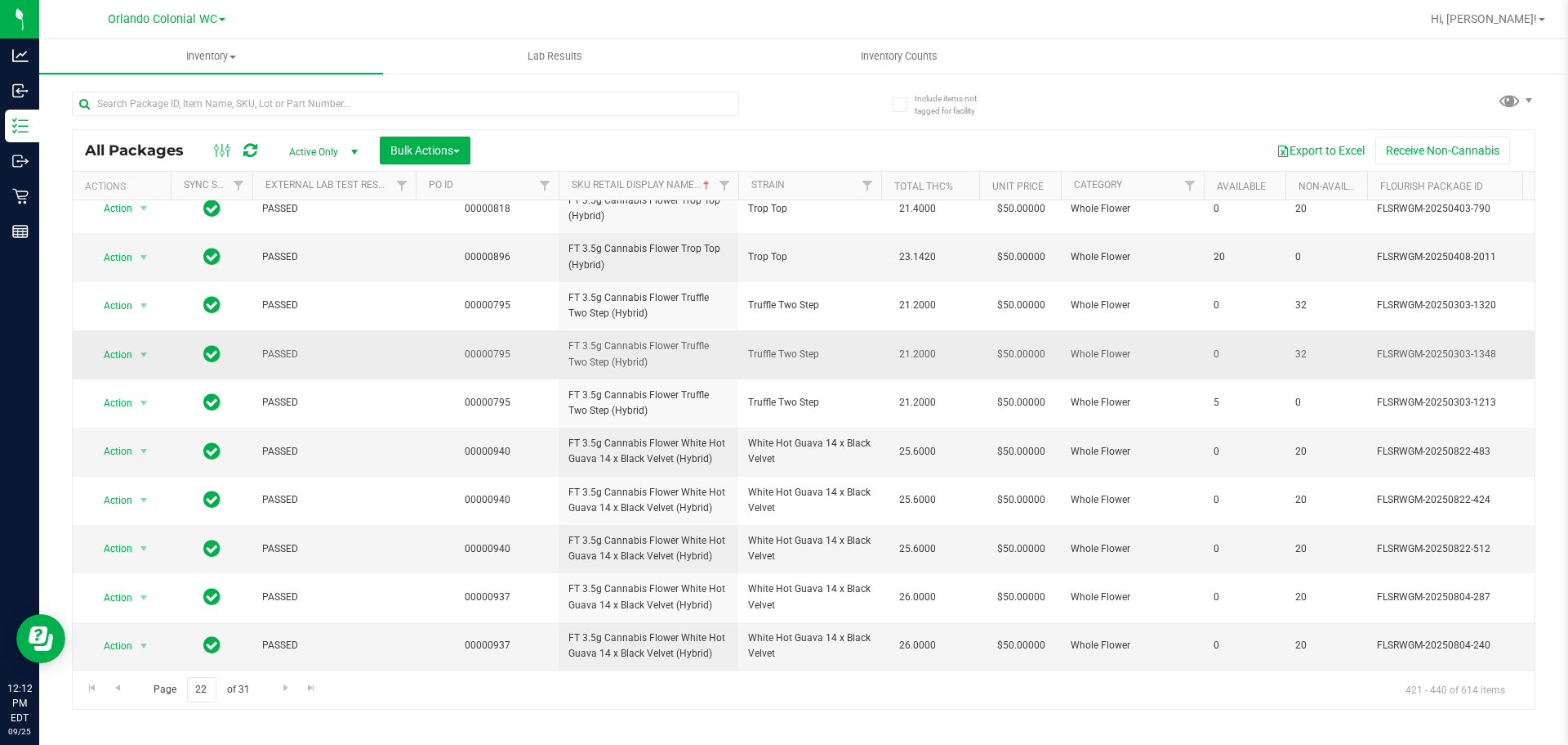
scroll to position [513, 0]
click at [277, 696] on link "Go to the next page" at bounding box center [286, 688] width 24 height 22
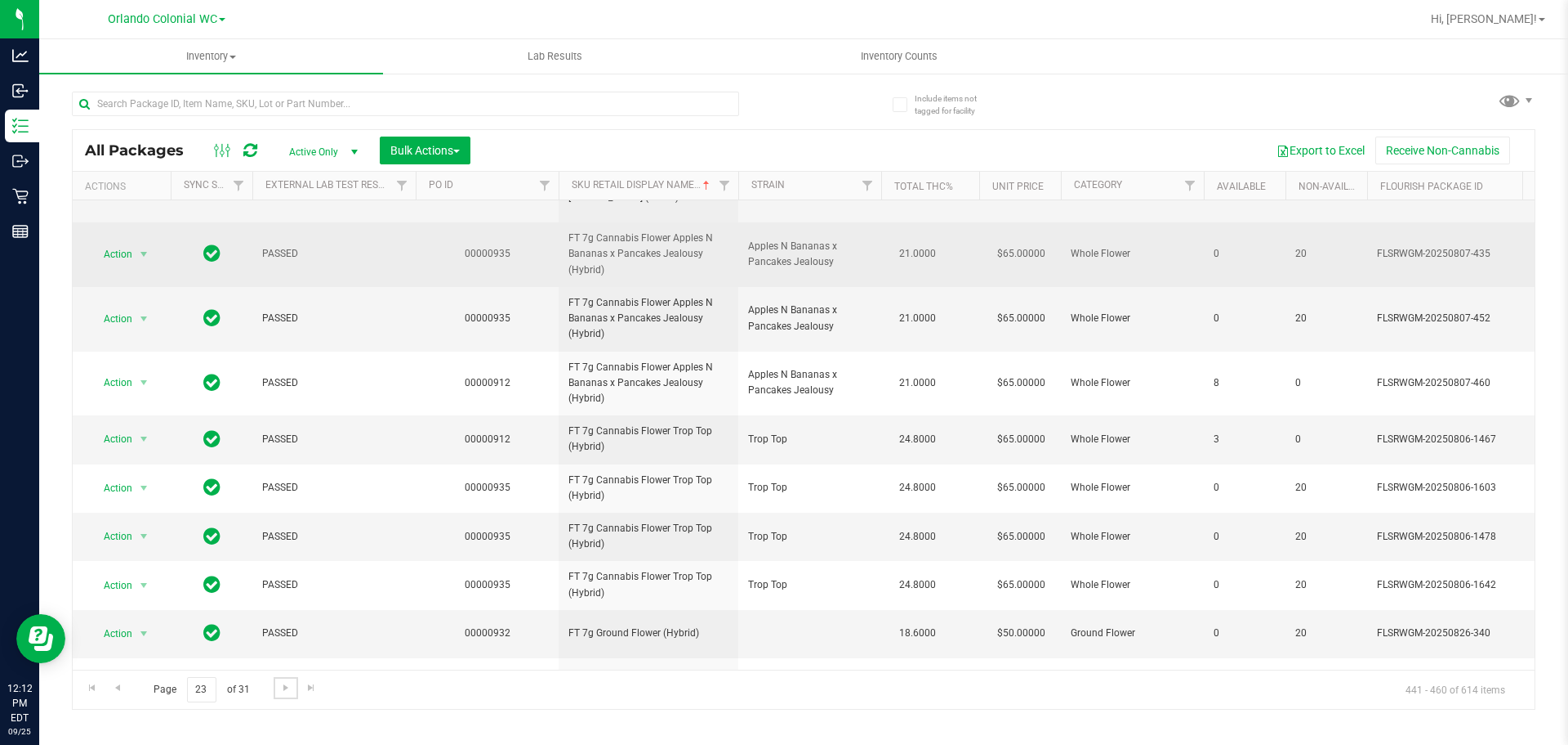
scroll to position [551, 0]
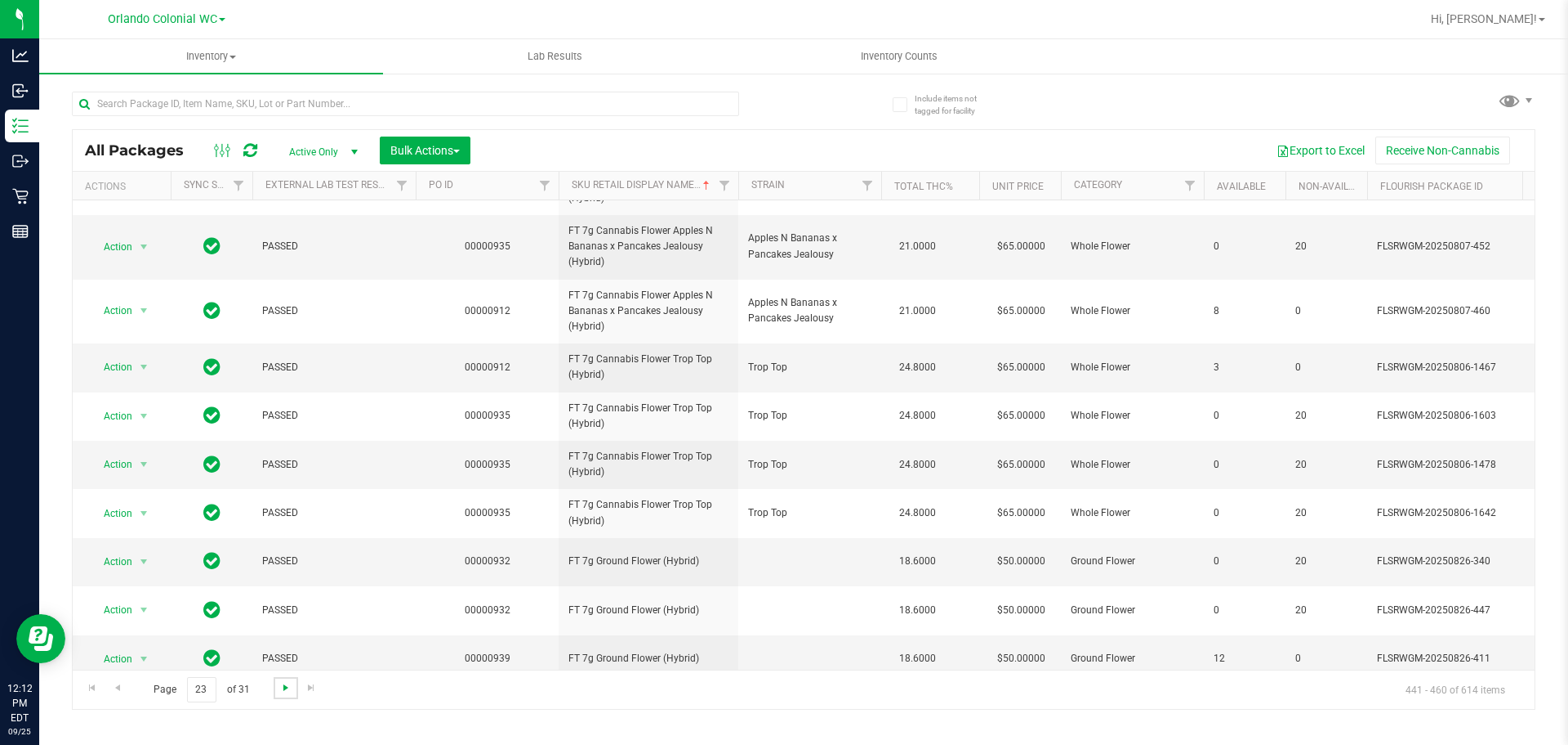
click at [291, 689] on span "Go to the next page" at bounding box center [286, 688] width 13 height 13
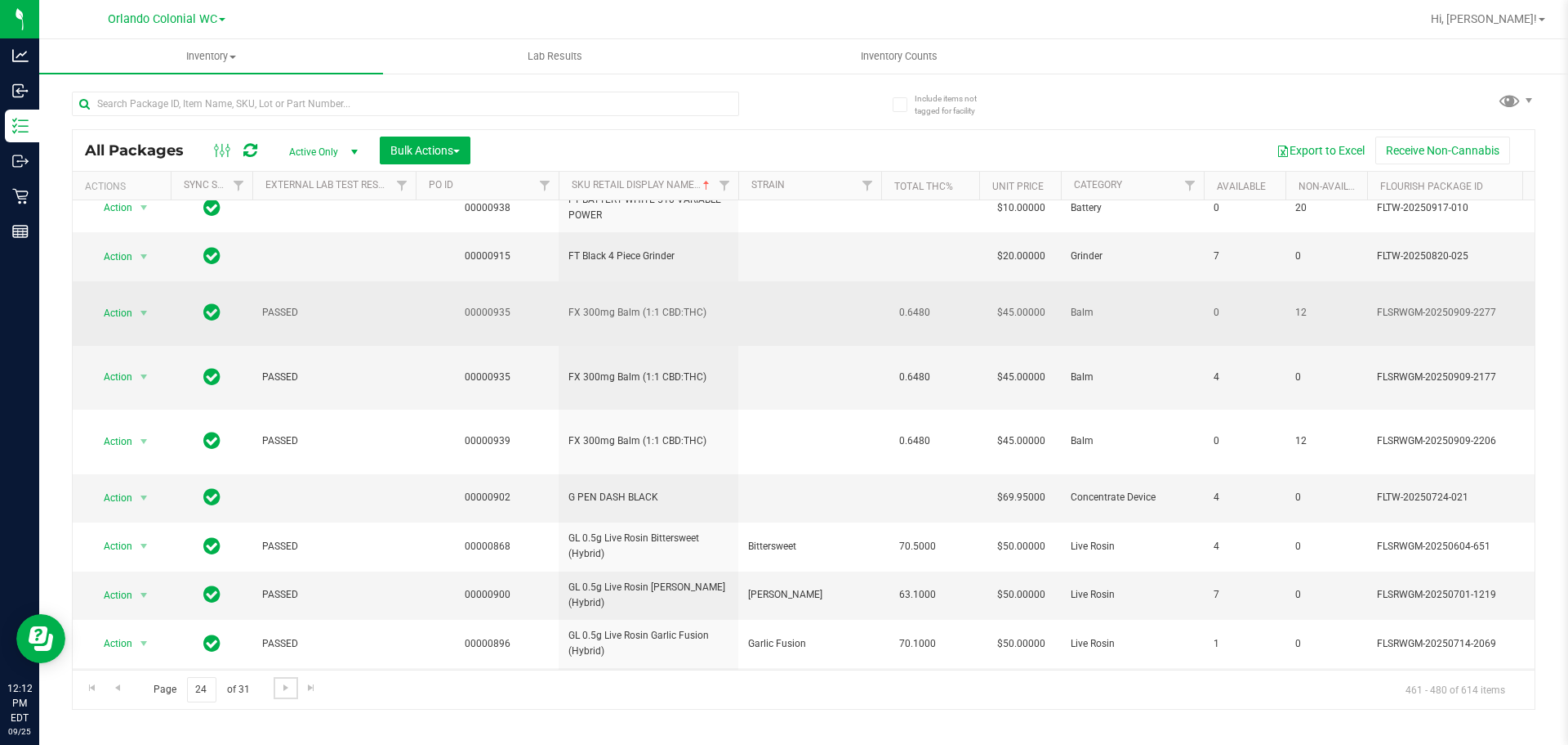
scroll to position [513, 0]
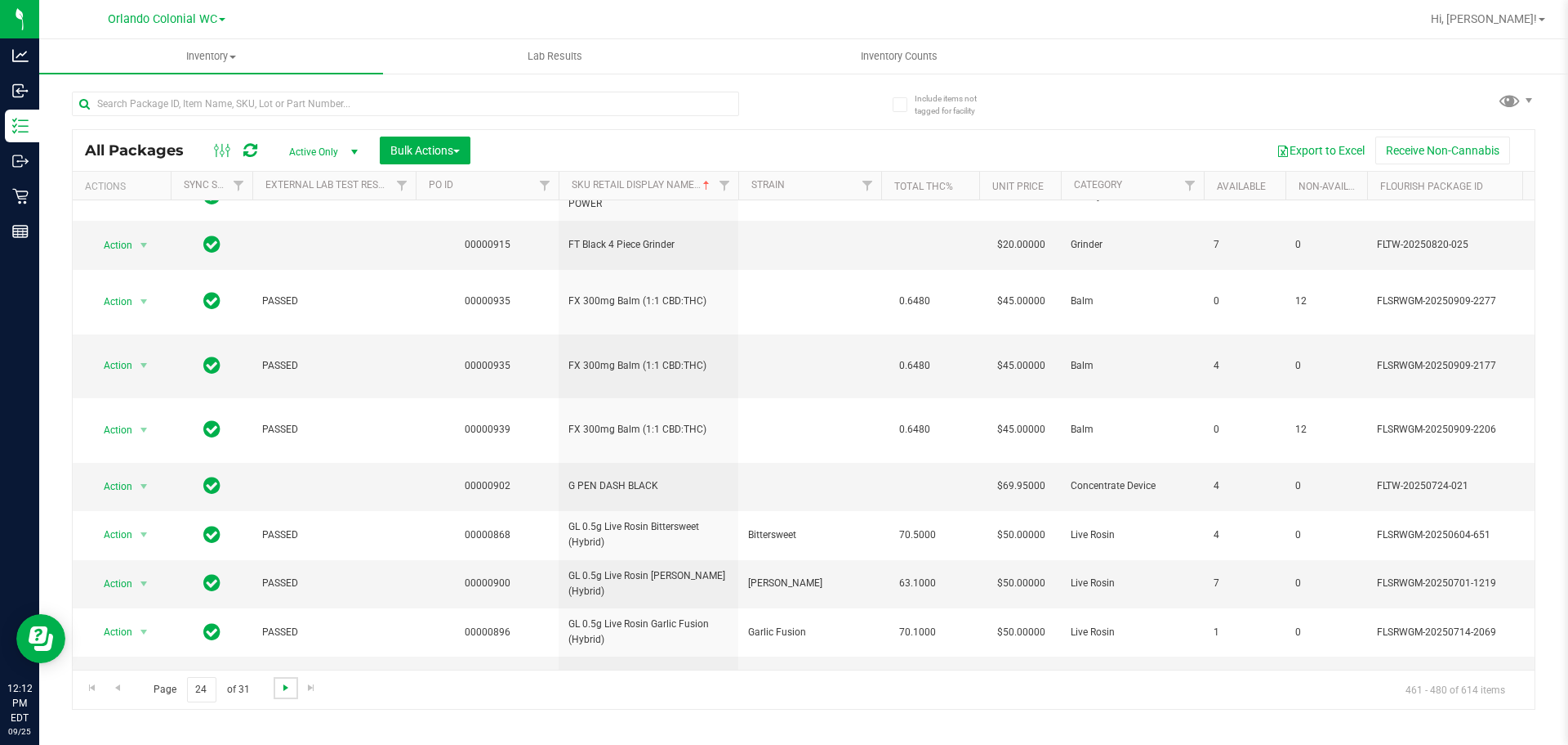
click at [279, 689] on span "Go to the next page" at bounding box center [286, 688] width 13 height 13
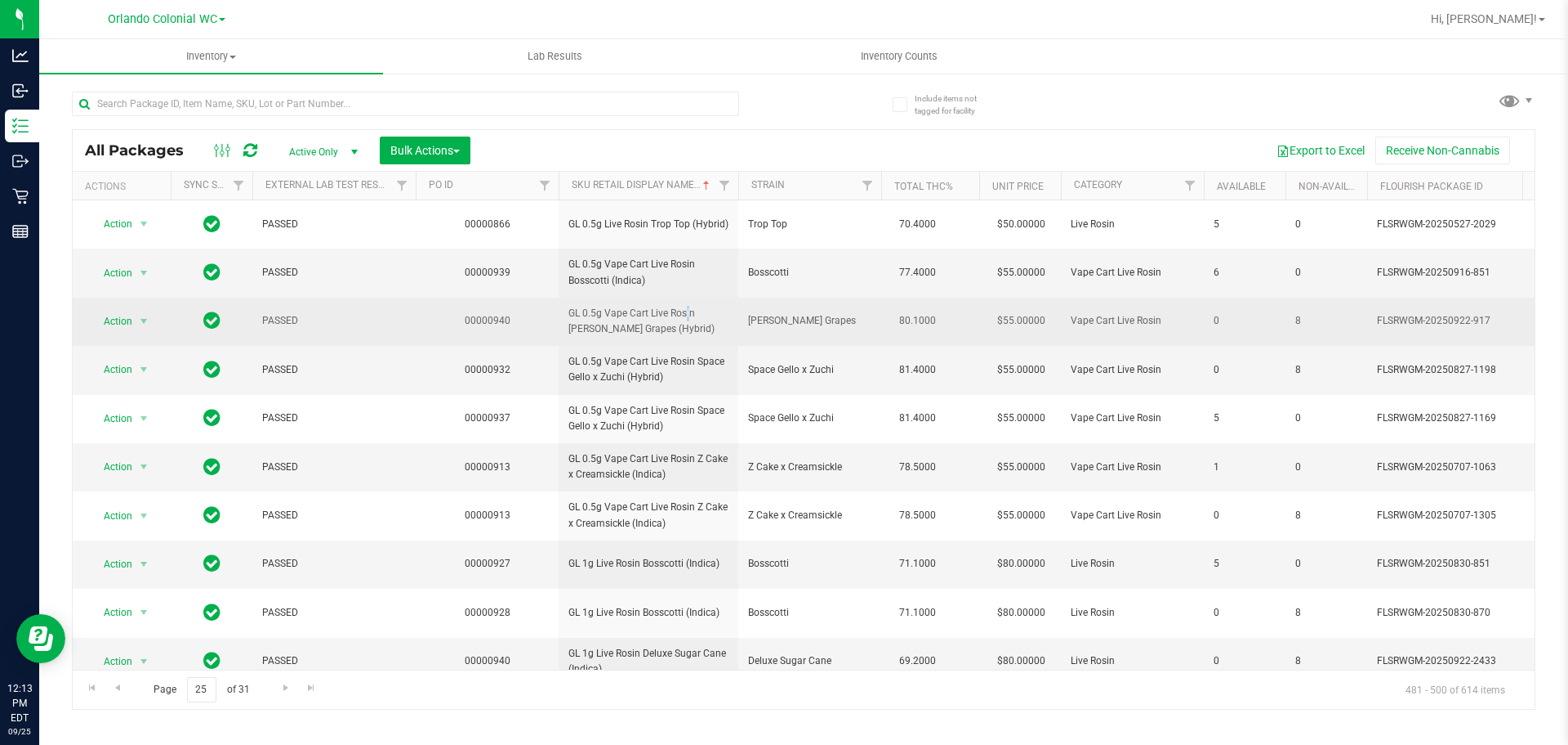
click at [650, 317] on span "GL 0.5g Vape Cart Live Rosin Gaspar's Grapes (Hybrid)" at bounding box center [649, 321] width 160 height 31
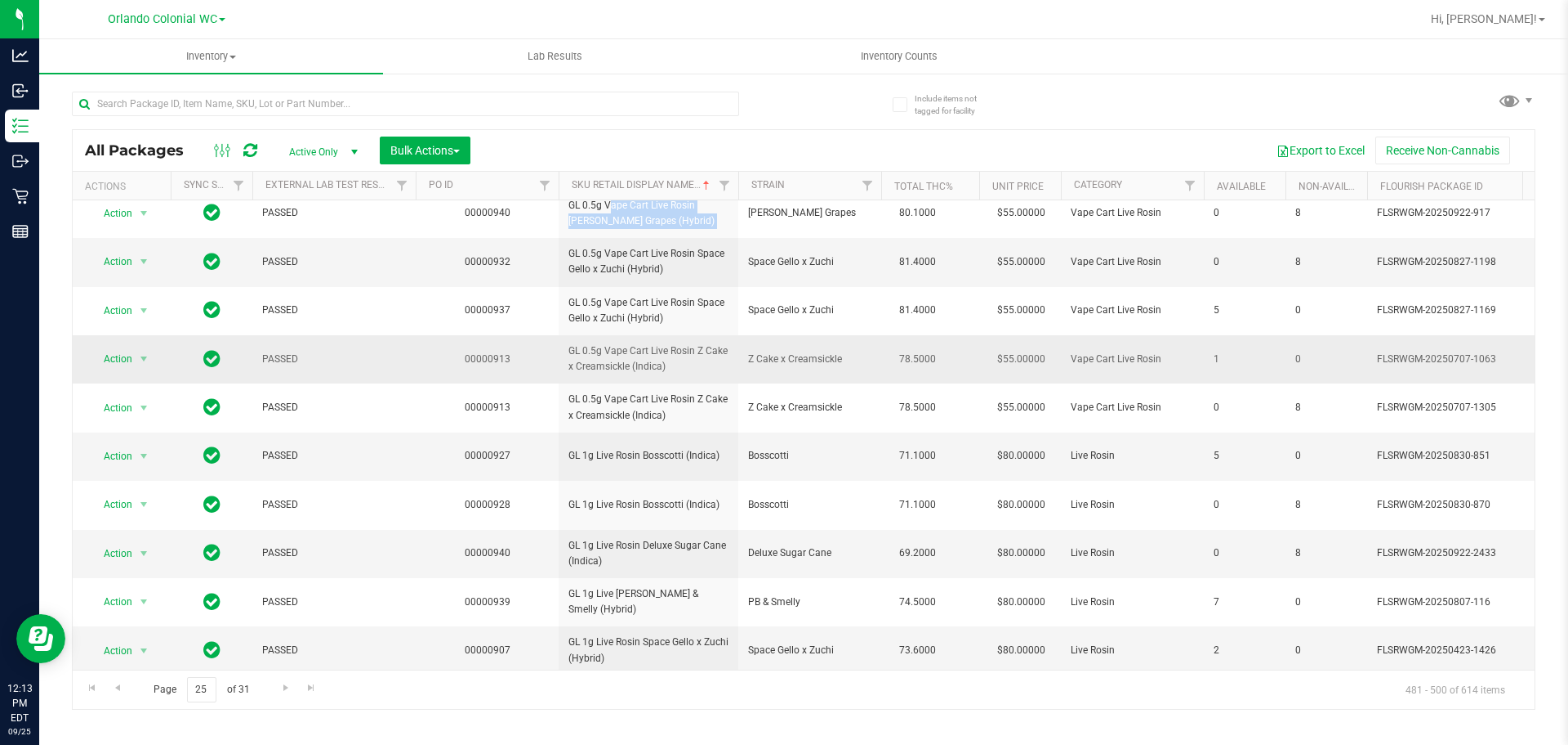
scroll to position [246, 0]
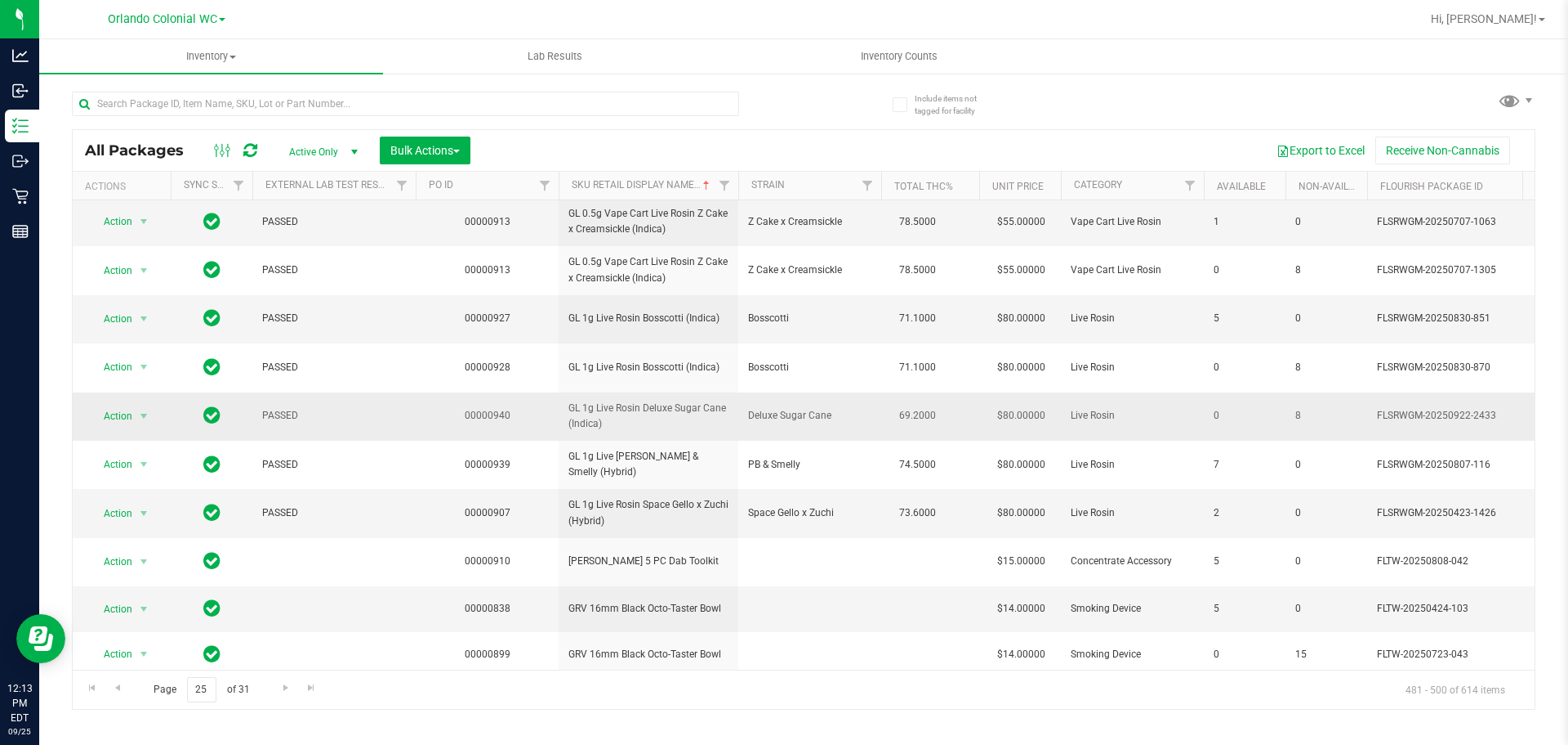
click at [638, 408] on span "GL 1g Live Rosin Deluxe Sugar Cane (Indica)" at bounding box center [649, 415] width 160 height 31
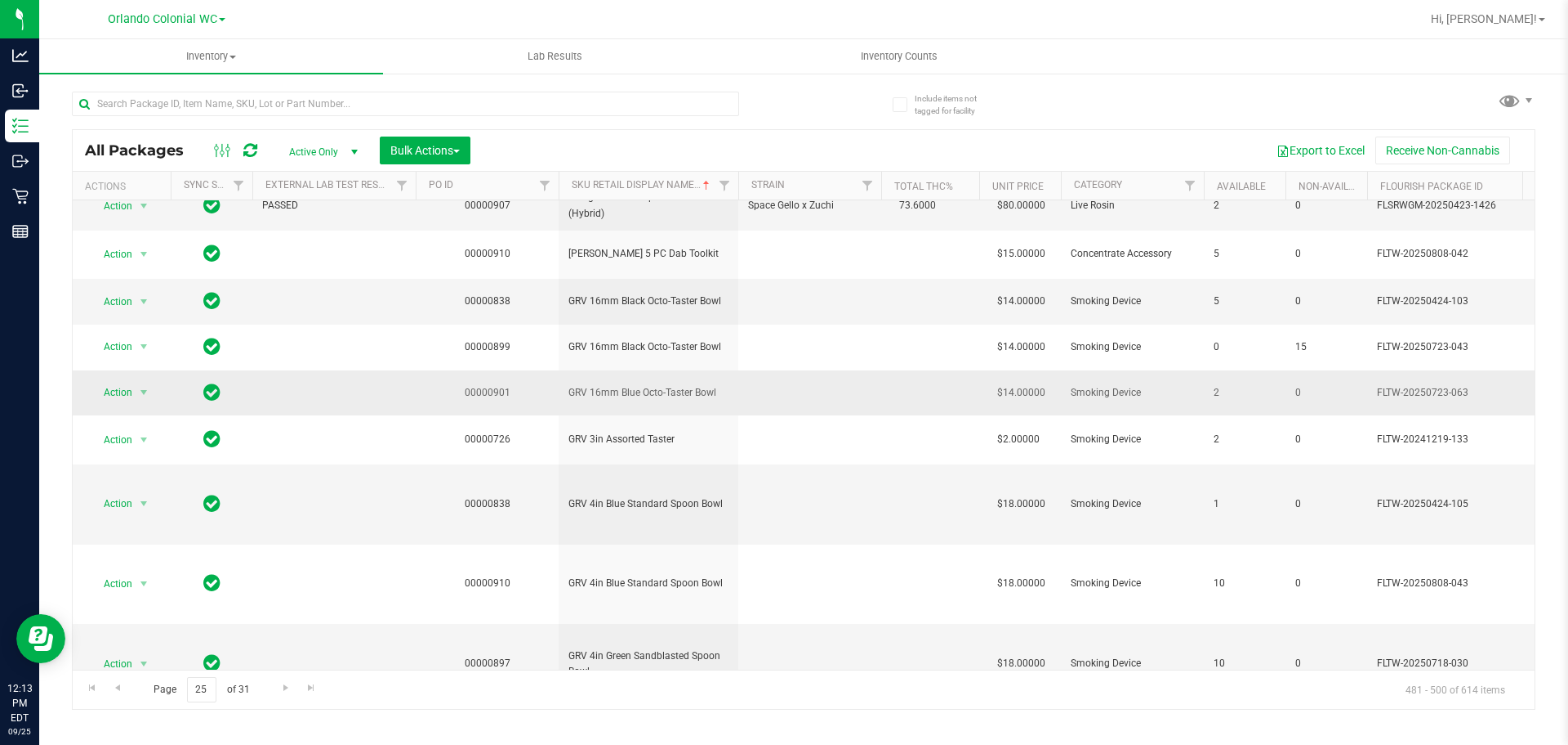
scroll to position [599, 0]
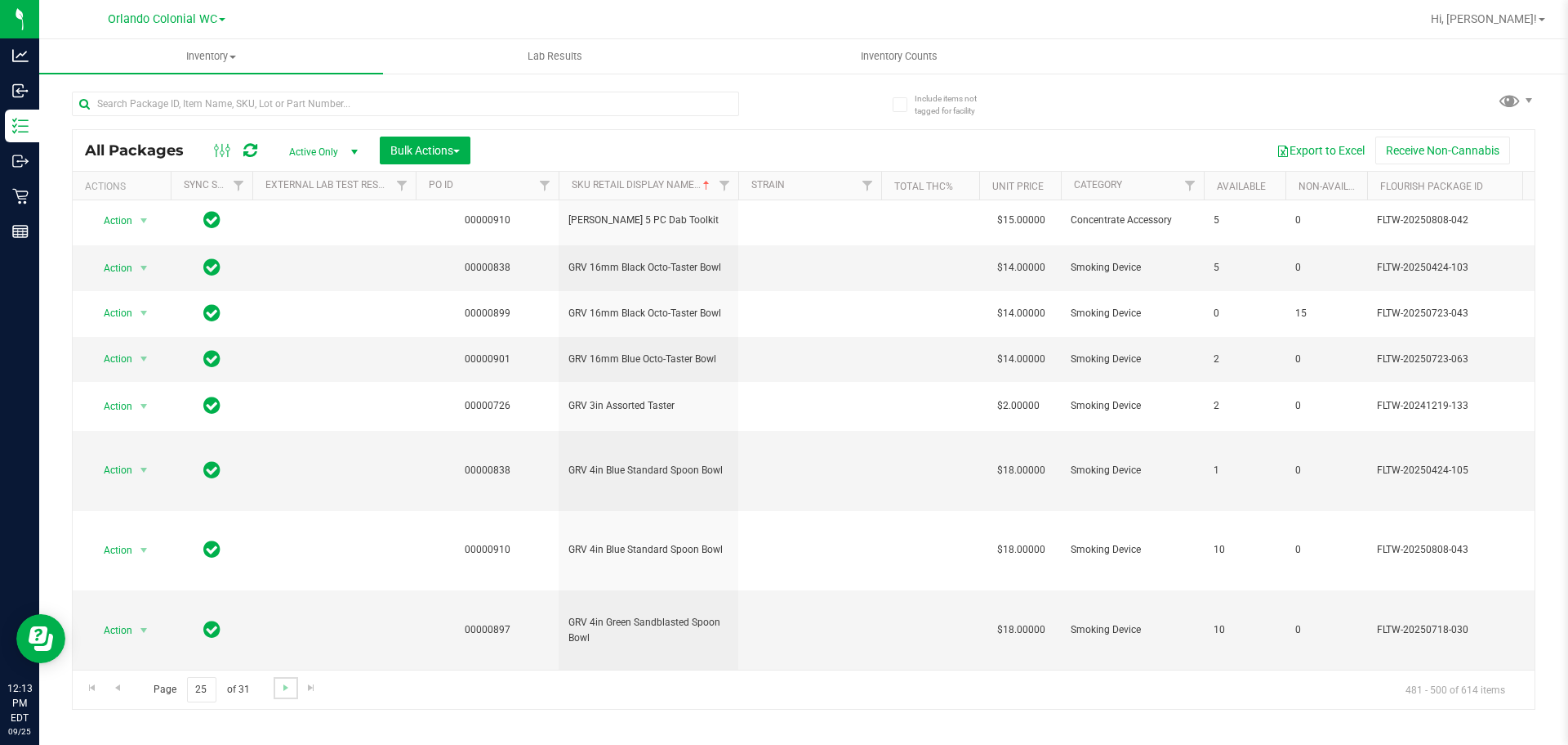
click at [283, 695] on link "Go to the next page" at bounding box center [286, 688] width 24 height 22
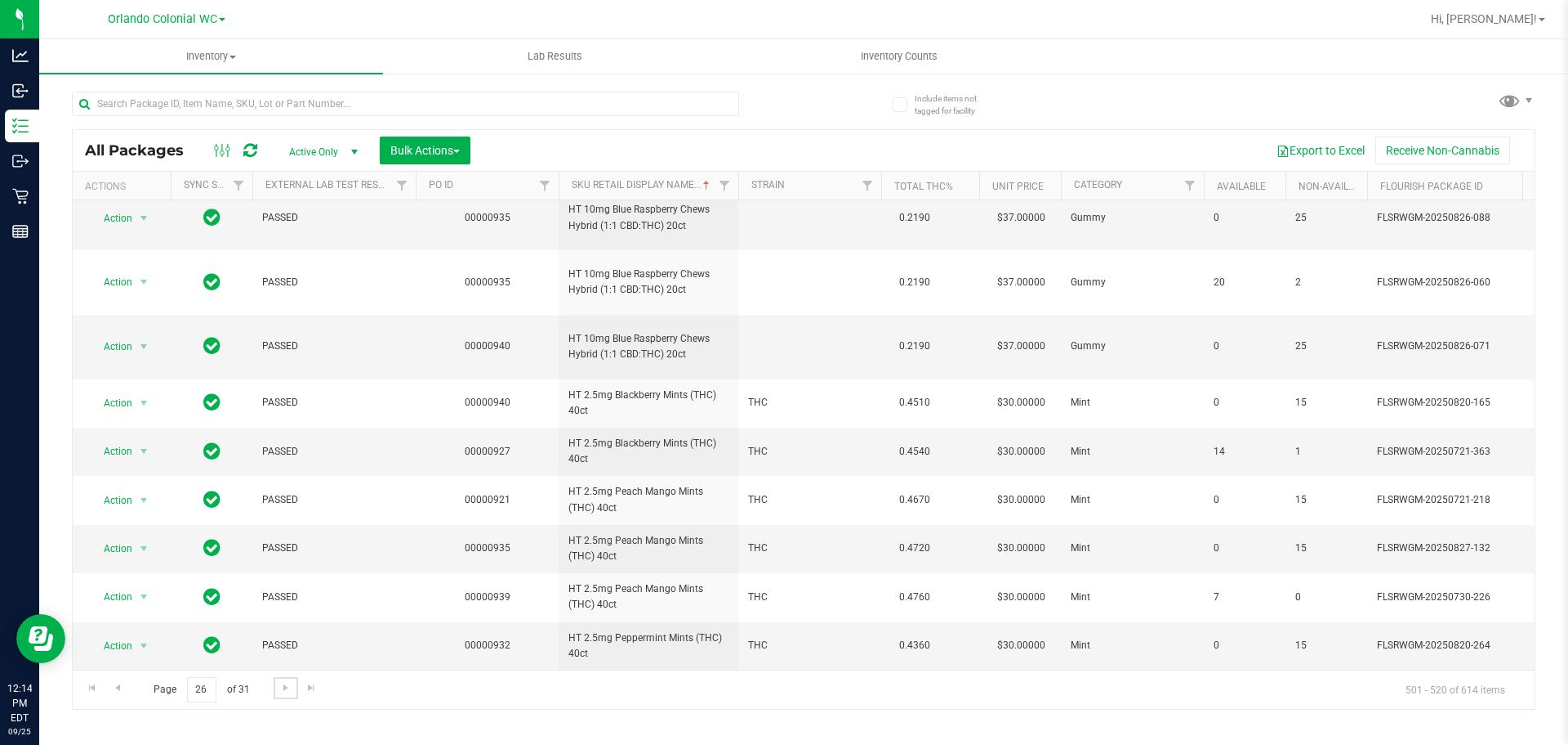
scroll to position [648, 0]
click at [287, 689] on span "Go to the next page" at bounding box center [286, 688] width 13 height 13
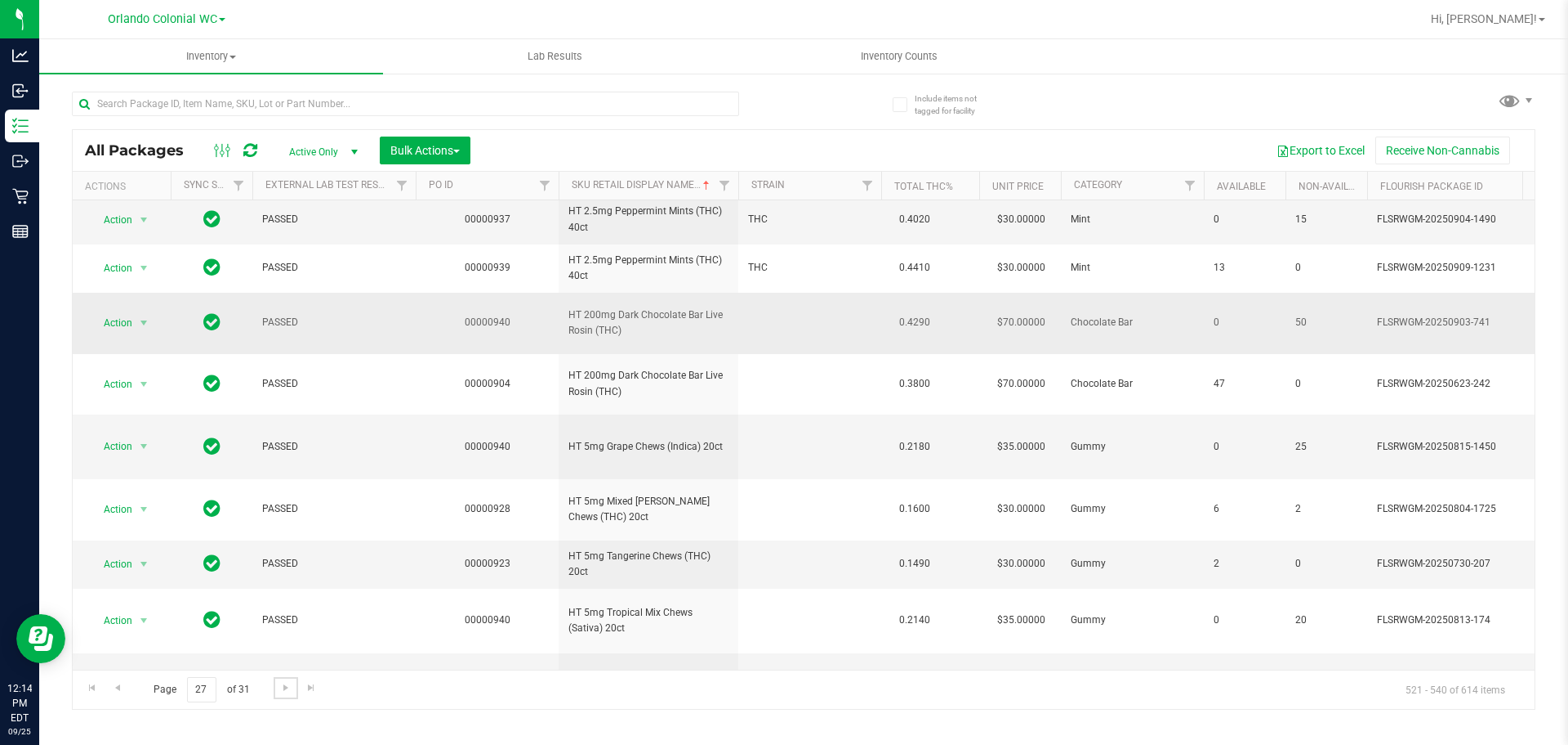
scroll to position [82, 0]
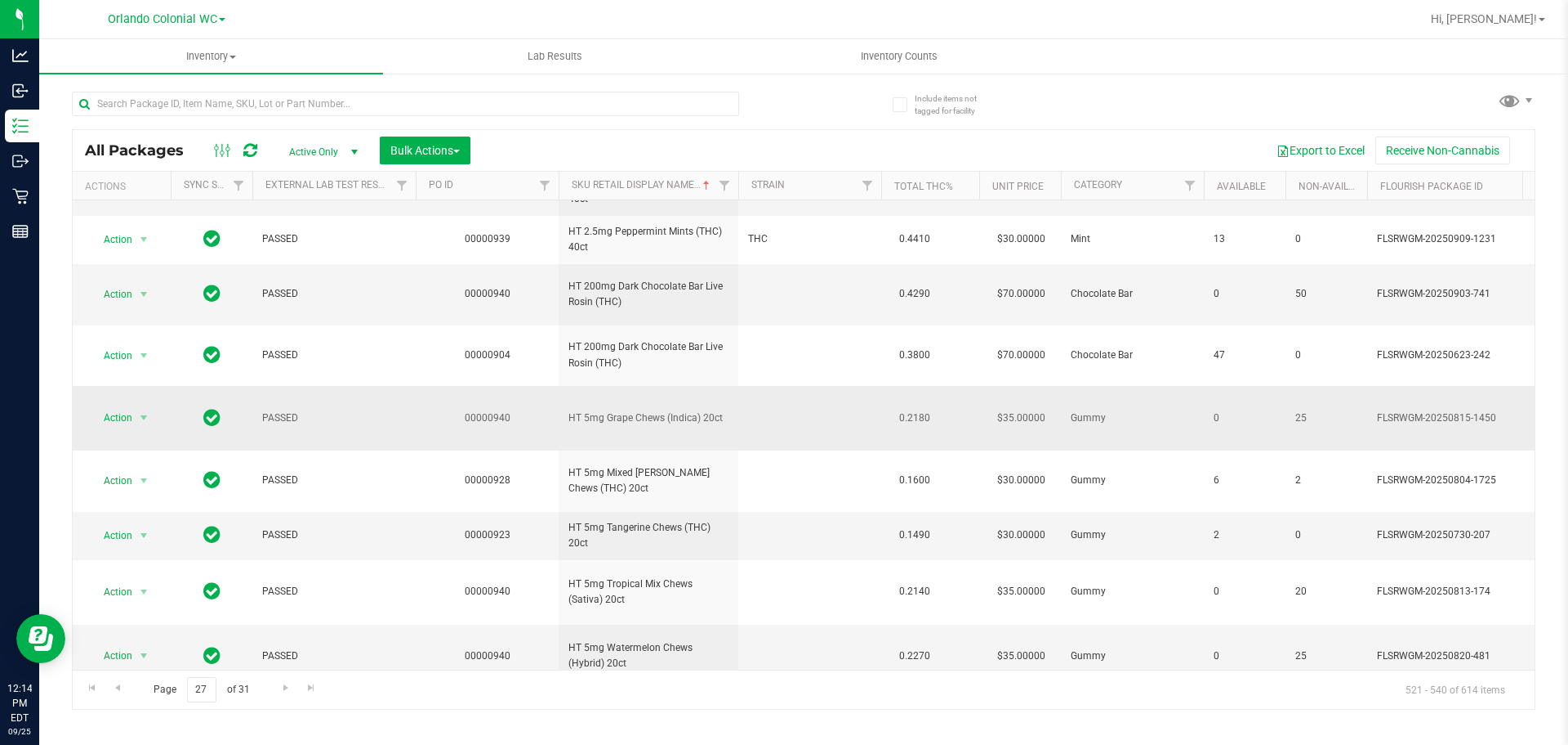
click at [618, 428] on td "HT 5mg Grape Chews (Indica) 20ct" at bounding box center [649, 418] width 180 height 65
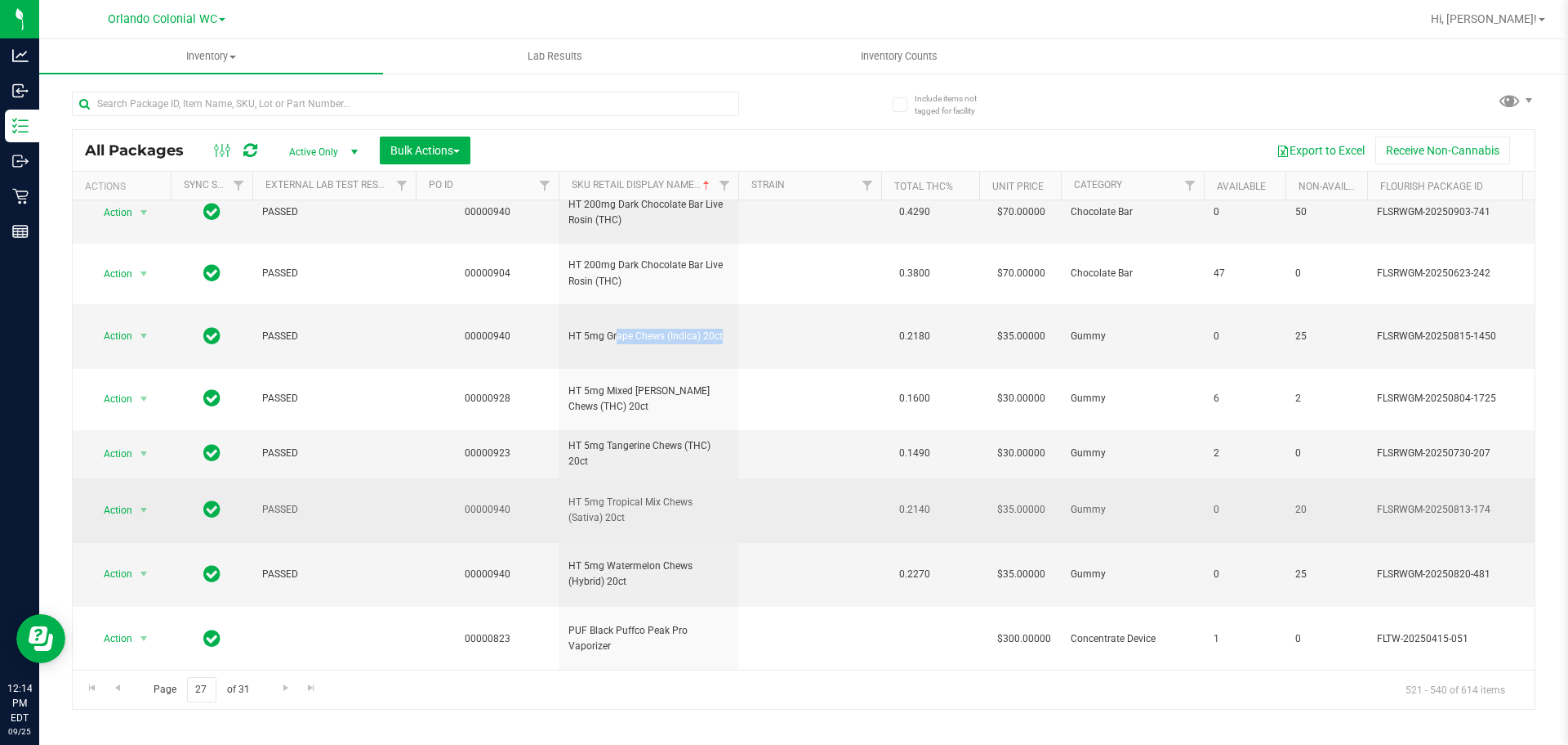
scroll to position [246, 0]
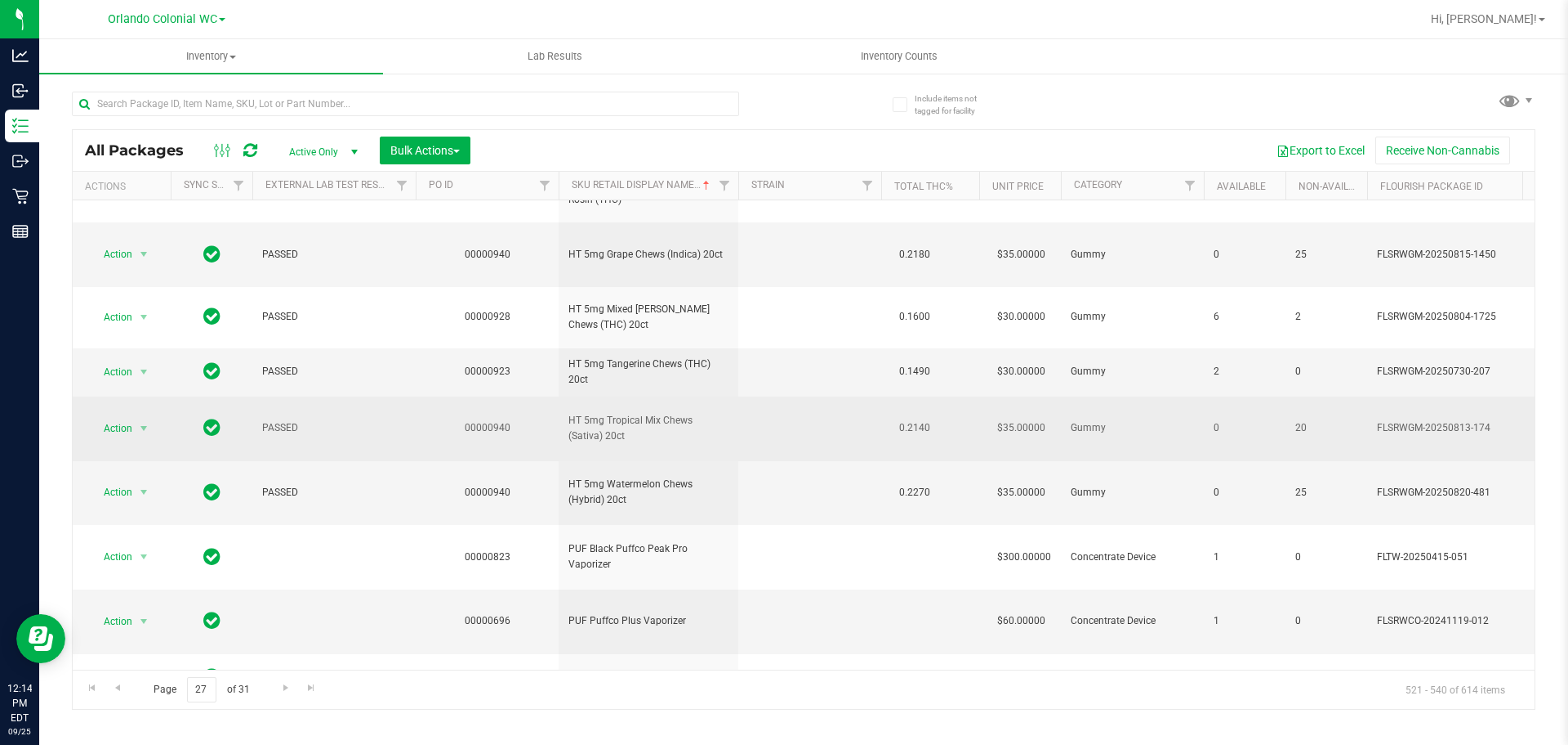
click at [635, 413] on span "HT 5mg Tropical Mix Chews (Sativa) 20ct" at bounding box center [649, 428] width 160 height 31
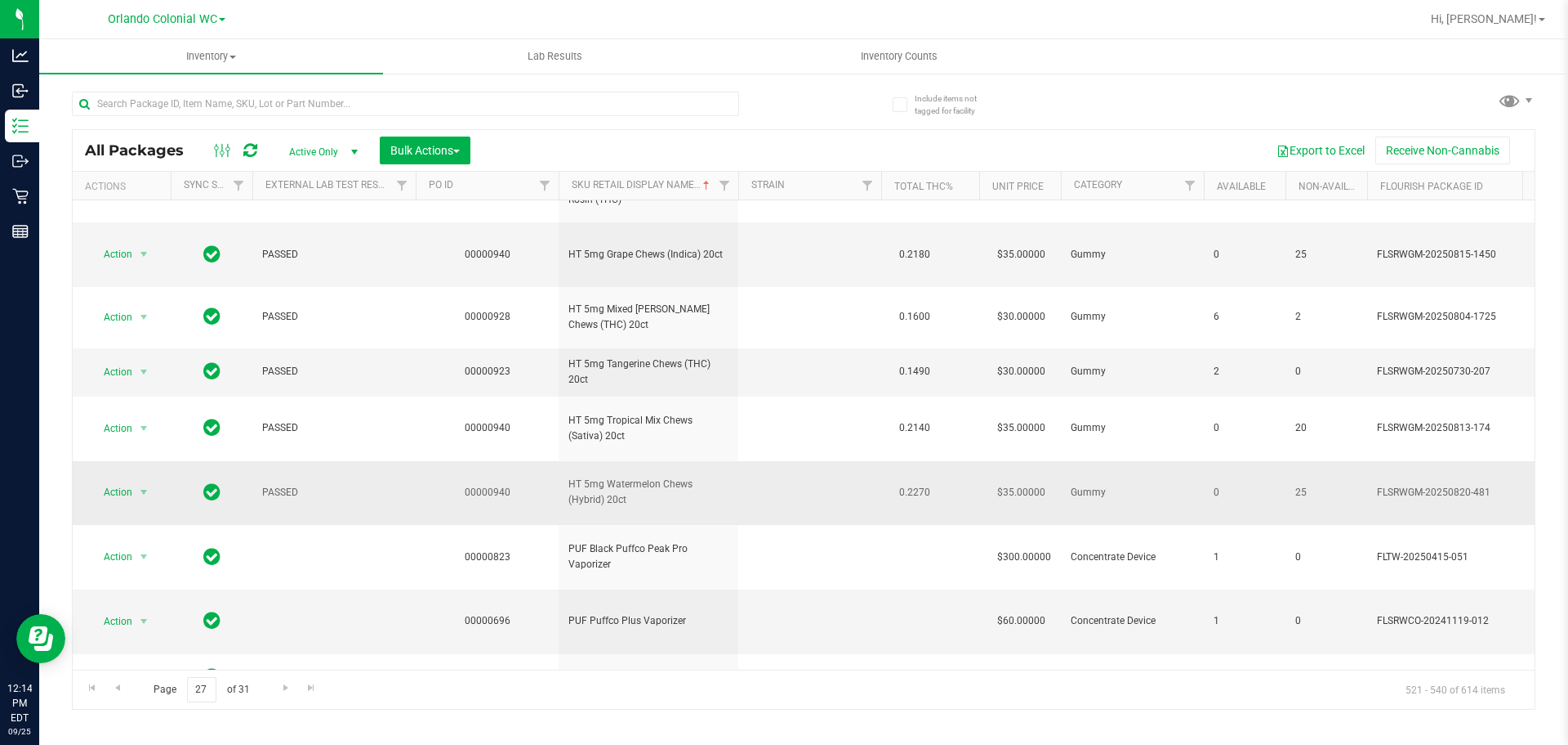
click at [670, 477] on span "HT 5mg Watermelon Chews (Hybrid) 20ct" at bounding box center [649, 492] width 160 height 31
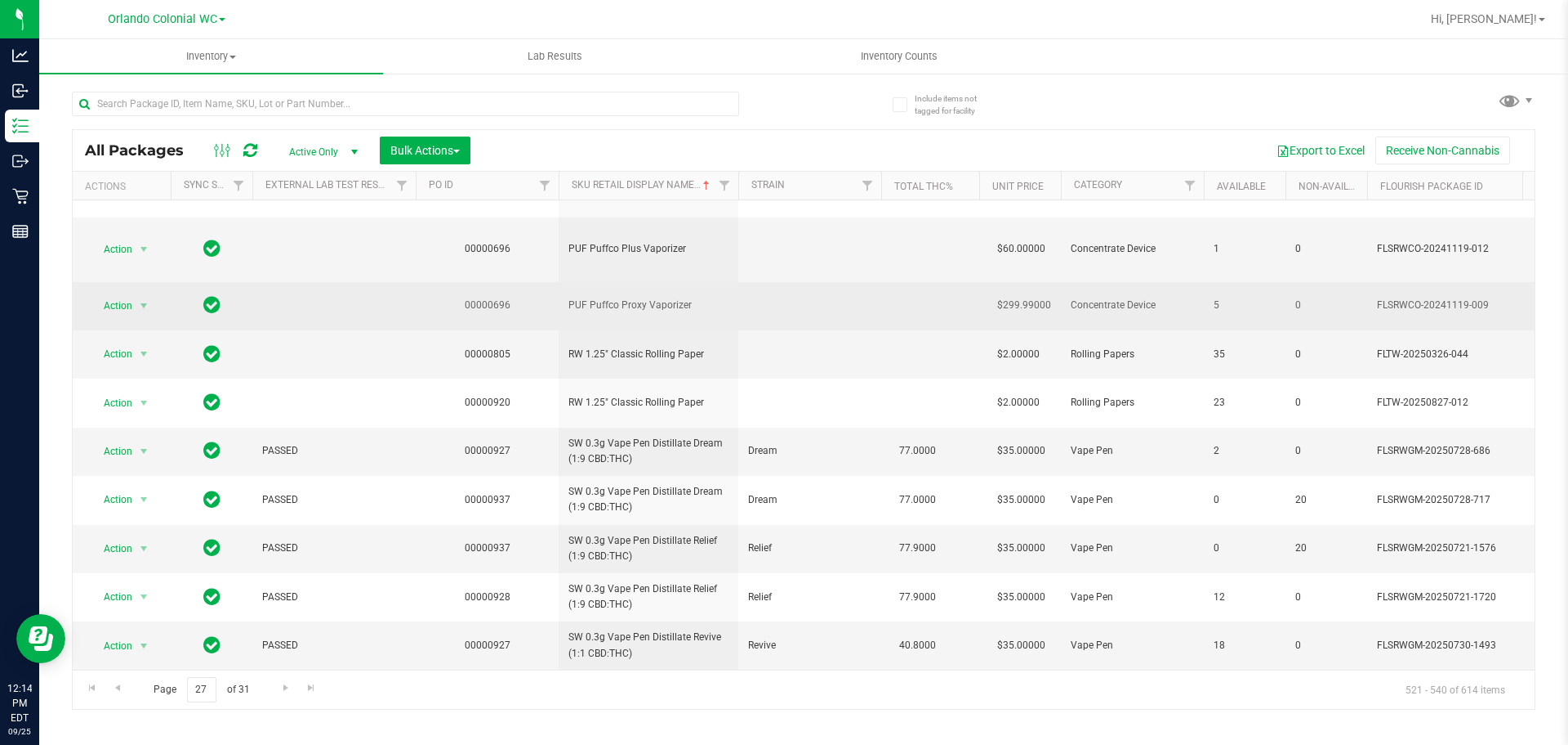
scroll to position [630, 0]
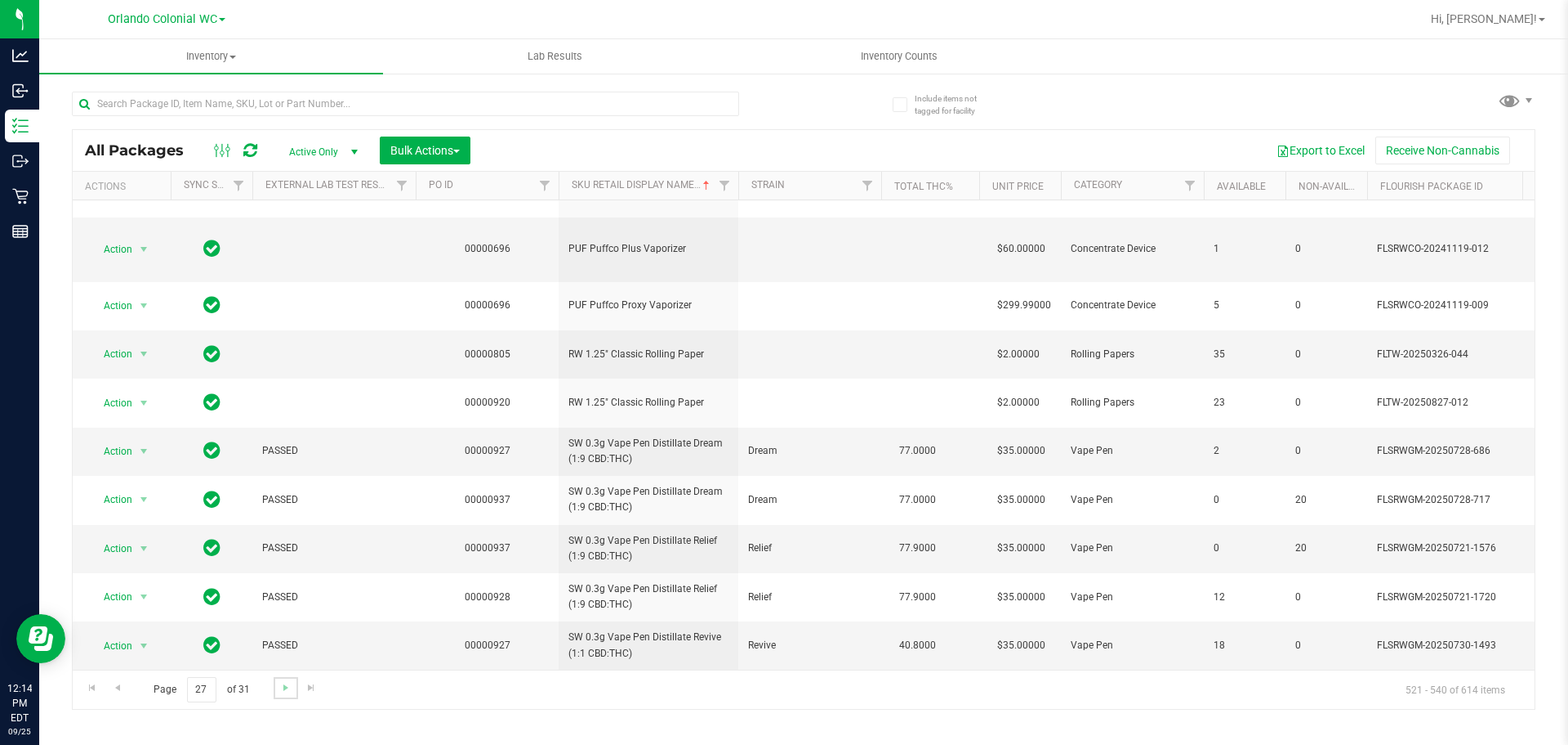
click at [277, 684] on link "Go to the next page" at bounding box center [286, 688] width 24 height 22
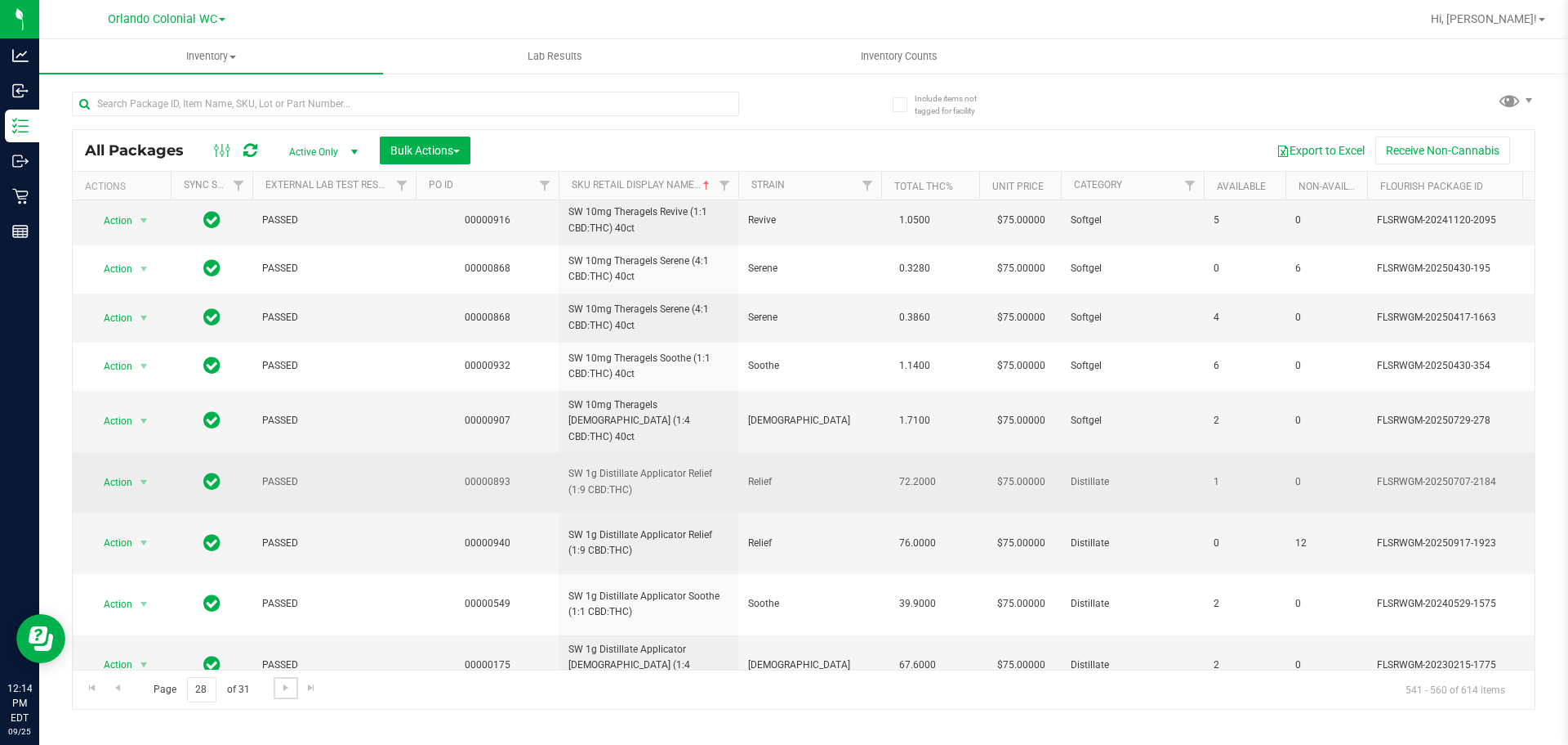
scroll to position [563, 0]
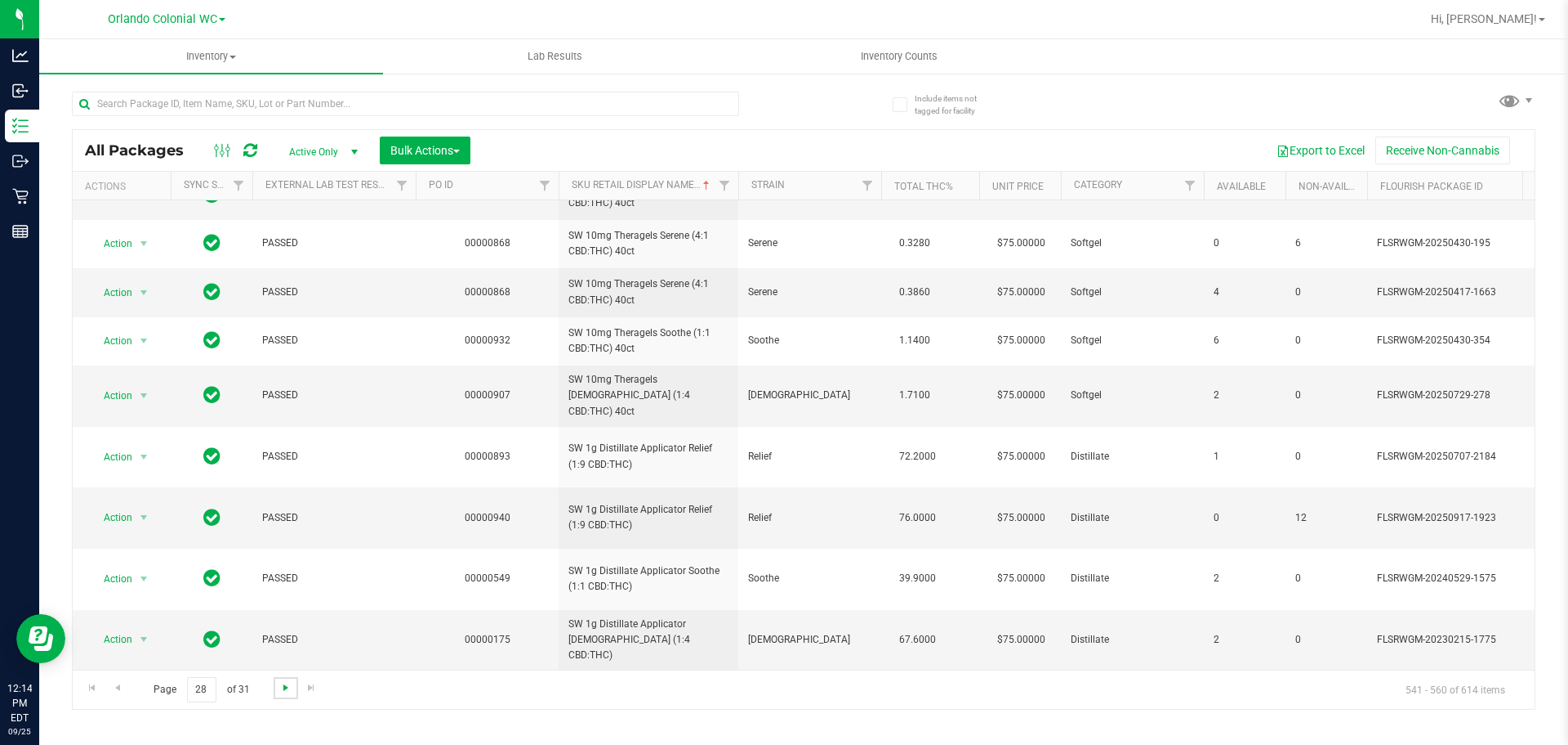
click at [287, 681] on span "Go to the next page" at bounding box center [286, 688] width 13 height 13
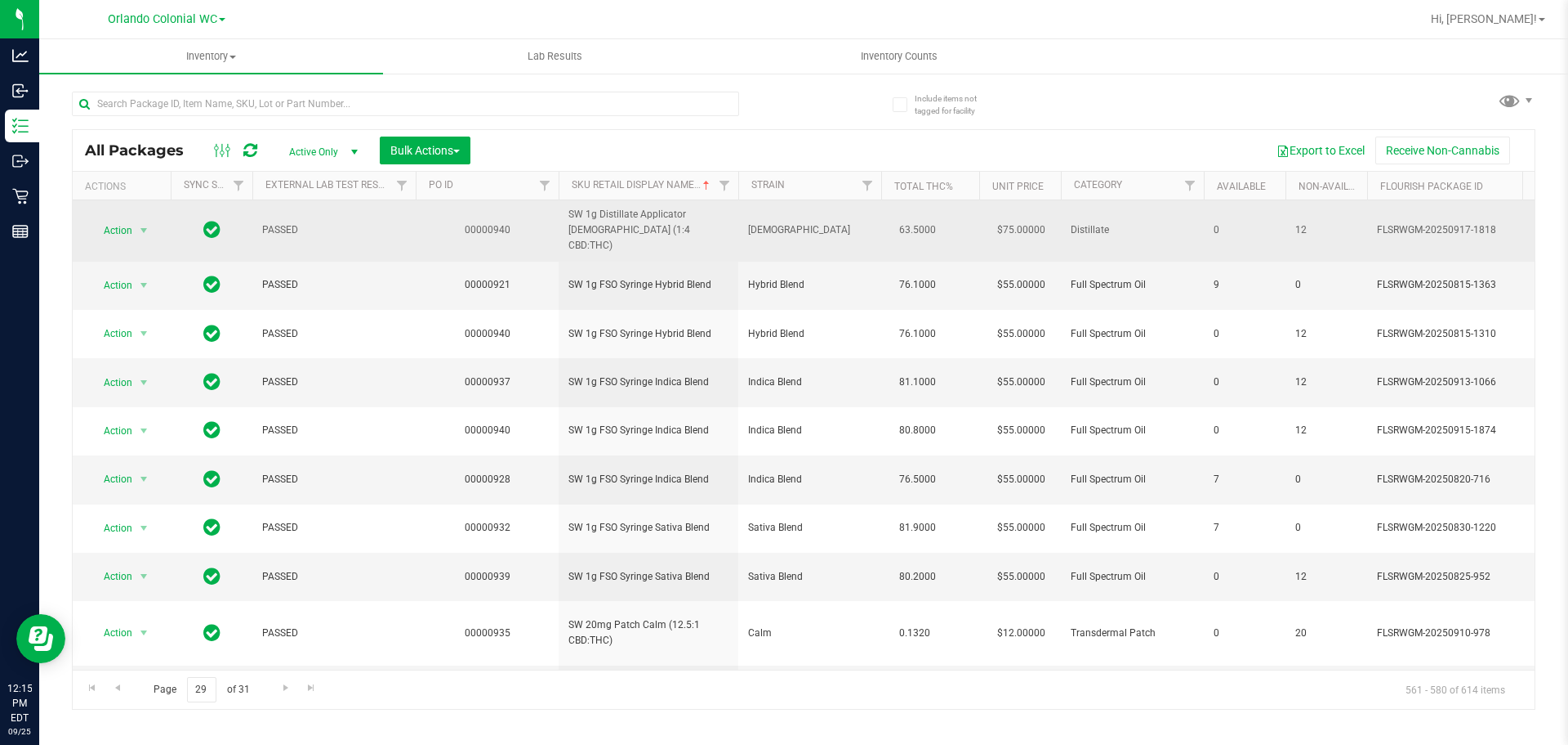
click at [671, 222] on span "SW 1g Distillate Applicator Zen (1:4 CBD:THC)" at bounding box center [649, 230] width 160 height 47
click at [671, 220] on span "SW 1g Distillate Applicator Zen (1:4 CBD:THC)" at bounding box center [649, 230] width 160 height 47
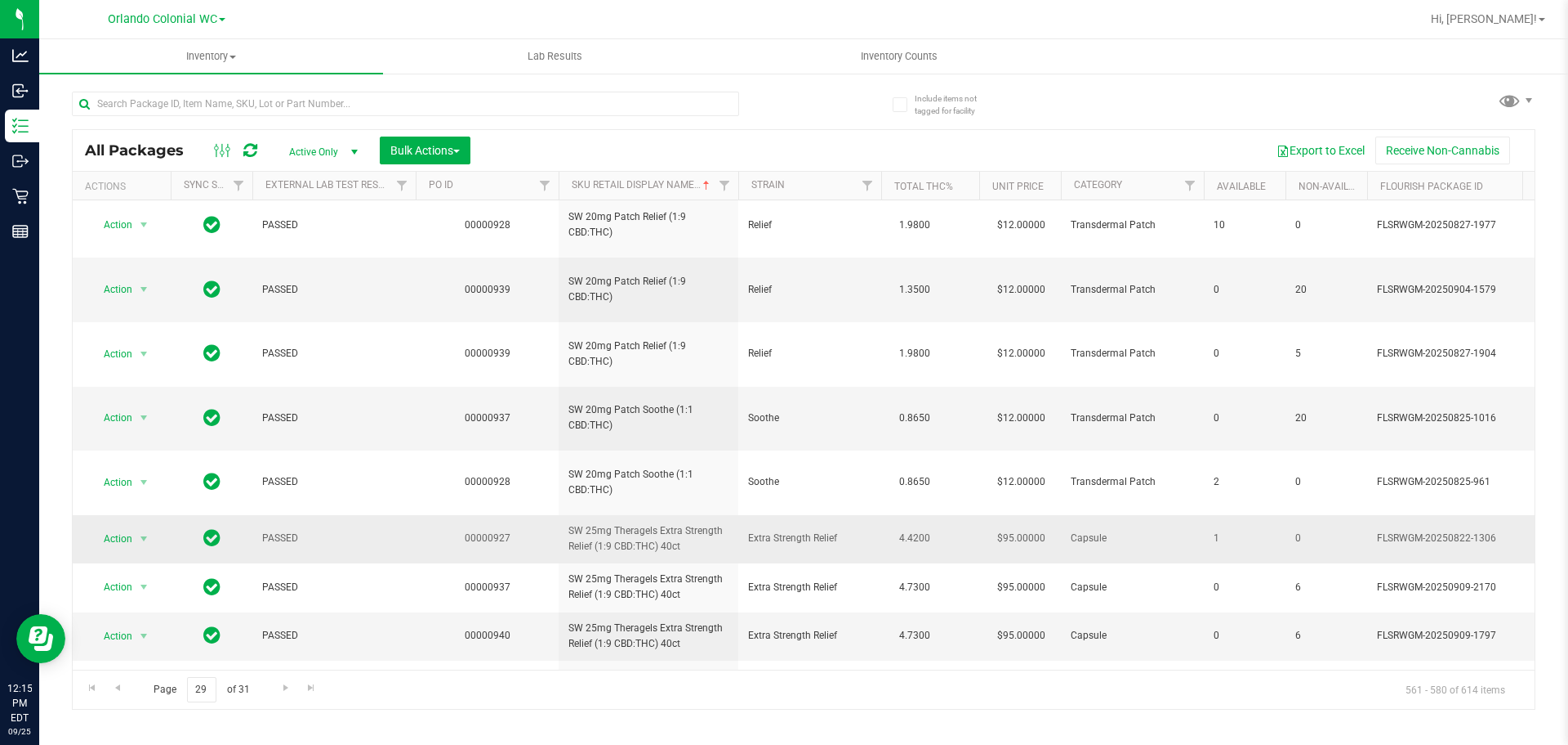
scroll to position [539, 0]
click at [288, 687] on span "Go to the next page" at bounding box center [286, 688] width 13 height 13
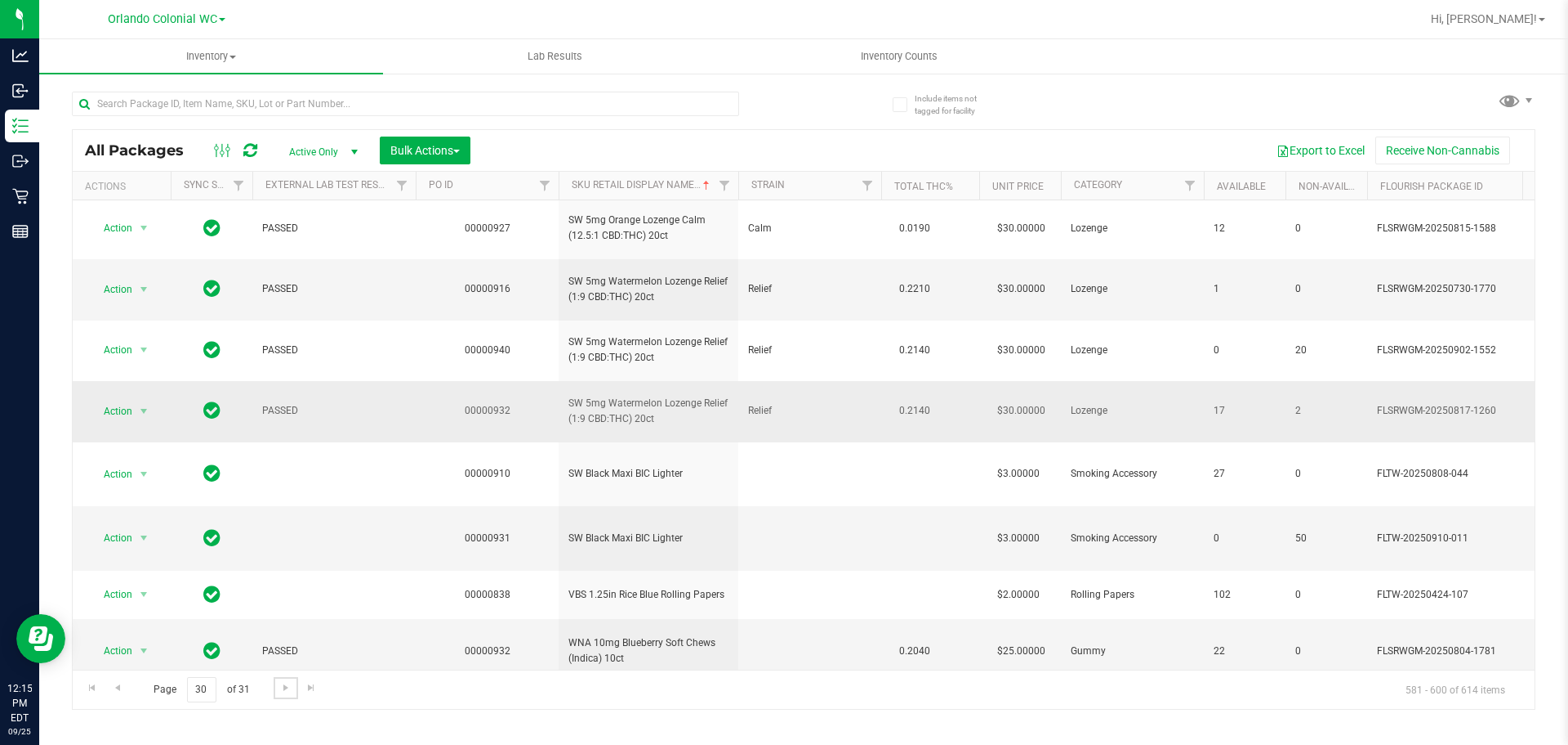
scroll to position [623, 0]
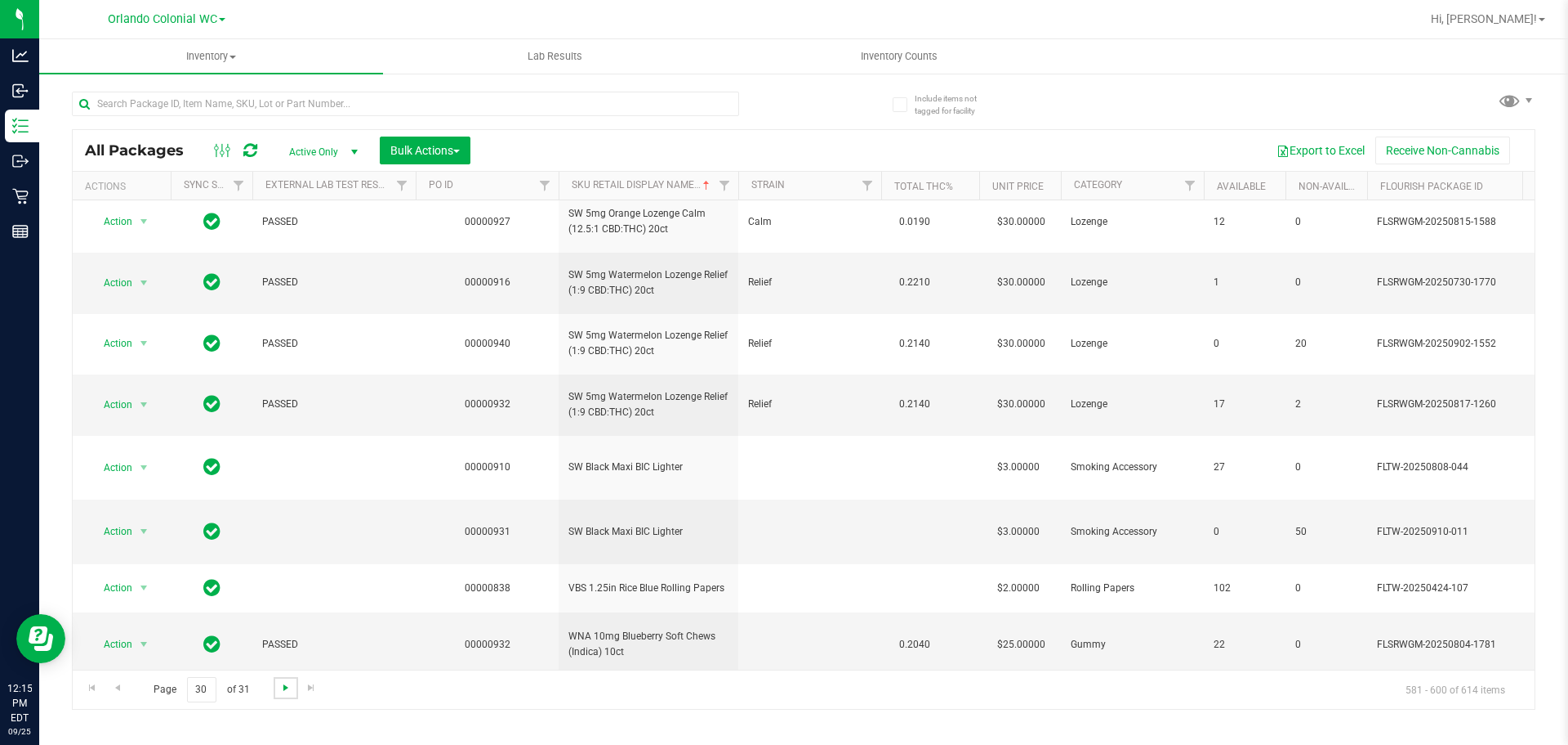
click at [282, 689] on span "Go to the next page" at bounding box center [286, 688] width 13 height 13
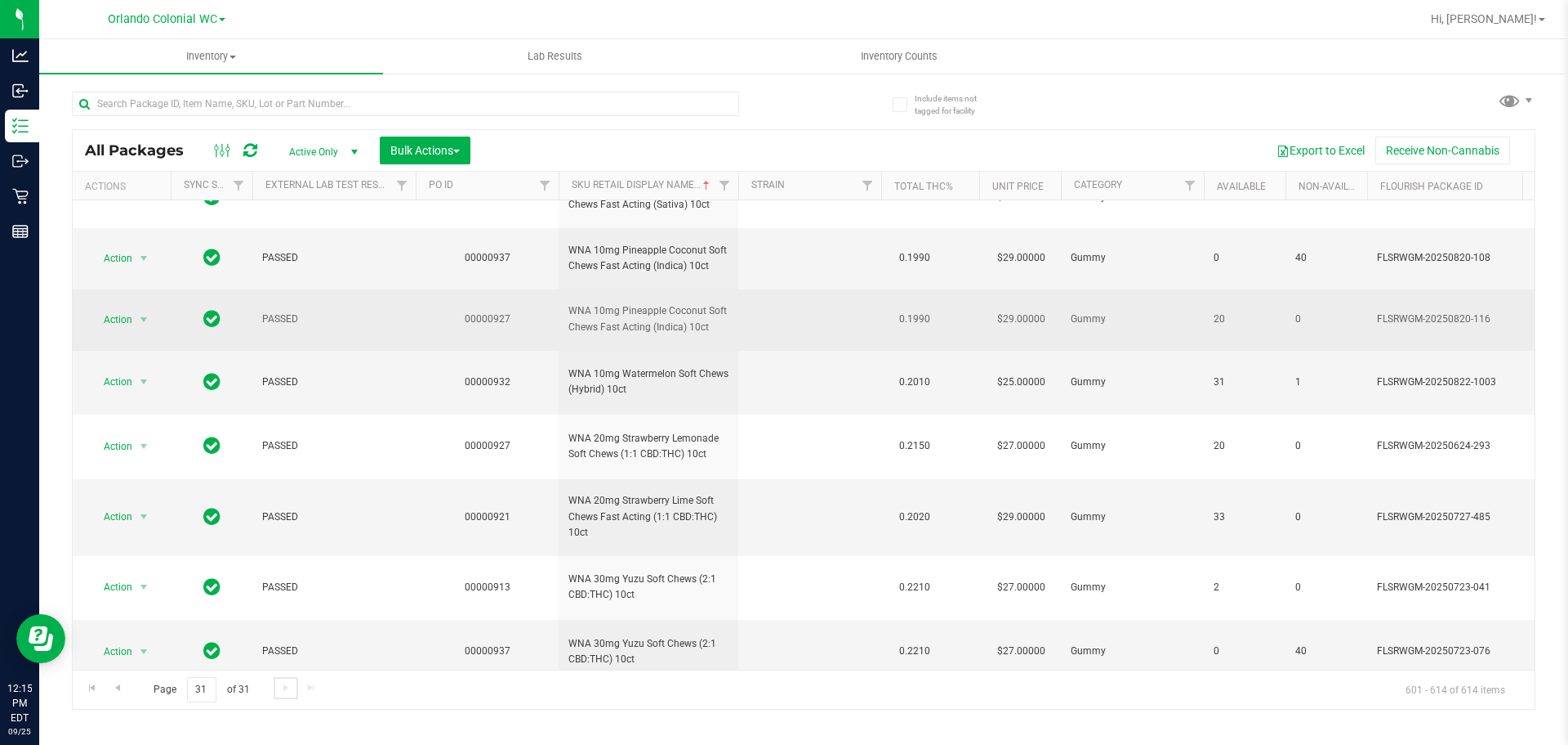
scroll to position [435, 0]
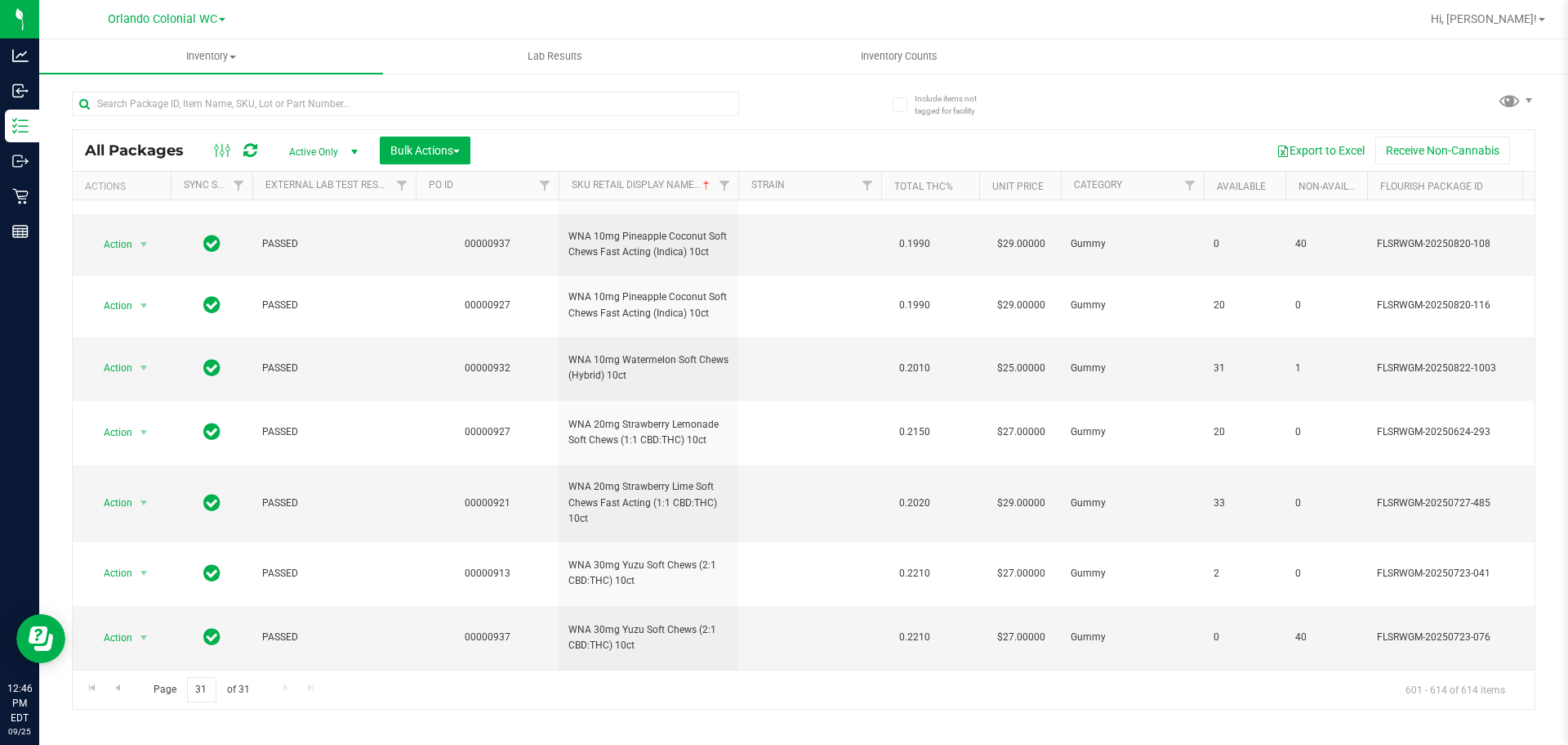
click at [363, 90] on div at bounding box center [438, 103] width 732 height 52
click at [366, 98] on input "text" at bounding box center [406, 103] width 667 height 24
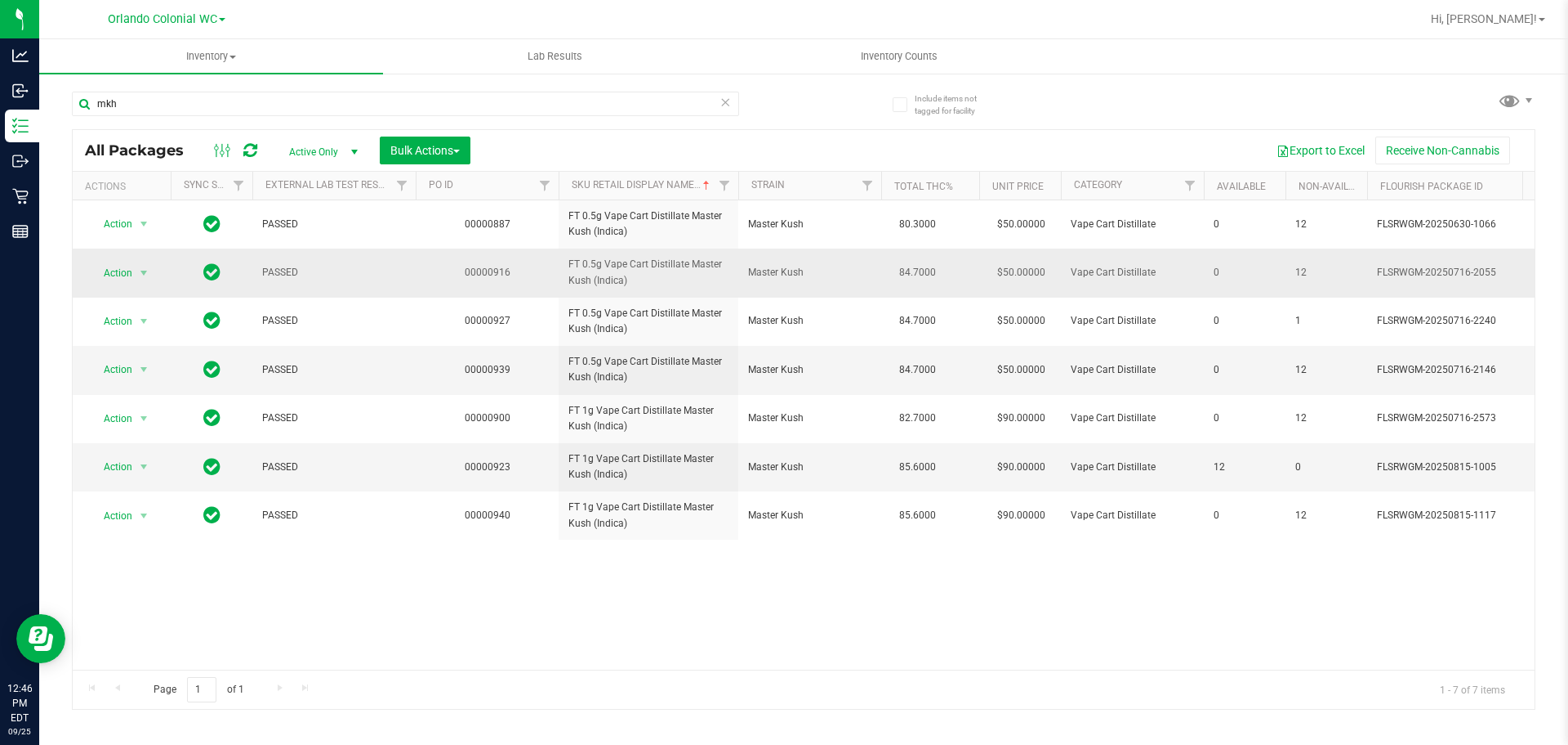
click at [684, 267] on span "FT 0.5g Vape Cart Distillate Master Kush (Indica)" at bounding box center [649, 272] width 160 height 31
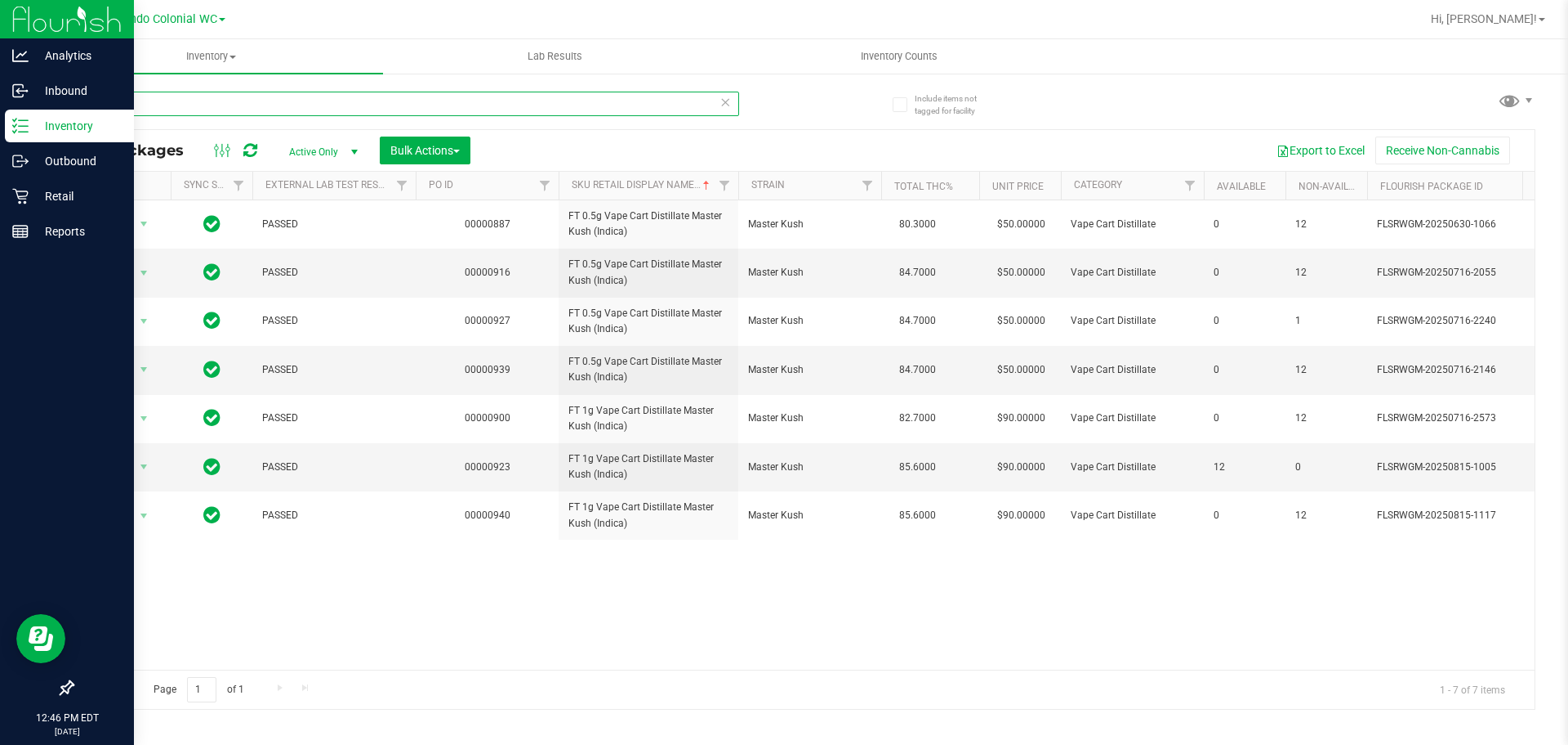
drag, startPoint x: 155, startPoint y: 93, endPoint x: 55, endPoint y: 4, distance: 133.9
click at [0, 46] on div "Analytics Inbound Inventory Outbound Retail Reports 12:46 PM EDT 09/25/2025 09/…" at bounding box center [784, 372] width 1568 height 745
paste input "FT 0.5g Vape Cart Distillate Master Kush (Indica)"
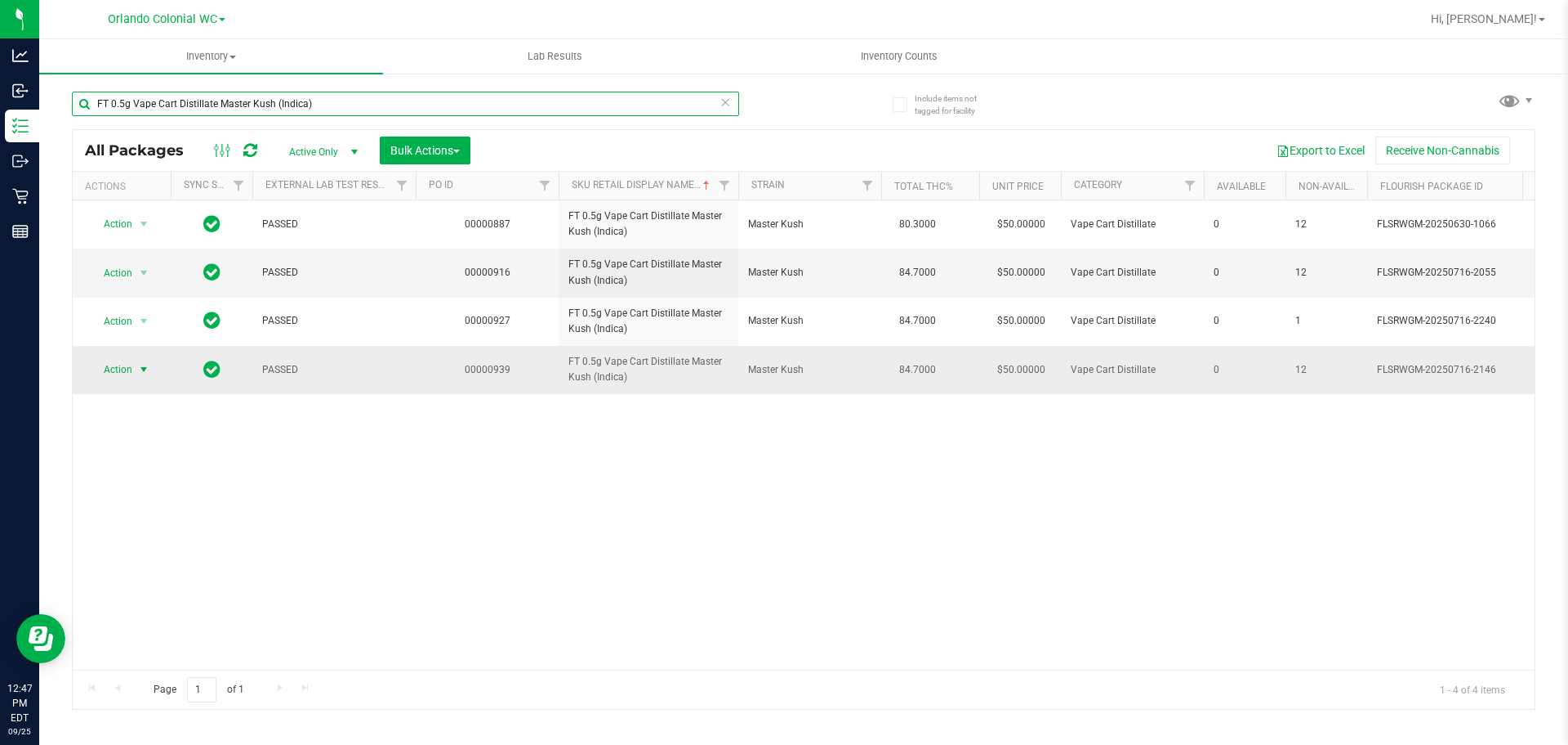
type input "FT 0.5g Vape Cart Distillate Master Kush (Indica)"
click at [129, 367] on span "Action" at bounding box center [111, 369] width 44 height 23
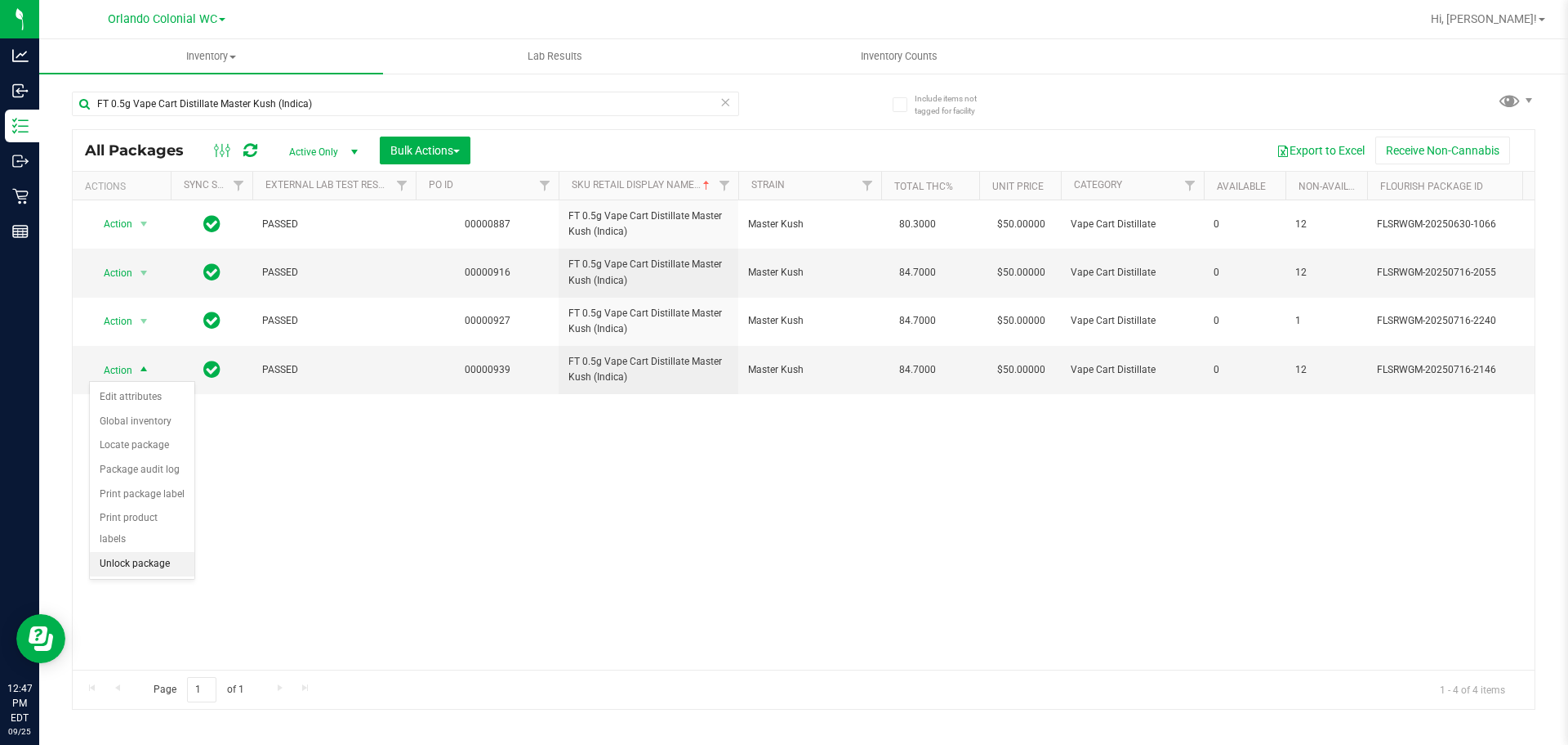
click at [159, 552] on li "Unlock package" at bounding box center [142, 563] width 104 height 24
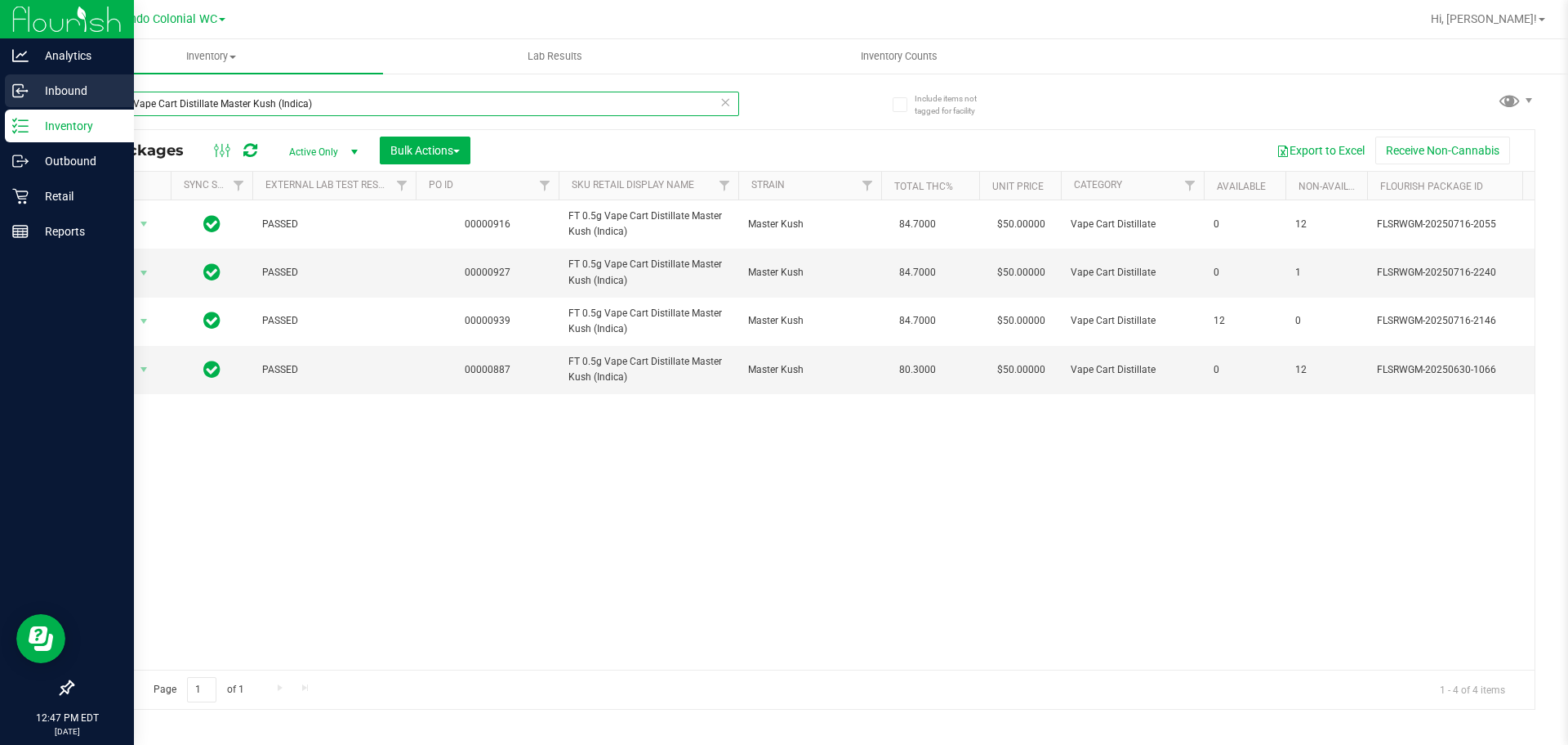
drag, startPoint x: 376, startPoint y: 101, endPoint x: 0, endPoint y: 74, distance: 377.0
click at [0, 101] on div "Analytics Inbound Inventory Outbound Retail Reports 12:47 PM EDT 09/25/2025 09/…" at bounding box center [784, 372] width 1568 height 745
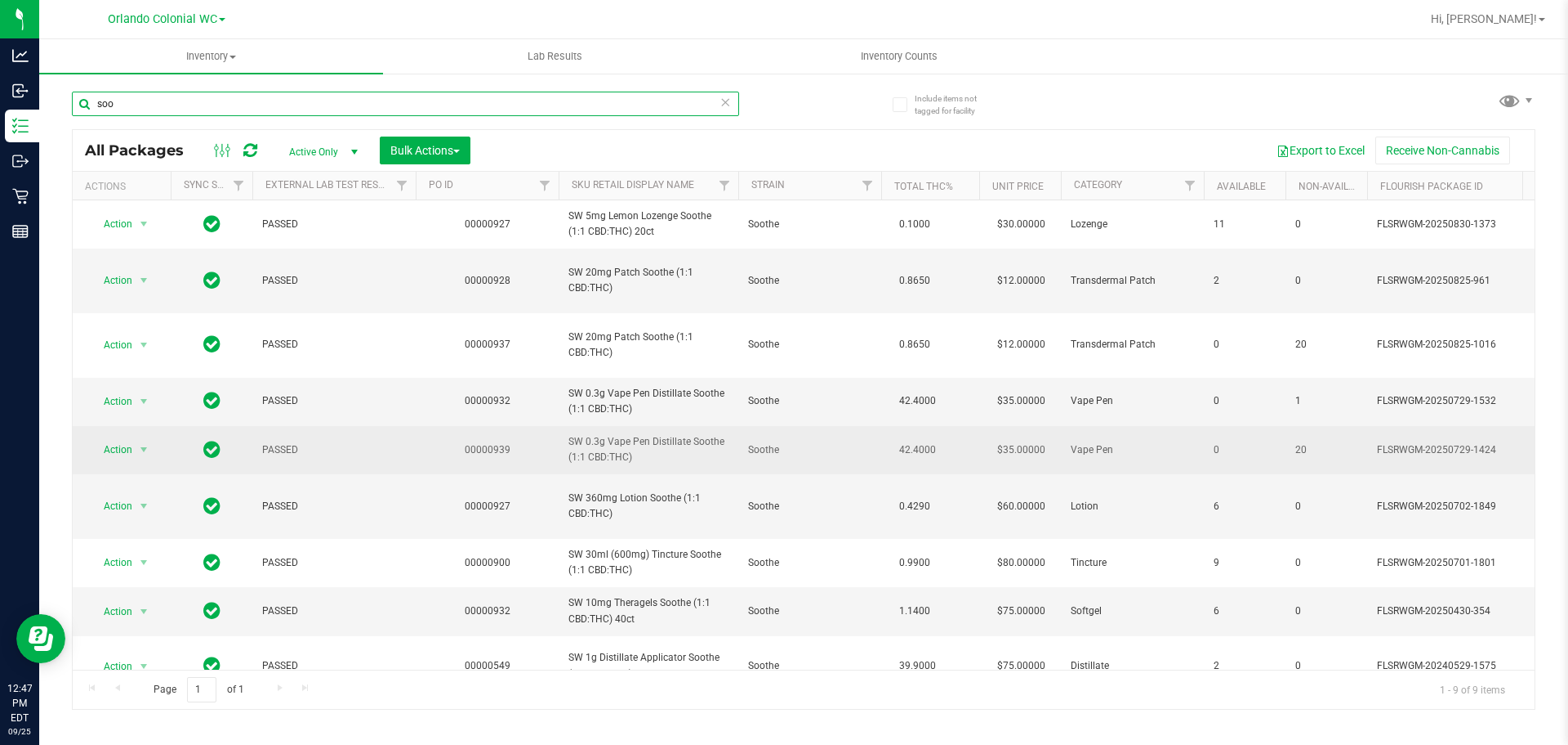
scroll to position [4, 0]
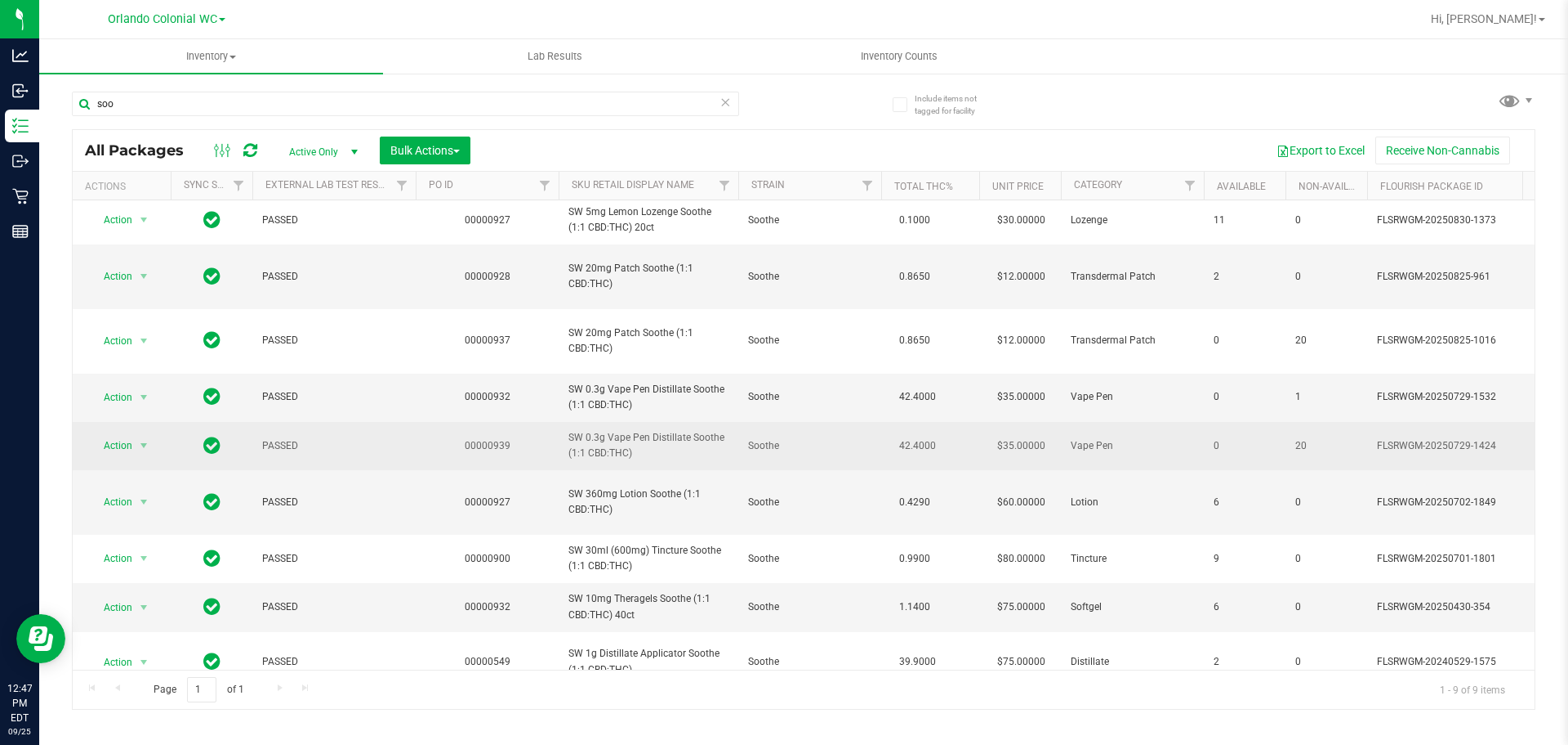
click at [666, 422] on td "SW 0.3g Vape Pen Distillate Soothe (1:1 CBD:THC)" at bounding box center [649, 446] width 180 height 48
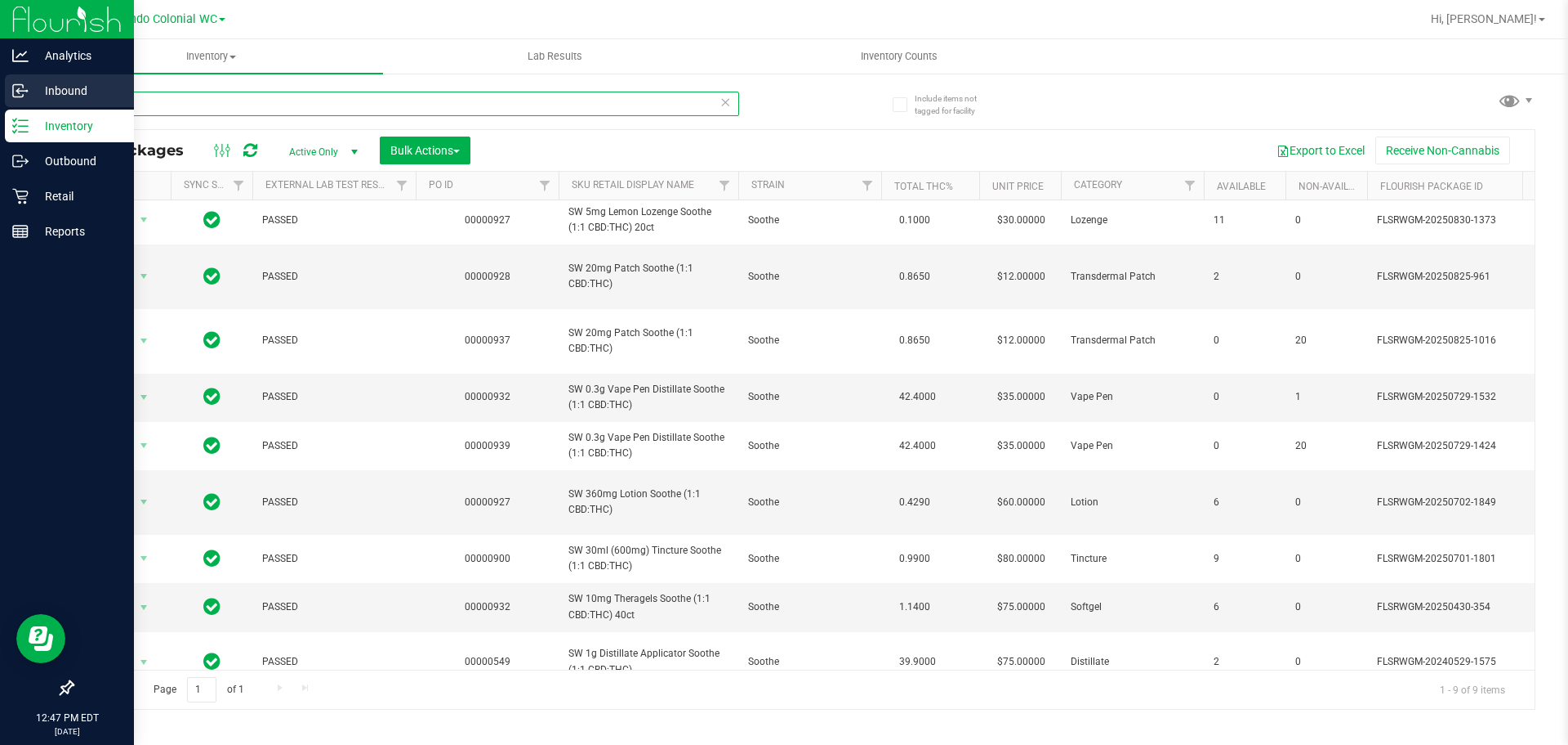
drag, startPoint x: 148, startPoint y: 108, endPoint x: 0, endPoint y: 91, distance: 149.0
click at [0, 91] on div "Analytics Inbound Inventory Outbound Retail Reports 12:47 PM EDT 09/25/2025 09/…" at bounding box center [784, 372] width 1568 height 745
paste input "SW 0.3g Vape Pen Distillate Soothe (1:1 CBD:THC)"
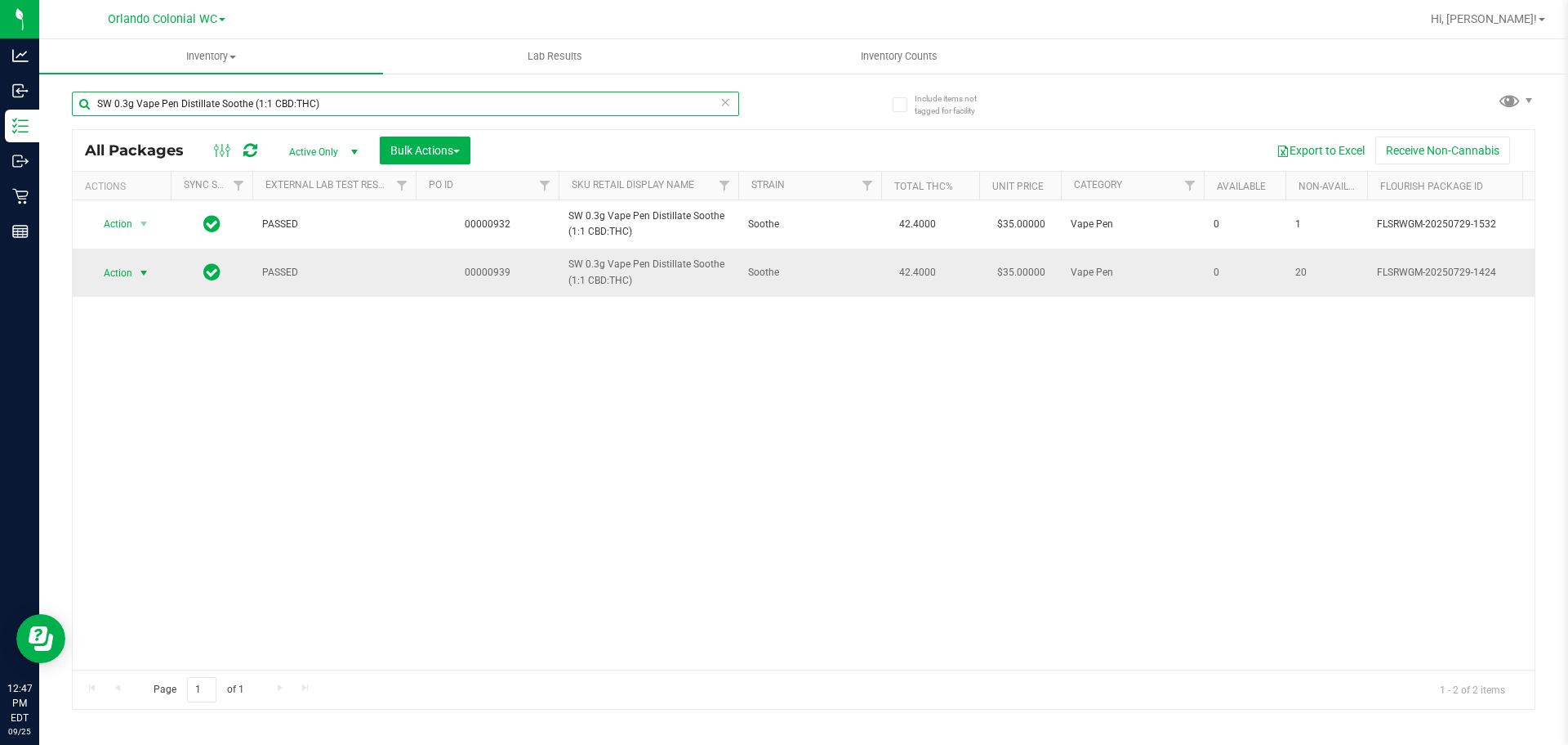
type input "SW 0.3g Vape Pen Distillate Soothe (1:1 CBD:THC)"
click at [129, 272] on span "Action" at bounding box center [111, 272] width 44 height 23
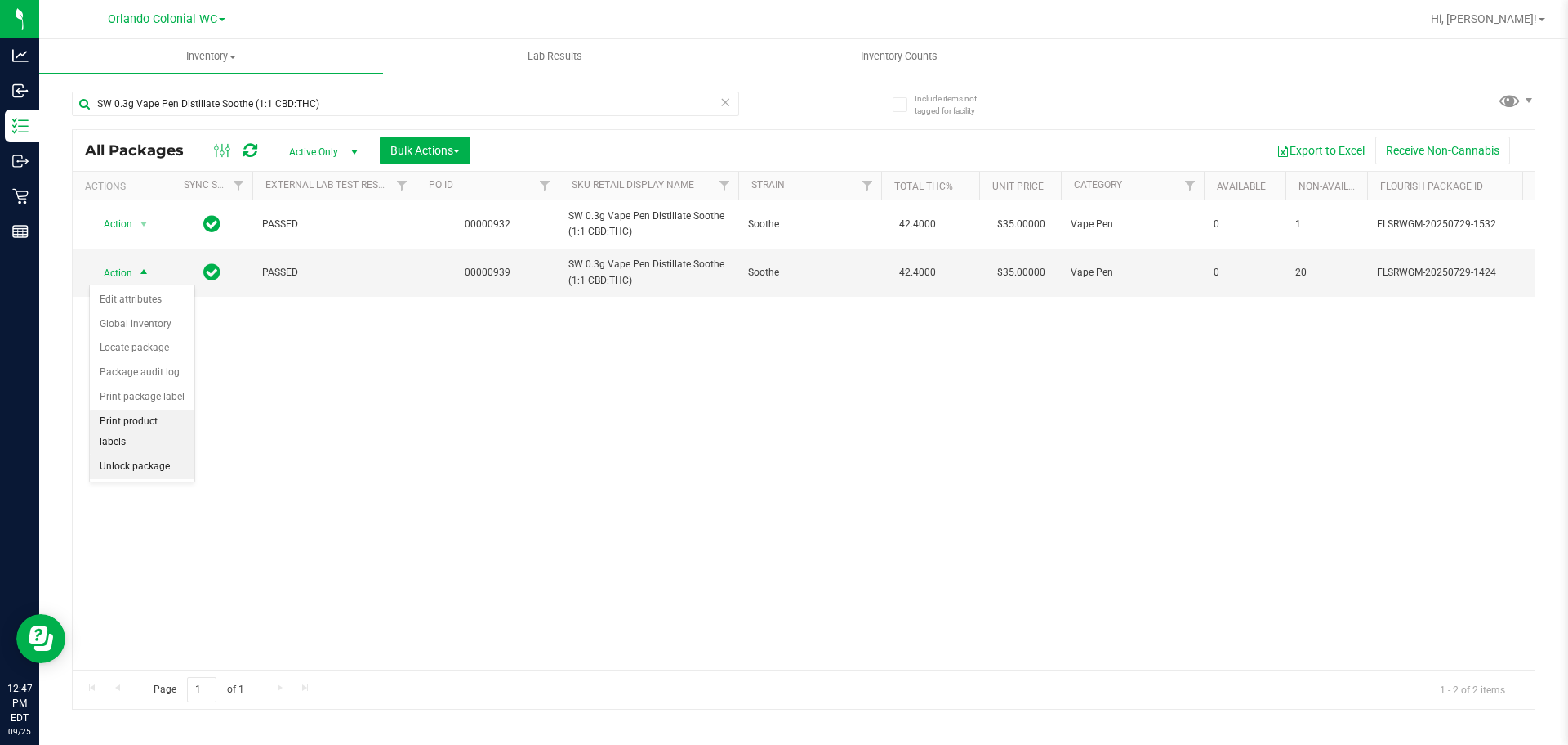
click at [152, 454] on li "Unlock package" at bounding box center [142, 466] width 104 height 24
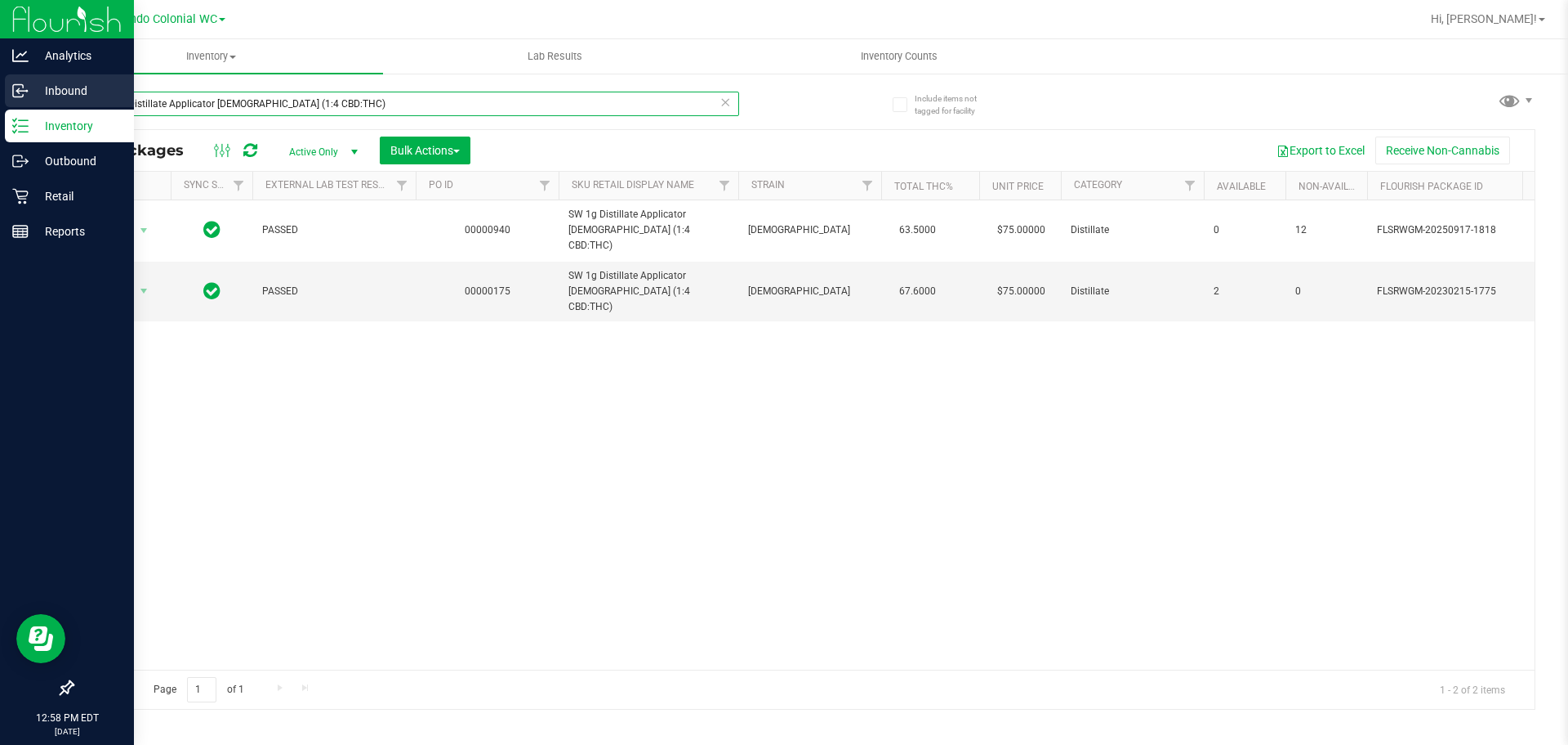
drag, startPoint x: 334, startPoint y: 93, endPoint x: 0, endPoint y: 108, distance: 334.3
click at [0, 108] on div "Analytics Inbound Inventory Outbound Retail Reports 12:58 PM EDT [DATE] 09/25 O…" at bounding box center [784, 372] width 1568 height 745
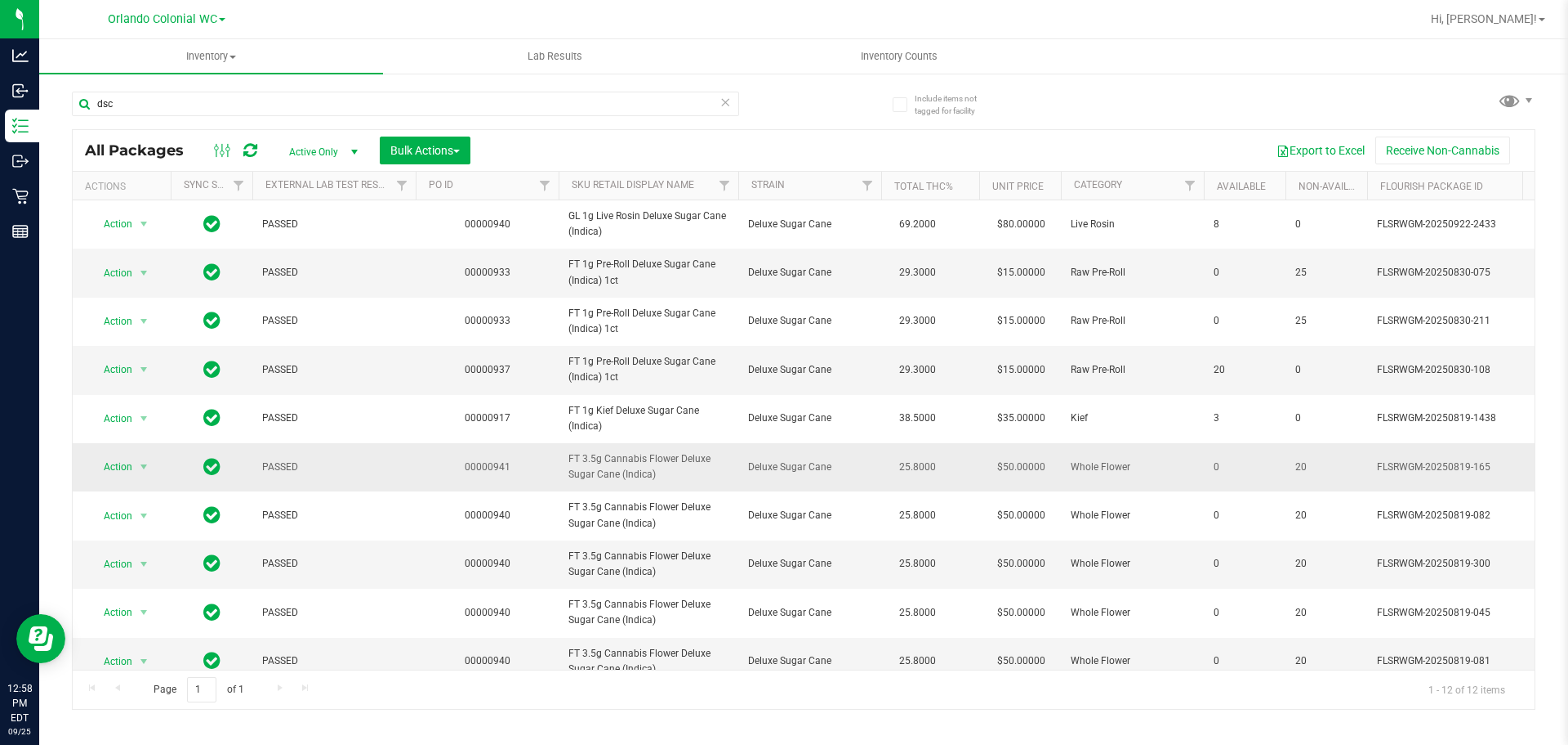
click at [633, 457] on span "FT 3.5g Cannabis Flower Deluxe Sugar Cane (Indica)" at bounding box center [649, 467] width 160 height 31
copy tr "FT 3.5g Cannabis Flower Deluxe Sugar Cane (Indica)"
drag, startPoint x: 0, startPoint y: 77, endPoint x: 302, endPoint y: 77, distance: 302.0
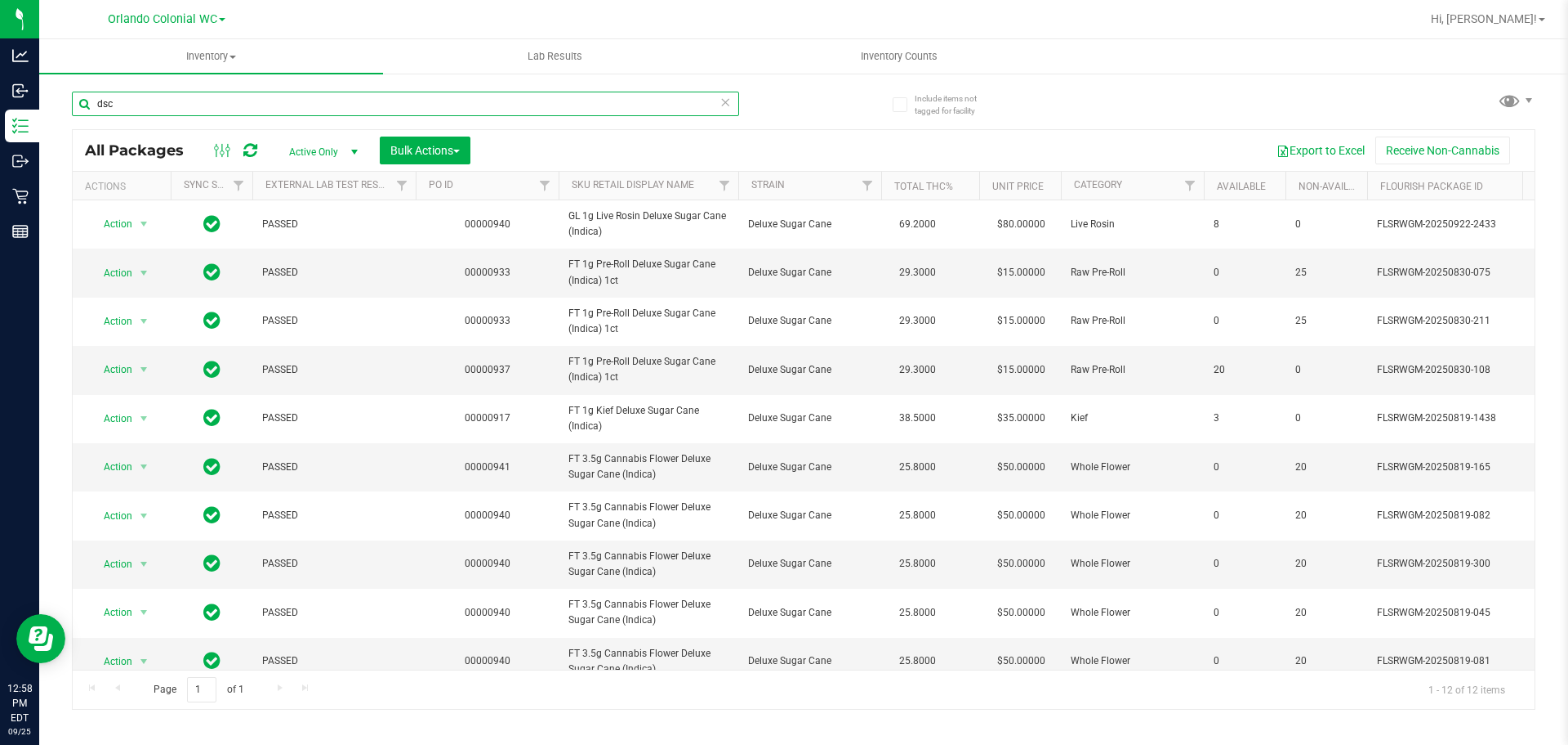
click at [0, 71] on div "Analytics Inbound Inventory Outbound Retail Reports 12:58 PM EDT 09/25/2025 09/…" at bounding box center [784, 372] width 1568 height 745
paste input "FT 3.5g Cannabis Flower Deluxe Sugar Cane (Indica)"
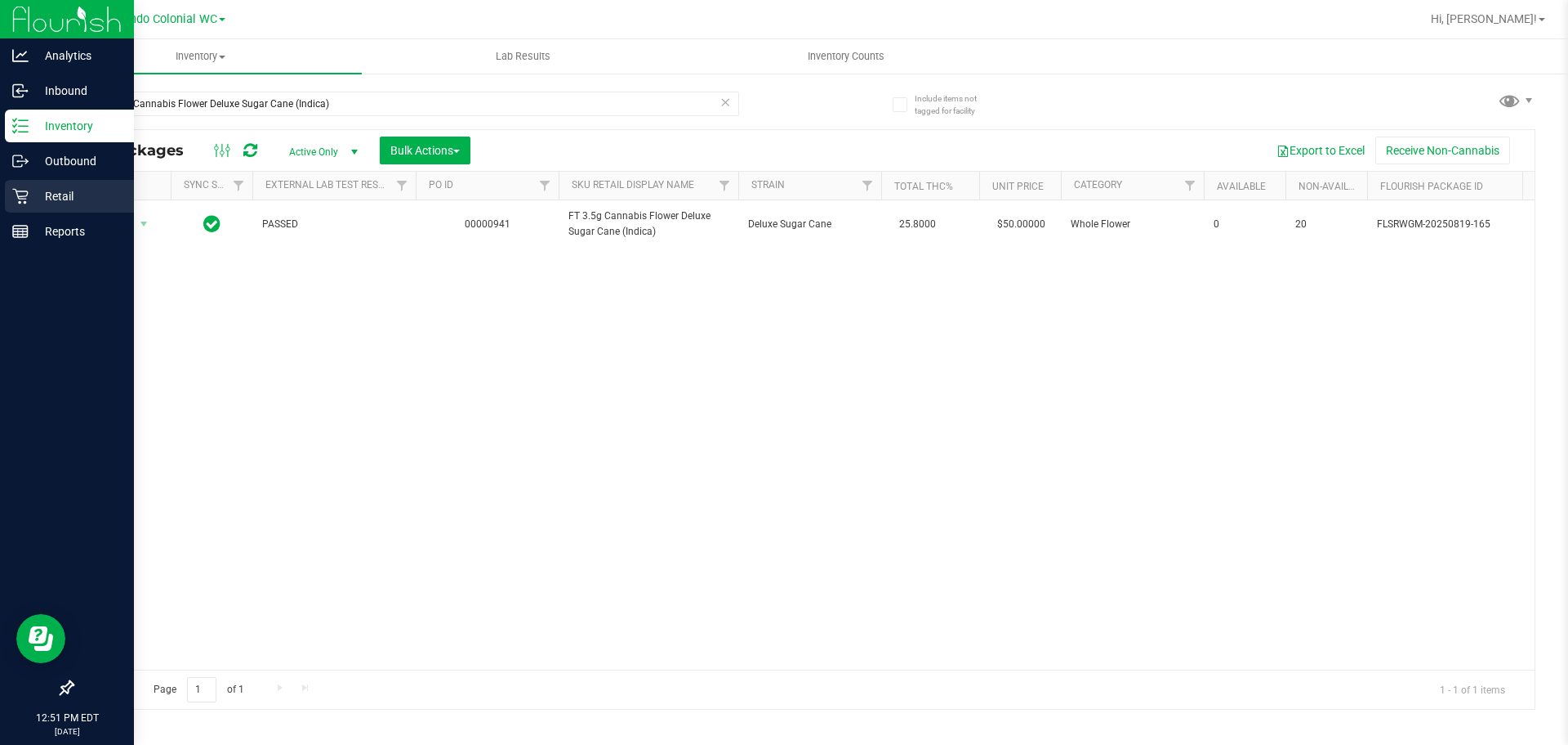
click at [61, 202] on p "Retail" at bounding box center [77, 196] width 98 height 19
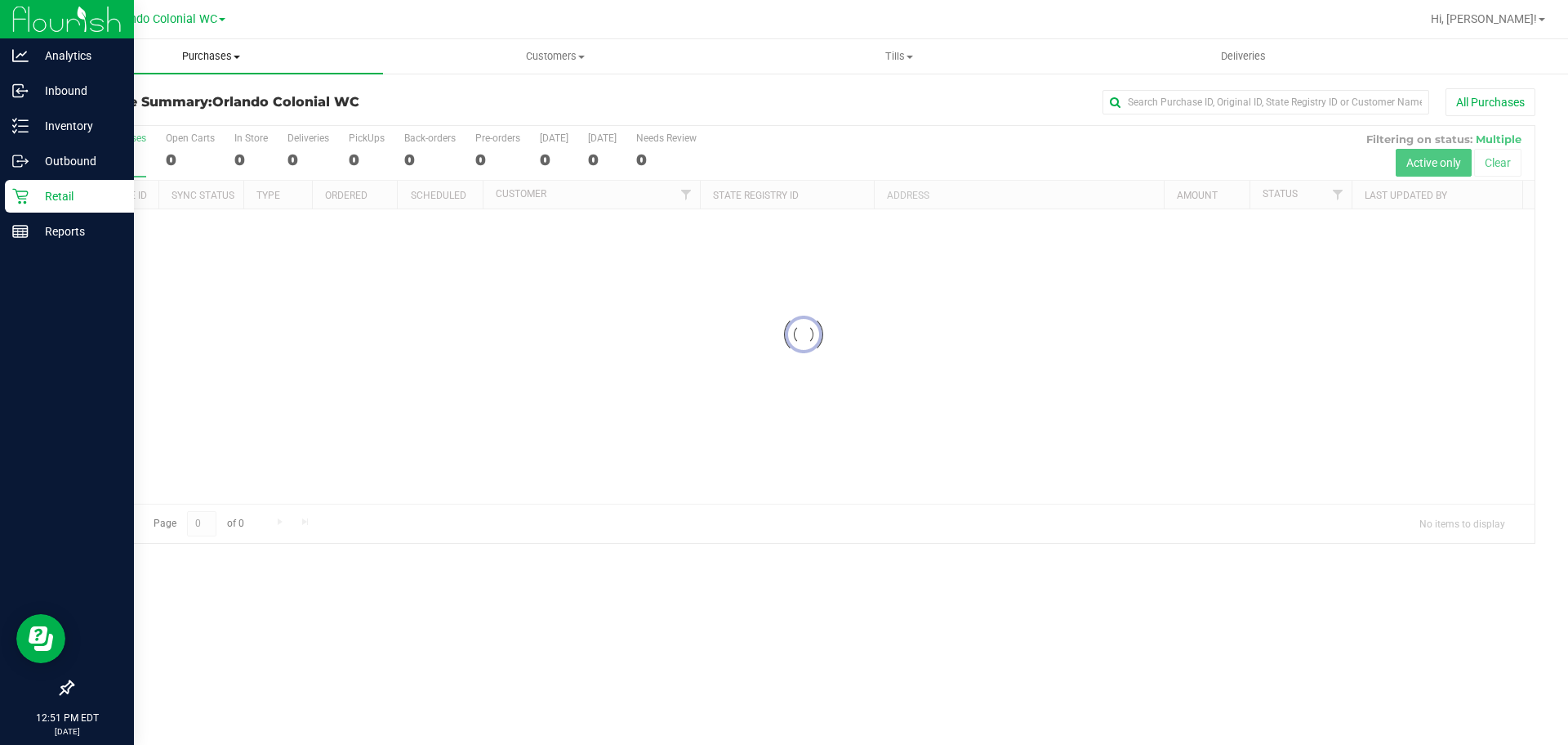
click at [221, 59] on span "Purchases" at bounding box center [211, 55] width 344 height 14
click at [133, 115] on span "Fulfillment" at bounding box center [90, 118] width 102 height 14
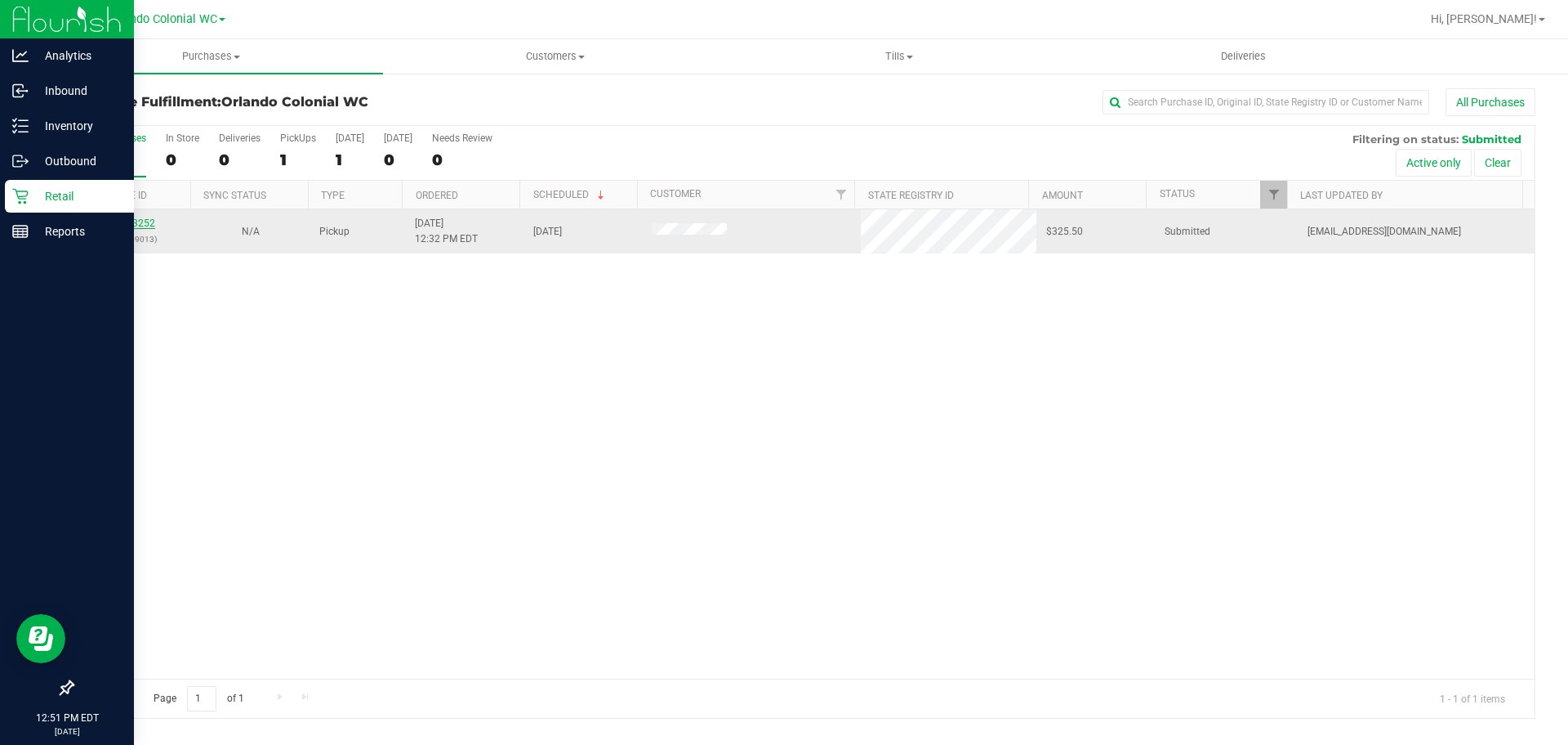
click at [141, 223] on link "12003252" at bounding box center [132, 224] width 45 height 12
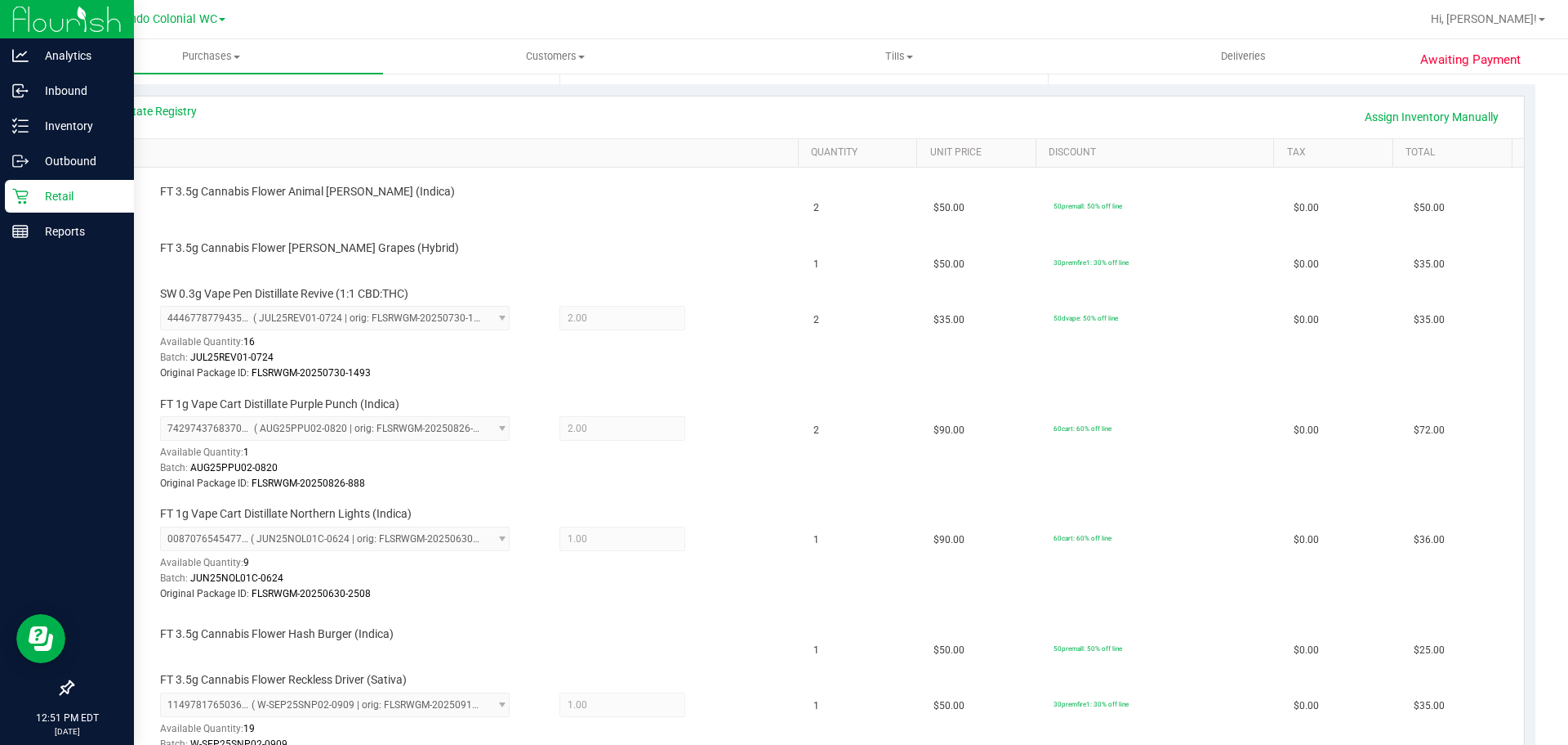
scroll to position [327, 0]
